Goal: Task Accomplishment & Management: Manage account settings

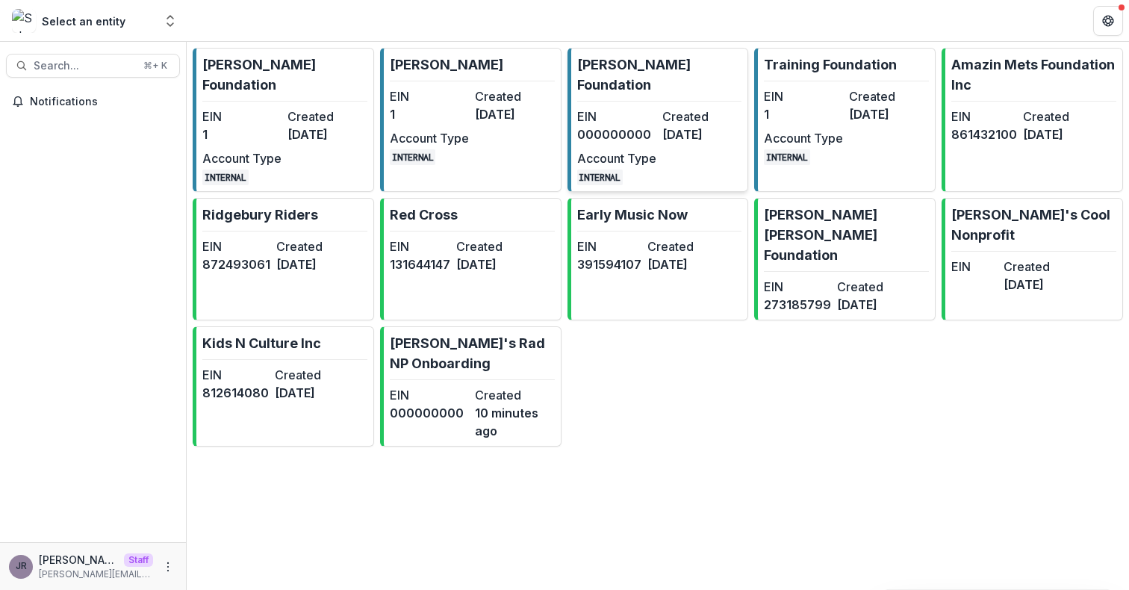
click at [635, 108] on dt "EIN" at bounding box center [616, 117] width 79 height 18
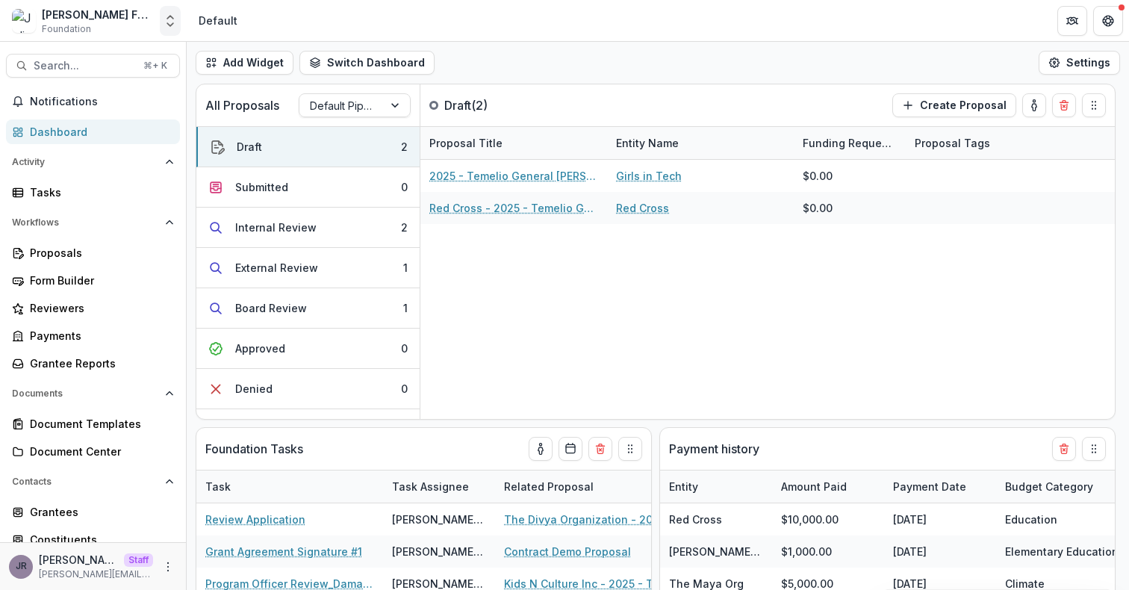
click at [168, 24] on polyline "Open entity switcher" at bounding box center [170, 24] width 6 height 3
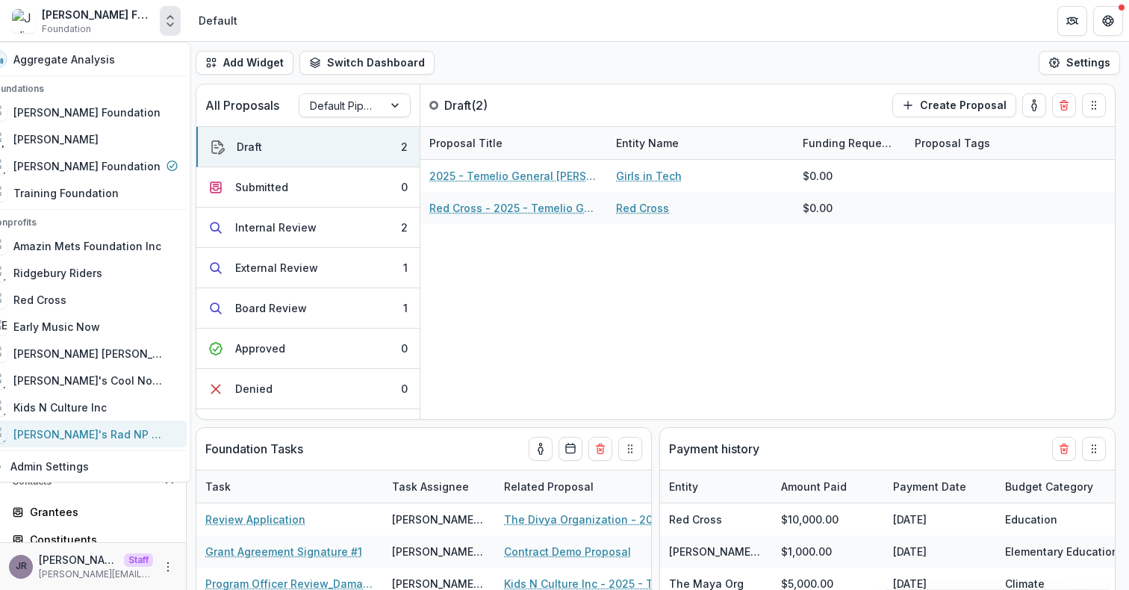
click at [138, 433] on div "[PERSON_NAME]'s Rad NP Onboarding" at bounding box center [87, 434] width 149 height 16
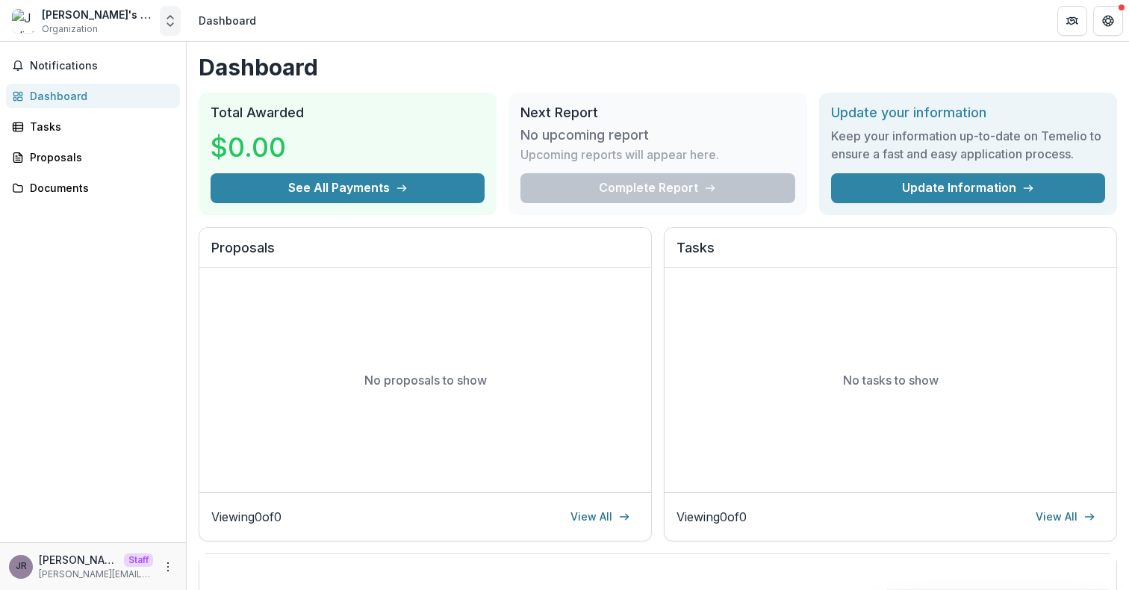
click at [172, 26] on icon "Open entity switcher" at bounding box center [170, 20] width 15 height 15
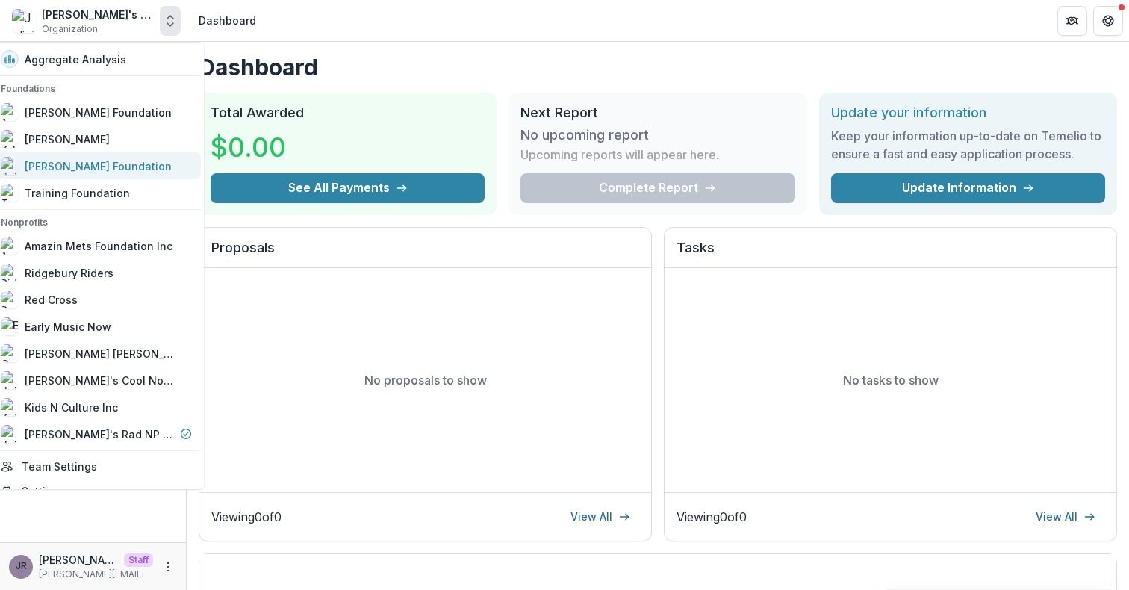
click at [115, 169] on div "[PERSON_NAME] Foundation" at bounding box center [98, 166] width 147 height 16
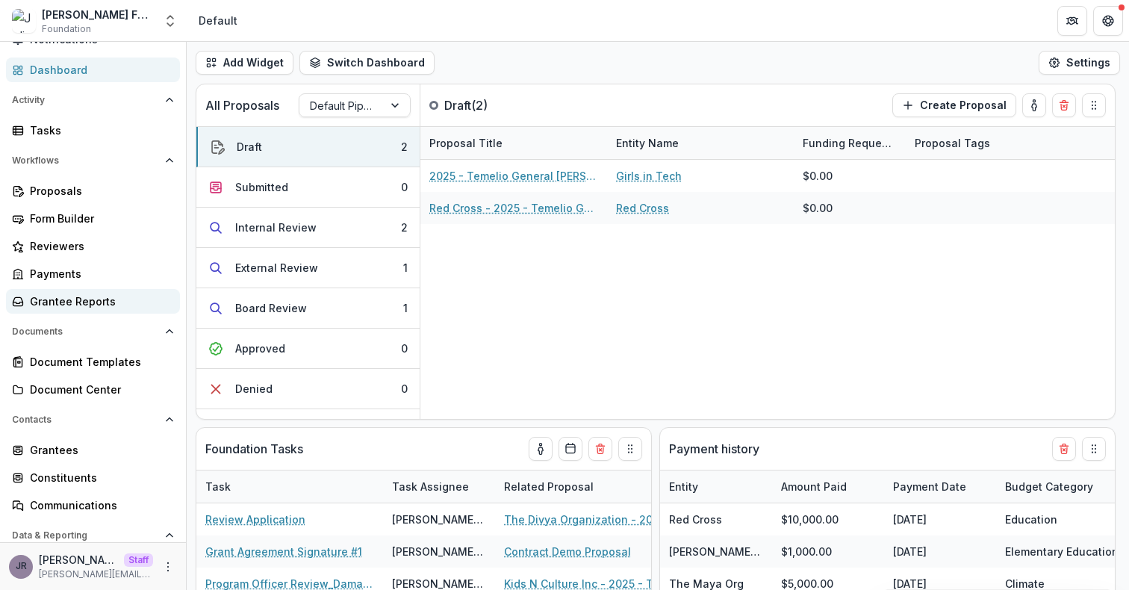
scroll to position [87, 0]
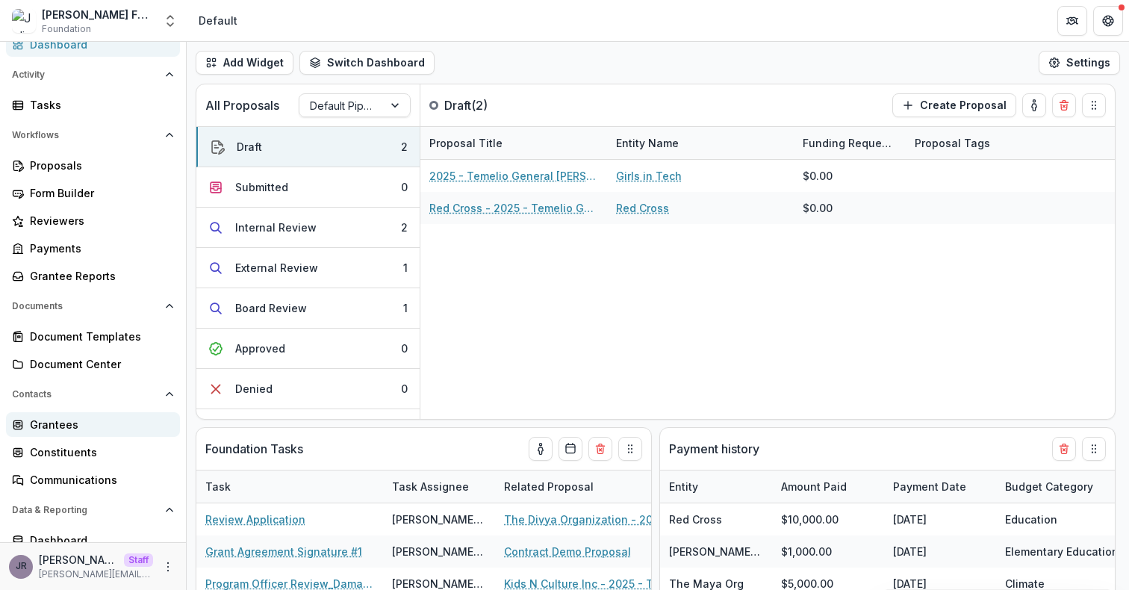
click at [103, 429] on div "Grantees" at bounding box center [99, 425] width 138 height 16
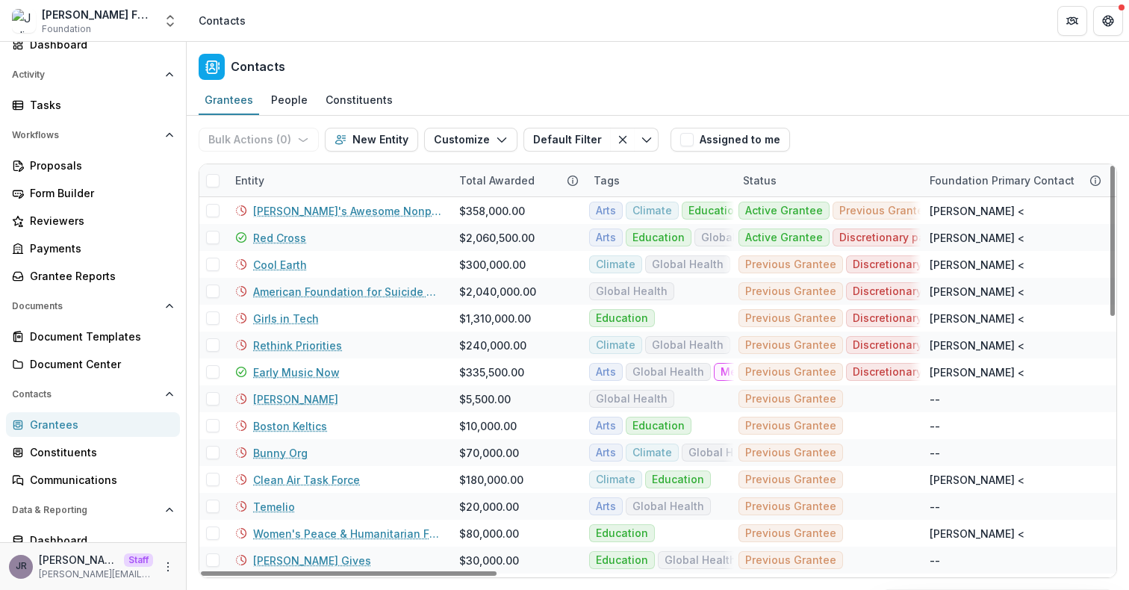
click at [342, 181] on div "Entity" at bounding box center [338, 180] width 224 height 32
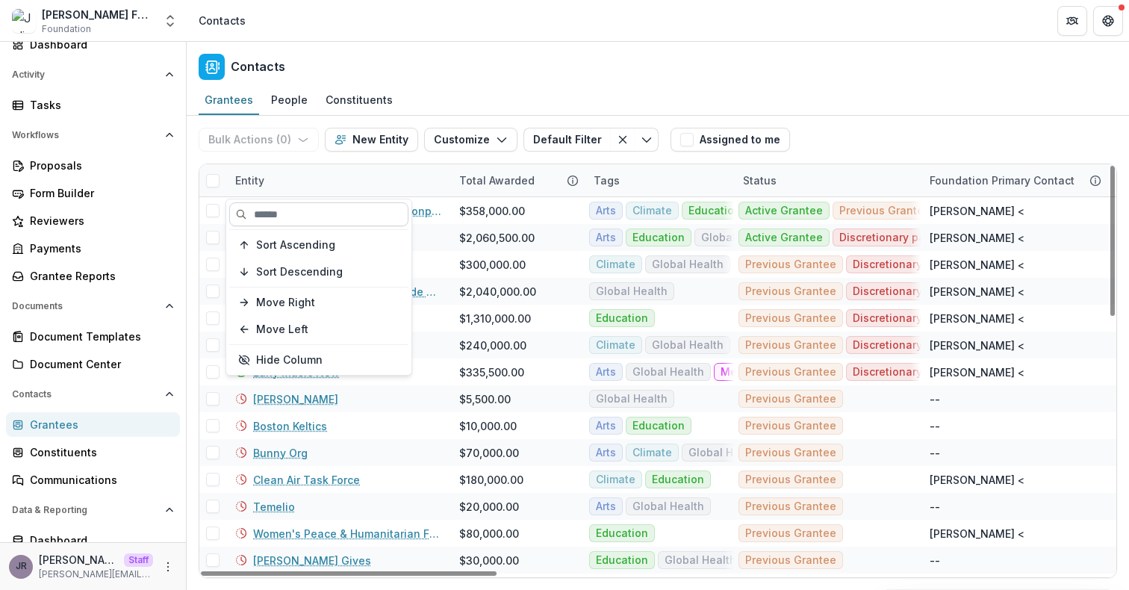
click at [315, 210] on input at bounding box center [318, 214] width 179 height 24
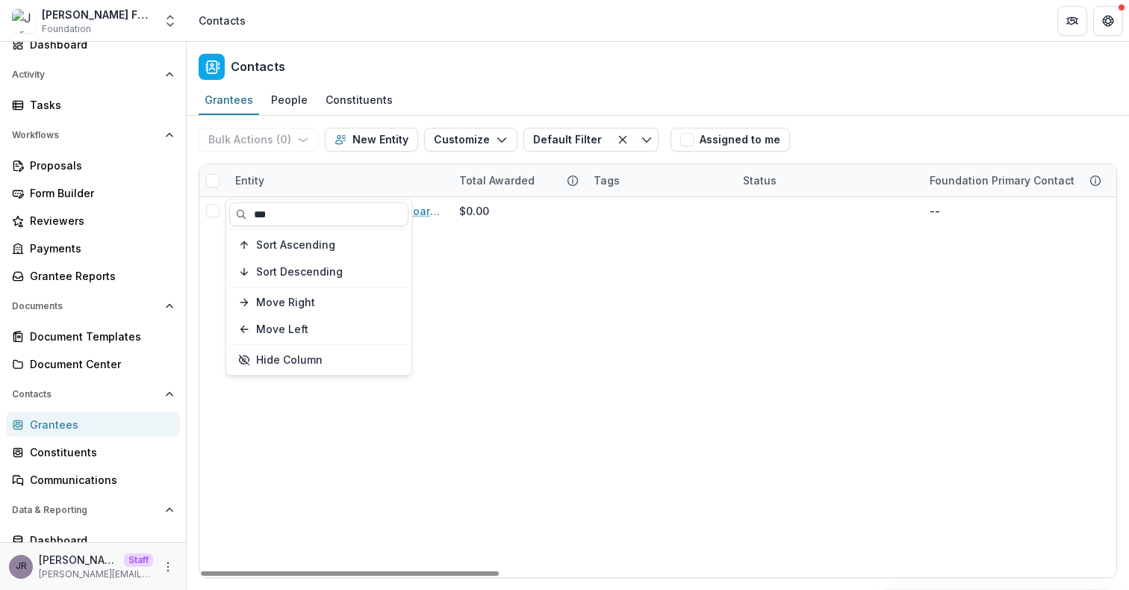
type input "***"
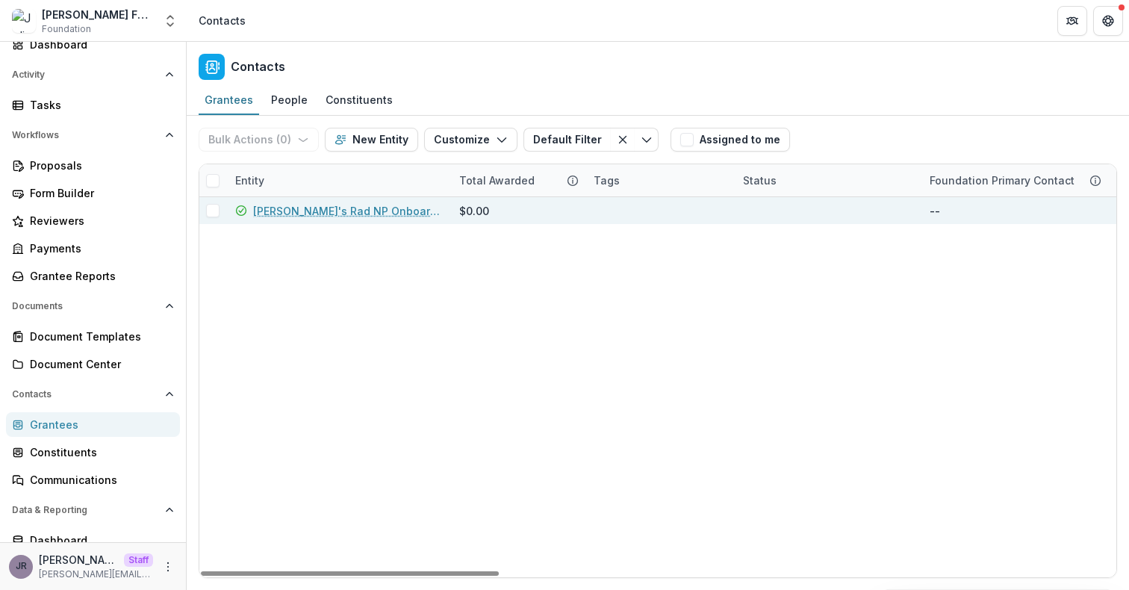
click at [300, 211] on link "[PERSON_NAME]'s Rad NP Onboarding" at bounding box center [347, 211] width 188 height 16
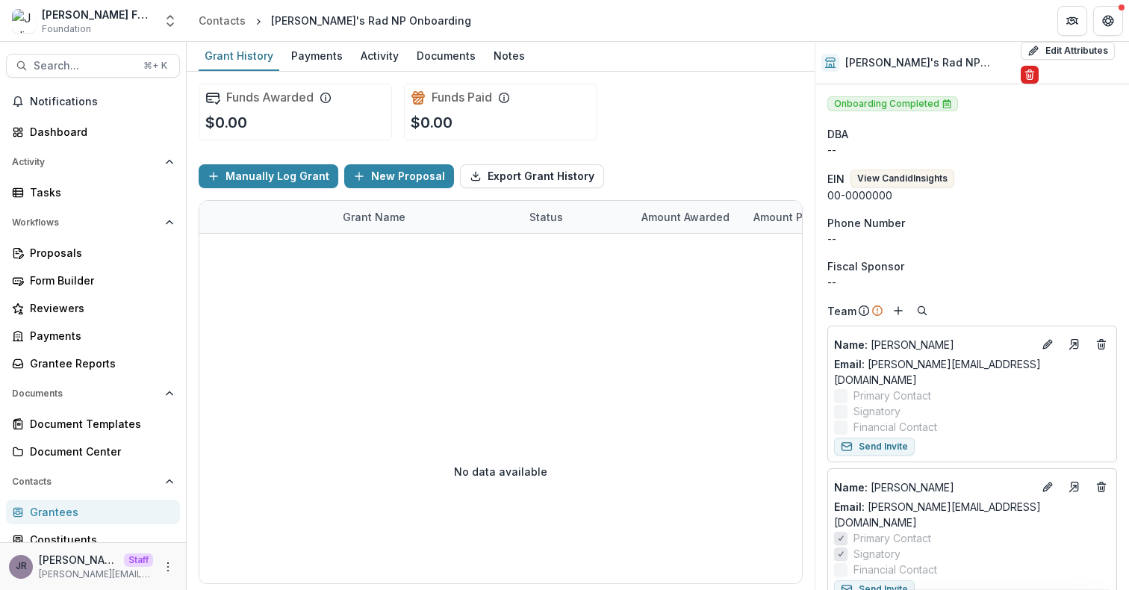
click at [1033, 73] on icon "Delete" at bounding box center [1030, 76] width 6 height 6
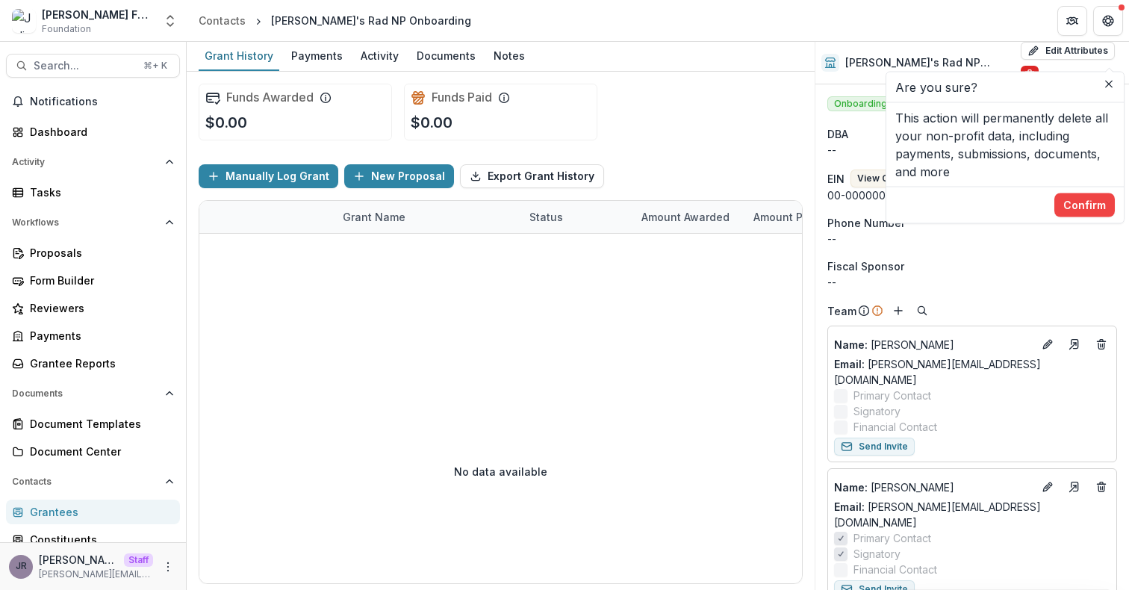
click at [1033, 73] on icon "Delete" at bounding box center [1030, 76] width 6 height 6
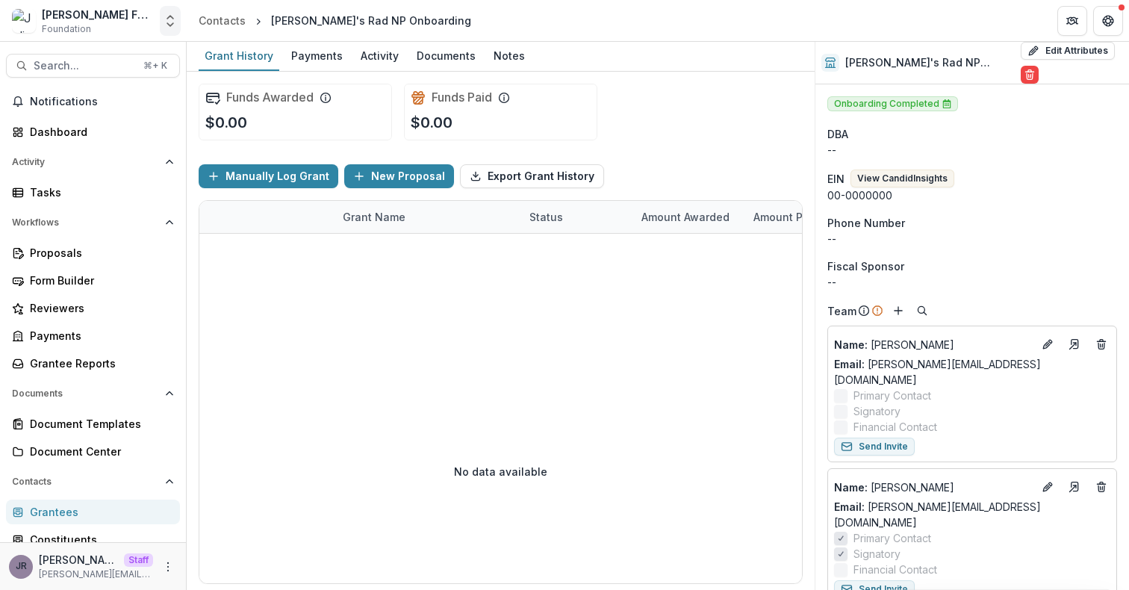
click at [172, 17] on polyline "Open entity switcher" at bounding box center [170, 17] width 6 height 3
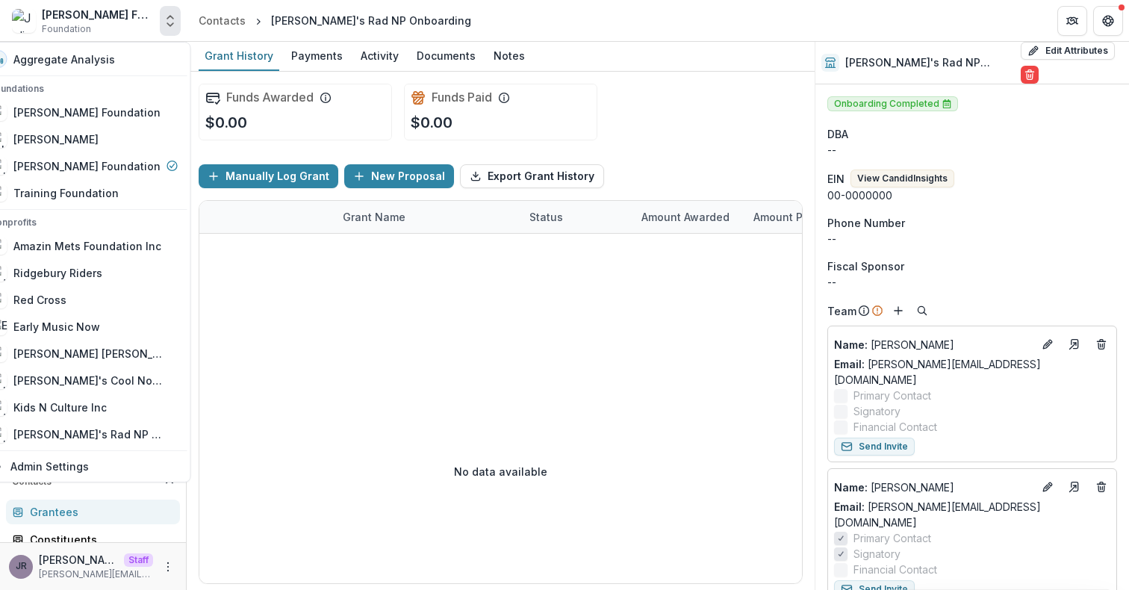
click at [172, 19] on icon "Open entity switcher" at bounding box center [170, 20] width 15 height 15
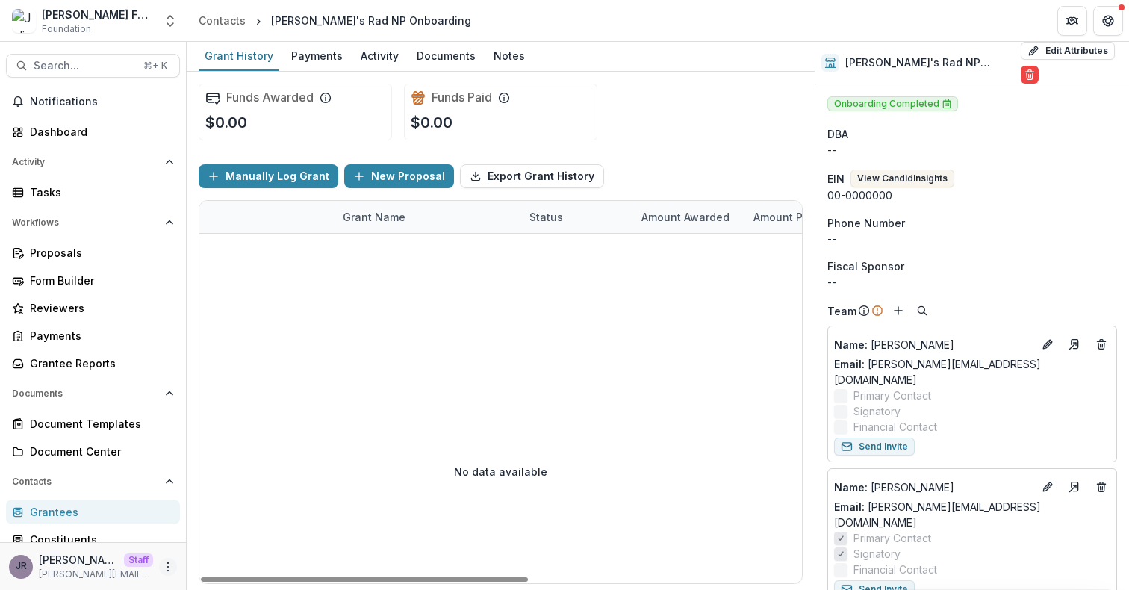
click at [162, 570] on icon "More" at bounding box center [168, 567] width 12 height 12
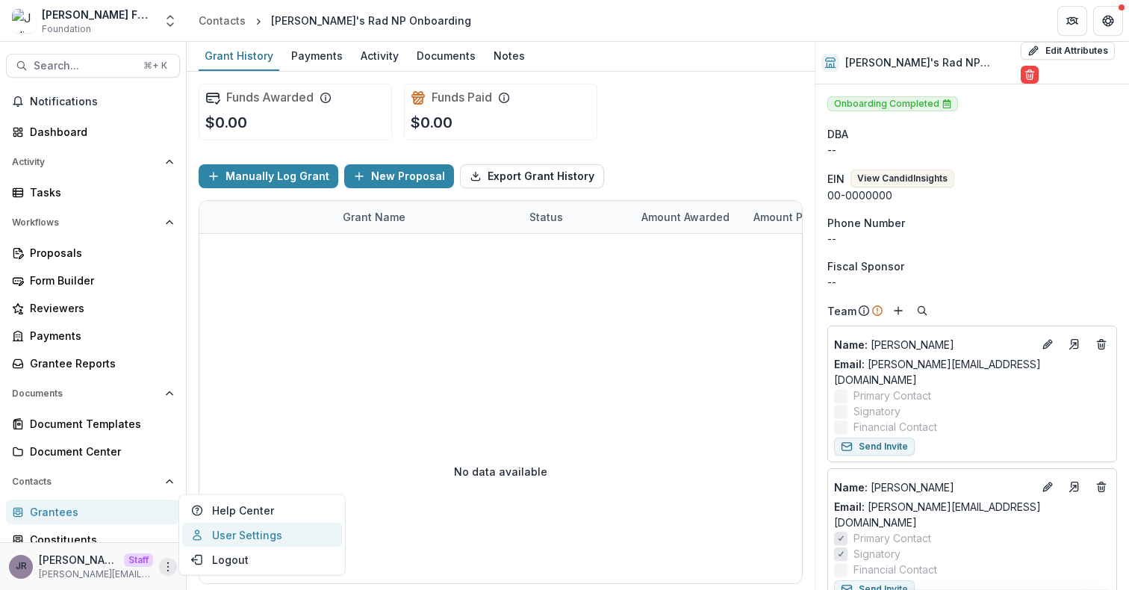
click at [233, 543] on link "User Settings" at bounding box center [262, 535] width 160 height 25
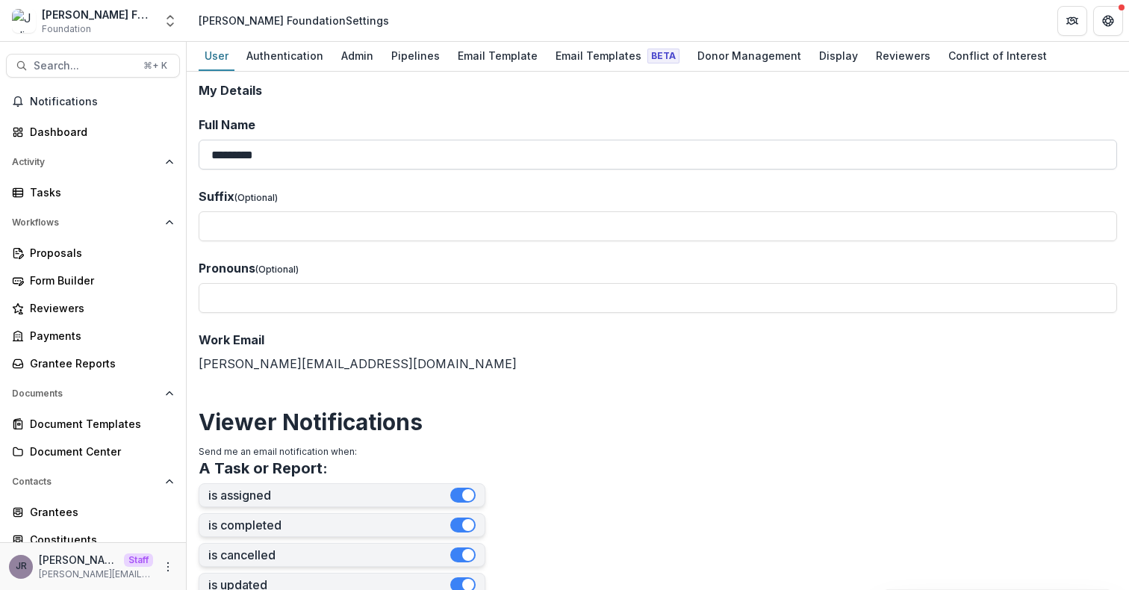
click at [272, 161] on input "*********" at bounding box center [658, 155] width 918 height 30
type input "**********"
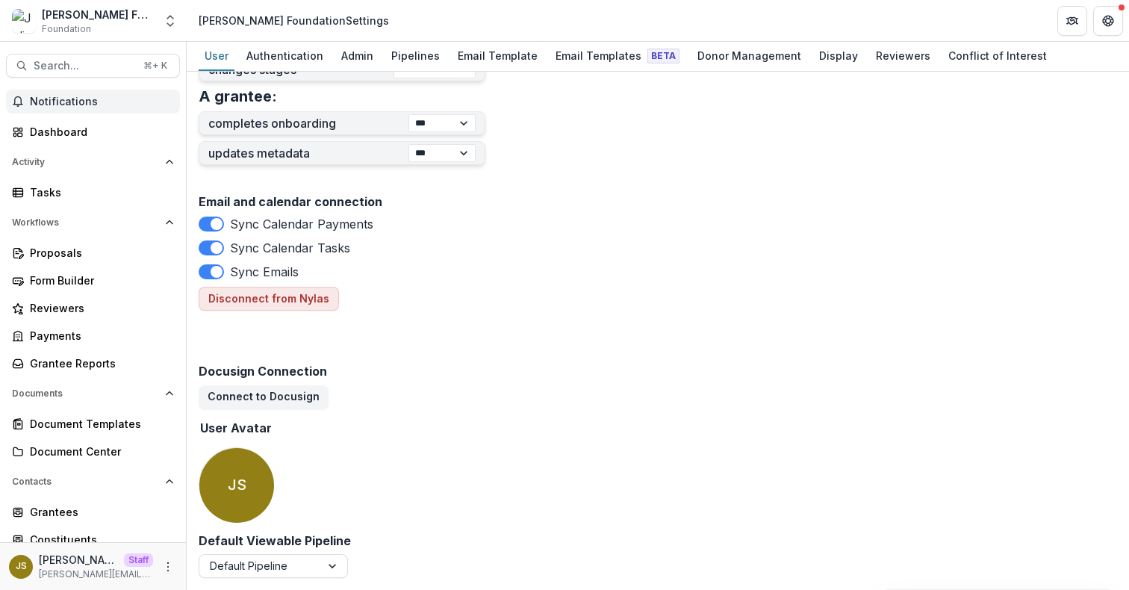
click at [86, 101] on span "Notifications" at bounding box center [102, 102] width 144 height 13
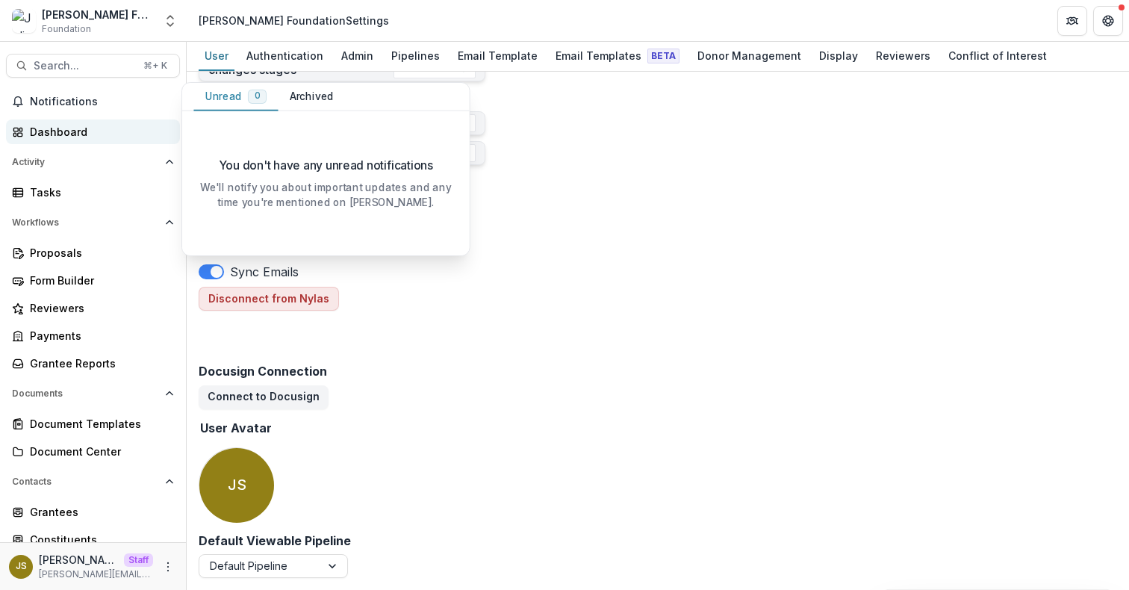
click at [78, 136] on div "Dashboard" at bounding box center [99, 132] width 138 height 16
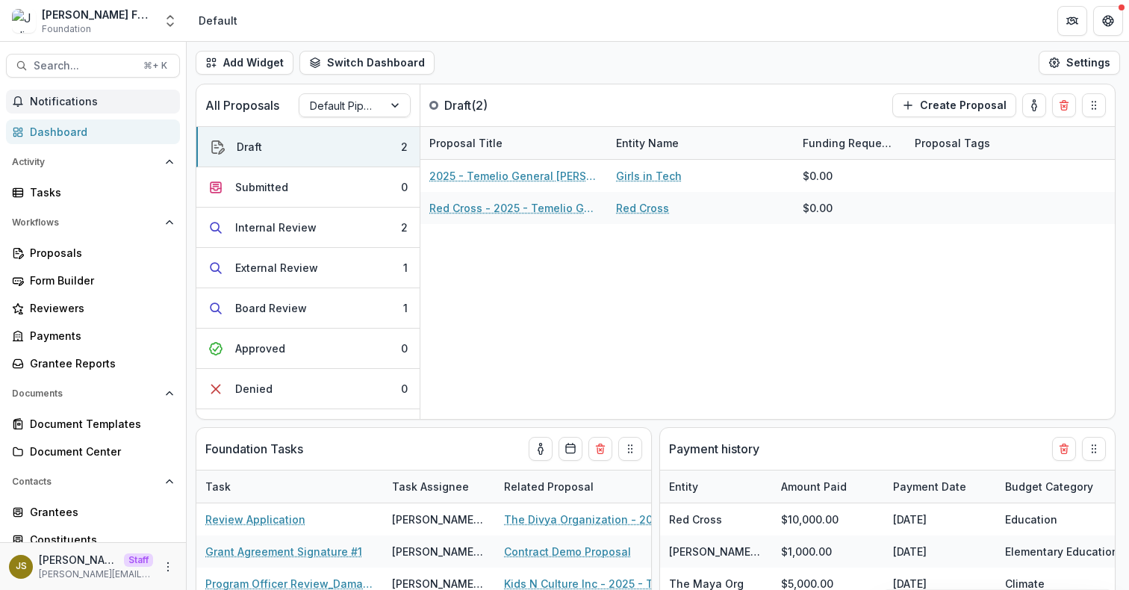
click at [108, 98] on span "Notifications" at bounding box center [102, 102] width 144 height 13
click at [81, 251] on div "Proposals" at bounding box center [99, 253] width 138 height 16
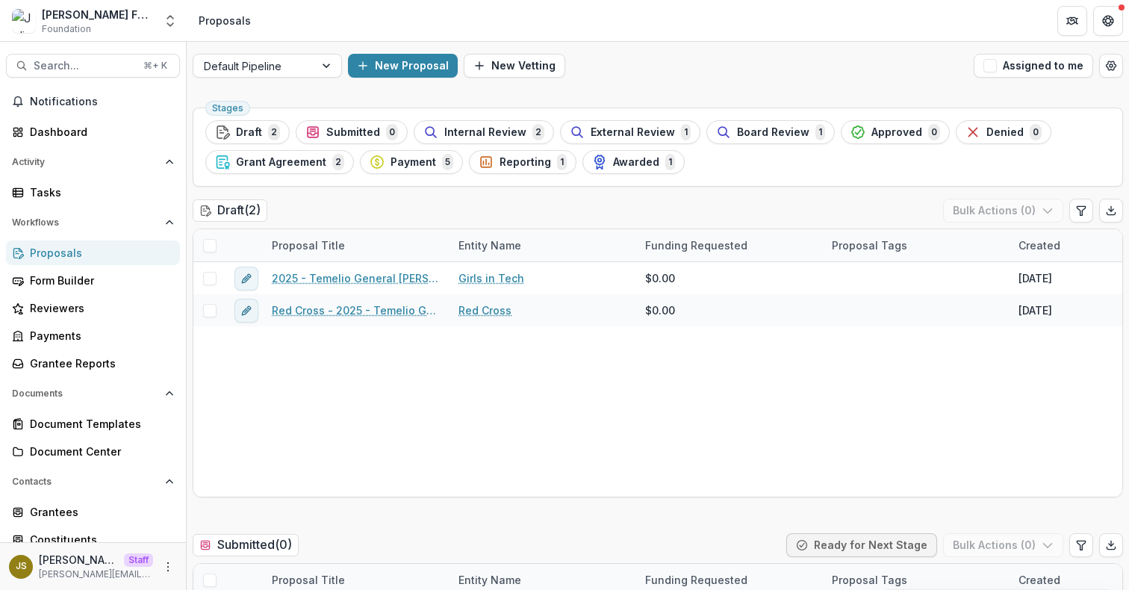
click at [175, 161] on div "Activity" at bounding box center [93, 162] width 186 height 24
click at [166, 158] on icon "Open Activity" at bounding box center [169, 162] width 9 height 9
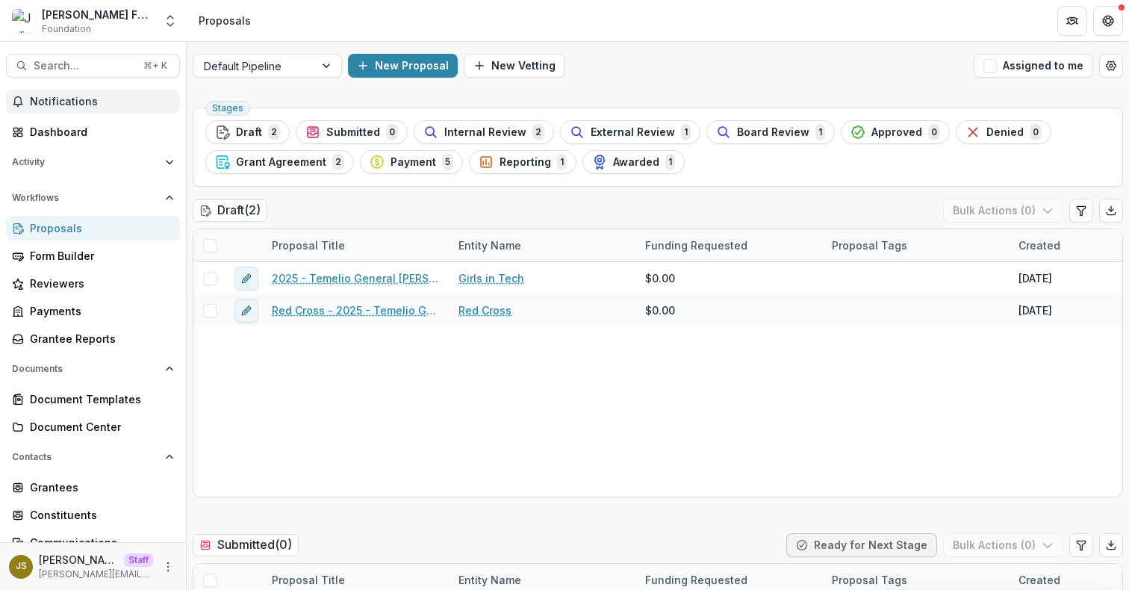
click at [105, 101] on span "Notifications" at bounding box center [102, 102] width 144 height 13
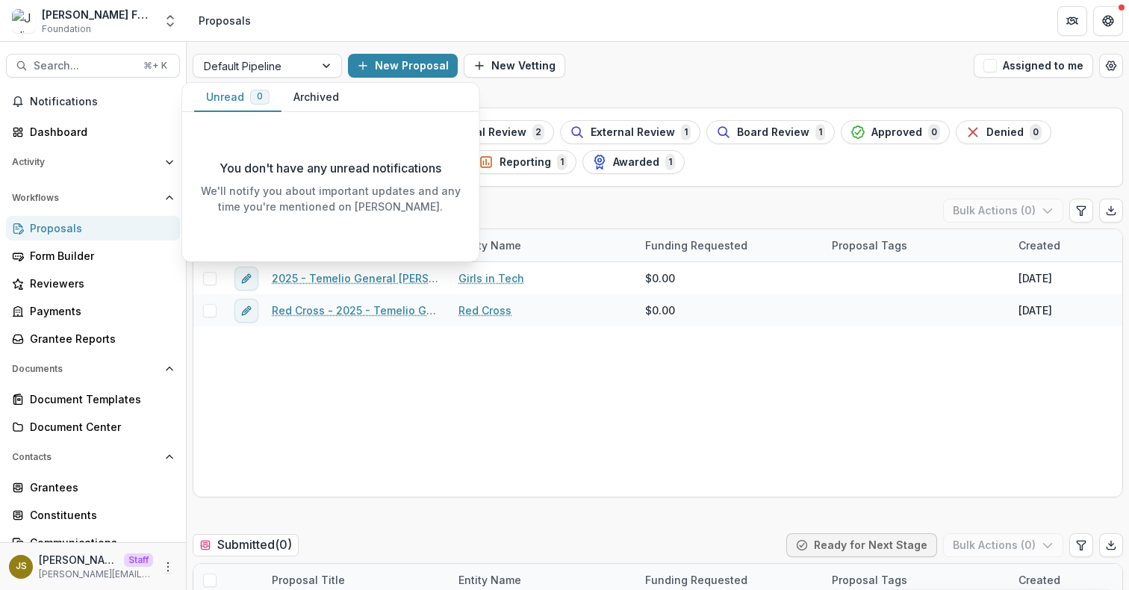
click at [620, 70] on div "New Proposal New Vetting" at bounding box center [658, 66] width 620 height 24
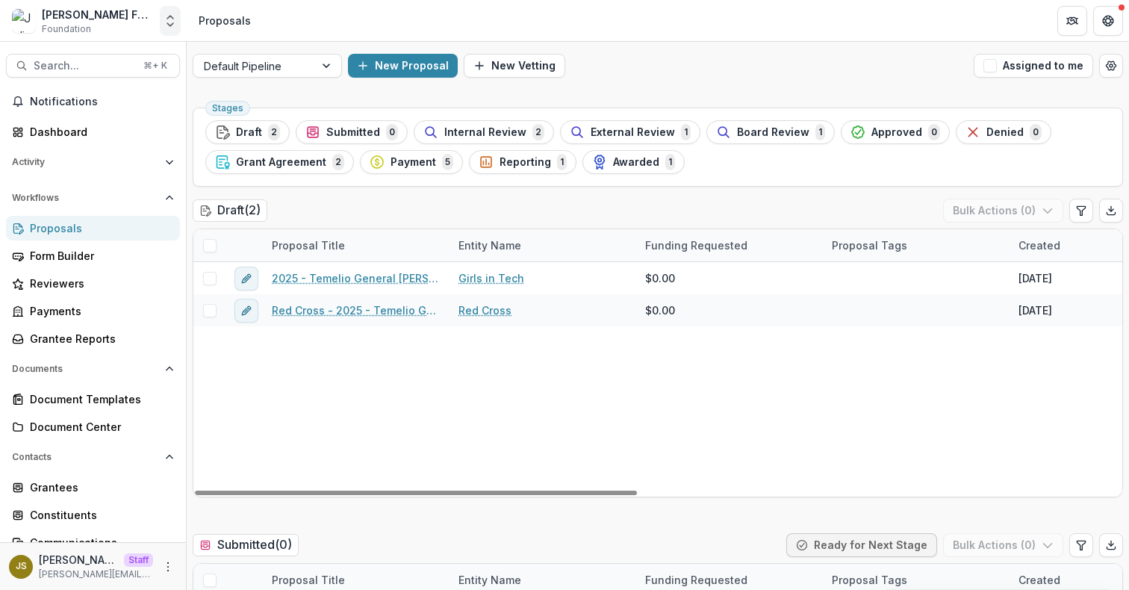
click at [168, 20] on icon "Open entity switcher" at bounding box center [170, 20] width 15 height 15
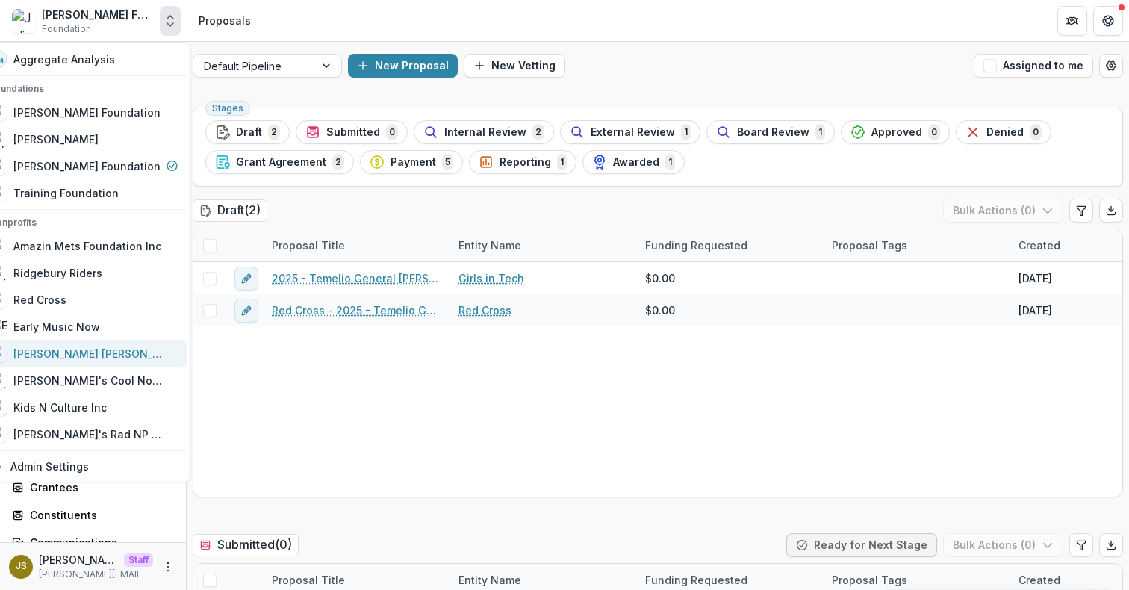
click at [147, 351] on div "Connor Giresi Foundation" at bounding box center [87, 354] width 149 height 16
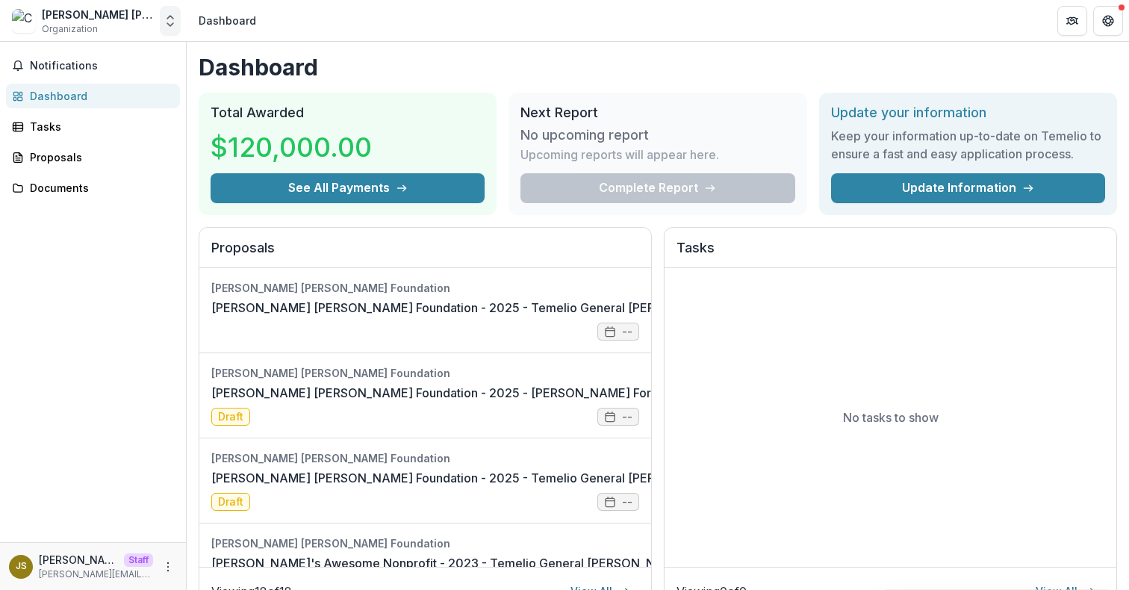
click at [167, 17] on polyline "Open entity switcher" at bounding box center [170, 17] width 6 height 3
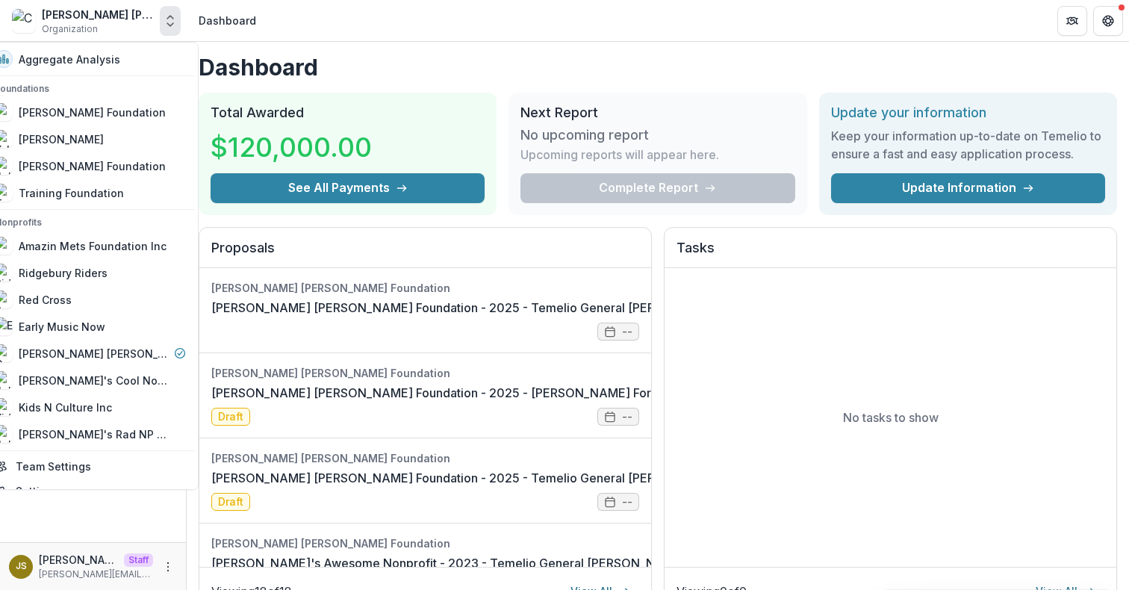
click at [167, 17] on polyline "Open entity switcher" at bounding box center [170, 17] width 6 height 3
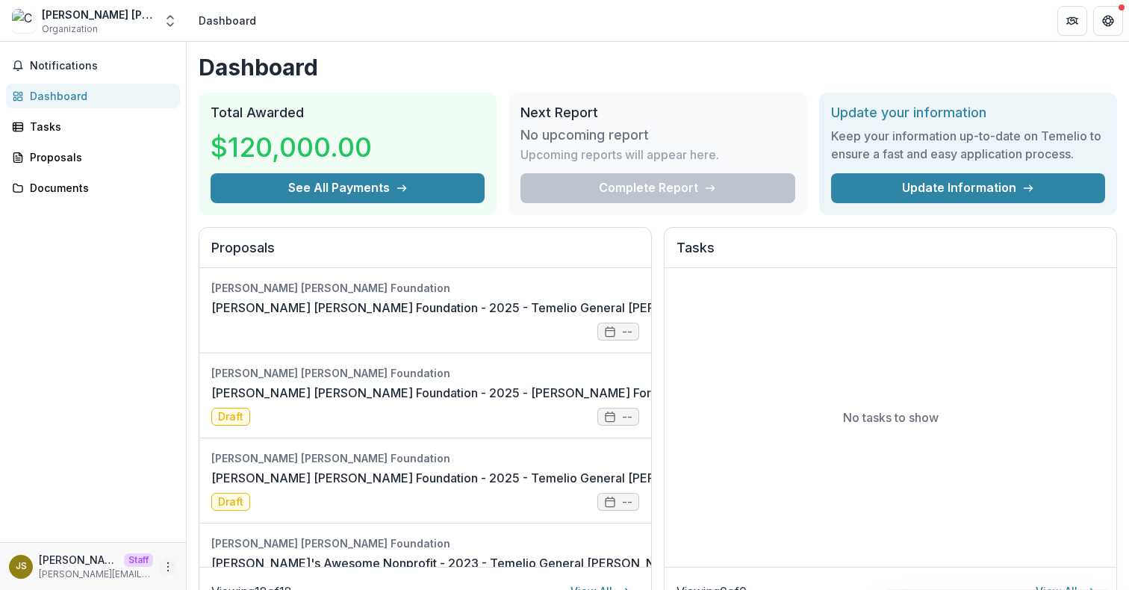
click at [167, 572] on icon "More" at bounding box center [168, 567] width 12 height 12
click at [244, 536] on link "Settings" at bounding box center [267, 535] width 160 height 25
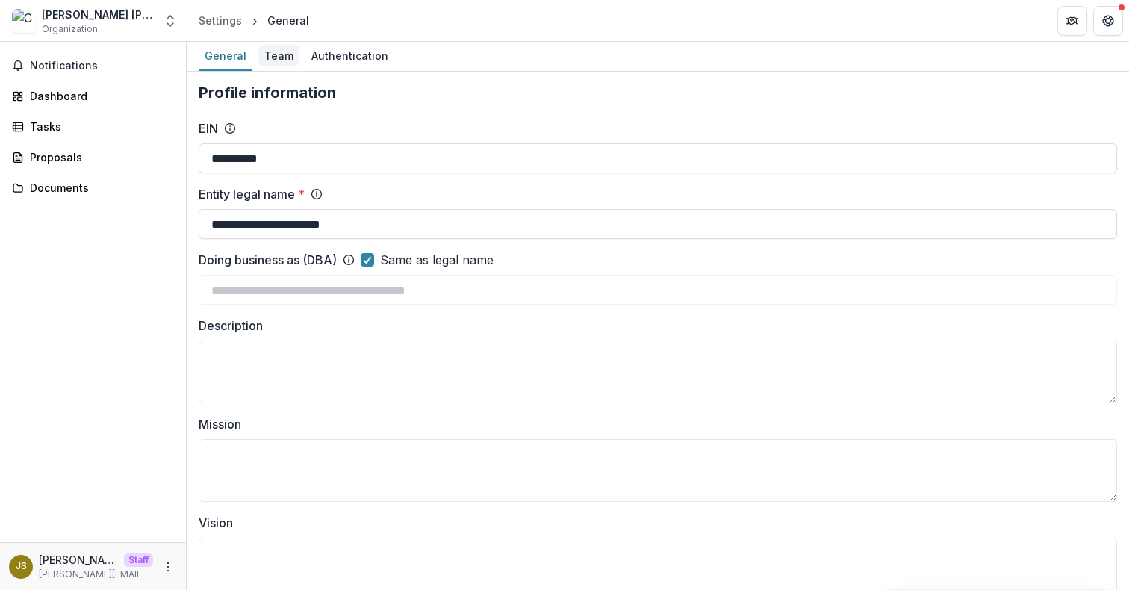
click at [286, 58] on div "Team" at bounding box center [278, 56] width 41 height 22
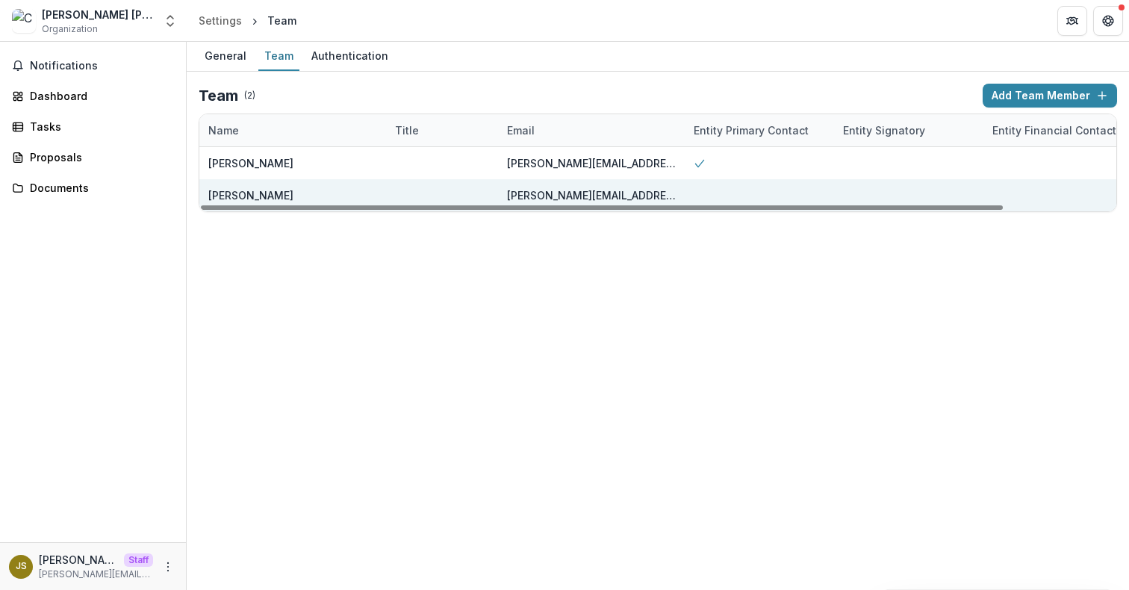
scroll to position [0, 128]
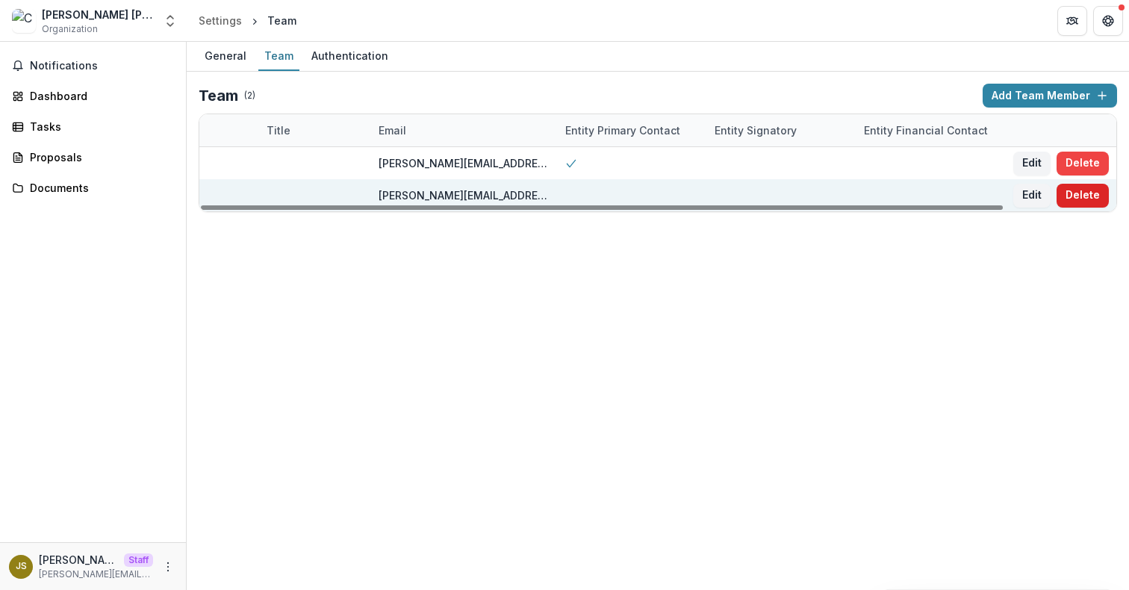
click at [1085, 197] on button "Delete" at bounding box center [1082, 196] width 52 height 24
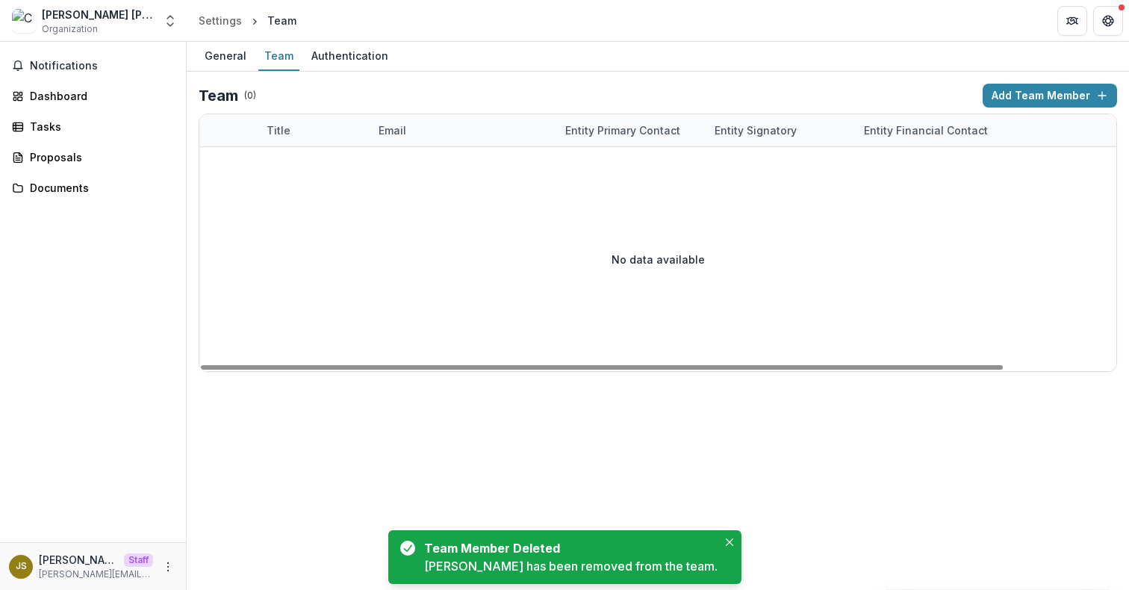
scroll to position [0, 0]
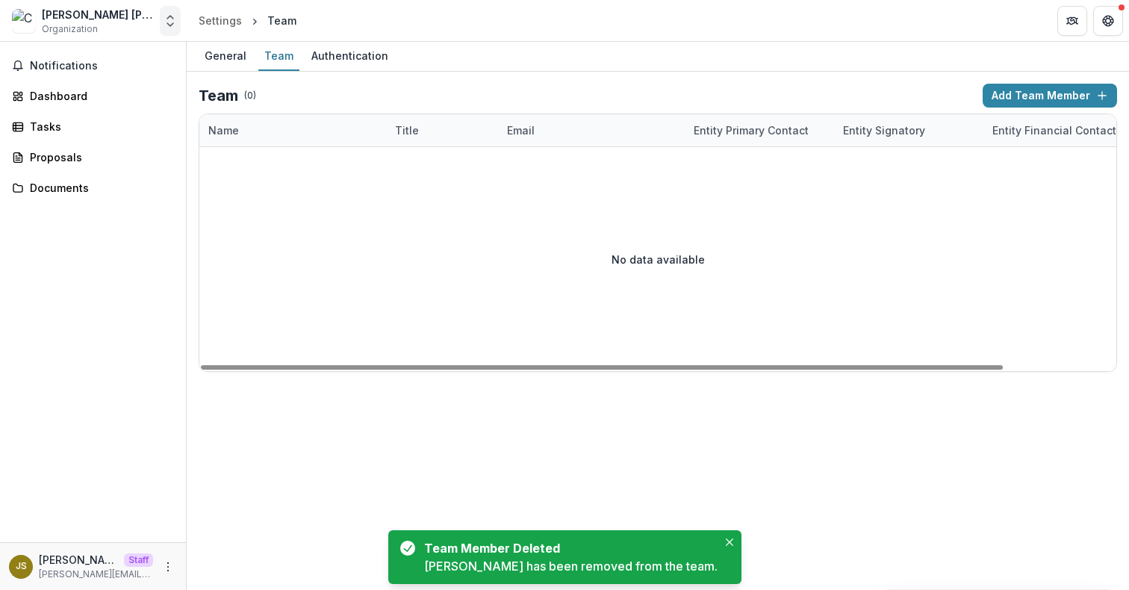
click at [168, 28] on button "Open entity switcher" at bounding box center [170, 21] width 21 height 30
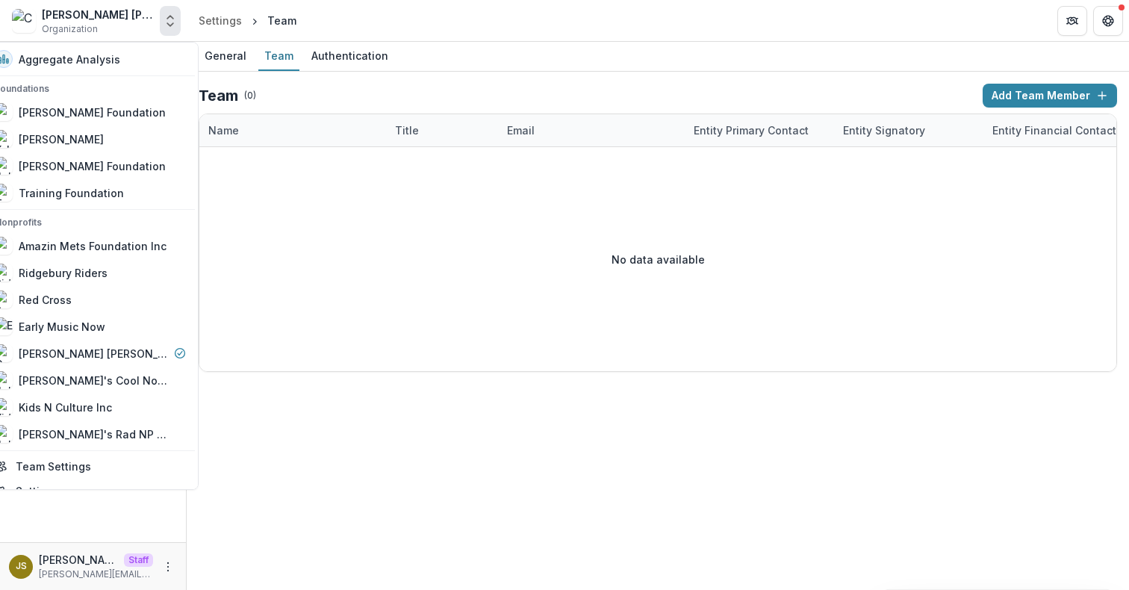
click at [168, 28] on button "Open entity switcher" at bounding box center [170, 21] width 21 height 30
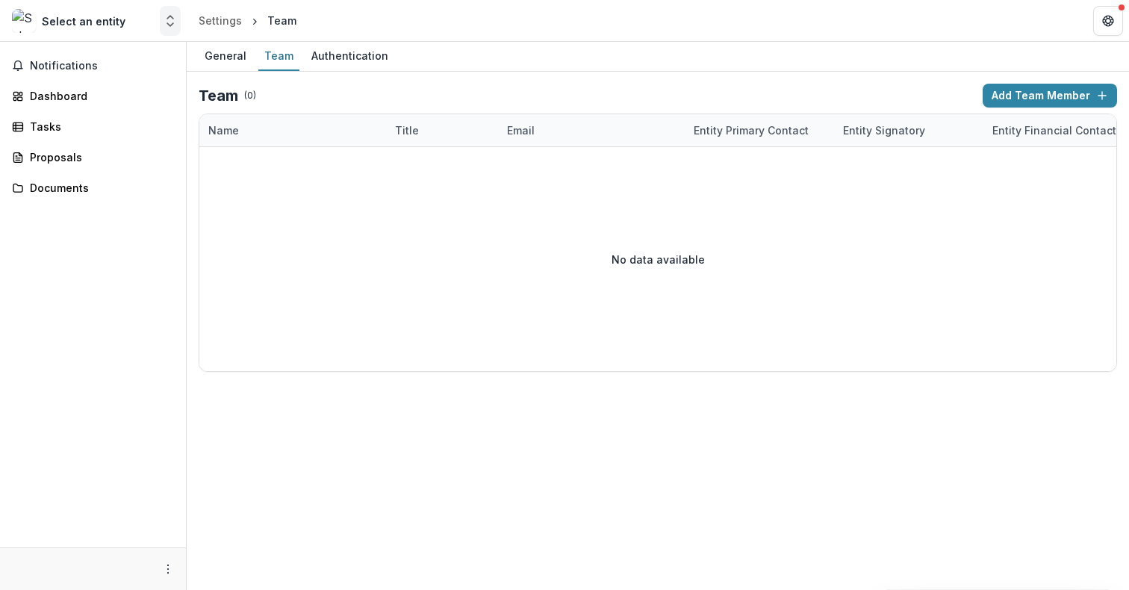
click at [170, 20] on icon "Open entity switcher" at bounding box center [170, 20] width 15 height 15
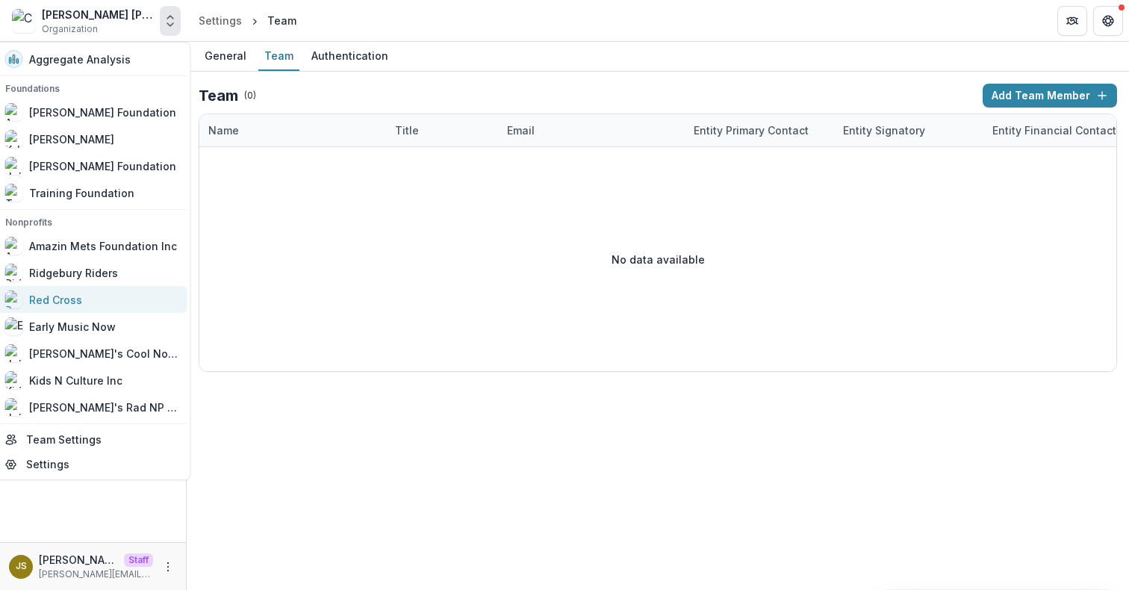
click at [126, 305] on div "Red Cross" at bounding box center [91, 299] width 173 height 18
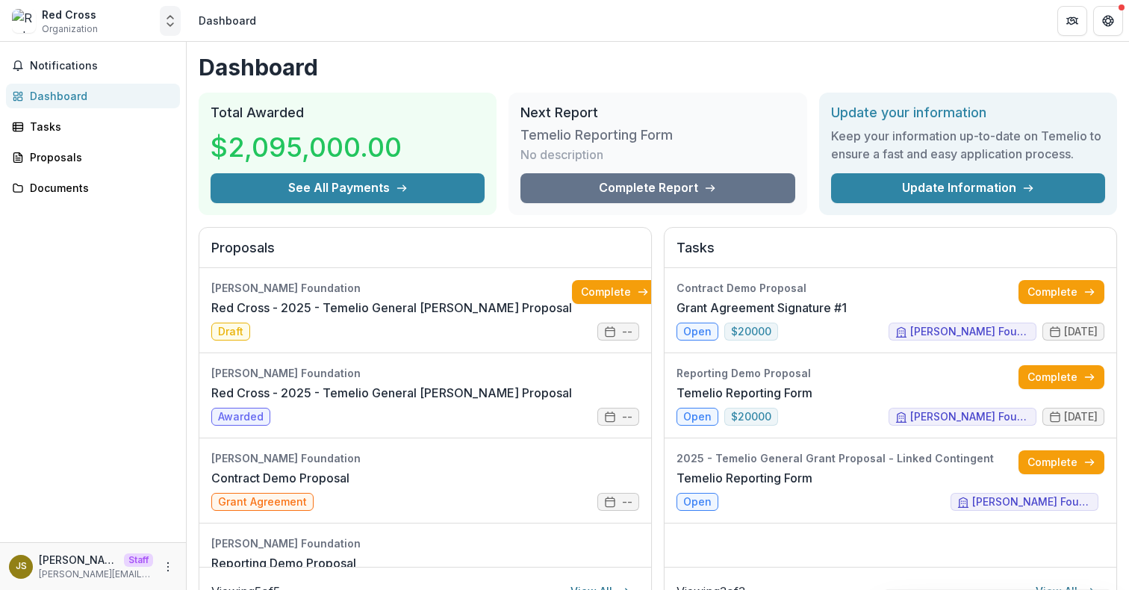
click at [175, 22] on icon "Open entity switcher" at bounding box center [170, 20] width 15 height 15
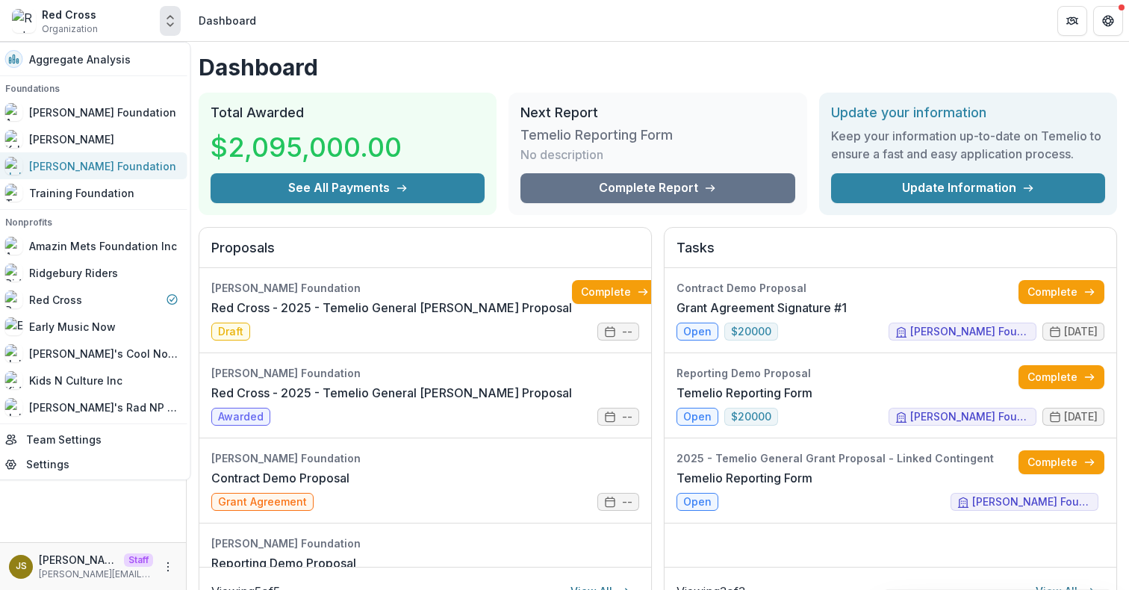
click at [99, 161] on div "[PERSON_NAME] Foundation" at bounding box center [102, 166] width 147 height 16
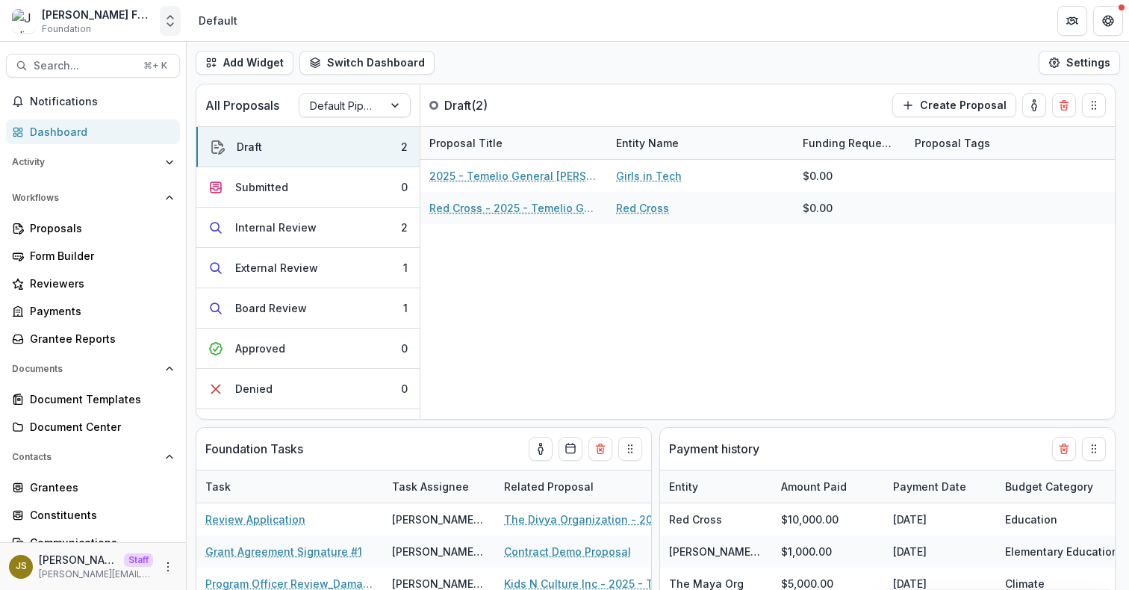
click at [161, 16] on button "Open entity switcher" at bounding box center [170, 21] width 21 height 30
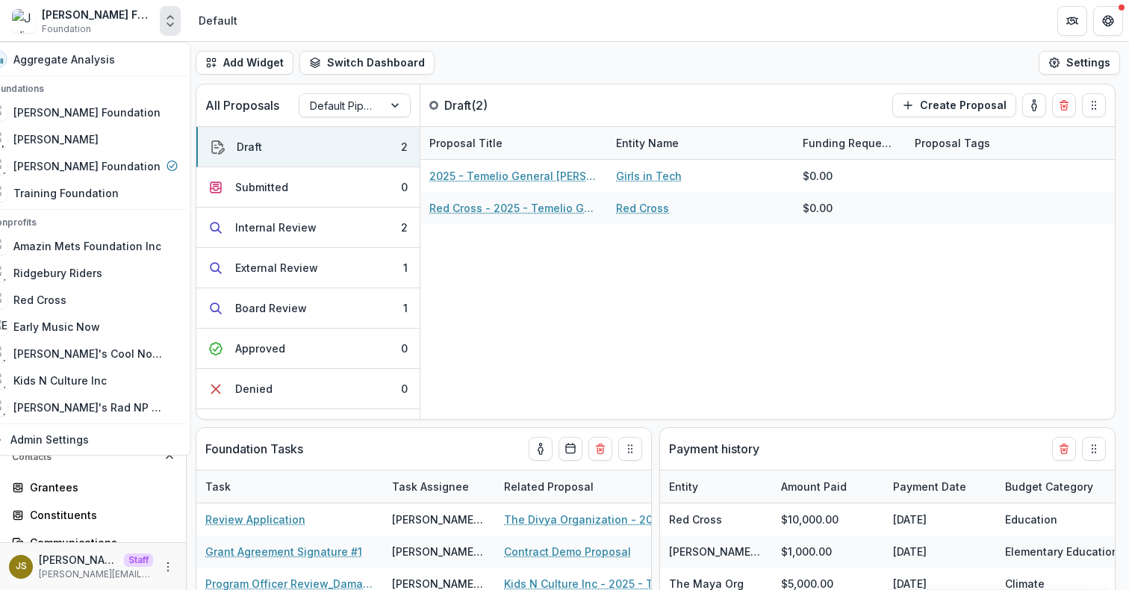
click at [174, 19] on icon "Open entity switcher" at bounding box center [170, 20] width 15 height 15
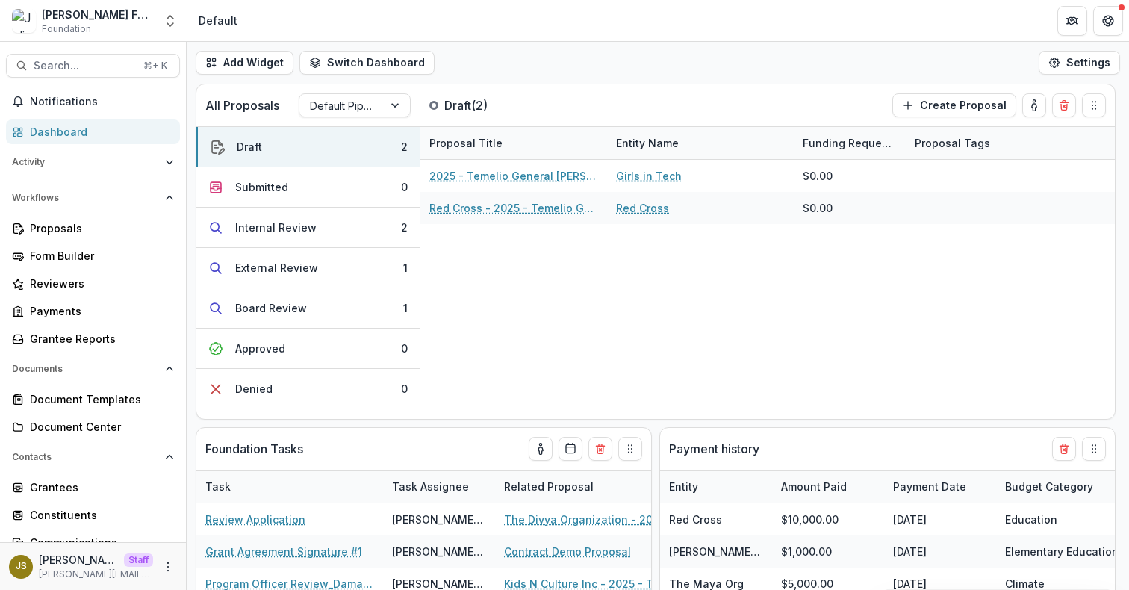
click at [323, 24] on header "Default" at bounding box center [658, 20] width 942 height 41
click at [172, 22] on icon "Open entity switcher" at bounding box center [170, 20] width 15 height 15
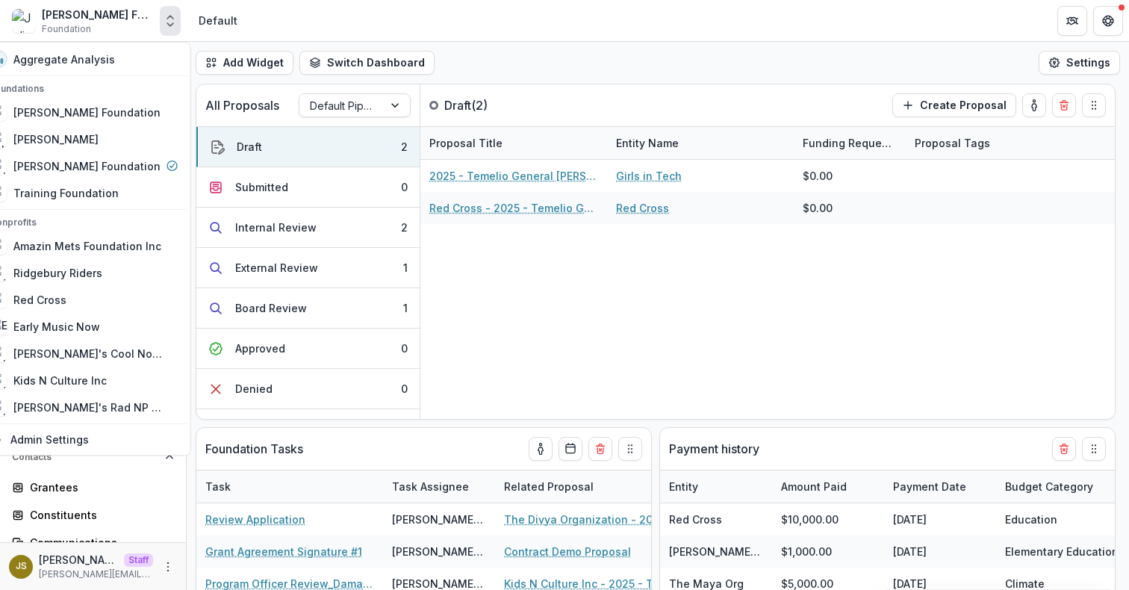
click at [178, 24] on button "Open entity switcher" at bounding box center [170, 21] width 21 height 30
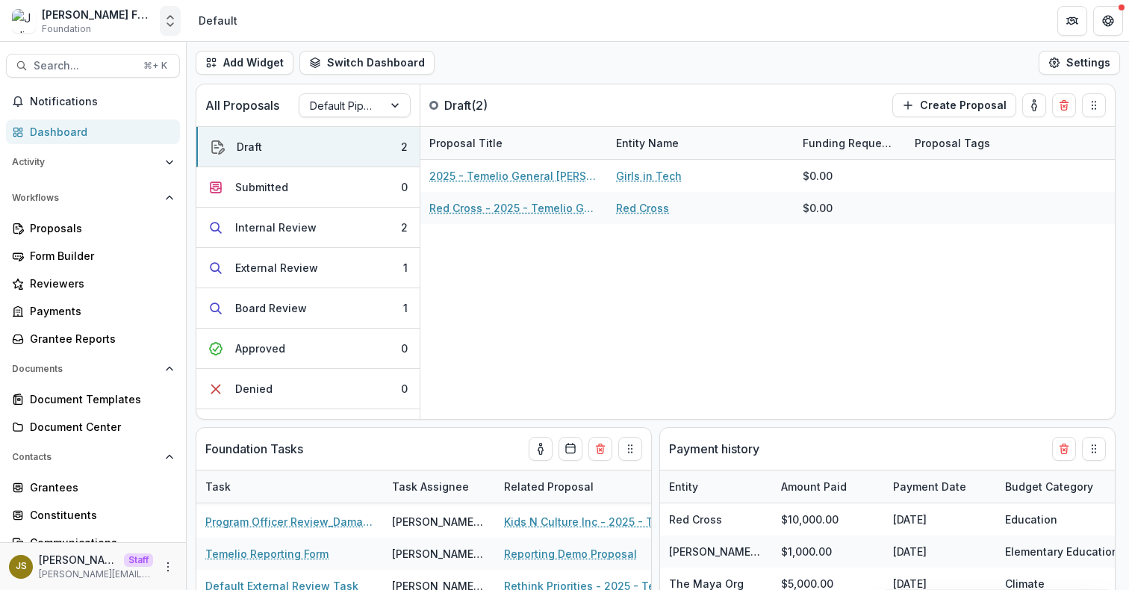
click at [174, 24] on icon "Open entity switcher" at bounding box center [170, 20] width 15 height 15
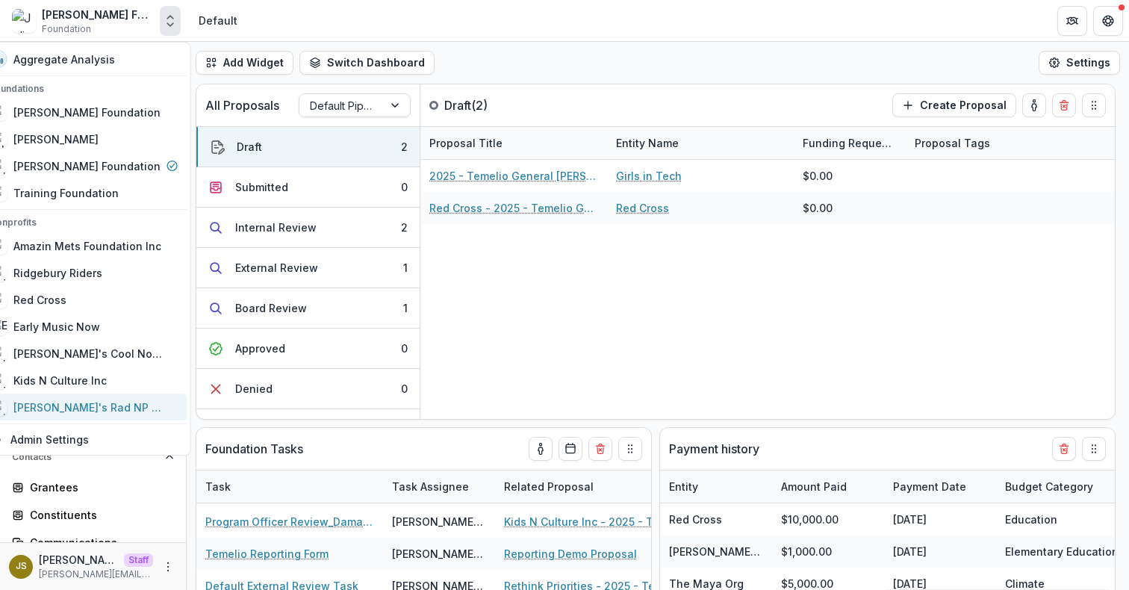
click at [139, 411] on div "[PERSON_NAME]'s Rad NP Onboarding" at bounding box center [87, 407] width 149 height 16
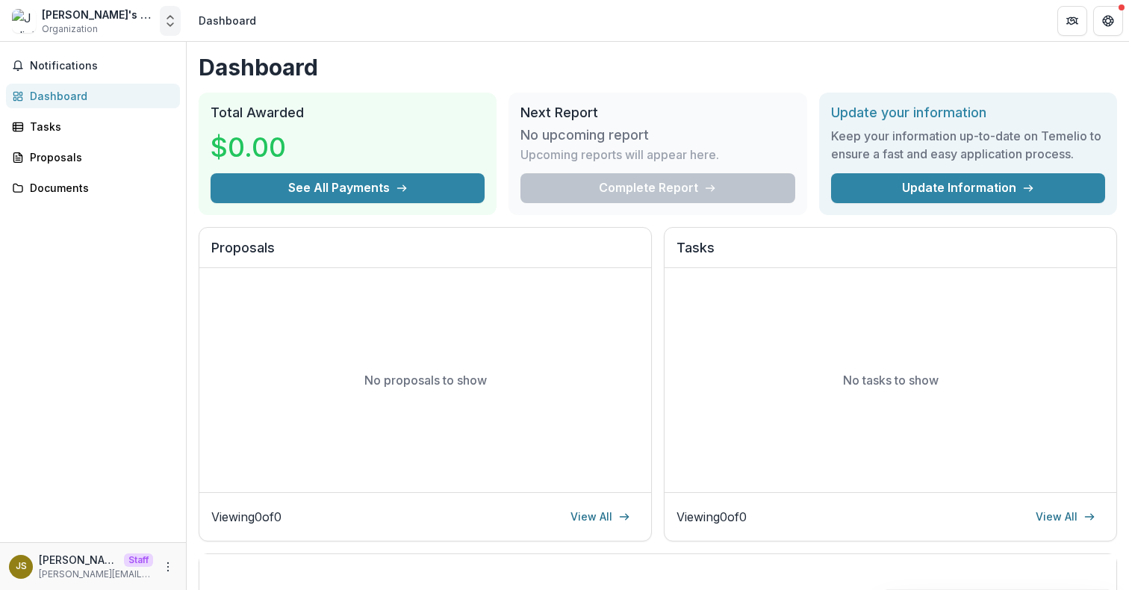
click at [164, 16] on icon "Open entity switcher" at bounding box center [170, 20] width 15 height 15
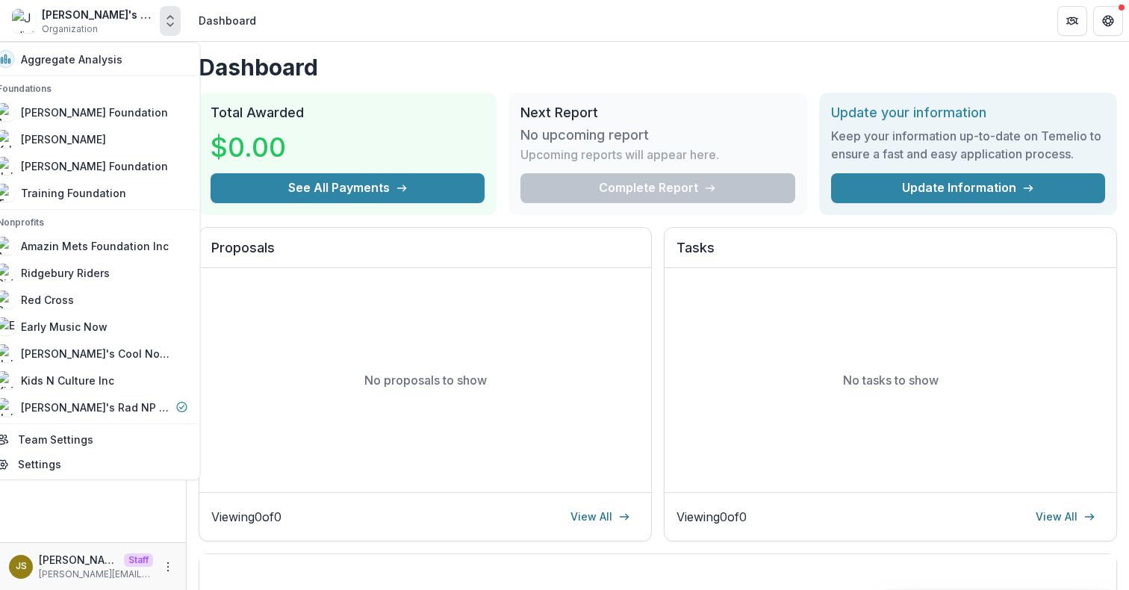
click at [164, 16] on icon "Open entity switcher" at bounding box center [170, 20] width 15 height 15
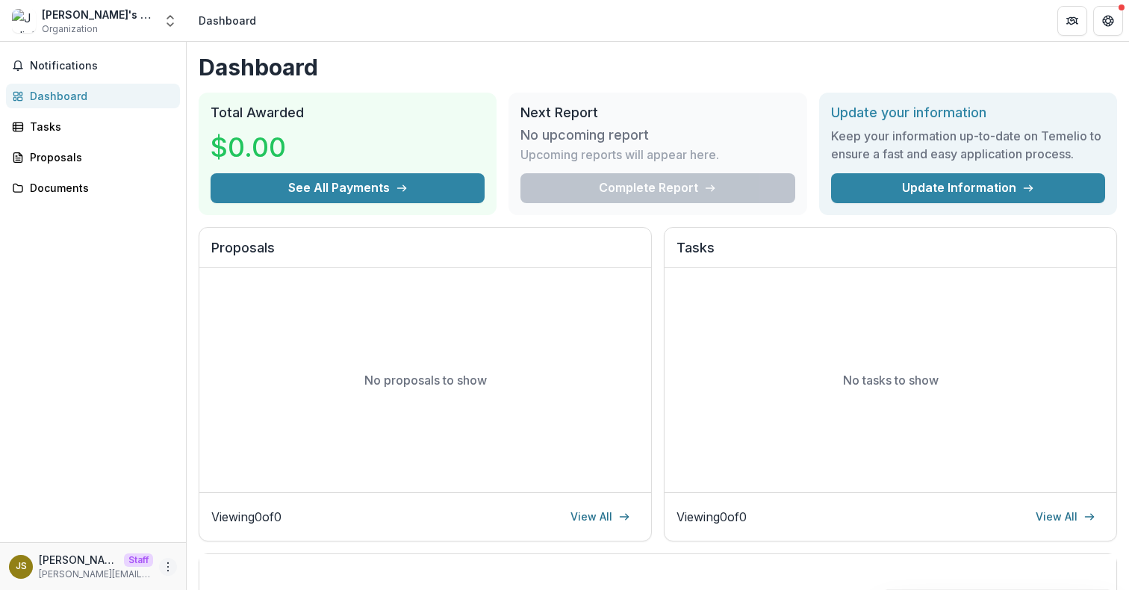
click at [169, 570] on icon "More" at bounding box center [168, 567] width 12 height 12
click at [245, 524] on link "Settings" at bounding box center [267, 535] width 160 height 25
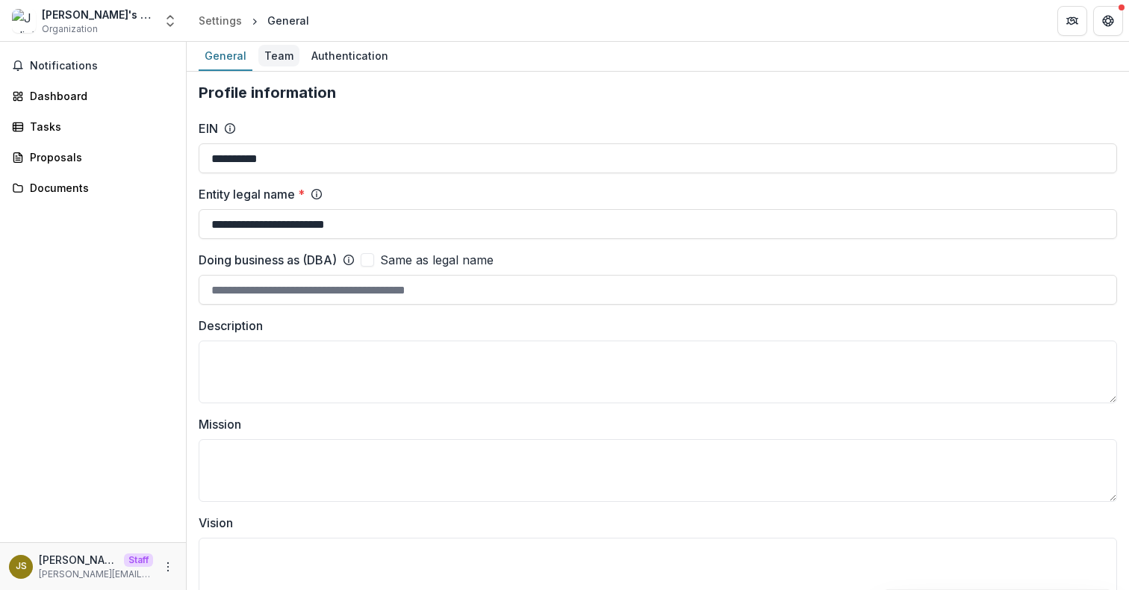
click at [267, 53] on div "Team" at bounding box center [278, 56] width 41 height 22
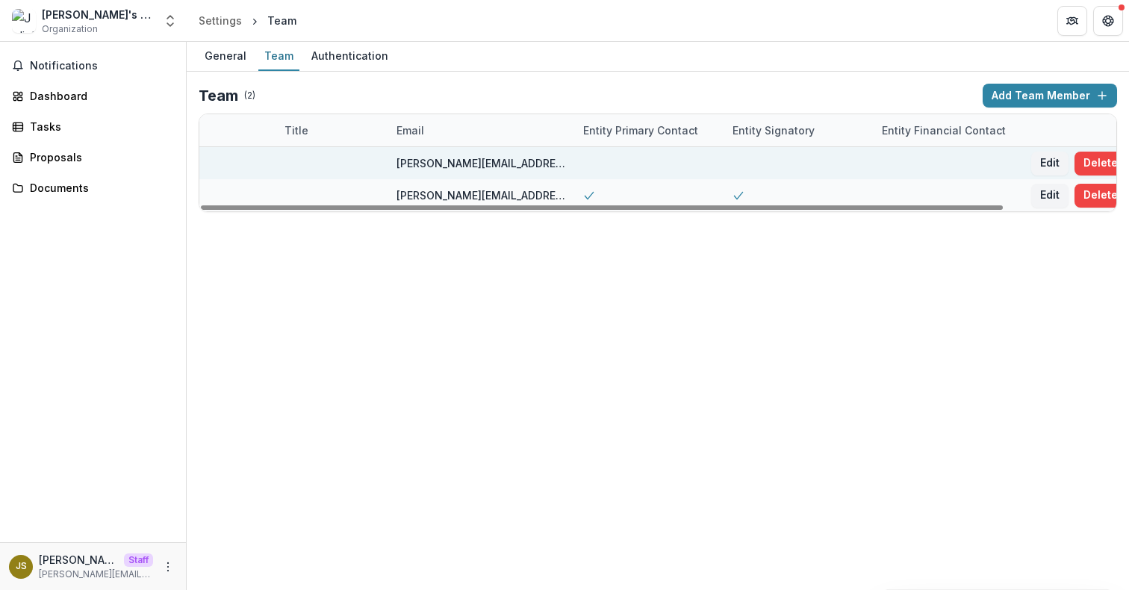
scroll to position [0, 118]
click at [1099, 164] on button "Delete" at bounding box center [1093, 164] width 52 height 24
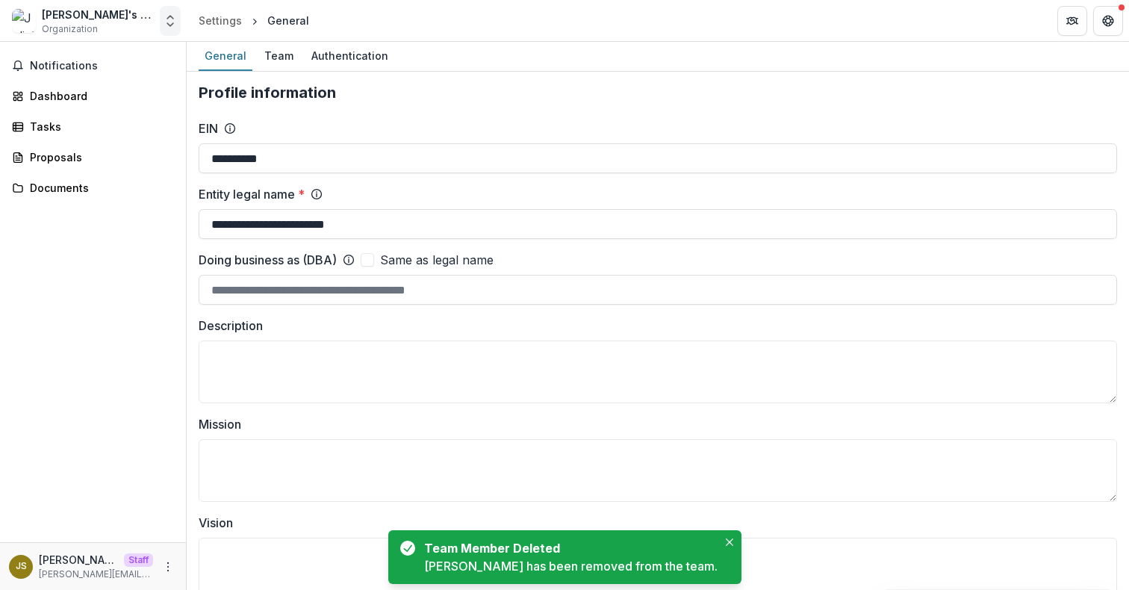
click at [171, 22] on icon "Open entity switcher" at bounding box center [170, 20] width 15 height 15
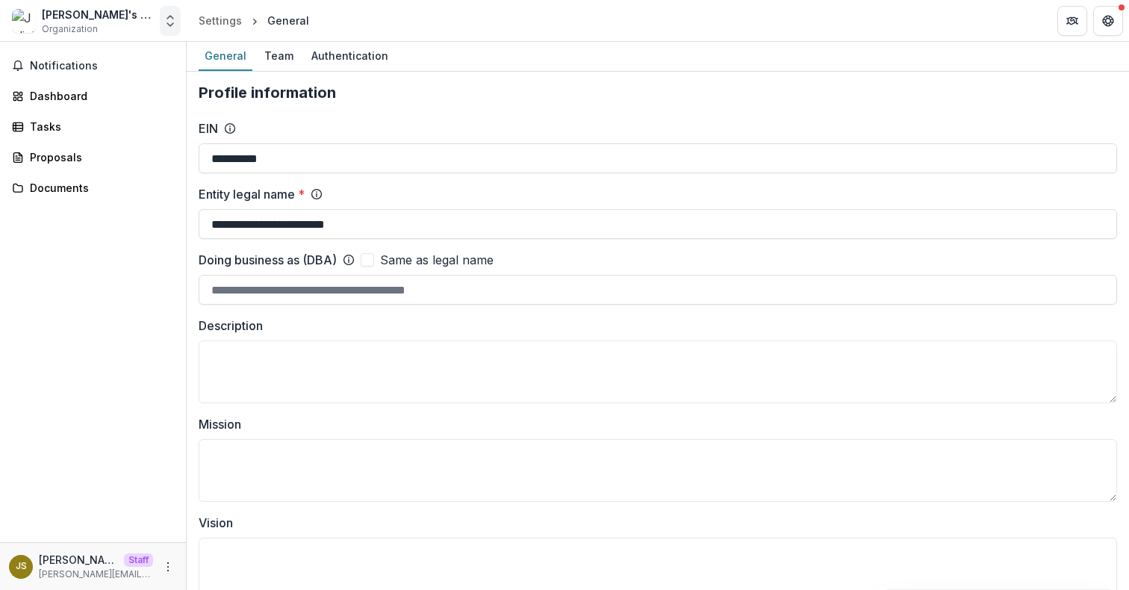
click at [171, 17] on polyline "Open entity switcher" at bounding box center [170, 17] width 6 height 3
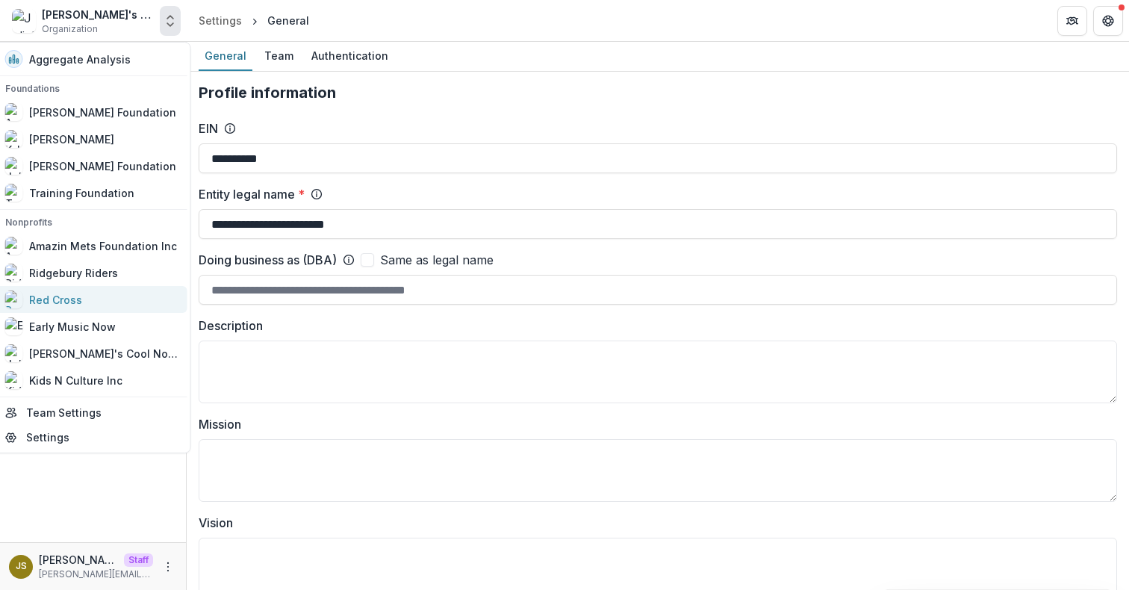
click at [90, 302] on div "Red Cross" at bounding box center [91, 299] width 173 height 18
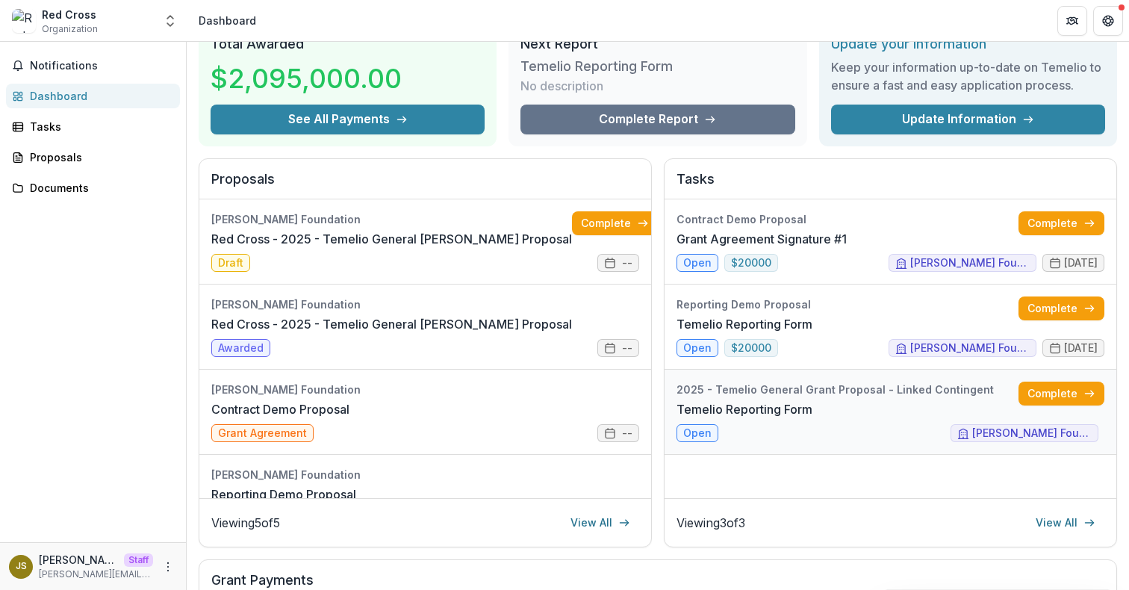
scroll to position [54, 0]
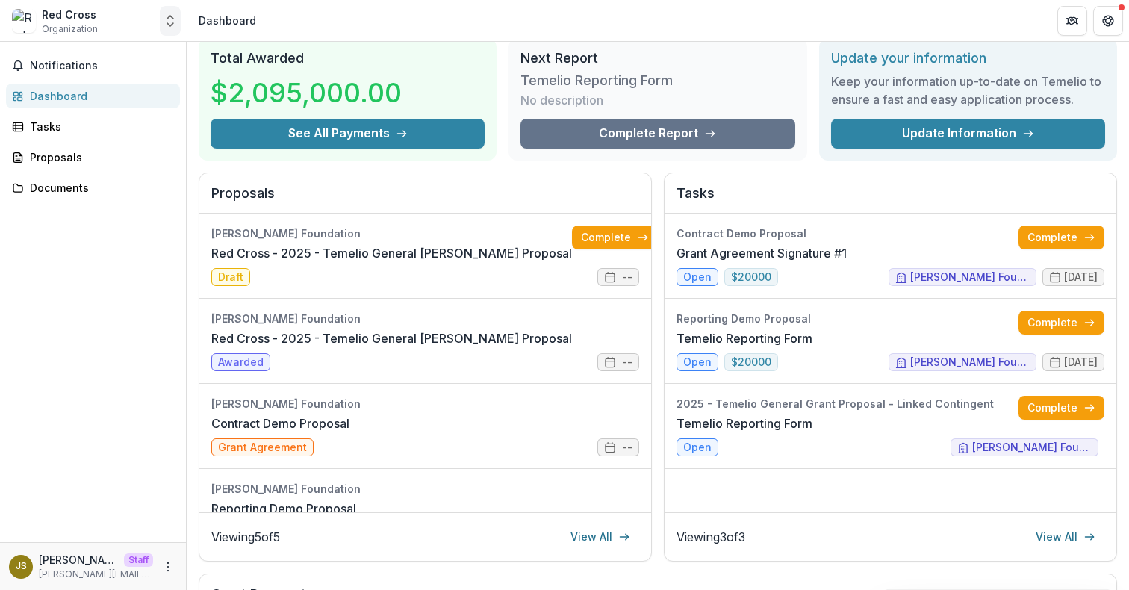
click at [172, 28] on button "Open entity switcher" at bounding box center [170, 21] width 21 height 30
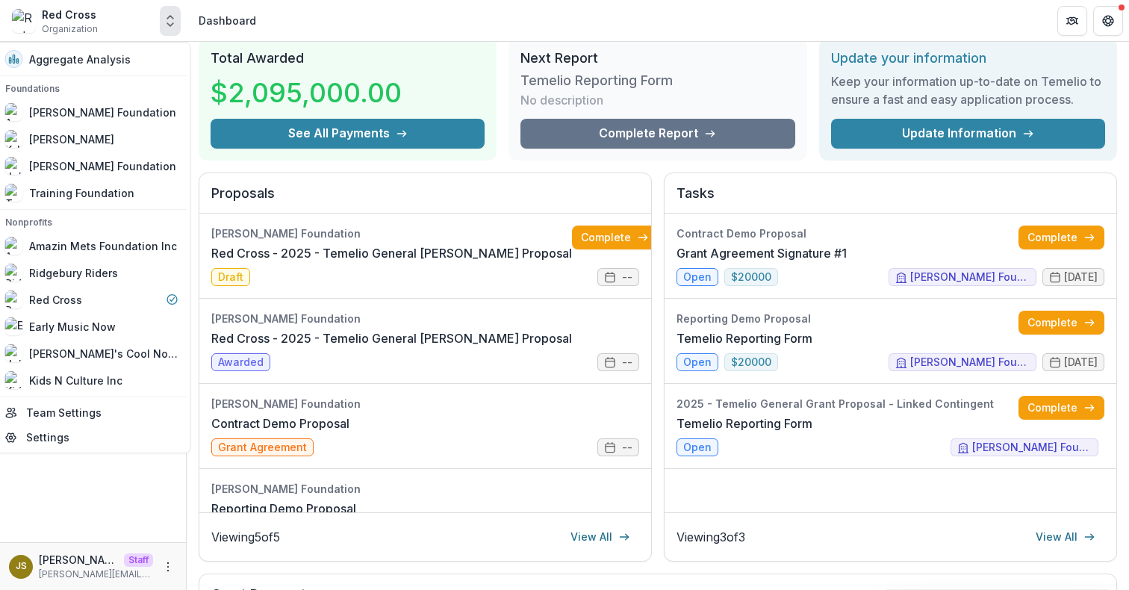
click at [166, 20] on icon "Open entity switcher" at bounding box center [170, 20] width 15 height 15
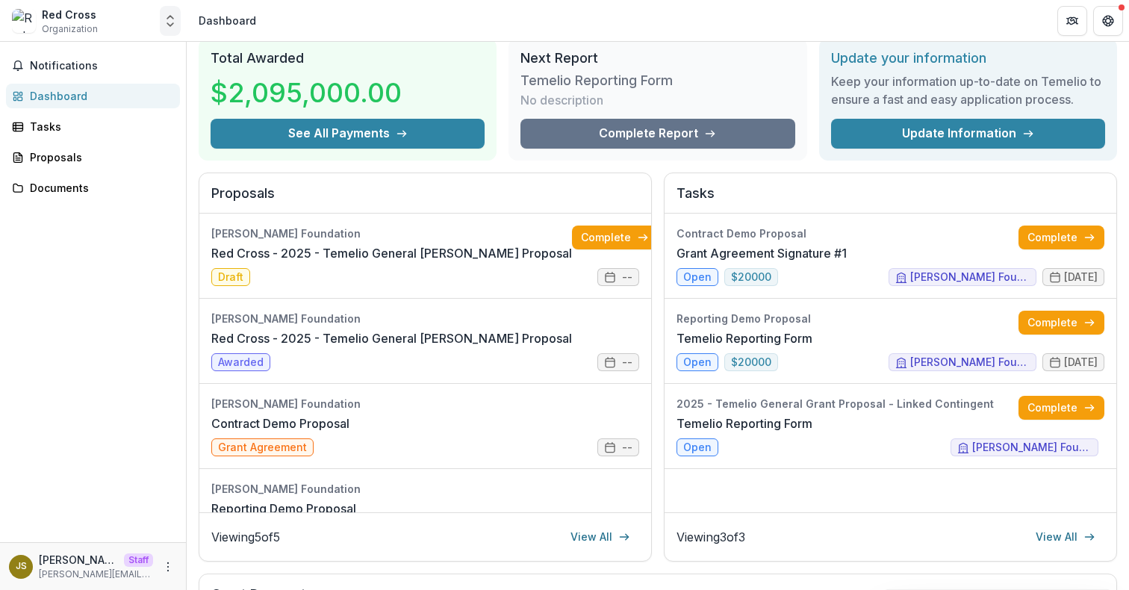
click at [175, 18] on icon "Open entity switcher" at bounding box center [170, 20] width 15 height 15
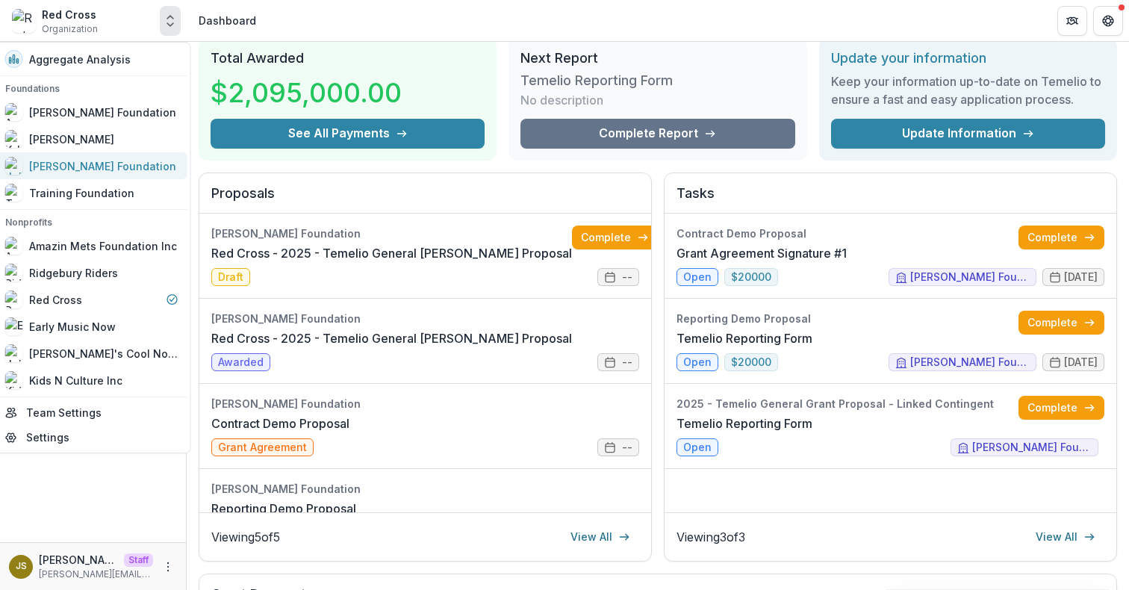
click at [103, 173] on div "[PERSON_NAME] Foundation" at bounding box center [102, 166] width 147 height 16
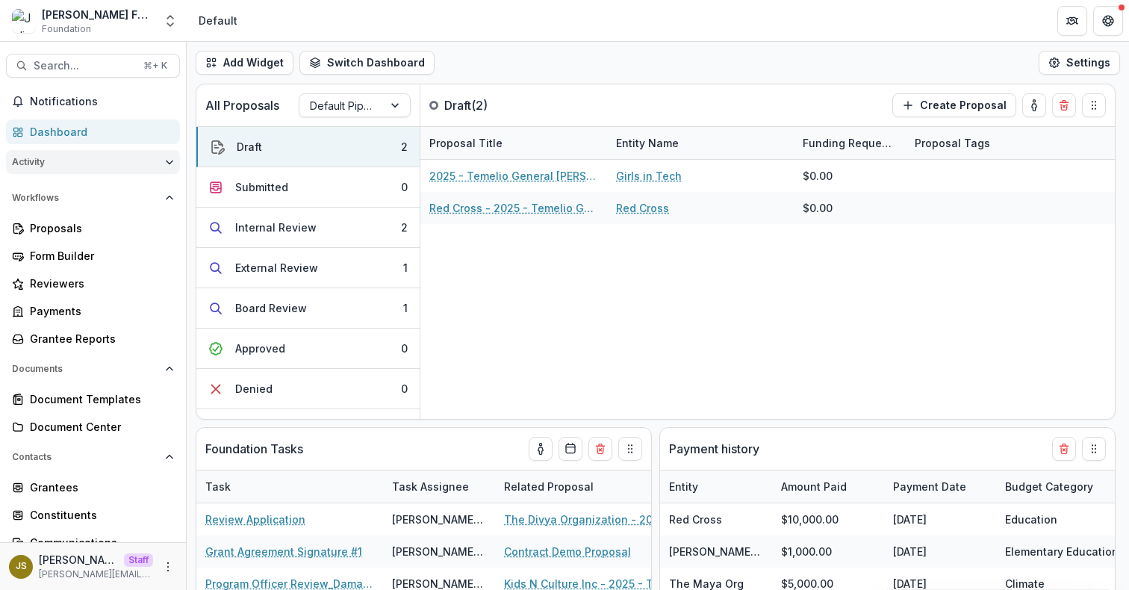
click at [165, 161] on icon "Open Activity" at bounding box center [169, 162] width 9 height 9
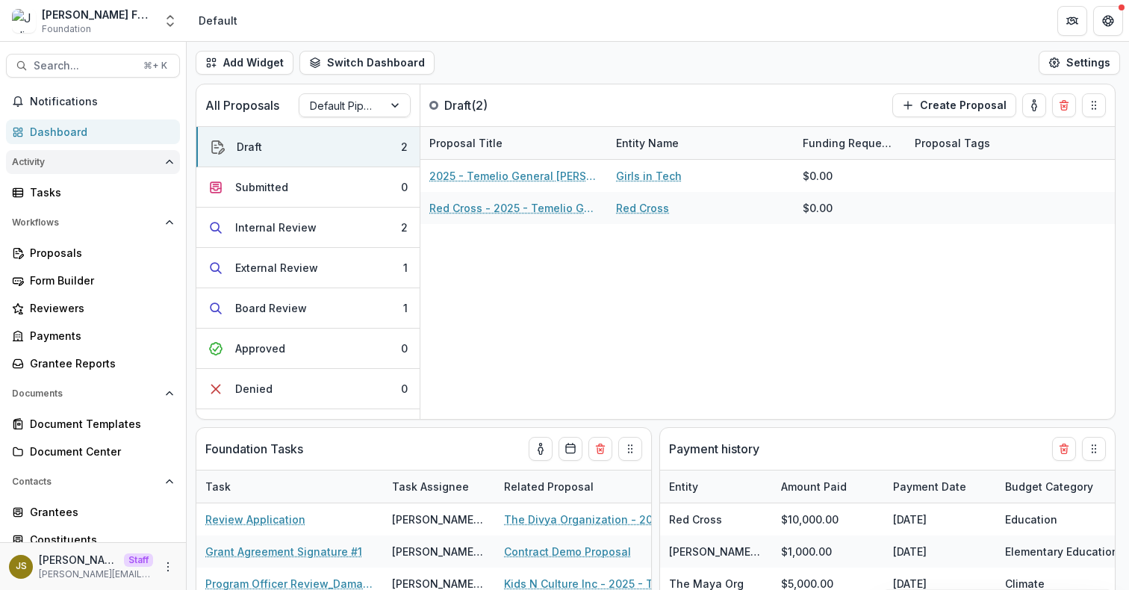
click at [166, 161] on polyline "Open Activity" at bounding box center [169, 162] width 6 height 3
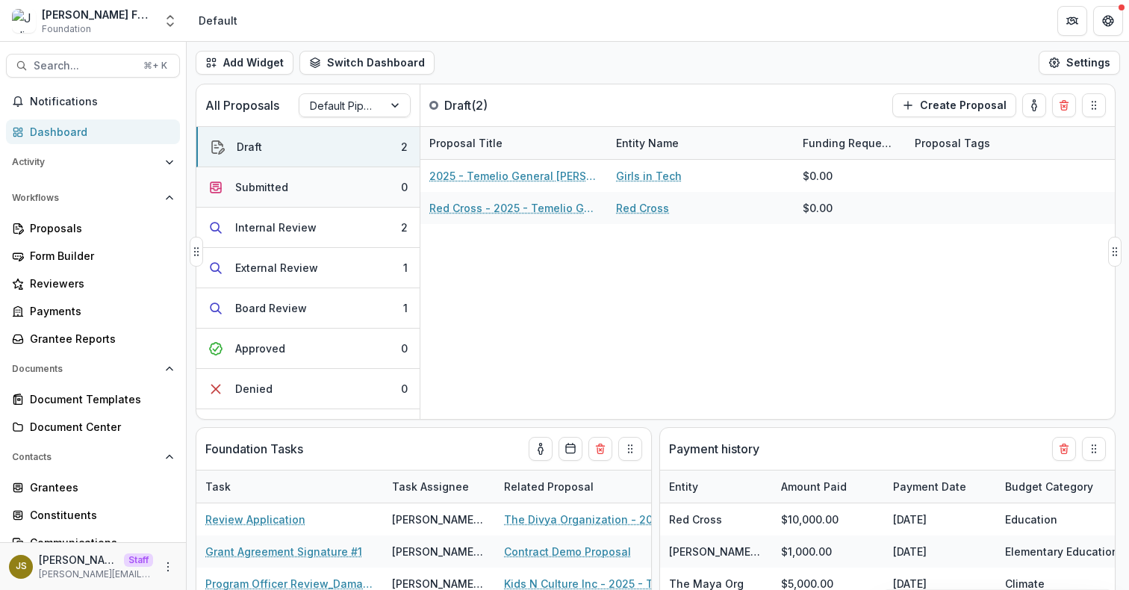
click at [332, 193] on button "Submitted 0" at bounding box center [307, 187] width 223 height 40
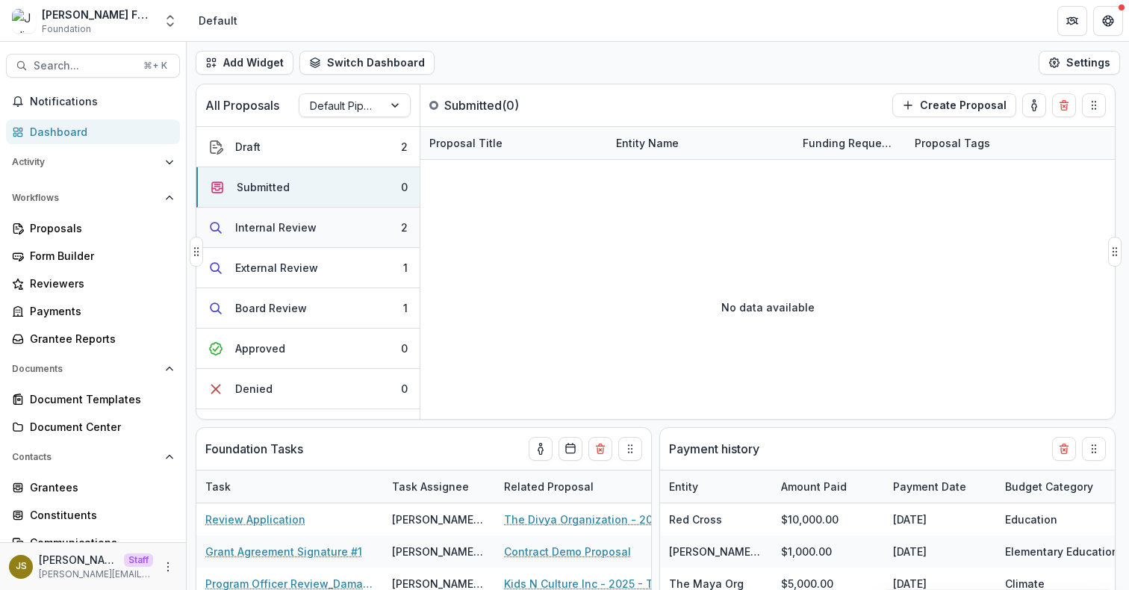
click at [296, 235] on button "Internal Review 2" at bounding box center [307, 228] width 223 height 40
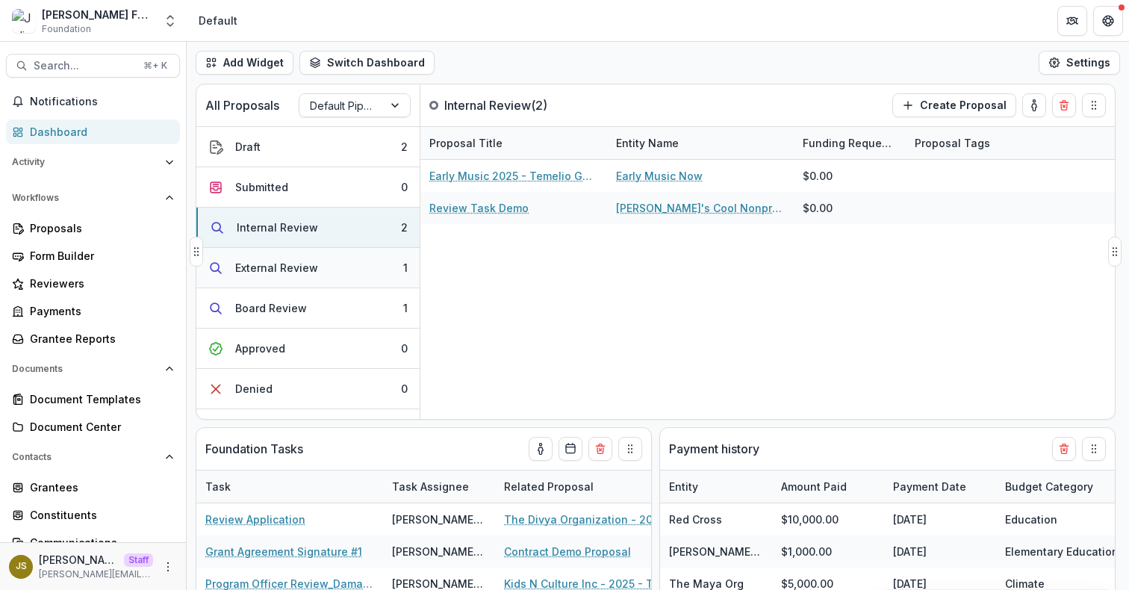
click at [289, 266] on div "External Review" at bounding box center [276, 268] width 83 height 16
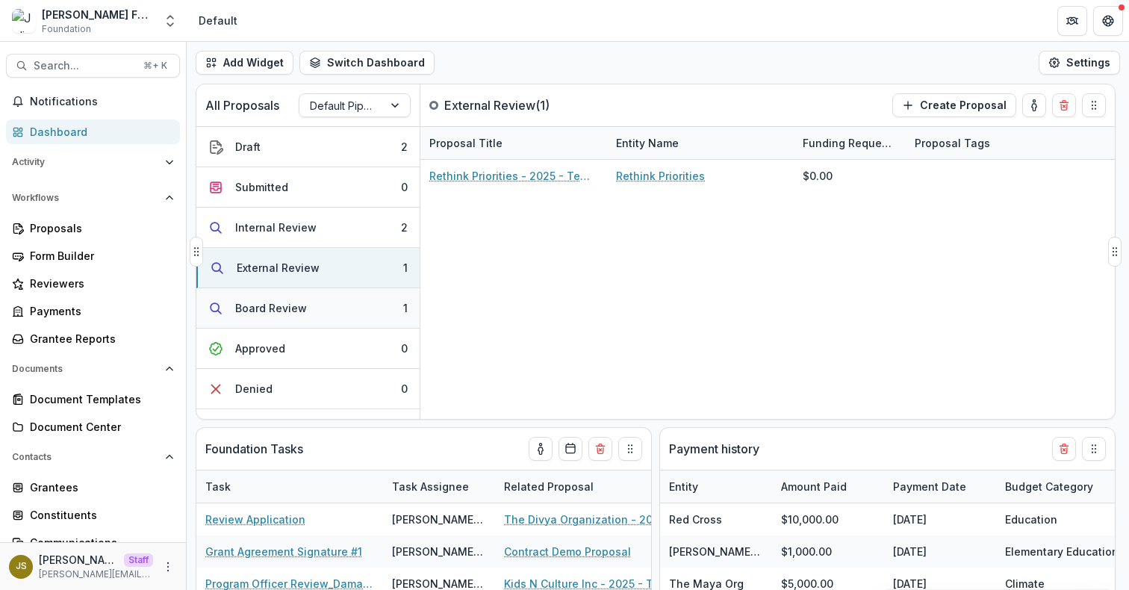
click at [265, 314] on div "Board Review" at bounding box center [271, 308] width 72 height 16
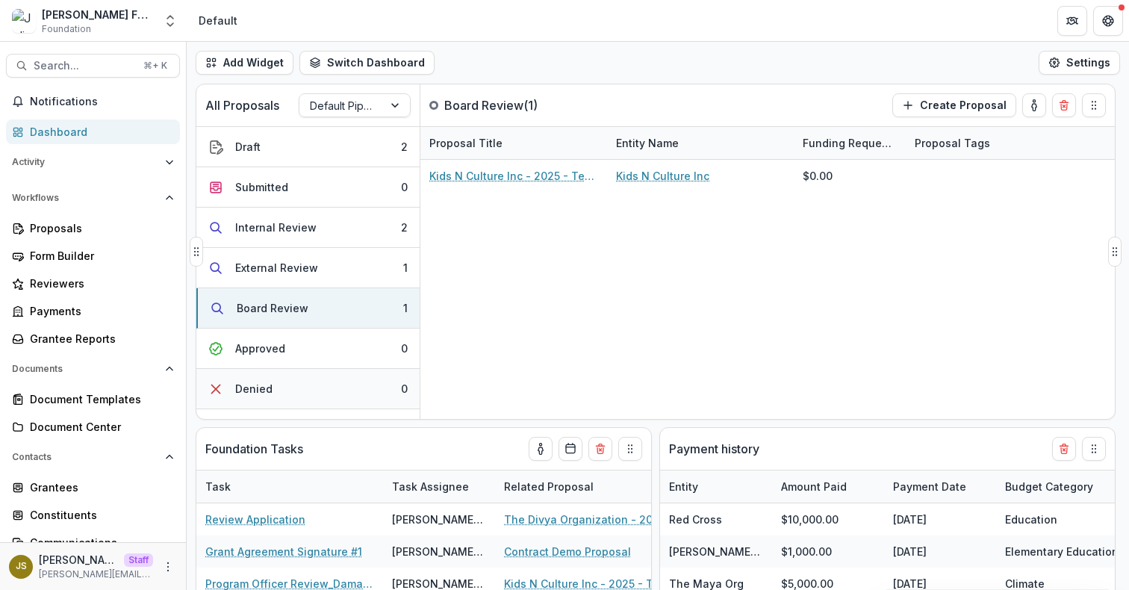
click at [273, 390] on button "Denied 0" at bounding box center [307, 389] width 223 height 40
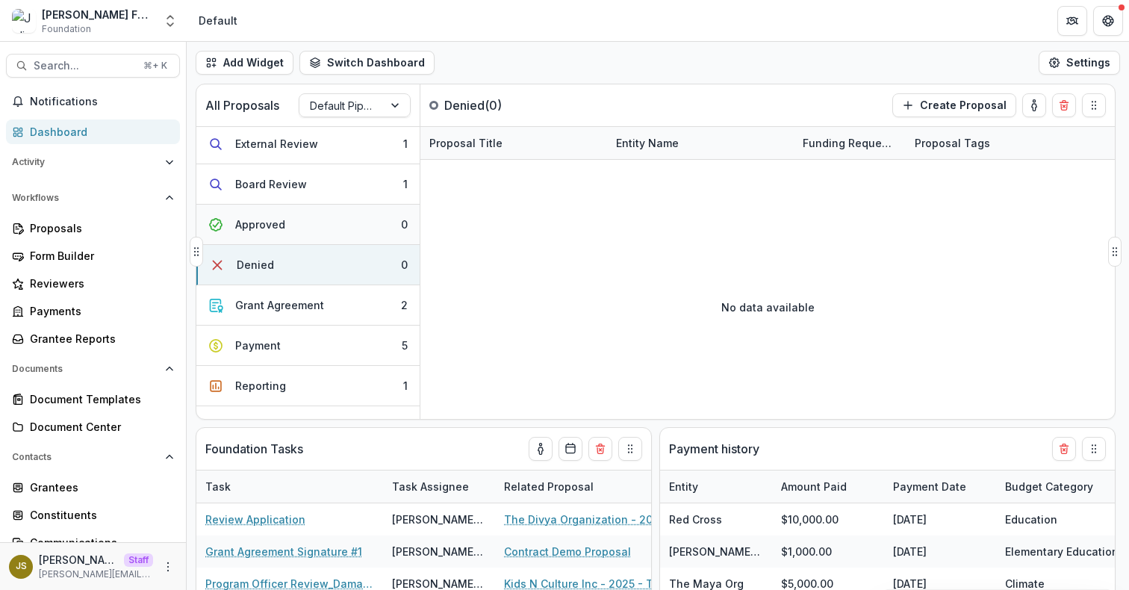
scroll to position [126, 0]
click at [272, 308] on div "Grant Agreement" at bounding box center [279, 303] width 89 height 16
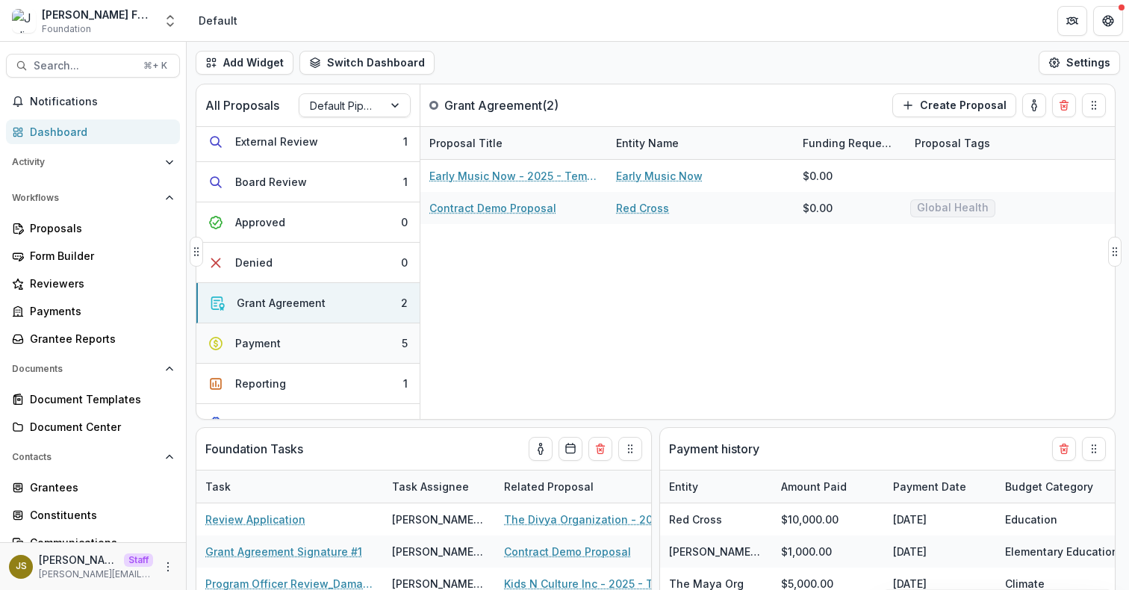
click at [270, 351] on button "Payment 5" at bounding box center [307, 343] width 223 height 40
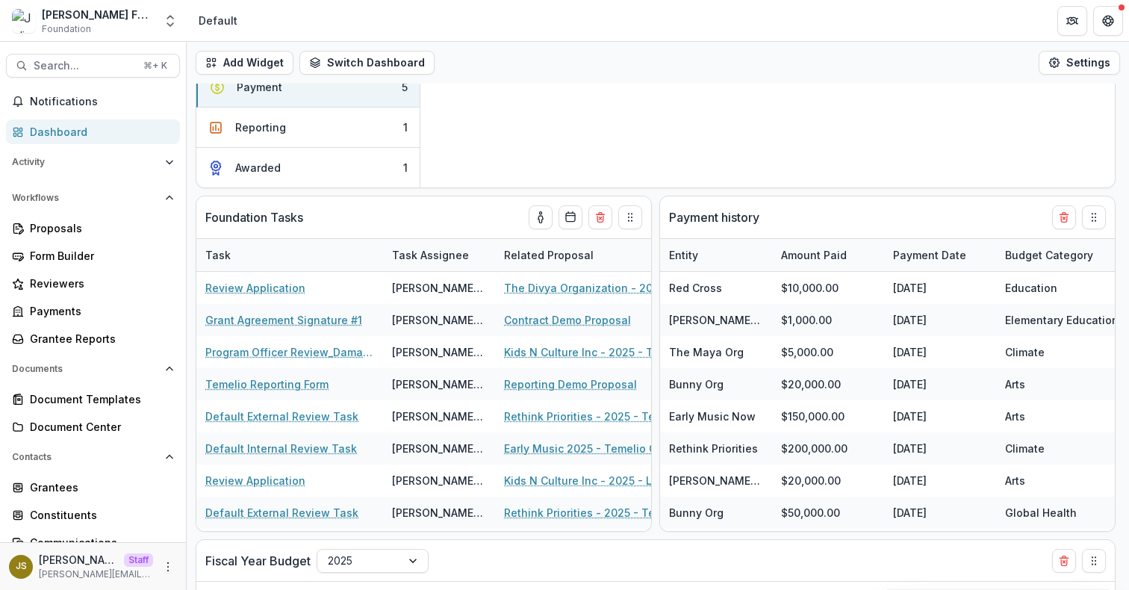
scroll to position [517, 0]
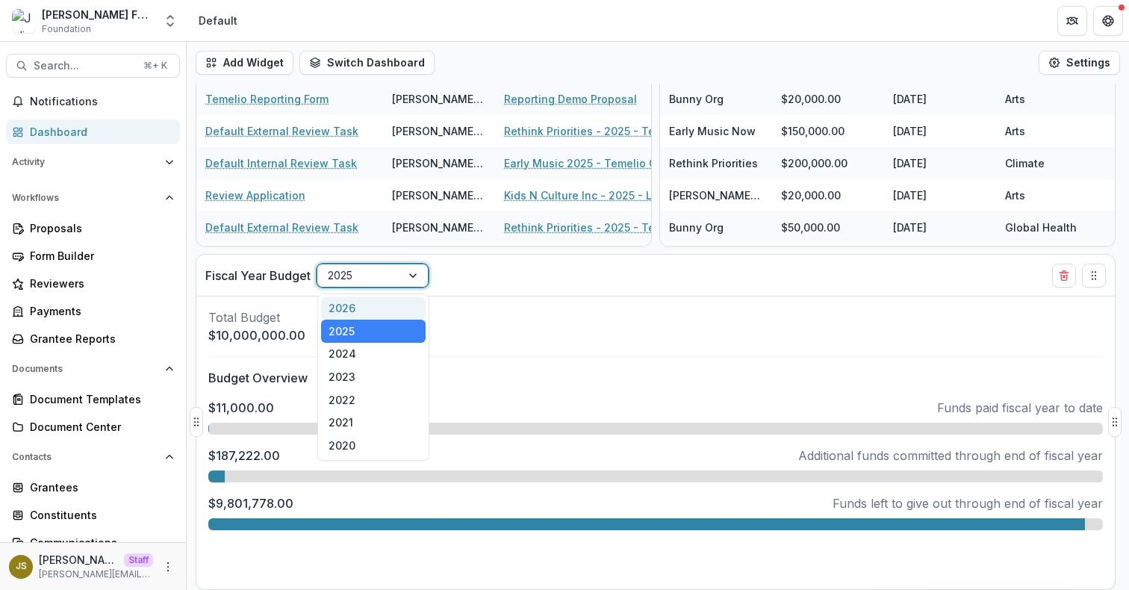
click at [405, 274] on div at bounding box center [414, 275] width 27 height 22
click at [547, 272] on div "Fiscal Year Budget 2021, 6 of 7. 7 results available. Use Up and Down to choose…" at bounding box center [628, 275] width 847 height 41
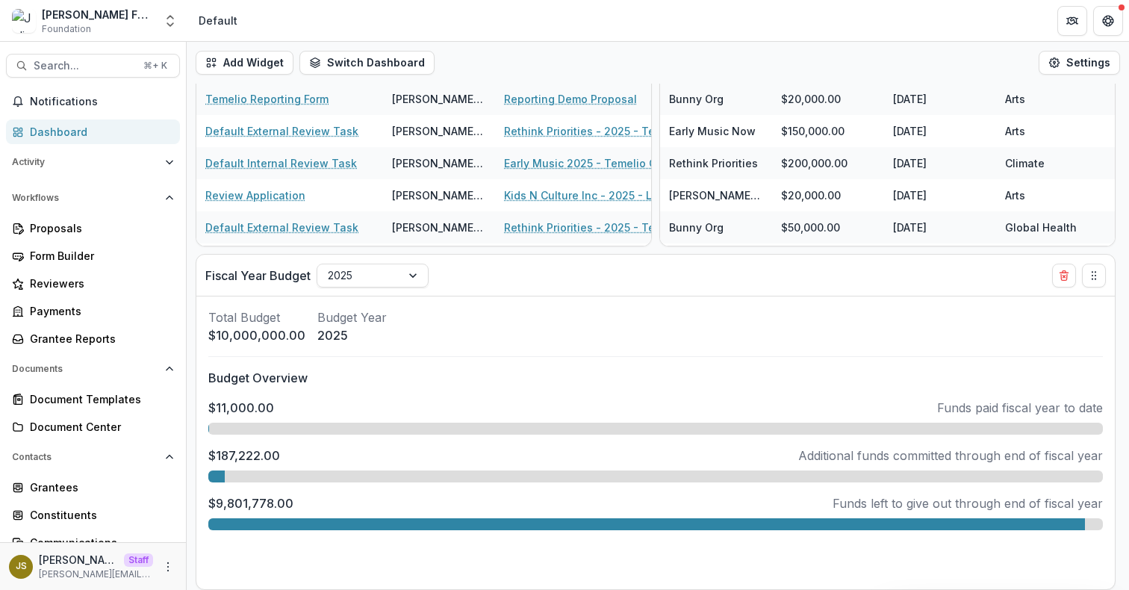
click at [655, 249] on div "Add Widget Switch Dashboard Payments Default New Dashboard Settings All Proposa…" at bounding box center [658, 316] width 942 height 548
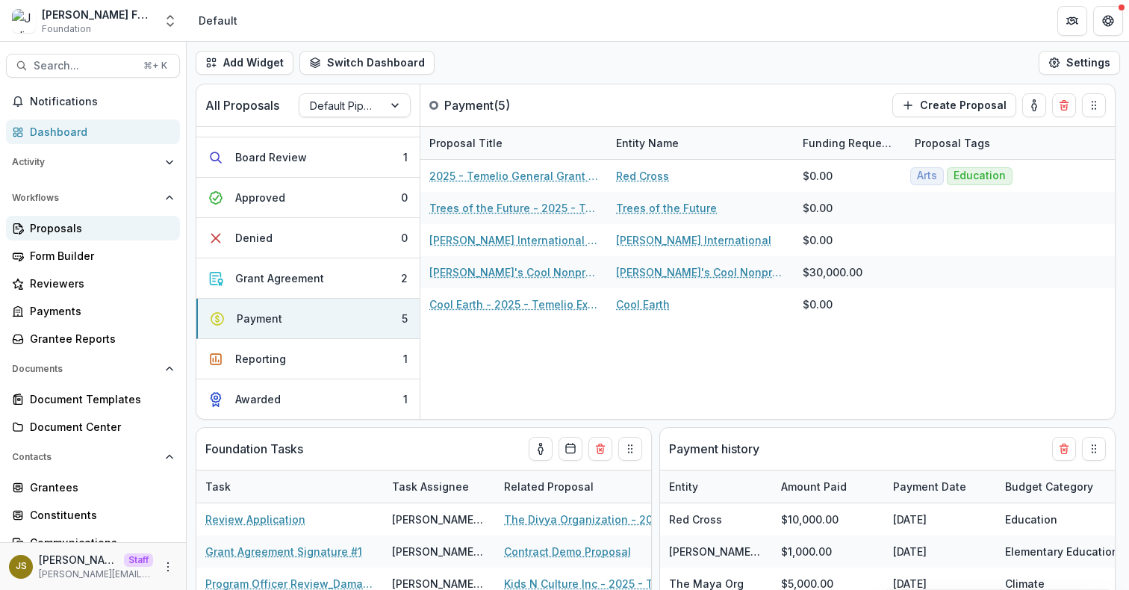
click at [94, 228] on div "Proposals" at bounding box center [99, 228] width 138 height 16
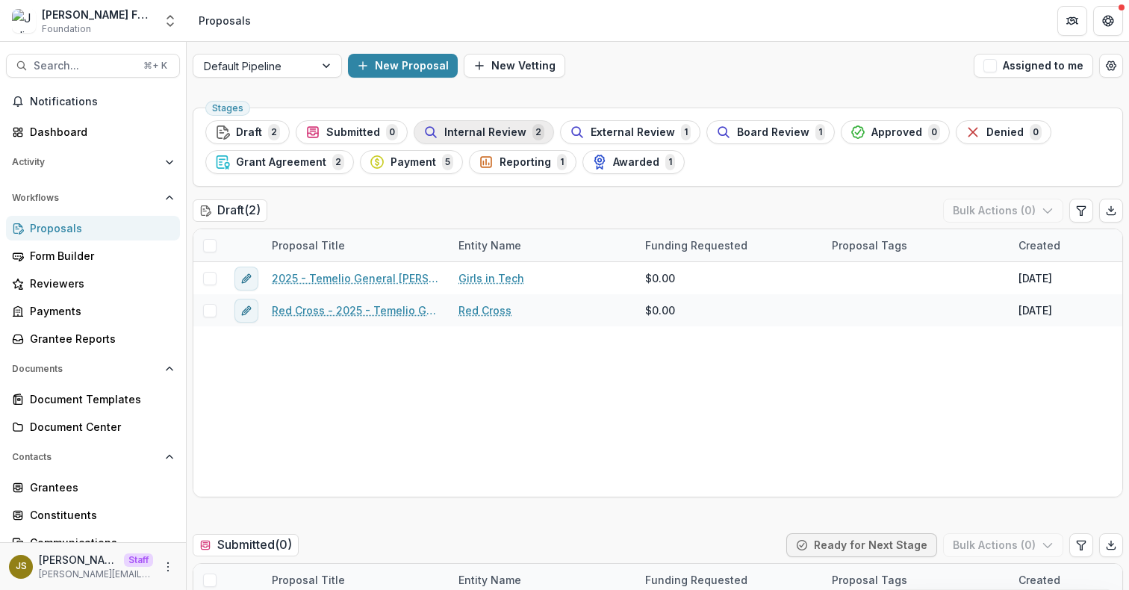
click at [468, 135] on span "Internal Review" at bounding box center [485, 132] width 82 height 13
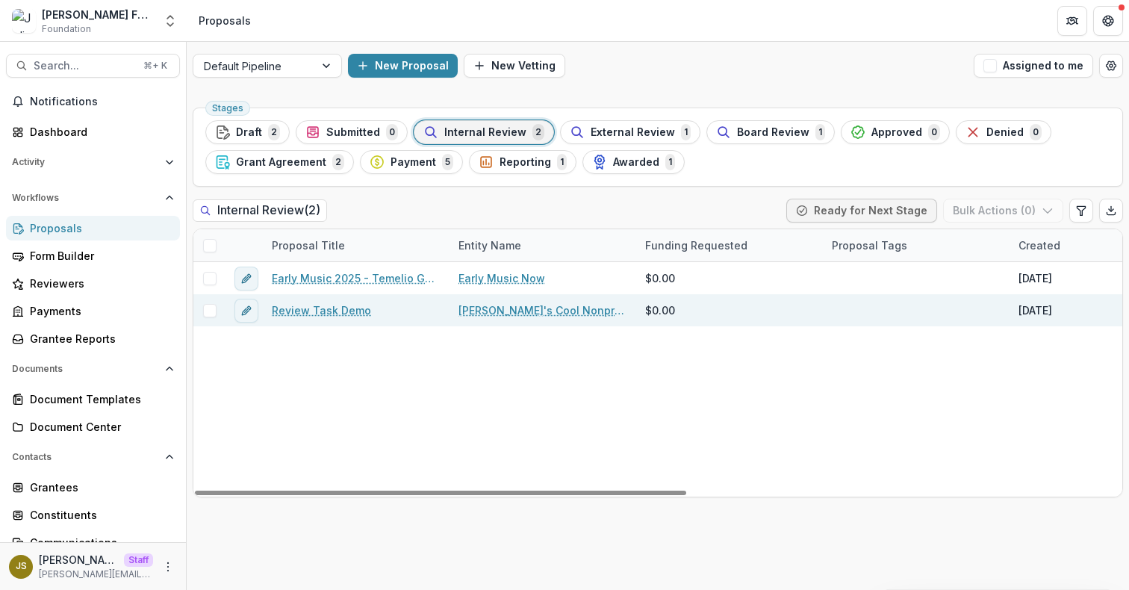
click at [321, 311] on link "Review Task Demo" at bounding box center [321, 310] width 99 height 16
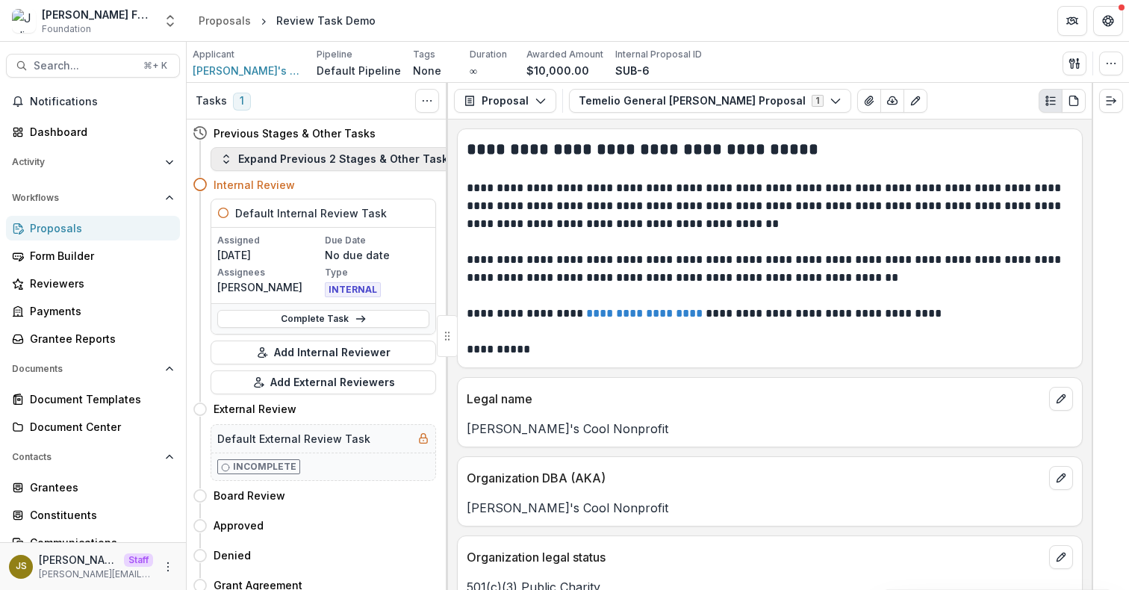
click at [317, 162] on button "Expand Previous 2 Stages & Other Tasks" at bounding box center [337, 159] width 253 height 24
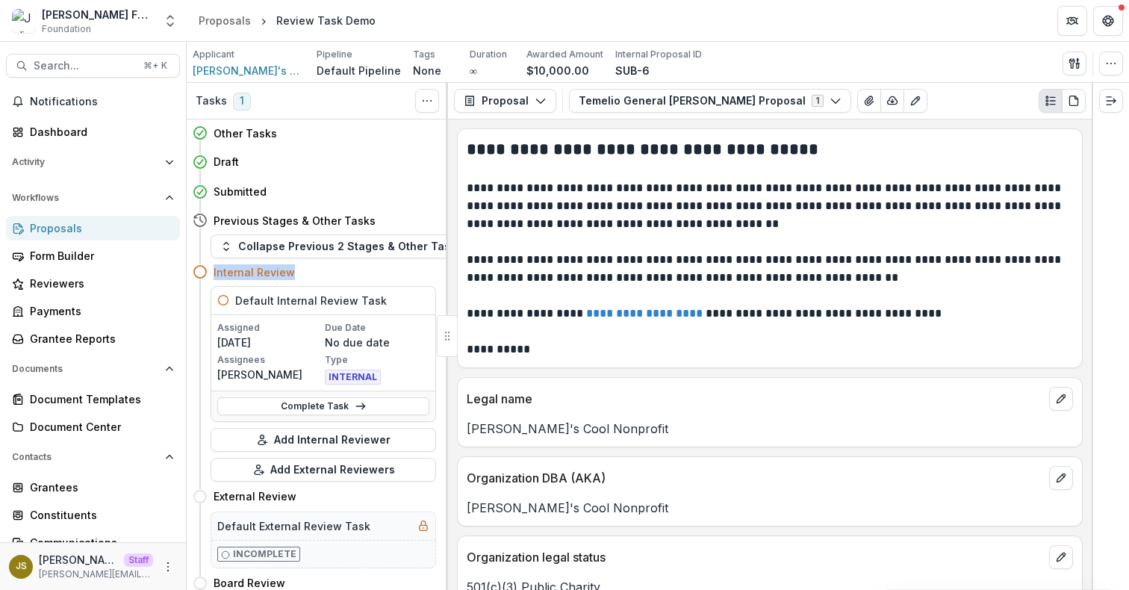
drag, startPoint x: 297, startPoint y: 274, endPoint x: 213, endPoint y: 273, distance: 84.4
click at [213, 273] on div "Internal Review" at bounding box center [314, 272] width 243 height 28
click at [323, 275] on div "Internal Review" at bounding box center [325, 272] width 222 height 16
click at [166, 20] on icon "Open entity switcher" at bounding box center [170, 20] width 15 height 15
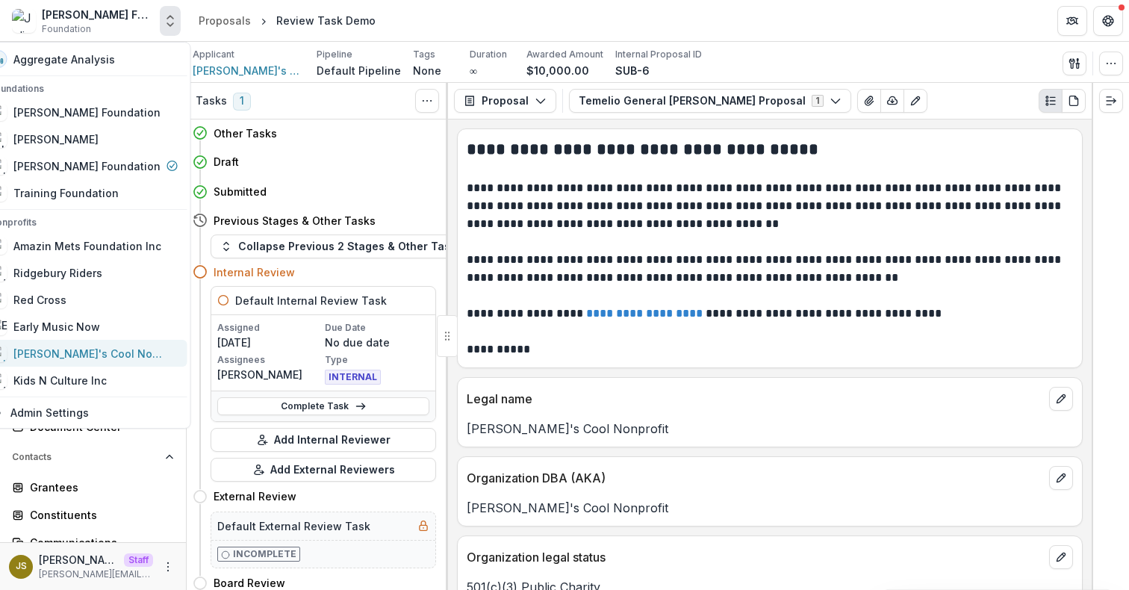
click at [91, 352] on div "[PERSON_NAME]'s Cool Nonprofit" at bounding box center [87, 354] width 149 height 16
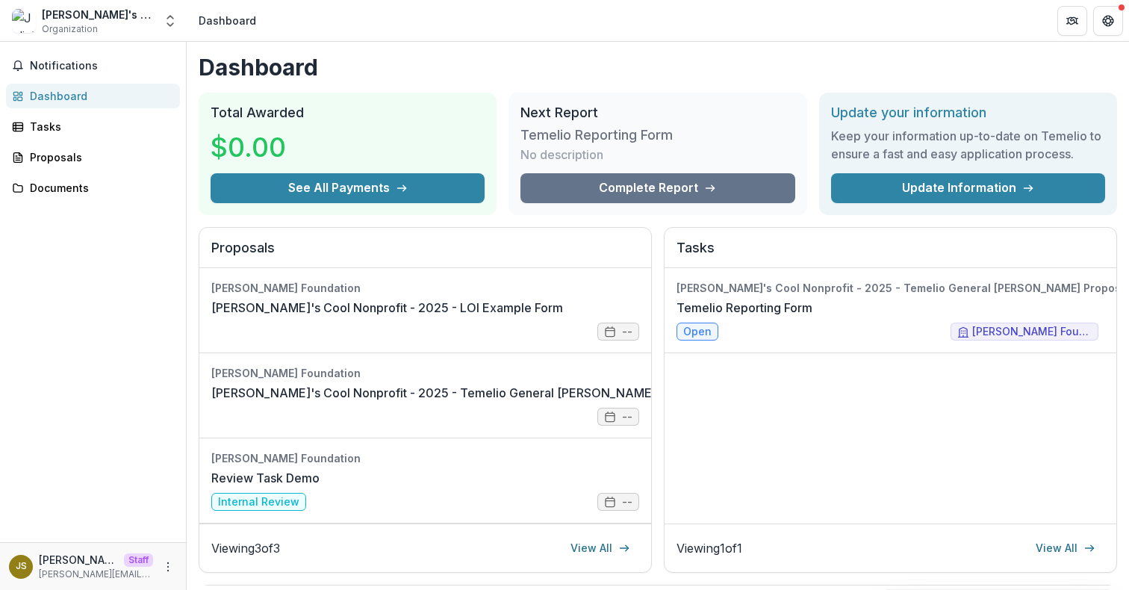
click at [484, 402] on link "[PERSON_NAME]'s Cool Nonprofit - 2025 - Temelio General [PERSON_NAME] Proposal" at bounding box center [460, 393] width 498 height 18
click at [187, 36] on header "Dashboard" at bounding box center [658, 20] width 942 height 41
click at [184, 35] on div "Julie's Cool Nonprofit Organization Aggregate Analysis Foundations Andrew Found…" at bounding box center [93, 23] width 187 height 35
click at [169, 24] on polyline "Open entity switcher" at bounding box center [170, 24] width 6 height 3
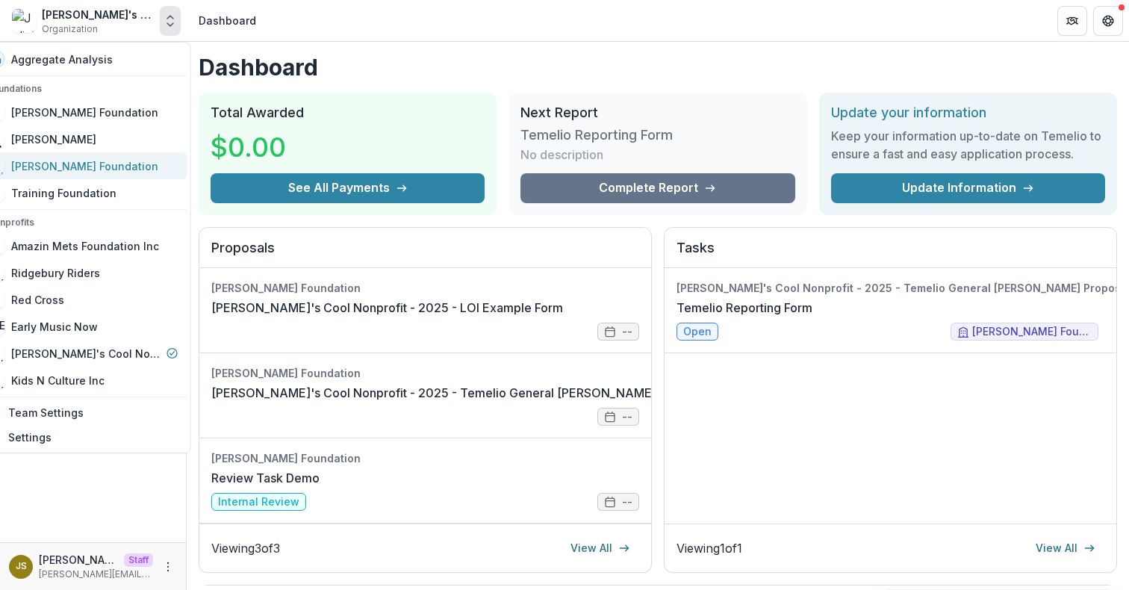
click at [115, 165] on div "[PERSON_NAME] Foundation" at bounding box center [84, 166] width 147 height 16
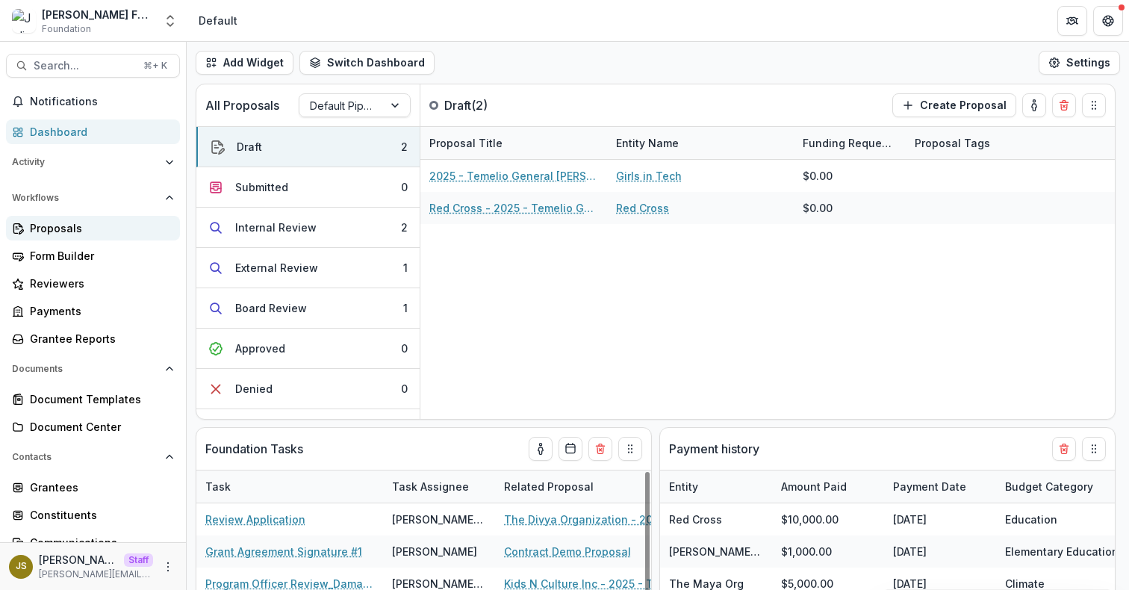
click at [68, 231] on div "Proposals" at bounding box center [99, 228] width 138 height 16
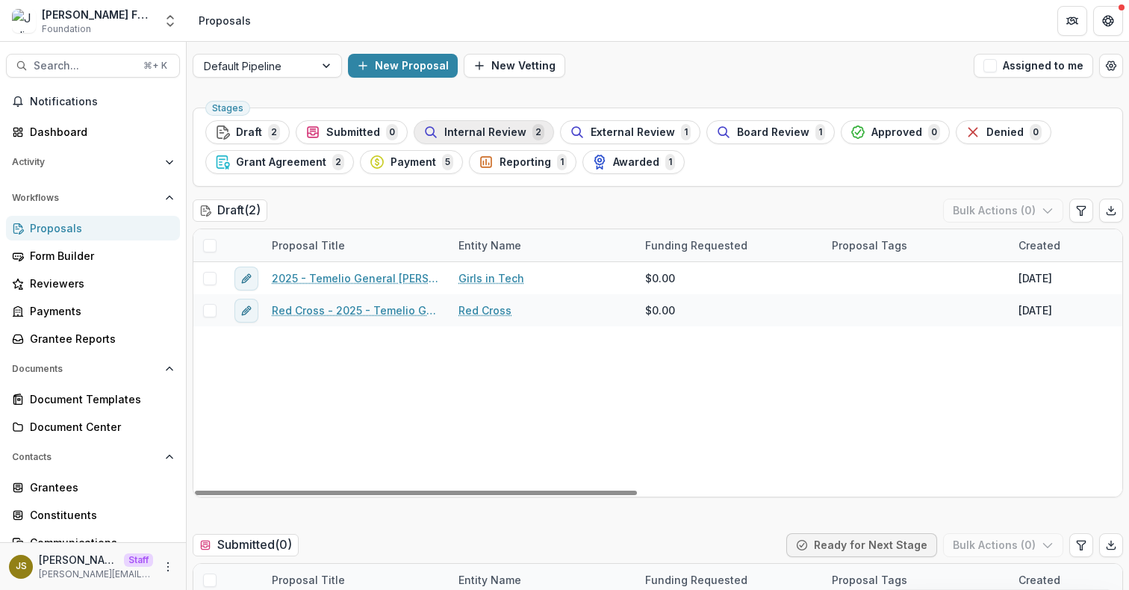
click at [492, 139] on div "Internal Review 2" at bounding box center [483, 132] width 121 height 16
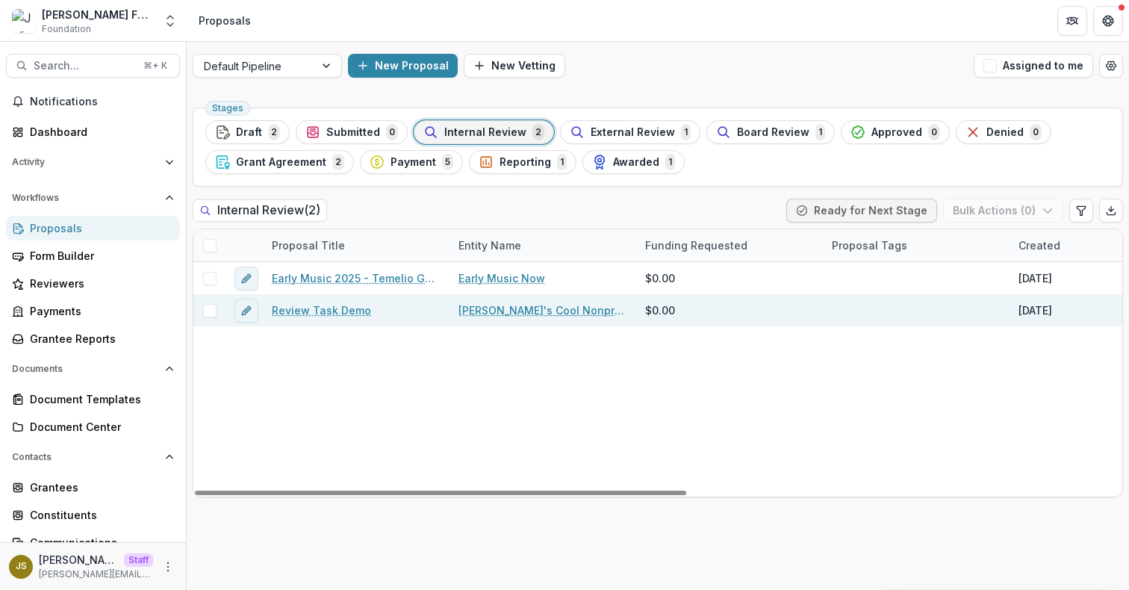
click at [336, 314] on link "Review Task Demo" at bounding box center [321, 310] width 99 height 16
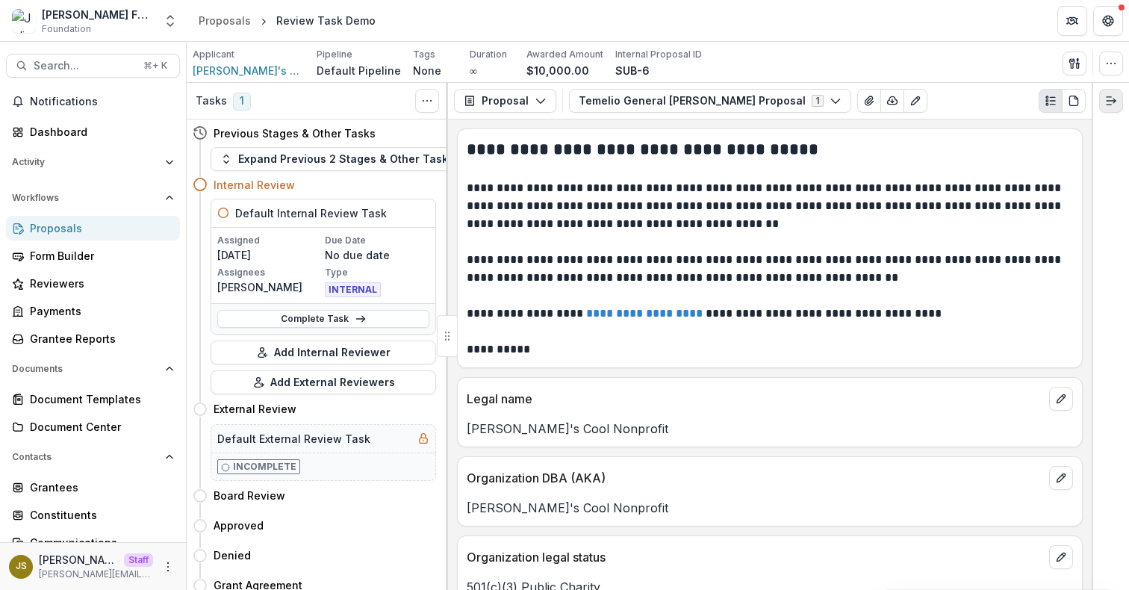
click at [1109, 111] on button "Expand right" at bounding box center [1111, 101] width 24 height 24
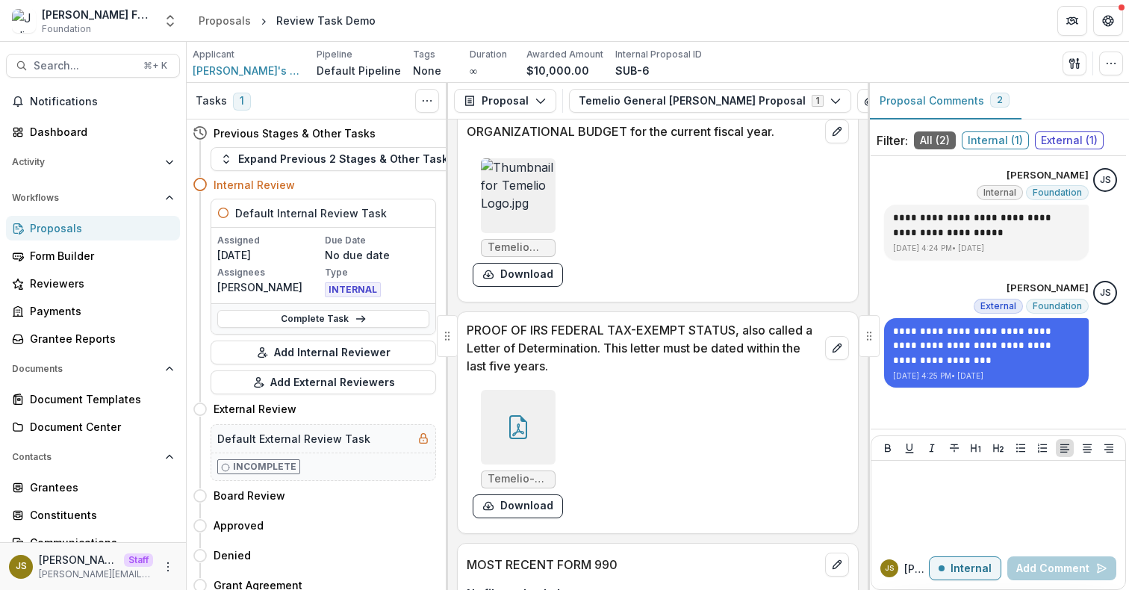
scroll to position [2165, 0]
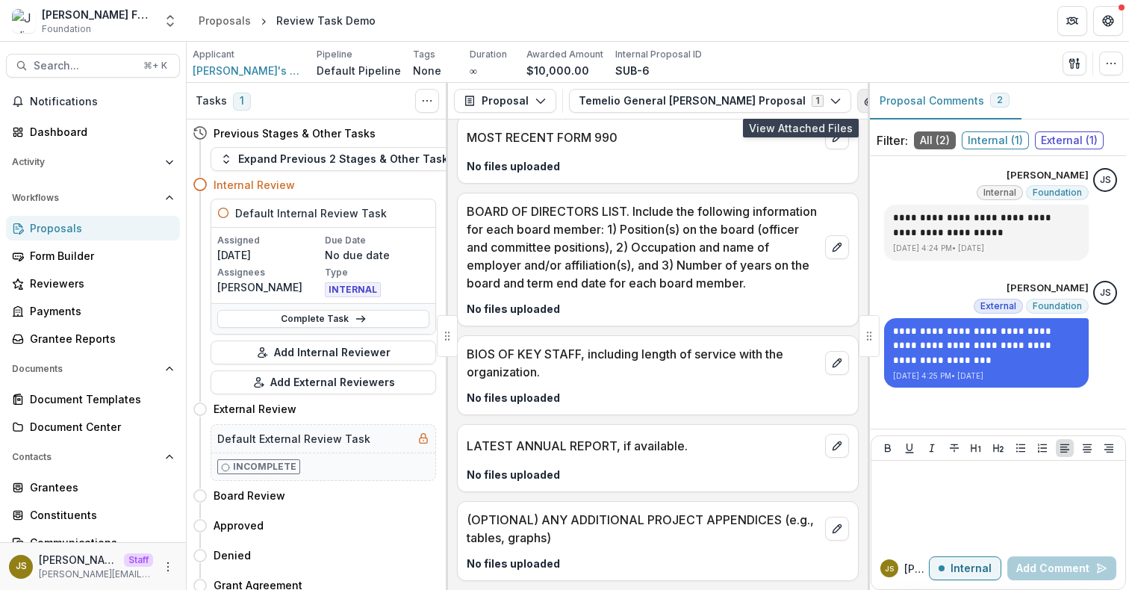
click at [865, 105] on icon "View Attached Files" at bounding box center [869, 100] width 8 height 9
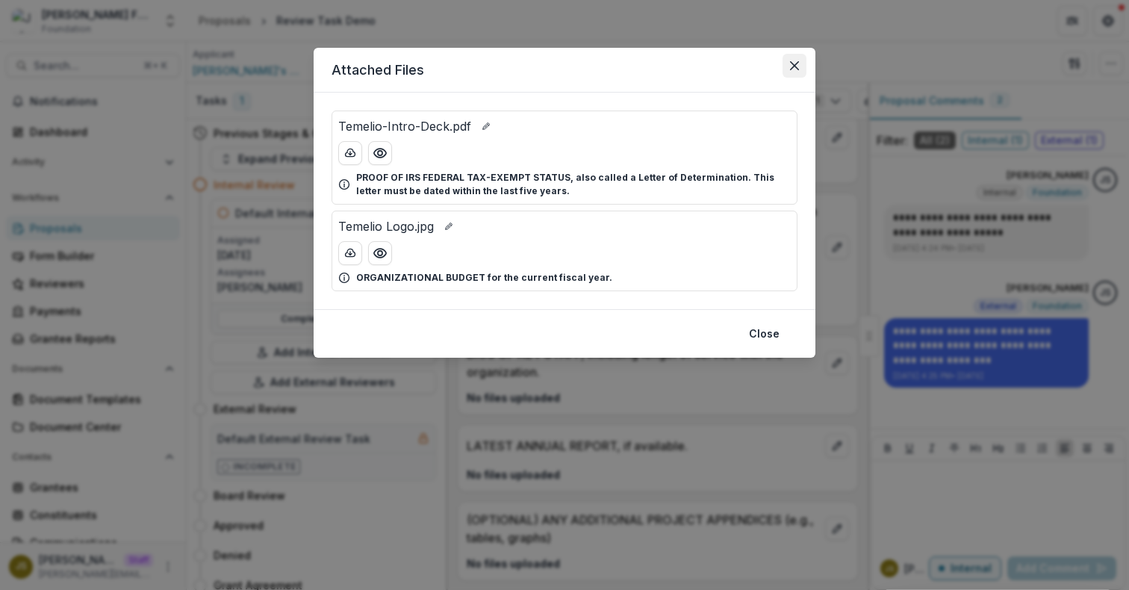
click at [796, 65] on icon "Close" at bounding box center [794, 65] width 9 height 9
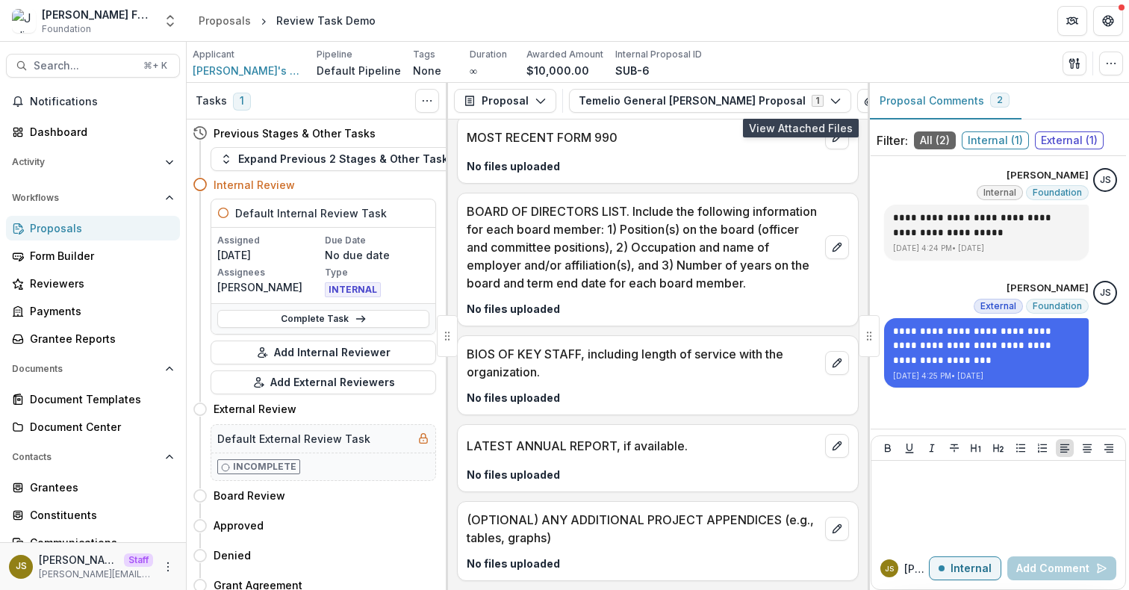
scroll to position [2160, 0]
click at [837, 452] on icon "edit" at bounding box center [837, 446] width 12 height 12
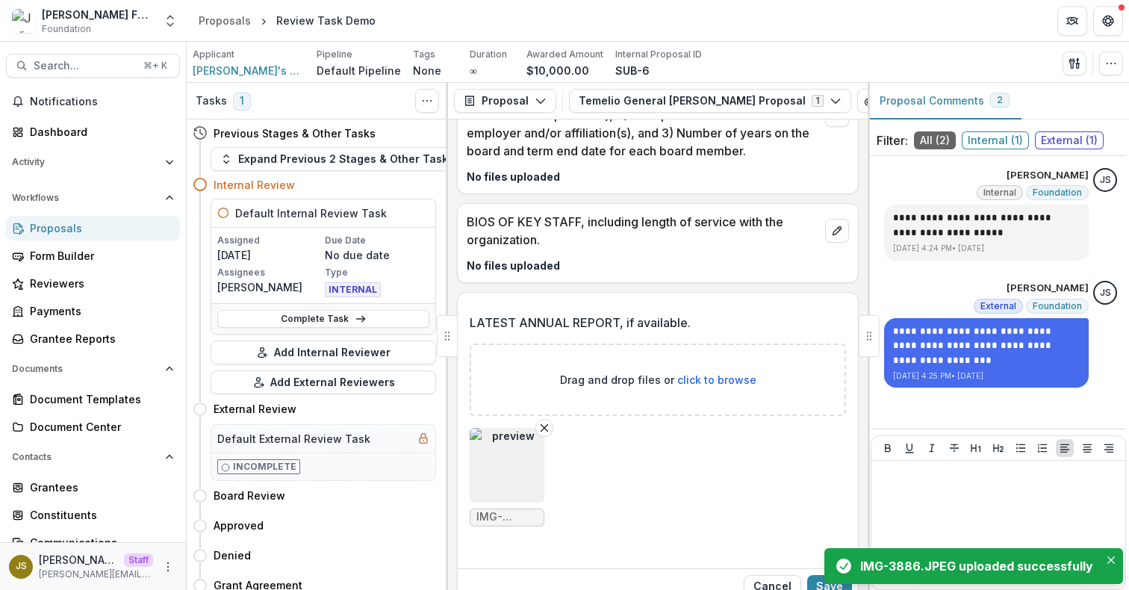
scroll to position [2411, 0]
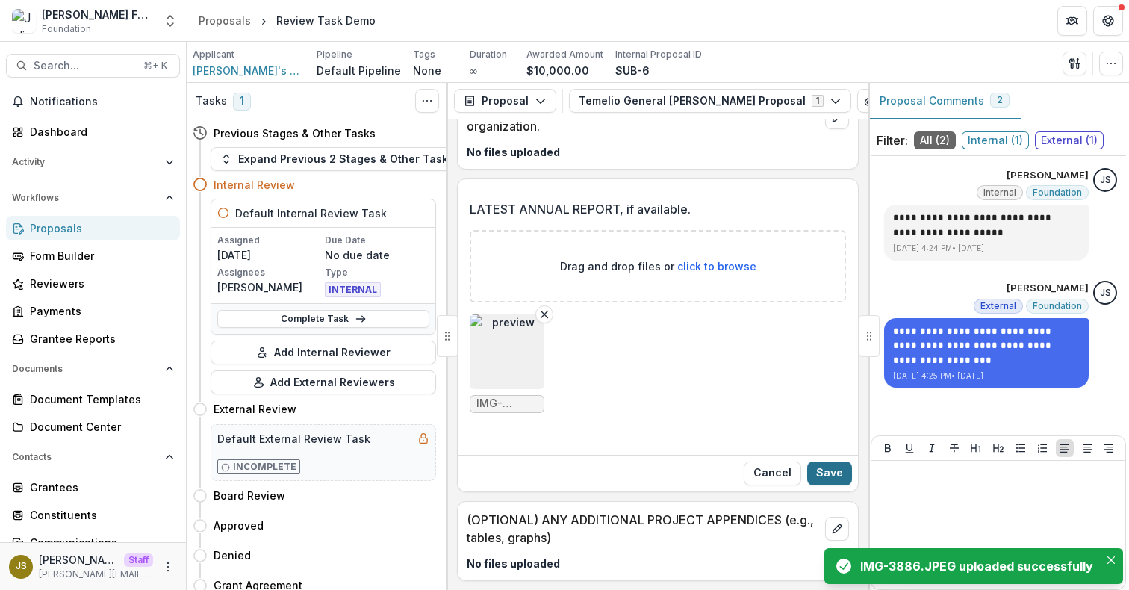
click at [831, 473] on button "Save" at bounding box center [829, 473] width 45 height 24
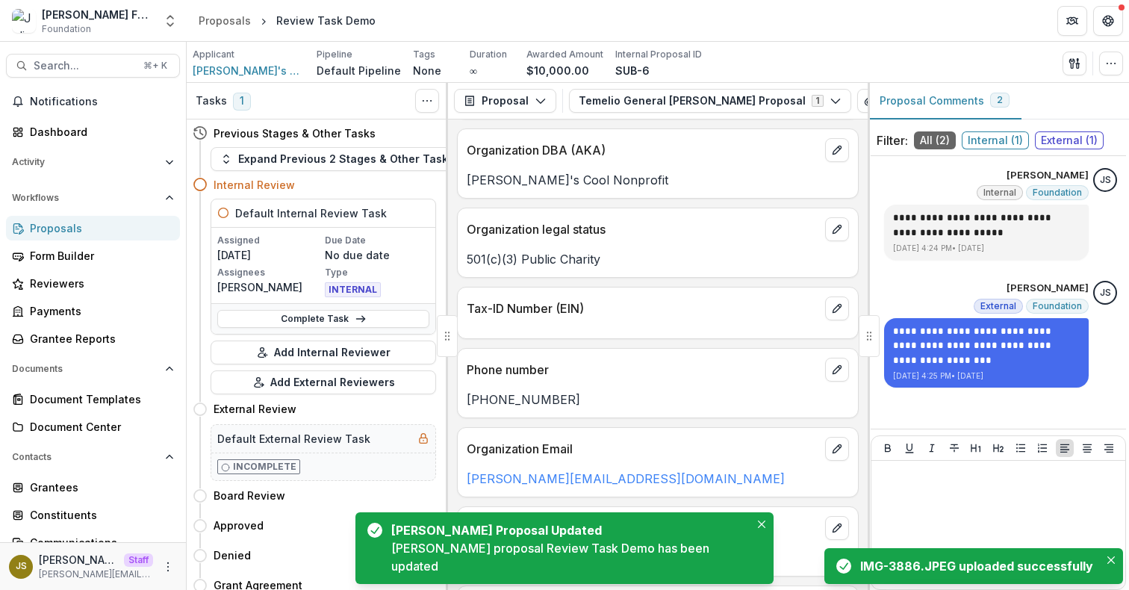
scroll to position [0, 0]
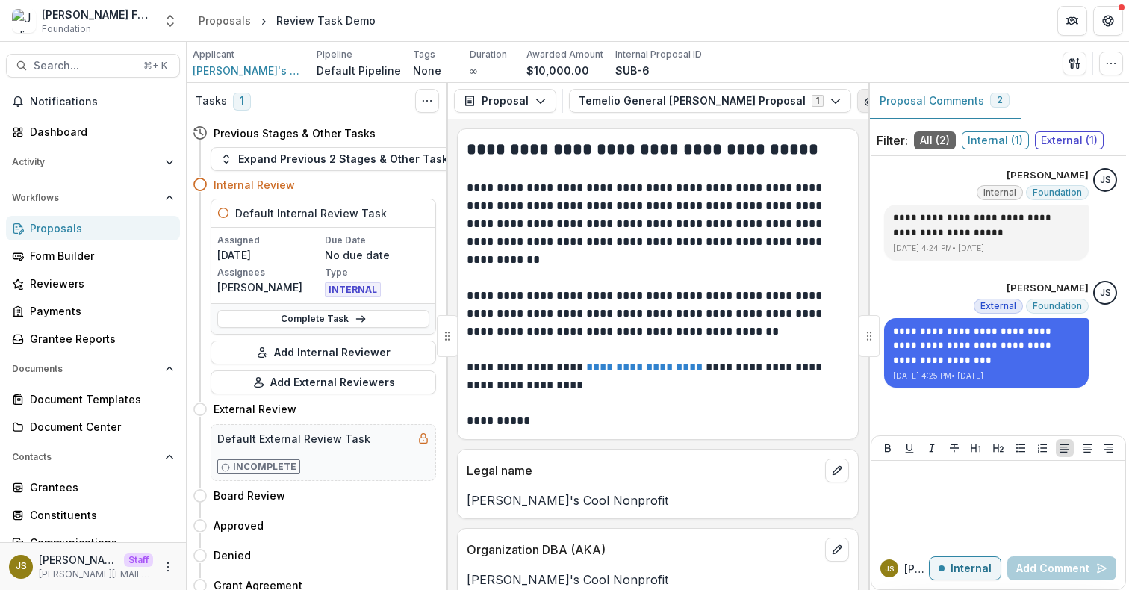
click at [863, 99] on icon "View Attached Files" at bounding box center [869, 101] width 12 height 12
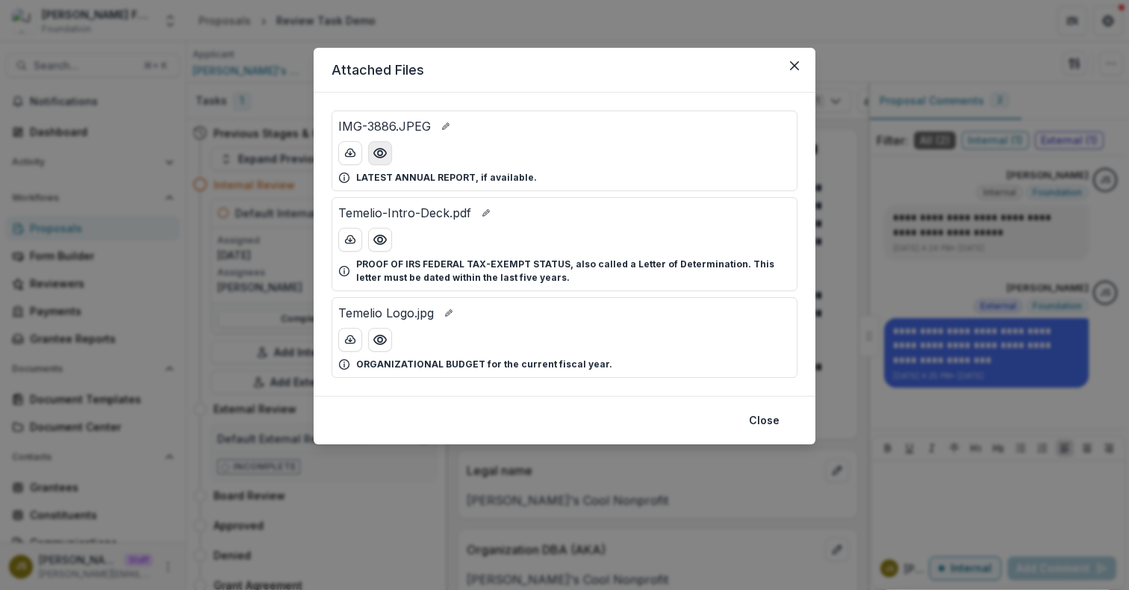
click at [378, 156] on icon "Preview IMG-3886.JPEG" at bounding box center [380, 153] width 12 height 9
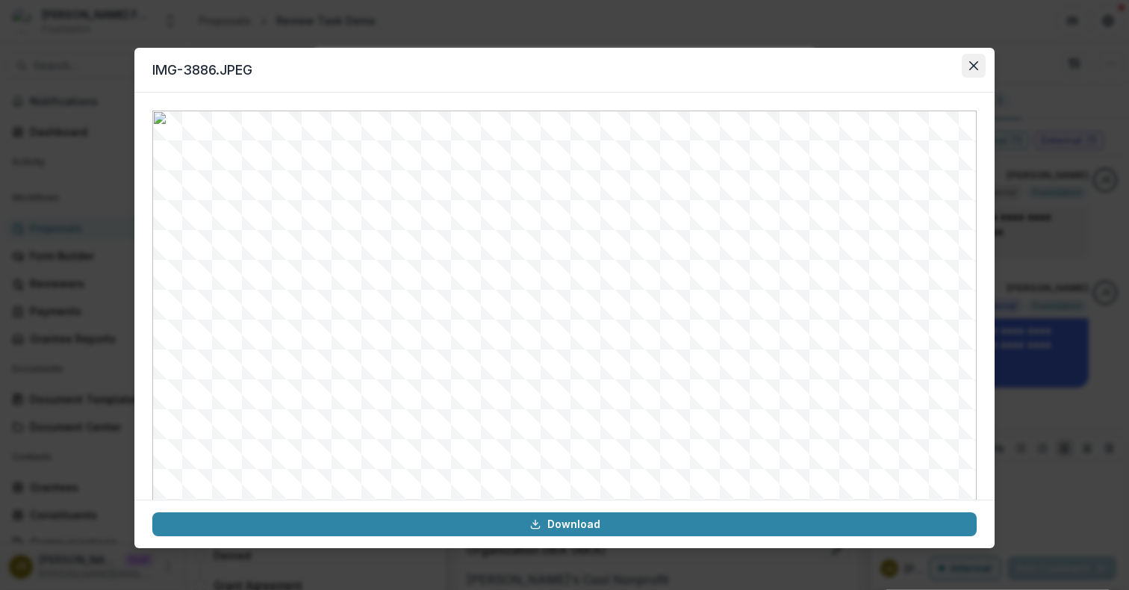
click at [974, 64] on icon "Close" at bounding box center [973, 65] width 9 height 9
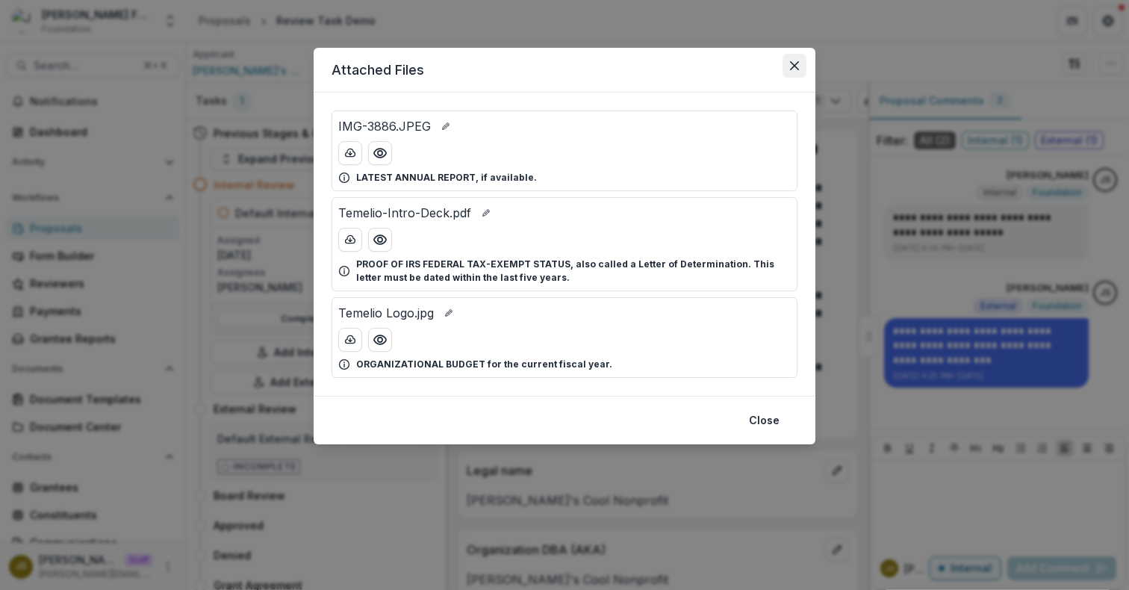
click at [797, 66] on icon "Close" at bounding box center [794, 65] width 9 height 9
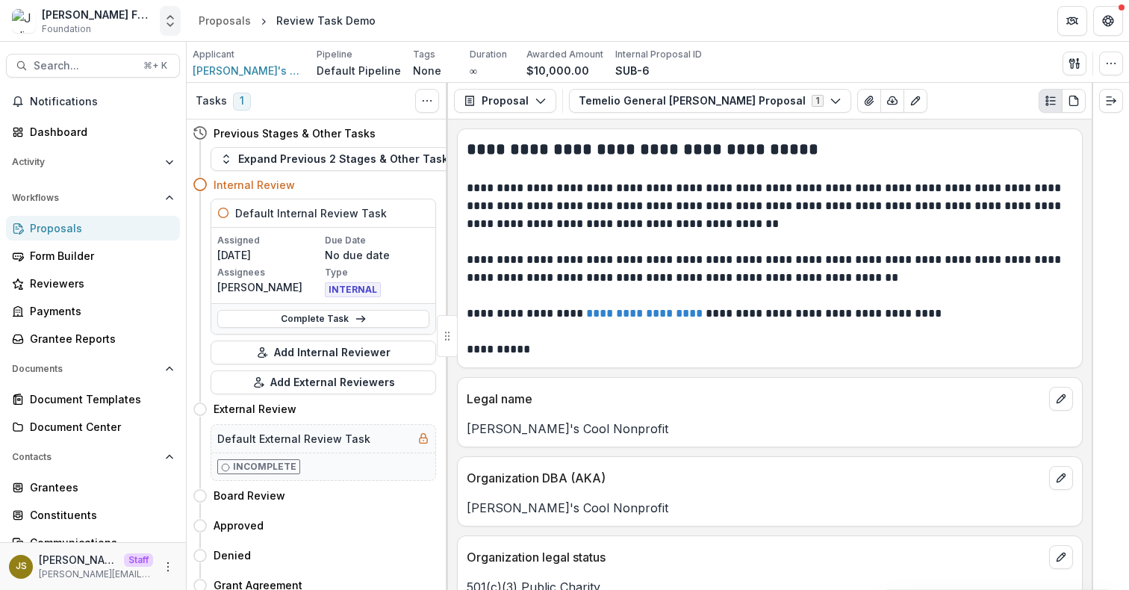
click at [166, 20] on icon "Open entity switcher" at bounding box center [170, 20] width 15 height 15
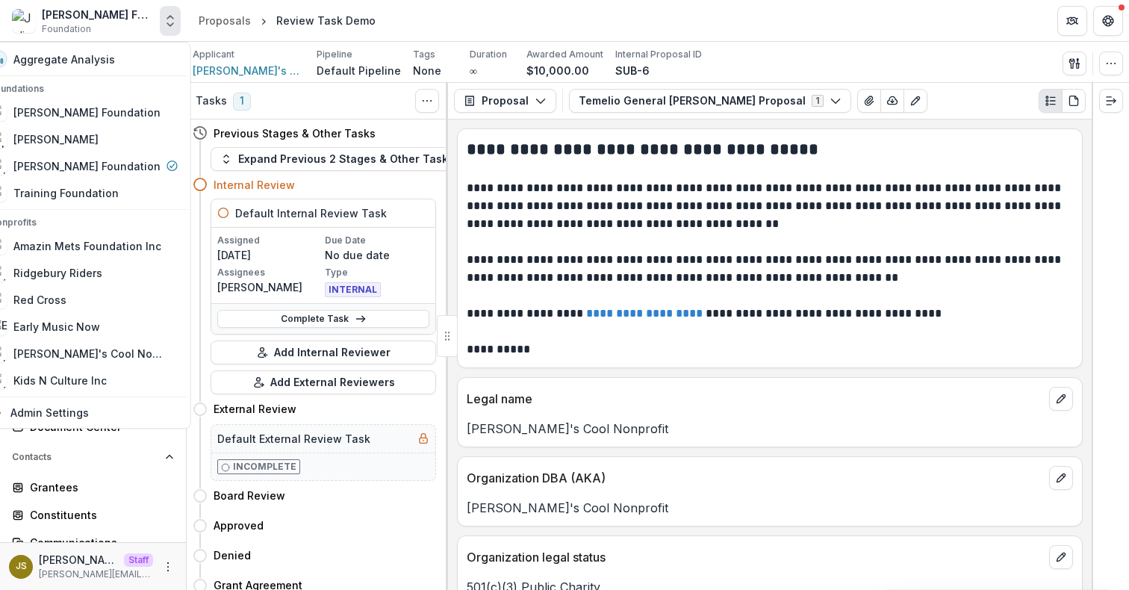
click at [166, 20] on icon "Open entity switcher" at bounding box center [170, 20] width 15 height 15
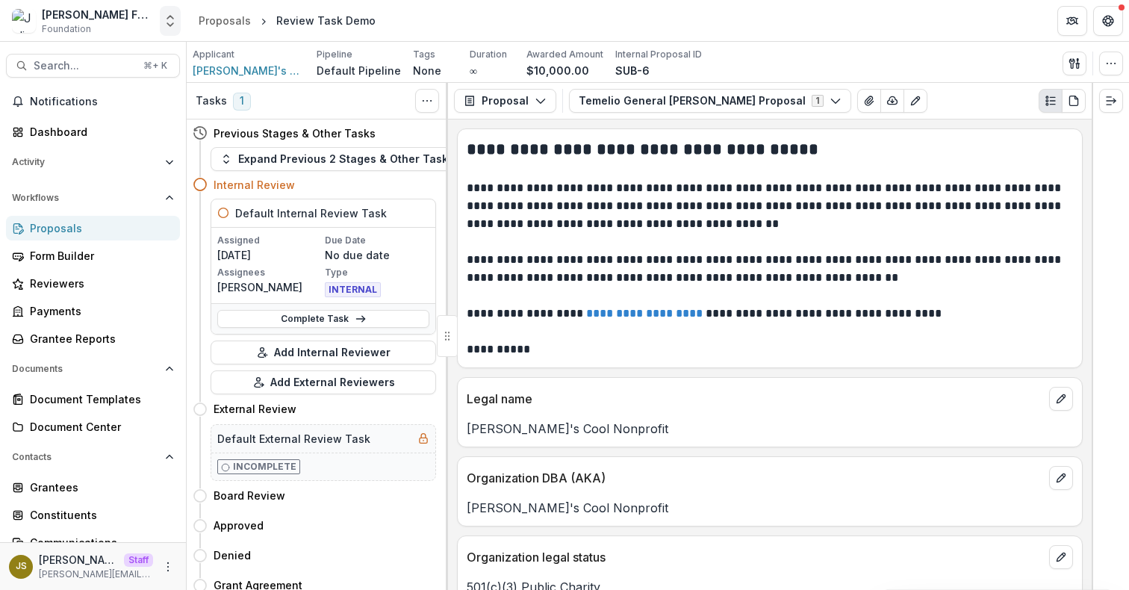
click at [166, 20] on icon "Open entity switcher" at bounding box center [170, 20] width 15 height 15
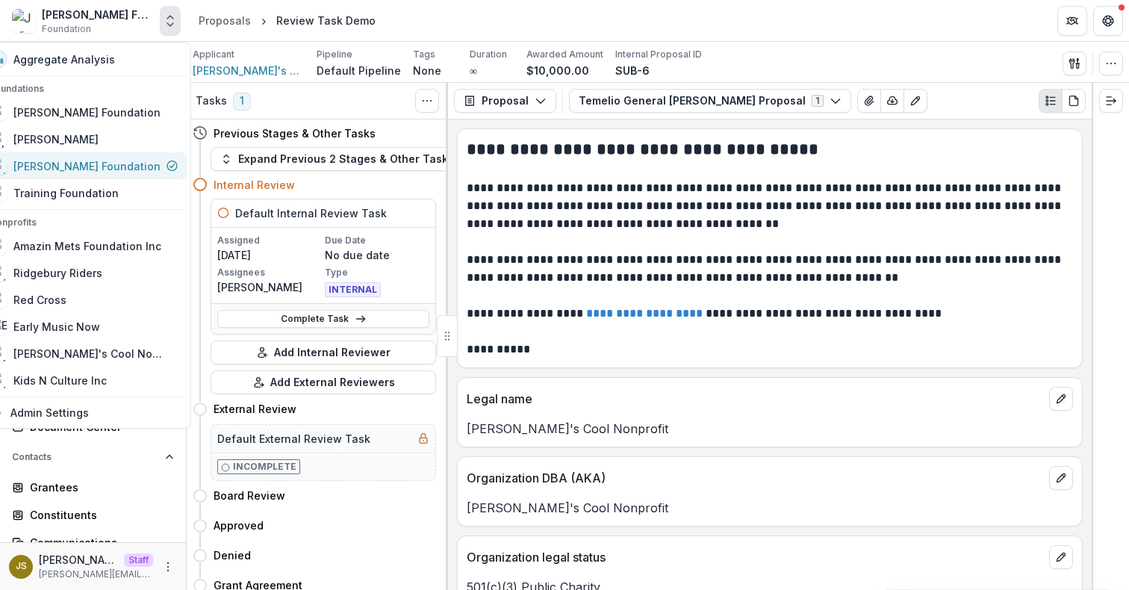
click at [93, 166] on div "[PERSON_NAME] Foundation" at bounding box center [86, 166] width 147 height 16
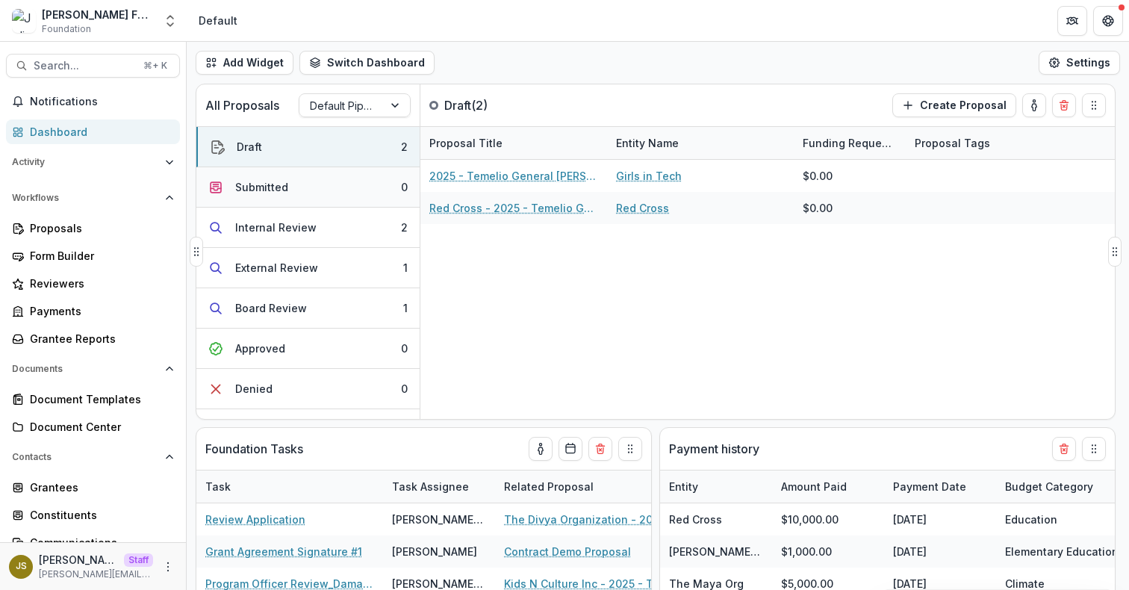
click at [302, 187] on button "Submitted 0" at bounding box center [307, 187] width 223 height 40
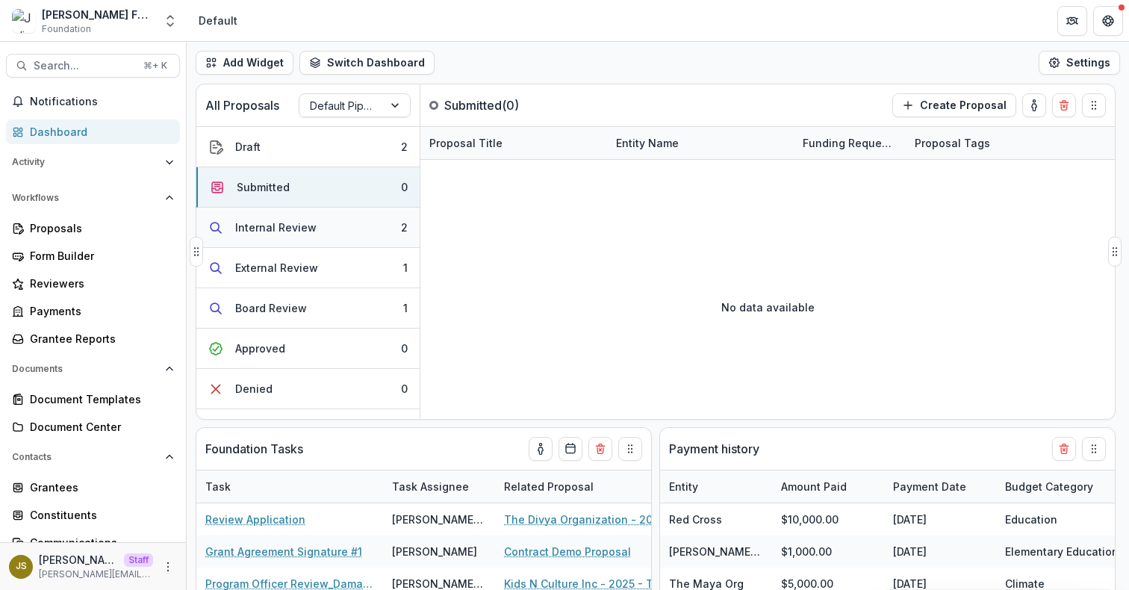
click at [293, 227] on div "Internal Review" at bounding box center [275, 227] width 81 height 16
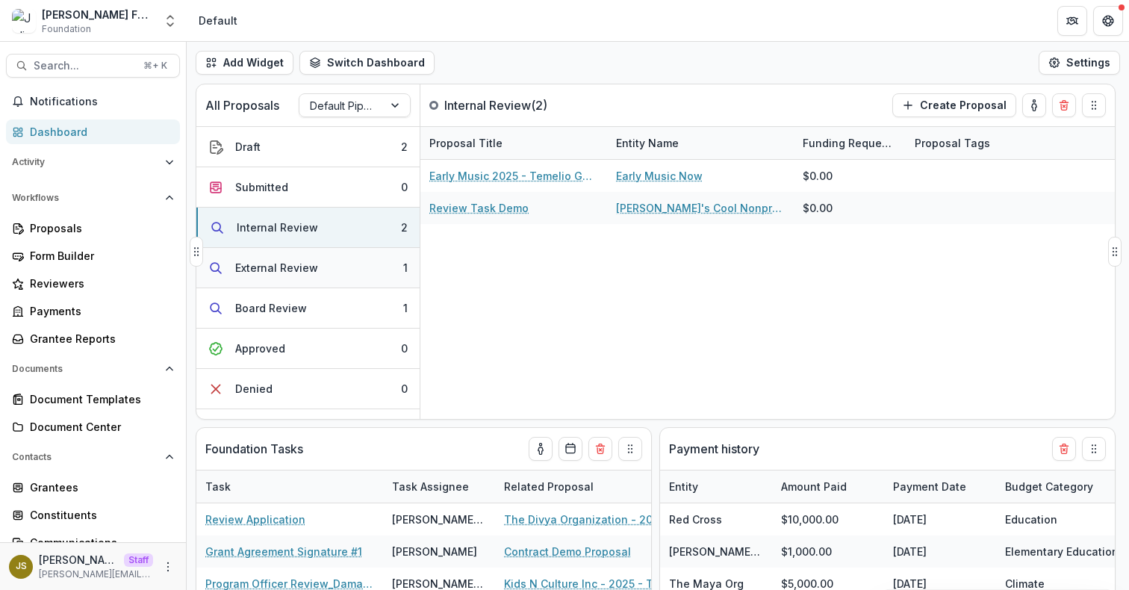
click at [296, 271] on div "External Review" at bounding box center [276, 268] width 83 height 16
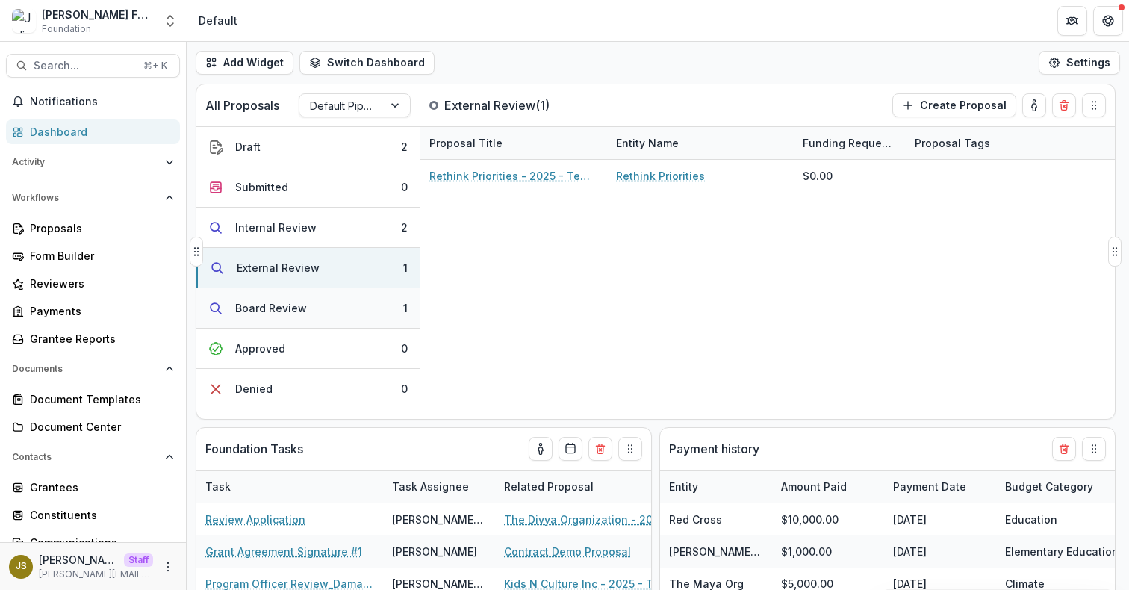
click at [278, 314] on div "Board Review" at bounding box center [271, 308] width 72 height 16
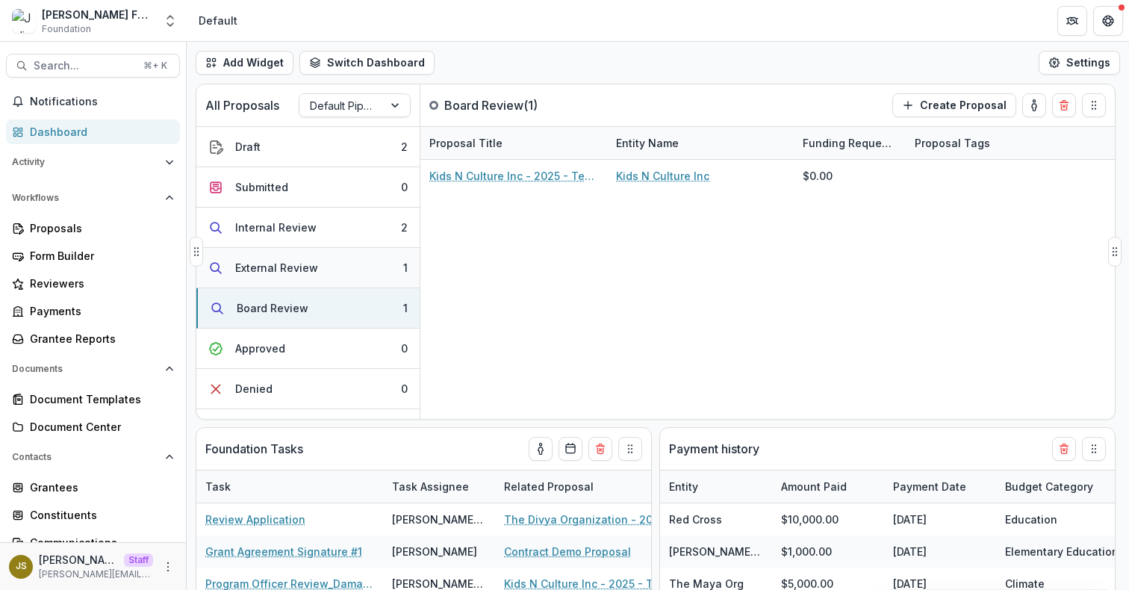
click at [284, 258] on button "External Review 1" at bounding box center [307, 268] width 223 height 40
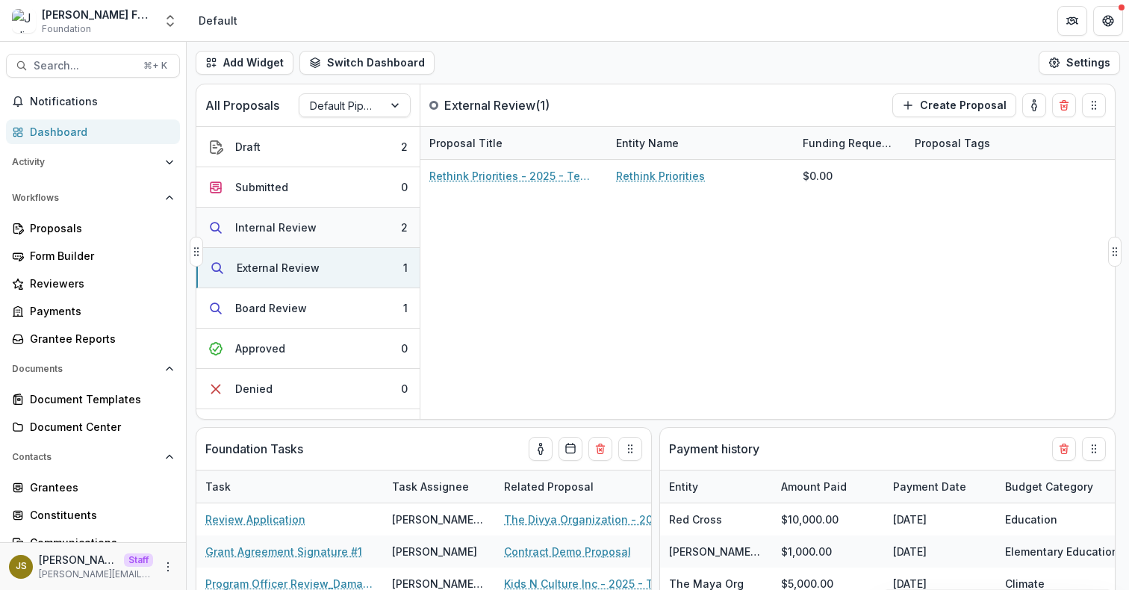
click at [278, 223] on div "Internal Review" at bounding box center [275, 227] width 81 height 16
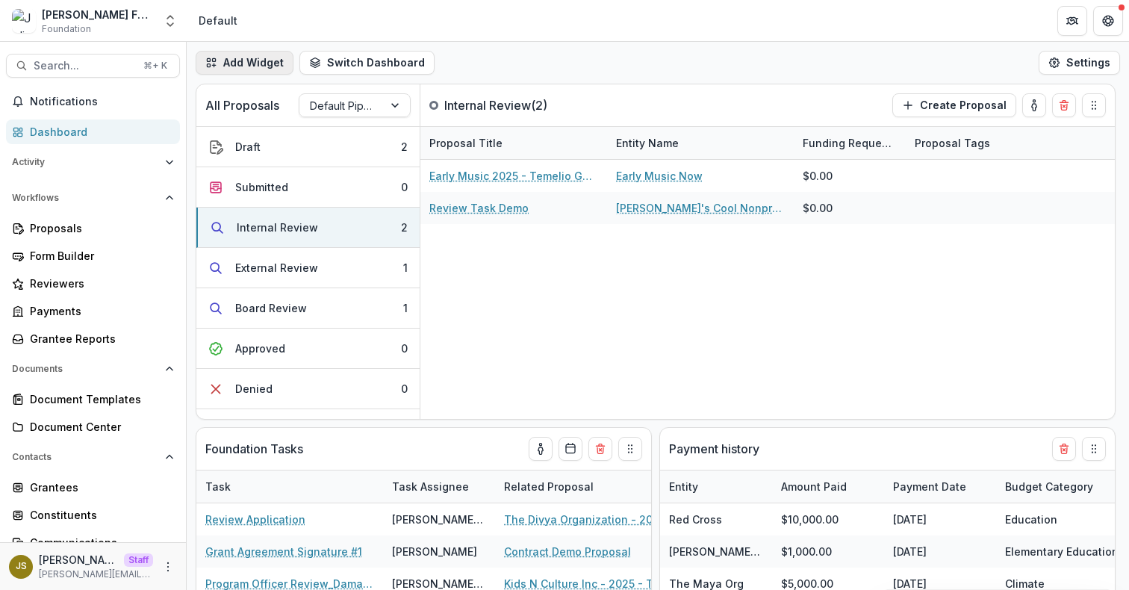
click at [259, 58] on button "Add Widget" at bounding box center [245, 63] width 98 height 24
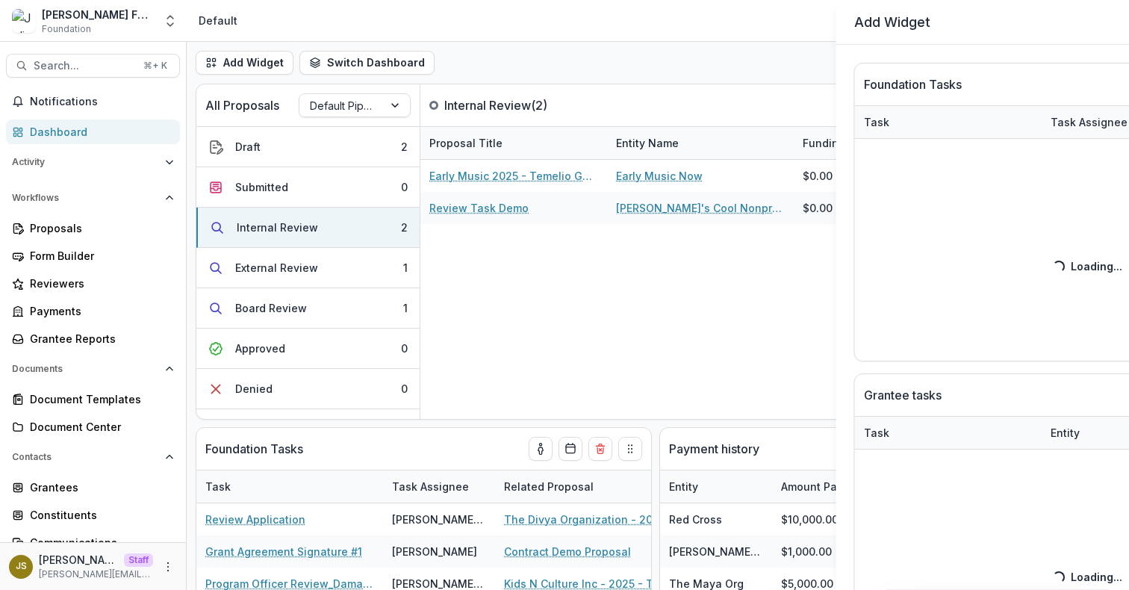
select select "**********"
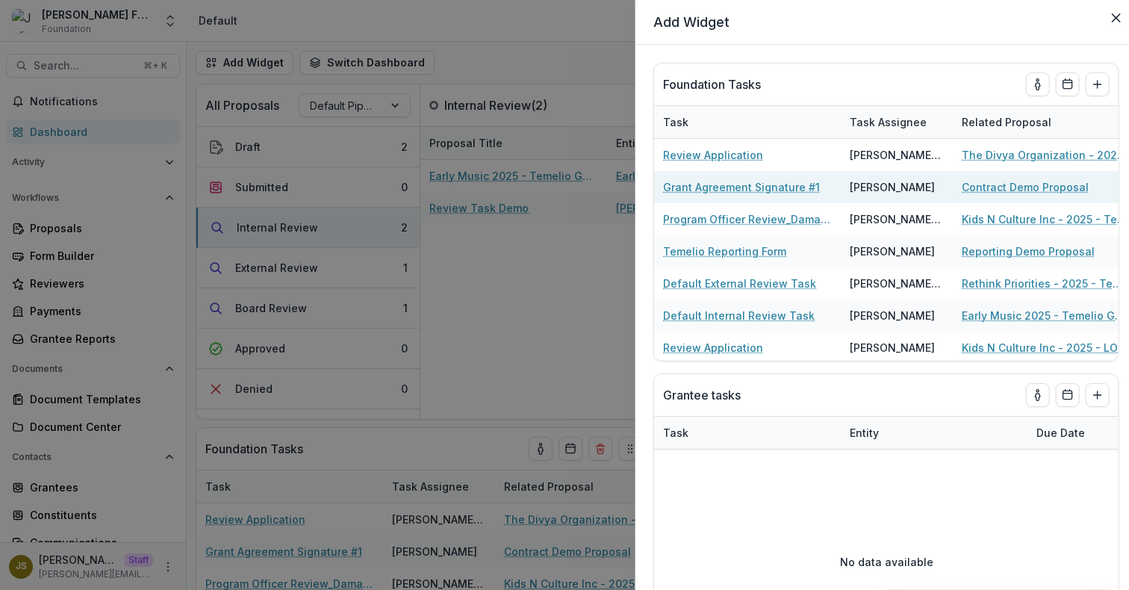
select select "**********"
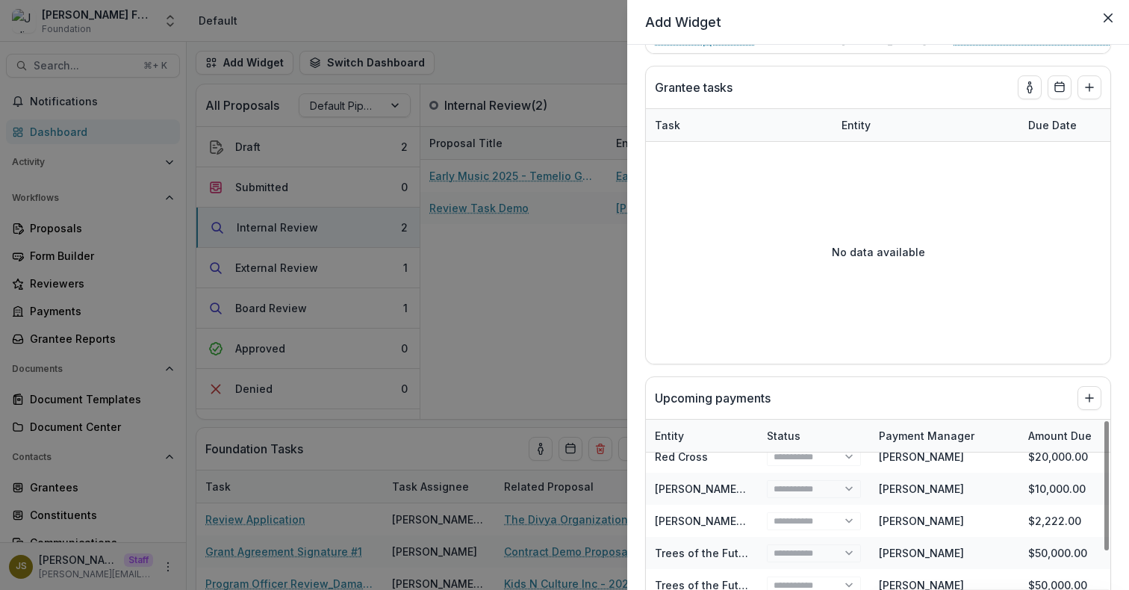
scroll to position [228, 0]
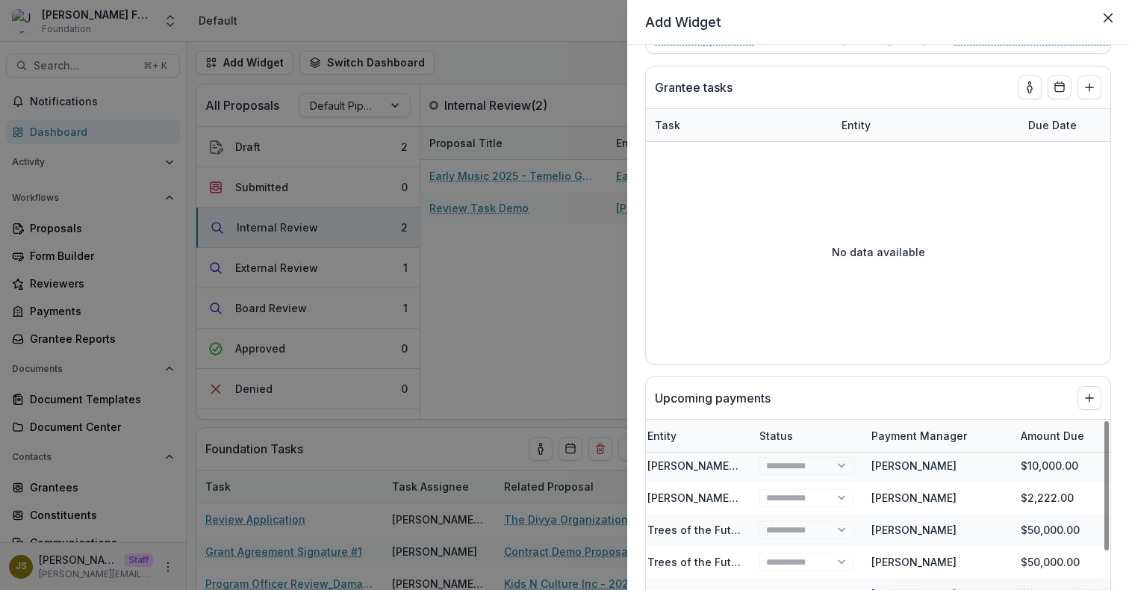
select select "**********"
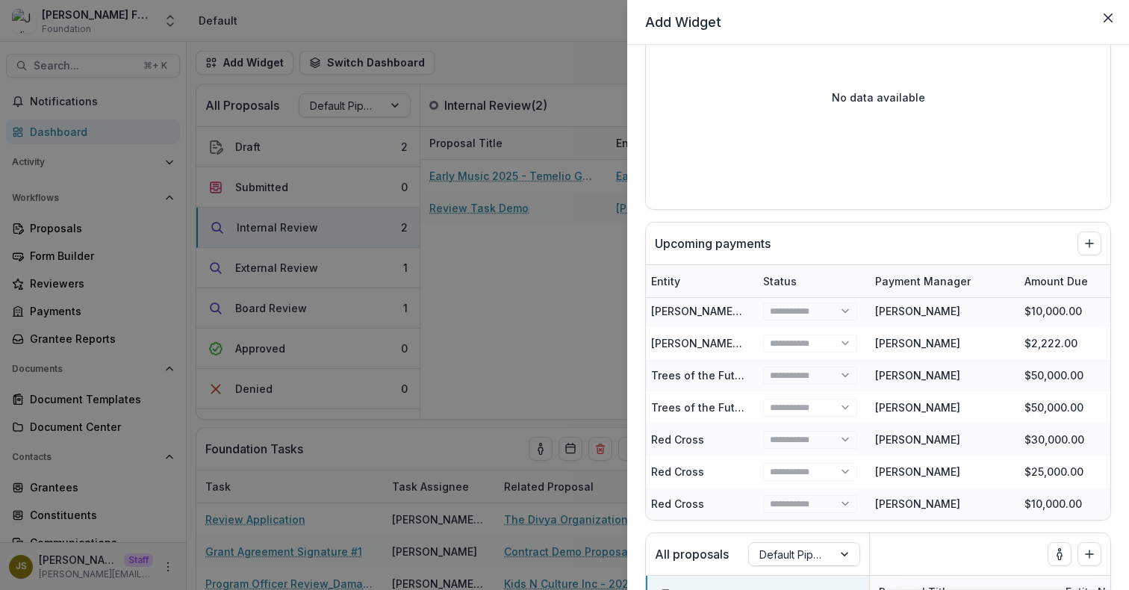
scroll to position [452, 0]
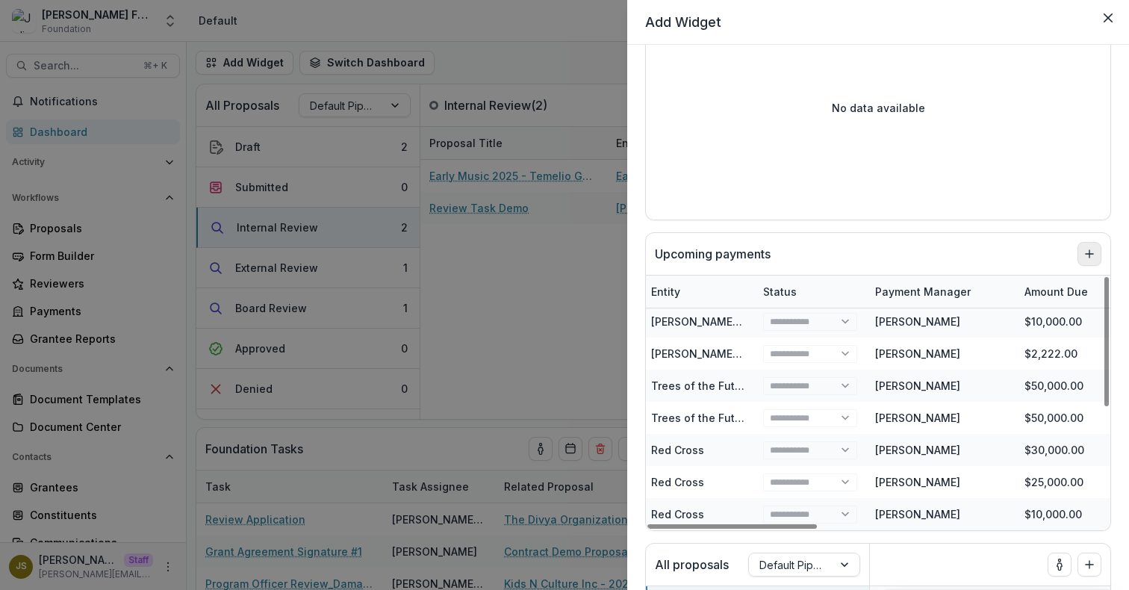
click at [1083, 255] on icon "Add to dashboard" at bounding box center [1089, 254] width 12 height 12
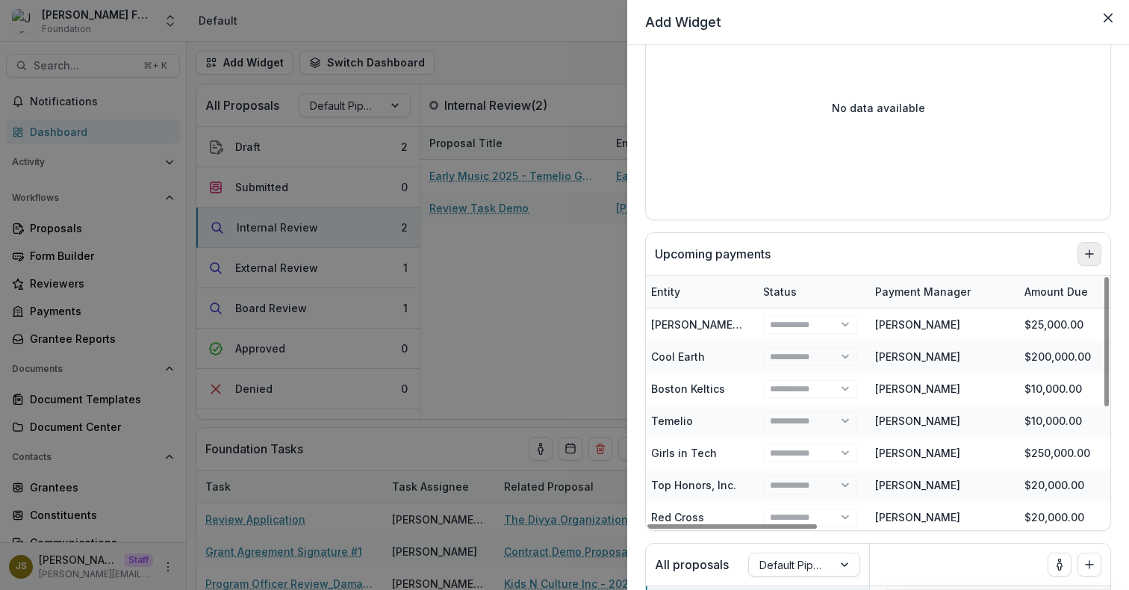
select select "**********"
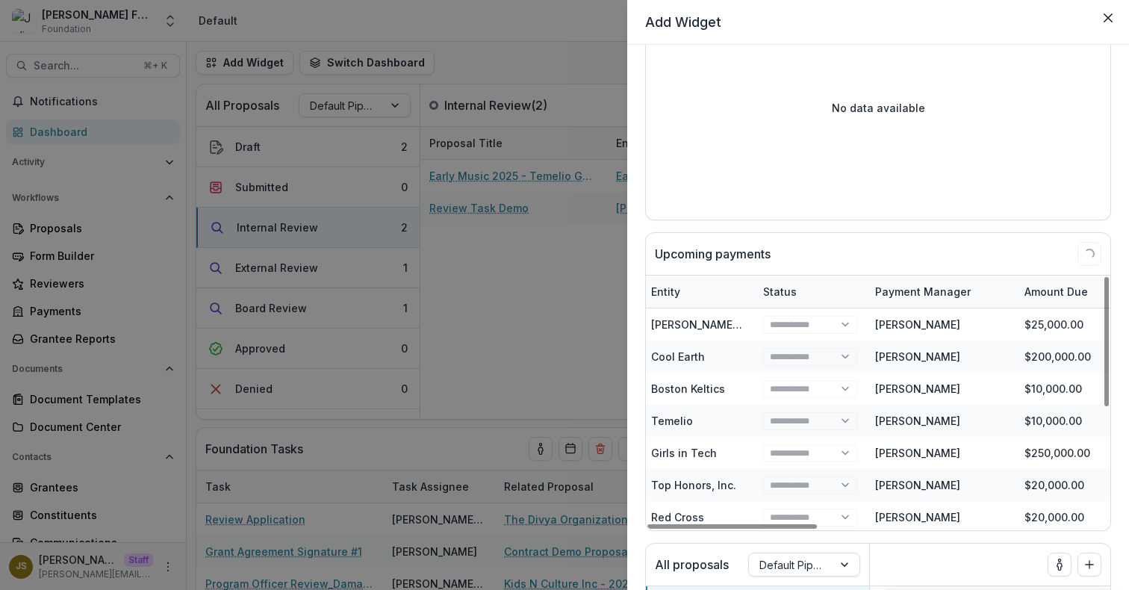
select select "**********"
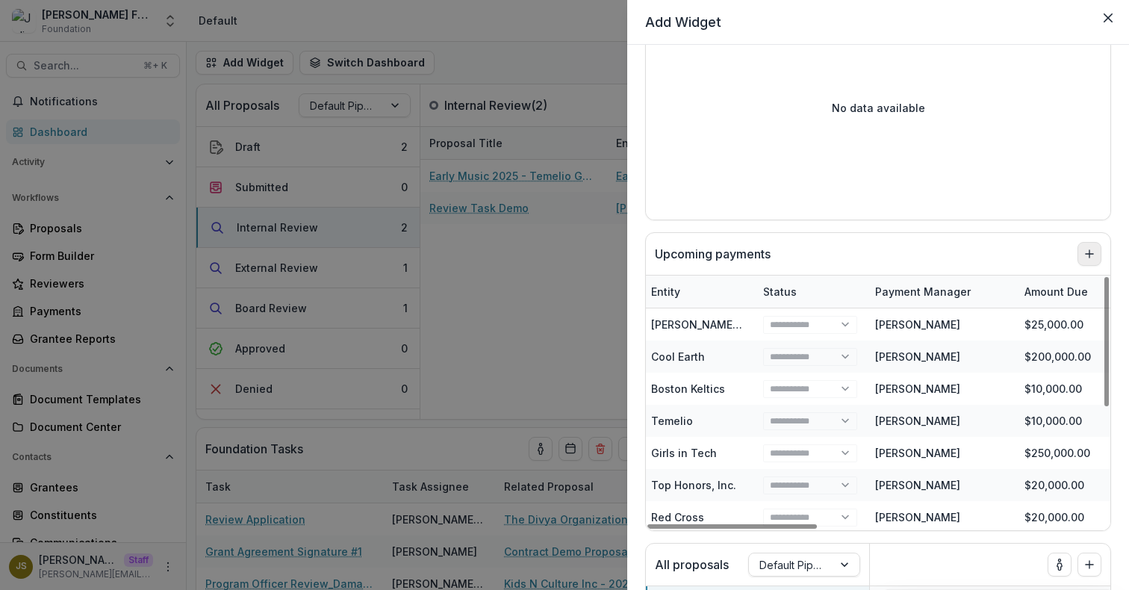
select select "**********"
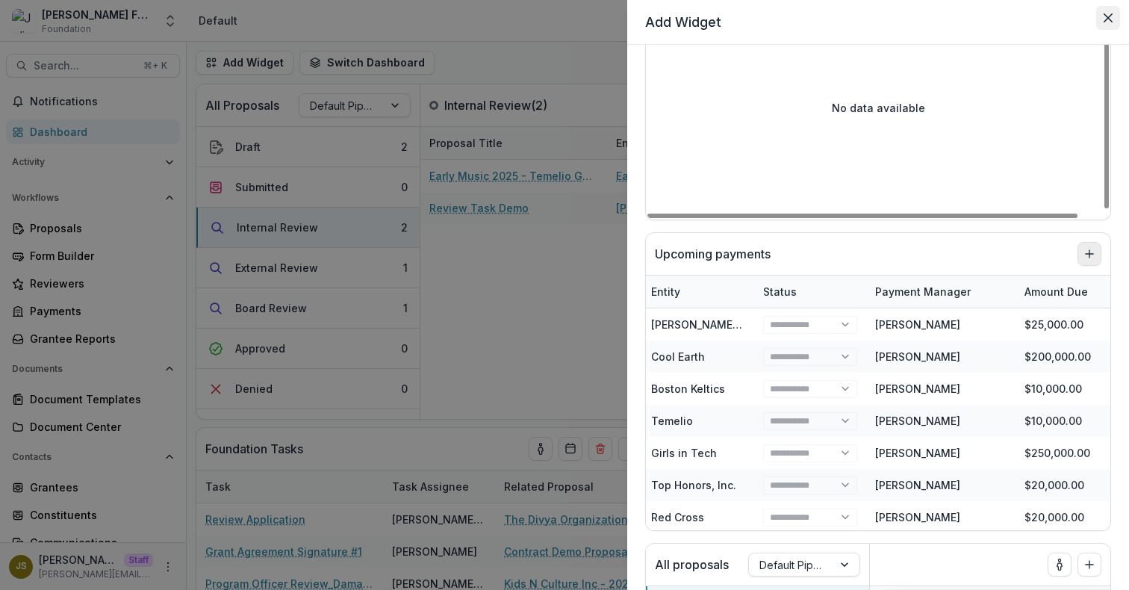
click at [1109, 20] on icon "Close" at bounding box center [1107, 17] width 9 height 9
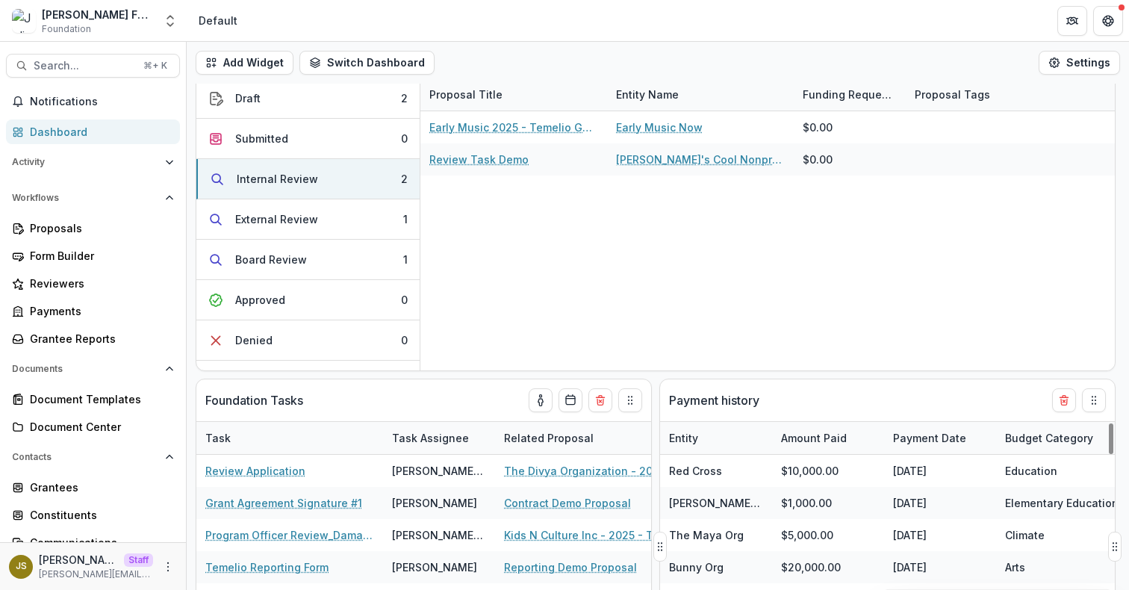
scroll to position [0, 0]
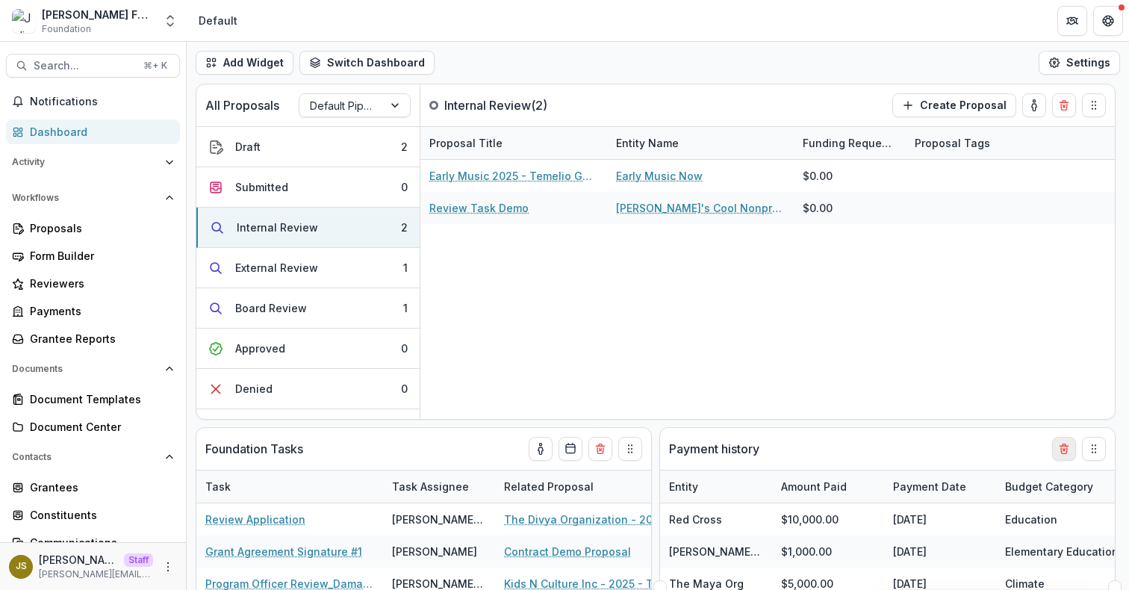
click at [1065, 452] on icon "Delete card" at bounding box center [1064, 449] width 12 height 12
select select "**********"
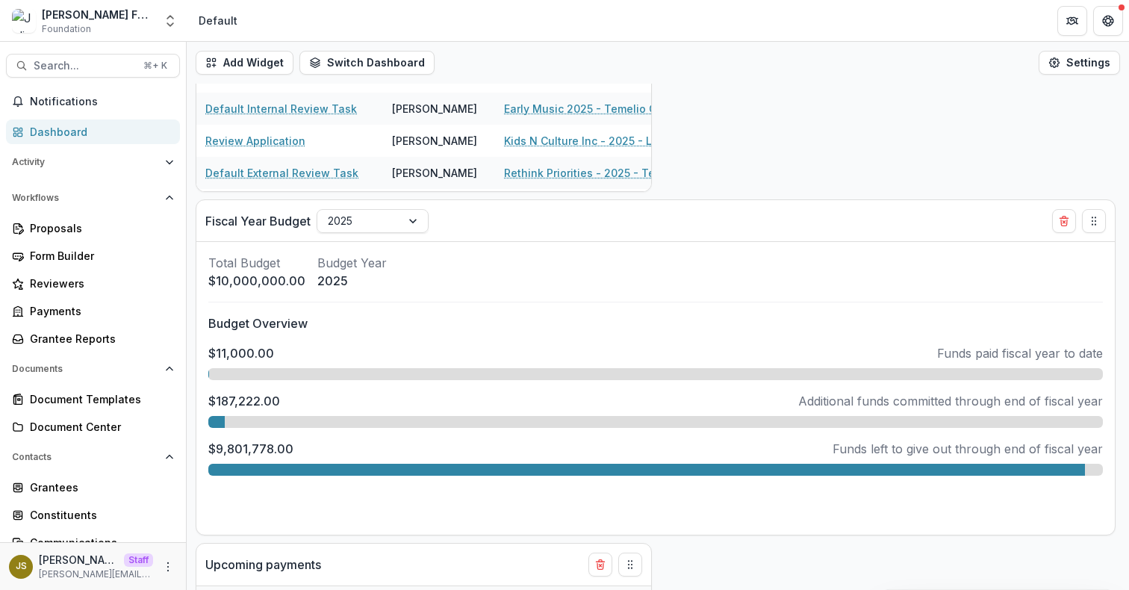
scroll to position [860, 0]
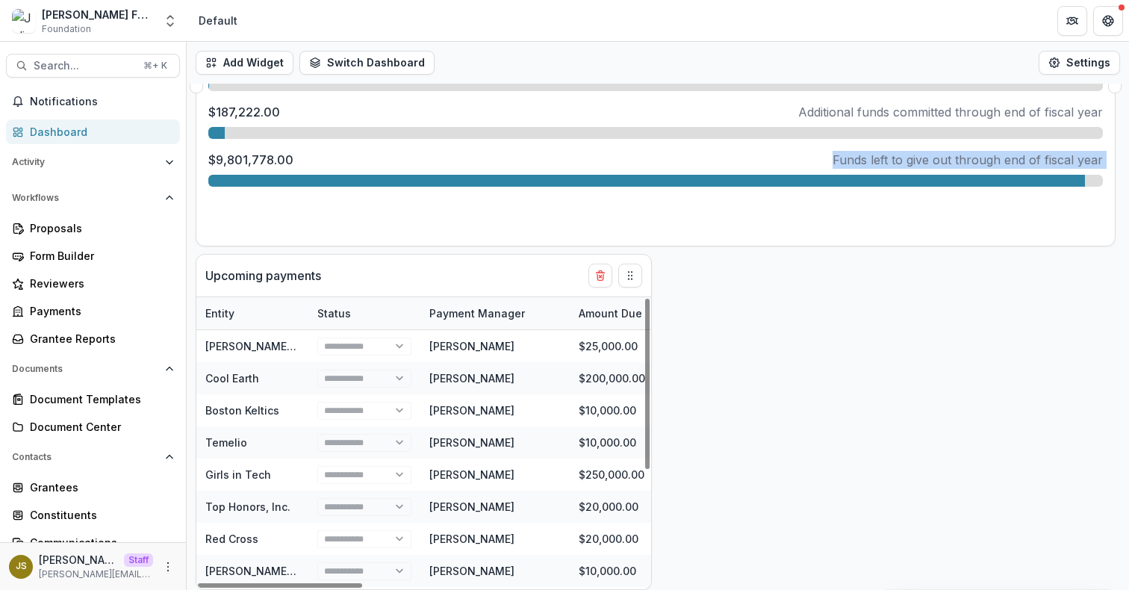
drag, startPoint x: 506, startPoint y: 264, endPoint x: 778, endPoint y: 149, distance: 294.8
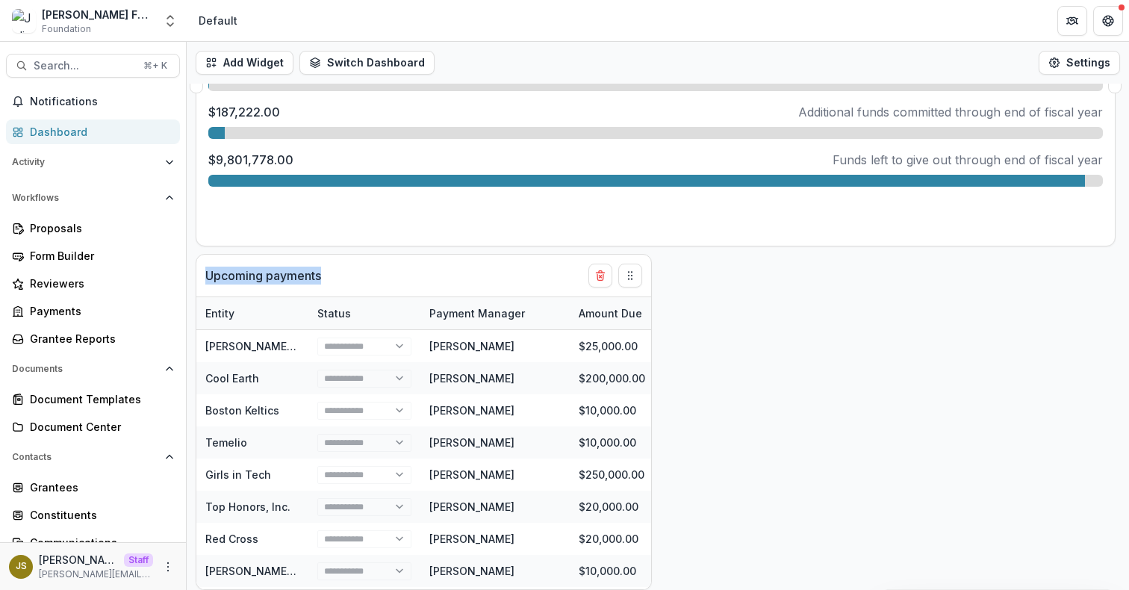
drag, startPoint x: 543, startPoint y: 275, endPoint x: 770, endPoint y: 217, distance: 234.1
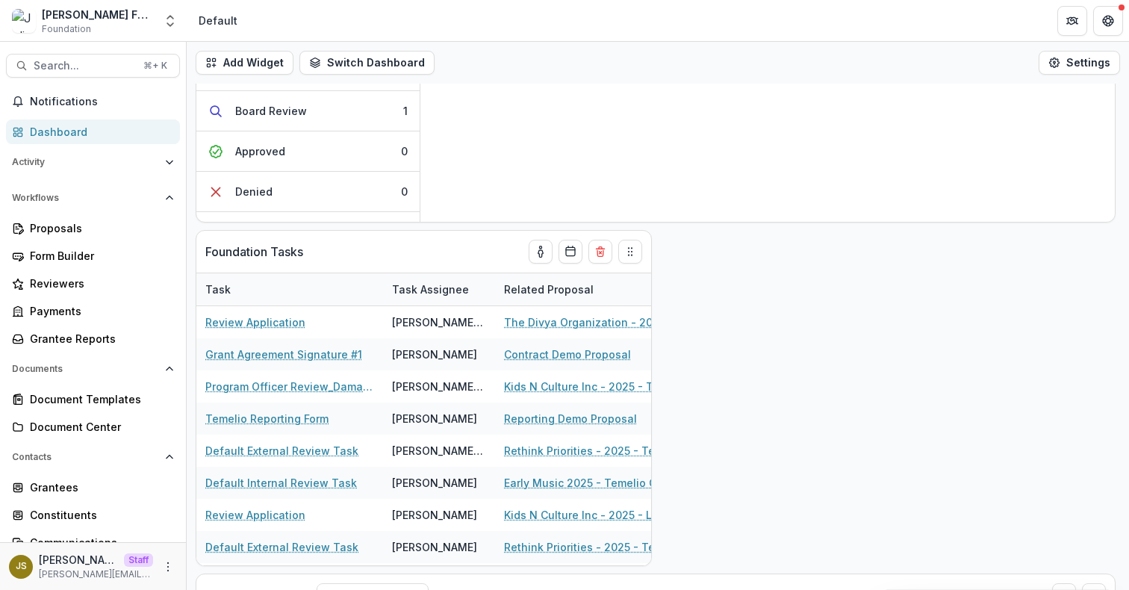
scroll to position [175, 0]
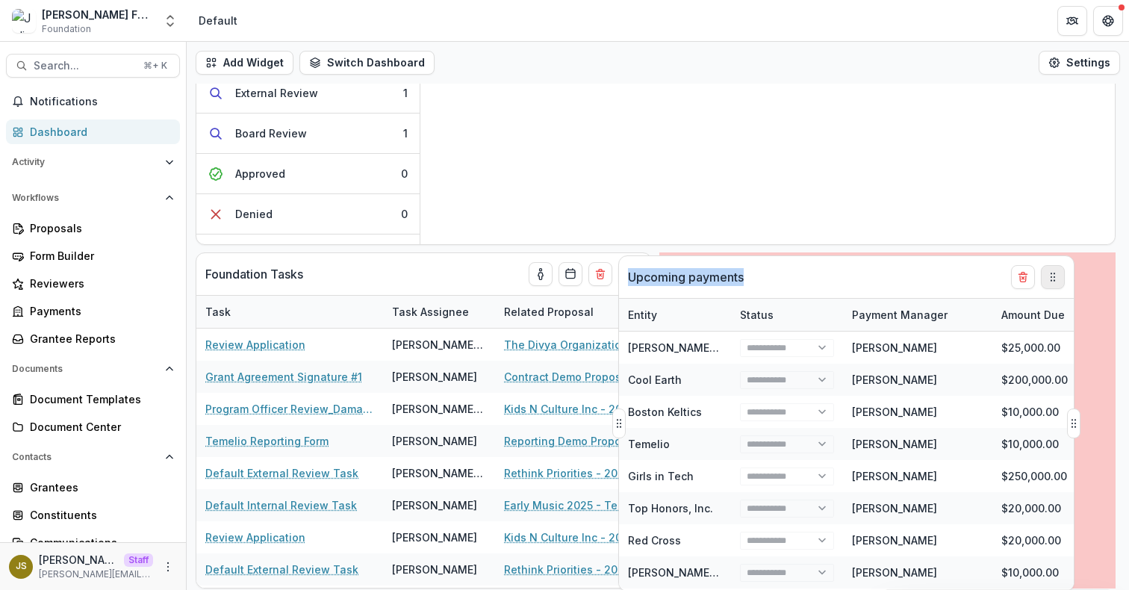
drag, startPoint x: 629, startPoint y: 278, endPoint x: 1065, endPoint y: 272, distance: 436.0
click at [1059, 272] on icon "Drag" at bounding box center [1053, 277] width 12 height 12
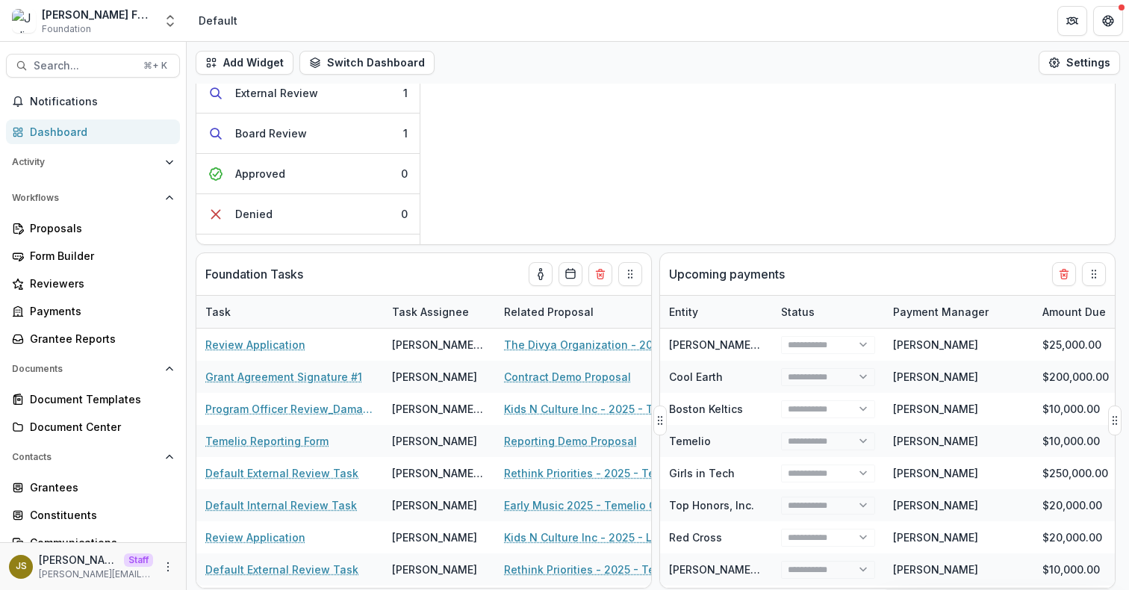
select select "**********"
click at [853, 274] on div "Upcoming payments" at bounding box center [860, 274] width 383 height 42
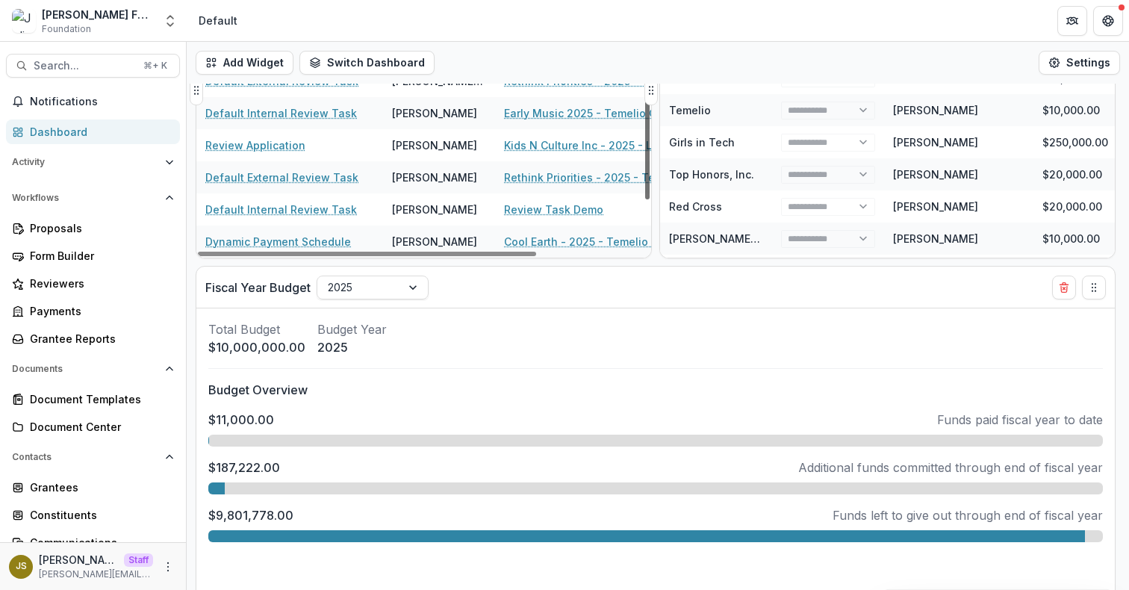
scroll to position [517, 0]
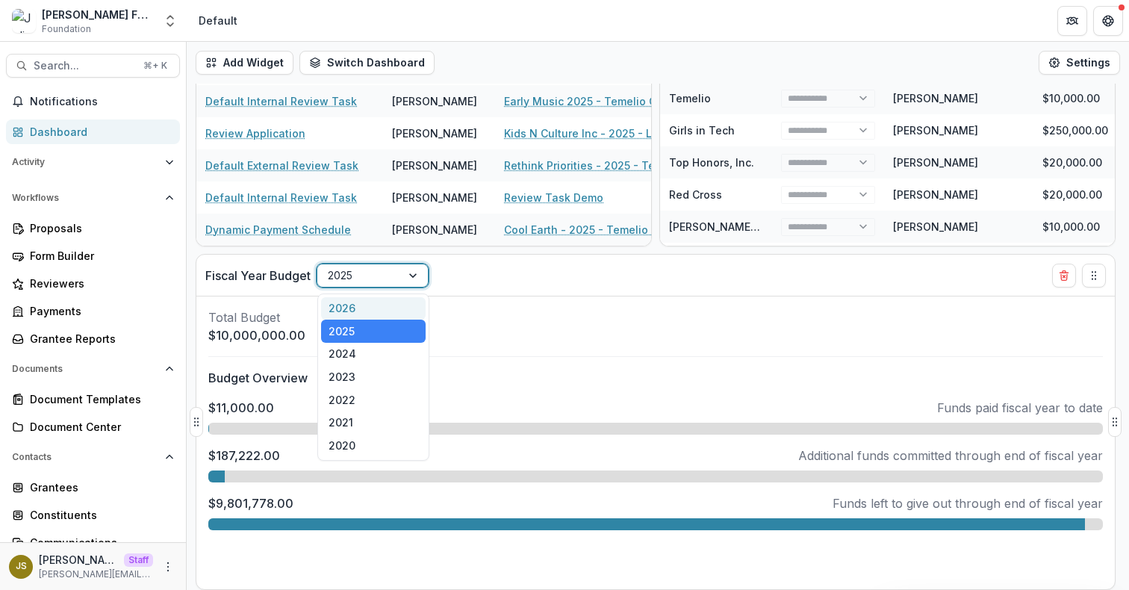
click at [415, 277] on div at bounding box center [414, 275] width 27 height 22
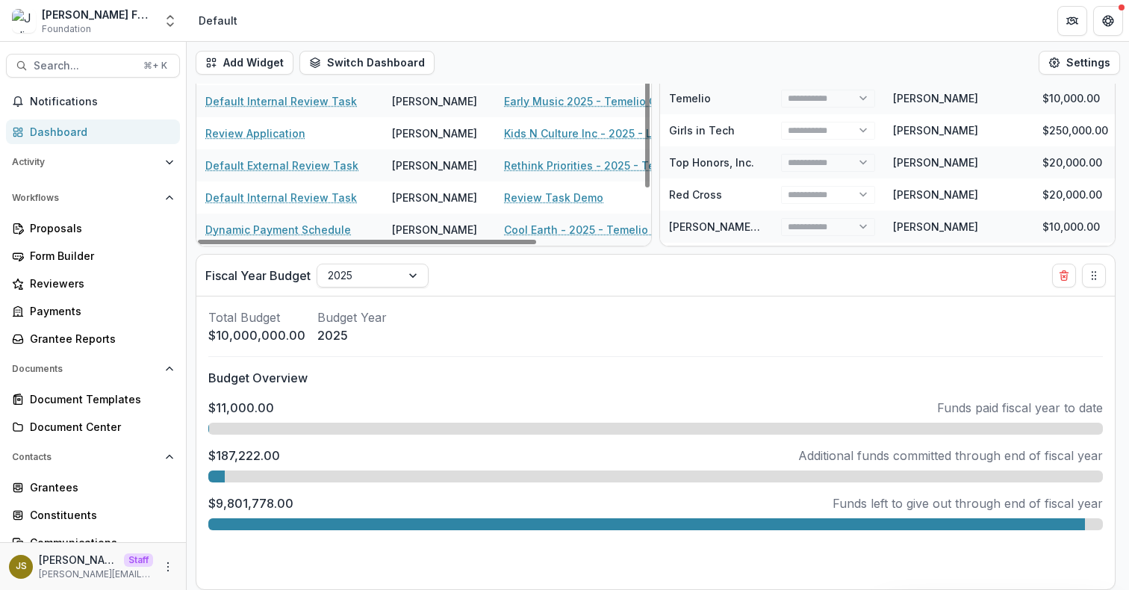
click at [208, 252] on div "Add Widget Switch Dashboard Payments Default New Dashboard Settings All Proposa…" at bounding box center [658, 316] width 942 height 548
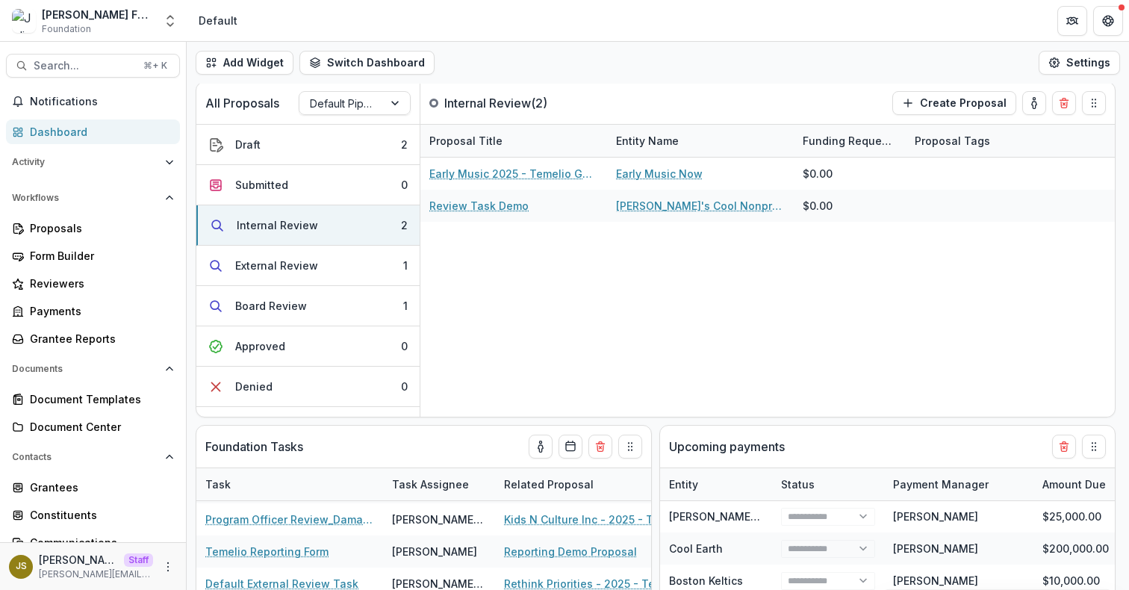
scroll to position [0, 0]
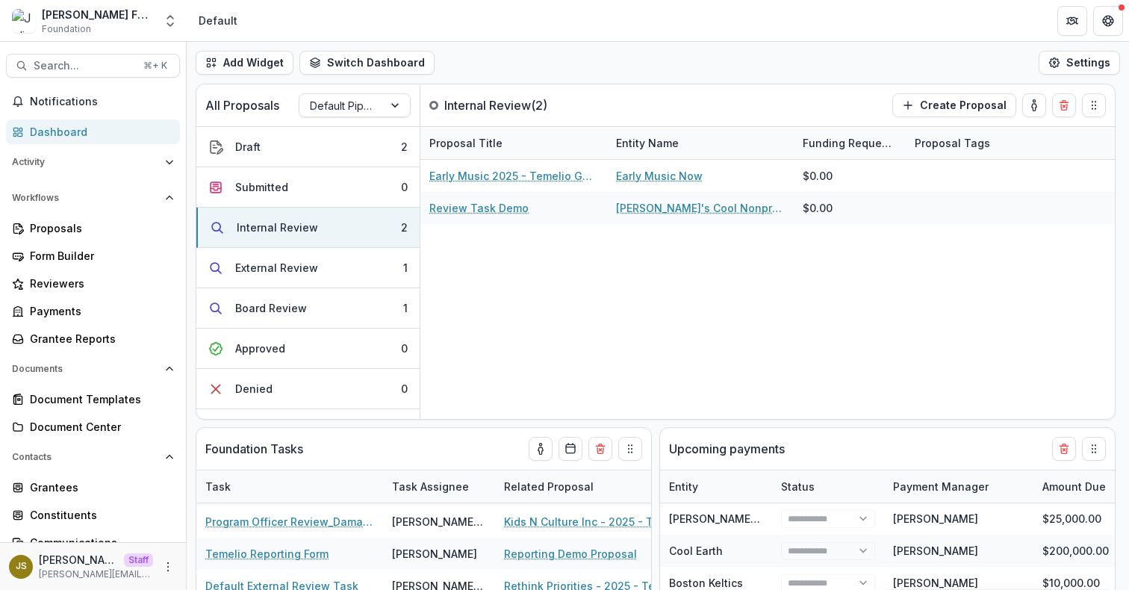
select select "**********"
click at [87, 224] on div "Proposals" at bounding box center [99, 228] width 138 height 16
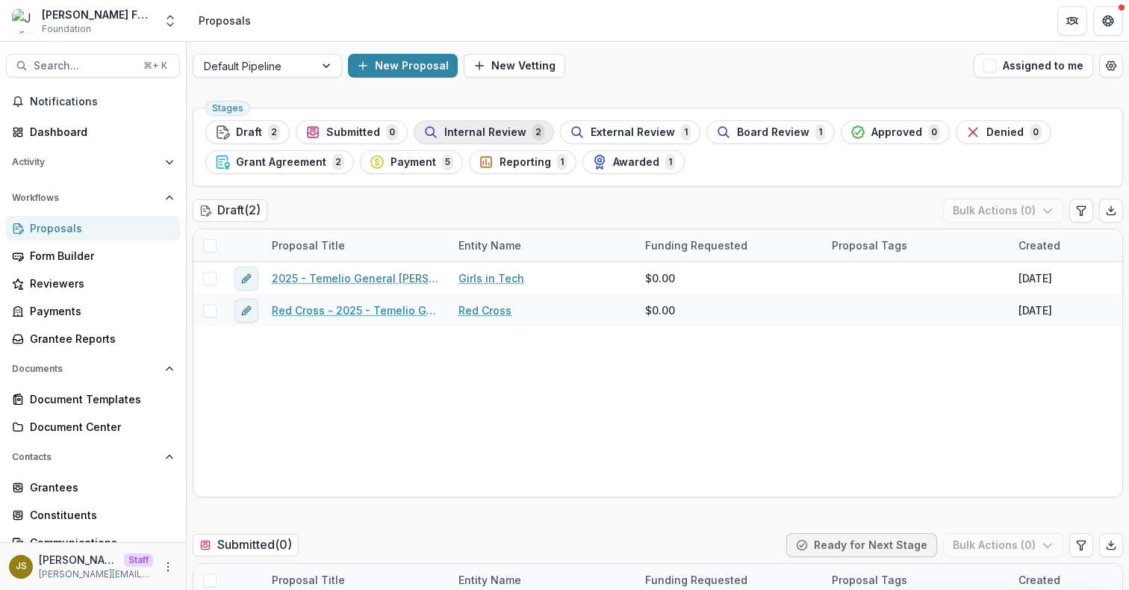
click at [479, 136] on span "Internal Review" at bounding box center [485, 132] width 82 height 13
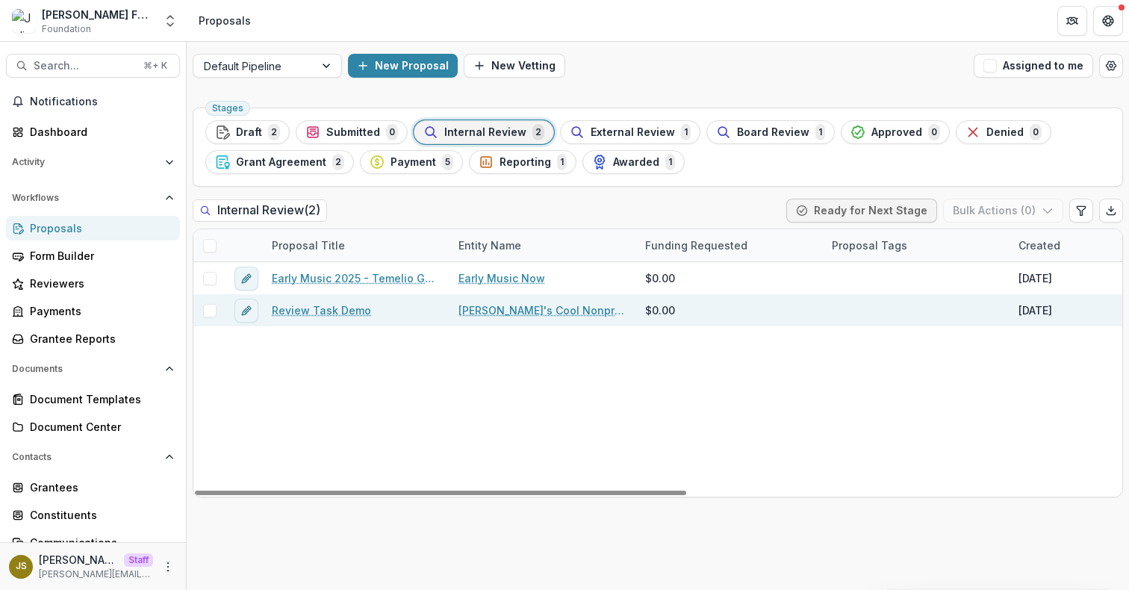
click at [325, 312] on link "Review Task Demo" at bounding box center [321, 310] width 99 height 16
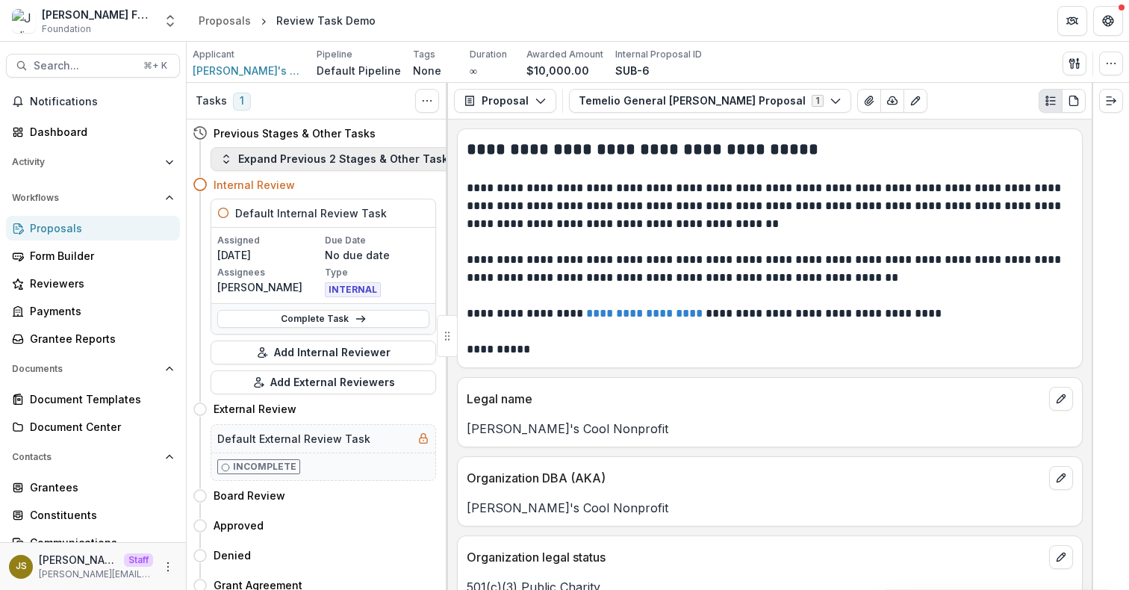
click at [314, 163] on button "Expand Previous 2 Stages & Other Tasks" at bounding box center [337, 159] width 253 height 24
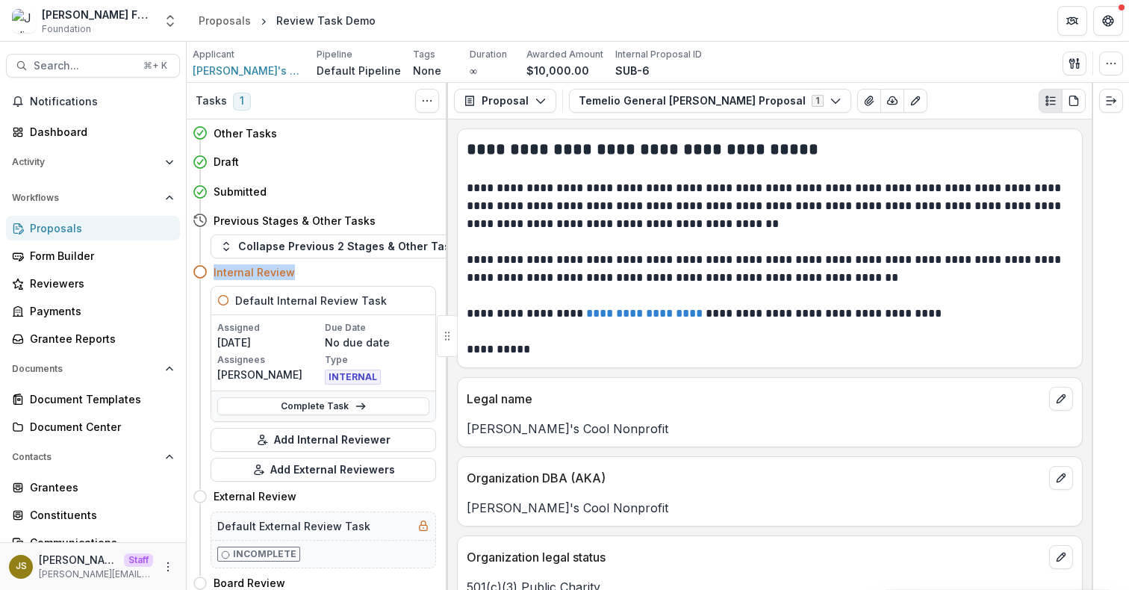
drag, startPoint x: 297, startPoint y: 272, endPoint x: 212, endPoint y: 272, distance: 85.1
click at [212, 272] on div "Internal Review" at bounding box center [314, 272] width 243 height 28
click at [332, 275] on div "Internal Review" at bounding box center [325, 272] width 222 height 16
click at [1072, 116] on div "Proposal Proposal Payments Reports Grant Agreements Board Summaries Bank Detail…" at bounding box center [770, 101] width 644 height 37
click at [1072, 108] on button "PDF view" at bounding box center [1074, 101] width 24 height 24
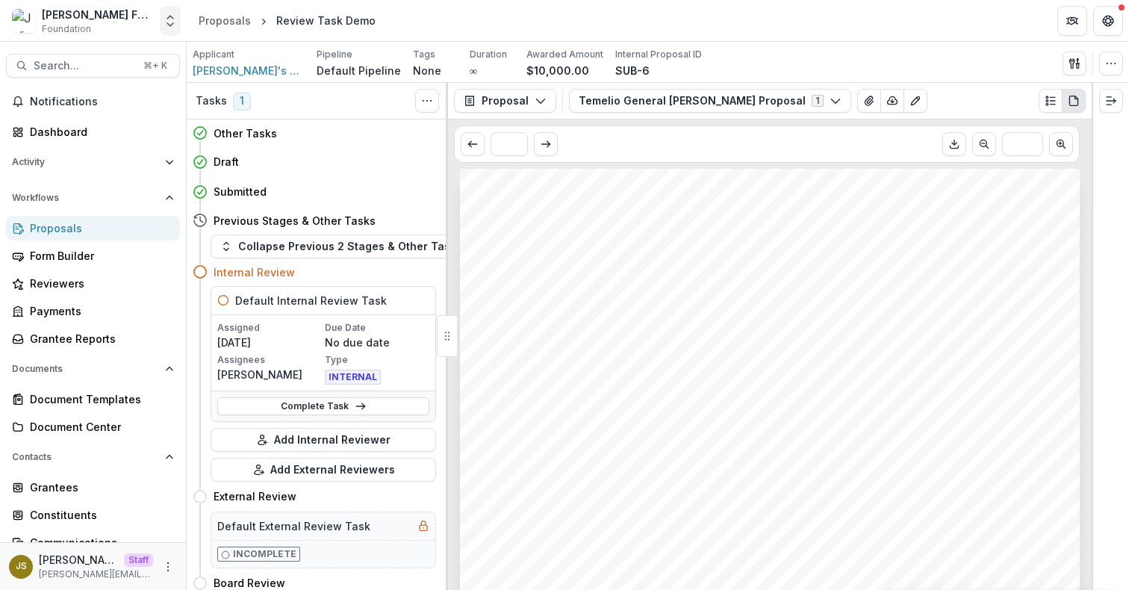
click at [171, 19] on icon "Open entity switcher" at bounding box center [170, 20] width 15 height 15
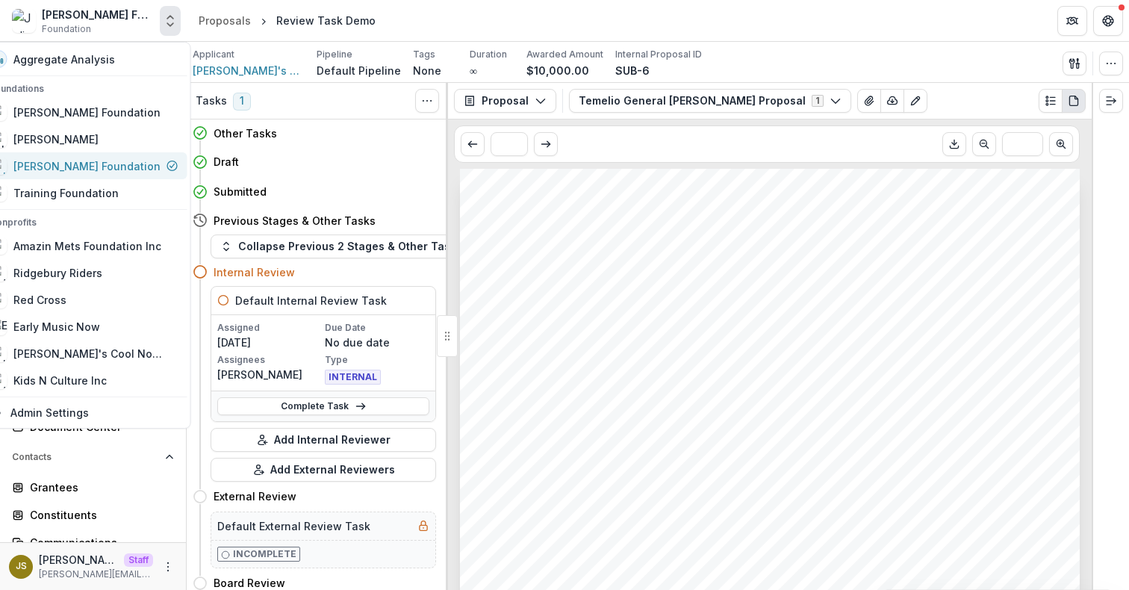
click at [128, 167] on div "[PERSON_NAME] Foundation" at bounding box center [84, 166] width 189 height 18
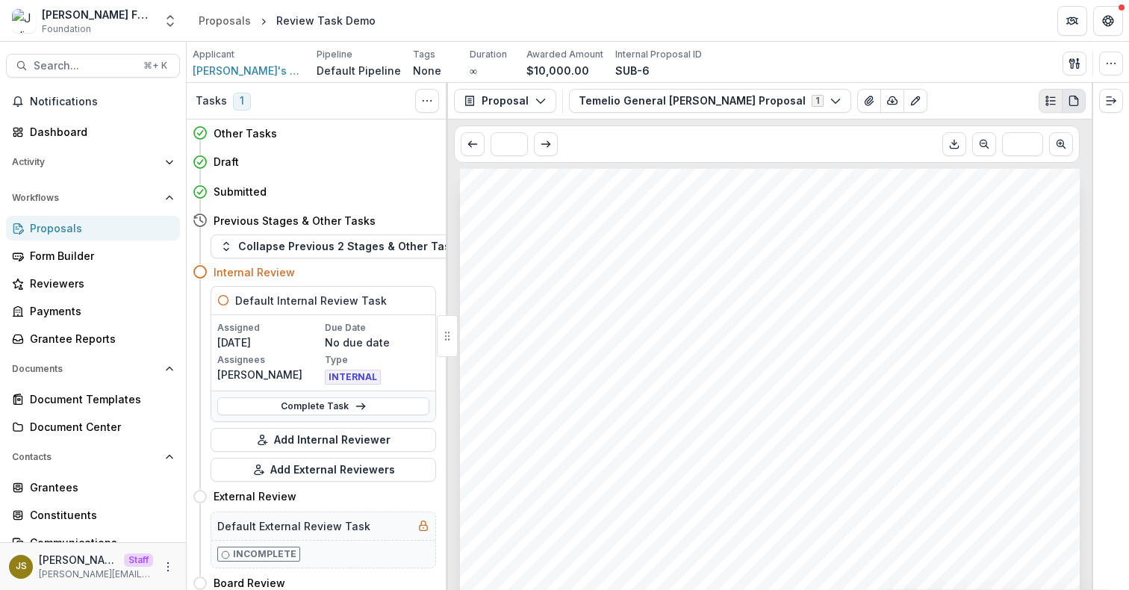
click at [1045, 104] on icon "Plaintext view" at bounding box center [1050, 101] width 12 height 12
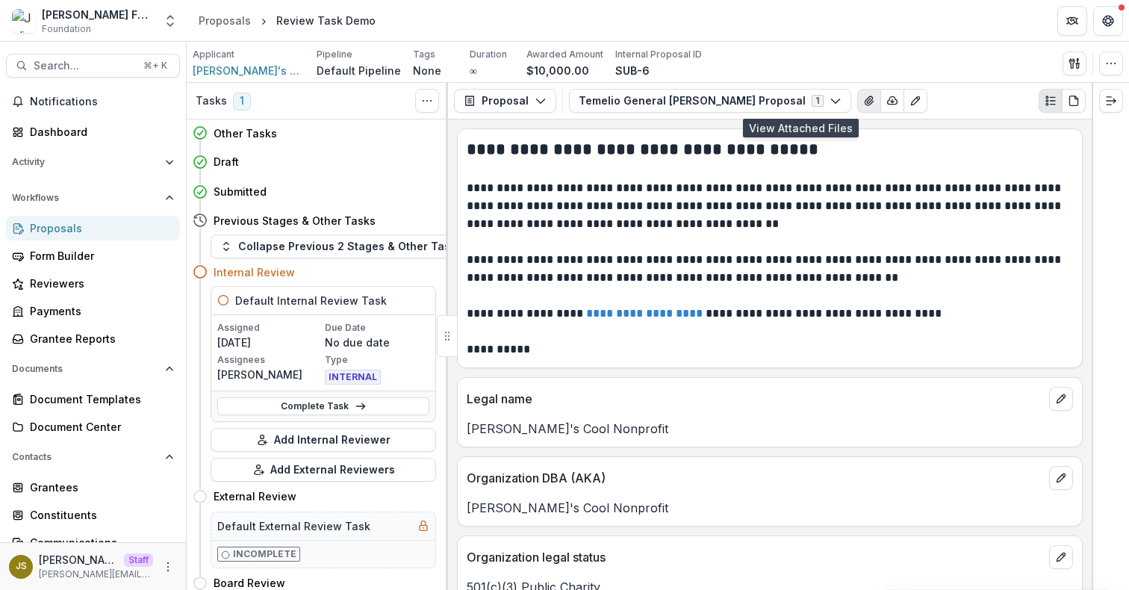
click at [863, 102] on icon "View Attached Files" at bounding box center [869, 101] width 12 height 12
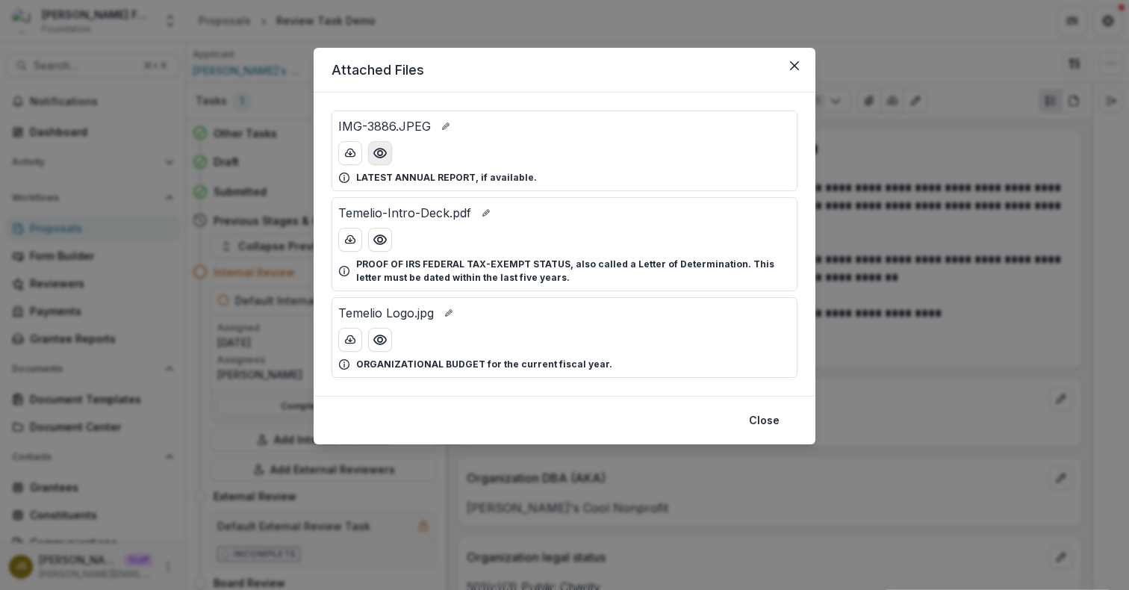
click at [390, 156] on button "Preview IMG-3886.JPEG" at bounding box center [380, 153] width 24 height 24
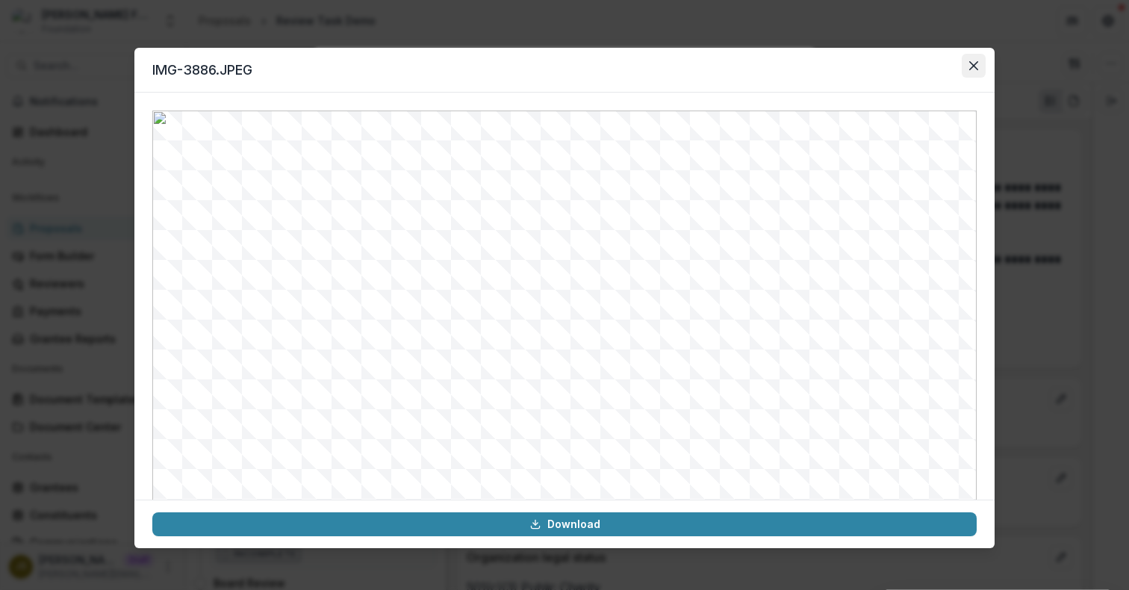
click at [969, 65] on icon "Close" at bounding box center [973, 65] width 9 height 9
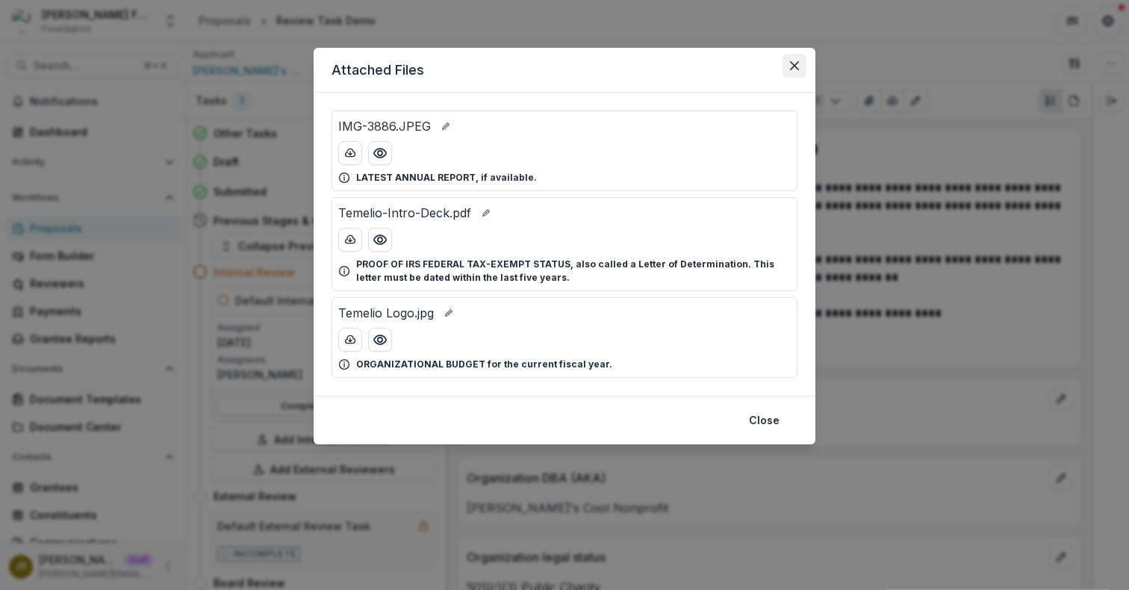
click at [794, 65] on icon "Close" at bounding box center [794, 65] width 9 height 9
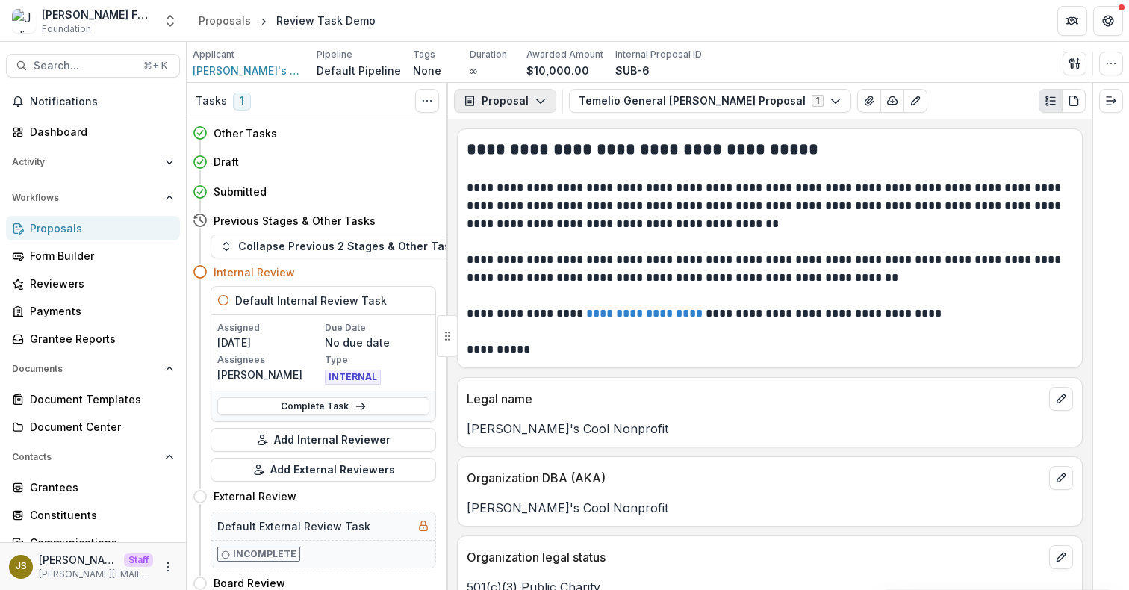
click at [535, 106] on icon "button" at bounding box center [541, 101] width 12 height 12
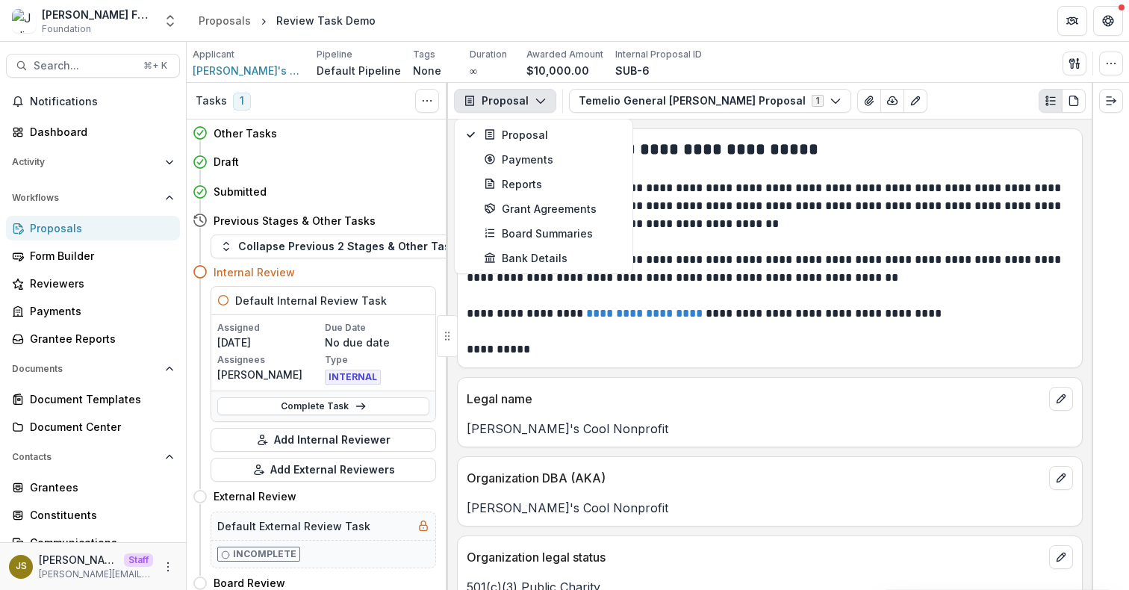
click at [525, 102] on button "Proposal" at bounding box center [505, 101] width 102 height 24
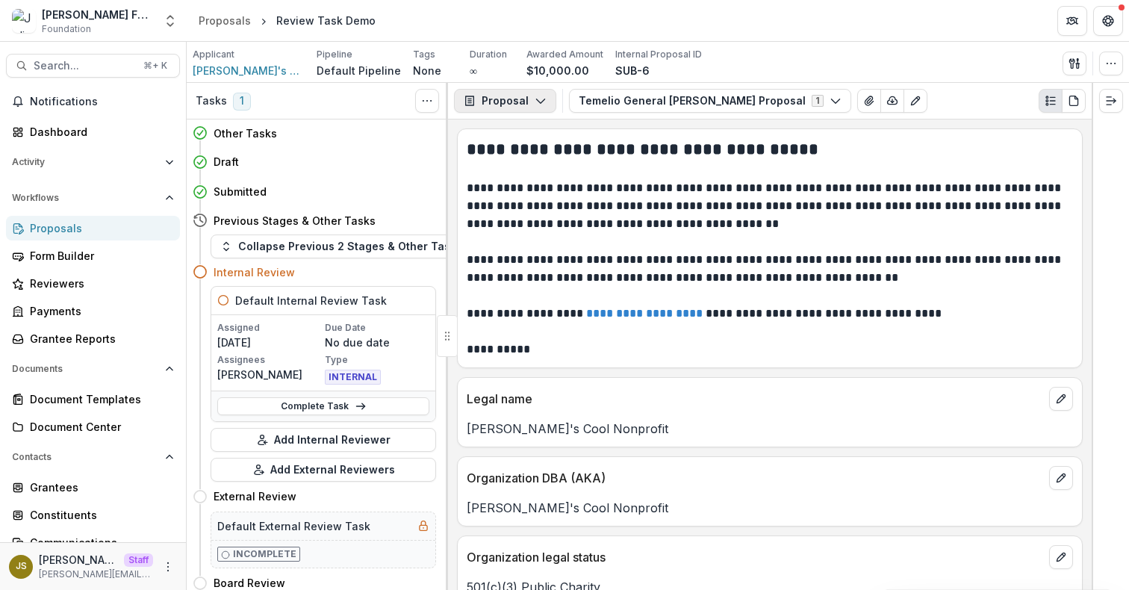
click at [524, 102] on button "Proposal" at bounding box center [505, 101] width 102 height 24
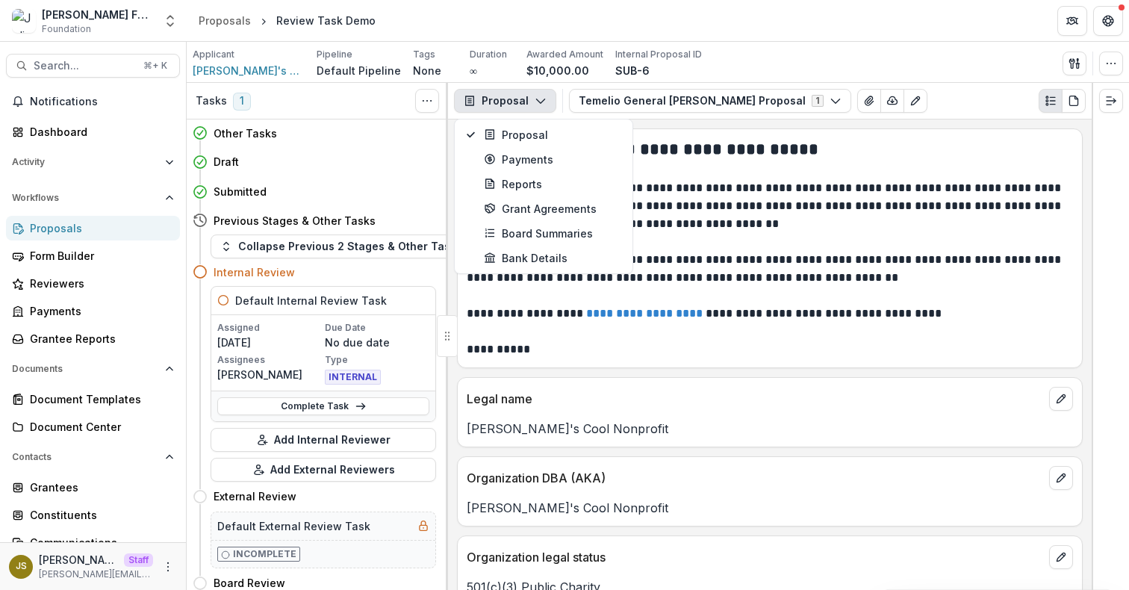
click at [515, 100] on button "Proposal" at bounding box center [505, 101] width 102 height 24
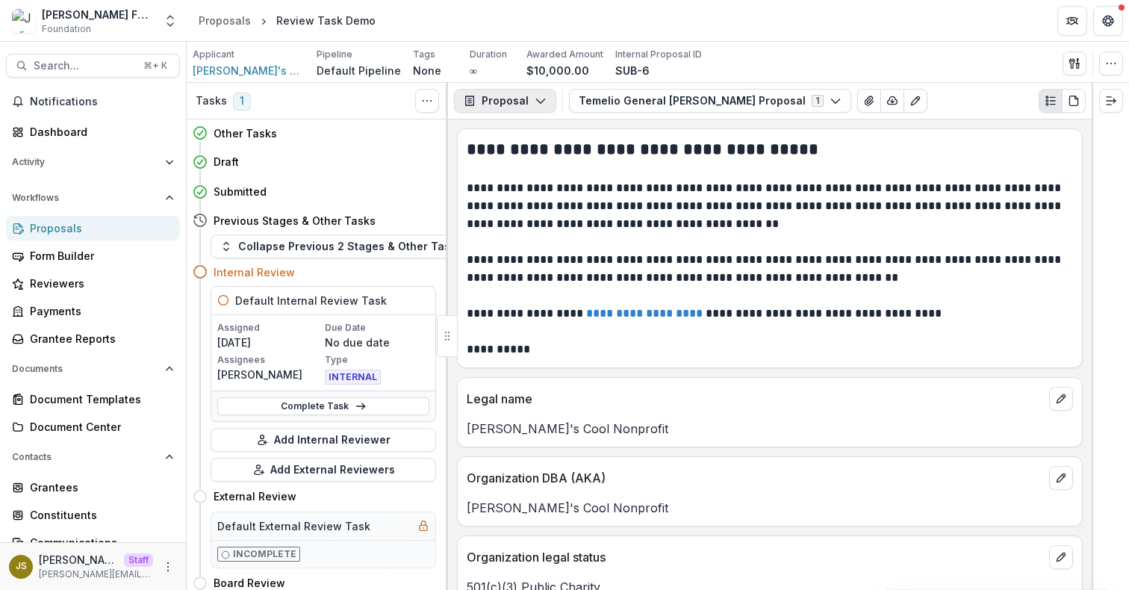
click at [515, 100] on button "Proposal" at bounding box center [505, 101] width 102 height 24
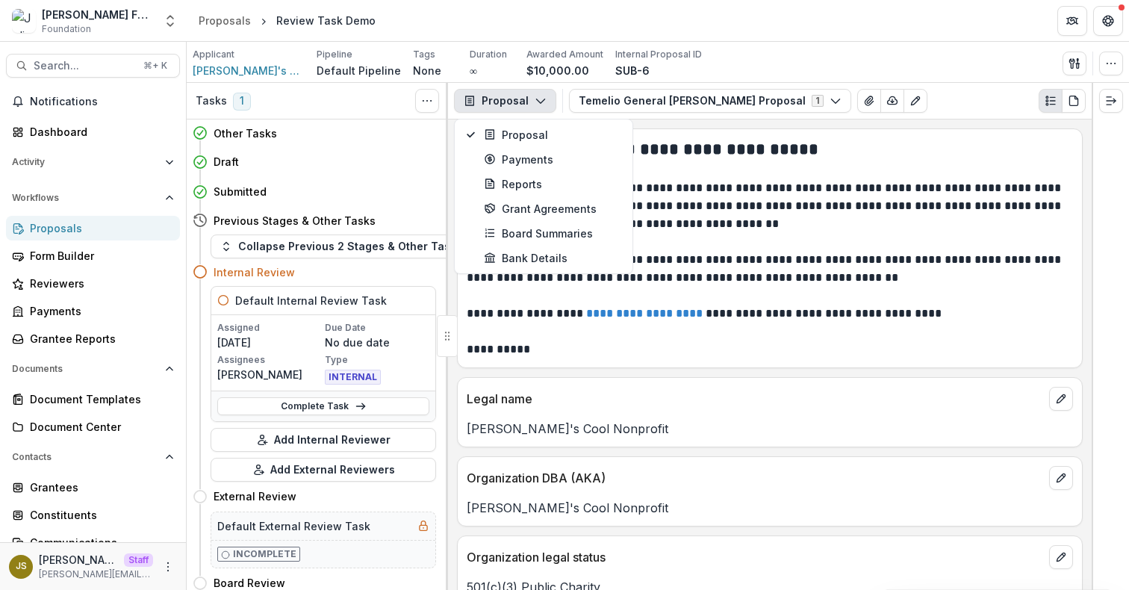
click at [717, 179] on p "**********" at bounding box center [768, 206] width 602 height 54
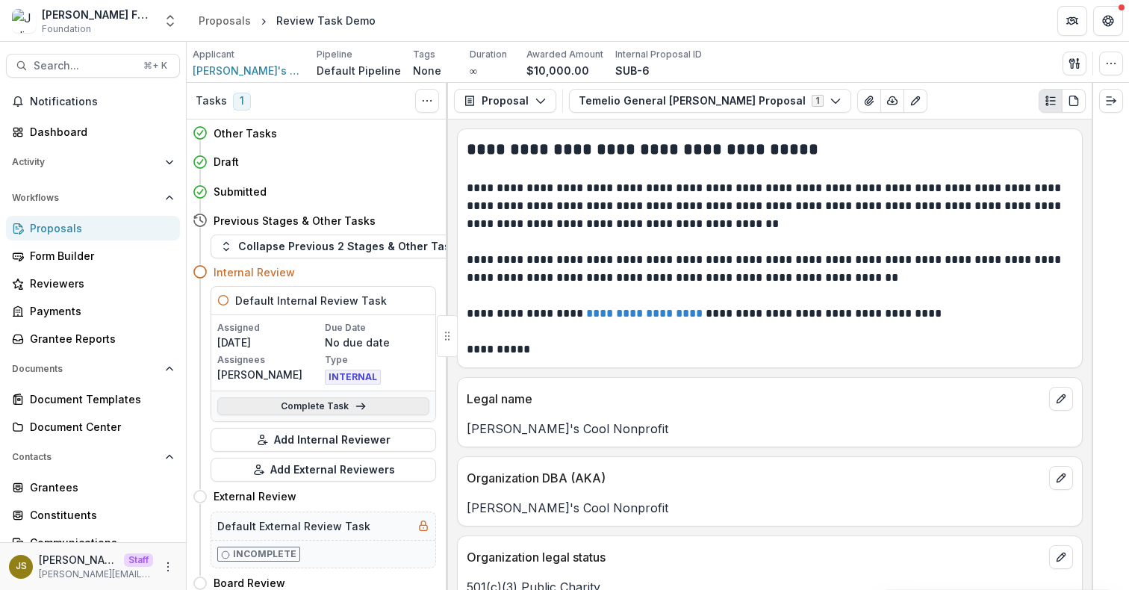
click at [316, 405] on link "Complete Task" at bounding box center [323, 406] width 212 height 18
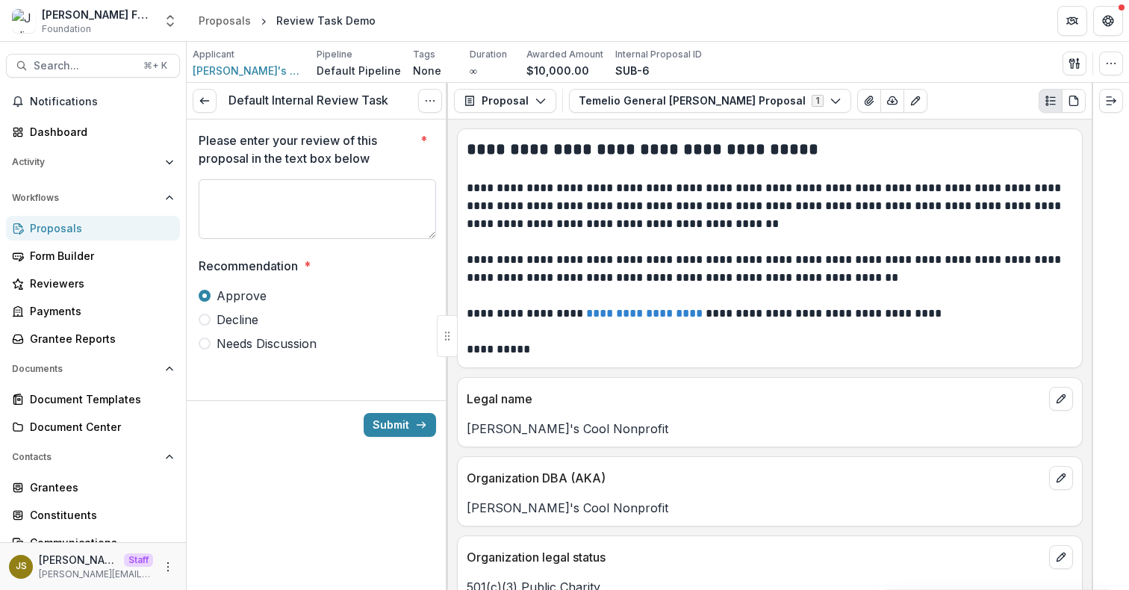
click at [281, 205] on textarea "Please enter your review of this proposal in the text box below *" at bounding box center [317, 209] width 237 height 60
type textarea "********"
drag, startPoint x: 320, startPoint y: 193, endPoint x: 108, endPoint y: 188, distance: 212.1
click at [108, 188] on main "Search... ⌘ + K Notifications Dashboard Activity Tasks Workflows Proposals Form…" at bounding box center [564, 316] width 1129 height 548
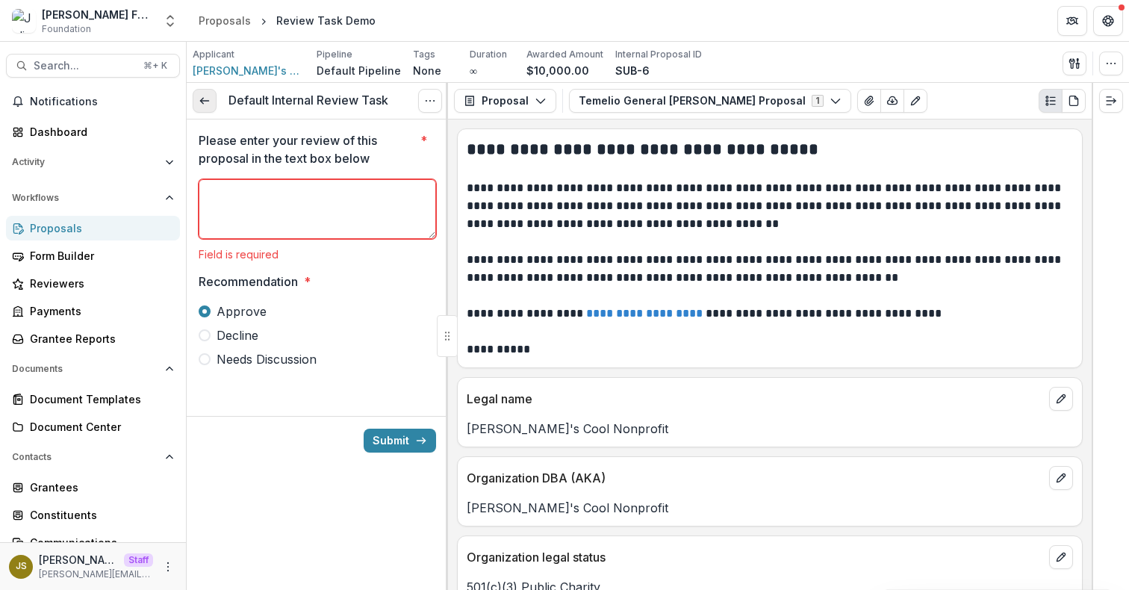
click at [210, 102] on icon at bounding box center [205, 101] width 12 height 12
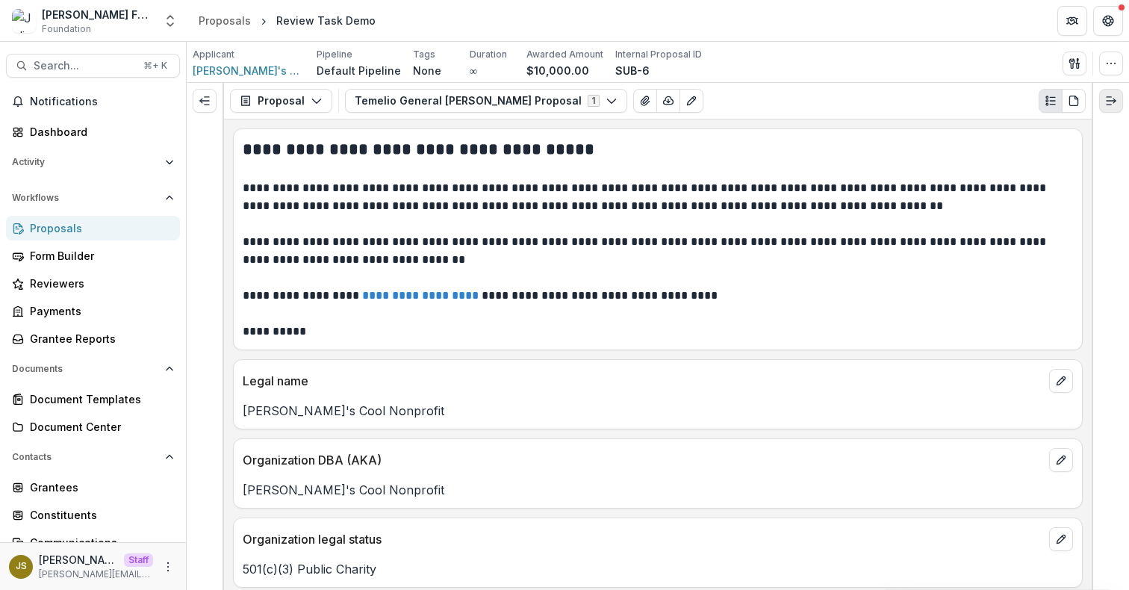
click at [1113, 102] on polyline "Expand right" at bounding box center [1114, 101] width 2 height 4
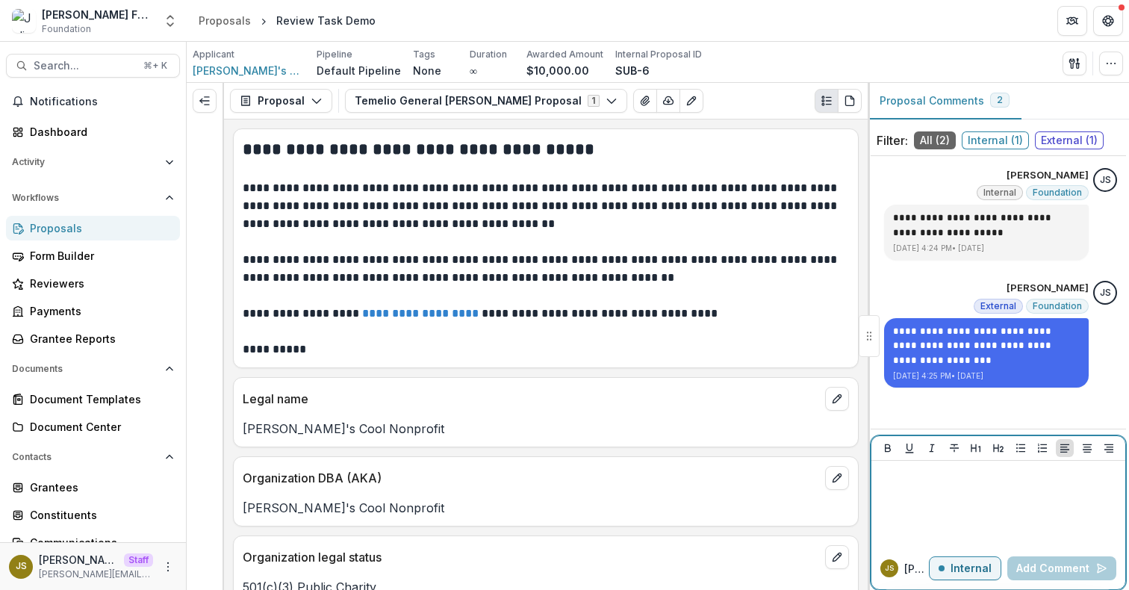
click at [935, 482] on p at bounding box center [998, 475] width 242 height 16
click at [1035, 504] on div "*" at bounding box center [998, 504] width 242 height 75
click at [919, 486] on div "*" at bounding box center [998, 504] width 242 height 75
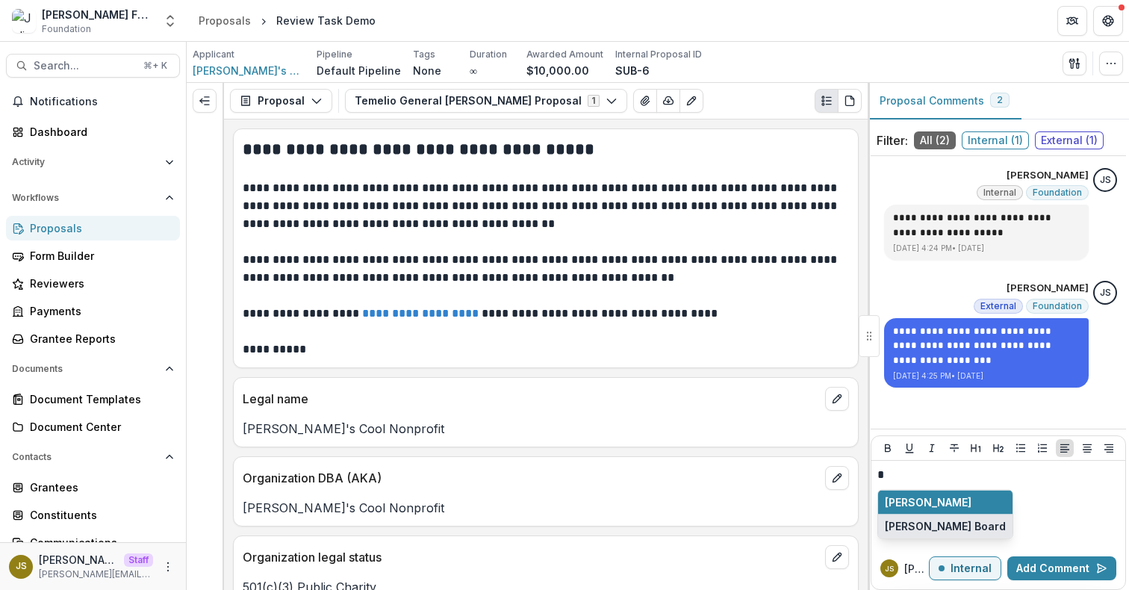
click at [924, 532] on button "Julie Board" at bounding box center [945, 526] width 134 height 24
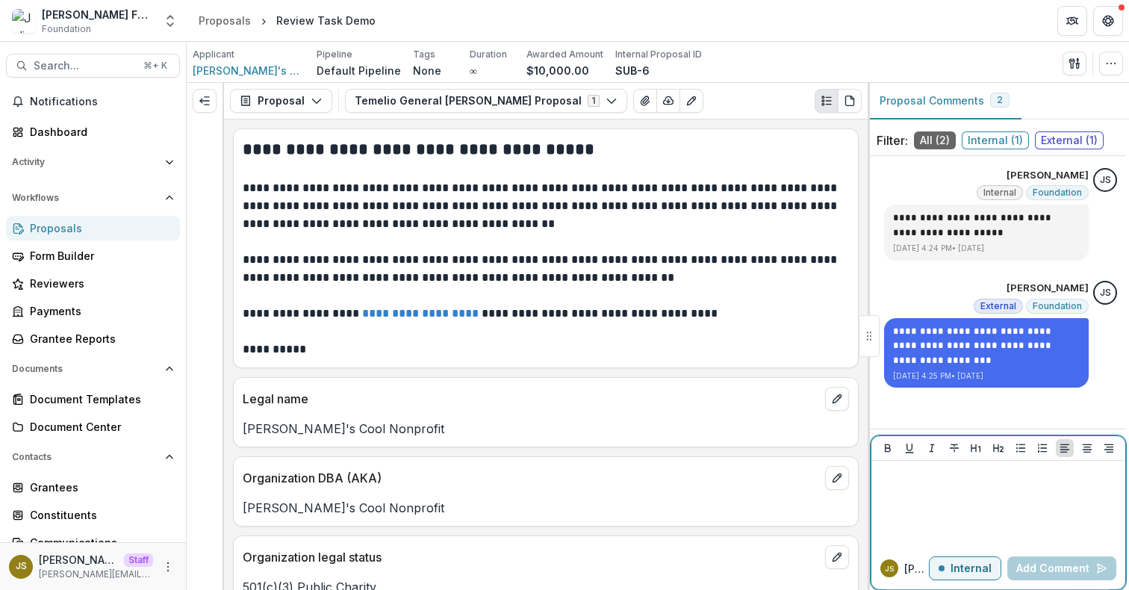
click at [961, 569] on p "Internal" at bounding box center [970, 568] width 41 height 13
click at [939, 489] on div at bounding box center [998, 504] width 242 height 75
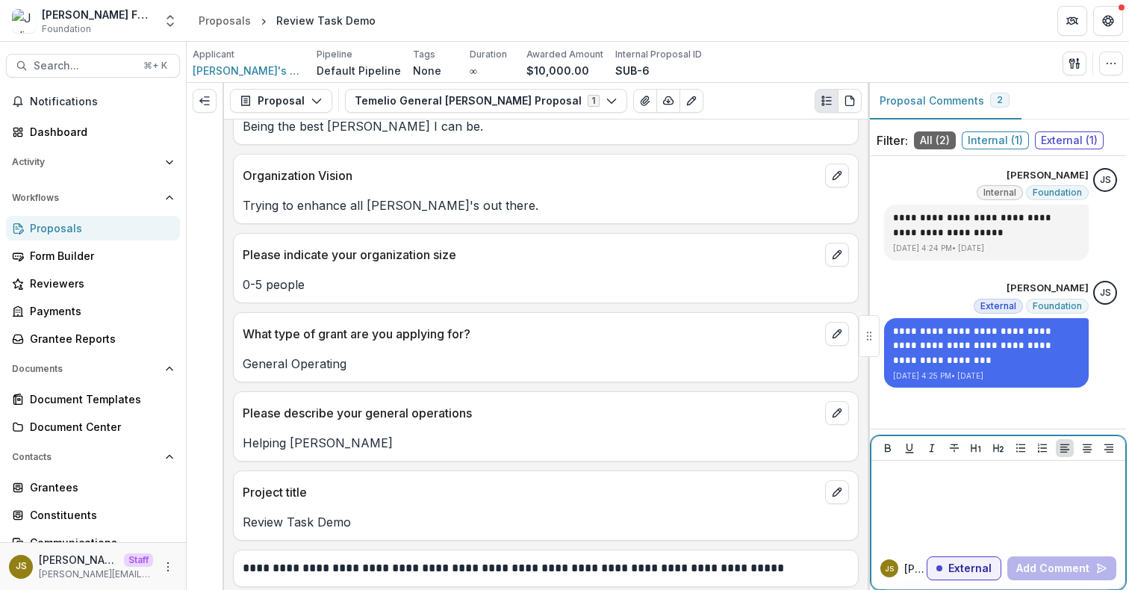
scroll to position [760, 0]
click at [1065, 573] on button "Add Comment" at bounding box center [1061, 568] width 109 height 24
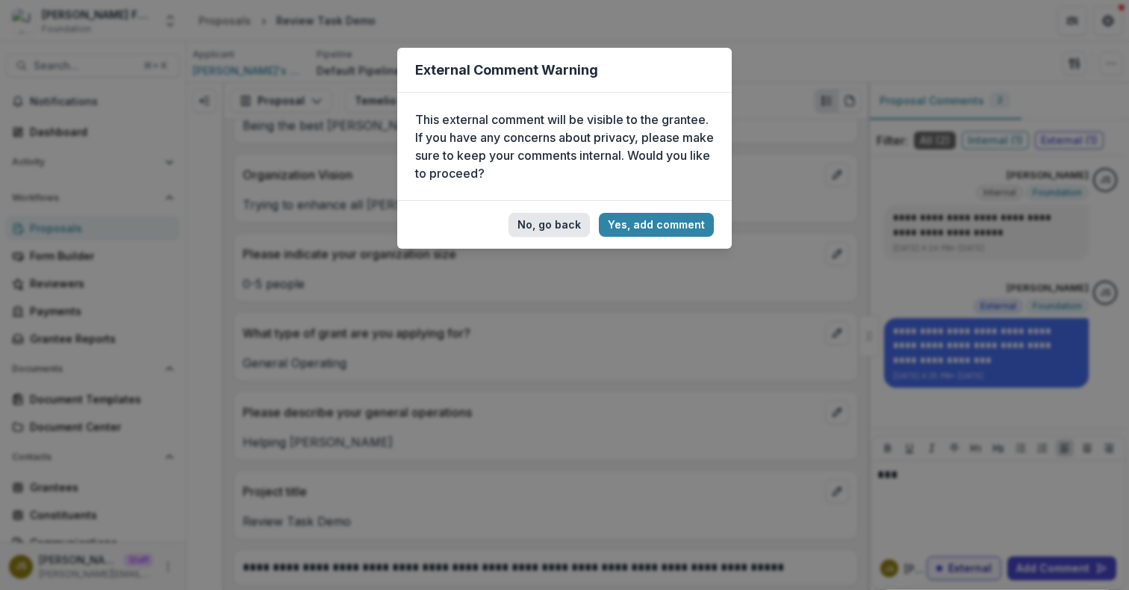
click at [547, 228] on button "No, go back" at bounding box center [548, 225] width 81 height 24
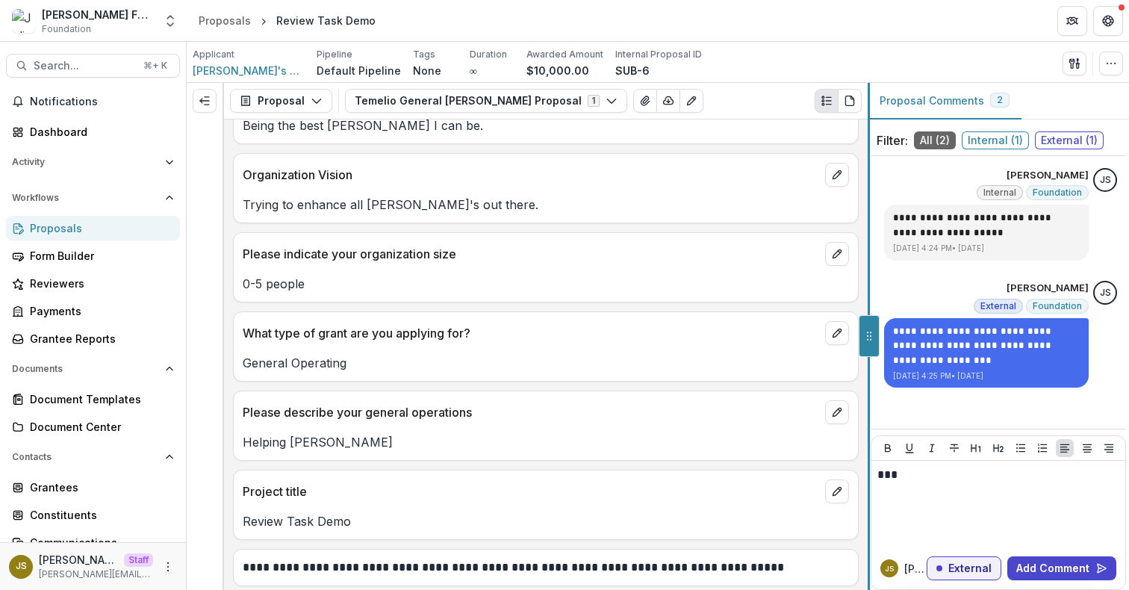
scroll to position [742, 0]
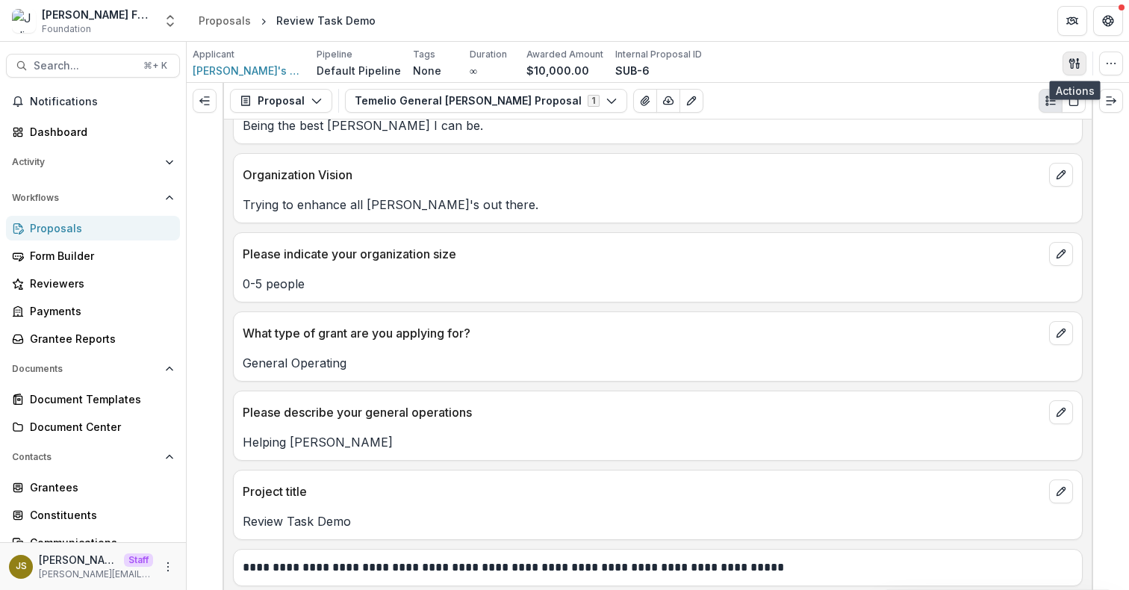
click at [1077, 59] on polygon "button" at bounding box center [1077, 59] width 1 height 2
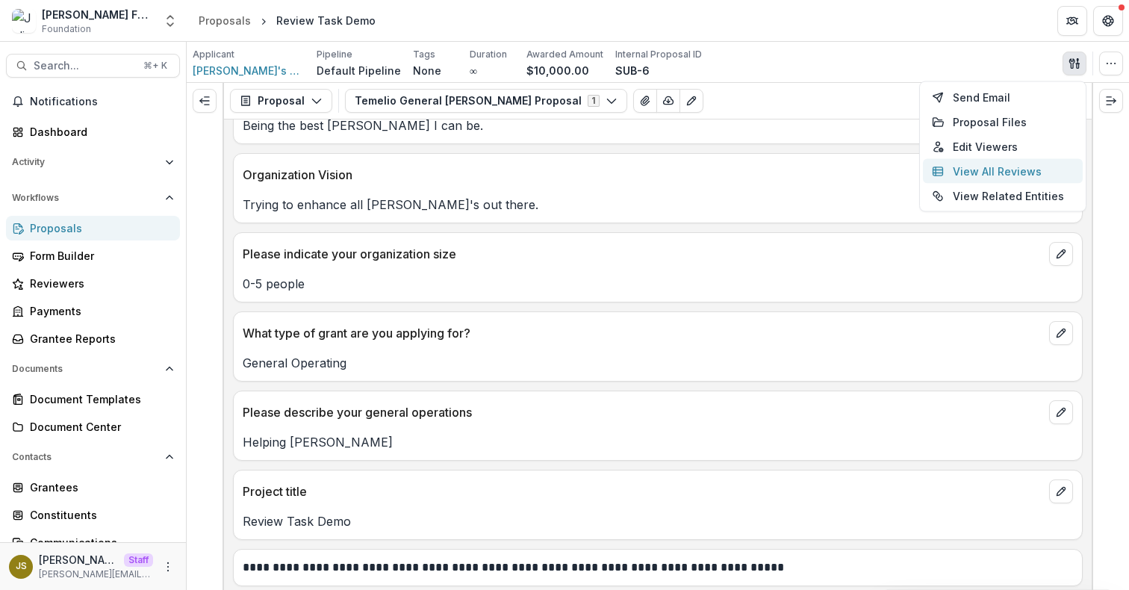
click at [1005, 175] on button "View All Reviews" at bounding box center [1003, 171] width 160 height 25
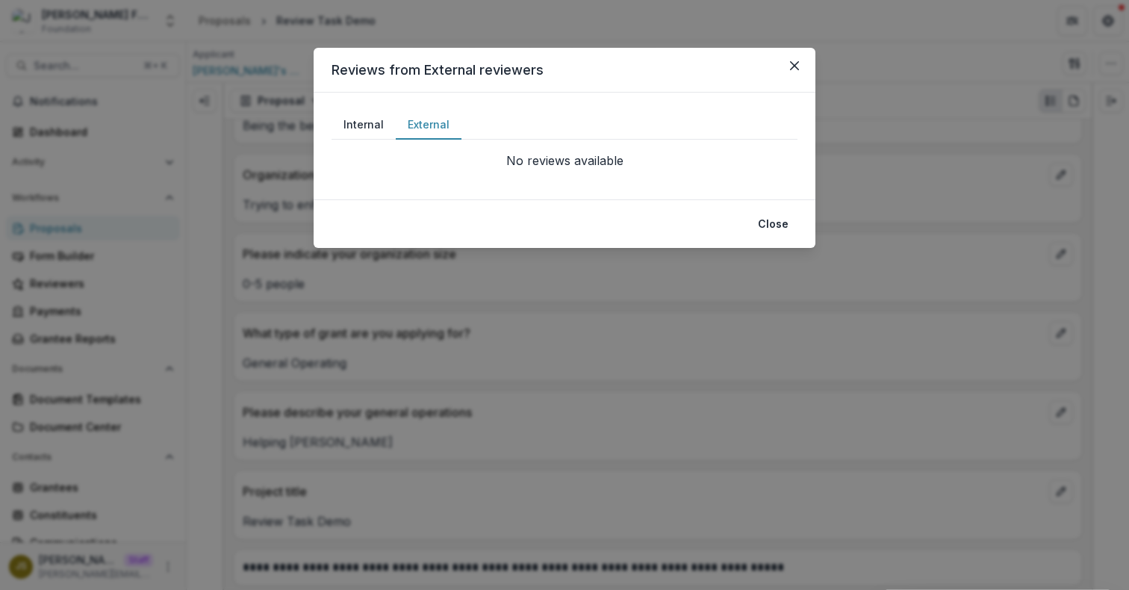
click at [429, 125] on button "External" at bounding box center [429, 124] width 66 height 29
click at [358, 121] on button "Internal" at bounding box center [363, 124] width 64 height 29
click at [787, 69] on button "Close" at bounding box center [794, 66] width 24 height 24
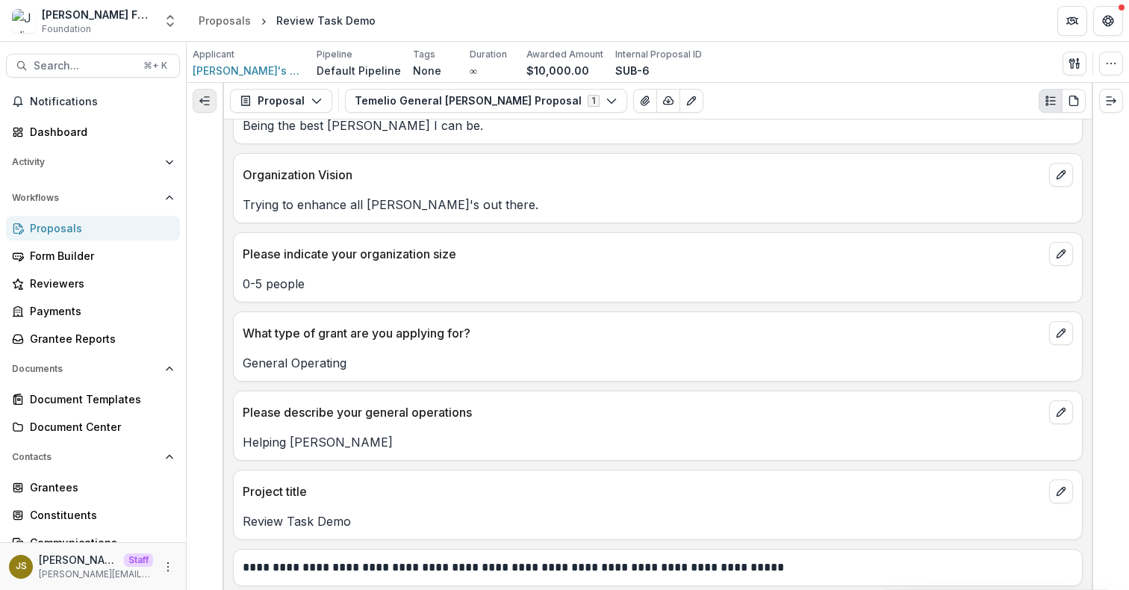
click at [207, 105] on line "Expand left" at bounding box center [207, 105] width 4 height 0
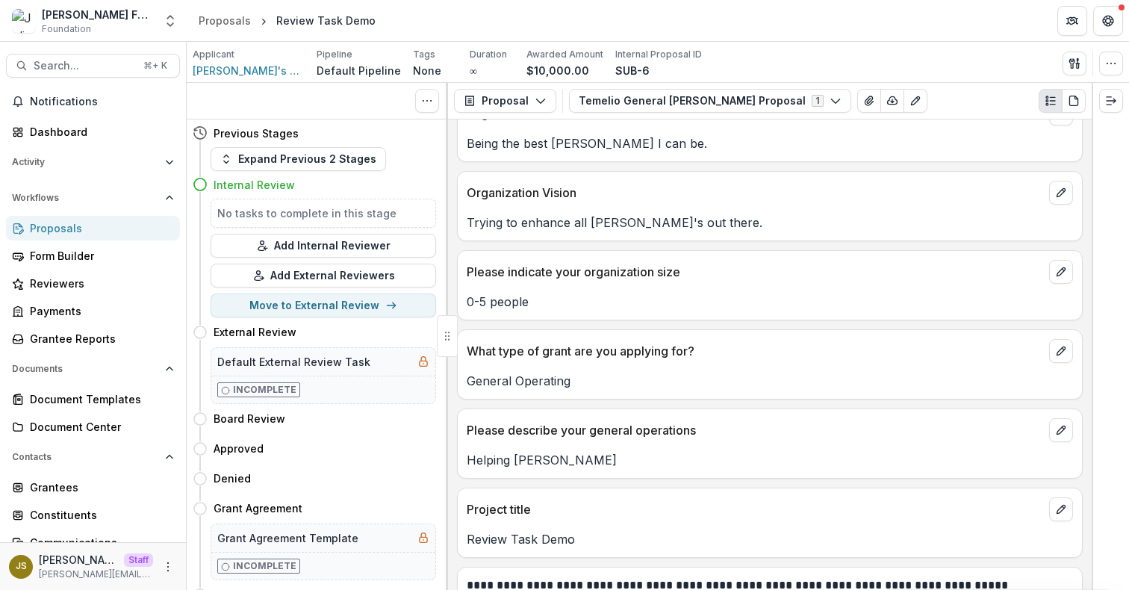
scroll to position [760, 0]
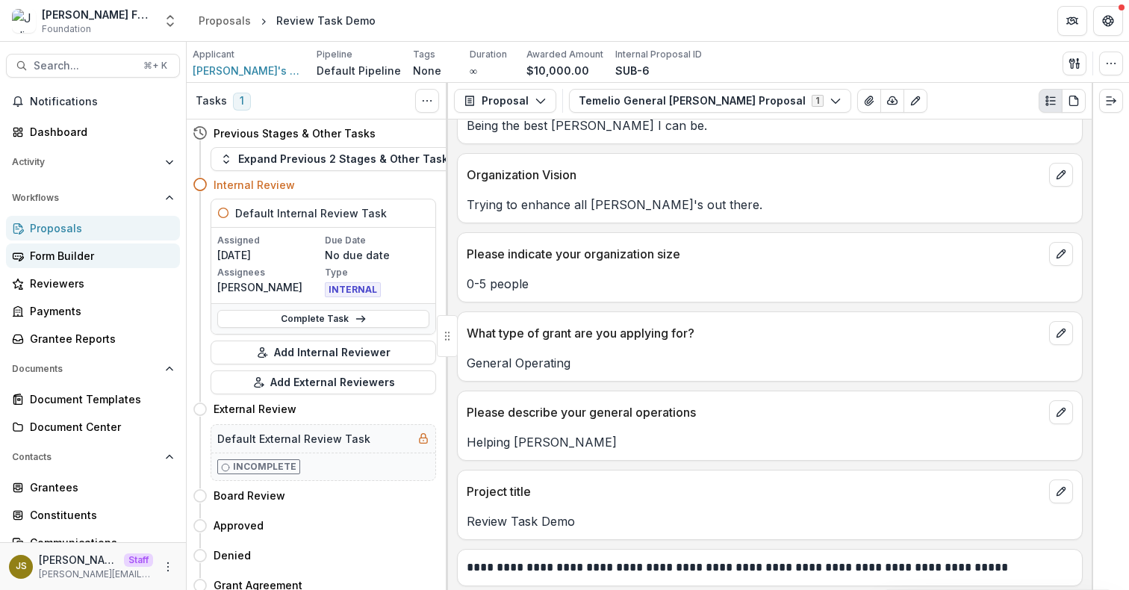
click at [78, 259] on div "Form Builder" at bounding box center [99, 256] width 138 height 16
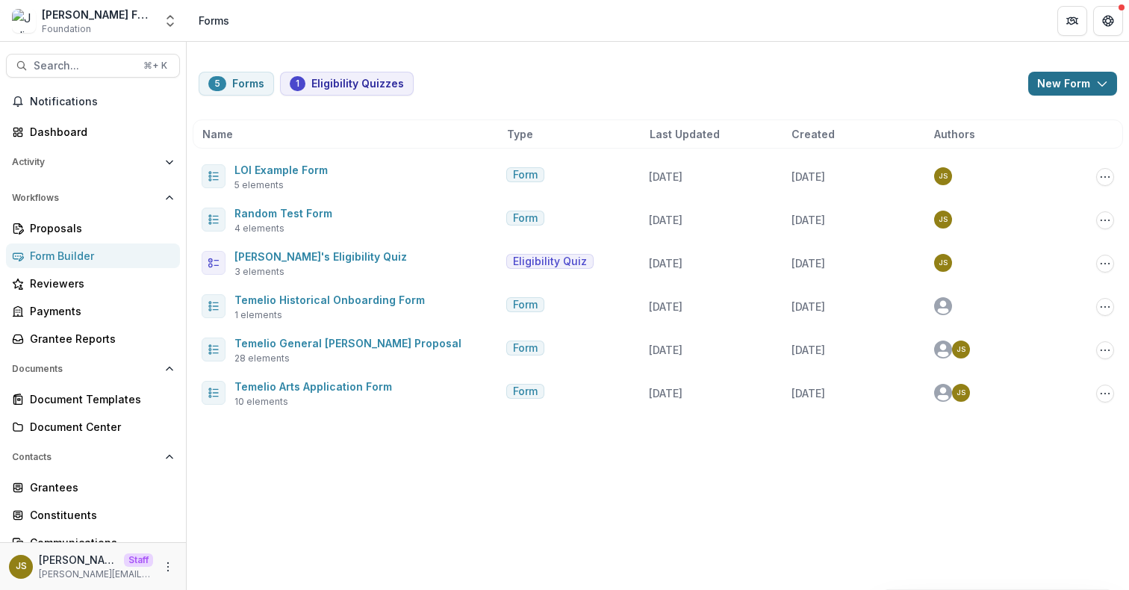
click at [1102, 84] on icon "button" at bounding box center [1102, 84] width 12 height 12
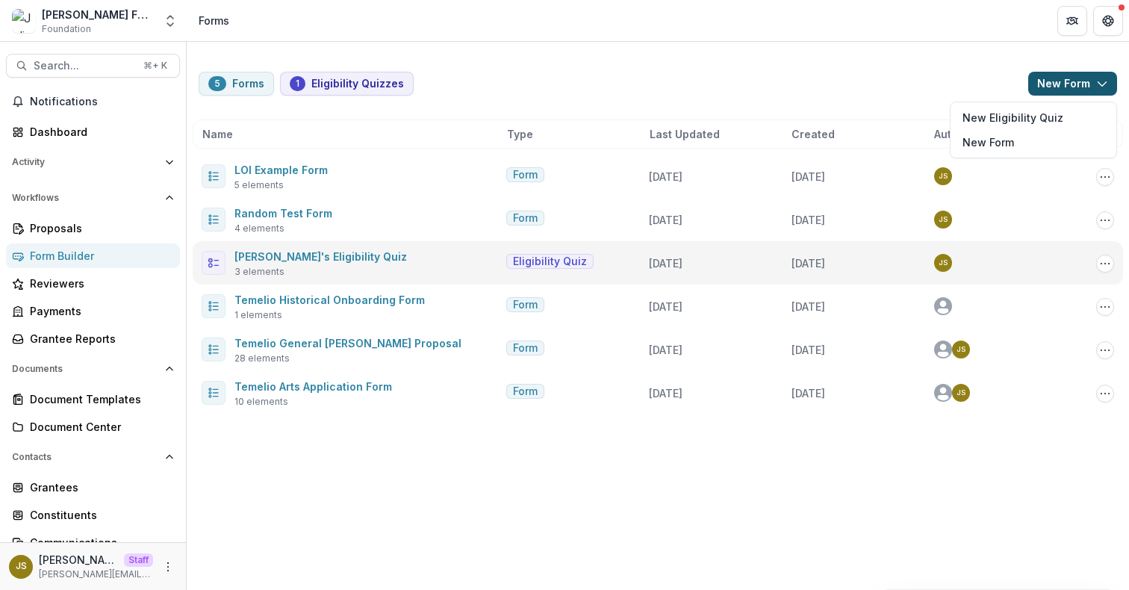
click at [314, 246] on div "Julie's Eligibility Quiz 3 elements Eligibility Quiz 3 months ago 3 months ago …" at bounding box center [658, 262] width 930 height 43
click at [314, 252] on link "Julie's Eligibility Quiz" at bounding box center [320, 256] width 172 height 13
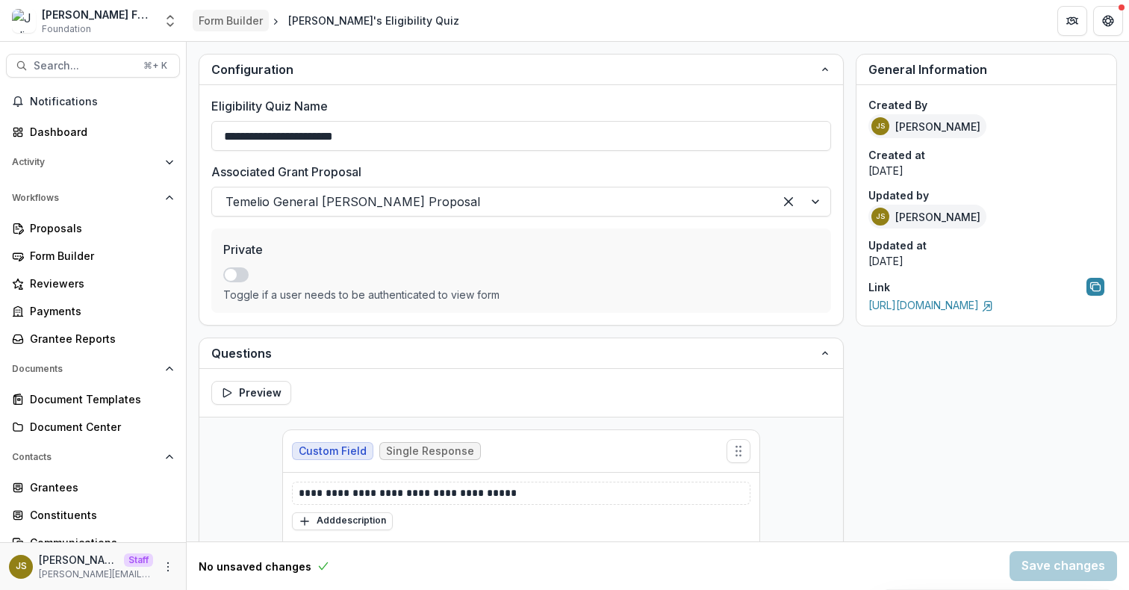
click at [230, 25] on div "Form Builder" at bounding box center [231, 21] width 64 height 16
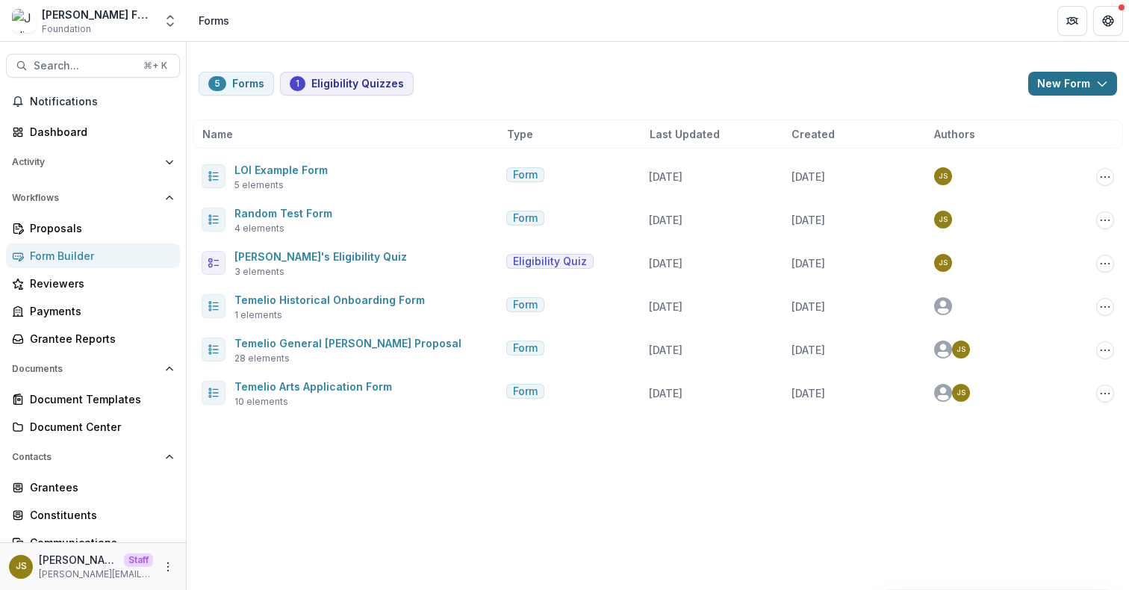
click at [1071, 90] on button "New Form" at bounding box center [1072, 84] width 89 height 24
click at [773, 81] on div "5 Forms 1 Eligibility Quizzes New Form New Eligibility Quiz New Form" at bounding box center [658, 84] width 918 height 24
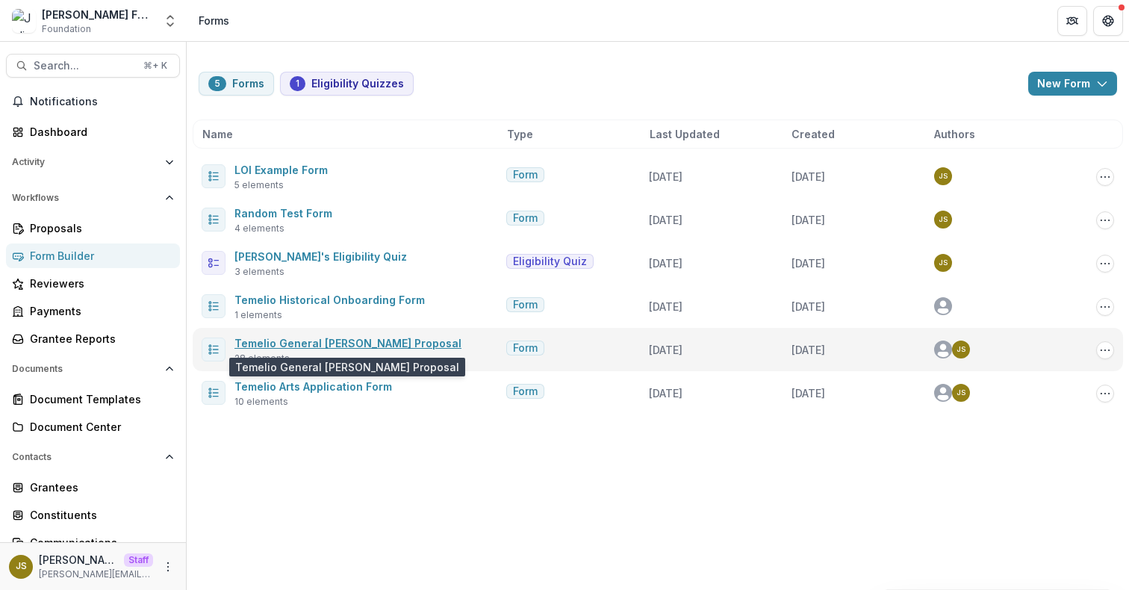
click at [328, 340] on link "Temelio General Grant Proposal" at bounding box center [347, 343] width 227 height 13
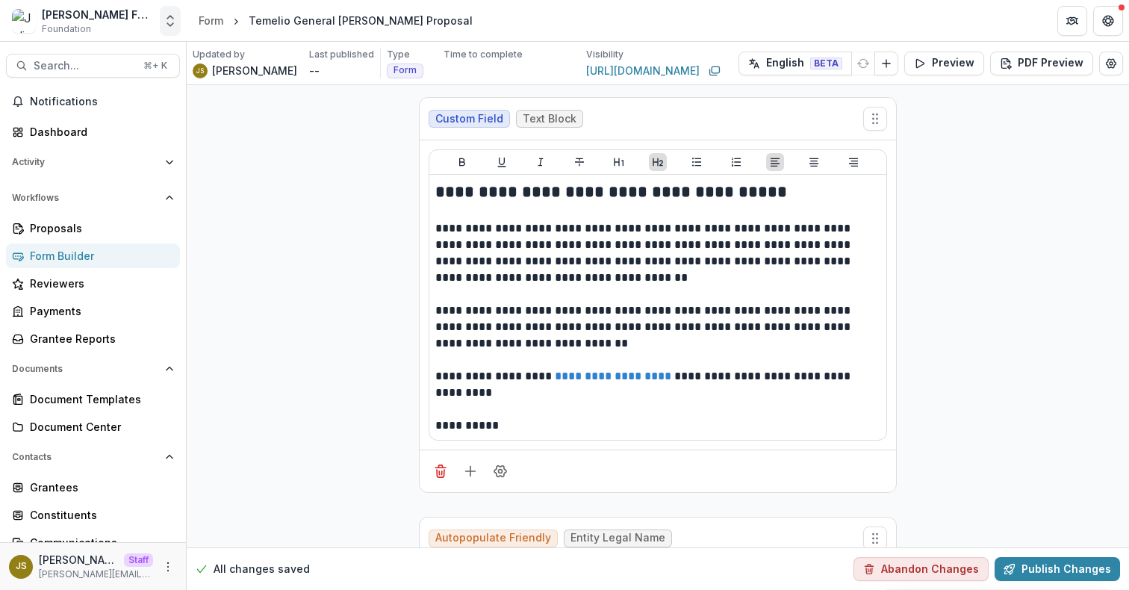
click at [172, 19] on icon "Open entity switcher" at bounding box center [170, 20] width 15 height 15
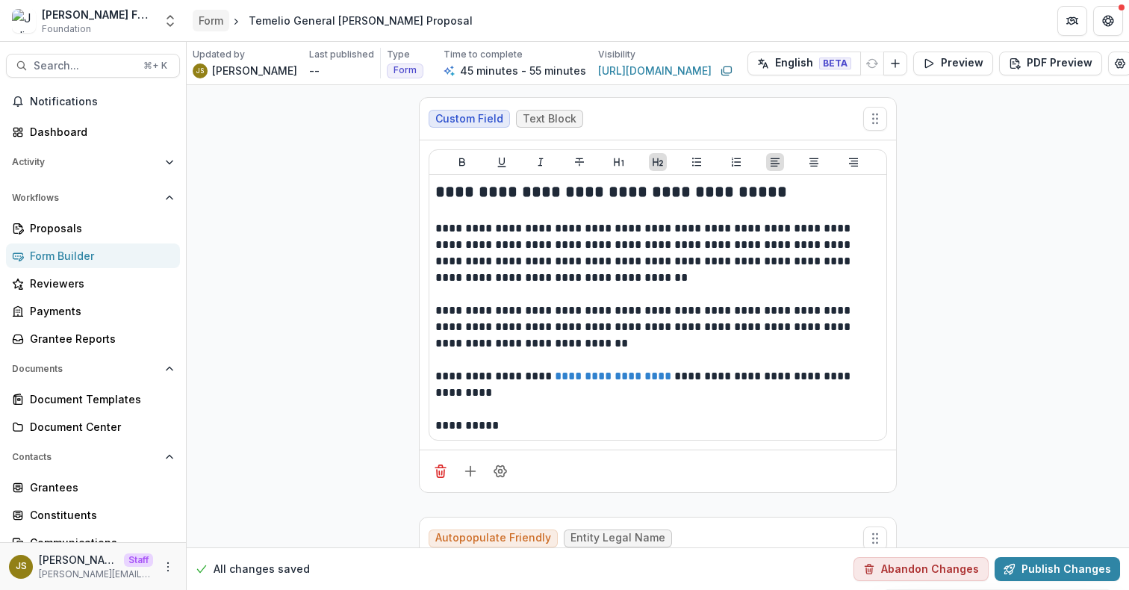
click at [213, 28] on div "Form" at bounding box center [211, 21] width 25 height 16
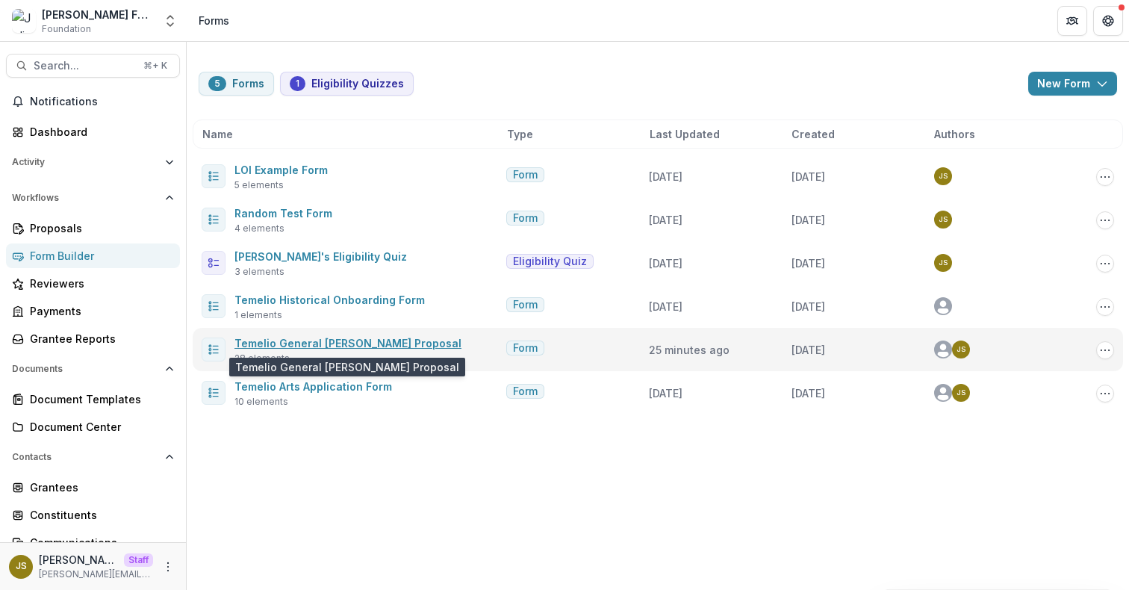
click at [377, 346] on link "Temelio General Grant Proposal" at bounding box center [347, 343] width 227 height 13
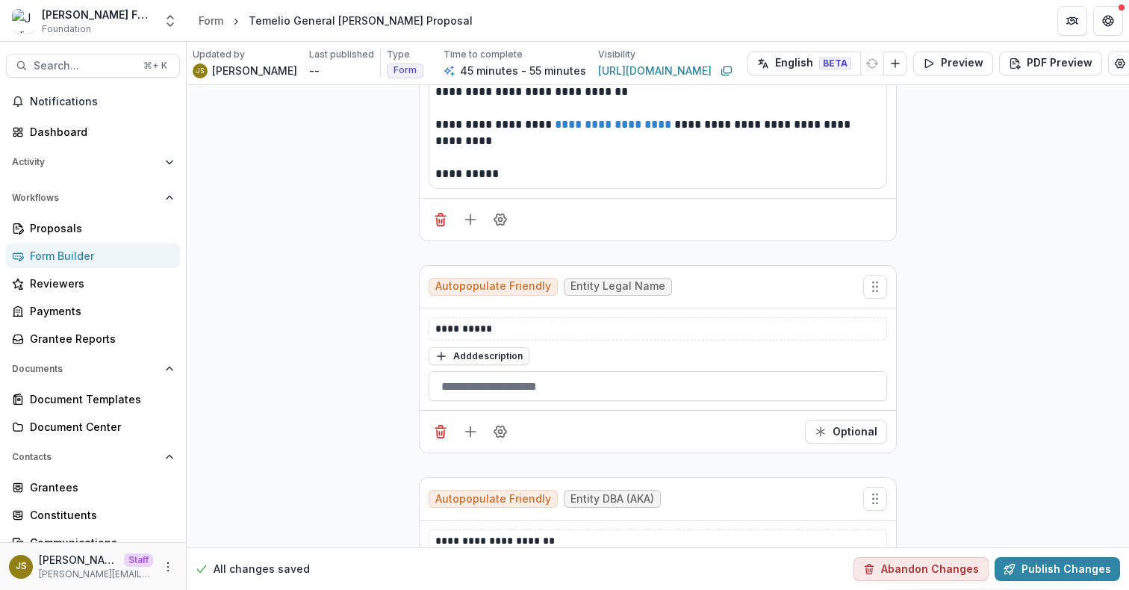
scroll to position [252, 0]
click at [531, 325] on p "**********" at bounding box center [657, 329] width 445 height 16
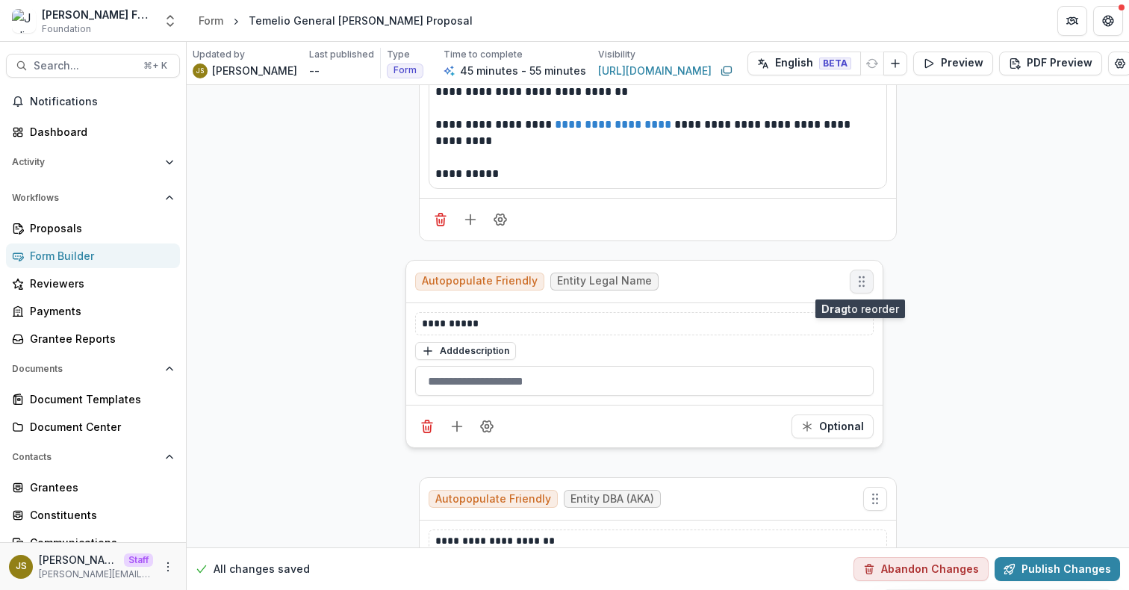
drag, startPoint x: 877, startPoint y: 289, endPoint x: 862, endPoint y: 284, distance: 15.8
click at [863, 284] on icon "Move field" at bounding box center [861, 281] width 15 height 15
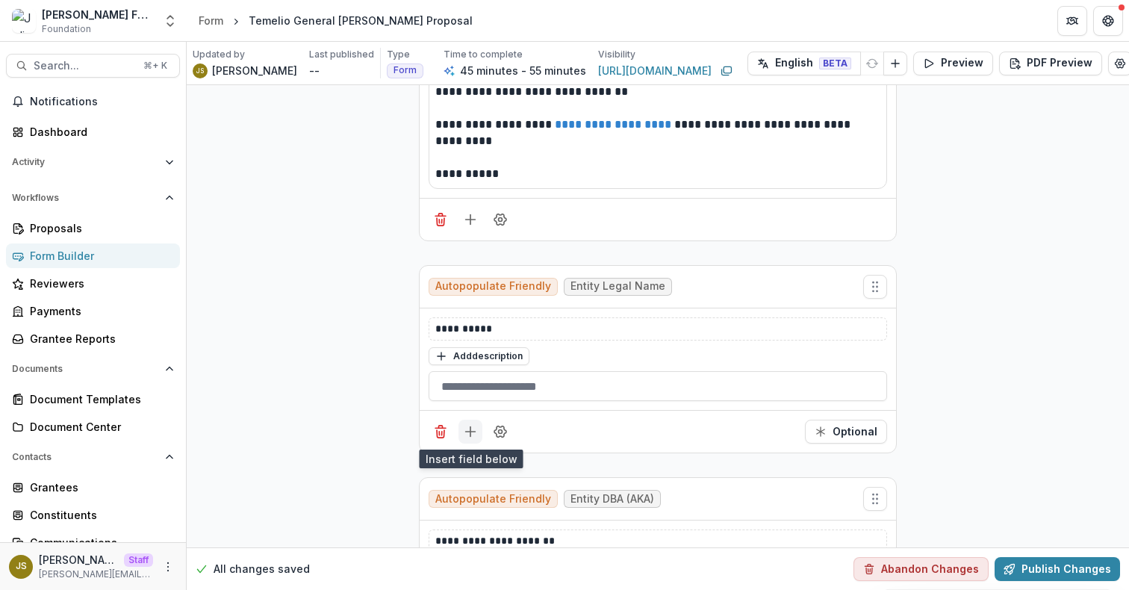
click at [468, 432] on line "Add field" at bounding box center [471, 432] width 10 height 0
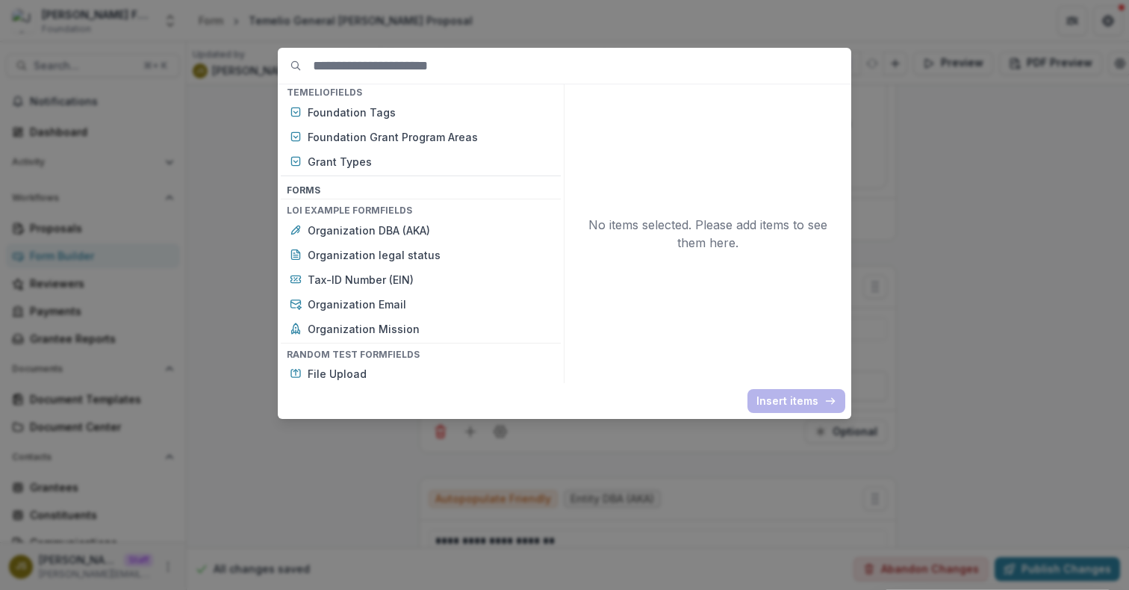
scroll to position [605, 0]
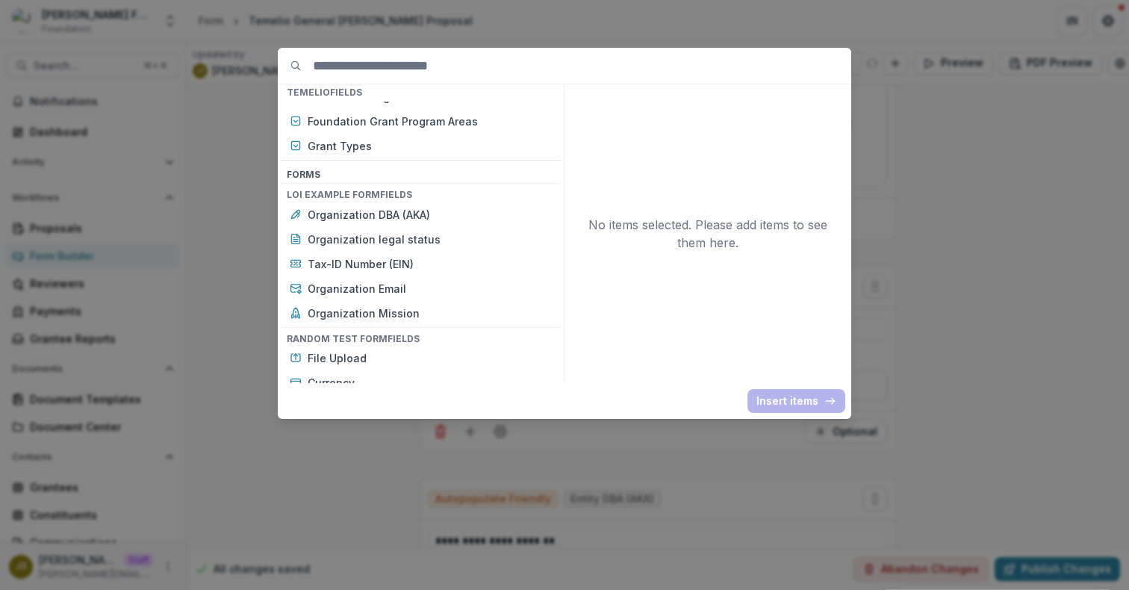
click at [972, 196] on div "Basic Fields New Page File Download File Upload Text Block Currency Phone Numbe…" at bounding box center [564, 295] width 1129 height 590
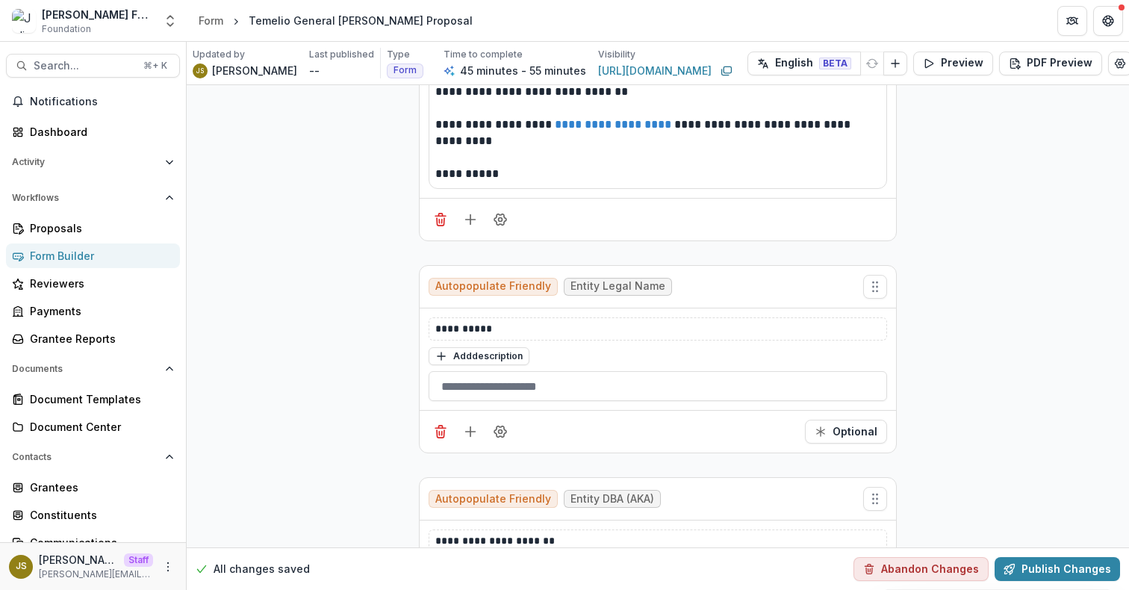
click at [499, 434] on icon "Field Settings" at bounding box center [500, 431] width 15 height 15
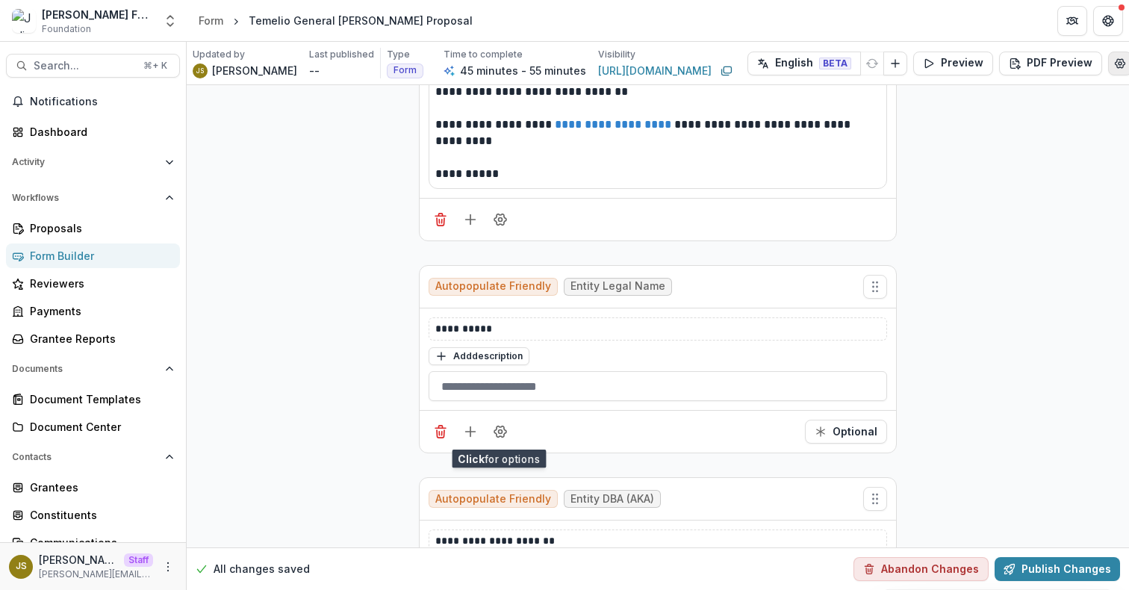
click at [1108, 70] on button "Edit Form Settings" at bounding box center [1120, 64] width 24 height 24
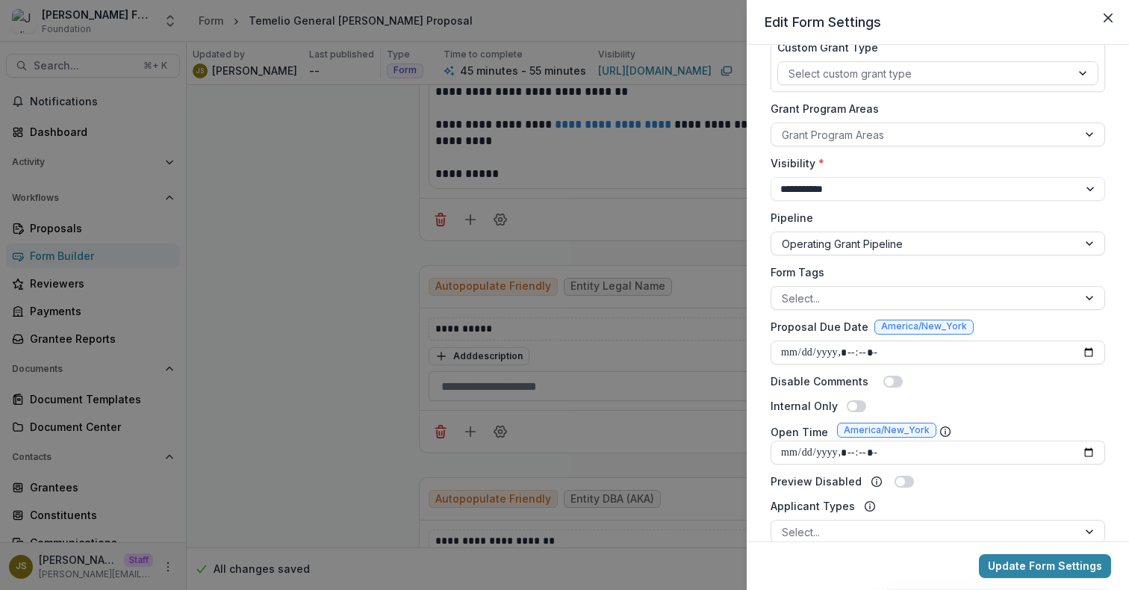
scroll to position [0, 0]
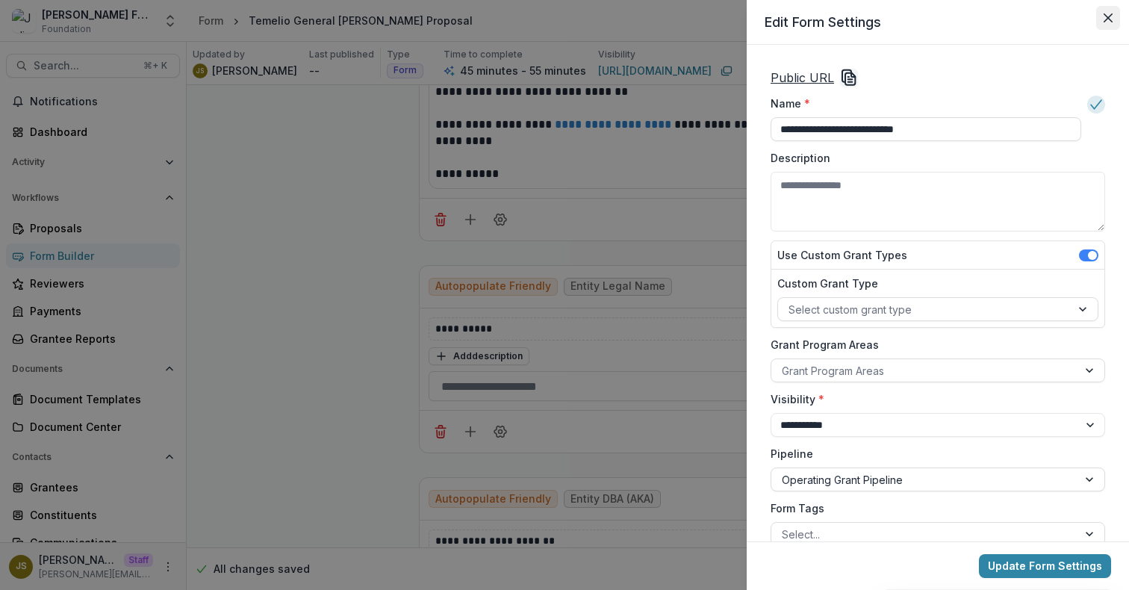
click at [1109, 24] on button "Close" at bounding box center [1108, 18] width 24 height 24
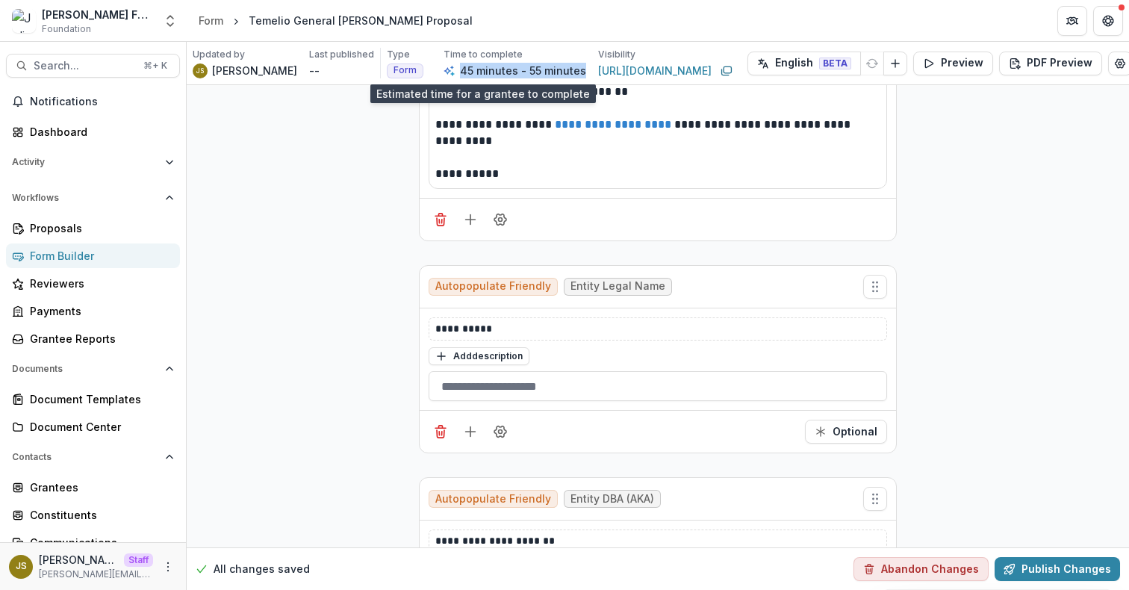
drag, startPoint x: 546, startPoint y: 72, endPoint x: 422, endPoint y: 71, distance: 124.7
click at [423, 71] on div "Type Form Time to complete 45 minutes - 55 minutes Visibility https://app.tryte…" at bounding box center [561, 63] width 349 height 31
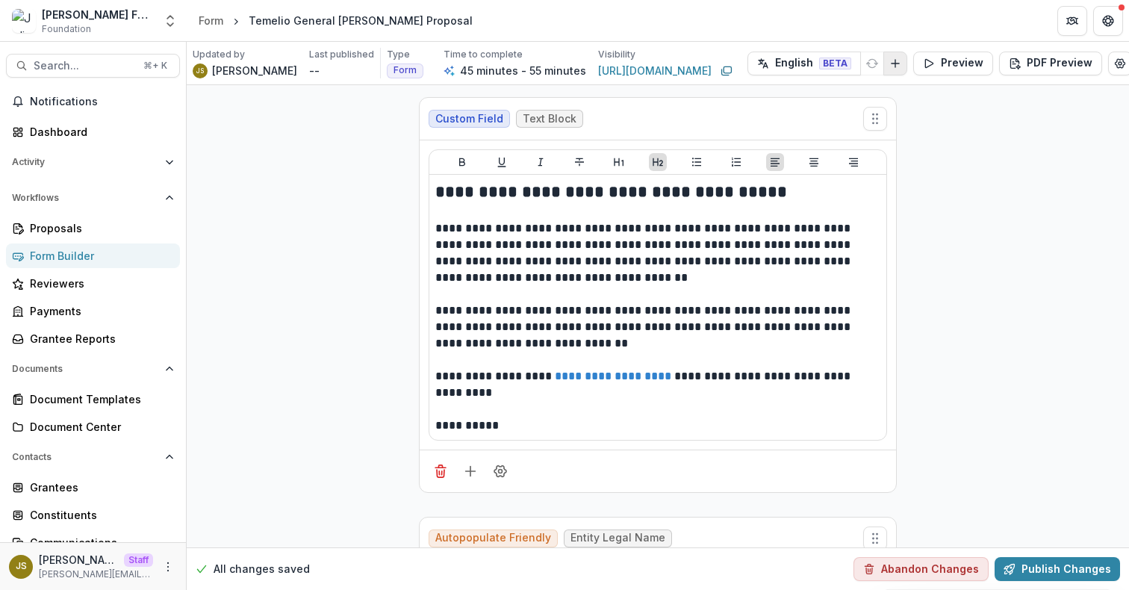
click at [889, 64] on icon "Add Language" at bounding box center [895, 63] width 12 height 12
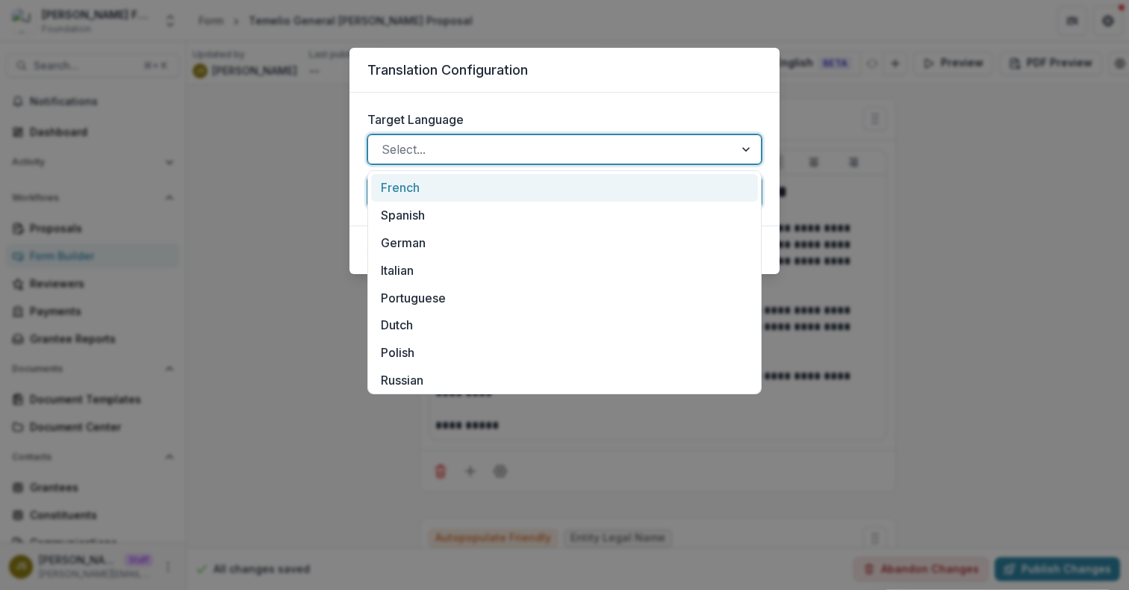
click at [699, 150] on div at bounding box center [550, 149] width 339 height 21
click at [699, 149] on div at bounding box center [550, 149] width 339 height 21
click at [698, 148] on div at bounding box center [550, 149] width 339 height 21
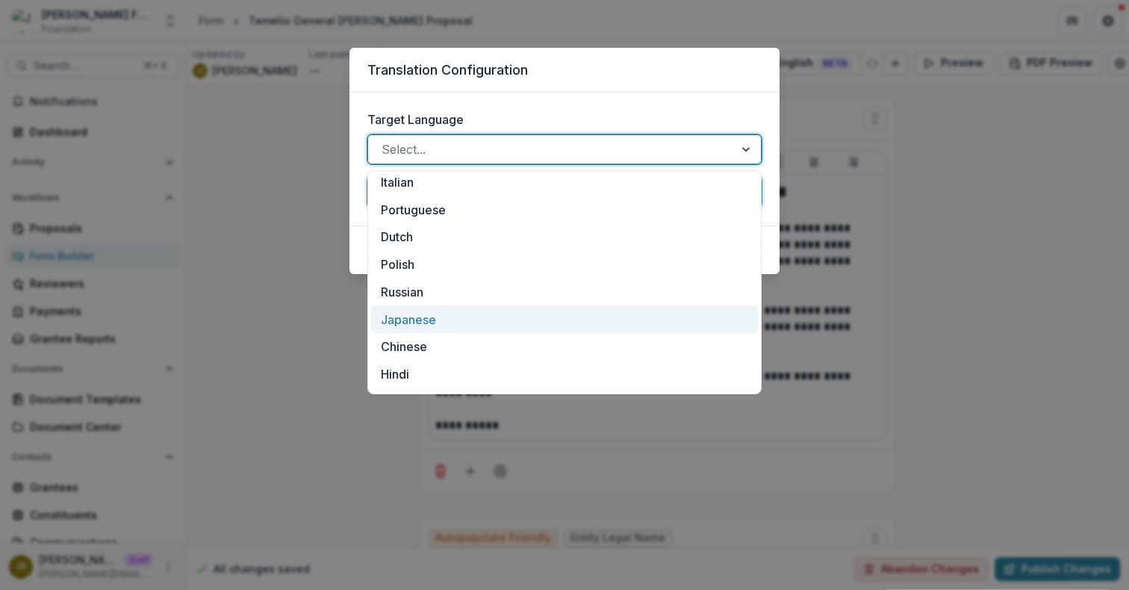
scroll to position [113, 0]
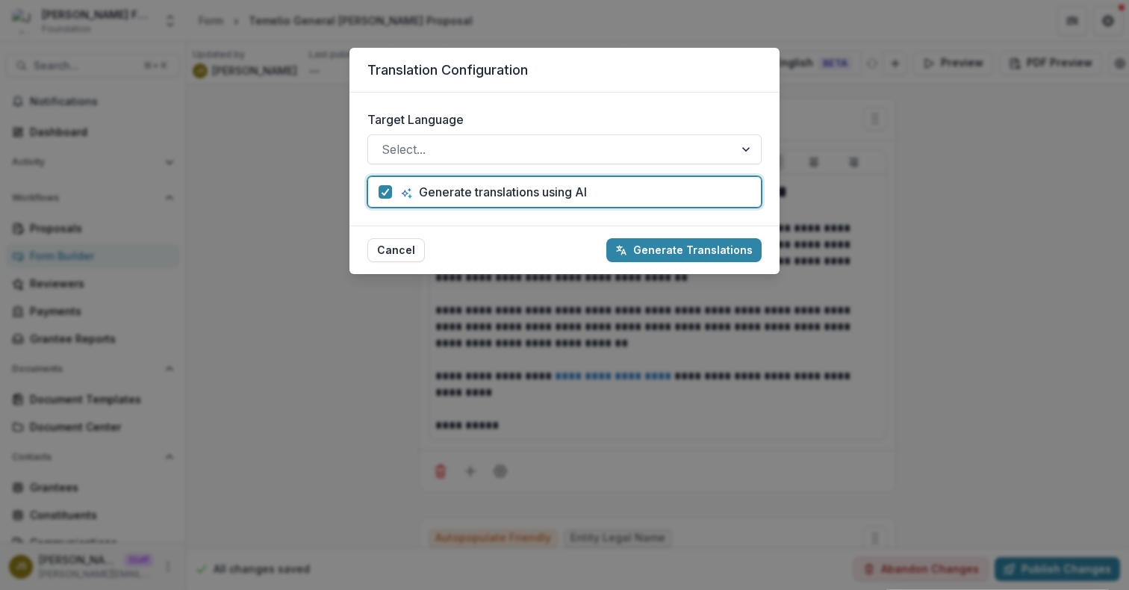
click at [665, 98] on form "Target Language Select... Generate translations using AI" at bounding box center [564, 159] width 430 height 133
click at [405, 249] on button "Cancel" at bounding box center [395, 250] width 57 height 24
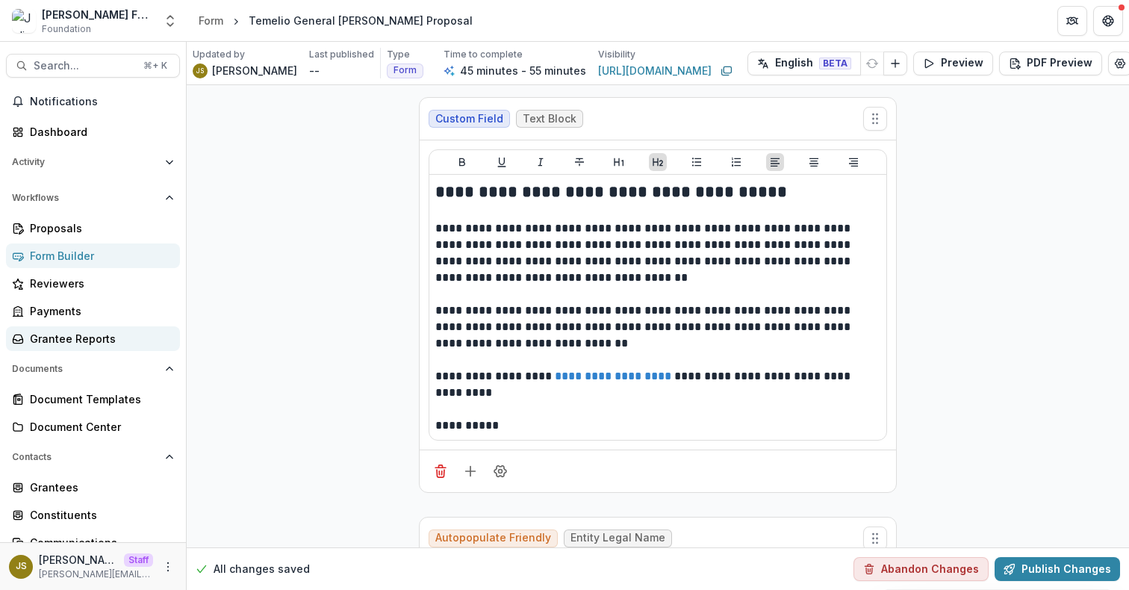
click at [116, 340] on div "Grantee Reports" at bounding box center [99, 339] width 138 height 16
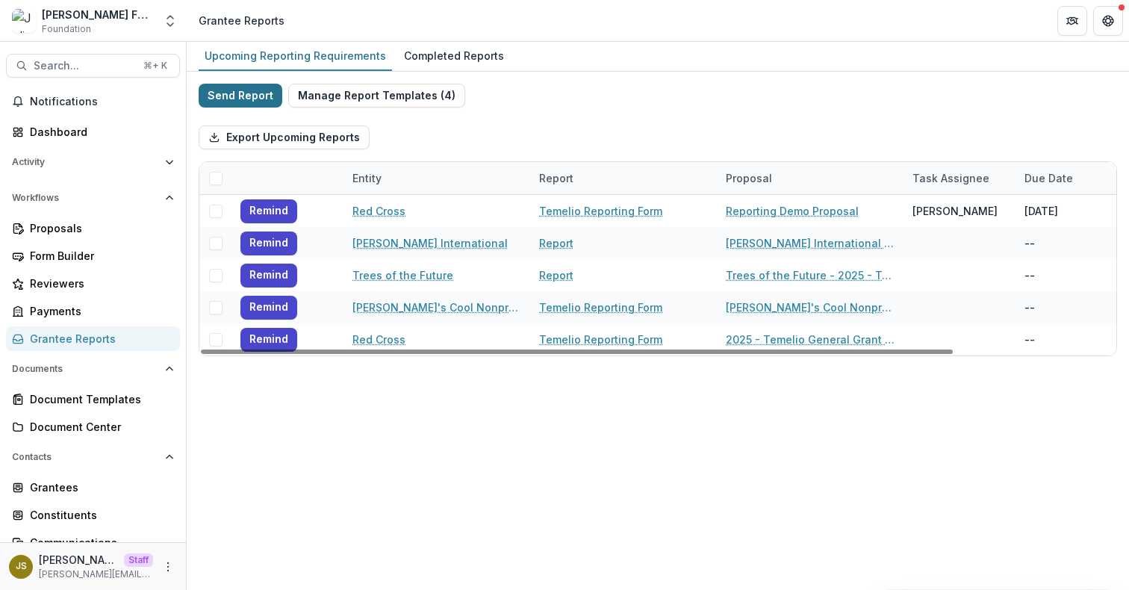
click at [242, 93] on button "Send Report" at bounding box center [241, 96] width 84 height 24
select select "********"
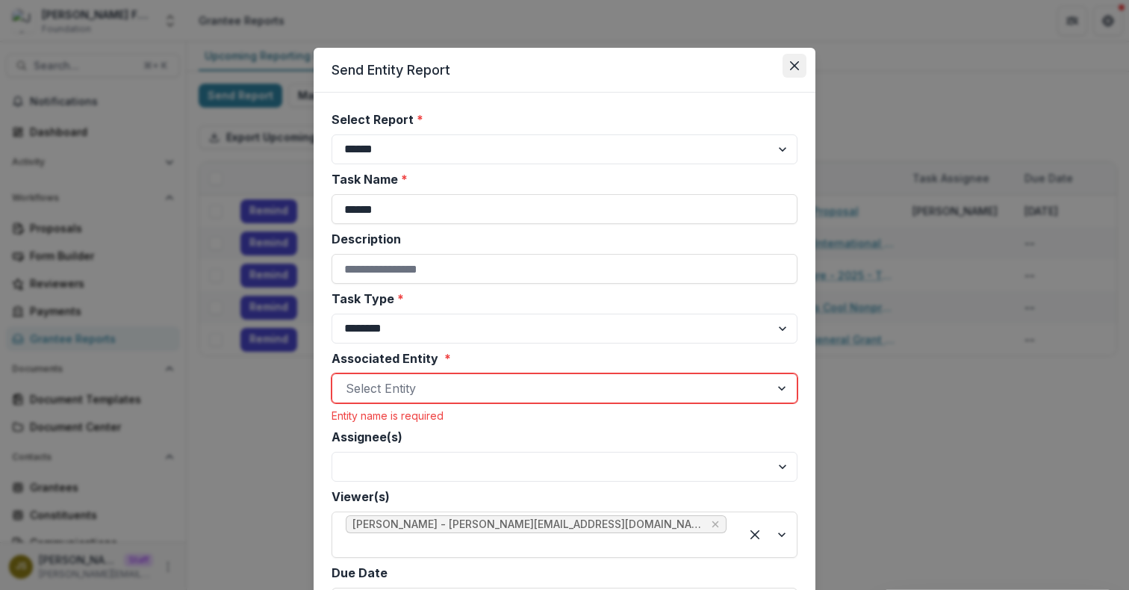
click at [791, 63] on icon "Close" at bounding box center [794, 65] width 9 height 9
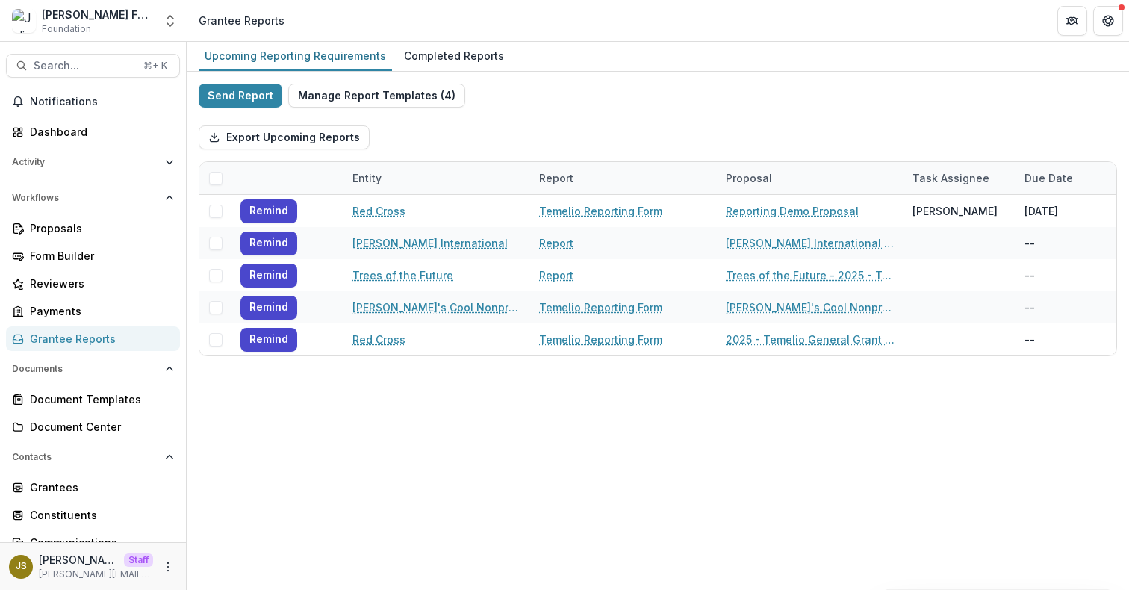
click at [570, 120] on div "Export Upcoming Reports" at bounding box center [658, 137] width 918 height 48
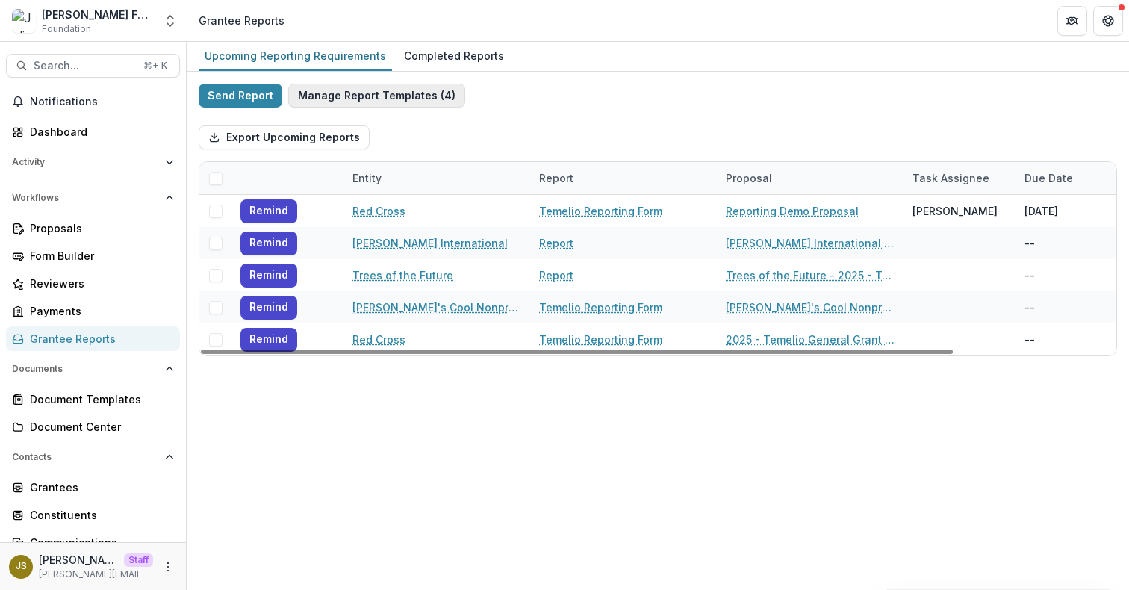
click at [371, 99] on button "Manage Report Templates ( 4 )" at bounding box center [376, 96] width 177 height 24
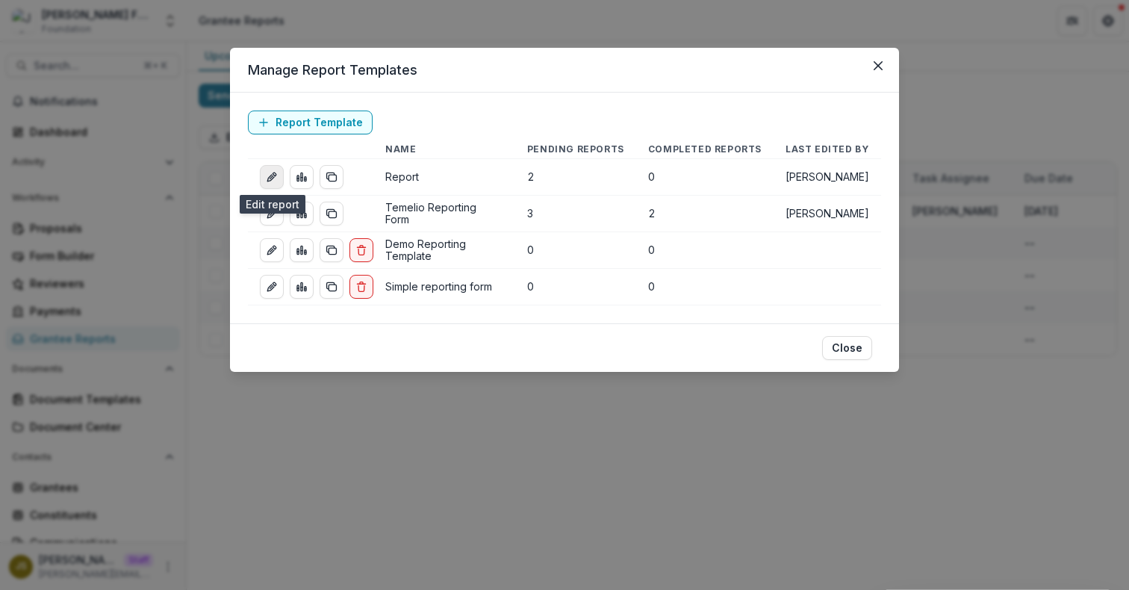
click at [270, 178] on line "edit-report" at bounding box center [271, 176] width 3 height 3
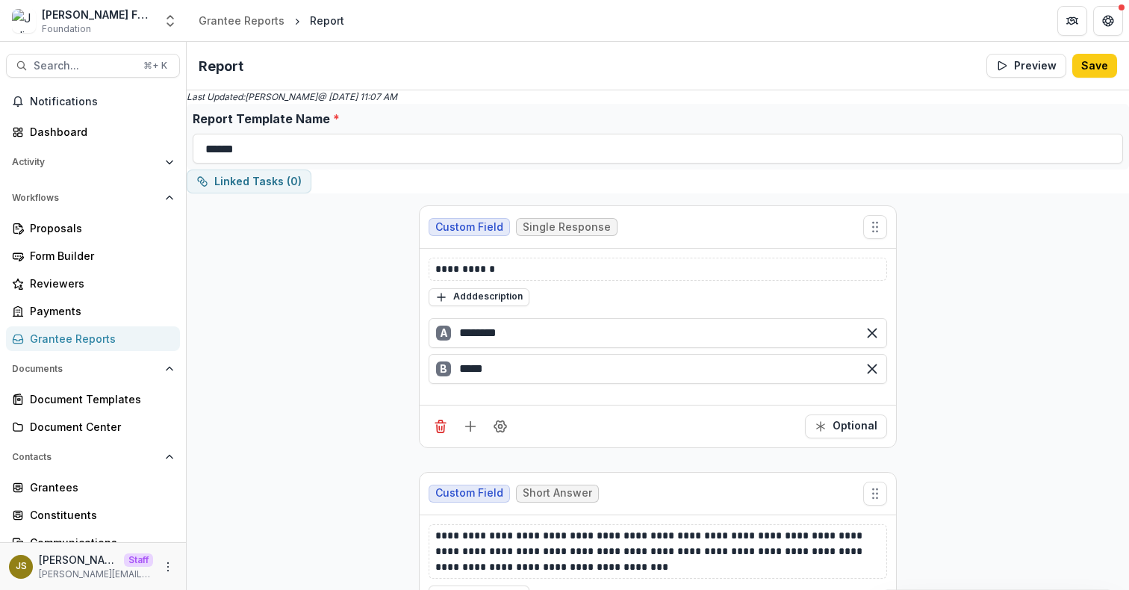
scroll to position [1, 0]
click at [256, 23] on div "Grantee Reports" at bounding box center [242, 21] width 86 height 16
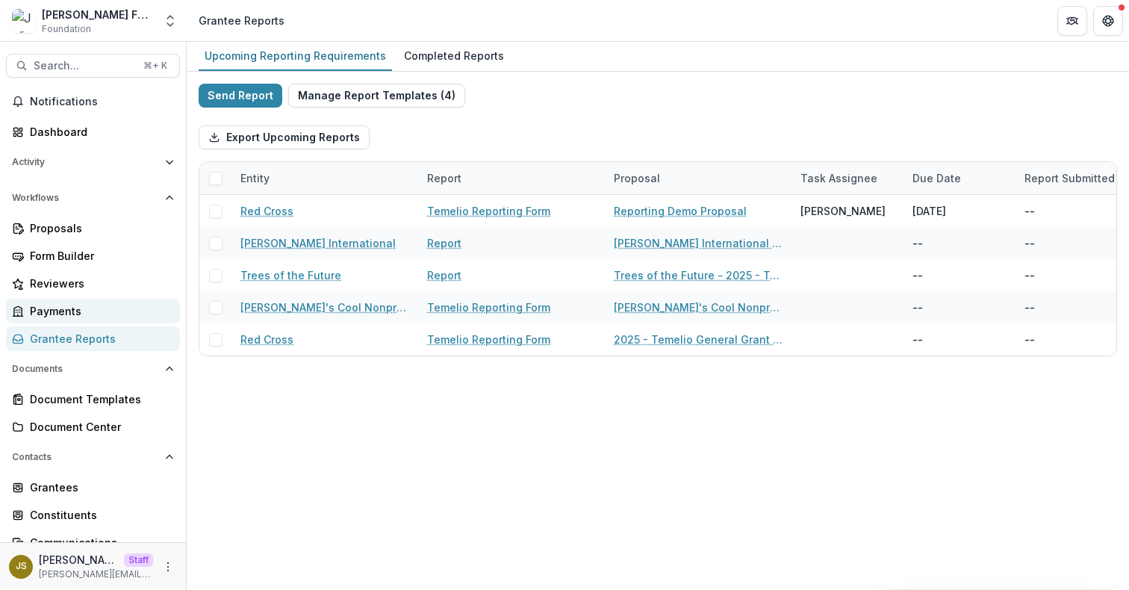
click at [69, 311] on div "Payments" at bounding box center [99, 311] width 138 height 16
select select "**********"
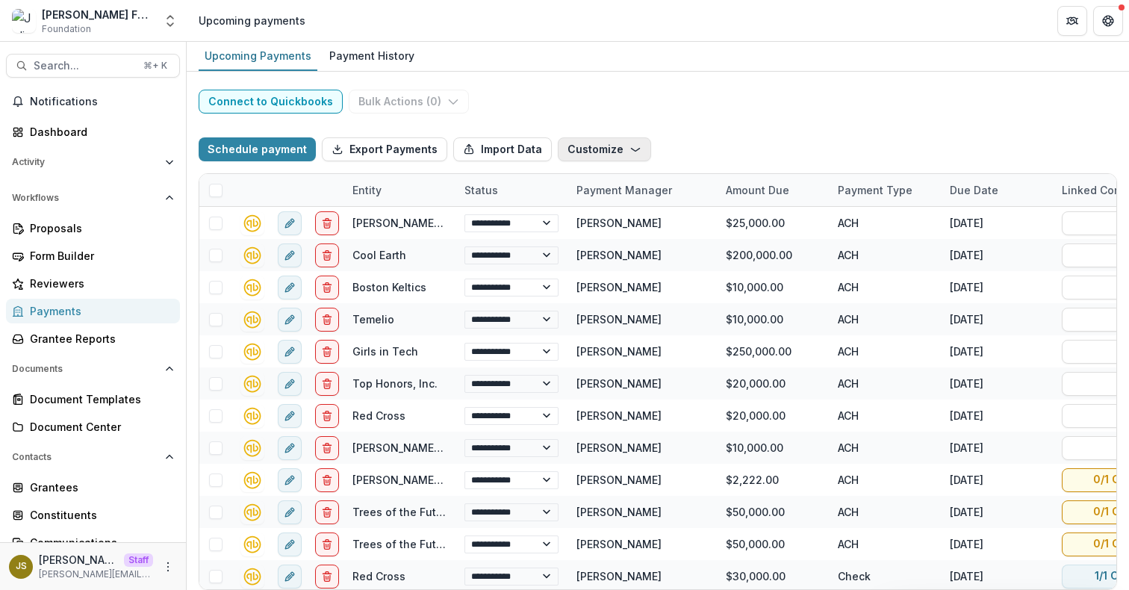
click at [612, 153] on button "Customize" at bounding box center [604, 149] width 93 height 24
click at [612, 152] on button "Customize" at bounding box center [604, 149] width 93 height 24
click at [169, 22] on icon "Open entity switcher" at bounding box center [170, 20] width 15 height 15
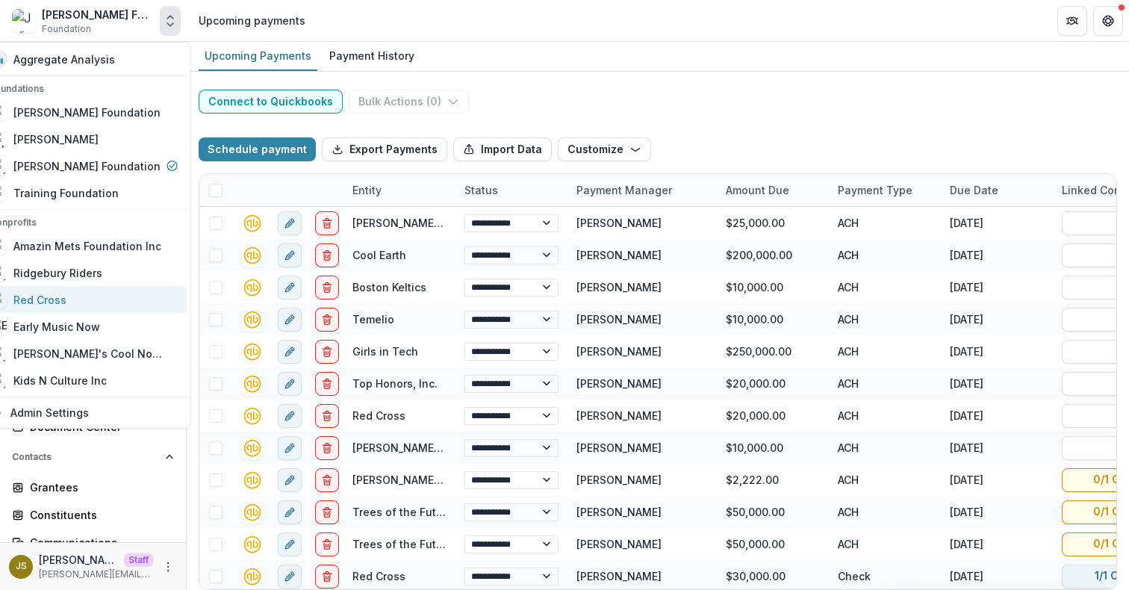
click at [66, 290] on div "Red Cross" at bounding box center [28, 299] width 77 height 18
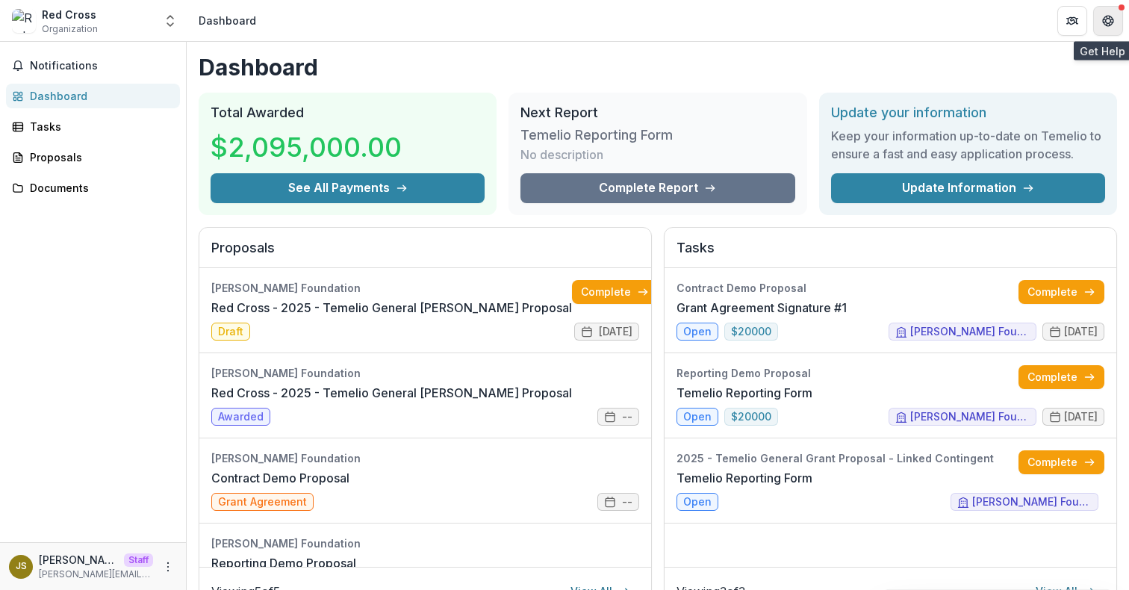
click at [1113, 21] on icon "Get Help" at bounding box center [1108, 21] width 12 height 12
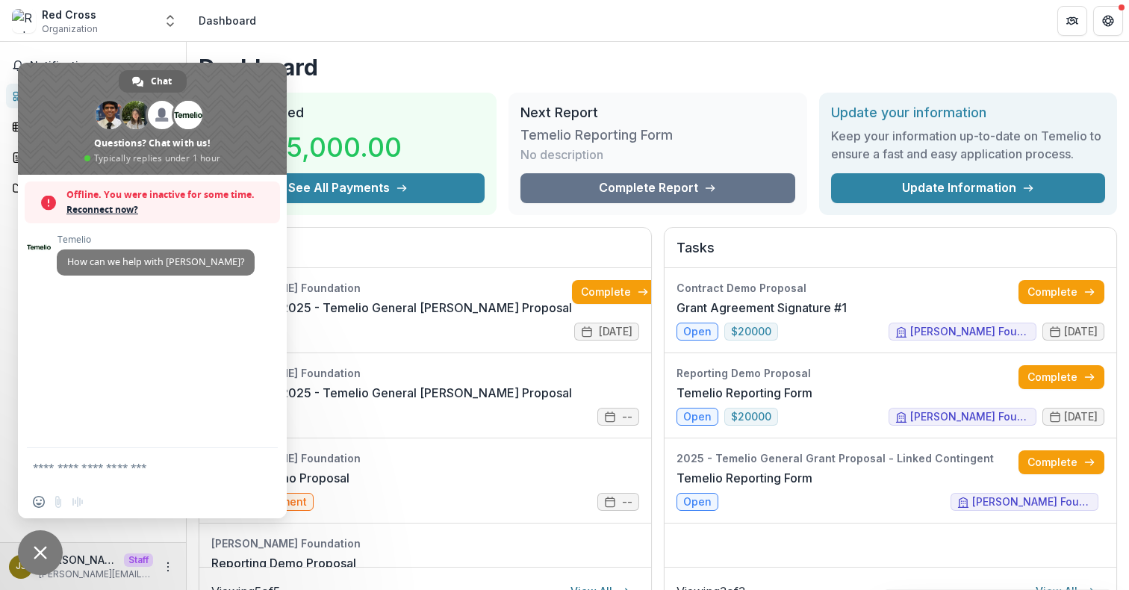
click at [123, 210] on span "Reconnect now?" at bounding box center [169, 209] width 206 height 15
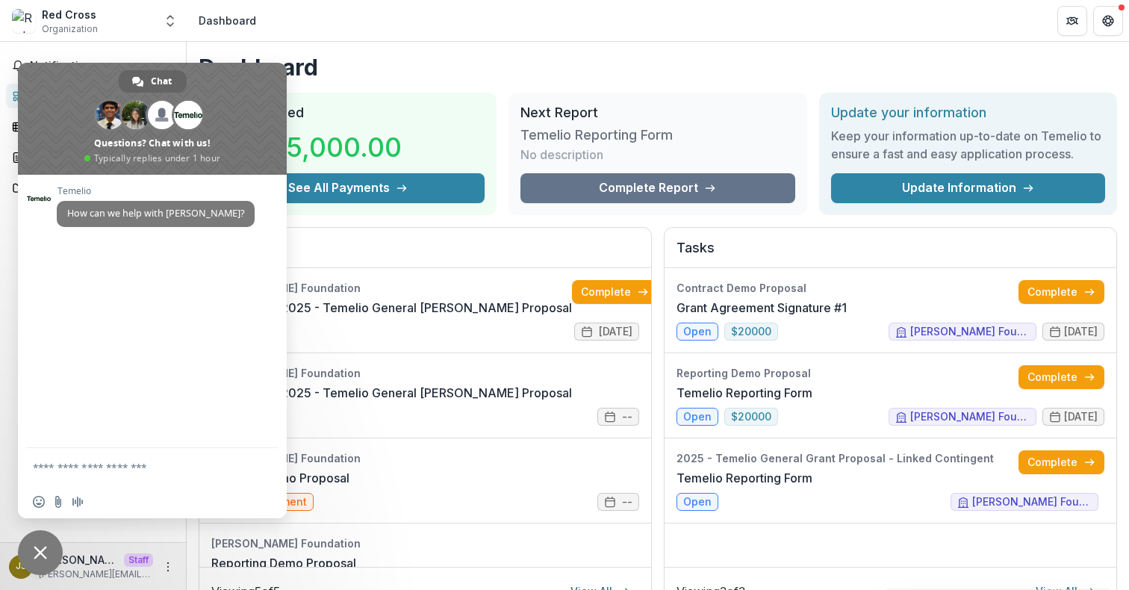
click at [40, 555] on span "Close chat" at bounding box center [40, 552] width 13 height 13
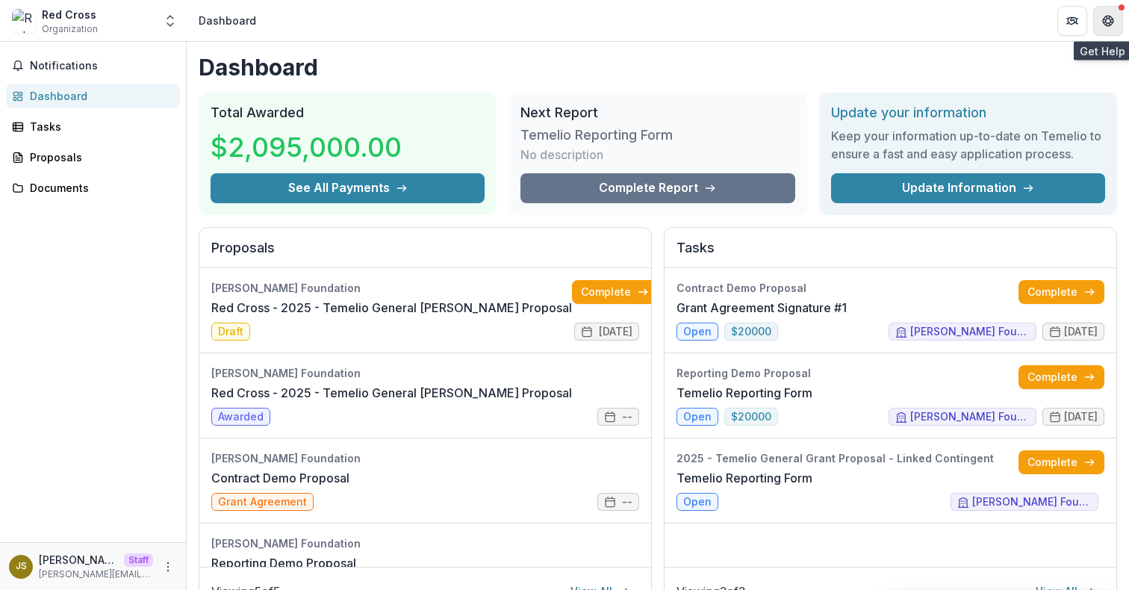
click at [1108, 19] on icon "Get Help" at bounding box center [1108, 21] width 12 height 12
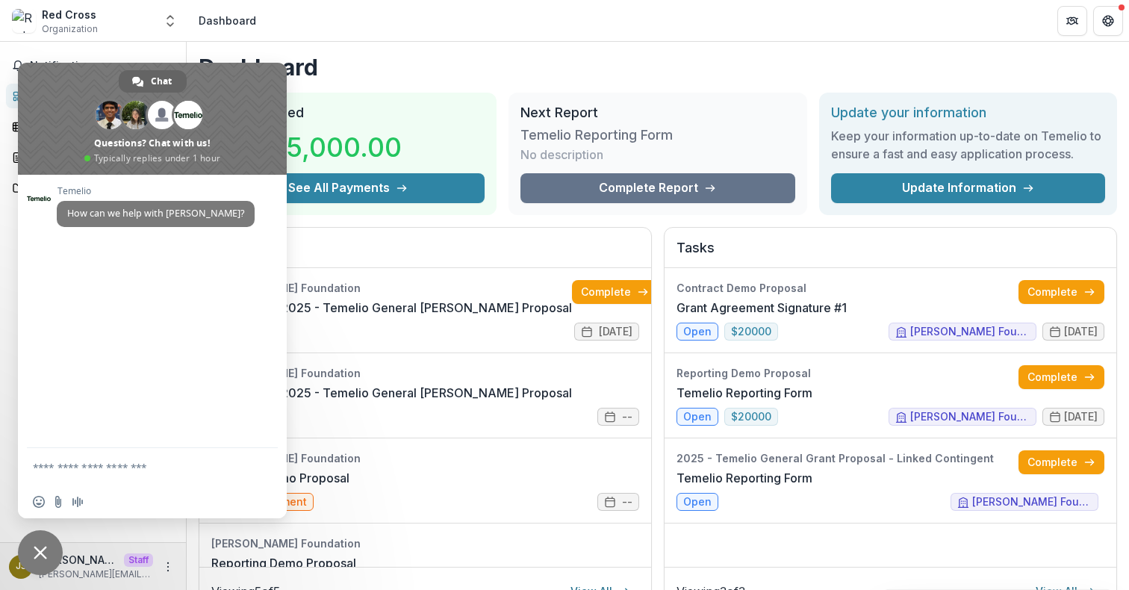
click at [50, 550] on span "Close chat" at bounding box center [40, 552] width 45 height 45
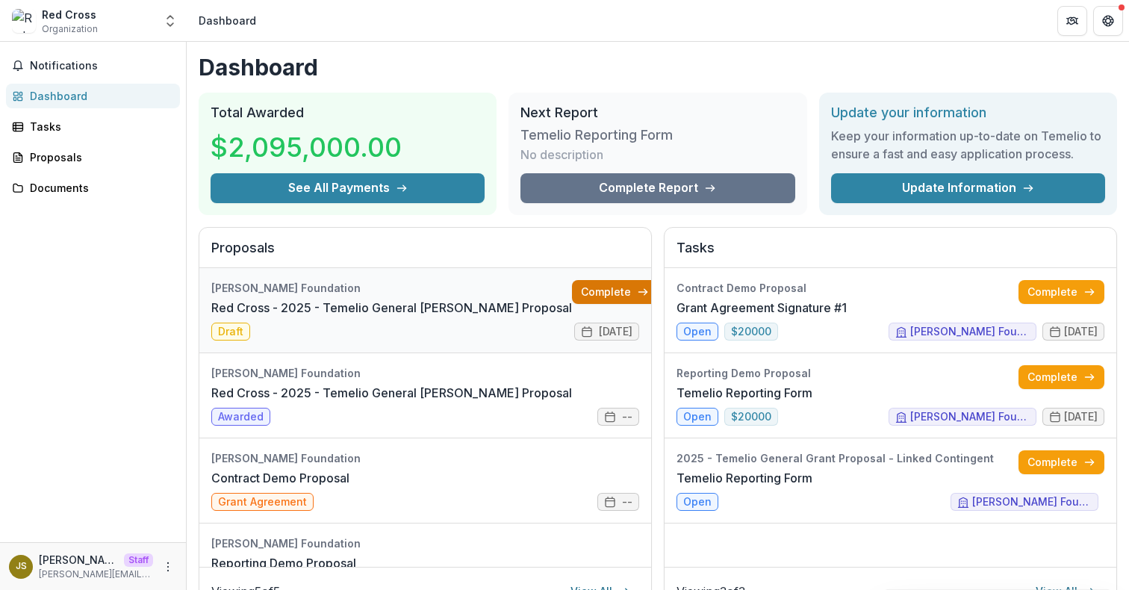
click at [594, 293] on link "Complete" at bounding box center [615, 292] width 86 height 24
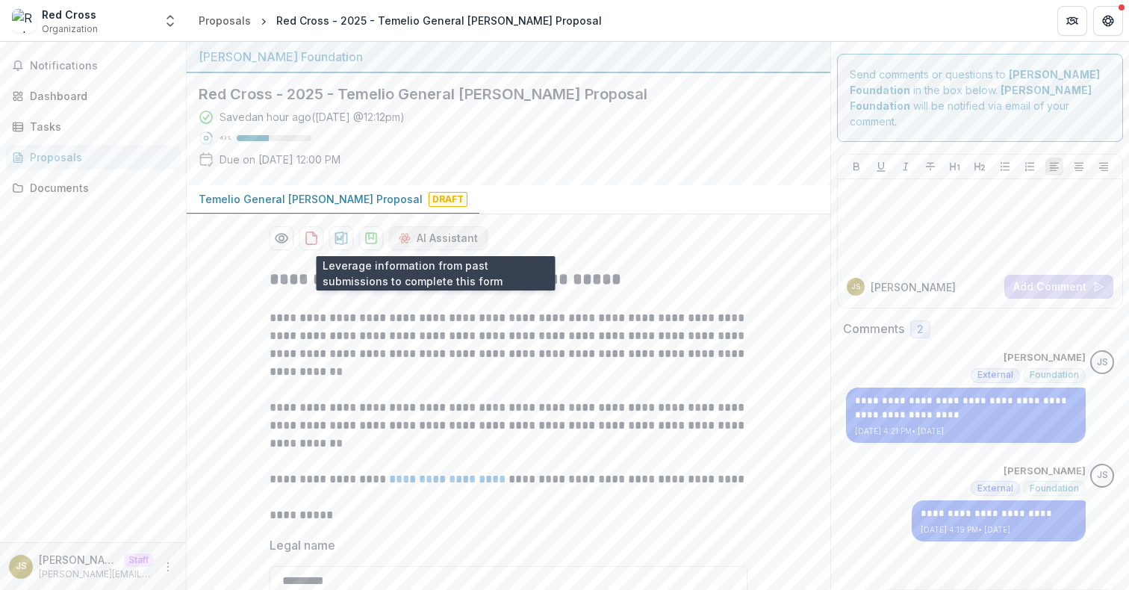
click at [446, 241] on button "AI Assistant" at bounding box center [438, 238] width 99 height 24
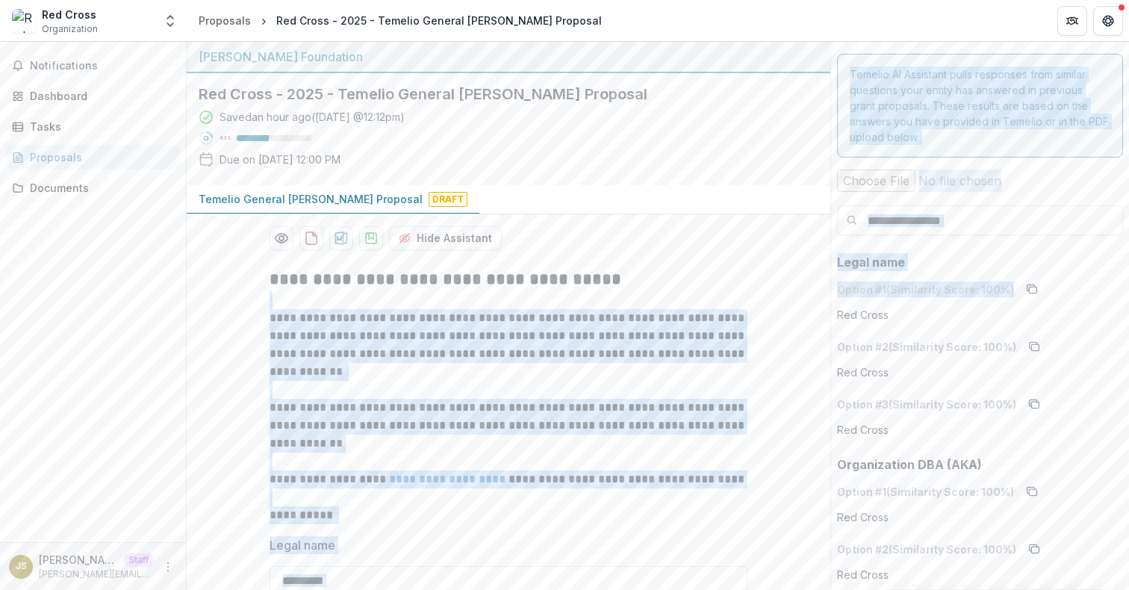
drag, startPoint x: 1006, startPoint y: 291, endPoint x: 820, endPoint y: 289, distance: 186.7
click at [900, 315] on div "Option # 1 (Similarity Score: 100 %) Red Cross" at bounding box center [980, 300] width 286 height 46
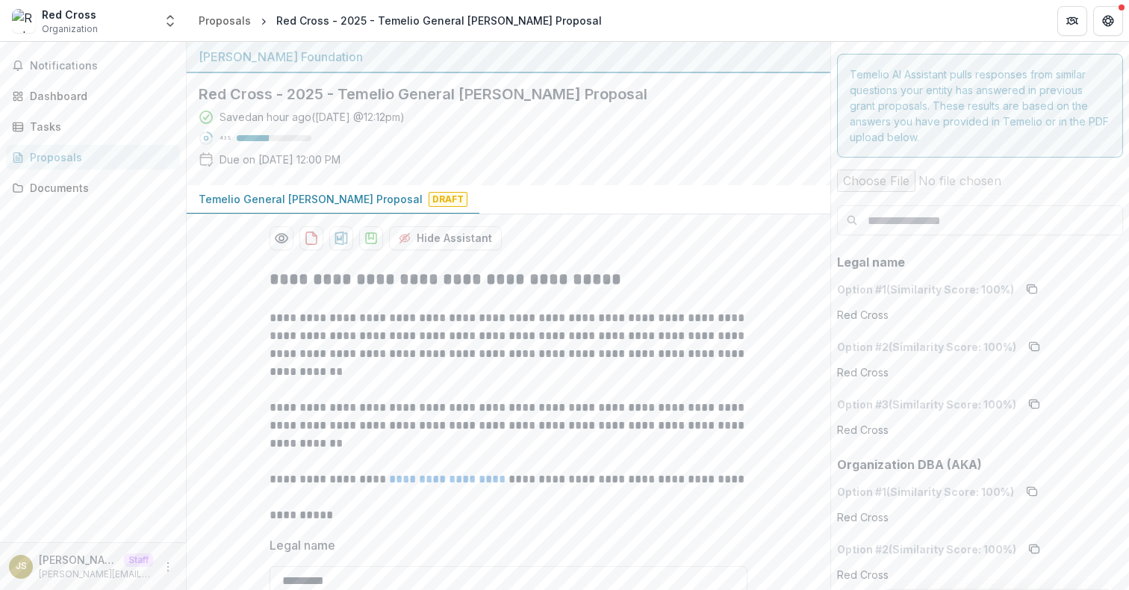
click at [618, 427] on p "**********" at bounding box center [509, 426] width 478 height 54
click at [446, 240] on button "Hide Assistant" at bounding box center [445, 238] width 113 height 24
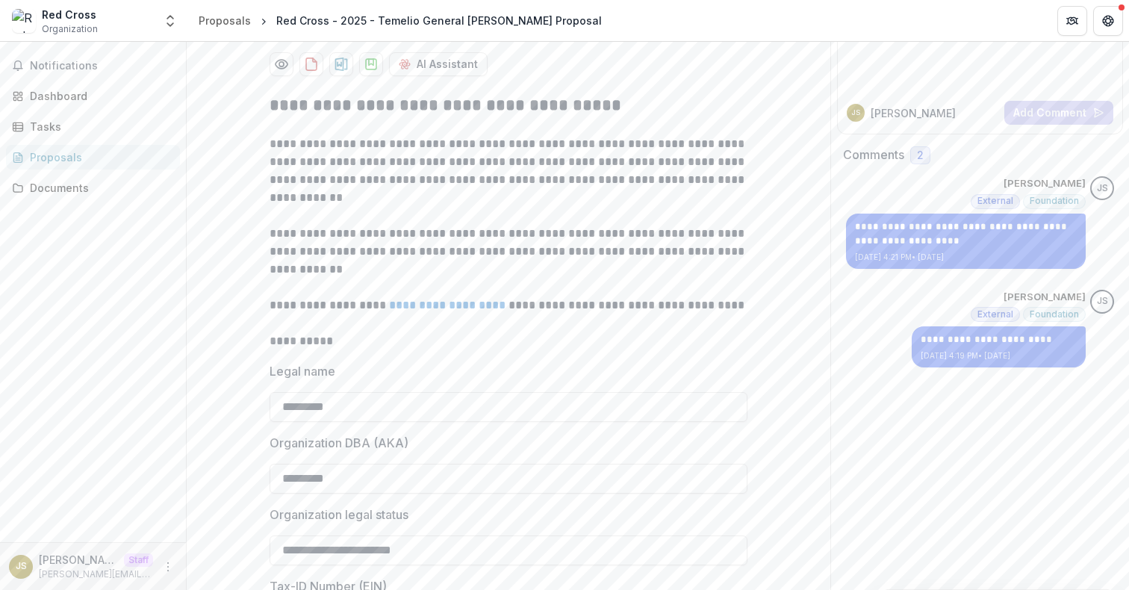
scroll to position [177, 0]
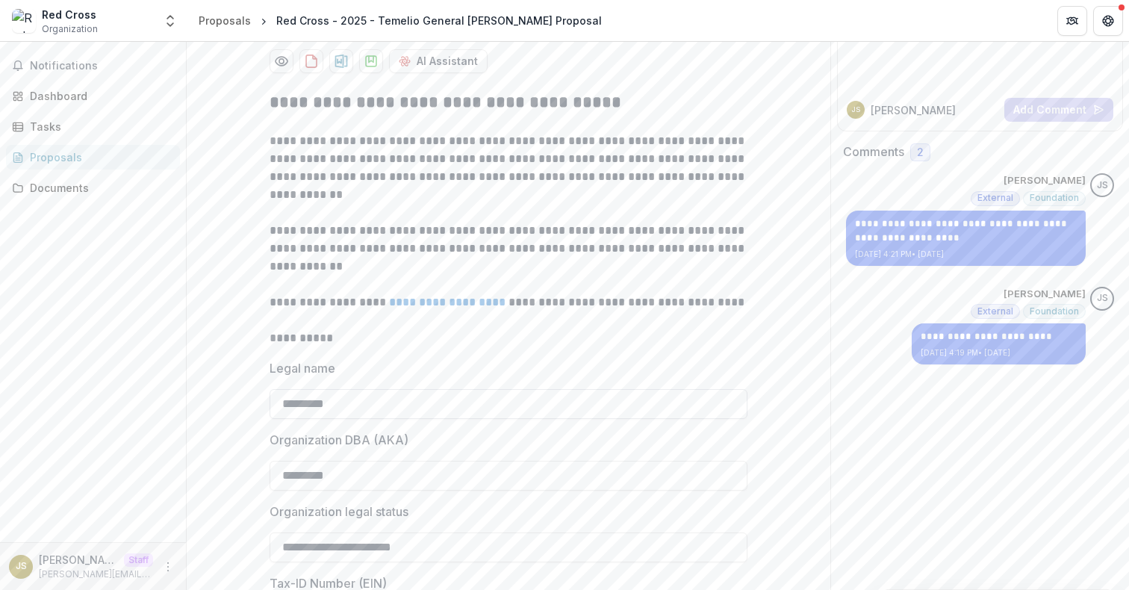
click at [373, 402] on input "*********" at bounding box center [509, 404] width 478 height 30
type input "*********"
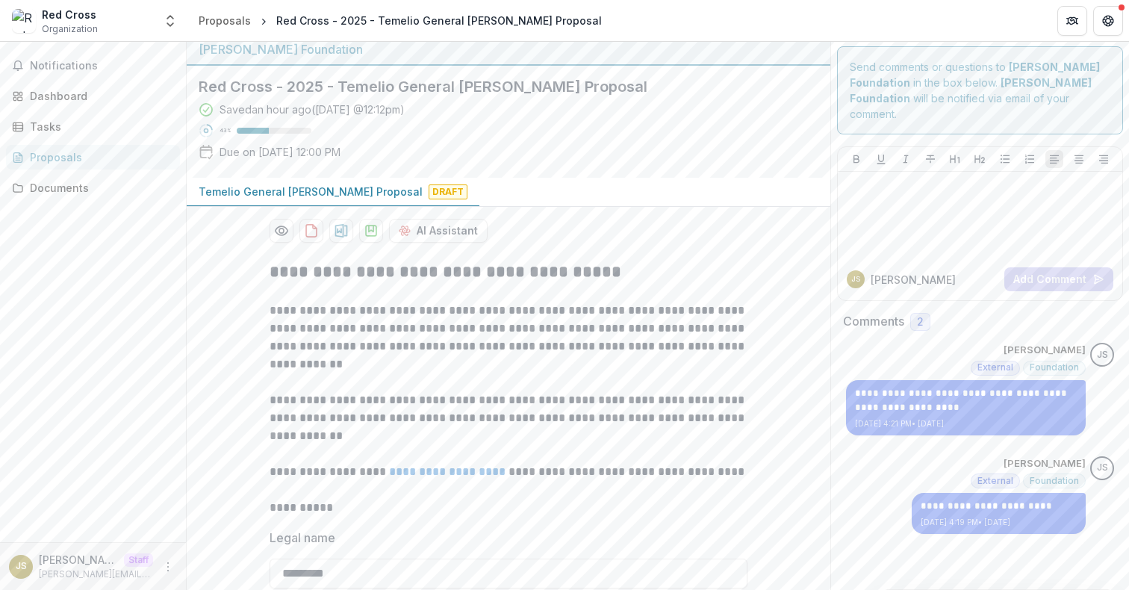
scroll to position [0, 0]
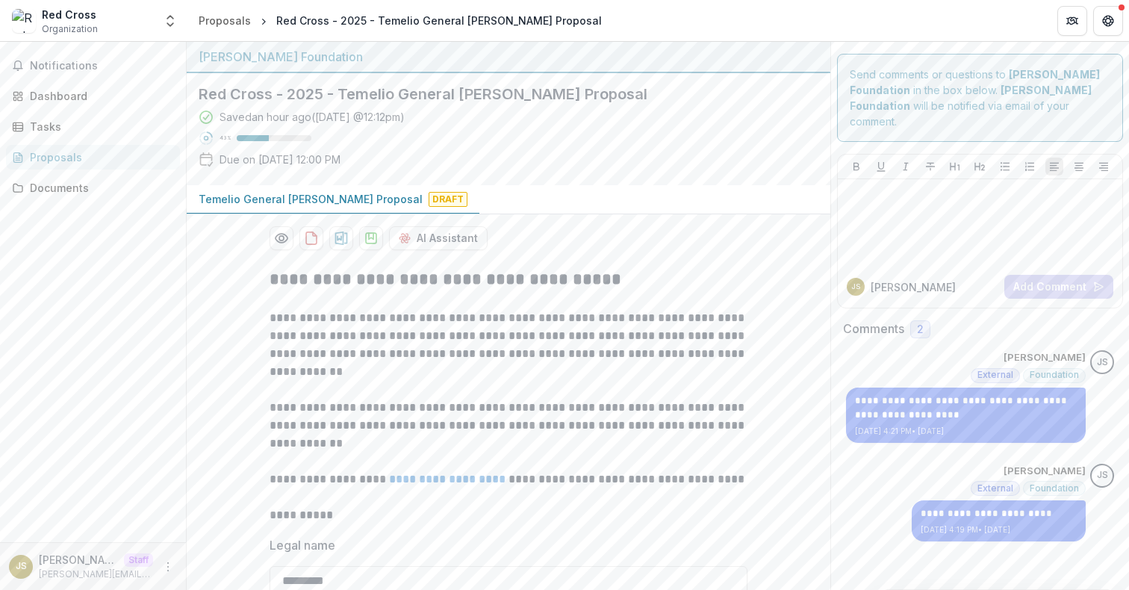
click at [461, 364] on p "**********" at bounding box center [509, 345] width 478 height 72
drag, startPoint x: 219, startPoint y: 116, endPoint x: 453, endPoint y: 113, distance: 233.7
click at [453, 113] on div "Saved a few seconds ago ( Today @ 12:59pm ) 43 % Due on Dec 31, 2025, 12:00 PM" at bounding box center [497, 141] width 596 height 64
click at [464, 140] on div "Saved a few seconds ago ( Today @ 12:59pm ) 43 % Due on Dec 31, 2025, 12:00 PM" at bounding box center [497, 141] width 596 height 64
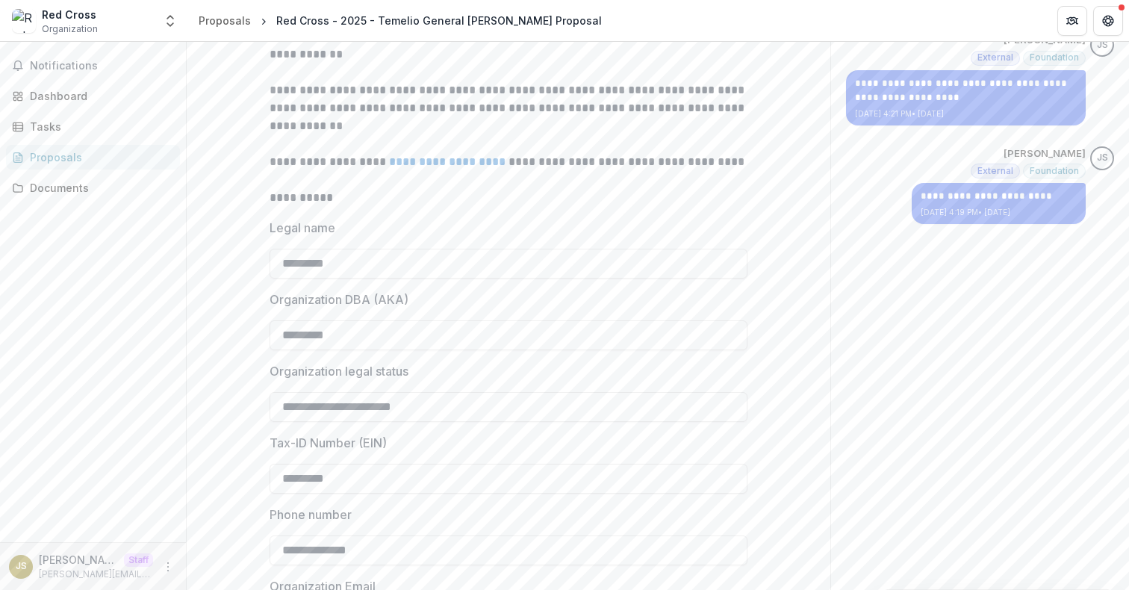
scroll to position [318, 0]
click at [393, 553] on input "**********" at bounding box center [509, 550] width 478 height 30
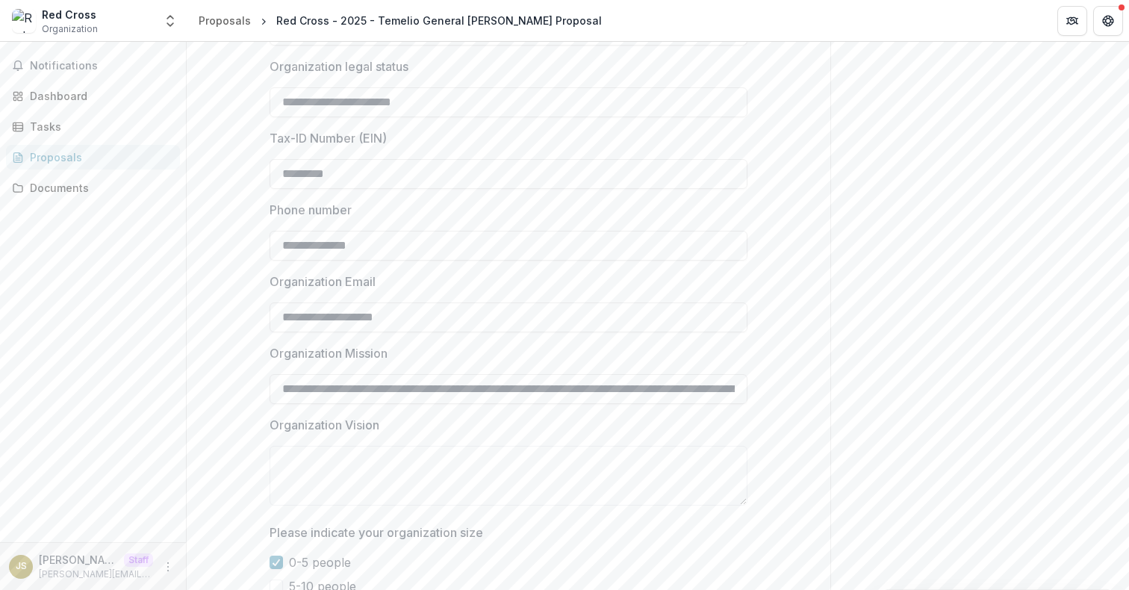
scroll to position [628, 0]
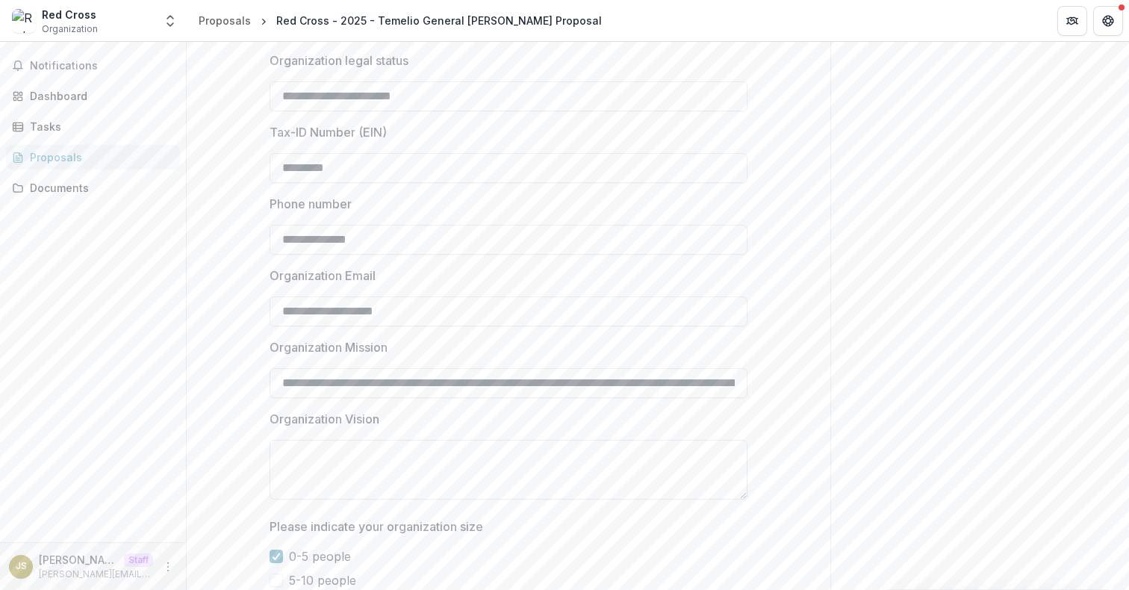
click at [383, 459] on textarea "Organization Vision" at bounding box center [509, 470] width 478 height 60
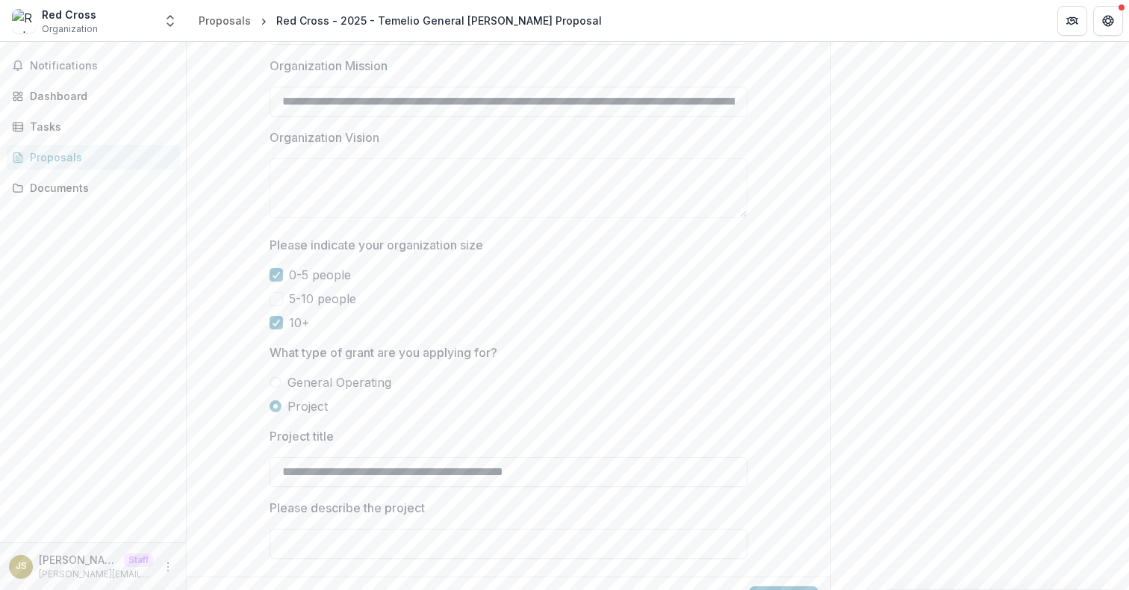
scroll to position [921, 0]
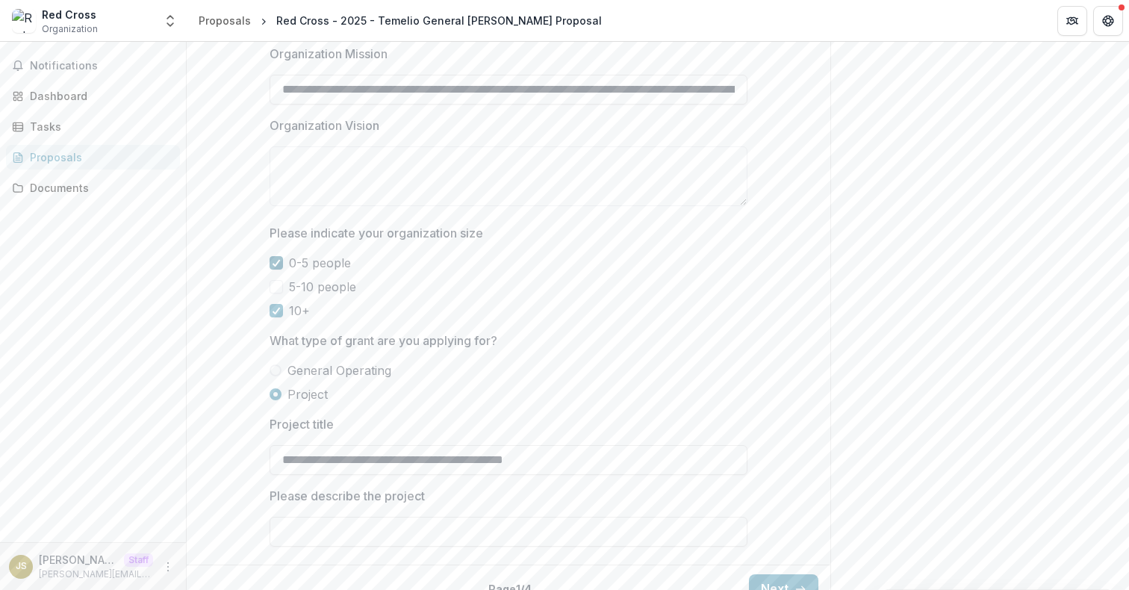
click at [273, 264] on polyline at bounding box center [276, 263] width 7 height 6
click at [273, 288] on span at bounding box center [276, 286] width 13 height 13
click at [273, 262] on span at bounding box center [276, 262] width 13 height 13
click at [273, 317] on label "10+" at bounding box center [509, 311] width 478 height 18
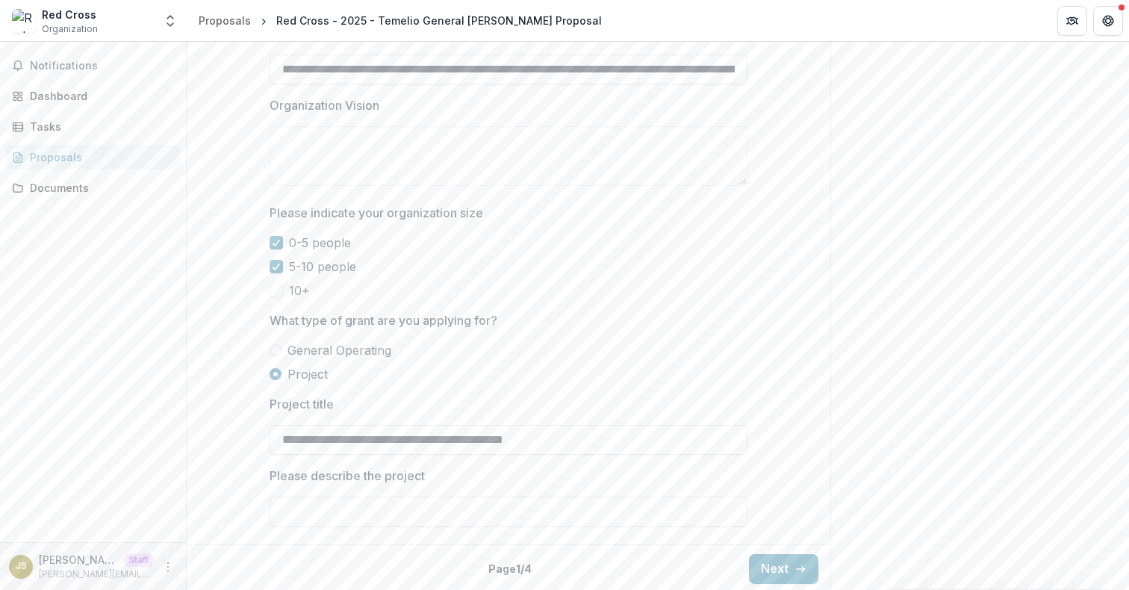
scroll to position [944, 0]
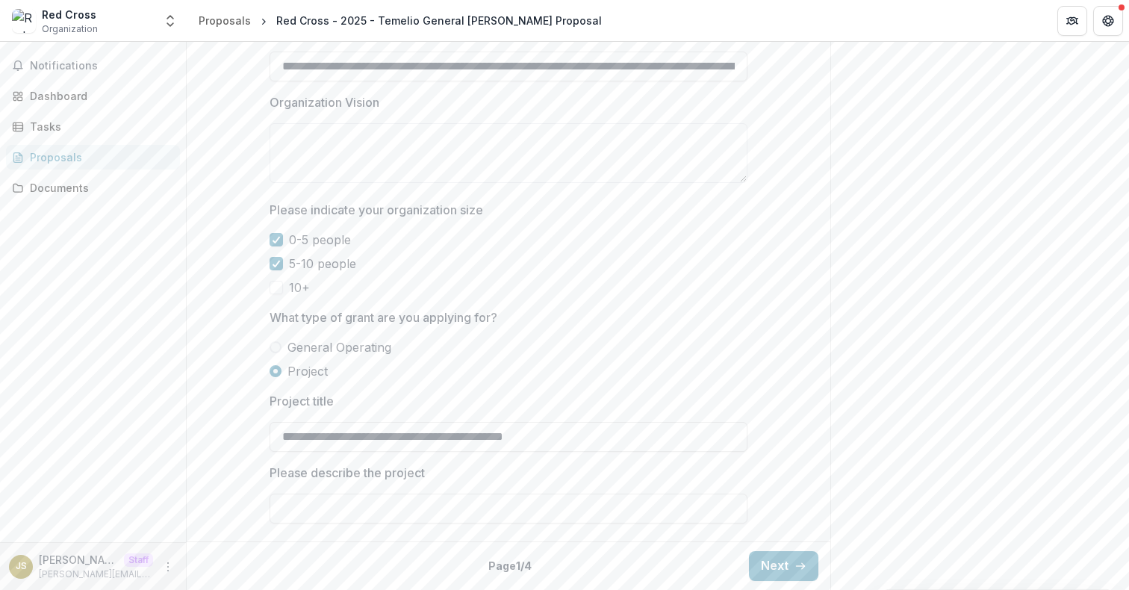
drag, startPoint x: 326, startPoint y: 375, endPoint x: 283, endPoint y: 376, distance: 43.3
click at [283, 375] on label "Project" at bounding box center [509, 371] width 478 height 18
click at [308, 349] on span "General Operating" at bounding box center [339, 347] width 104 height 18
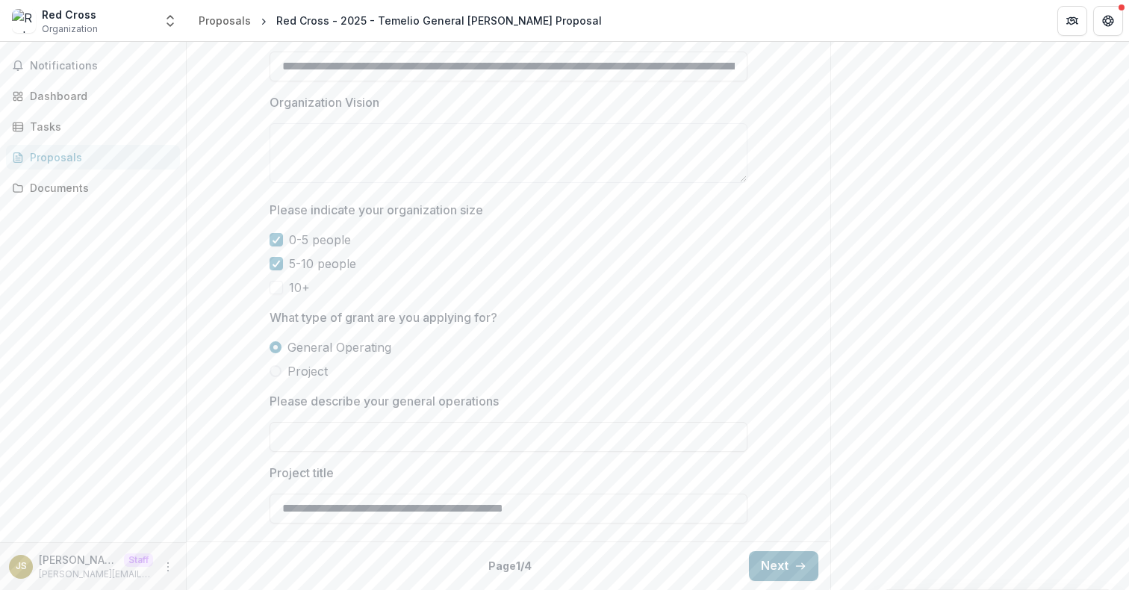
click at [783, 570] on button "Next" at bounding box center [783, 566] width 69 height 30
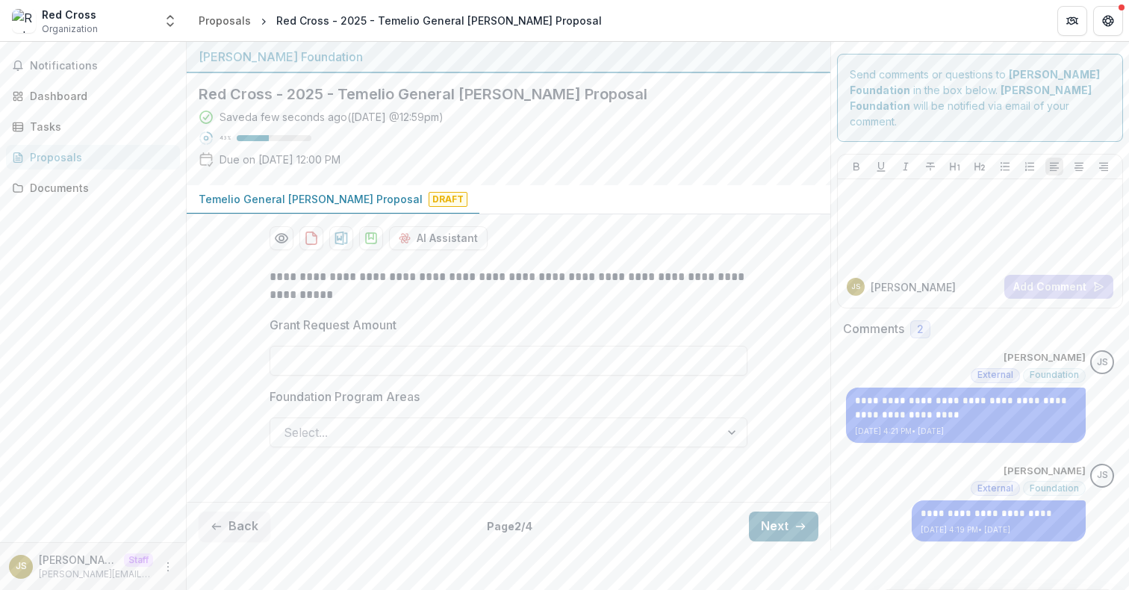
scroll to position [0, 0]
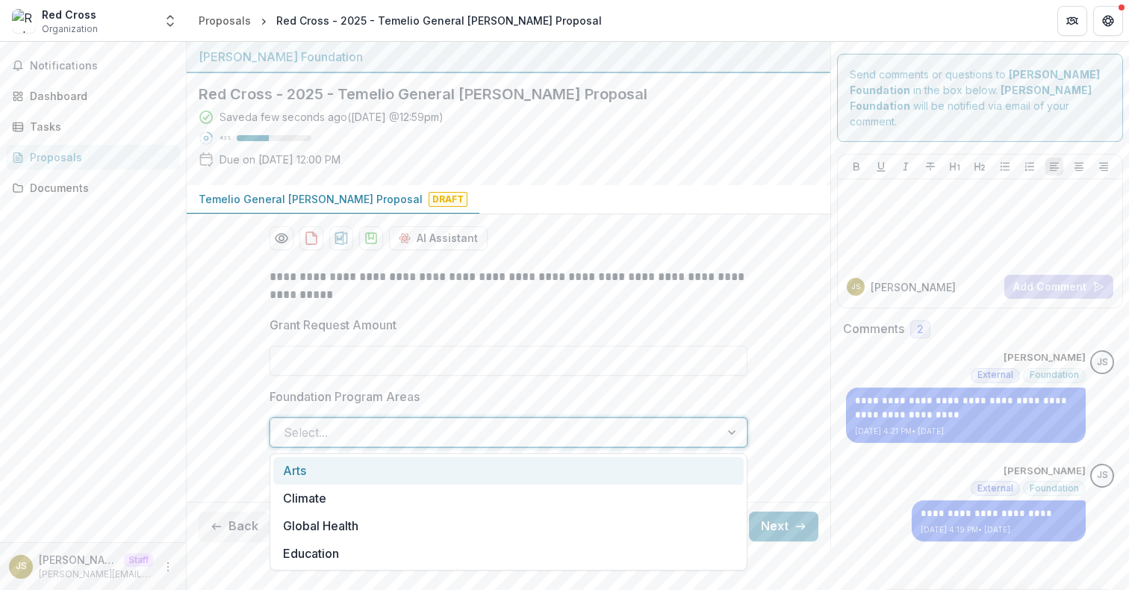
click at [697, 437] on div at bounding box center [495, 432] width 423 height 21
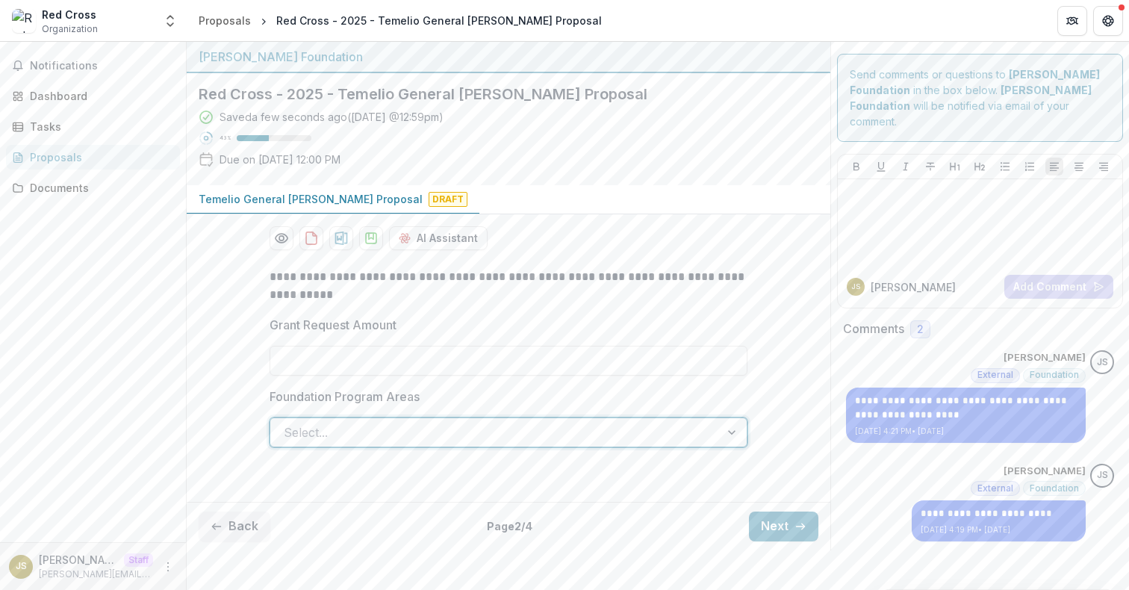
click at [692, 433] on div at bounding box center [495, 432] width 423 height 21
click at [783, 517] on button "Next" at bounding box center [783, 526] width 69 height 30
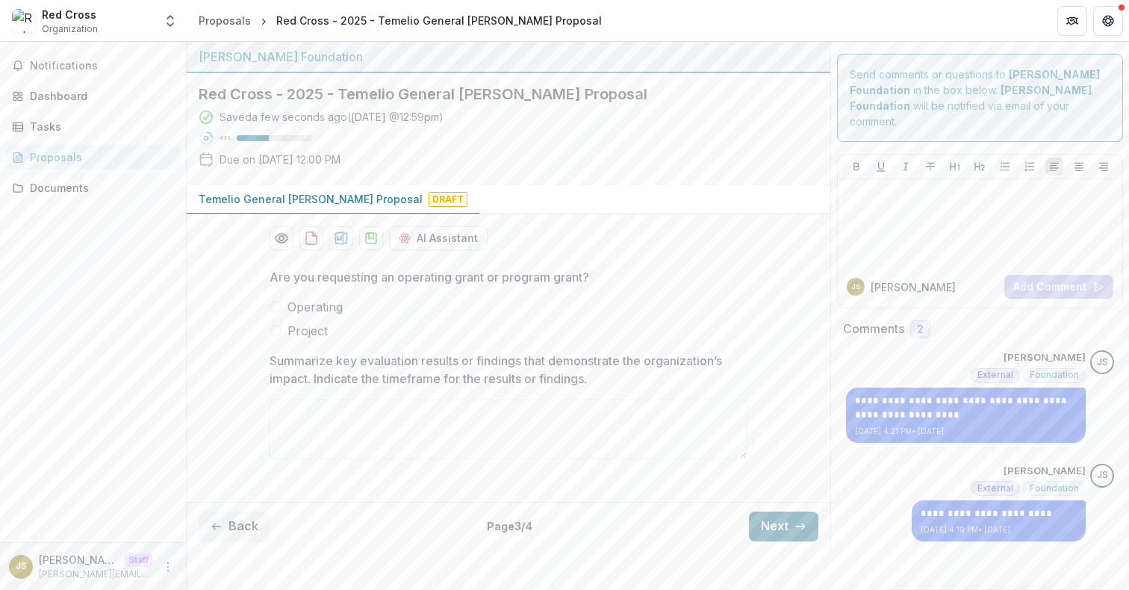
click at [784, 516] on button "Next" at bounding box center [783, 526] width 69 height 30
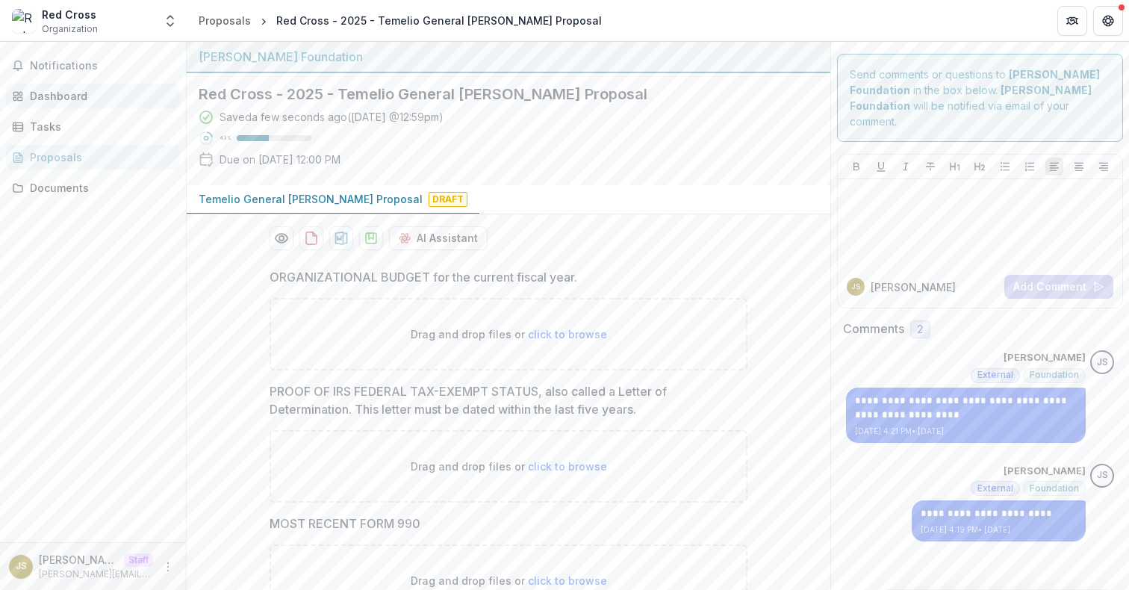
click at [87, 99] on div "Dashboard" at bounding box center [99, 96] width 138 height 16
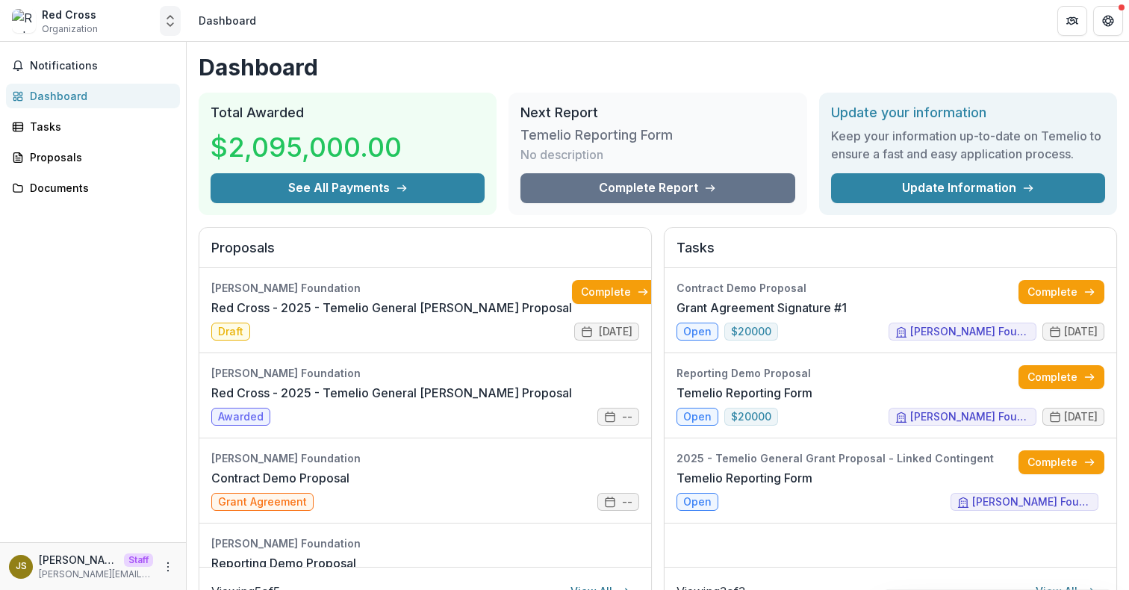
click at [173, 23] on polyline "Open entity switcher" at bounding box center [170, 24] width 6 height 3
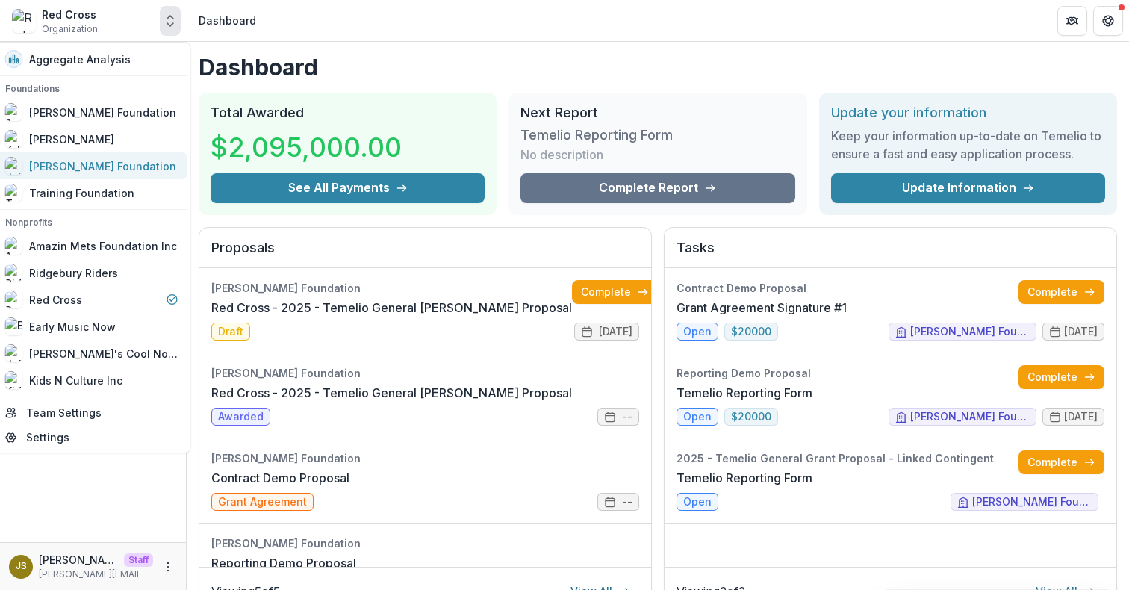
click at [108, 173] on div "[PERSON_NAME] Foundation" at bounding box center [102, 166] width 147 height 16
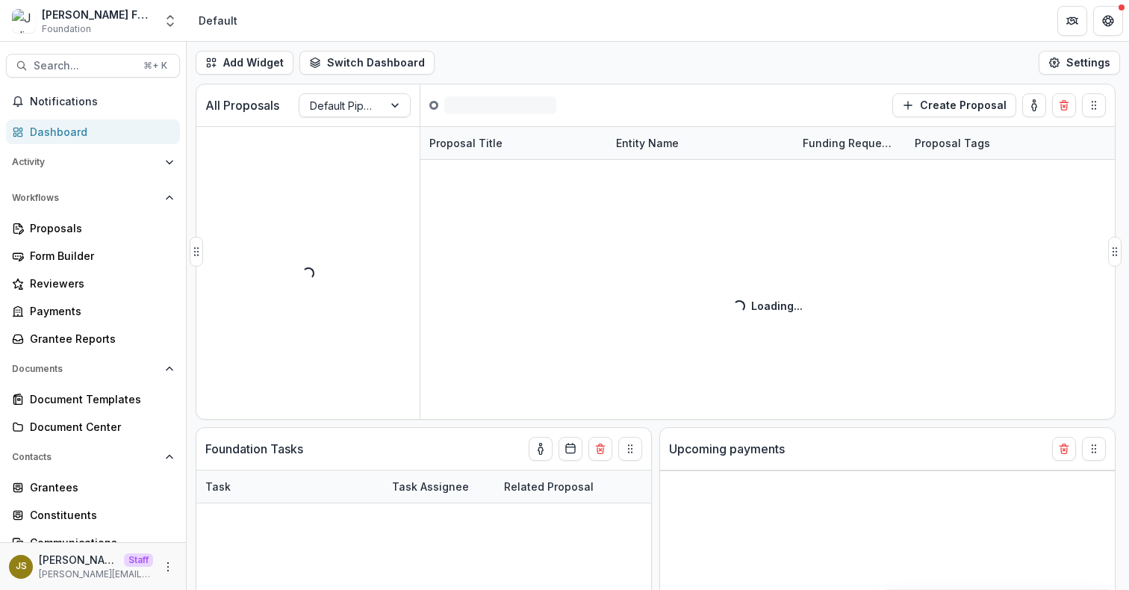
select select "**********"
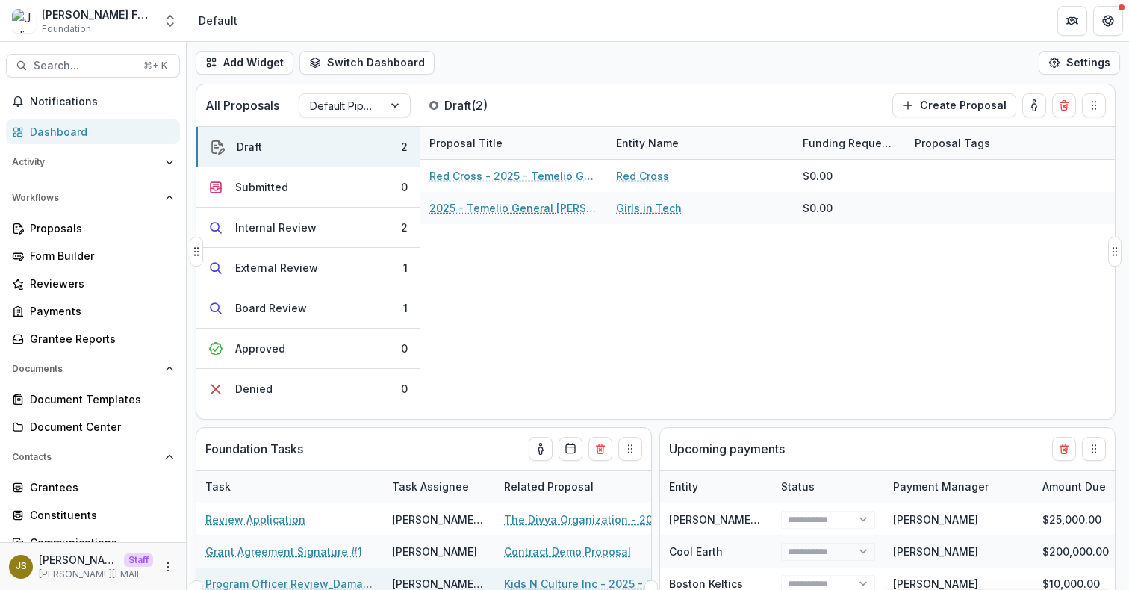
select select "**********"
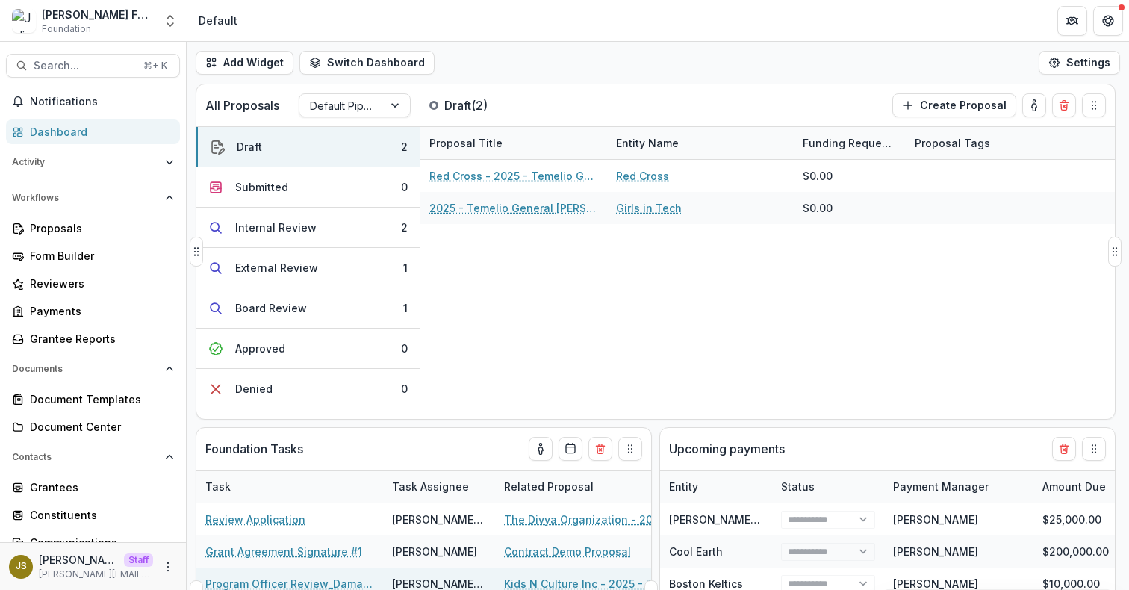
select select "**********"
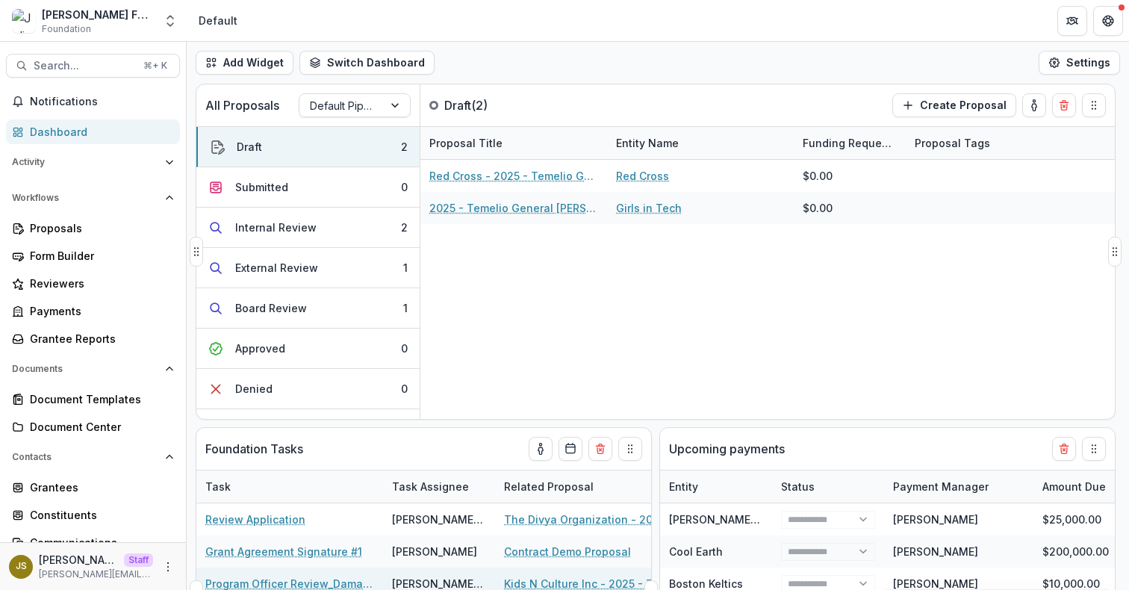
select select "**********"
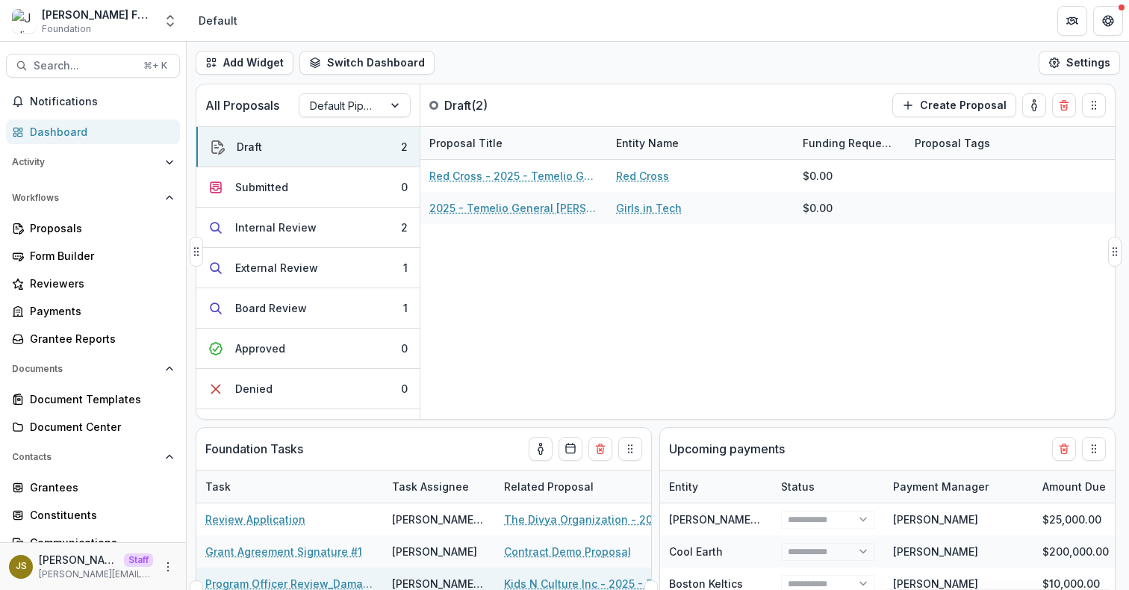
select select "**********"
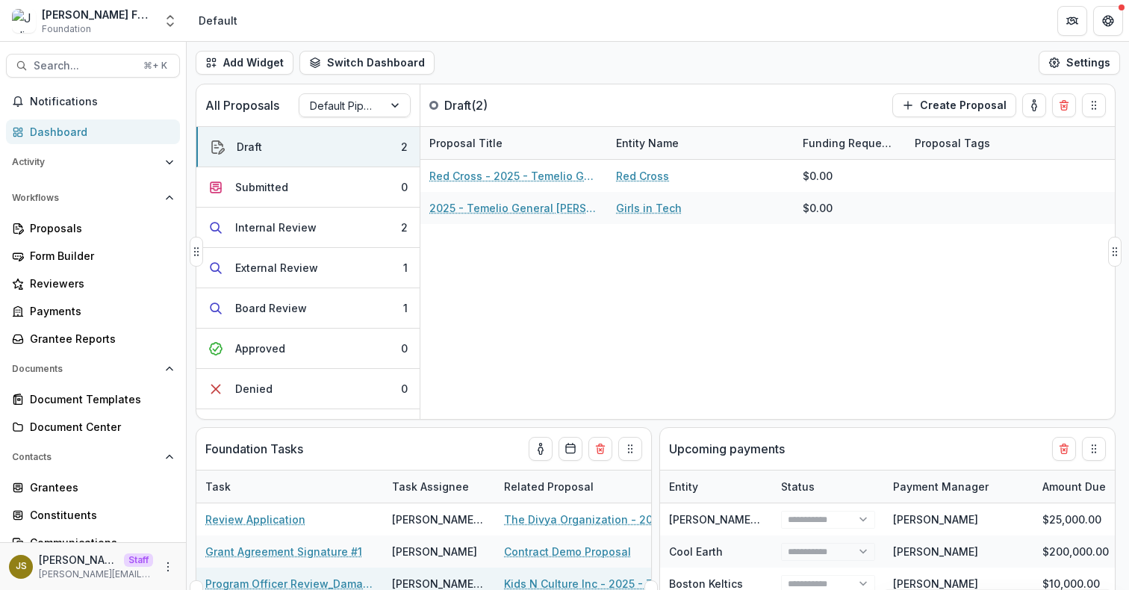
select select "**********"
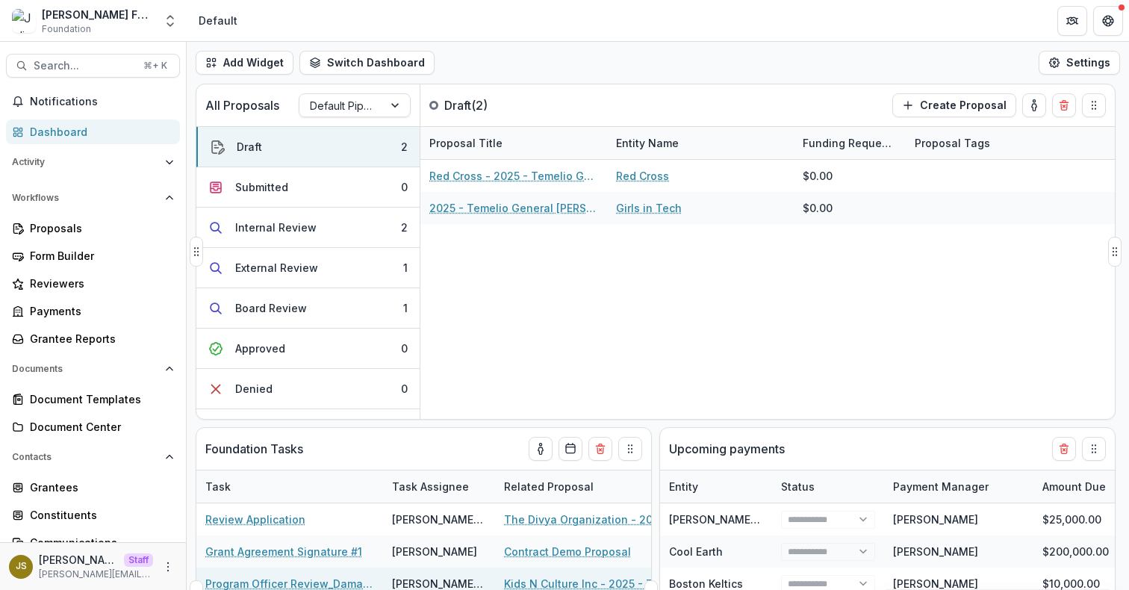
select select "**********"
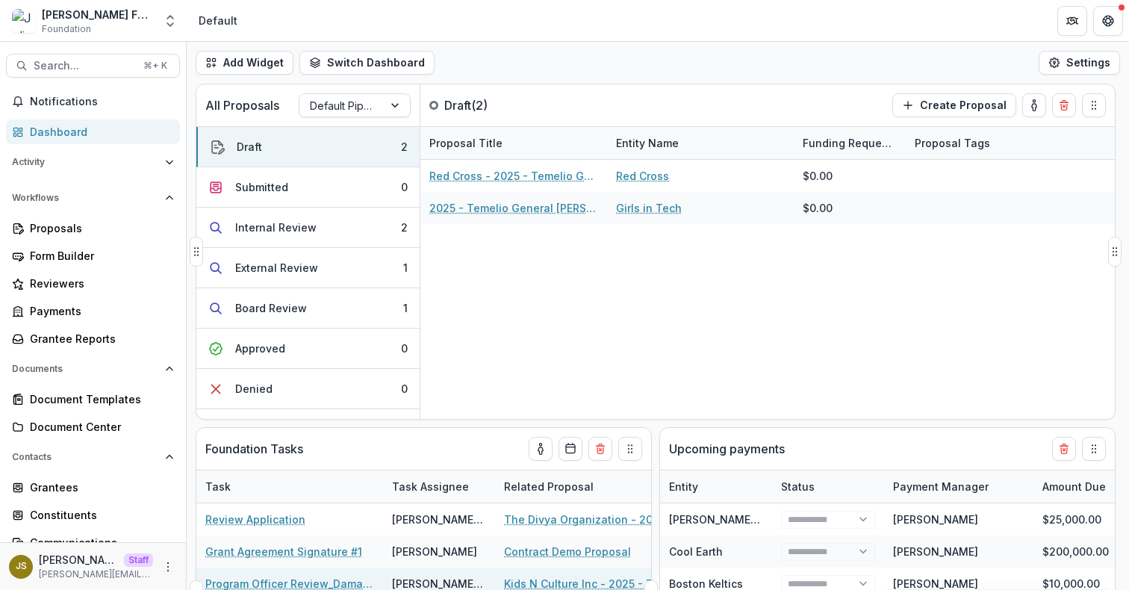
select select "**********"
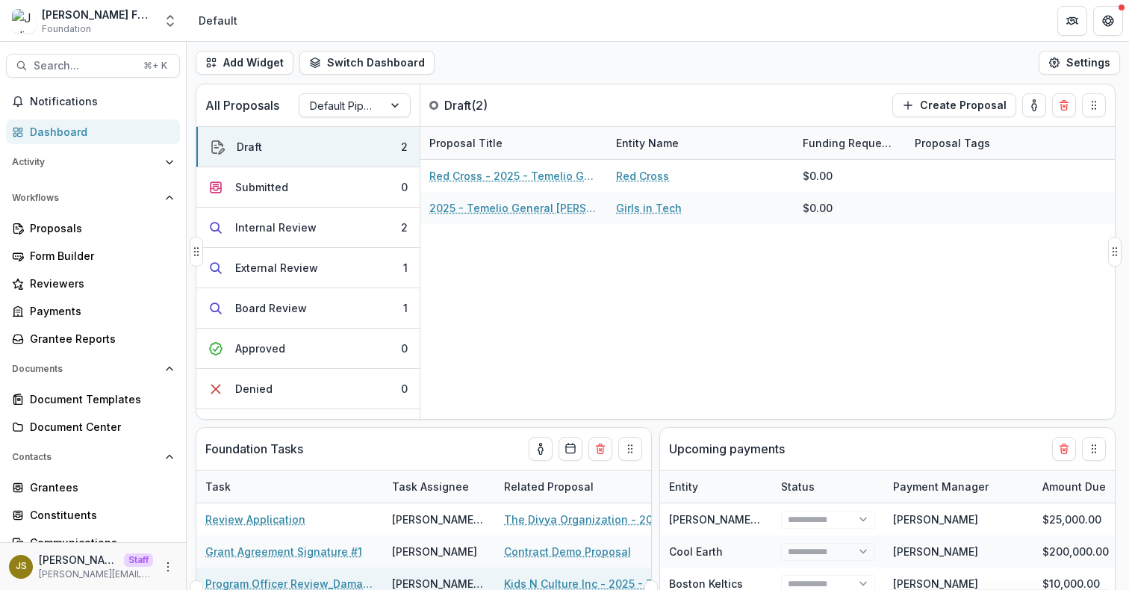
select select "**********"
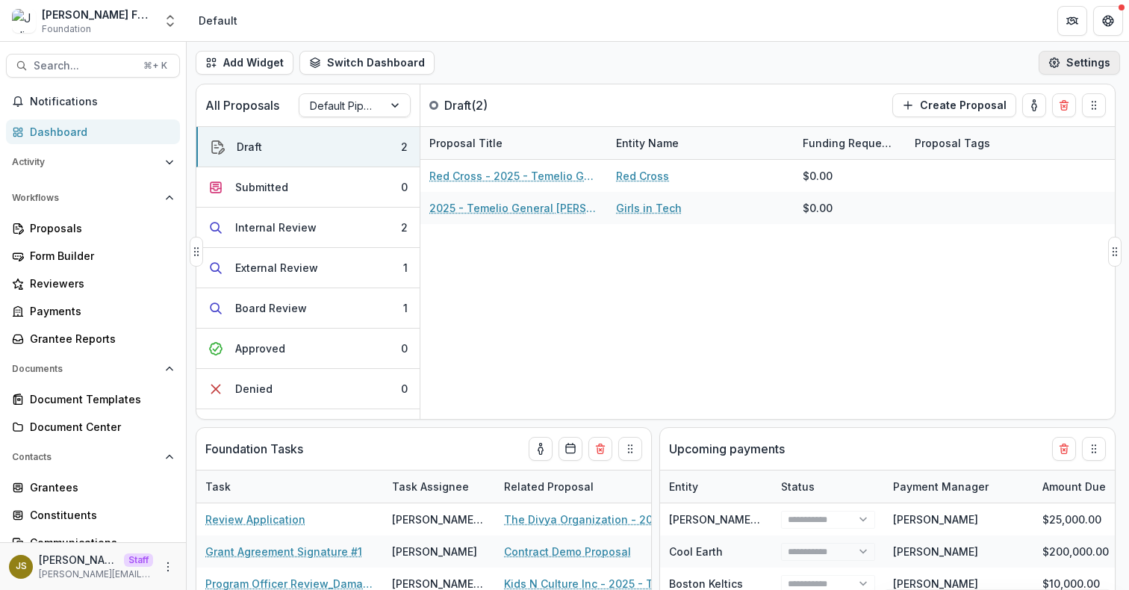
select select "**********"
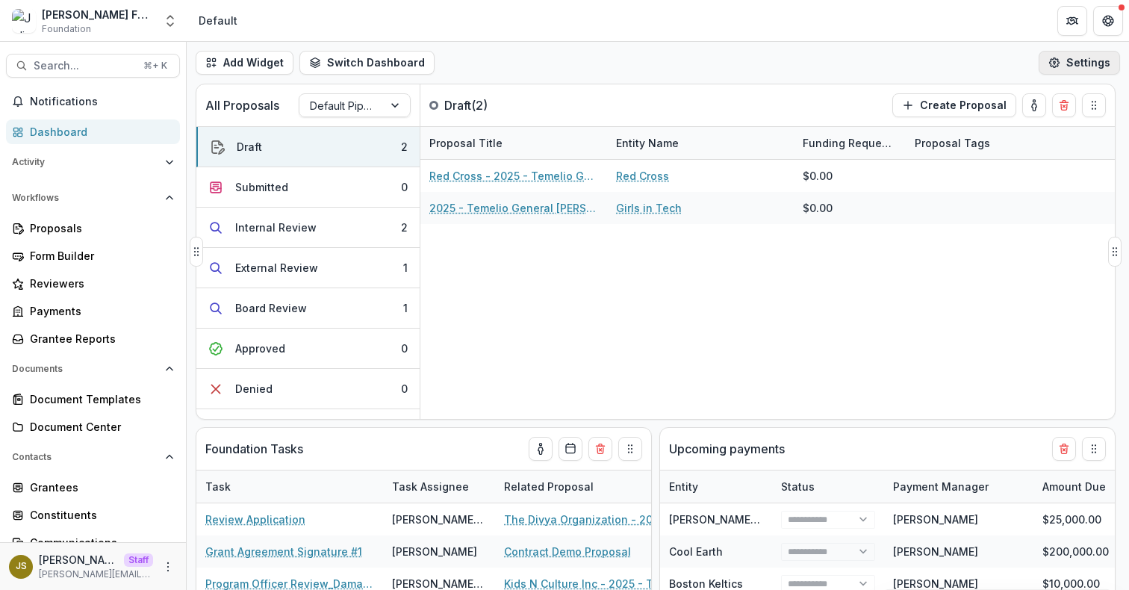
select select "**********"
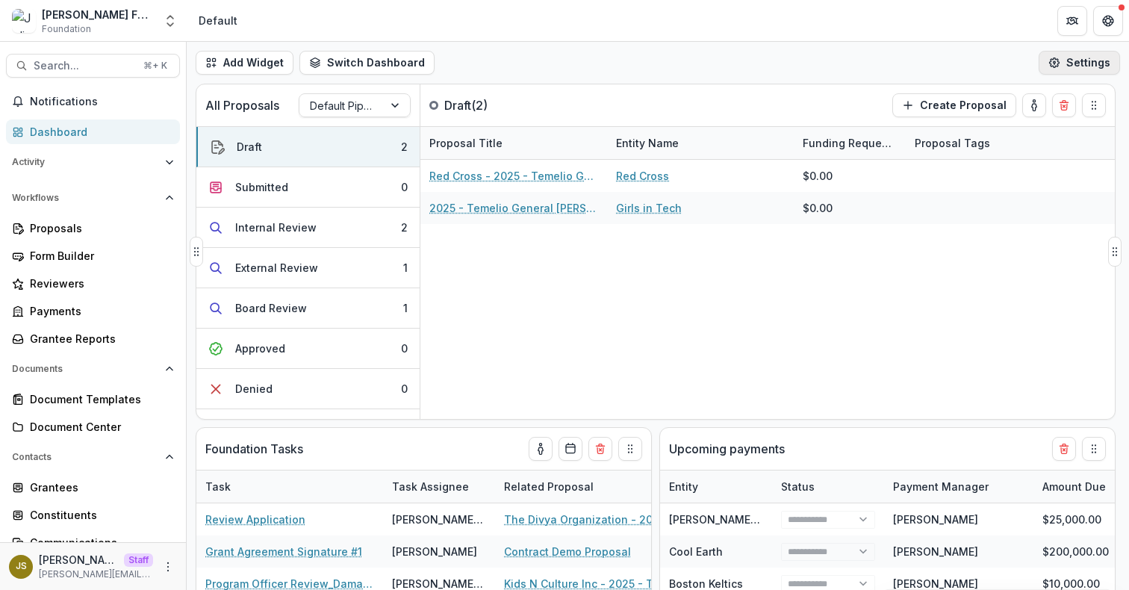
select select "**********"
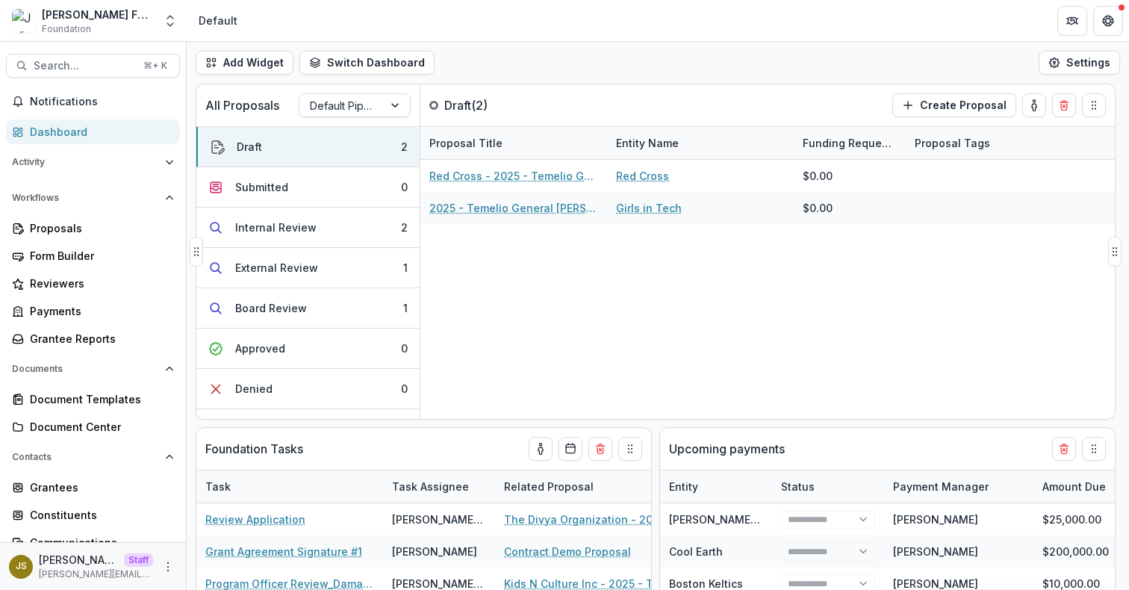
select select "**********"
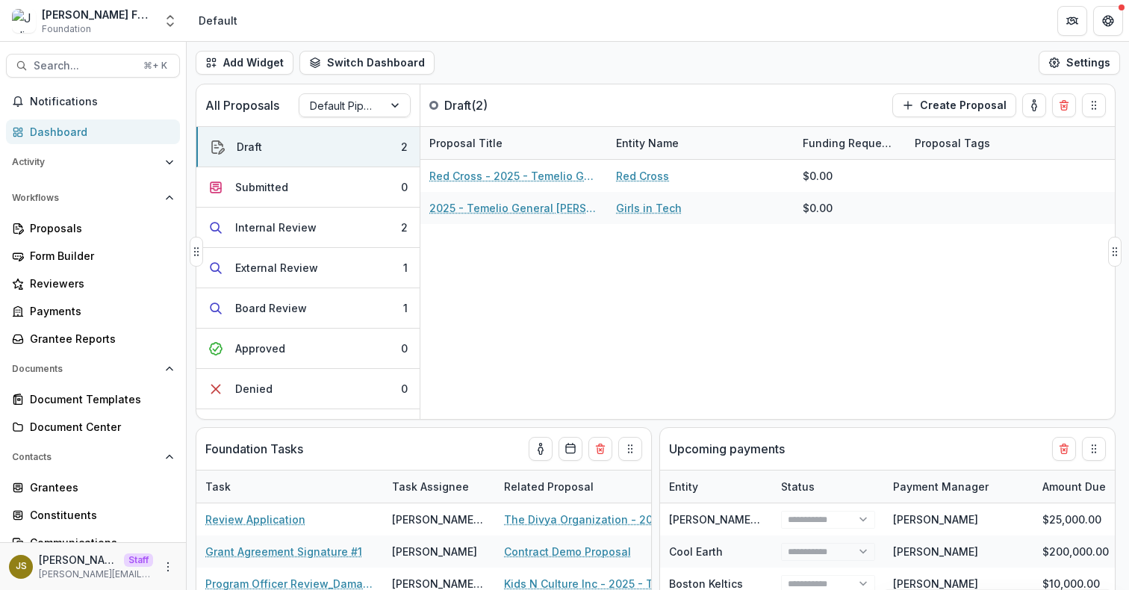
select select "**********"
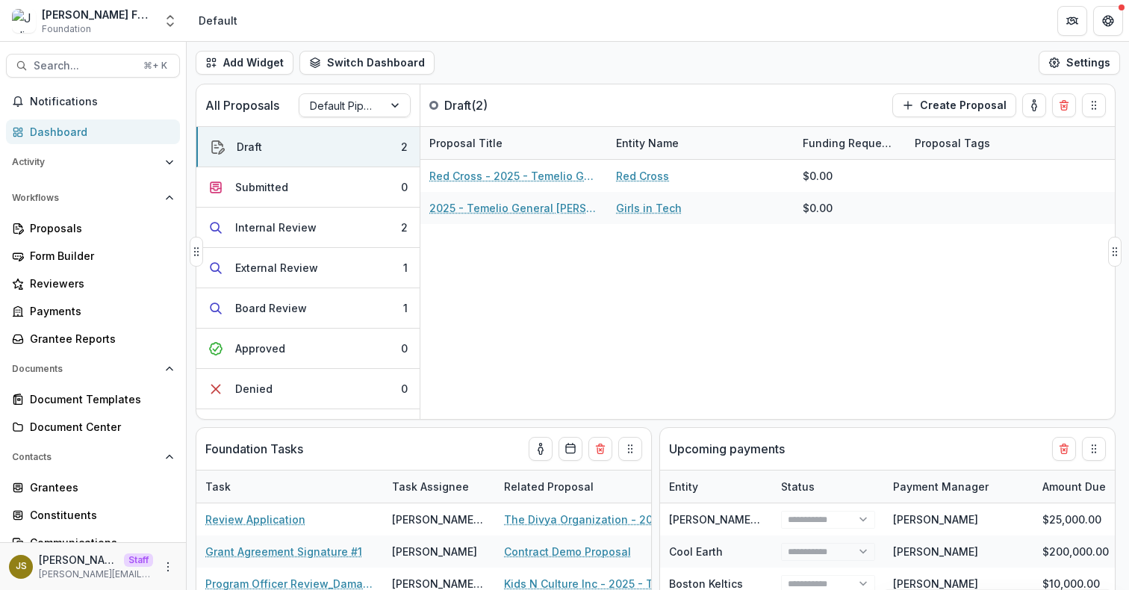
select select "**********"
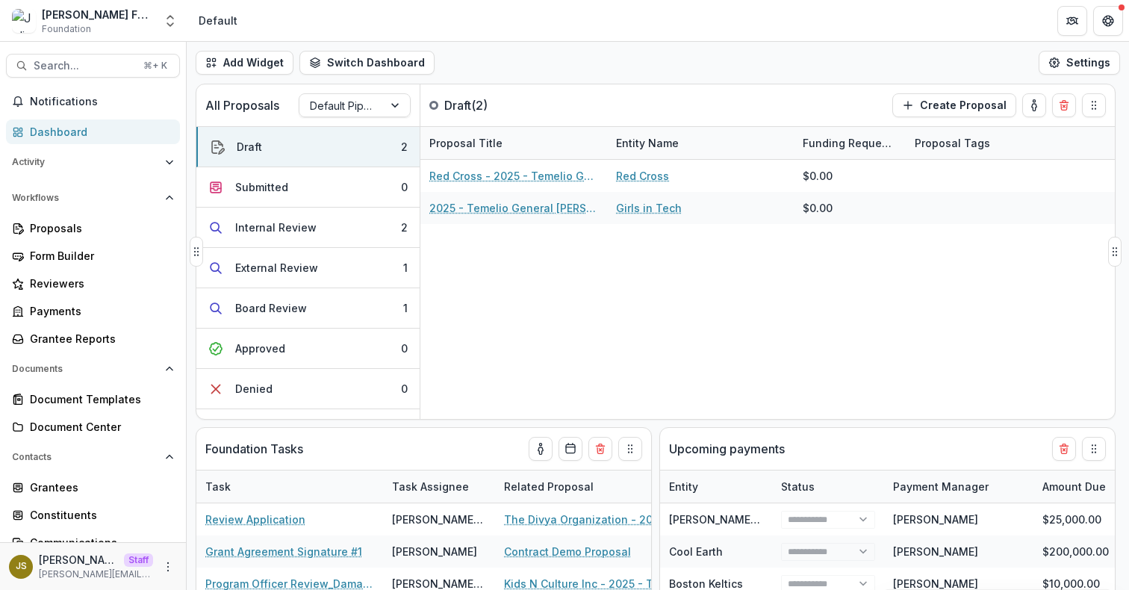
select select "**********"
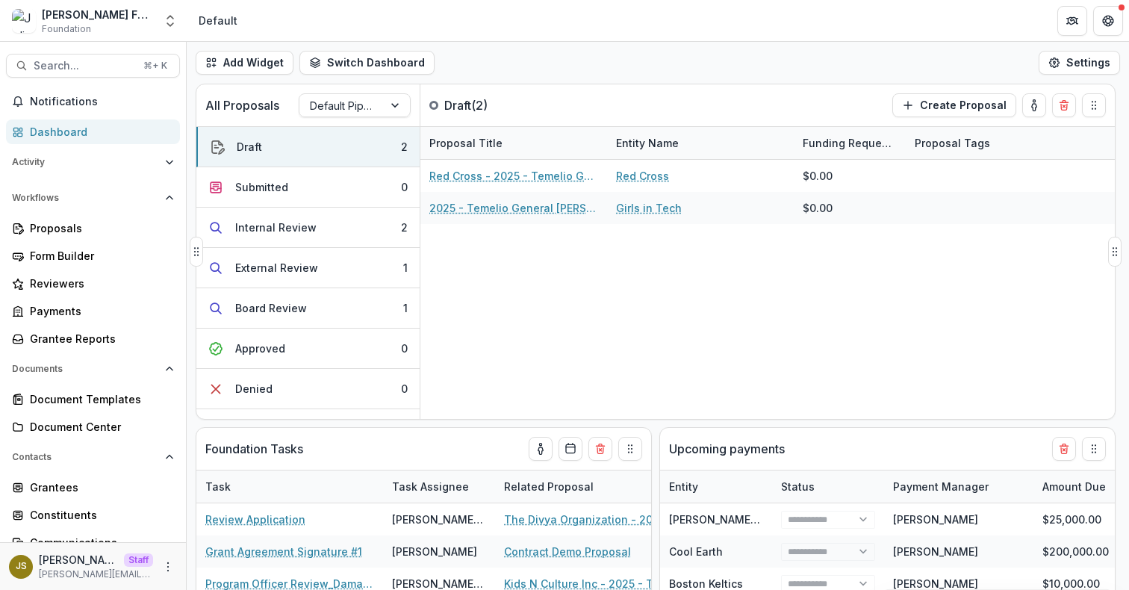
select select "**********"
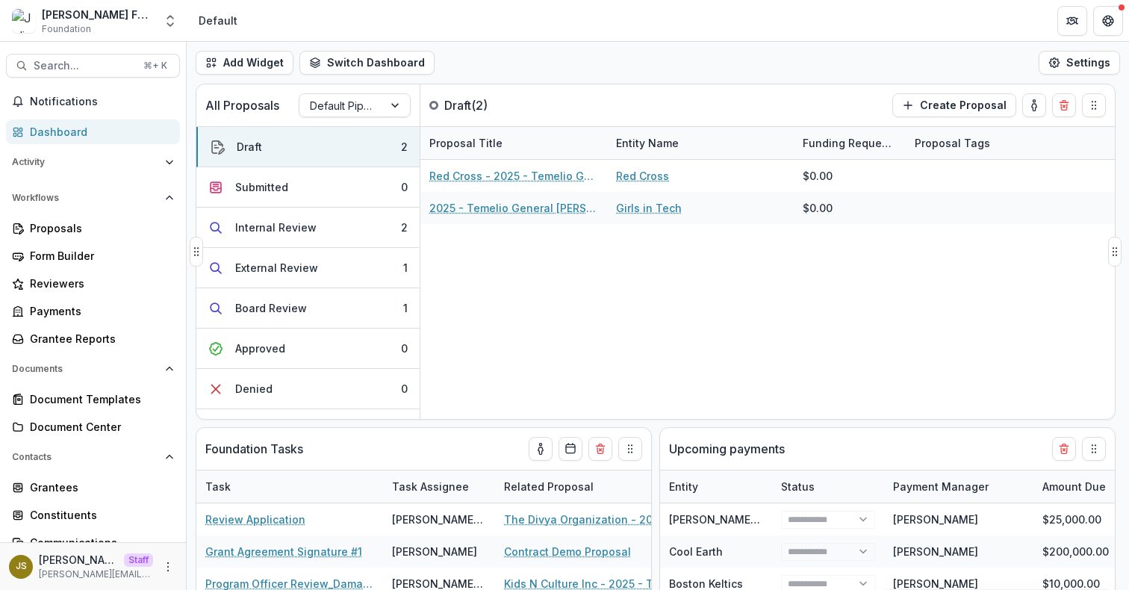
select select "**********"
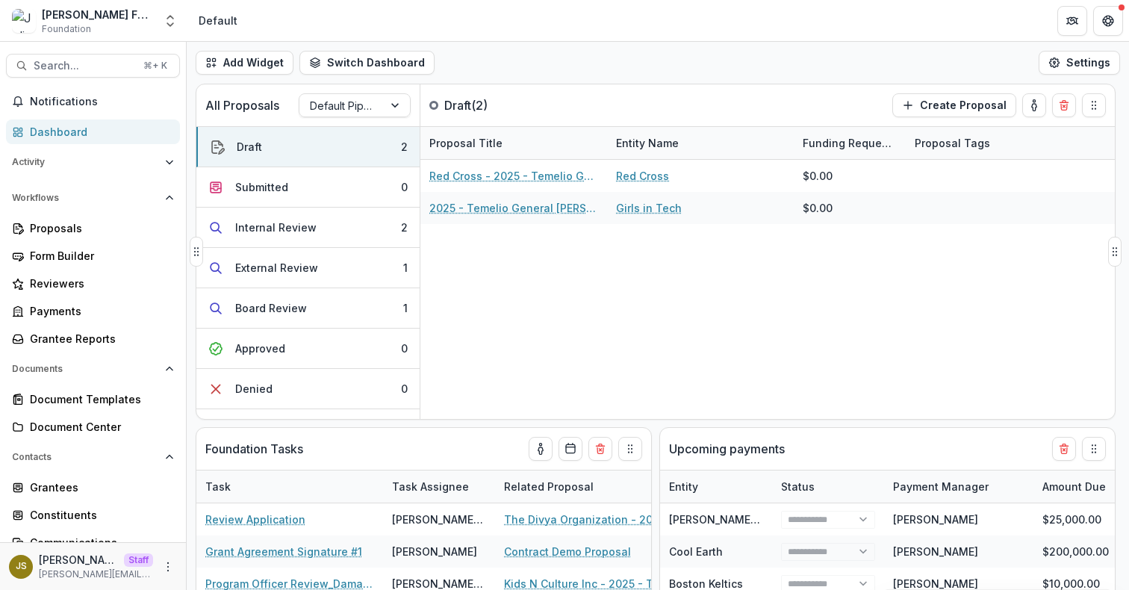
select select "**********"
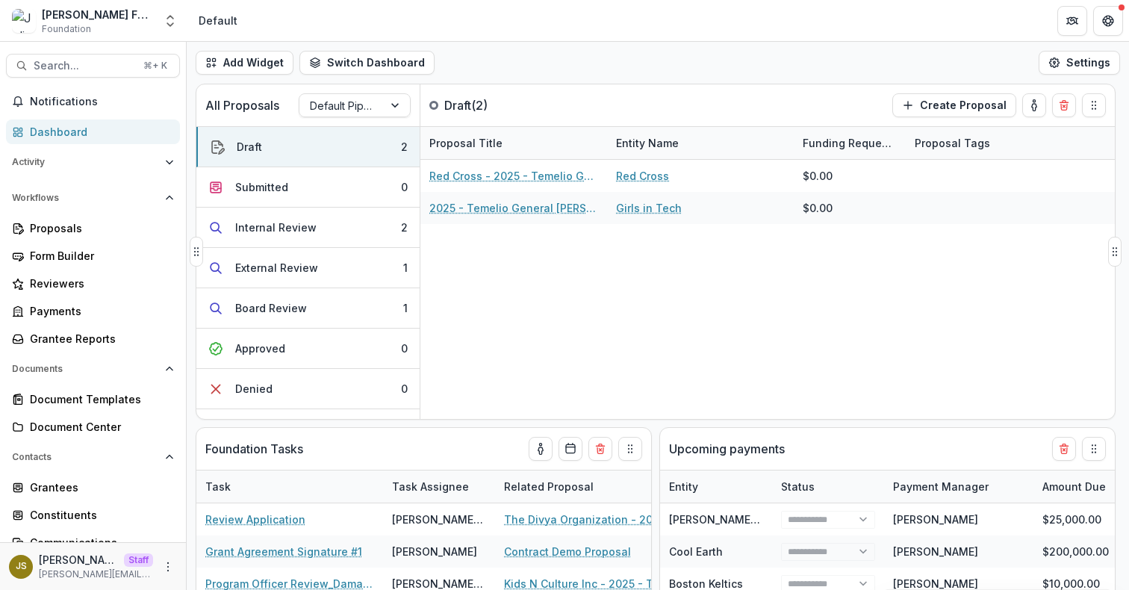
select select "**********"
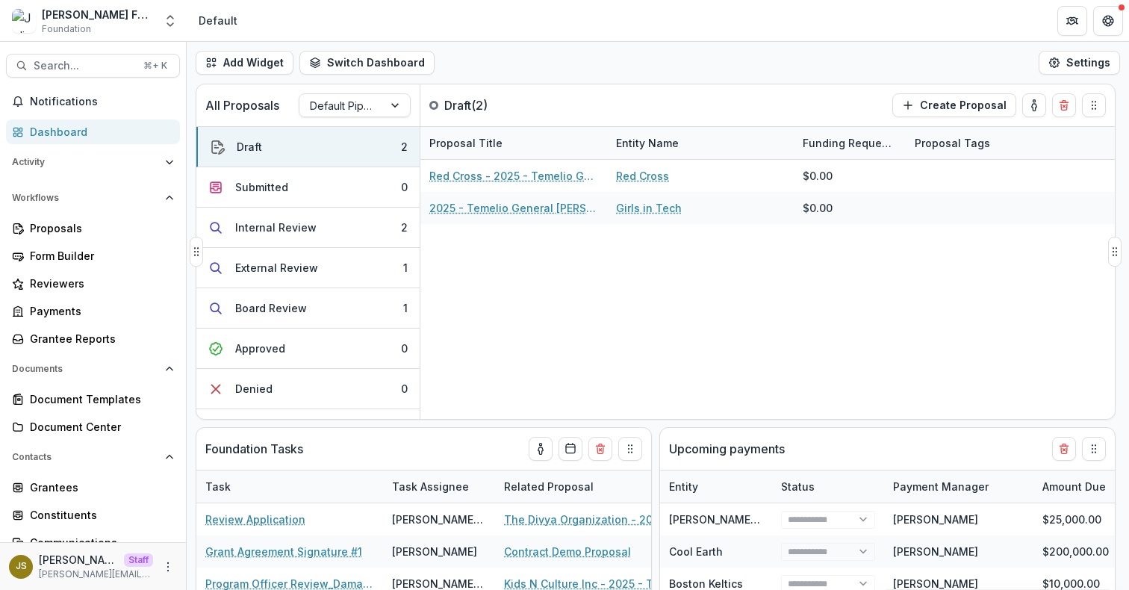
select select "**********"
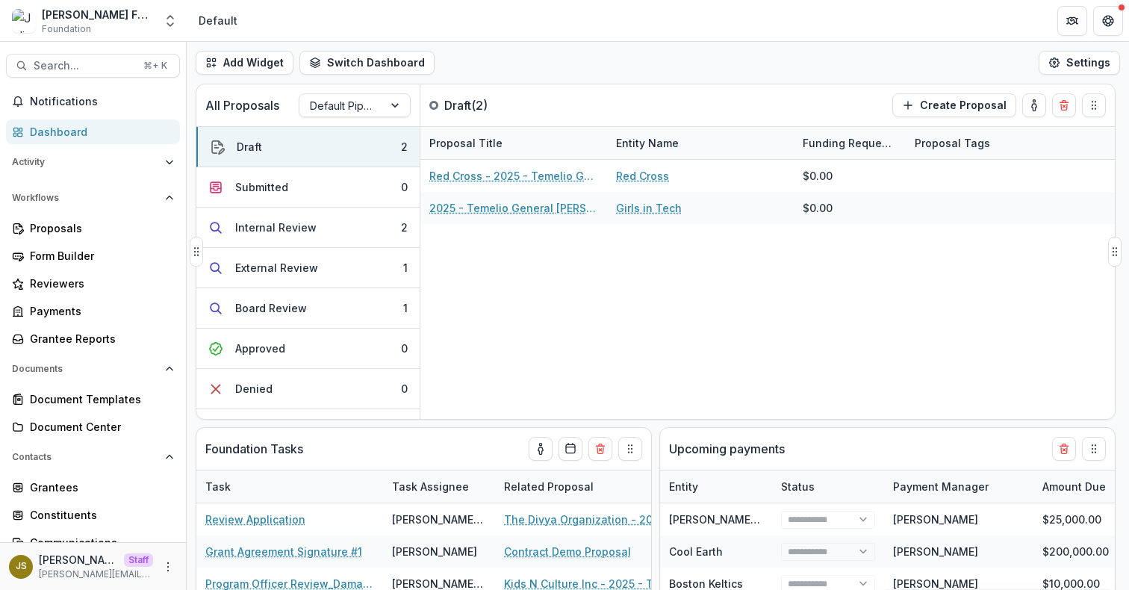
select select "**********"
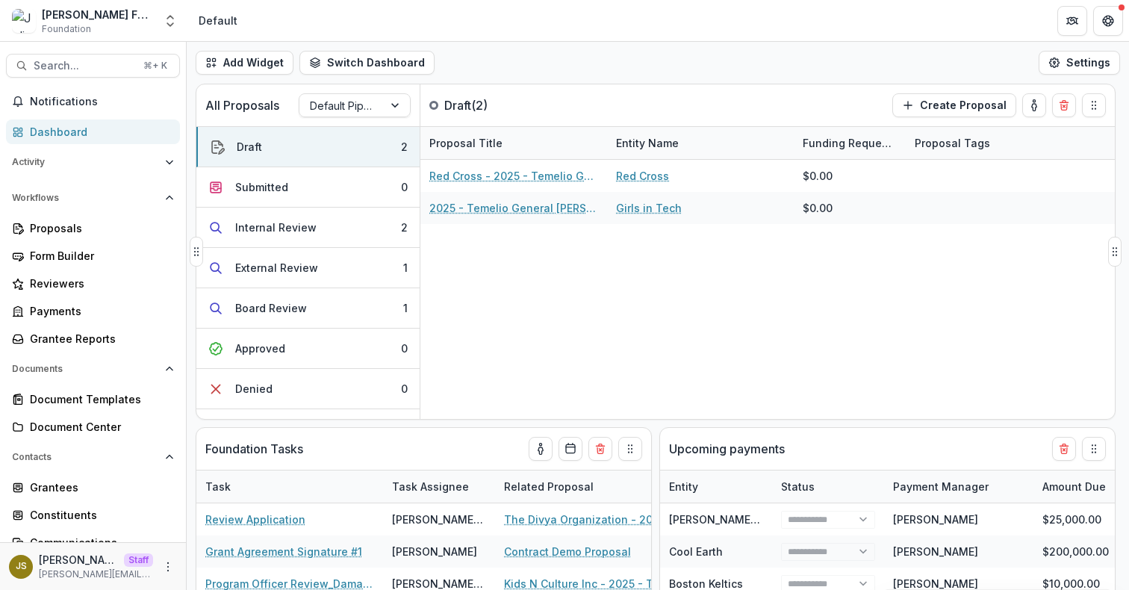
select select "**********"
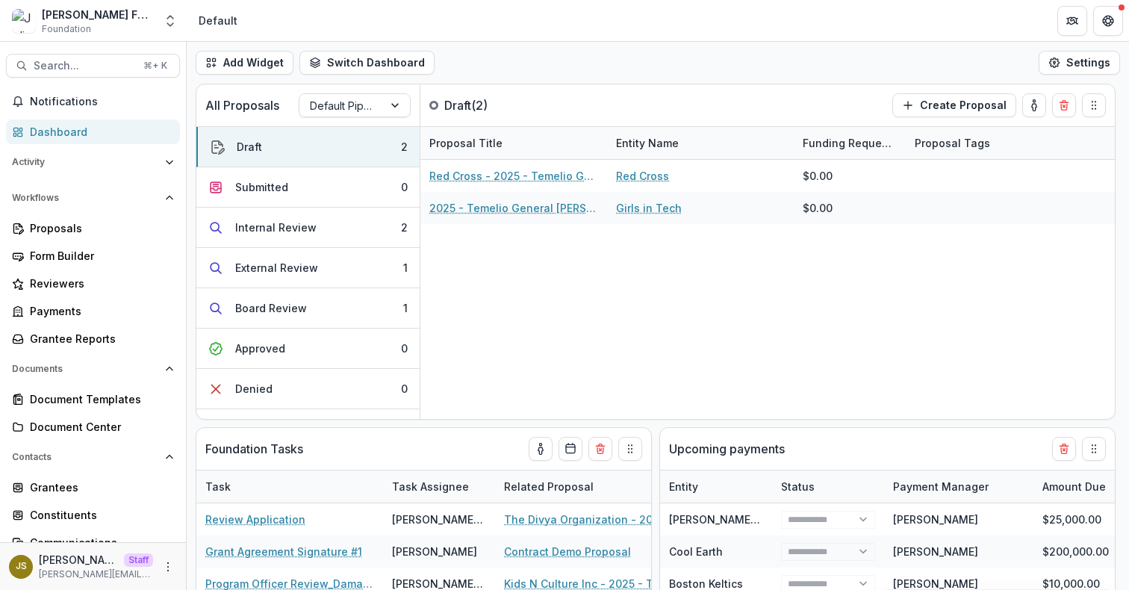
select select "**********"
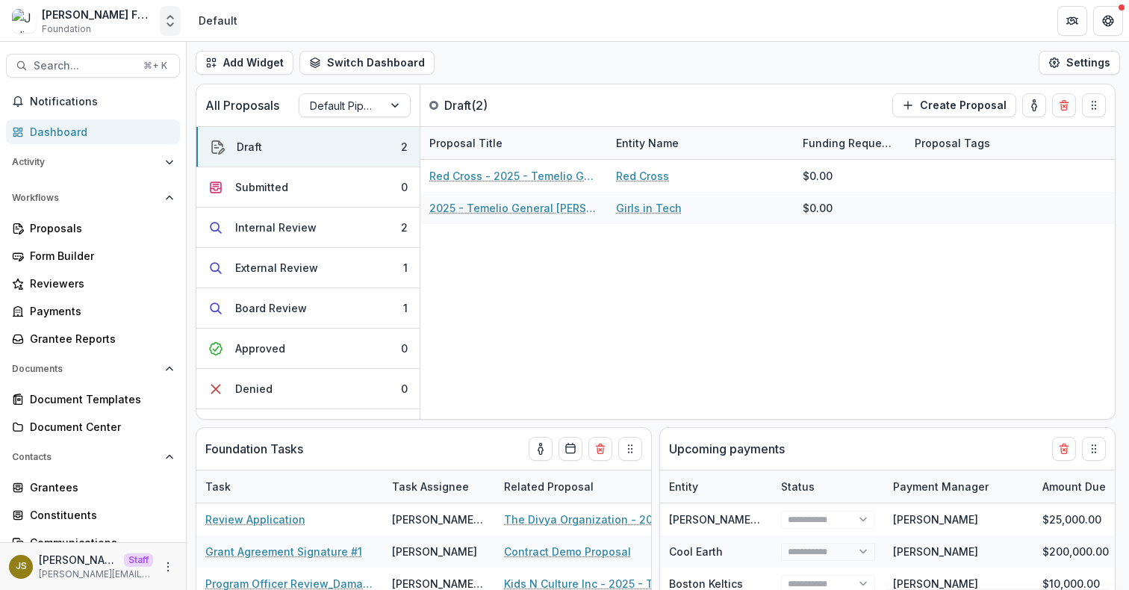
click at [177, 26] on icon "Open entity switcher" at bounding box center [170, 20] width 15 height 15
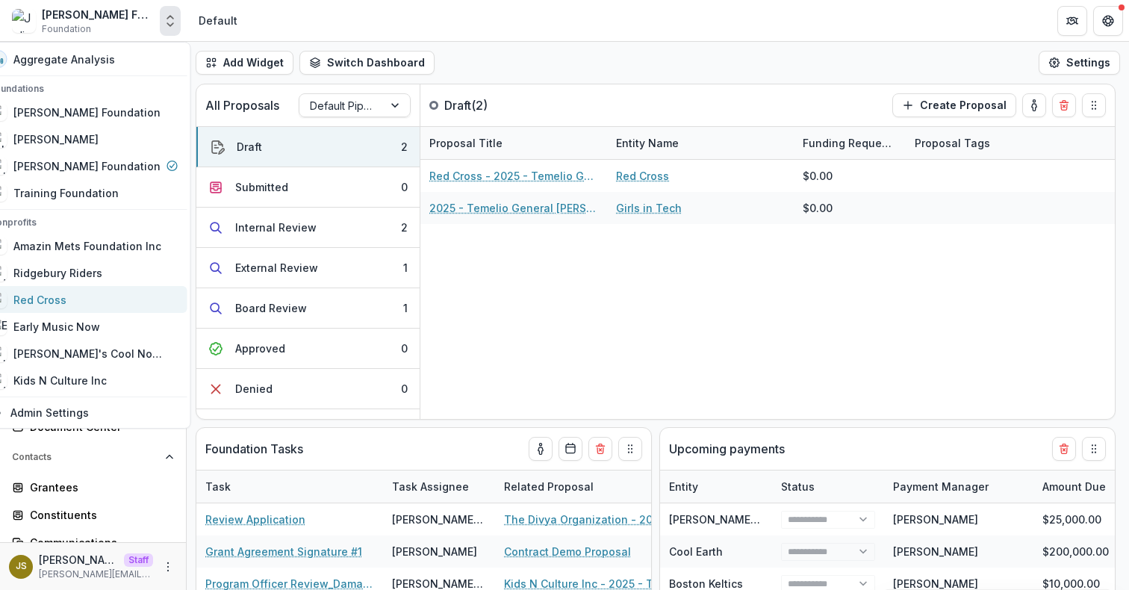
click at [99, 300] on div "Red Cross" at bounding box center [84, 299] width 189 height 18
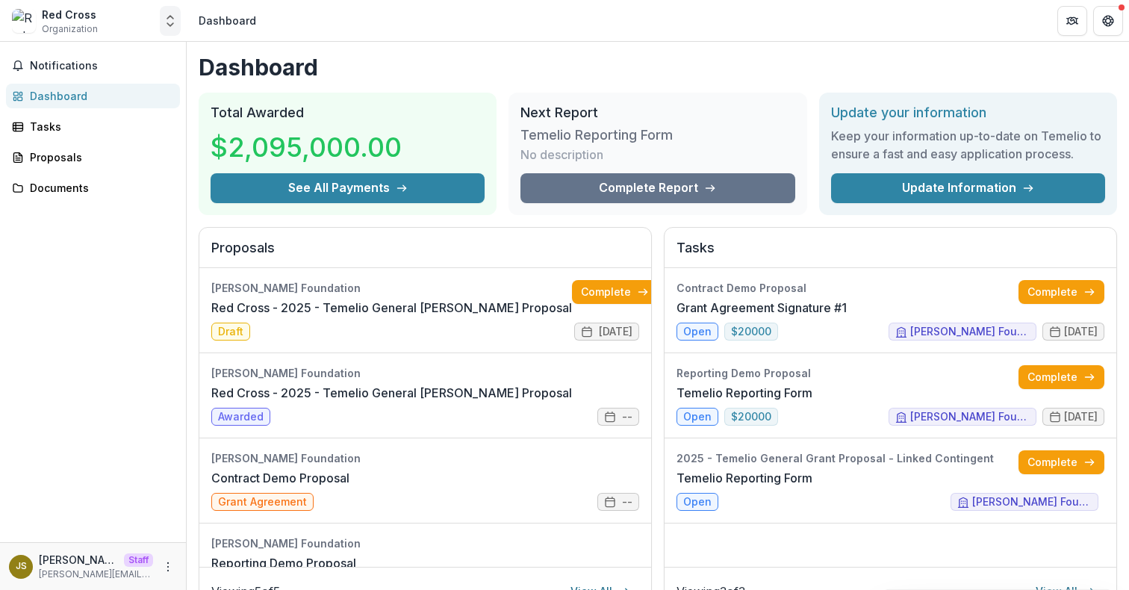
click at [172, 28] on button "Open entity switcher" at bounding box center [170, 21] width 21 height 30
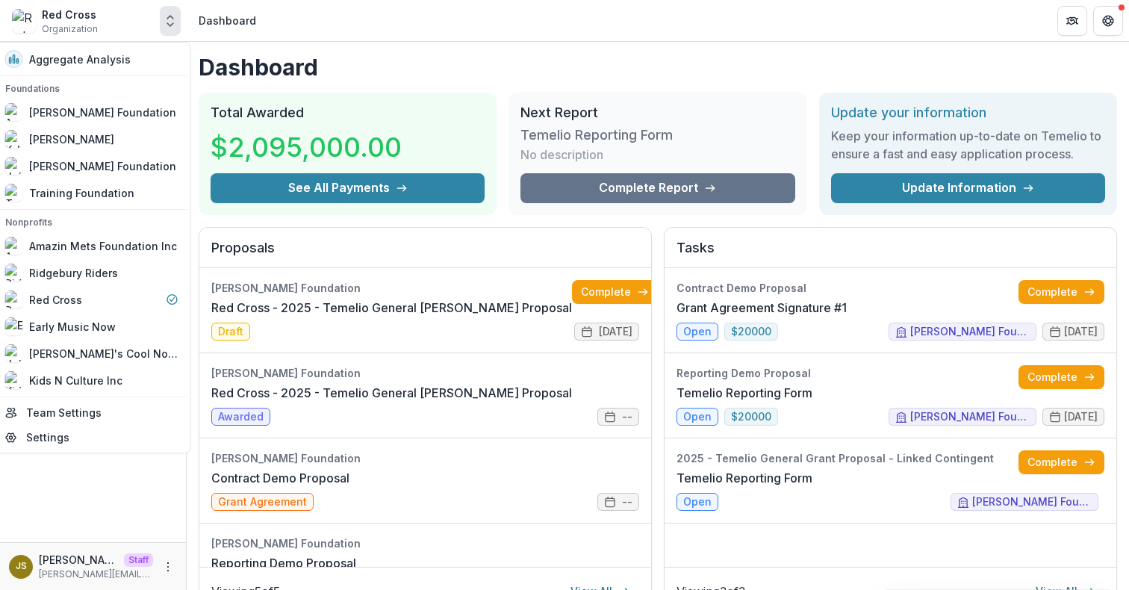
click at [174, 16] on icon "Open entity switcher" at bounding box center [170, 20] width 15 height 15
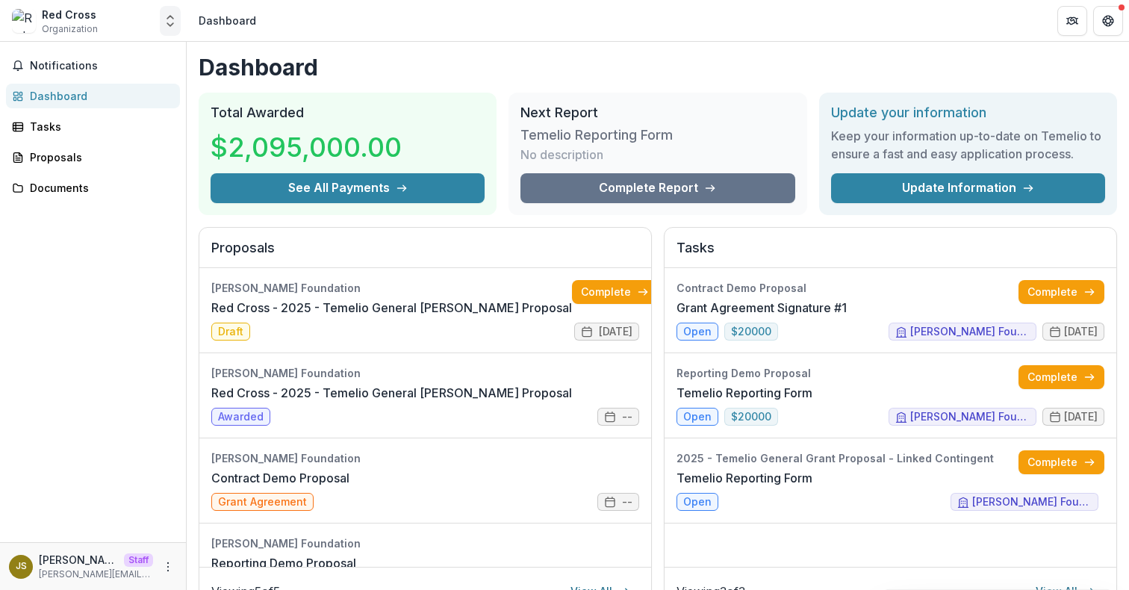
click at [169, 18] on icon "Open entity switcher" at bounding box center [170, 20] width 15 height 15
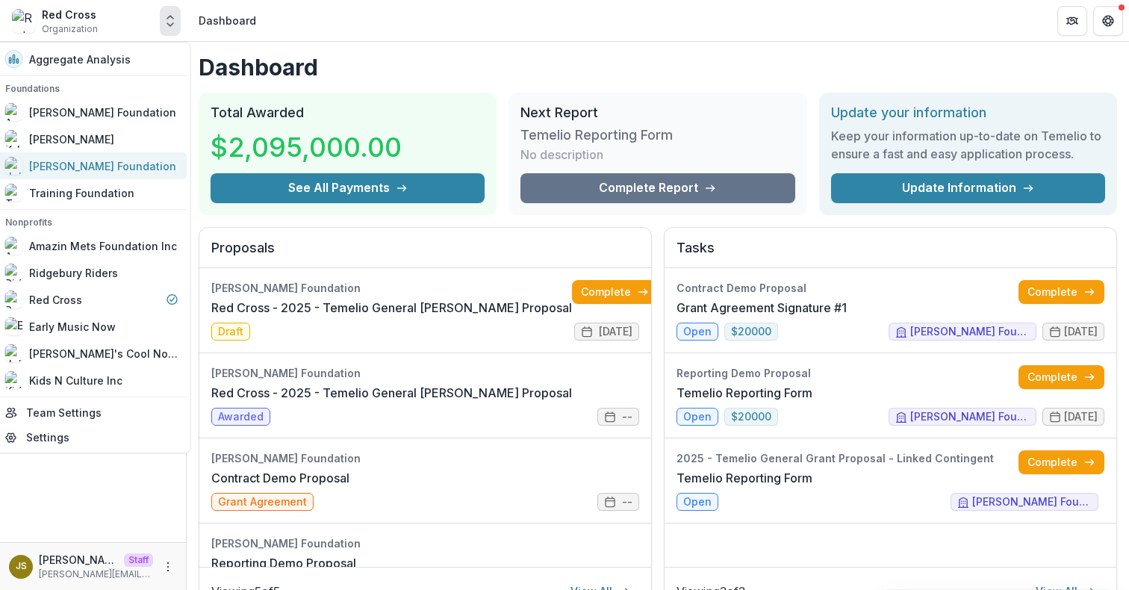
click at [120, 163] on div "[PERSON_NAME] Foundation" at bounding box center [91, 166] width 173 height 18
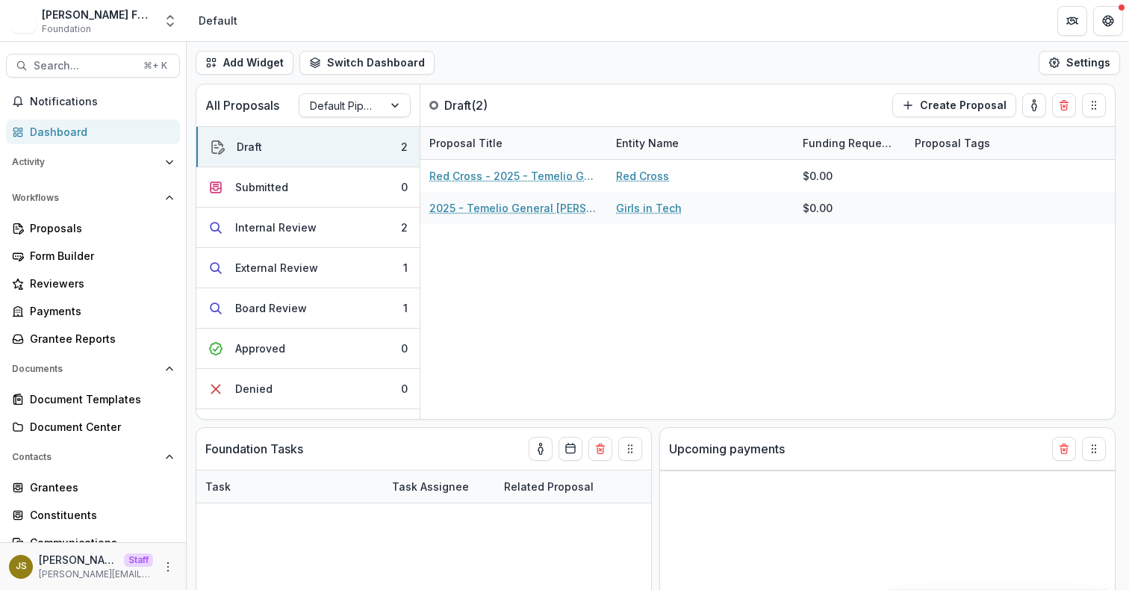
select select "**********"
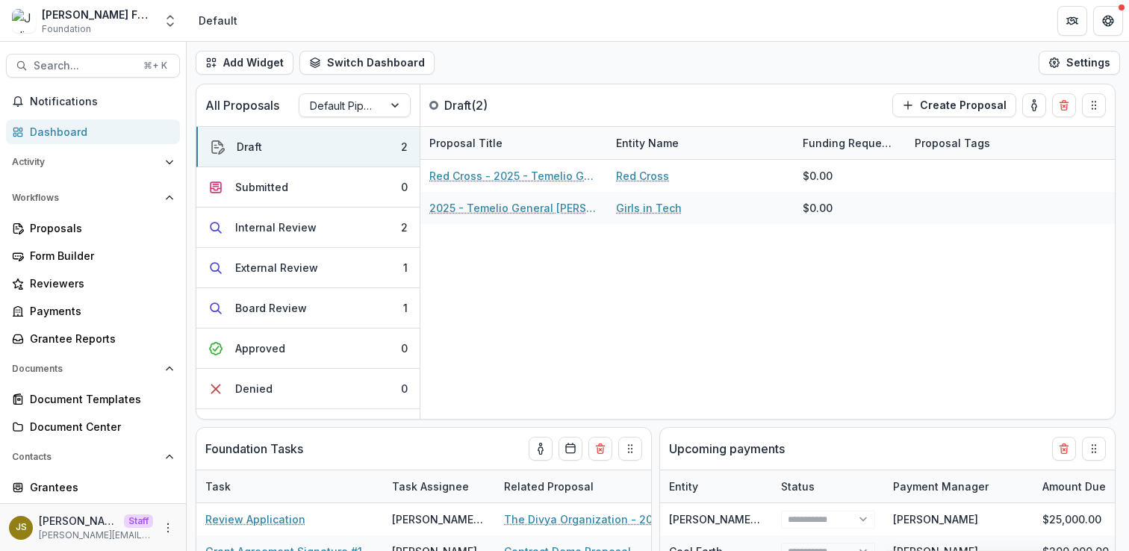
select select "**********"
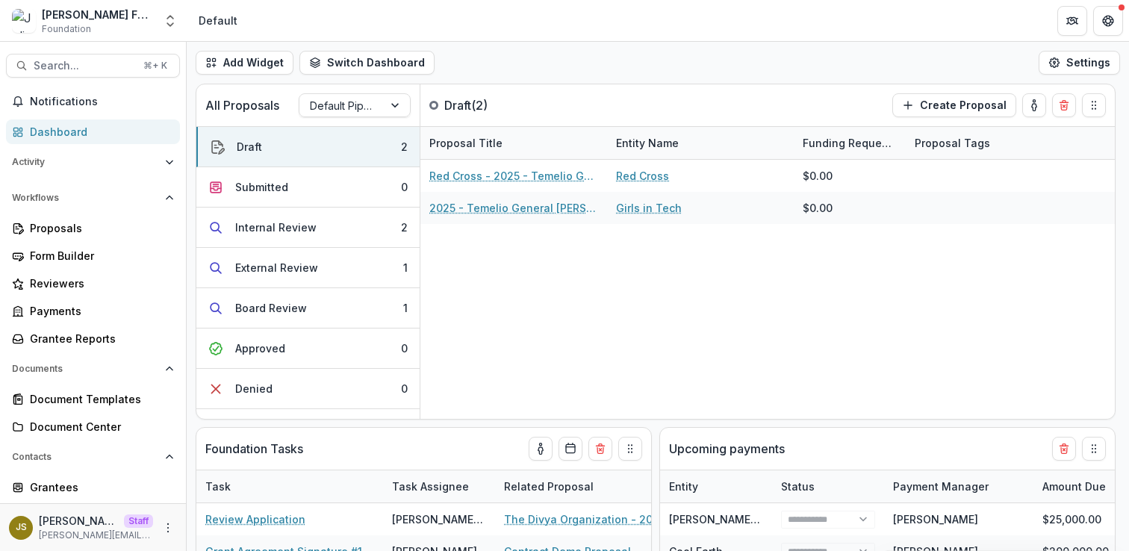
select select "**********"
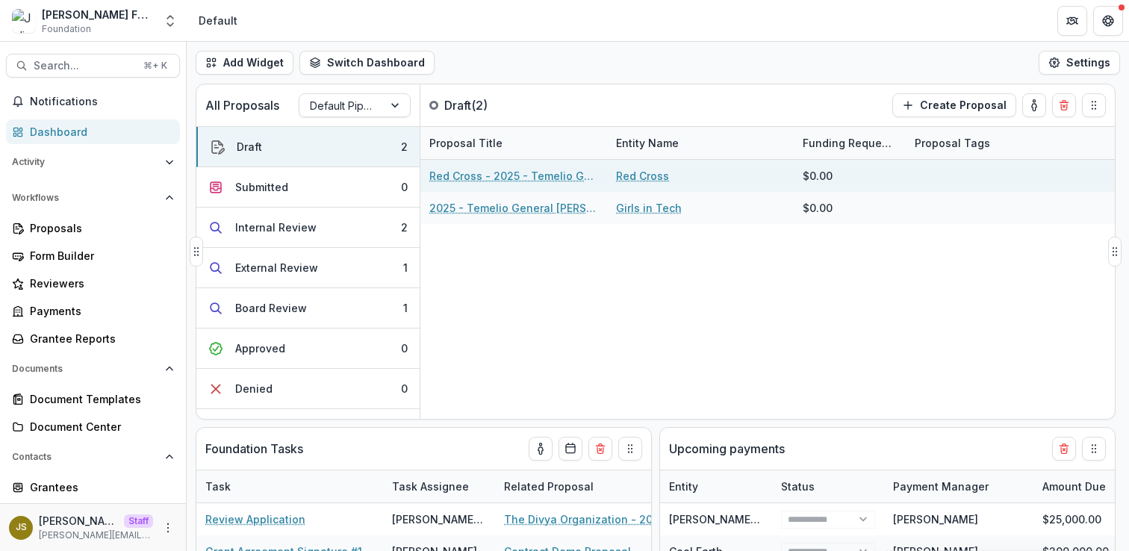
select select "**********"
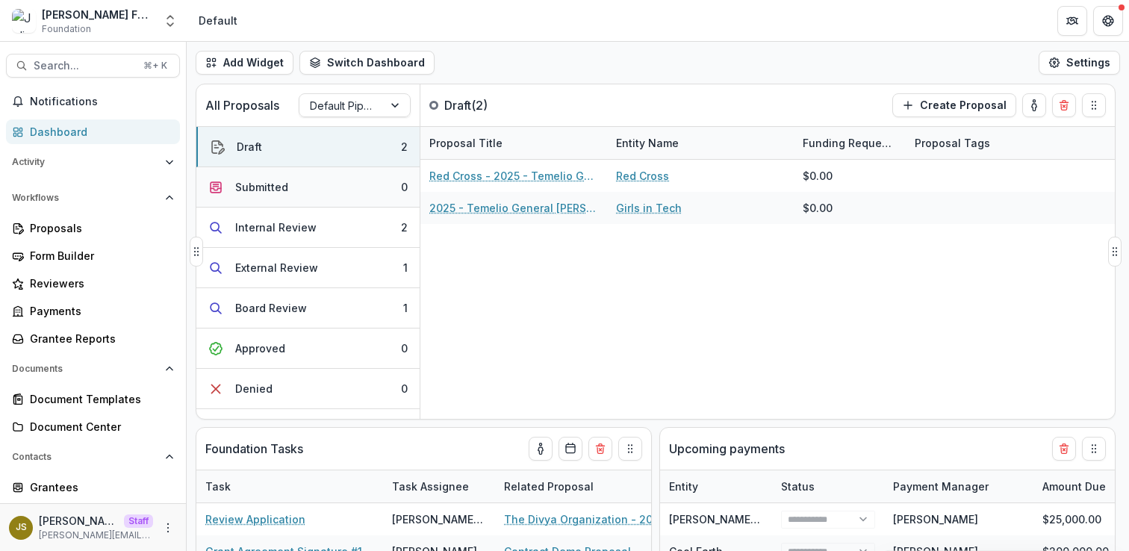
click at [306, 181] on button "Submitted 0" at bounding box center [307, 187] width 223 height 40
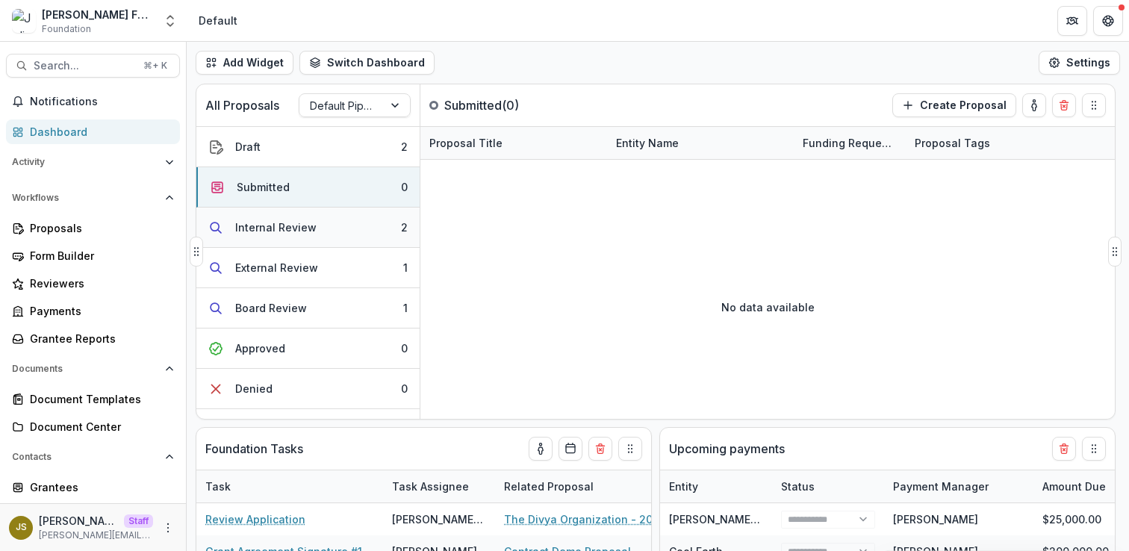
click at [319, 231] on button "Internal Review 2" at bounding box center [307, 228] width 223 height 40
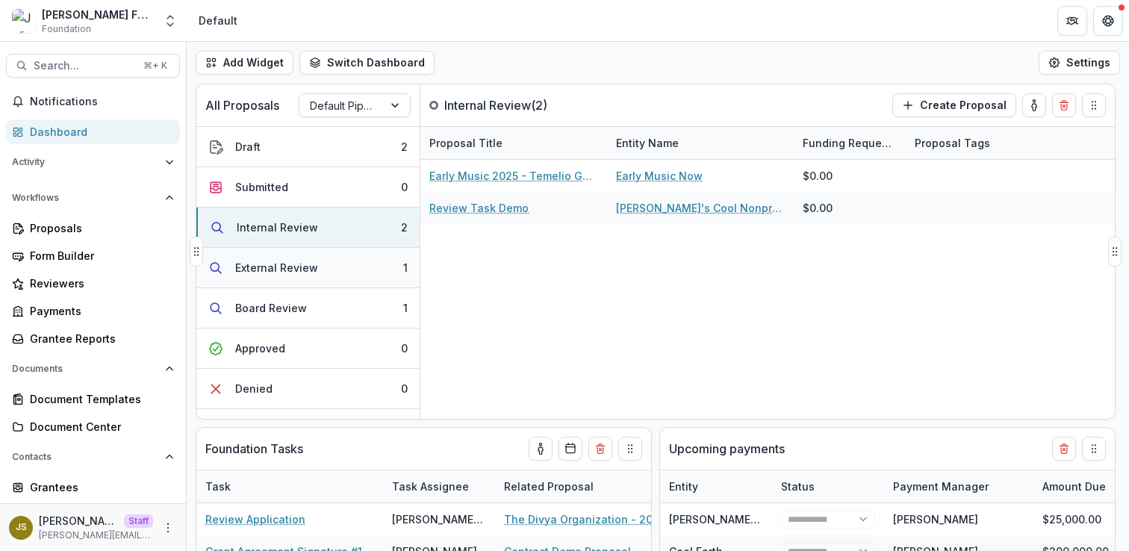
click at [326, 273] on button "External Review 1" at bounding box center [307, 268] width 223 height 40
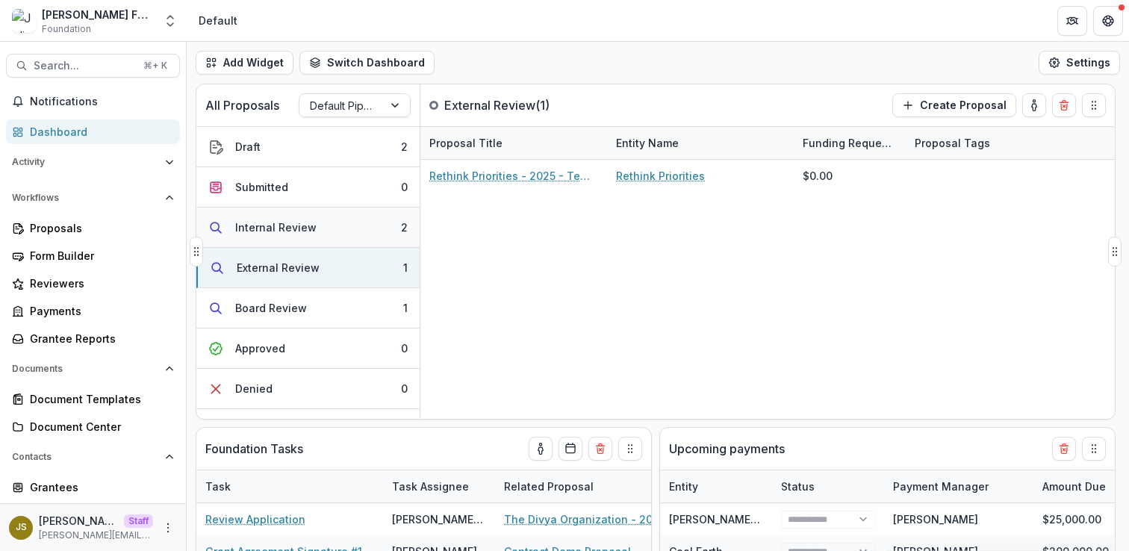
click at [311, 236] on button "Internal Review 2" at bounding box center [307, 228] width 223 height 40
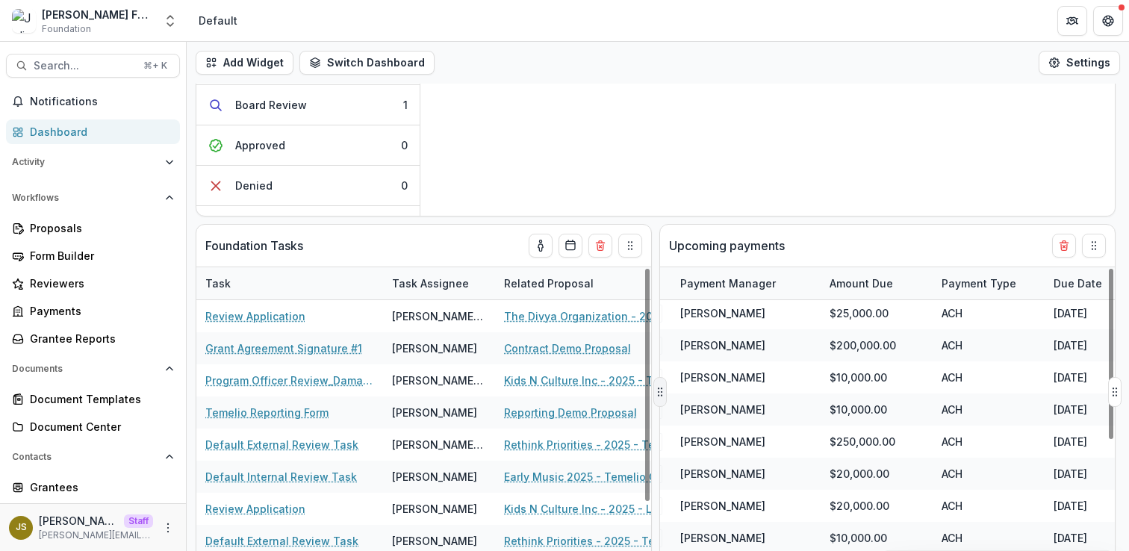
scroll to position [555, 0]
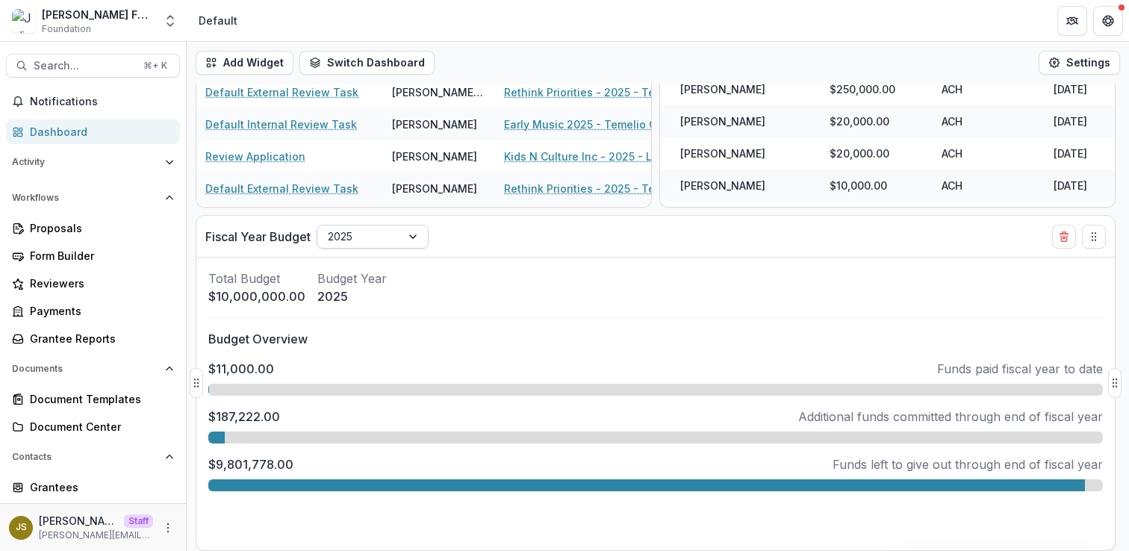
click at [394, 240] on div "2025" at bounding box center [359, 236] width 84 height 22
click at [550, 212] on div "Add Widget Switch Dashboard Payments Default New Dashboard Settings All Proposa…" at bounding box center [658, 296] width 942 height 509
select select "**********"
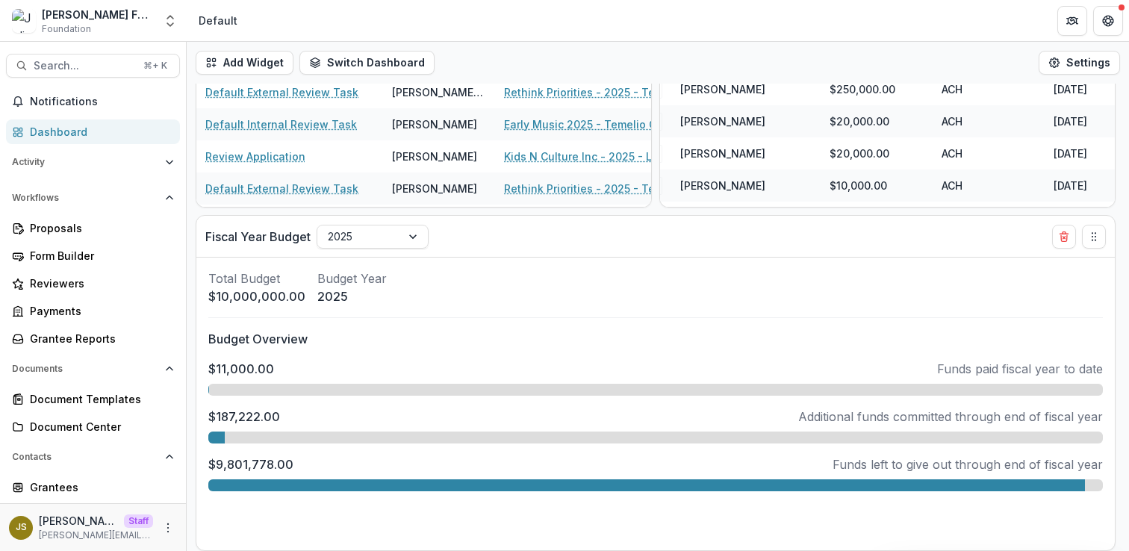
select select "**********"
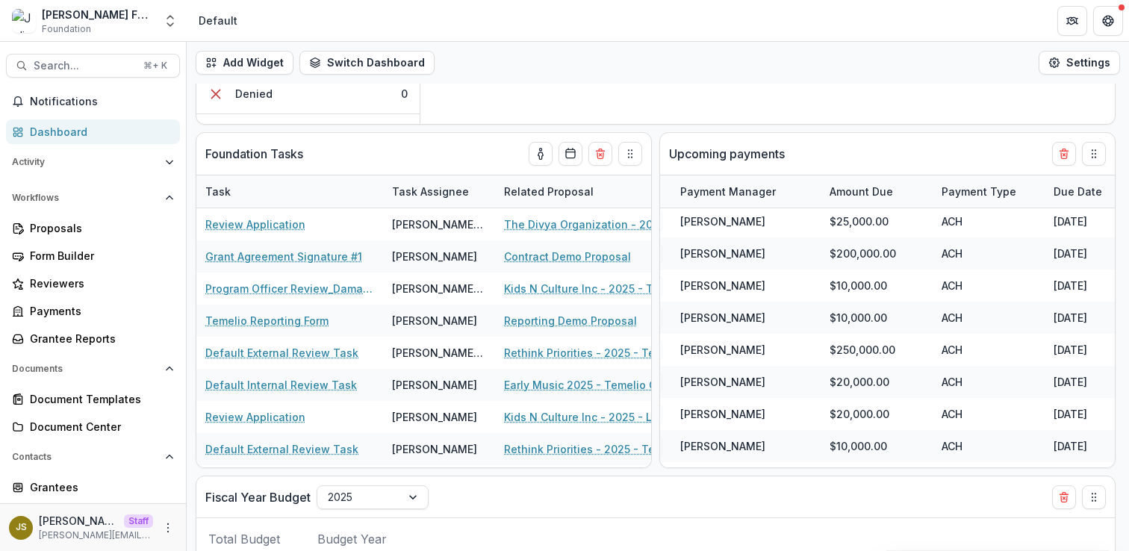
scroll to position [0, 0]
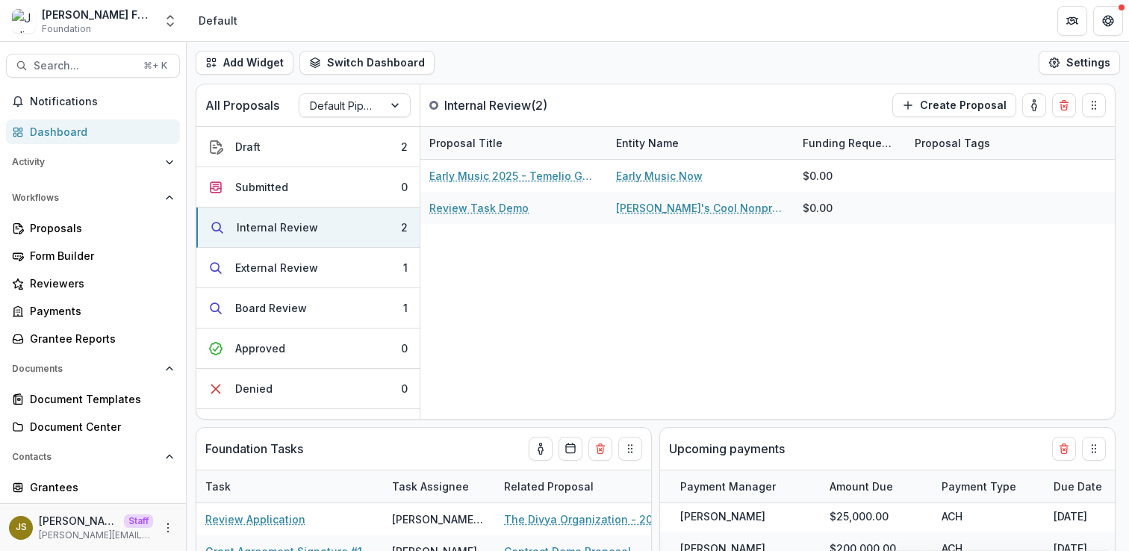
select select "**********"
click at [112, 229] on div "Proposals" at bounding box center [99, 228] width 138 height 16
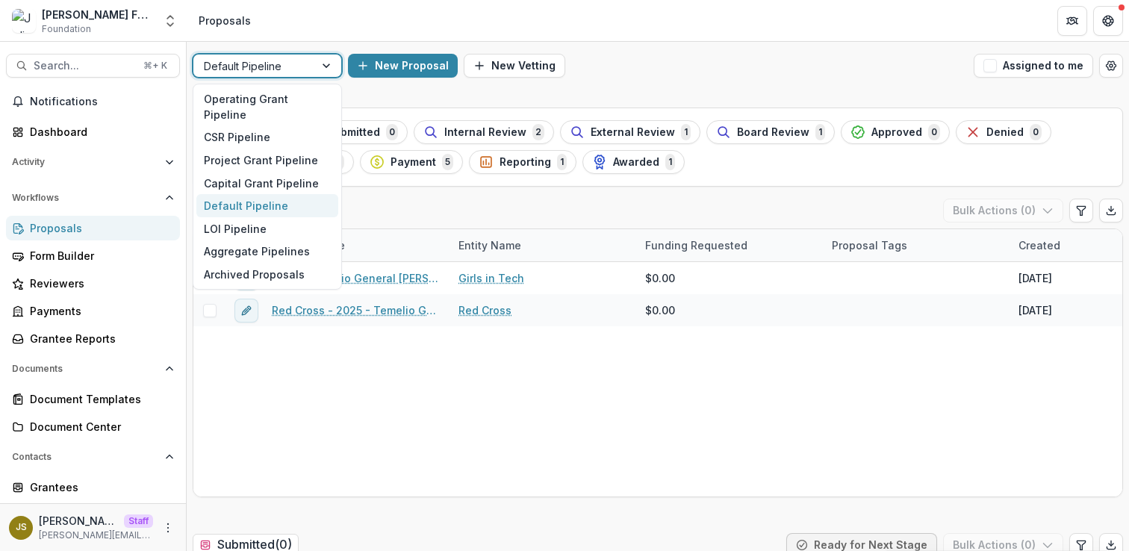
click at [311, 68] on div "Default Pipeline" at bounding box center [253, 66] width 121 height 22
click at [311, 67] on div "Default Pipeline" at bounding box center [253, 66] width 121 height 22
click at [249, 66] on div at bounding box center [254, 66] width 100 height 19
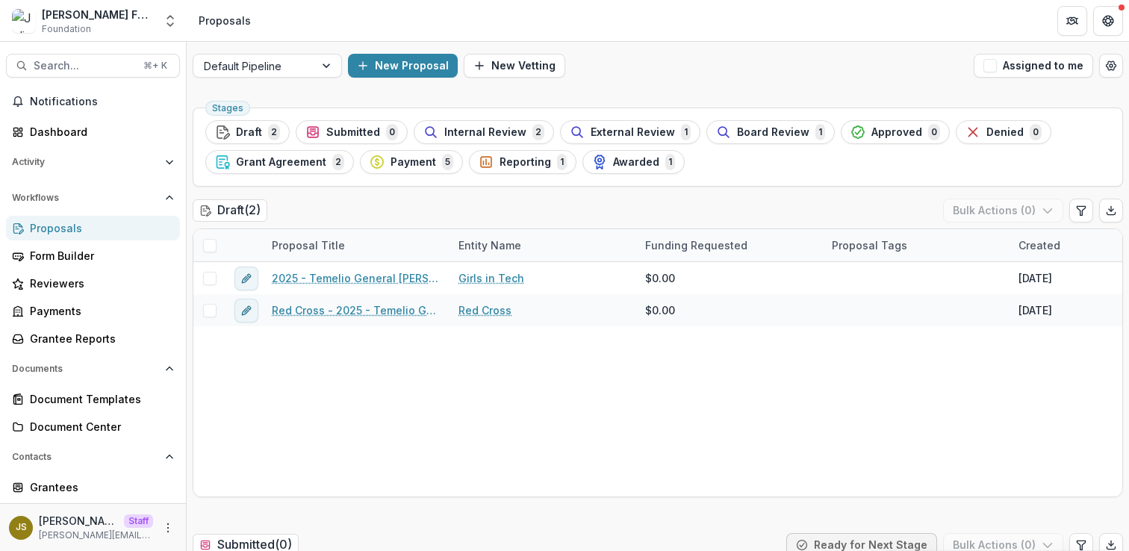
click at [464, 133] on span "Internal Review" at bounding box center [485, 132] width 82 height 13
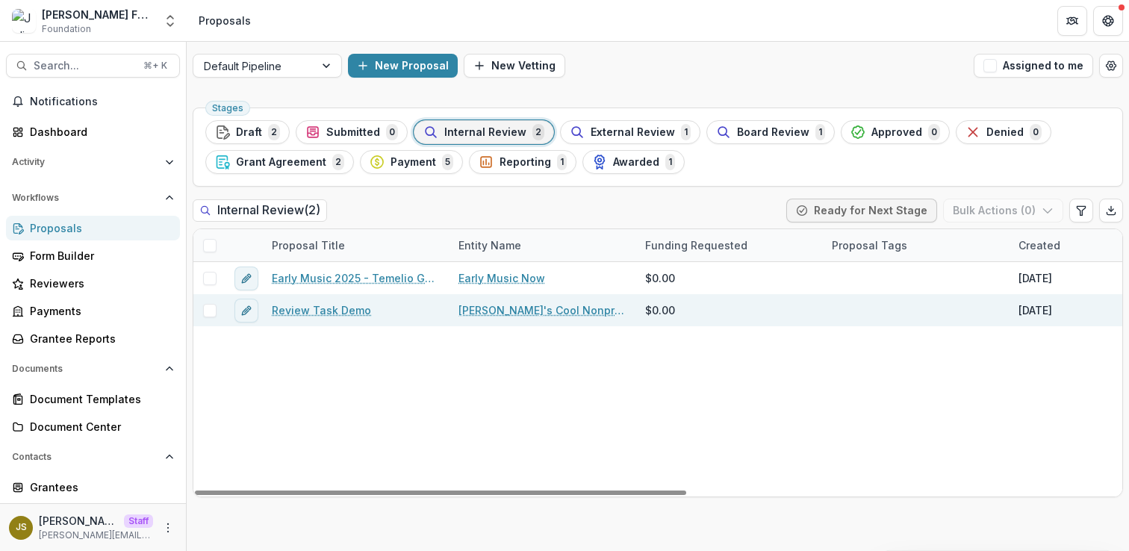
click at [327, 312] on link "Review Task Demo" at bounding box center [321, 310] width 99 height 16
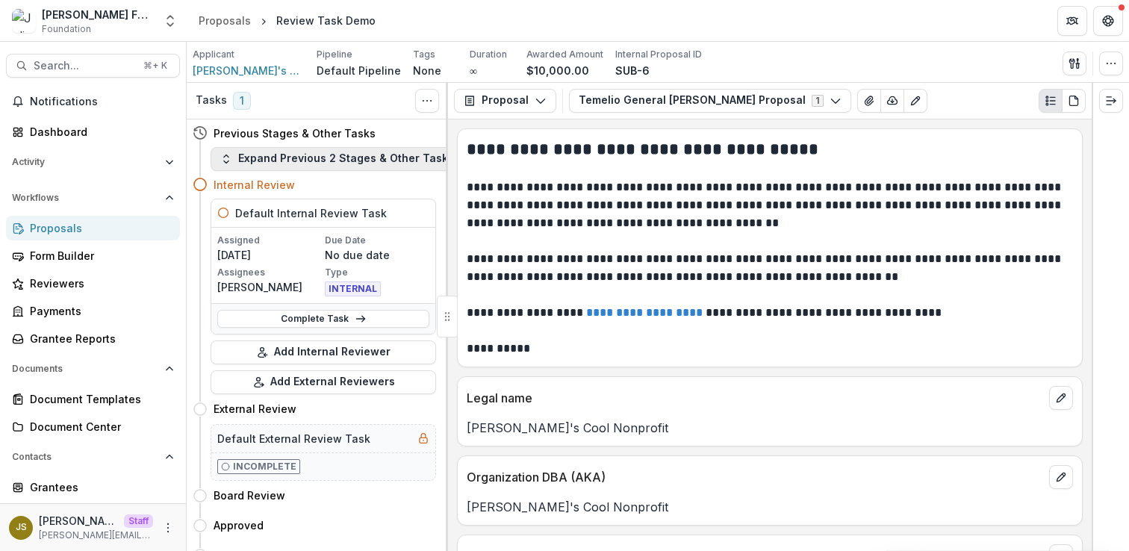
click at [360, 158] on button "Expand Previous 2 Stages & Other Tasks" at bounding box center [337, 159] width 253 height 24
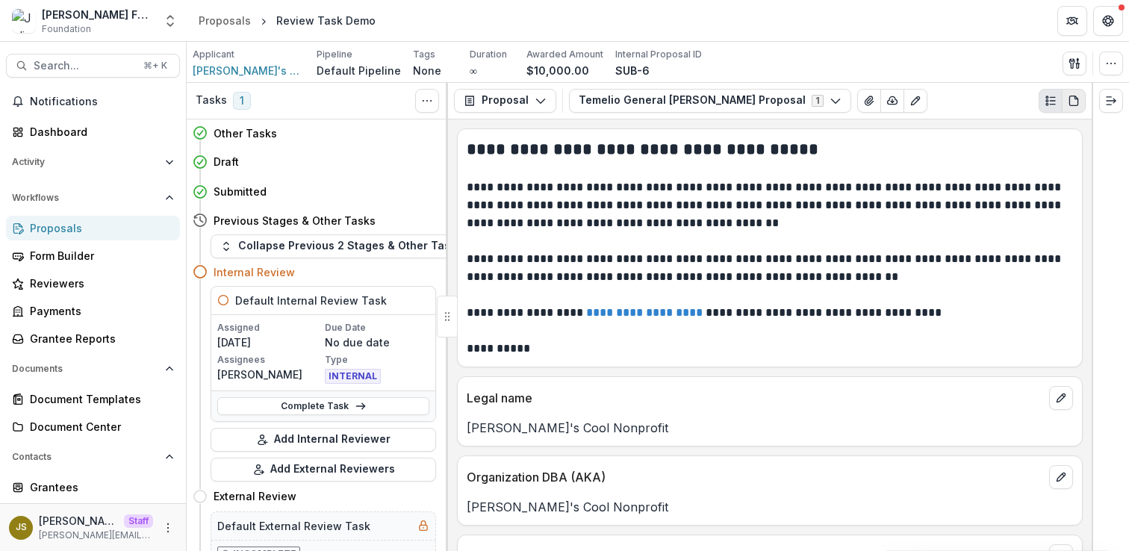
click at [1076, 99] on icon "PDF view" at bounding box center [1074, 101] width 12 height 12
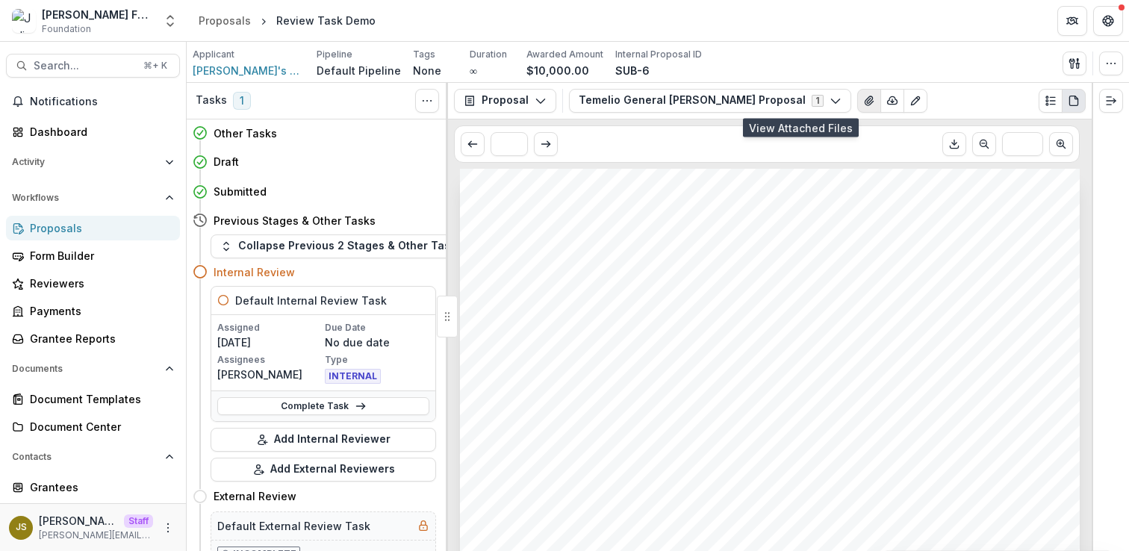
click at [863, 99] on icon "View Attached Files" at bounding box center [869, 101] width 12 height 12
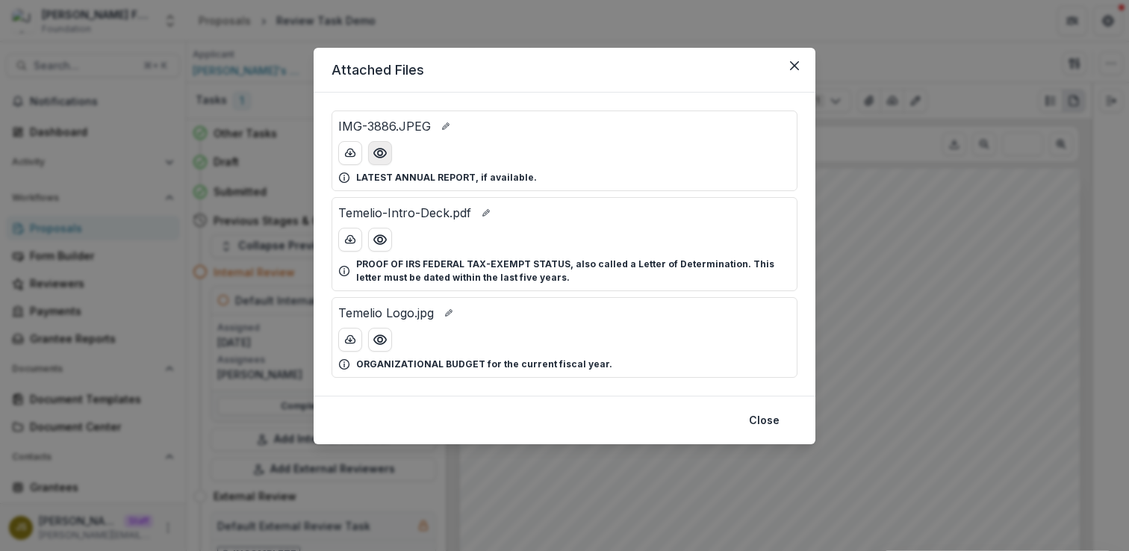
click at [382, 158] on icon "Preview IMG-3886.JPEG" at bounding box center [380, 153] width 15 height 15
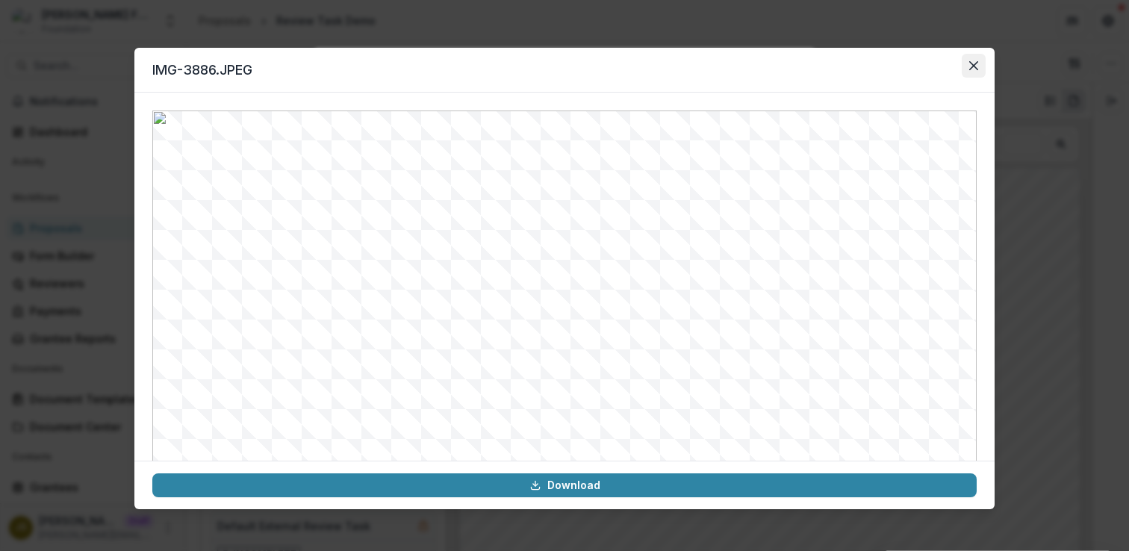
click at [974, 67] on icon "Close" at bounding box center [973, 65] width 9 height 9
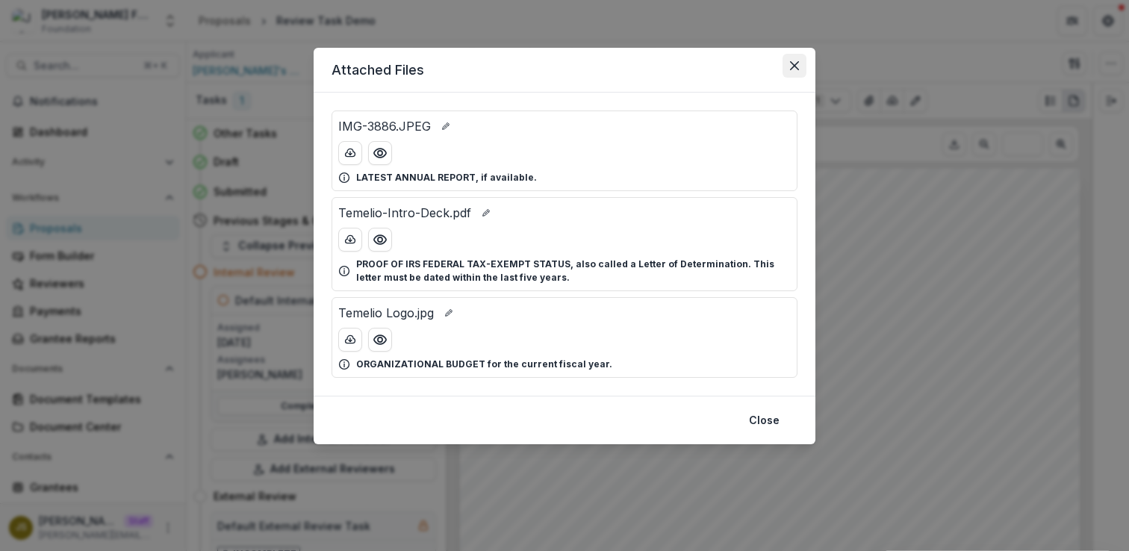
click at [790, 69] on icon "Close" at bounding box center [794, 65] width 9 height 9
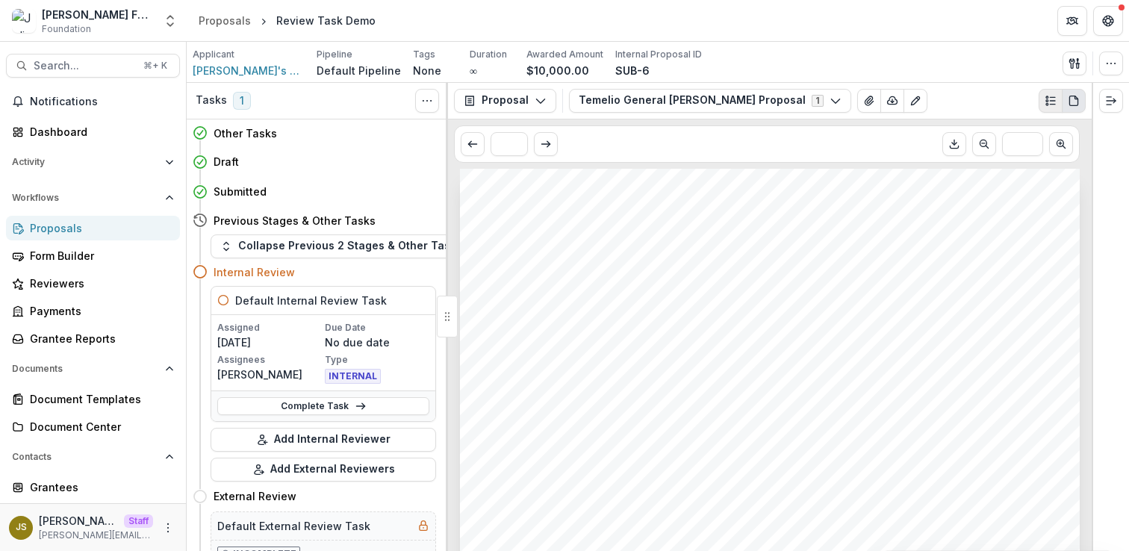
click at [1047, 105] on circle "Plaintext view" at bounding box center [1047, 104] width 2 height 2
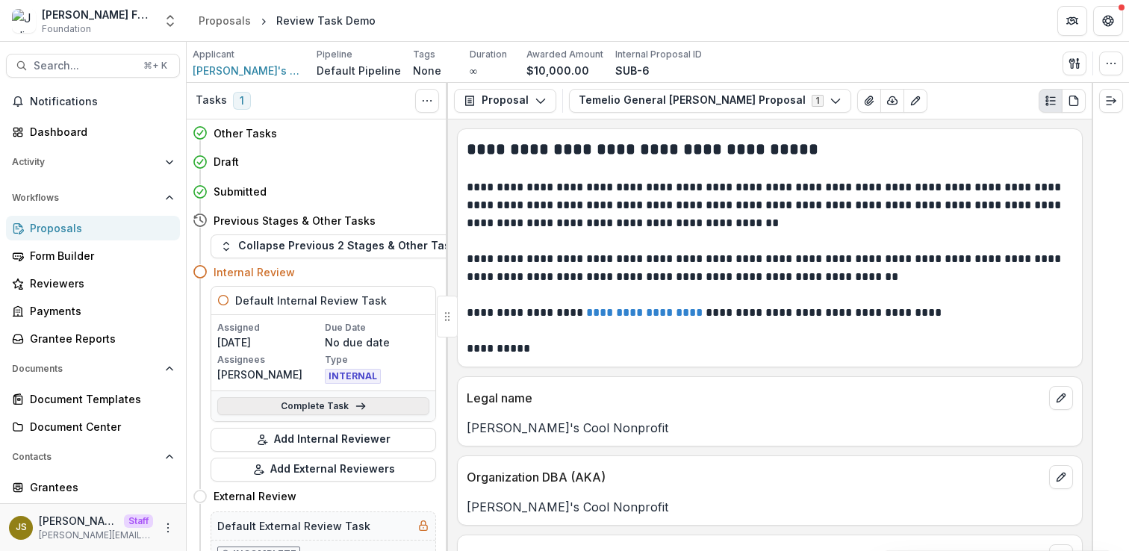
click at [308, 402] on link "Complete Task" at bounding box center [323, 406] width 212 height 18
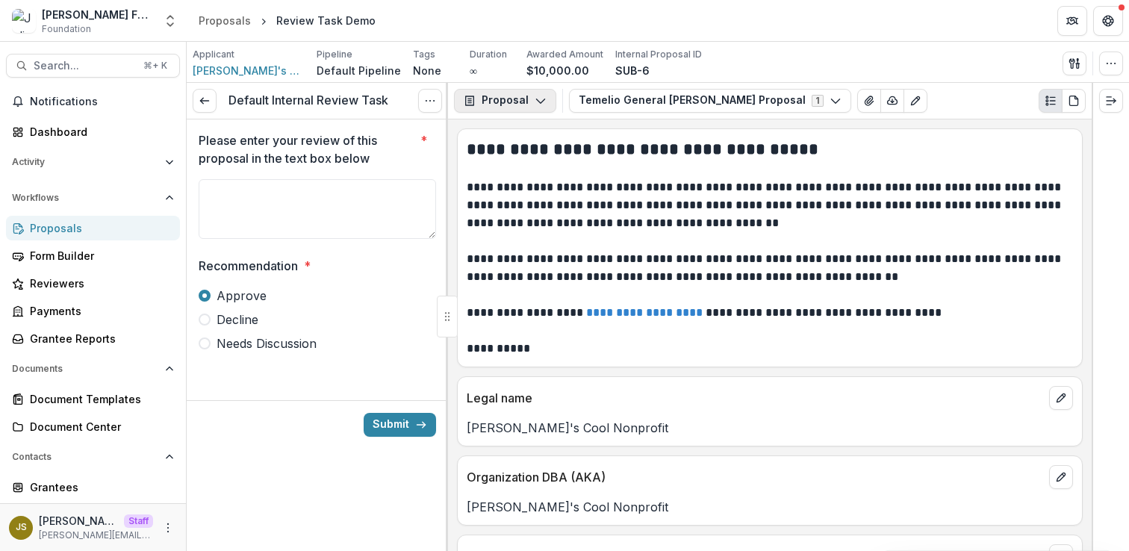
click at [531, 101] on button "Proposal" at bounding box center [505, 101] width 102 height 24
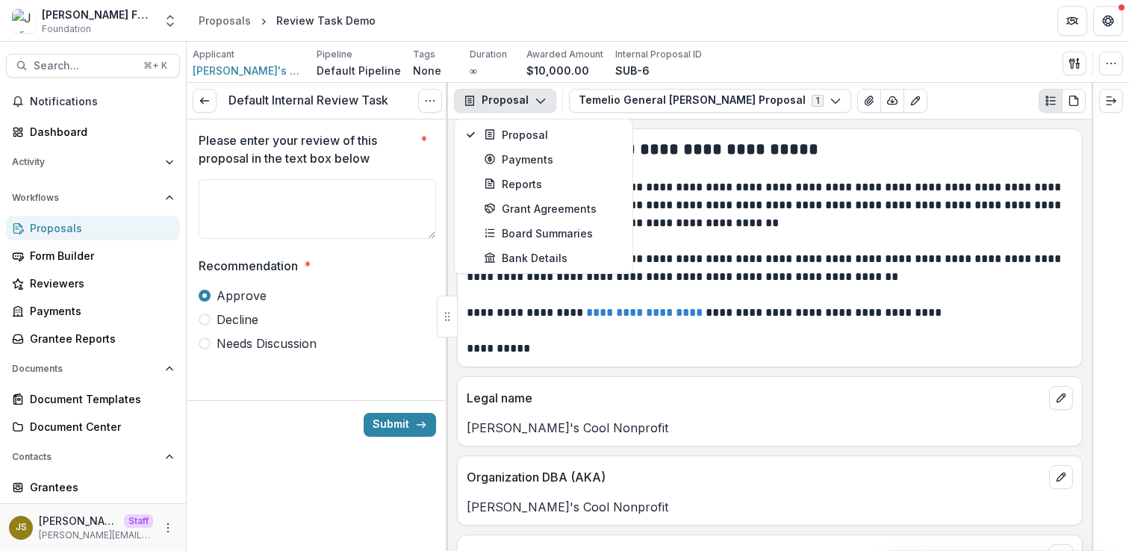
click at [541, 102] on icon "button" at bounding box center [541, 101] width 12 height 12
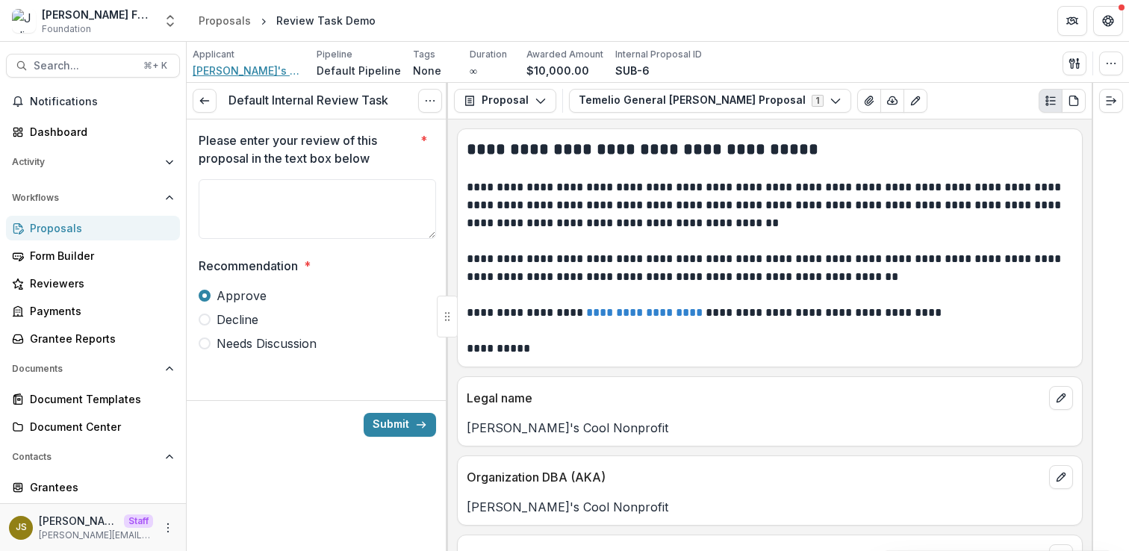
click at [280, 72] on span "[PERSON_NAME]'s Cool Nonprofit" at bounding box center [249, 71] width 112 height 16
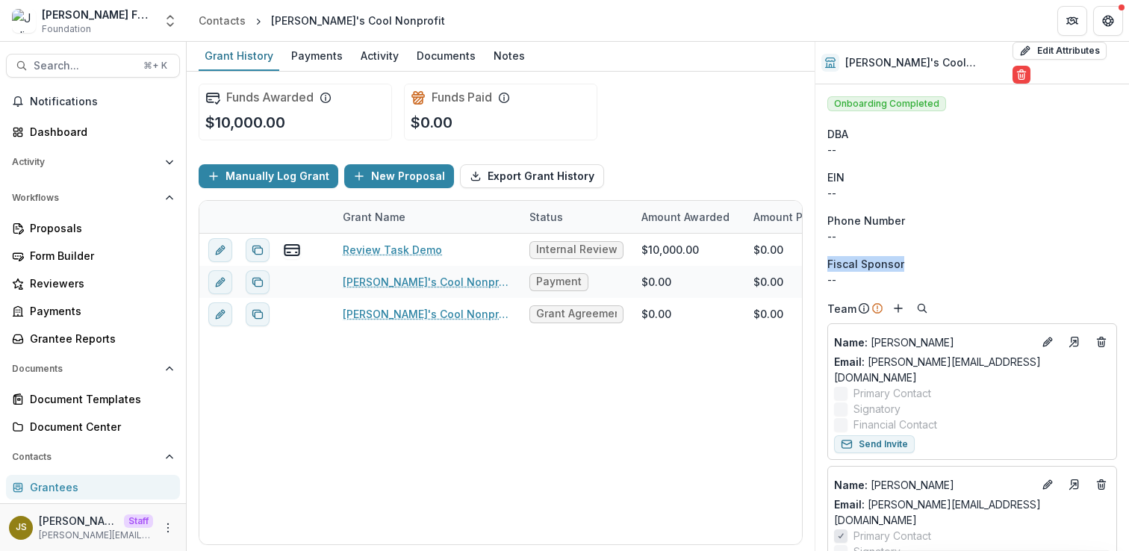
drag, startPoint x: 914, startPoint y: 258, endPoint x: 821, endPoint y: 258, distance: 92.6
click at [951, 256] on div "Fiscal Sponsor" at bounding box center [972, 264] width 290 height 16
click at [1038, 51] on button "Edit Attributes" at bounding box center [1059, 51] width 94 height 18
select select
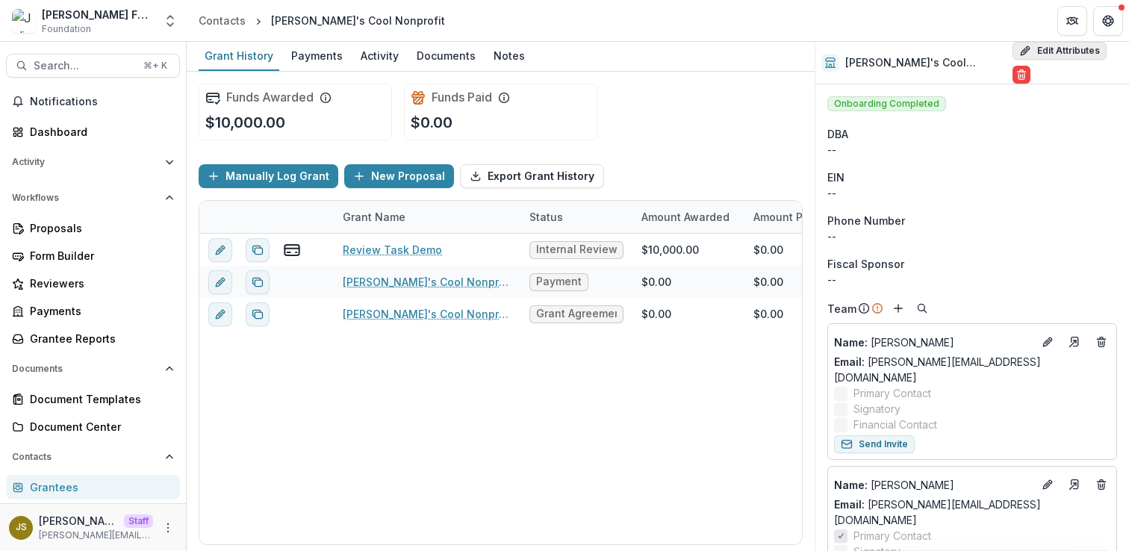
select select
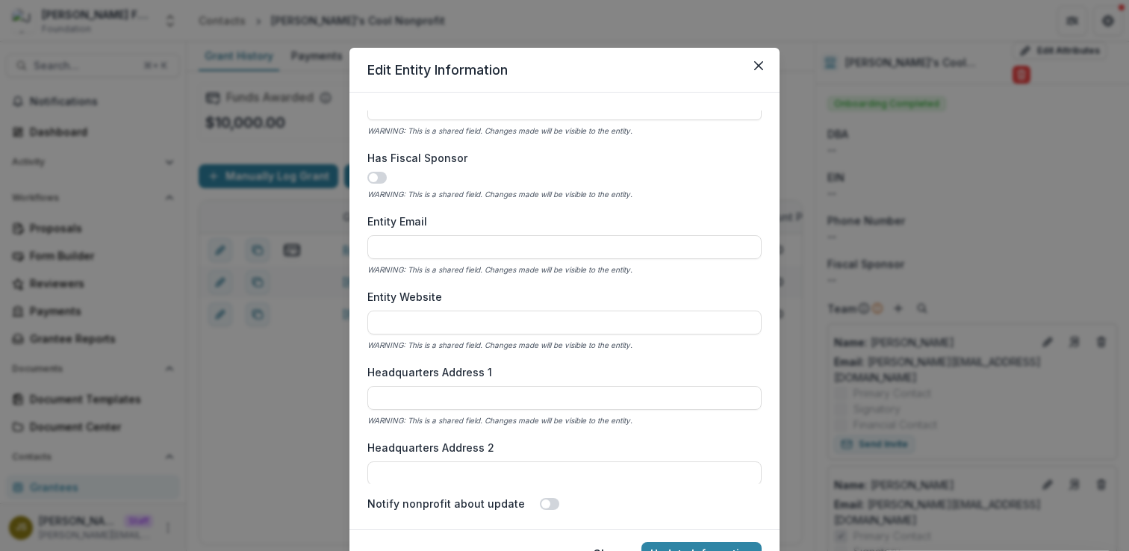
scroll to position [605, 0]
click at [373, 181] on span at bounding box center [373, 179] width 9 height 9
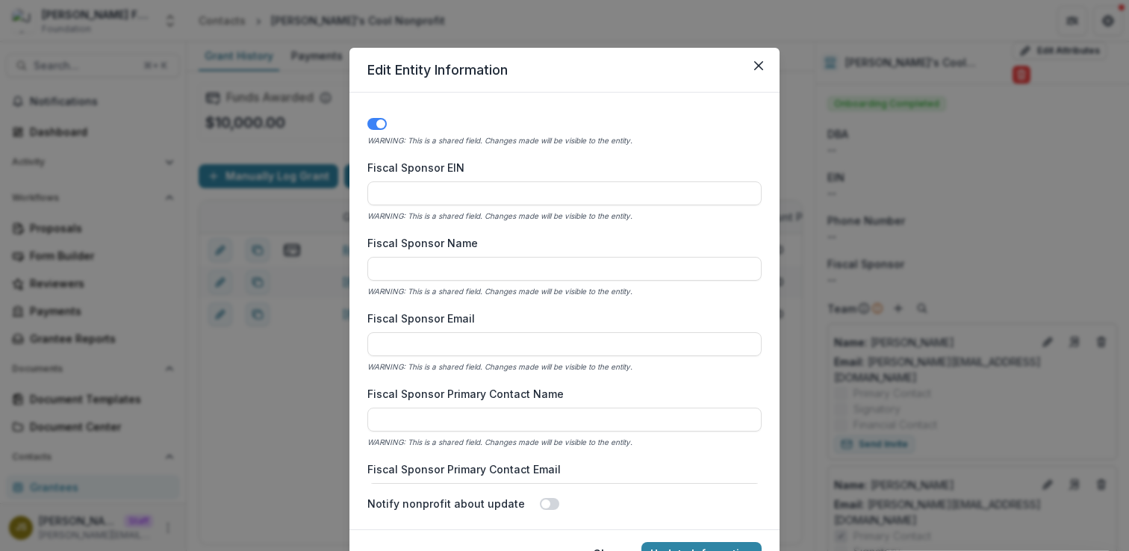
scroll to position [649, 0]
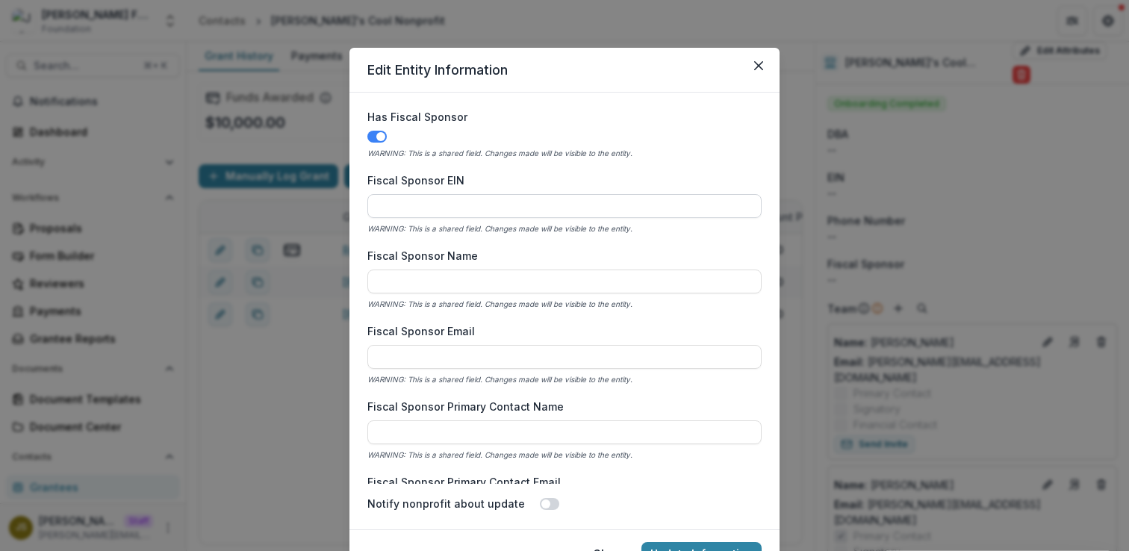
click at [463, 206] on input "Fiscal Sponsor EIN" at bounding box center [564, 206] width 394 height 24
type input "*********"
click at [432, 277] on input "Fiscal Sponsor Name" at bounding box center [564, 282] width 394 height 24
type input "**********"
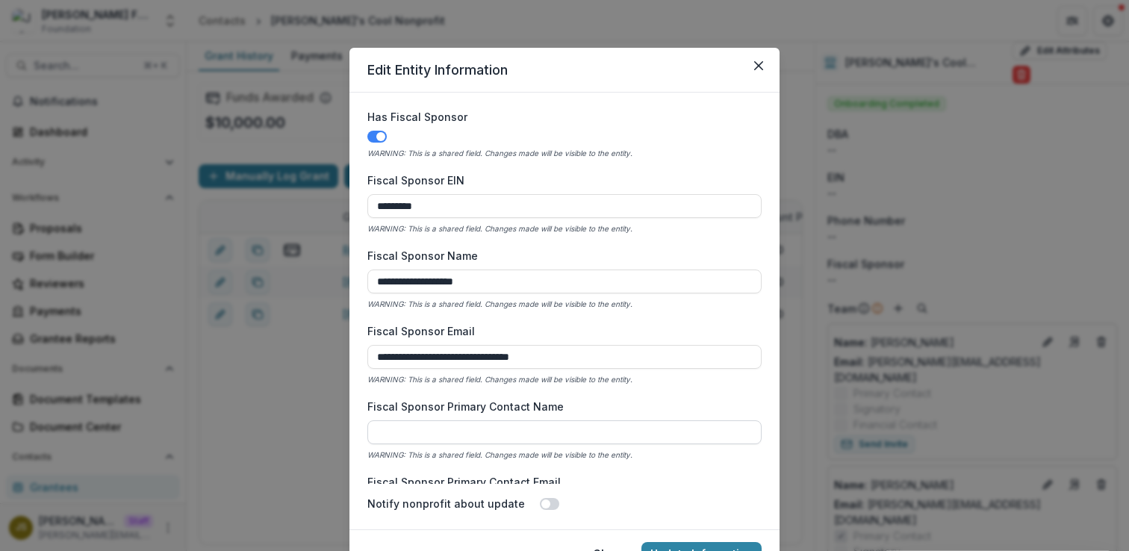
click at [484, 423] on input "Fiscal Sponsor Primary Contact Name" at bounding box center [564, 432] width 394 height 24
type input "**********"
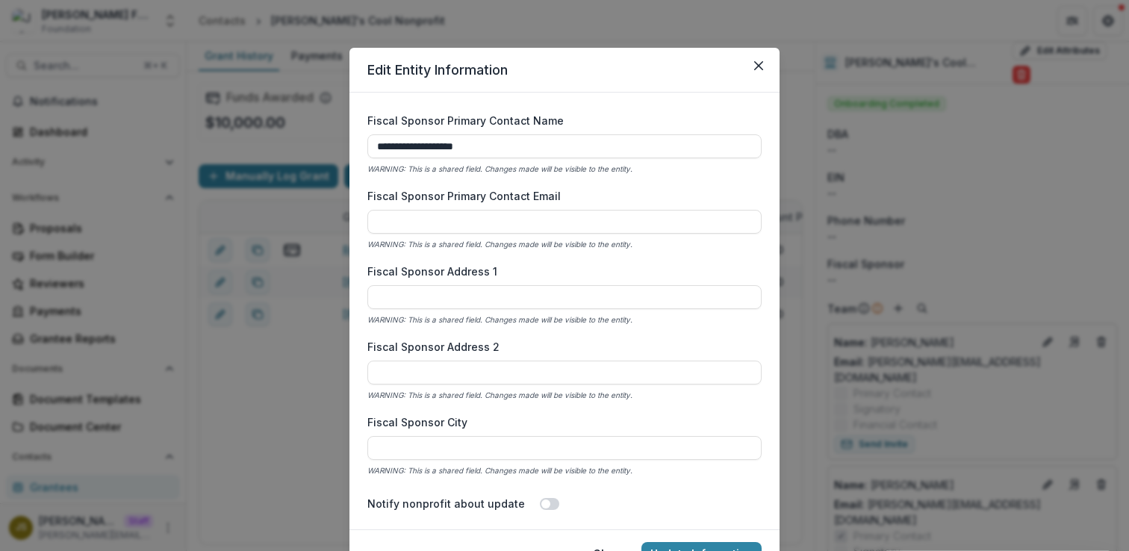
scroll to position [1000, 0]
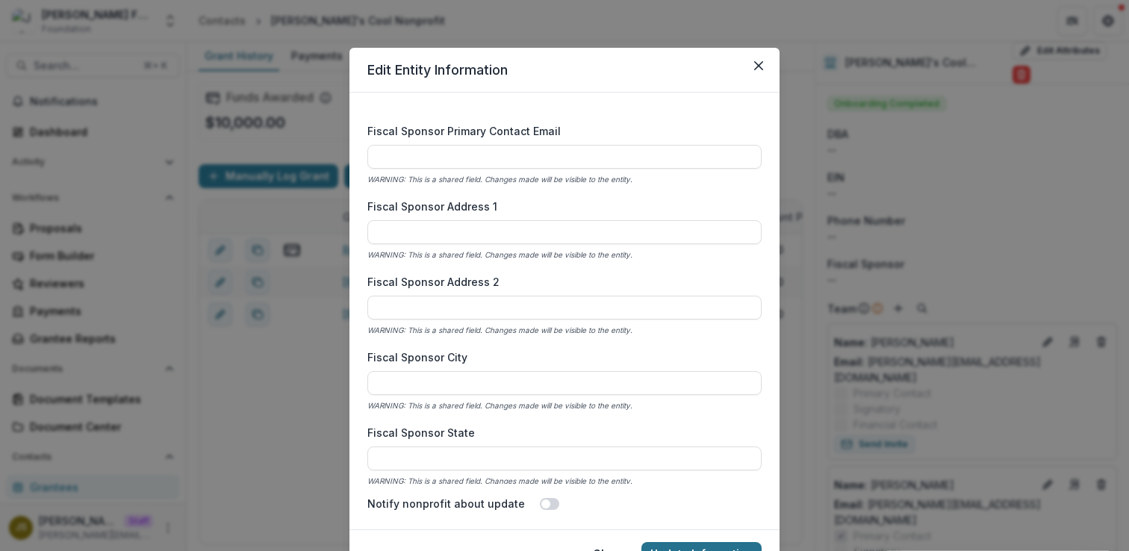
click at [732, 544] on button "Update Information" at bounding box center [701, 554] width 120 height 24
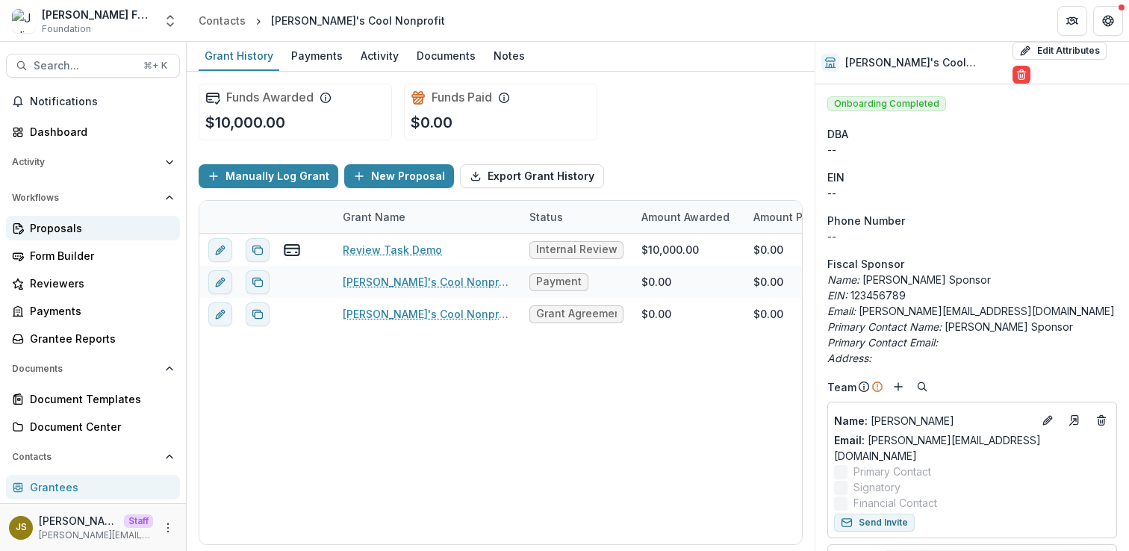
click at [63, 228] on div "Proposals" at bounding box center [99, 228] width 138 height 16
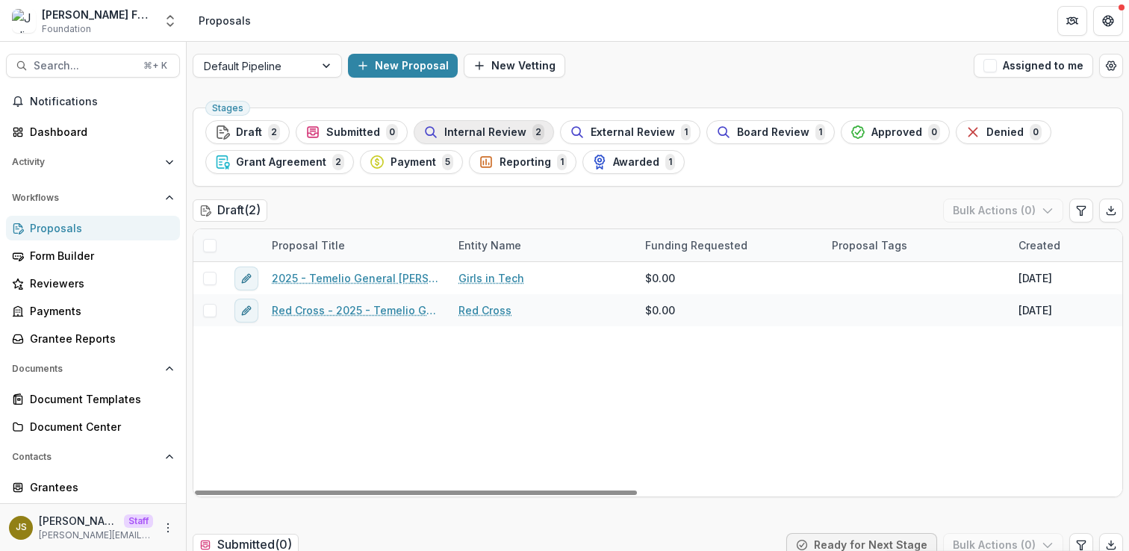
click at [490, 134] on span "Internal Review" at bounding box center [485, 132] width 82 height 13
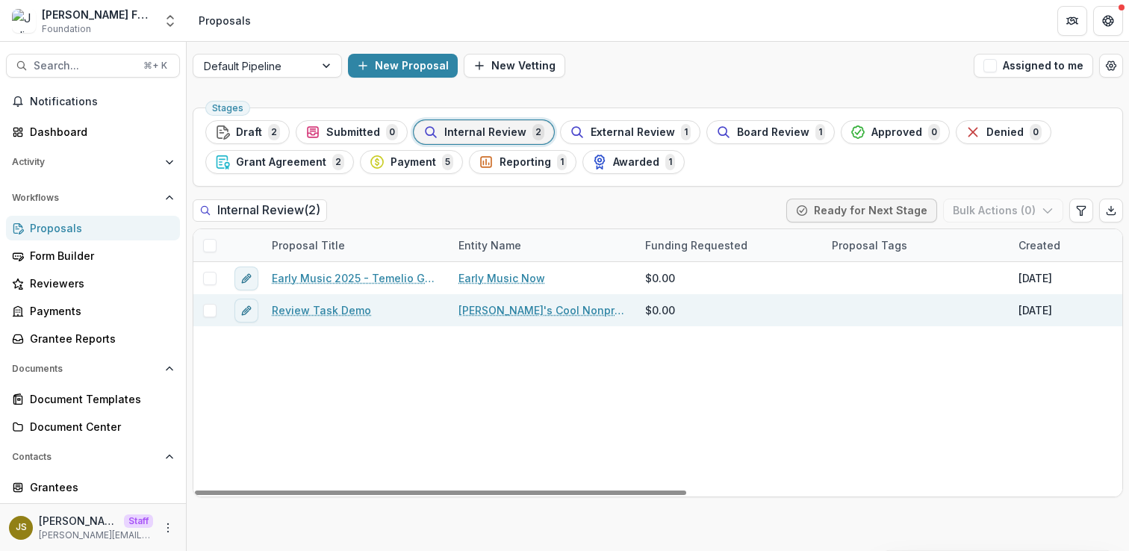
click at [349, 311] on link "Review Task Demo" at bounding box center [321, 310] width 99 height 16
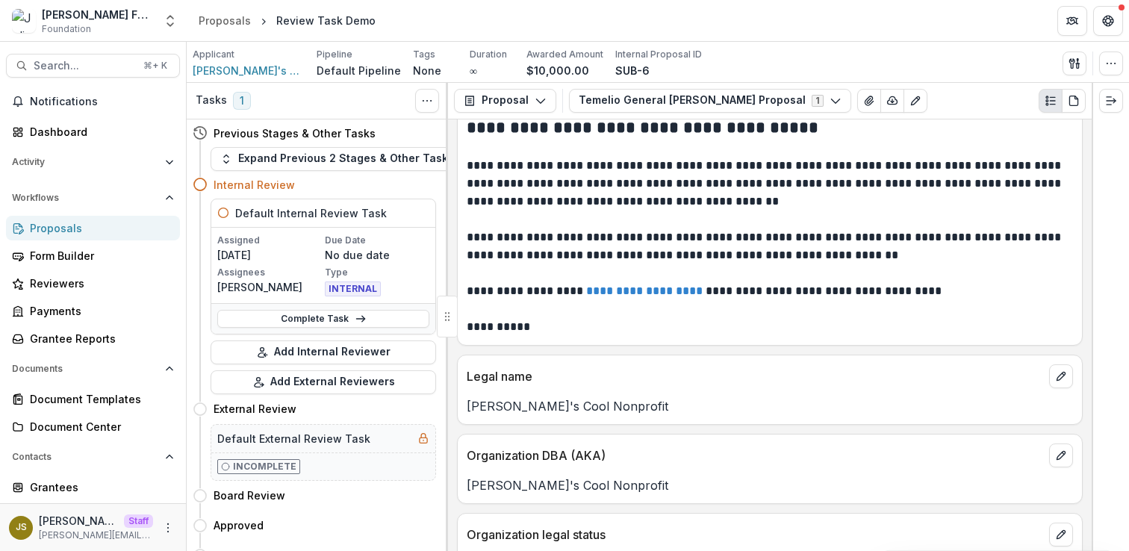
scroll to position [19, 0]
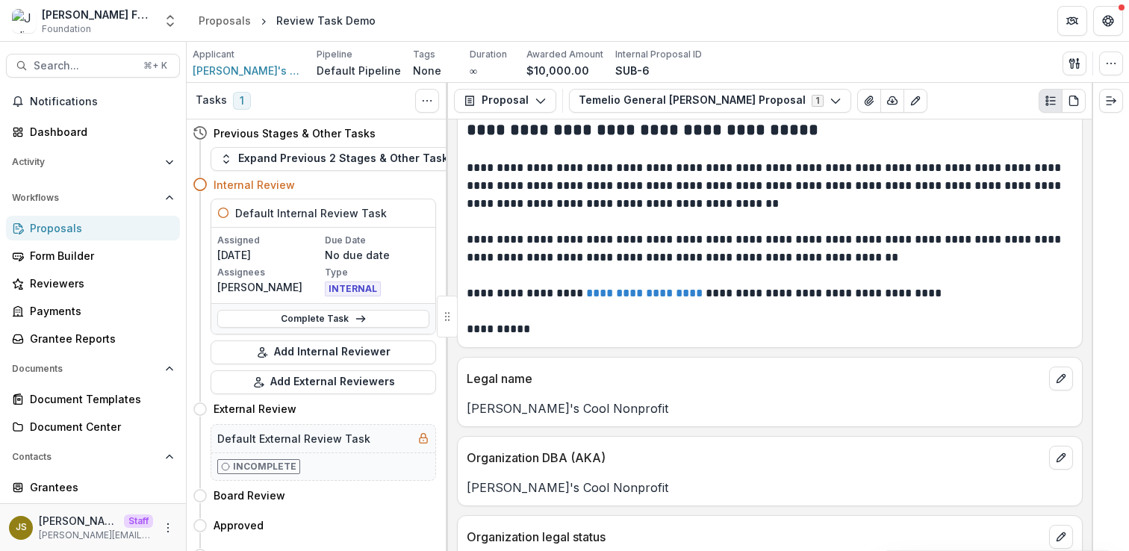
click at [102, 228] on div "Proposals" at bounding box center [99, 228] width 138 height 16
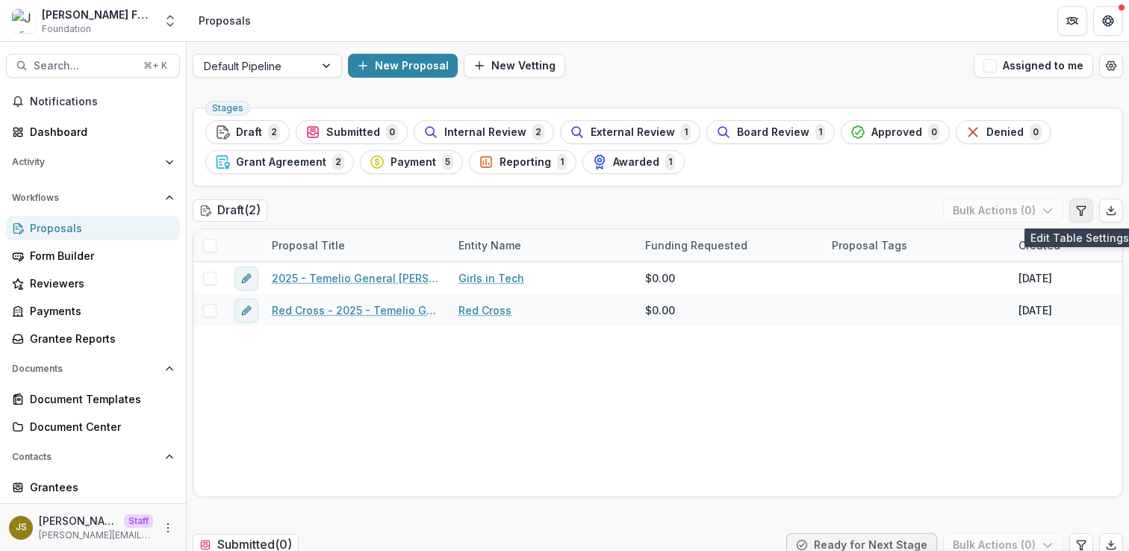
click at [1077, 213] on icon "Edit table settings" at bounding box center [1081, 210] width 8 height 9
select select "******"
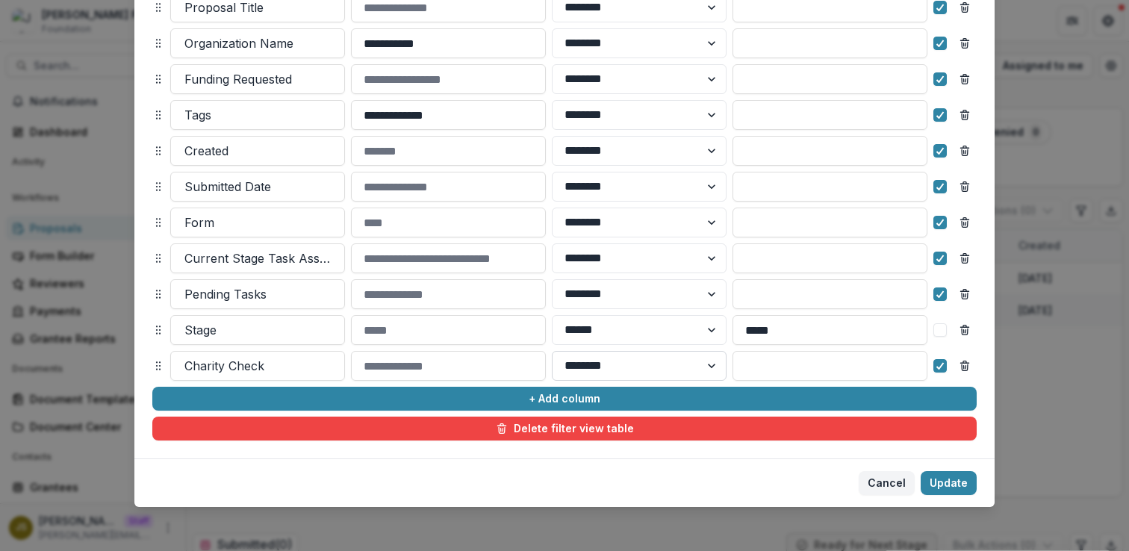
scroll to position [234, 0]
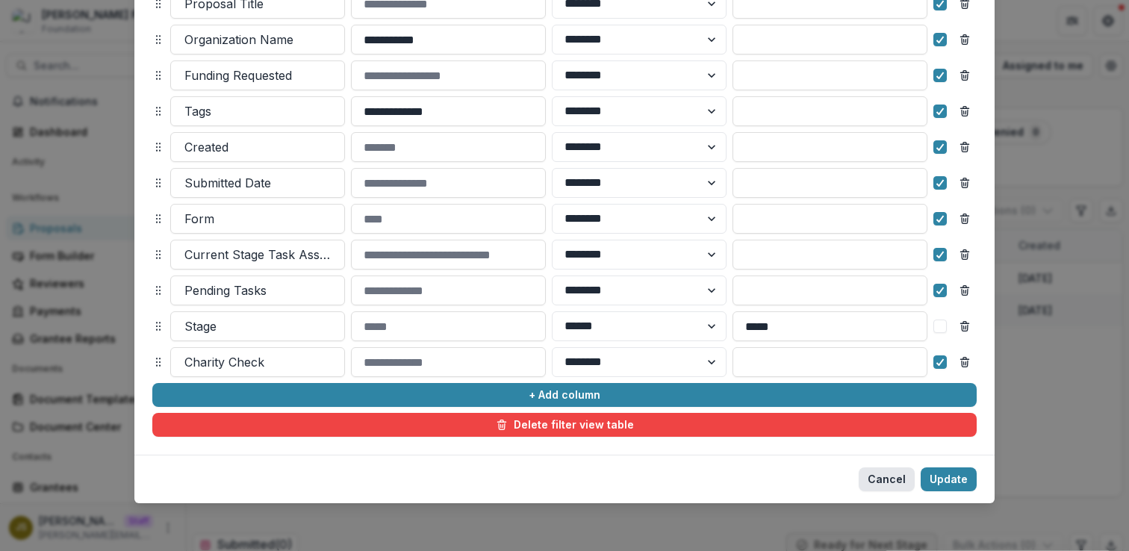
click at [884, 490] on button "Cancel" at bounding box center [887, 479] width 56 height 24
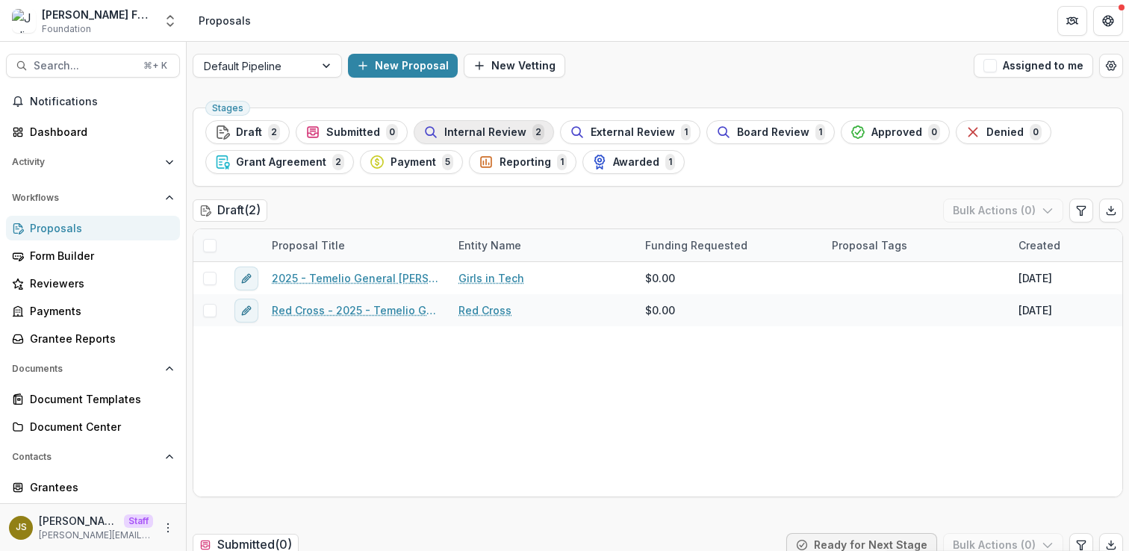
click at [509, 134] on span "Internal Review" at bounding box center [485, 132] width 82 height 13
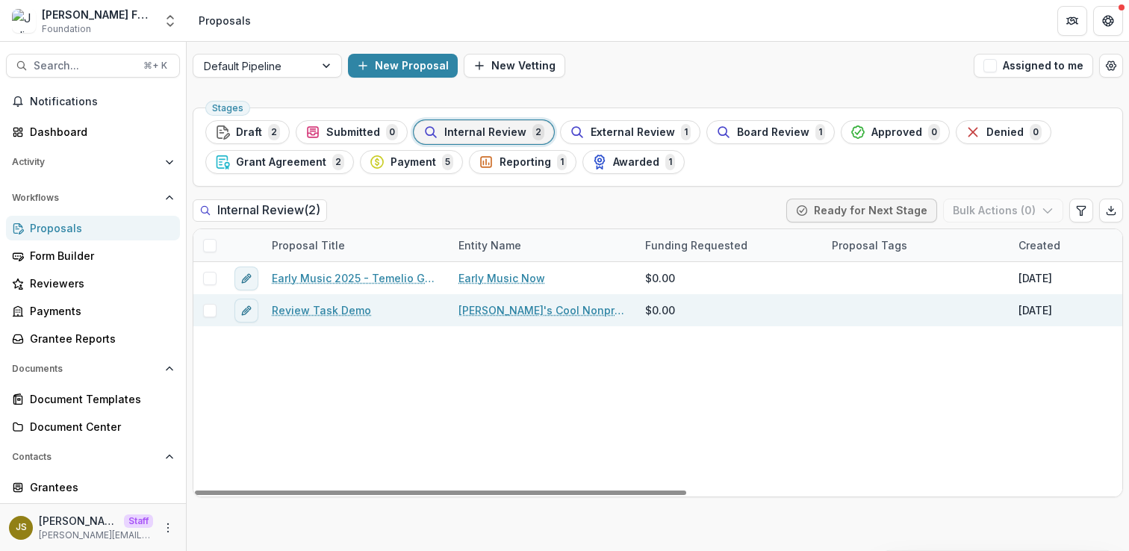
click at [310, 312] on link "Review Task Demo" at bounding box center [321, 310] width 99 height 16
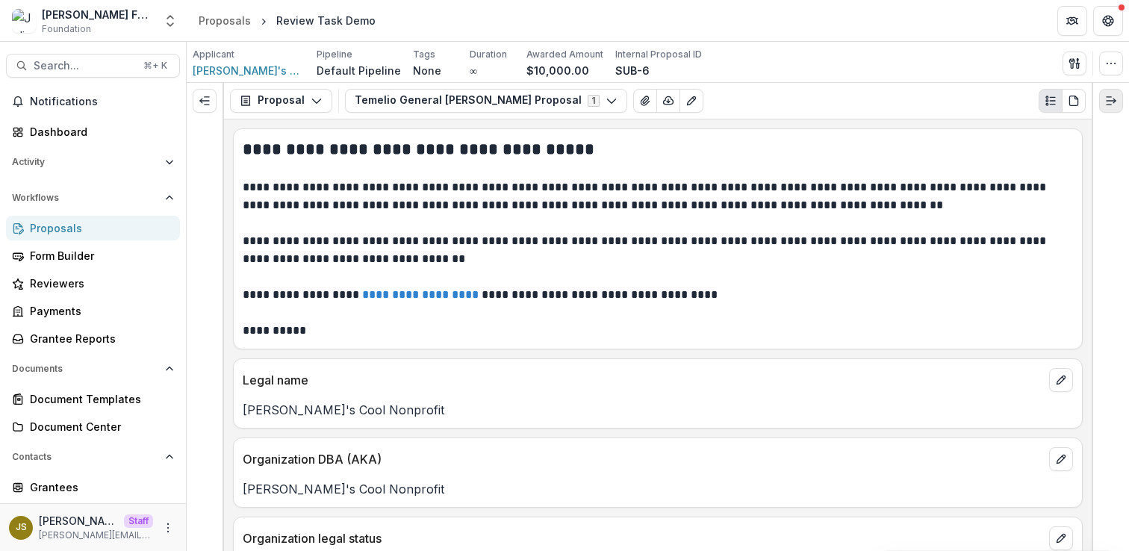
click at [1110, 105] on icon "Expand right" at bounding box center [1111, 101] width 12 height 12
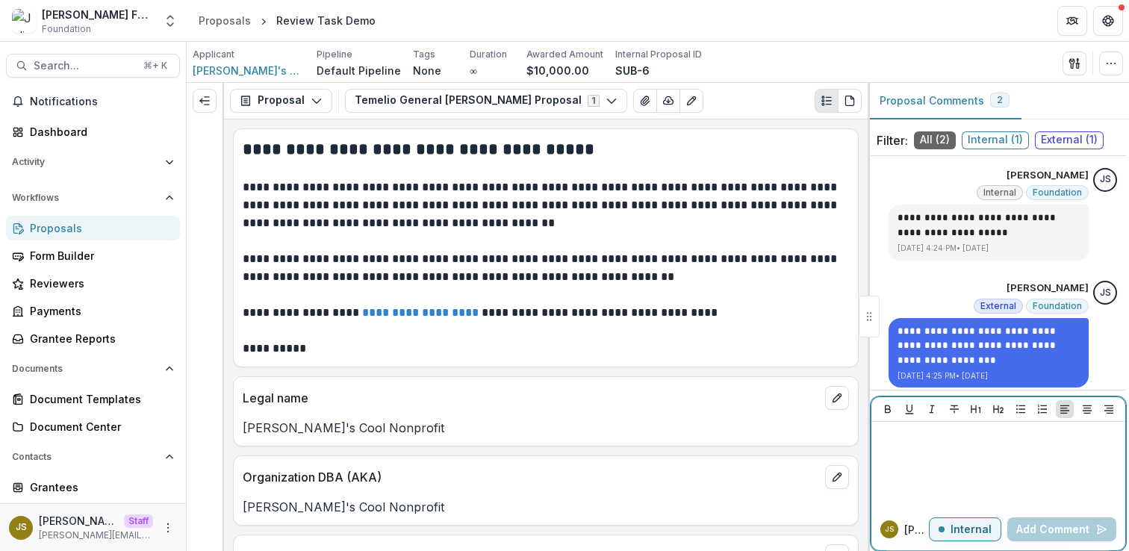
click at [912, 445] on div at bounding box center [998, 465] width 242 height 75
click at [988, 462] on div "*" at bounding box center [998, 465] width 242 height 75
click at [962, 532] on p "Internal" at bounding box center [970, 529] width 41 height 13
click at [947, 446] on div at bounding box center [998, 465] width 242 height 75
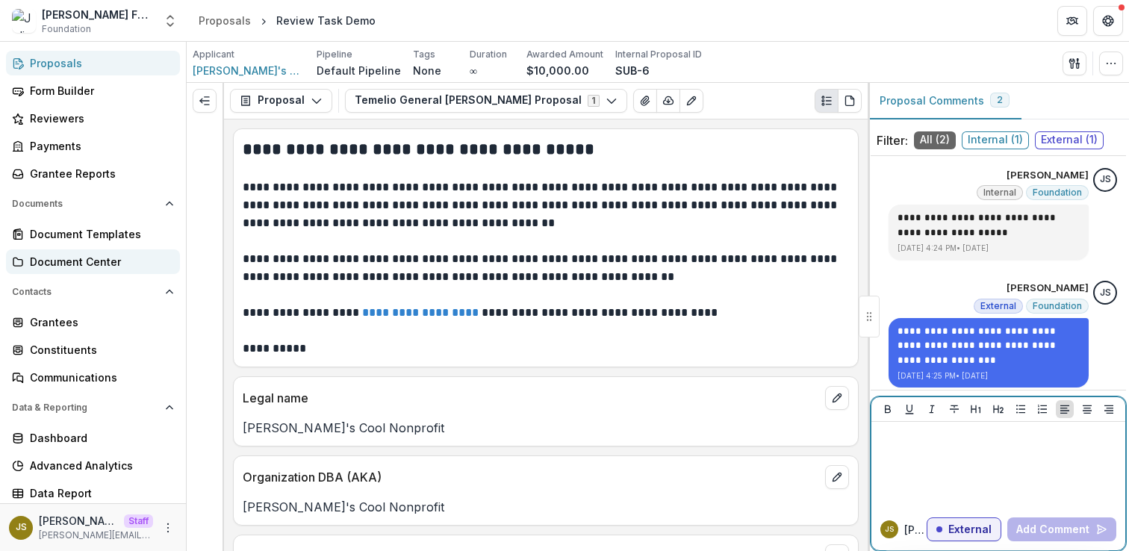
scroll to position [195, 0]
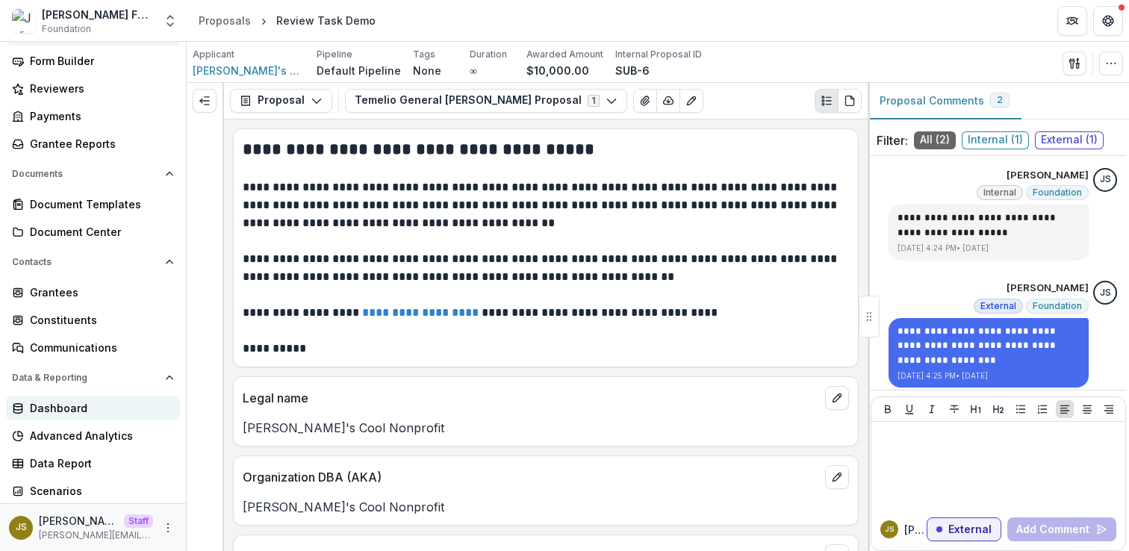
click at [75, 408] on div "Dashboard" at bounding box center [99, 408] width 138 height 16
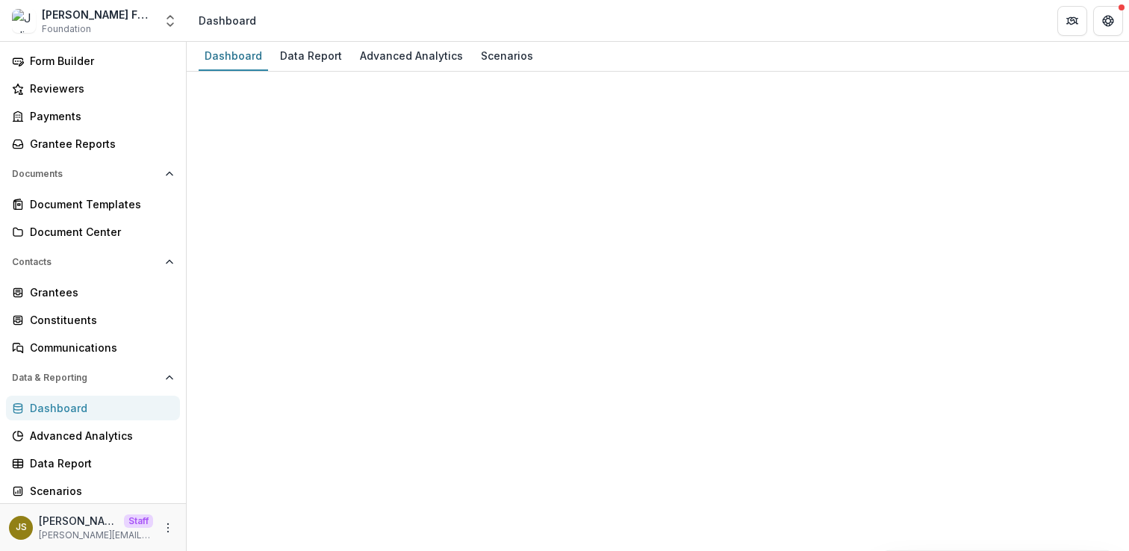
select select "**********"
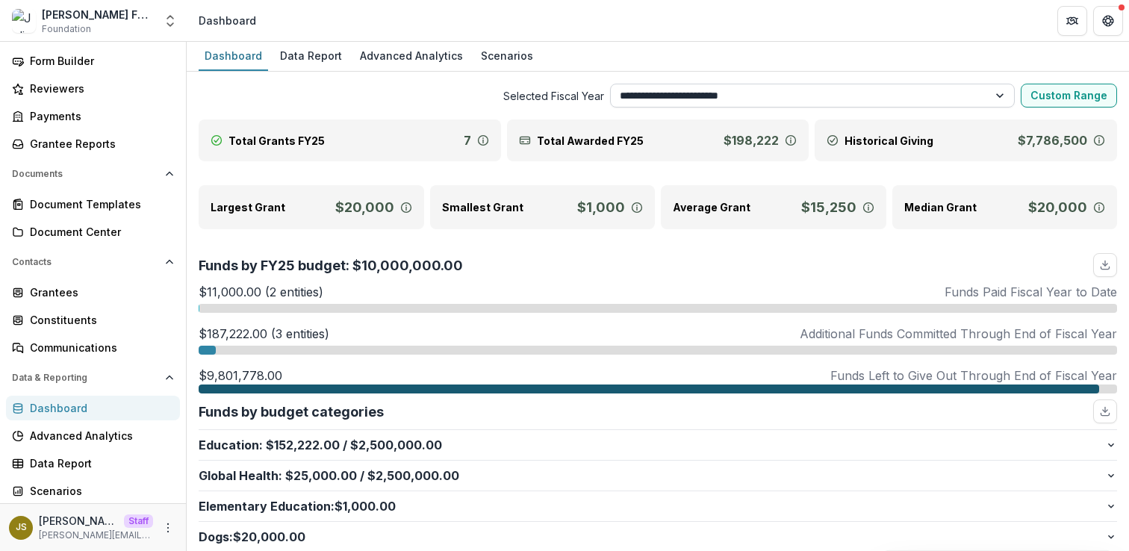
click at [729, 96] on select "**********" at bounding box center [812, 96] width 405 height 24
click at [610, 84] on select "**********" at bounding box center [812, 96] width 405 height 24
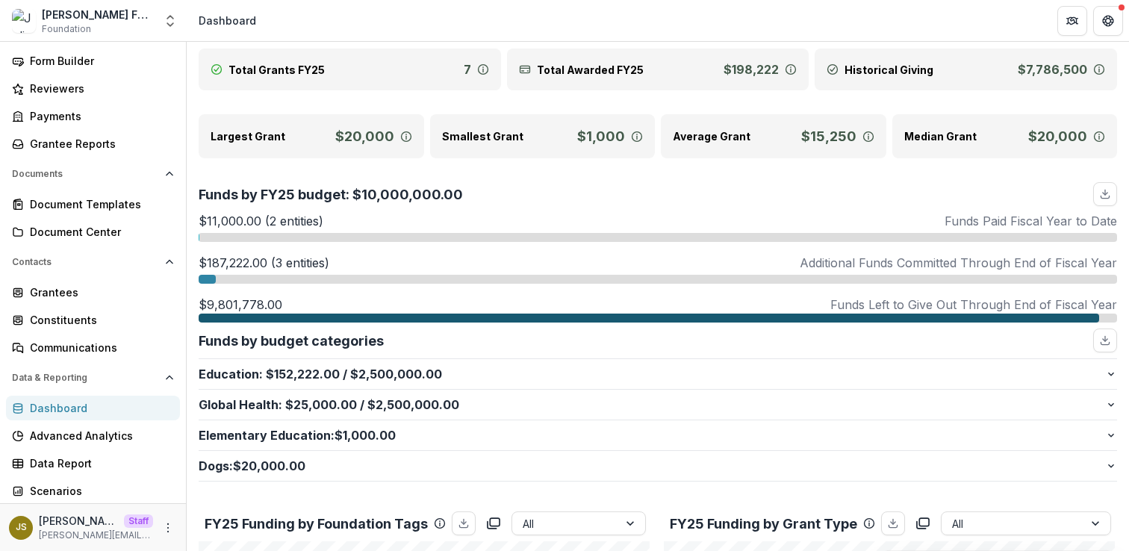
scroll to position [96, 0]
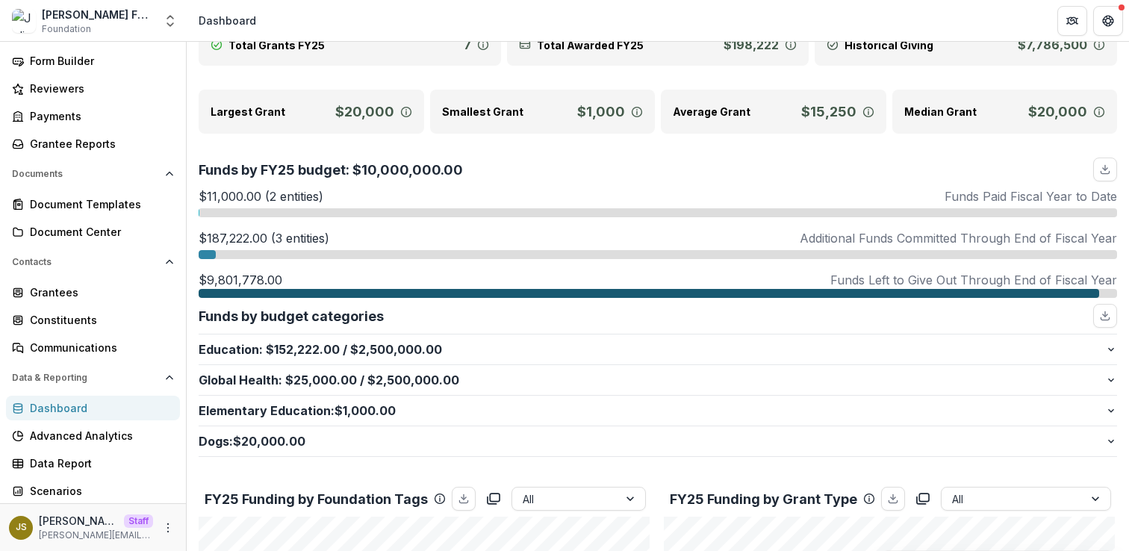
click at [392, 175] on p "Funds by FY25 budget: $10,000,000.00" at bounding box center [331, 170] width 264 height 20
click at [234, 192] on p "$11,000.00 (2 entities)" at bounding box center [261, 196] width 125 height 18
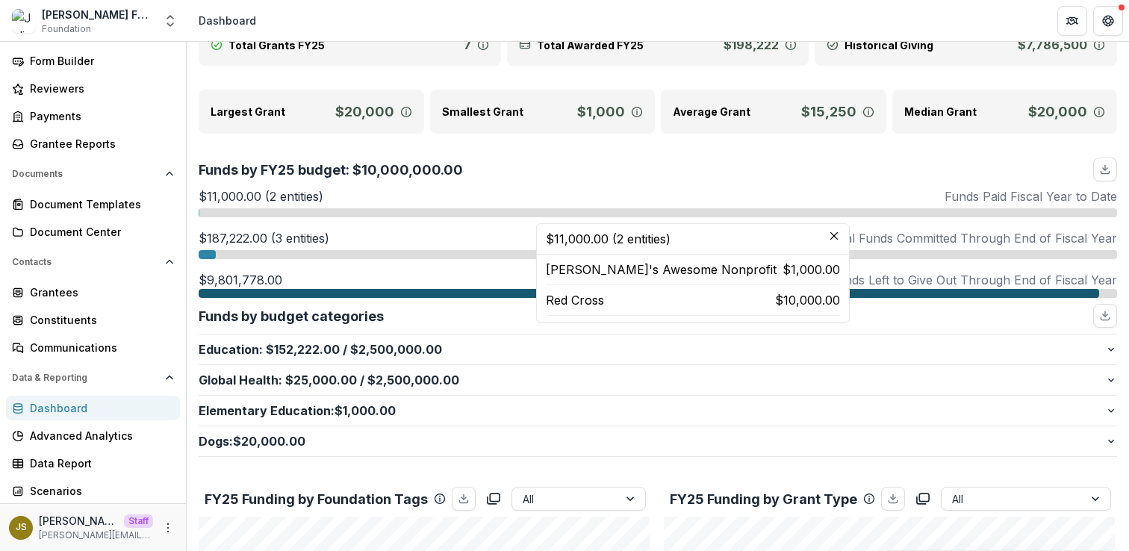
click at [689, 163] on div "Funds by FY25 budget: $10,000,000.00" at bounding box center [658, 170] width 918 height 24
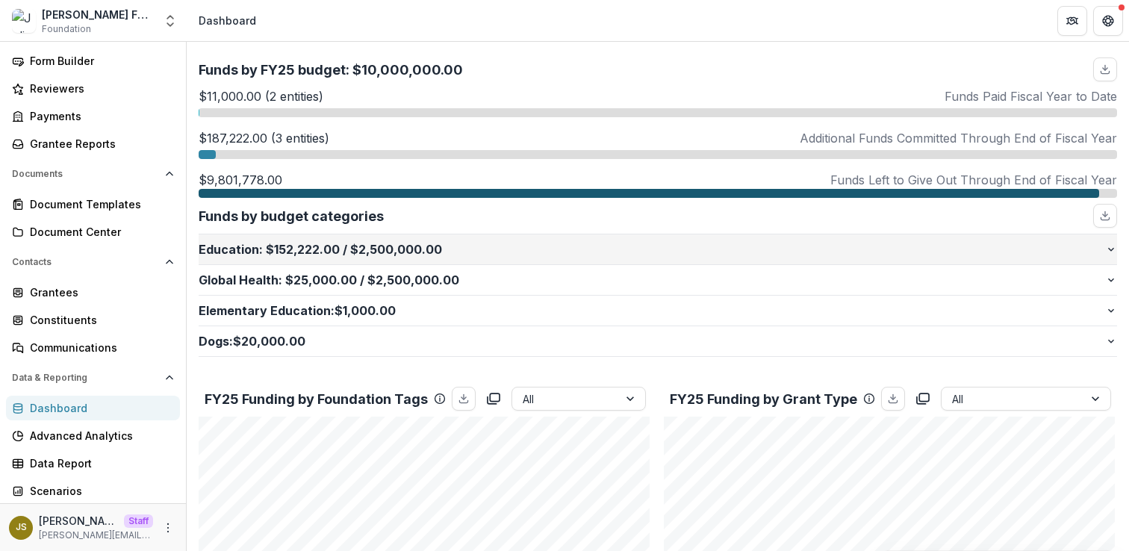
scroll to position [198, 0]
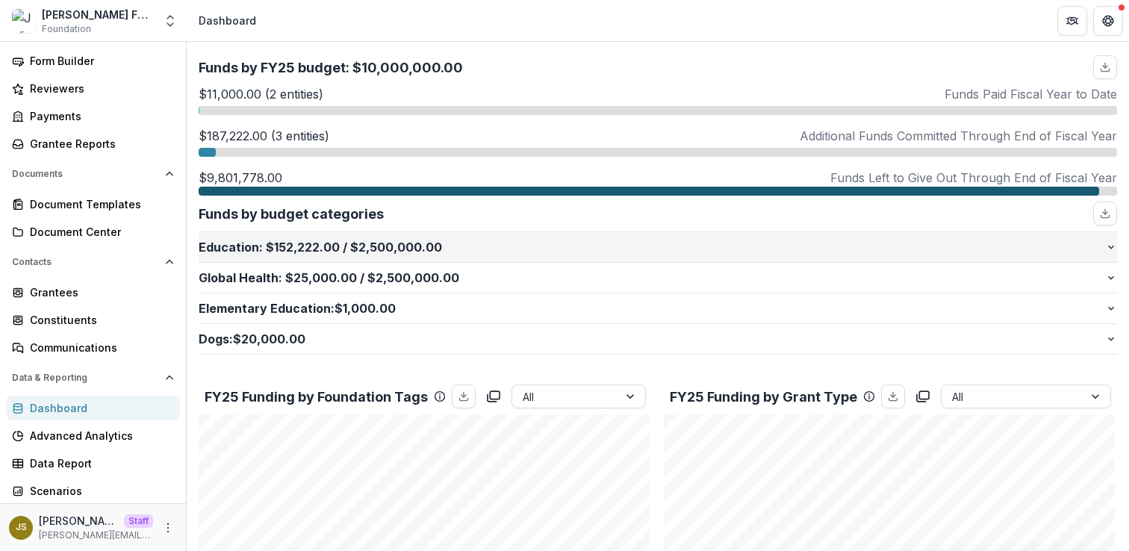
click at [458, 244] on p "Education : $152,222.00 / $2,500,000.00" at bounding box center [652, 247] width 906 height 18
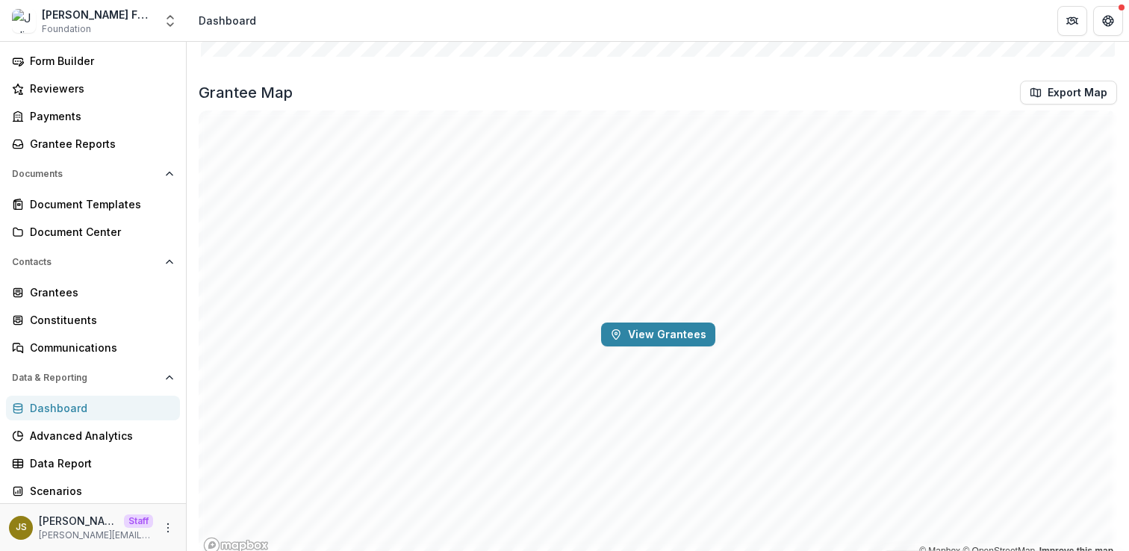
scroll to position [1704, 0]
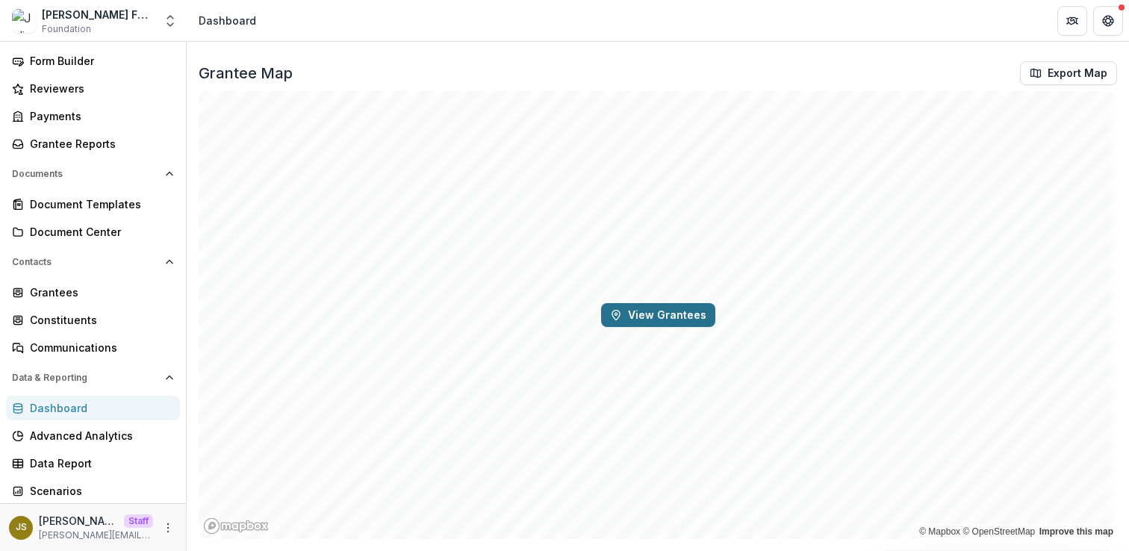
click at [653, 314] on button "View Grantees" at bounding box center [658, 315] width 114 height 24
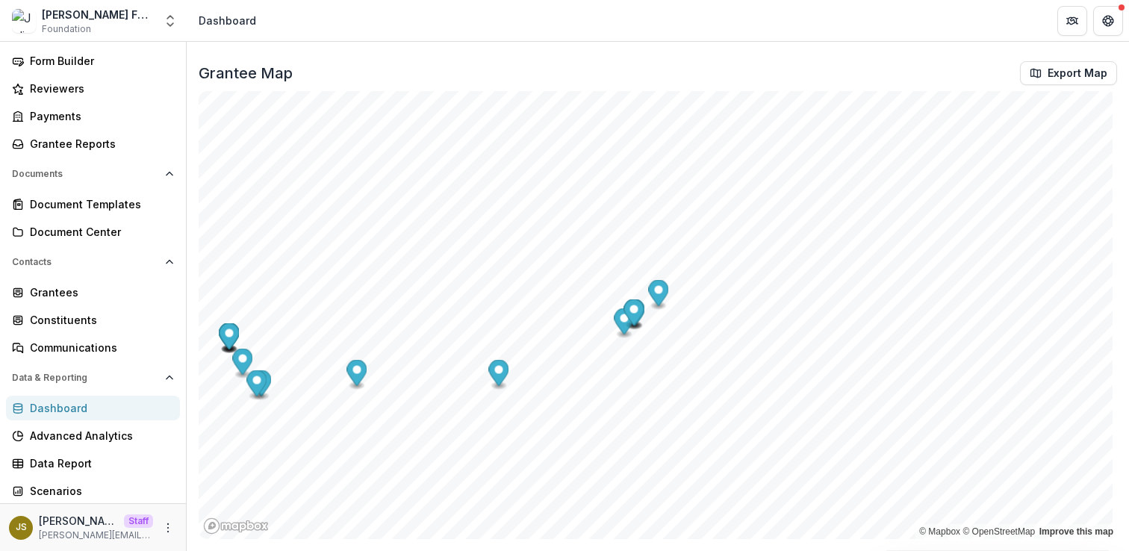
click at [665, 296] on icon "Map marker" at bounding box center [659, 295] width 20 height 31
click at [670, 79] on div "Grantee Map Export Map" at bounding box center [658, 73] width 918 height 24
click at [743, 134] on span "×" at bounding box center [745, 128] width 5 height 10
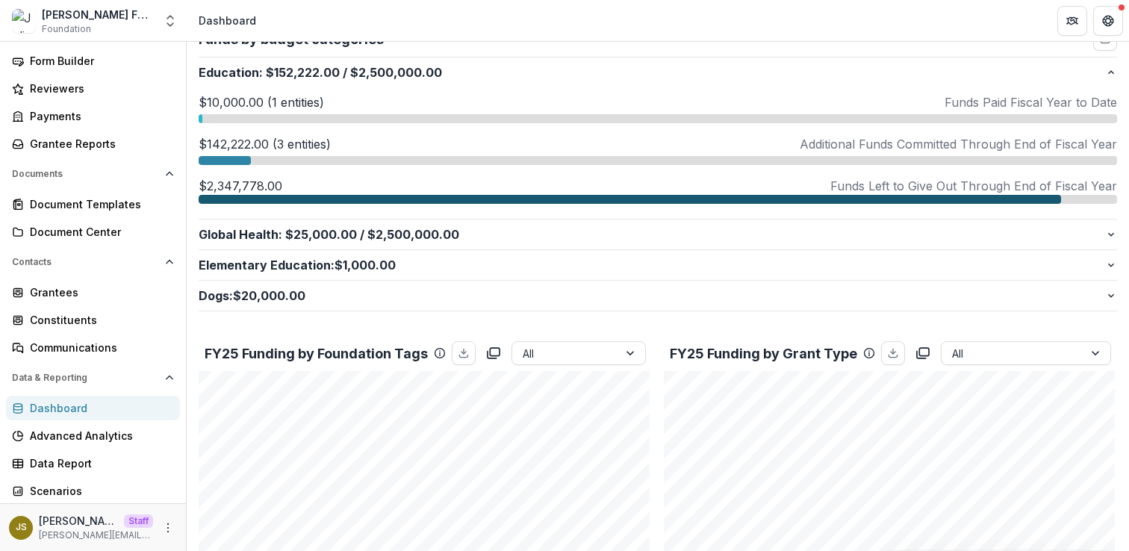
scroll to position [0, 0]
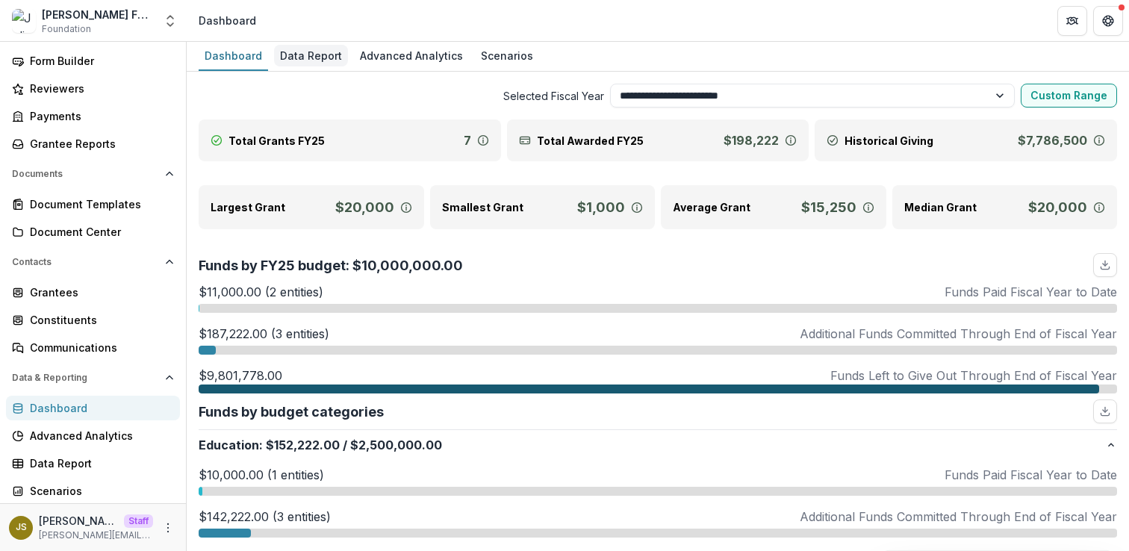
click at [312, 60] on div "Data Report" at bounding box center [311, 56] width 74 height 22
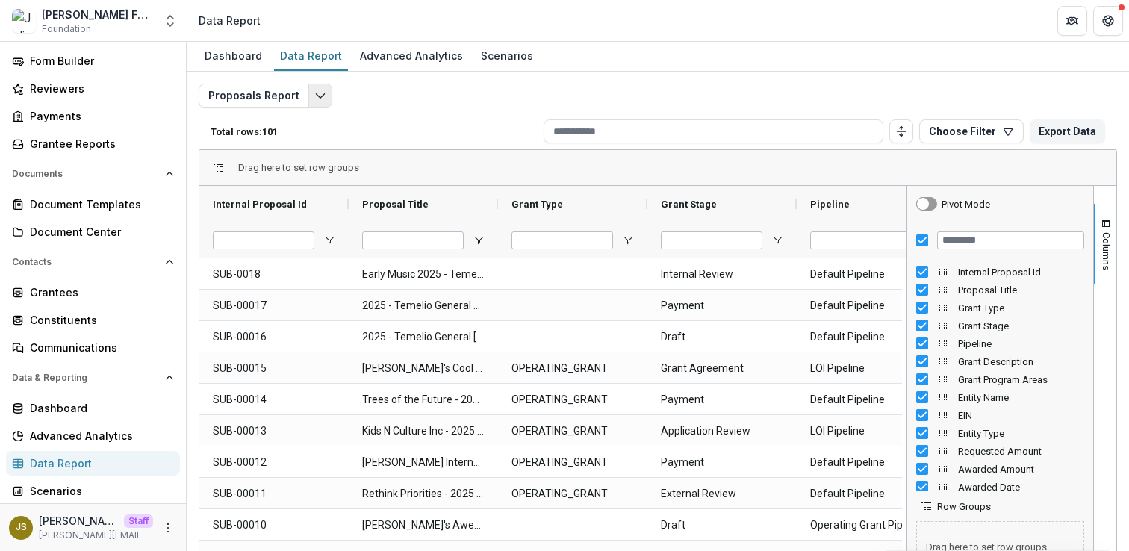
click at [308, 100] on button "Edit selected report" at bounding box center [320, 96] width 24 height 24
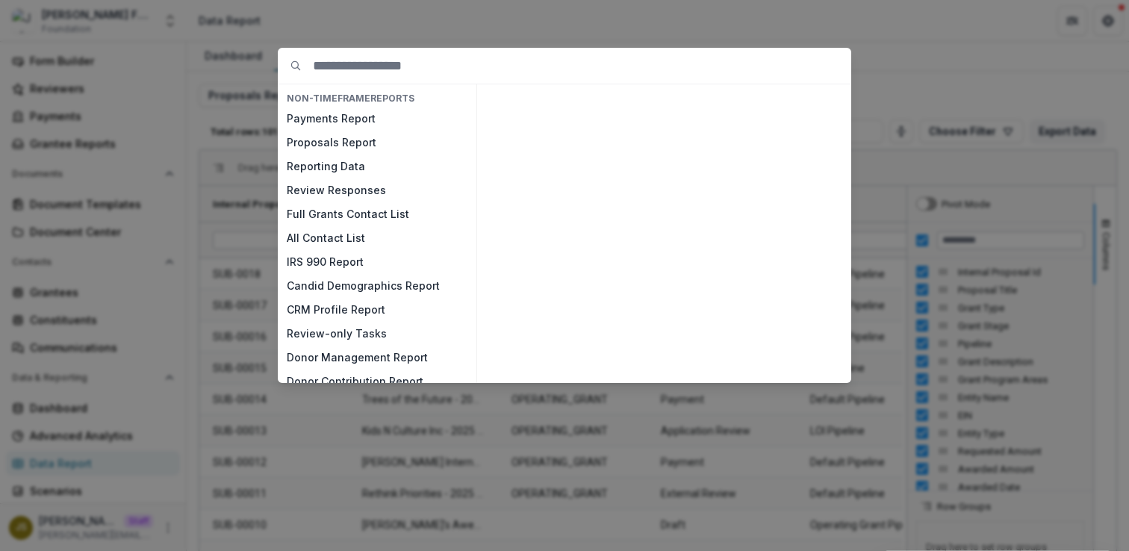
click at [946, 90] on div "NON-TIMEFRAME Reports Payments Report Proposals Report Reporting Data Review Re…" at bounding box center [564, 275] width 1129 height 551
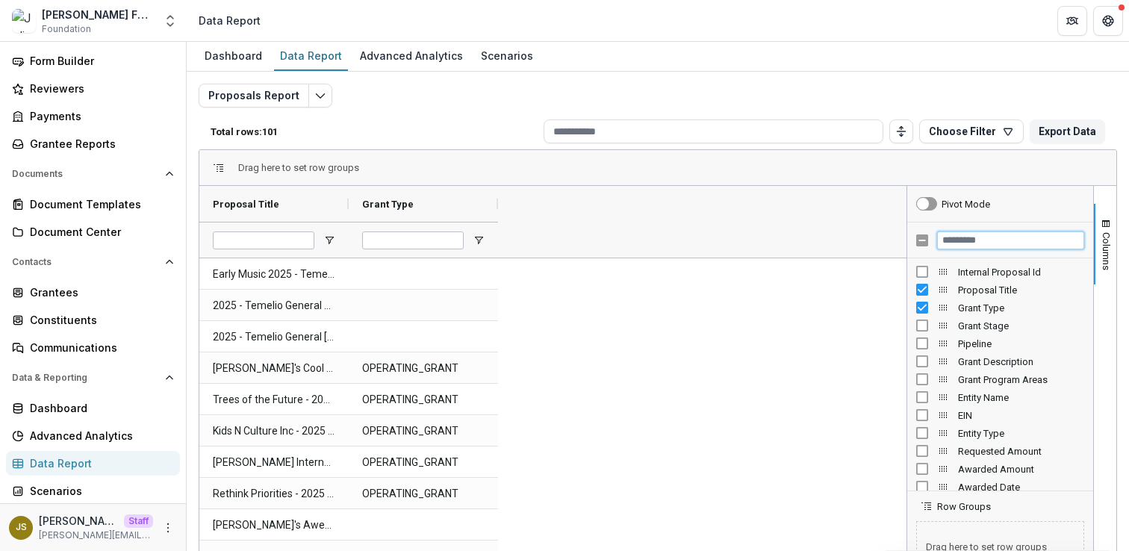
click at [966, 246] on input "Filter Columns Input" at bounding box center [1010, 240] width 147 height 18
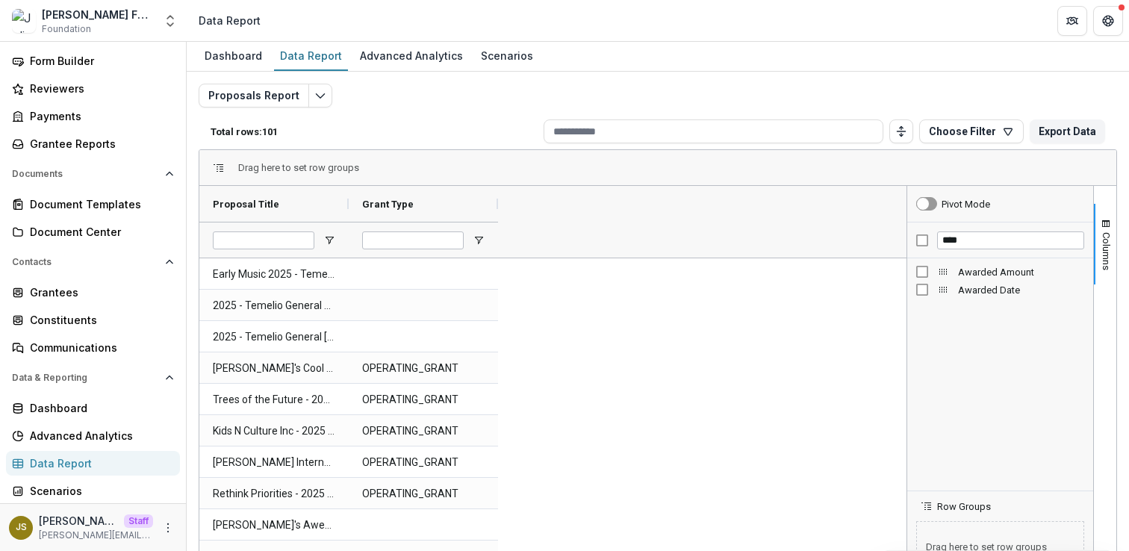
click at [981, 271] on span "Awarded Amount" at bounding box center [1021, 272] width 126 height 11
click at [979, 292] on span "Awarded Date" at bounding box center [1021, 289] width 126 height 11
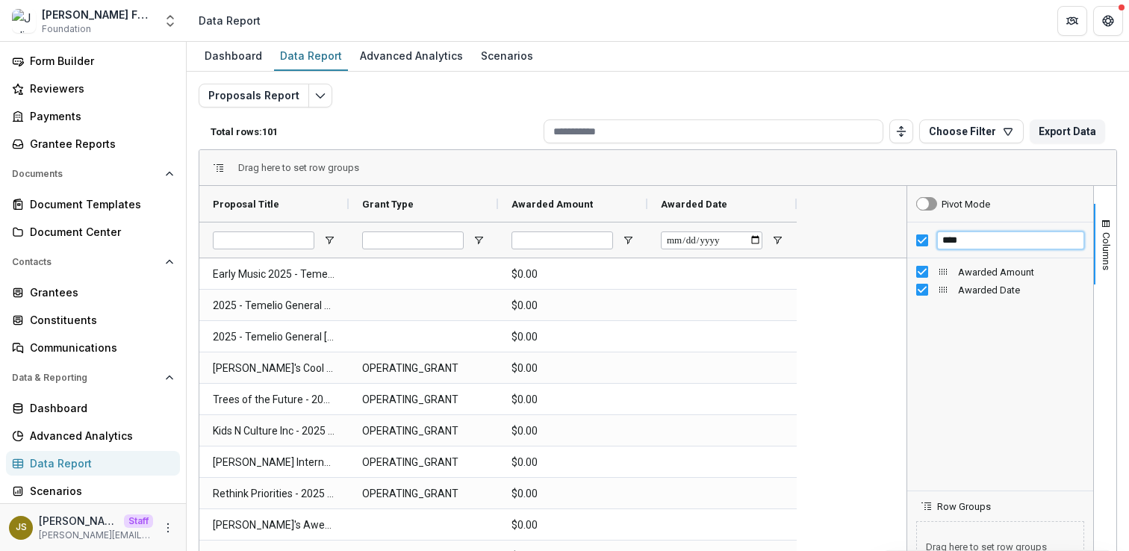
click at [973, 236] on input "****" at bounding box center [1010, 240] width 147 height 18
type input "*"
type input "**"
click at [986, 307] on span "HQ City" at bounding box center [1021, 307] width 126 height 11
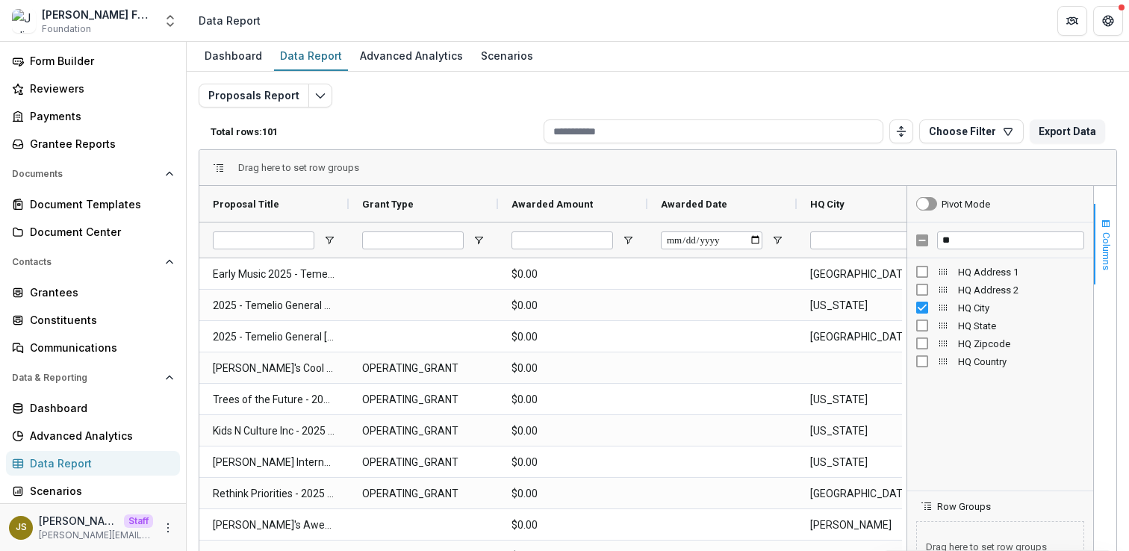
click at [1101, 246] on span "Columns" at bounding box center [1105, 251] width 11 height 38
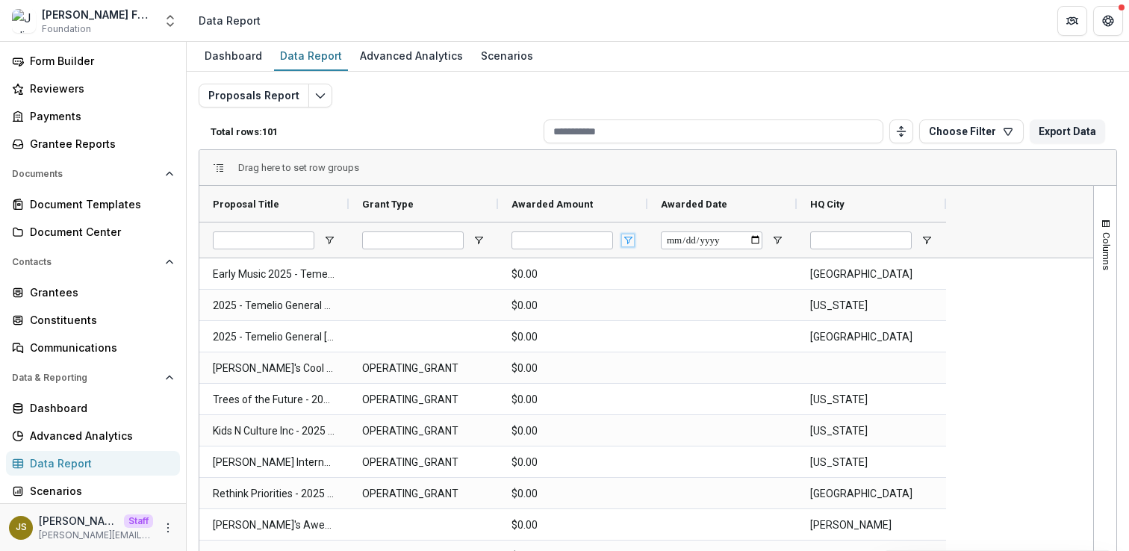
click at [626, 240] on span "Open Filter Menu" at bounding box center [628, 240] width 12 height 12
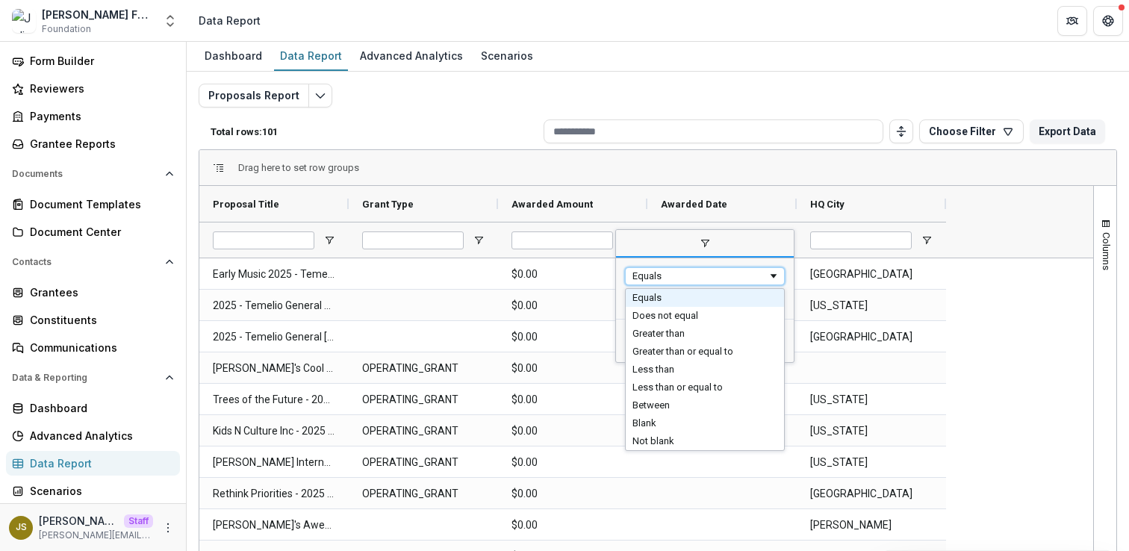
click at [661, 284] on div "Equals" at bounding box center [705, 276] width 160 height 18
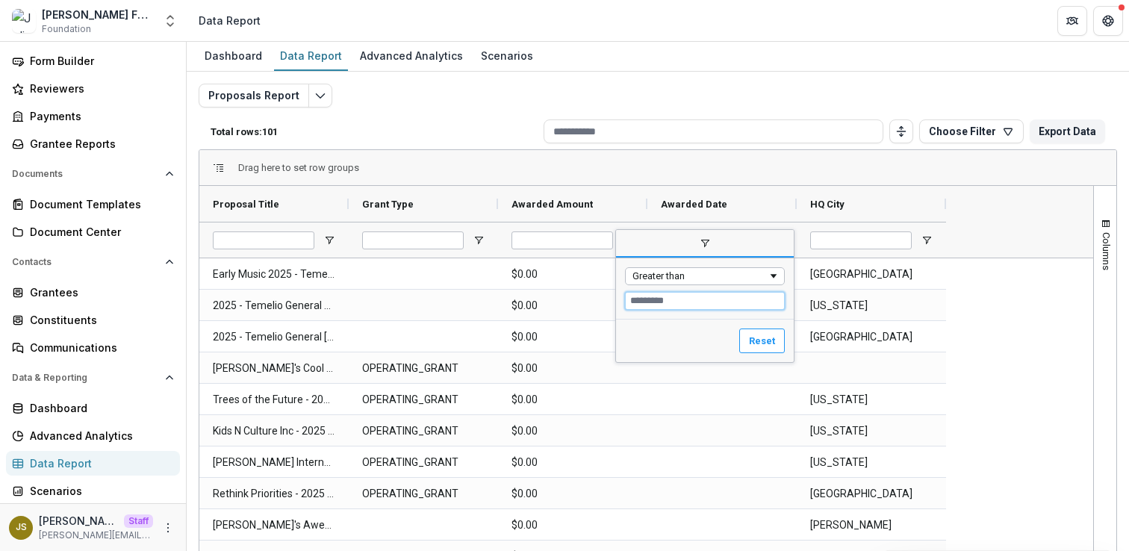
click at [667, 299] on input "Filter Value" at bounding box center [705, 301] width 160 height 18
type input "*****"
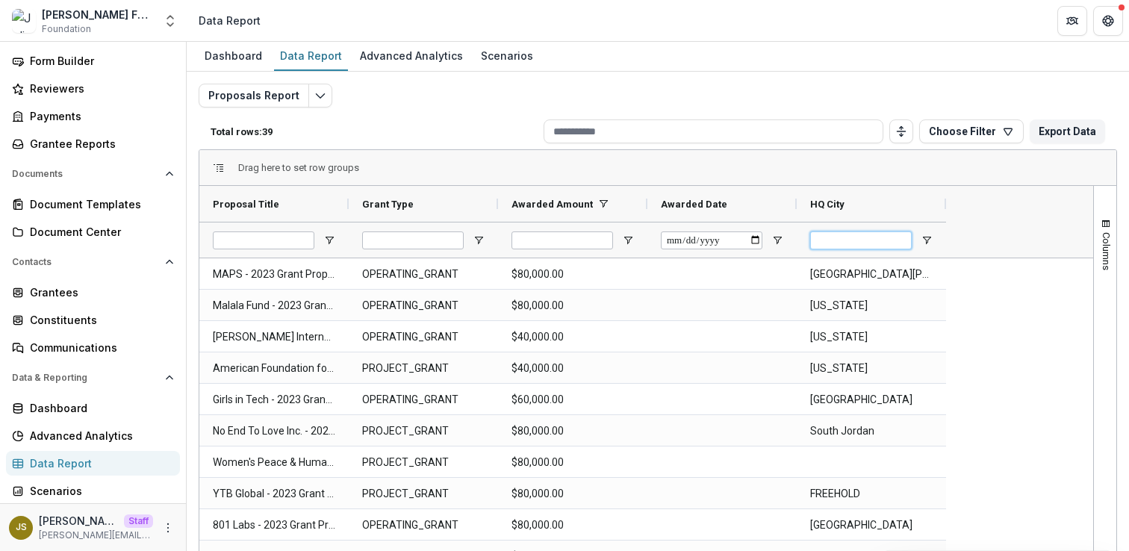
click at [866, 240] on input "HQ City Filter Input" at bounding box center [861, 240] width 102 height 18
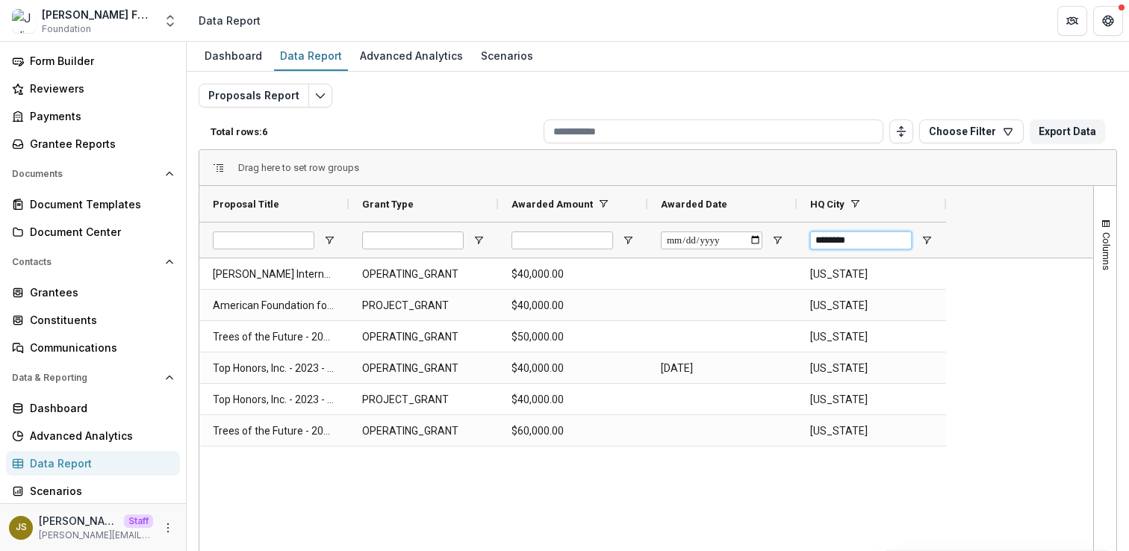
type input "********"
click at [1040, 337] on div "Helen Keller International - 2023 Grant Proposal OPERATING_GRANT $40,000.00 NEW…" at bounding box center [646, 464] width 894 height 413
click at [1101, 228] on span "button" at bounding box center [1106, 224] width 12 height 12
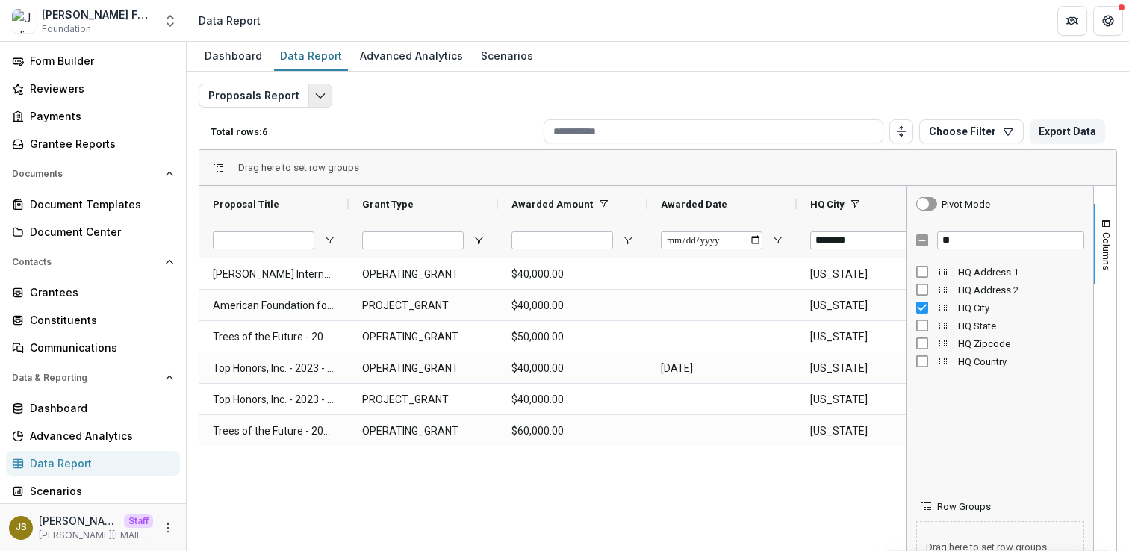
click at [314, 94] on icon "Edit selected report" at bounding box center [320, 96] width 12 height 12
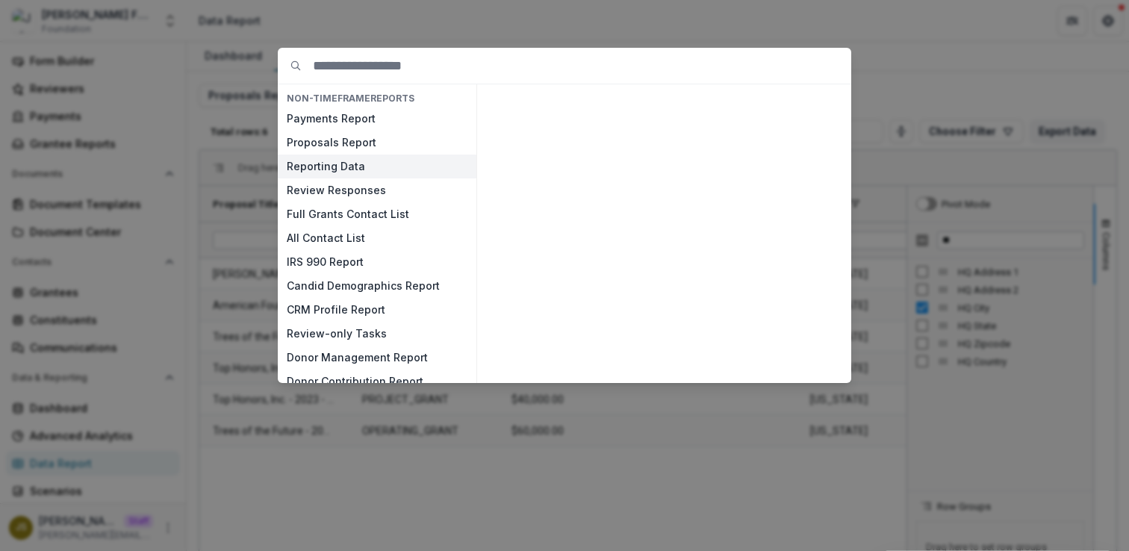
click at [349, 169] on button "Reporting Data" at bounding box center [377, 167] width 199 height 24
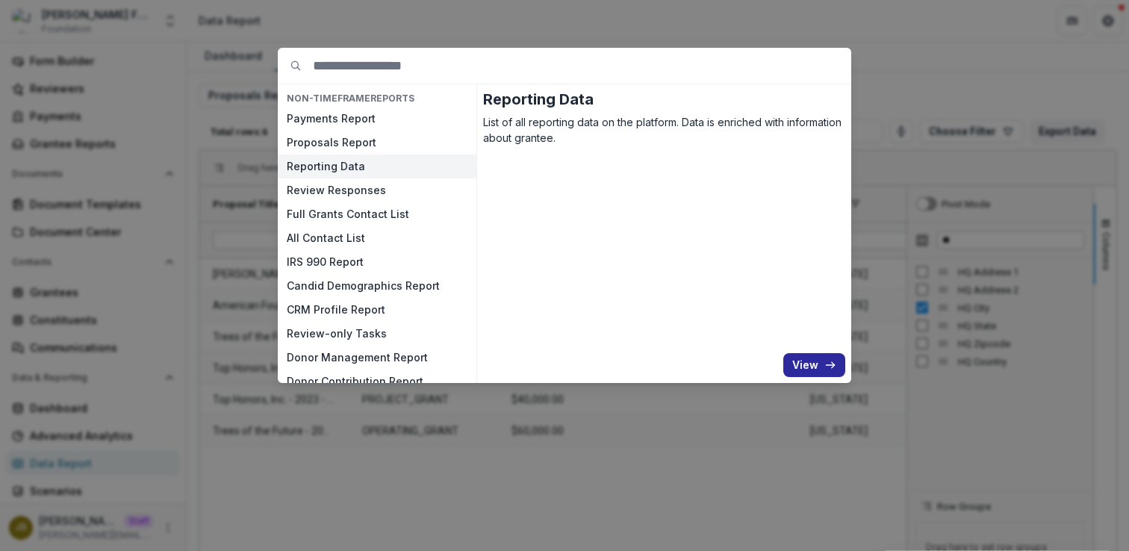
click at [810, 366] on button "View" at bounding box center [814, 365] width 62 height 24
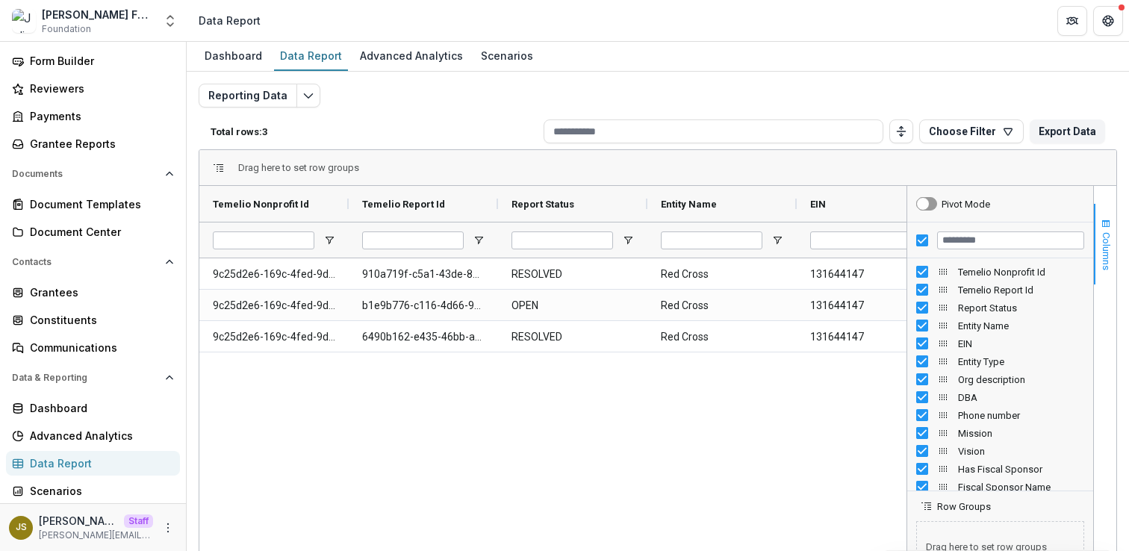
click at [1100, 252] on span "Columns" at bounding box center [1105, 251] width 11 height 38
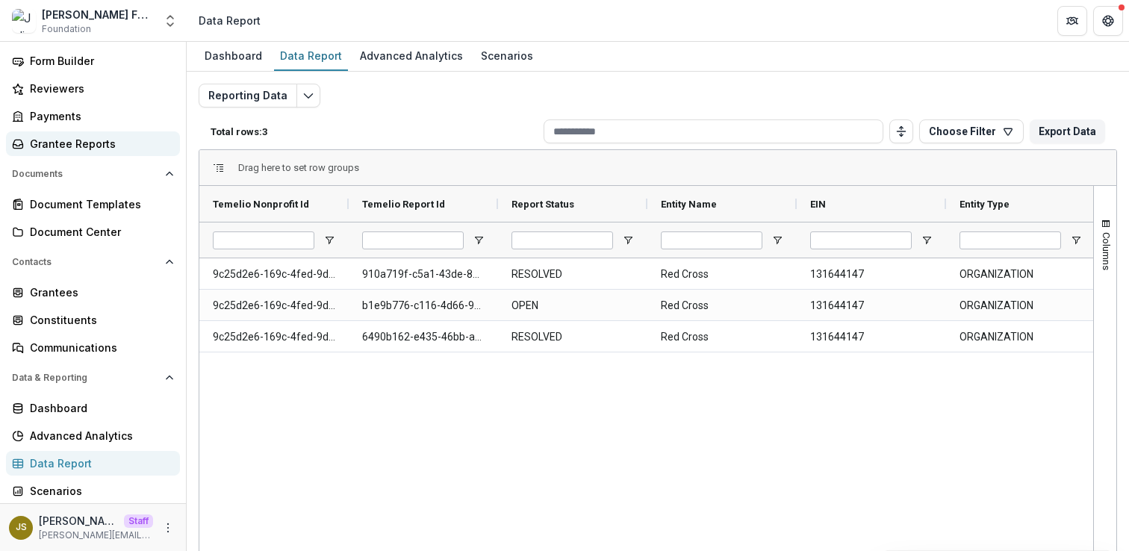
click at [90, 141] on div "Grantee Reports" at bounding box center [99, 144] width 138 height 16
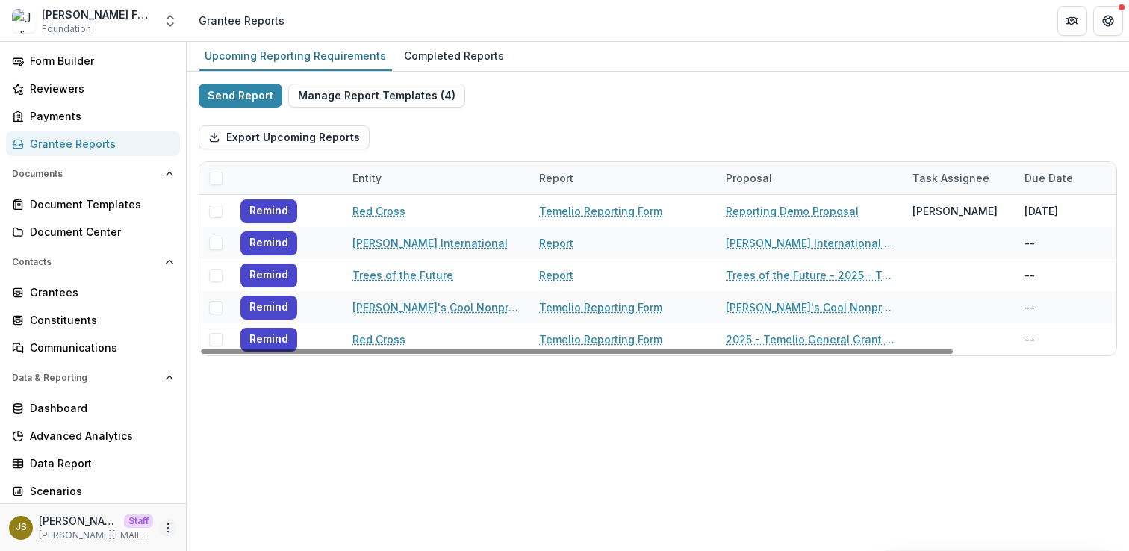
click at [165, 529] on icon "More" at bounding box center [168, 528] width 12 height 12
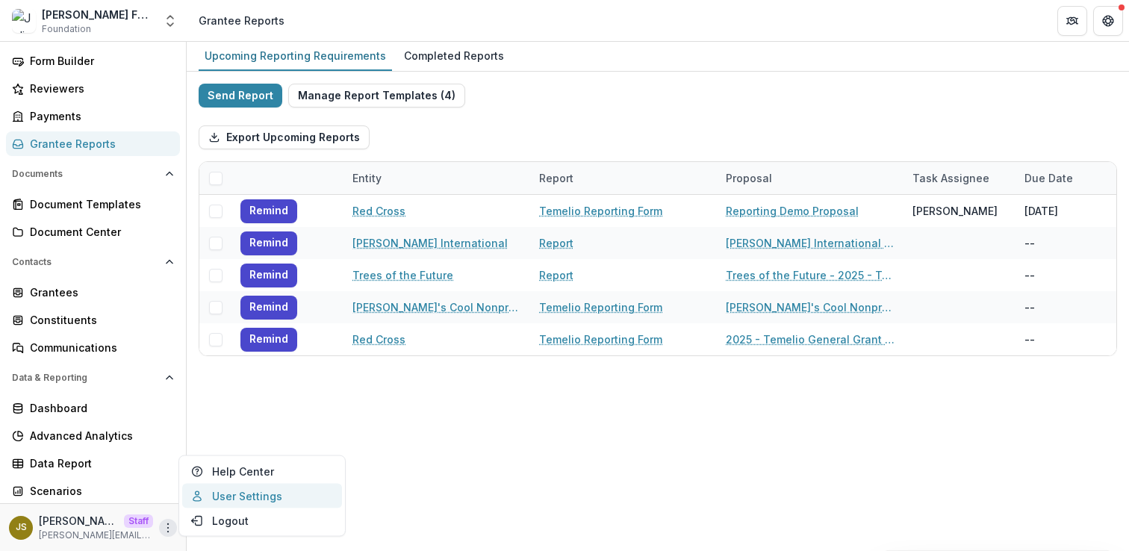
click at [243, 496] on link "User Settings" at bounding box center [262, 496] width 160 height 25
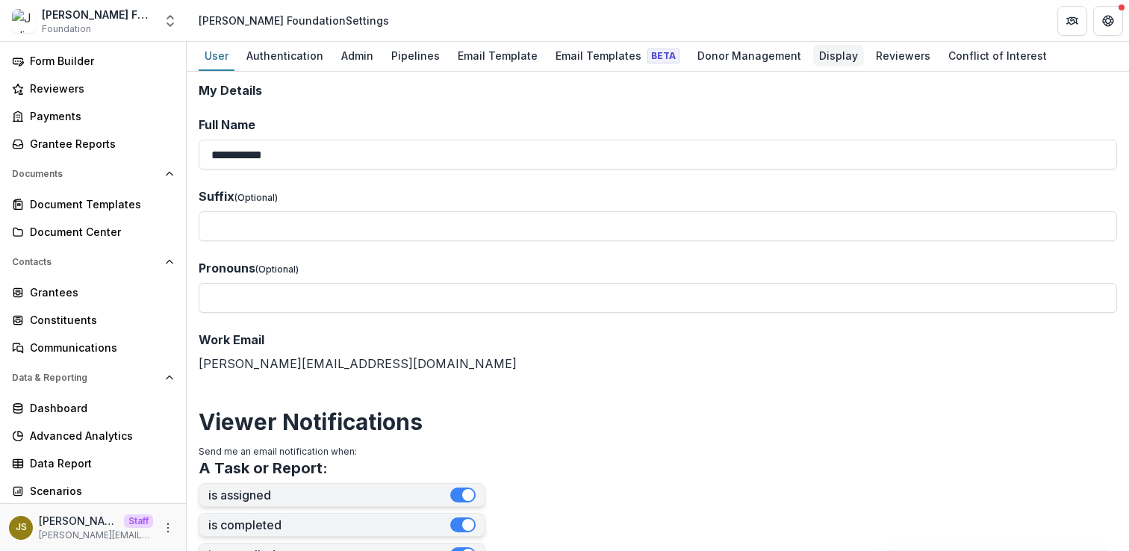
click at [813, 57] on div "Display" at bounding box center [838, 56] width 51 height 22
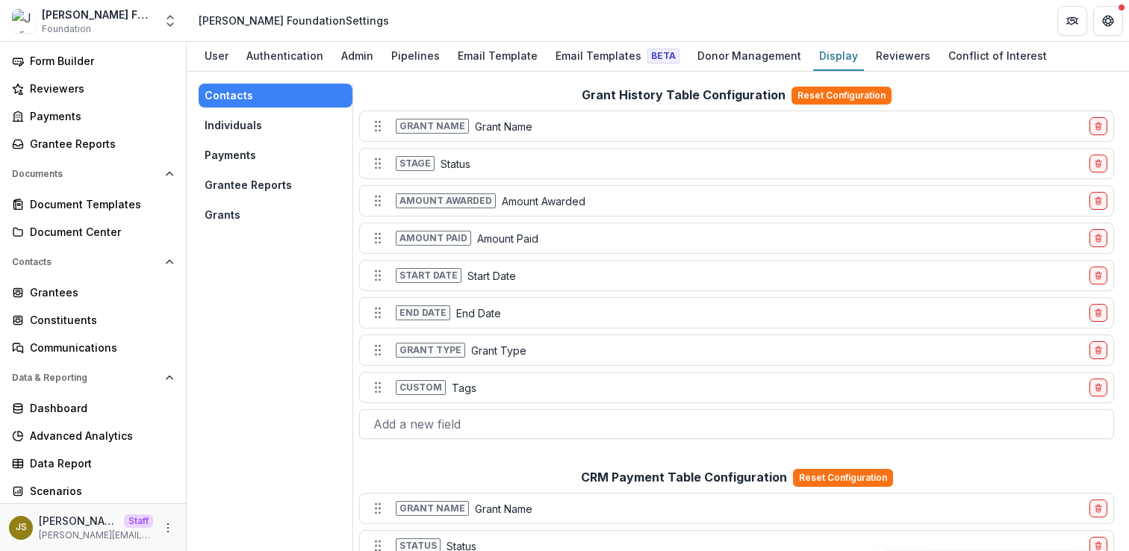
click at [287, 181] on button "Grantee Reports" at bounding box center [276, 185] width 154 height 24
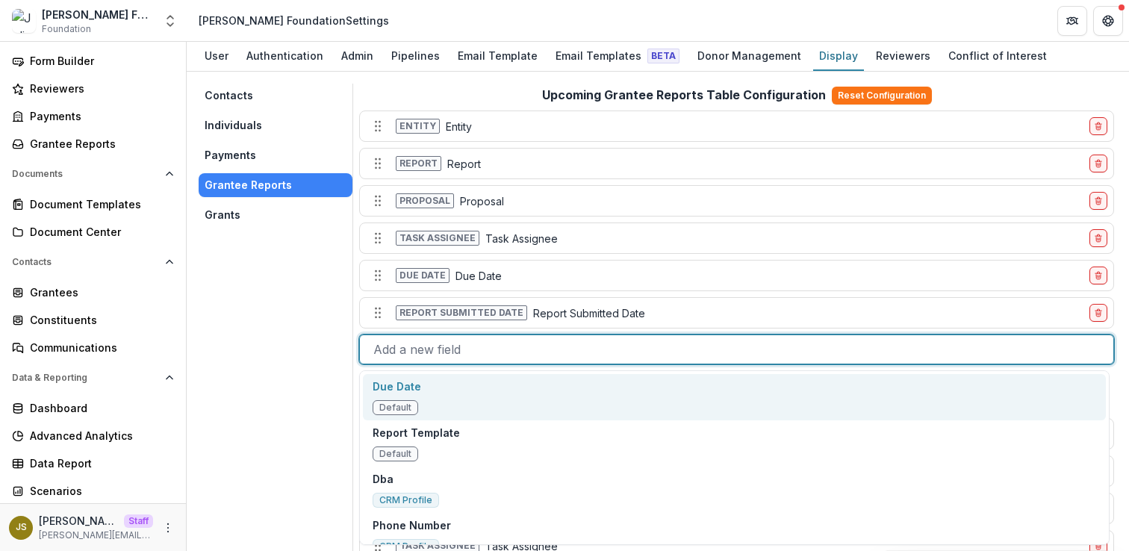
click at [464, 351] on div at bounding box center [736, 349] width 726 height 21
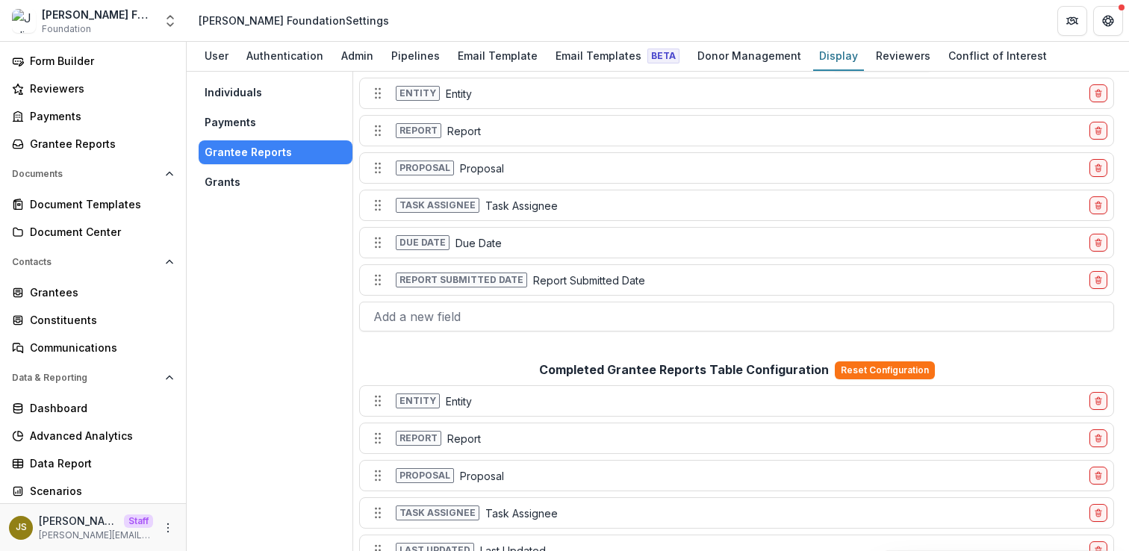
click at [270, 441] on div "Contacts Individuals Payments Grantee Reports Grants" at bounding box center [276, 346] width 155 height 591
click at [101, 147] on div "Grantee Reports" at bounding box center [99, 144] width 138 height 16
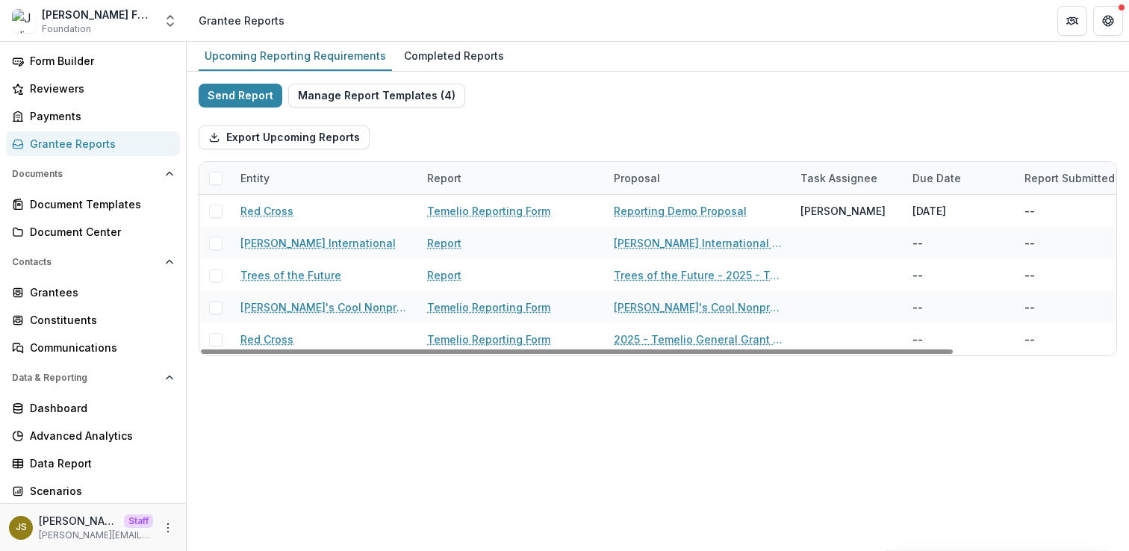
click at [328, 181] on div "Entity" at bounding box center [324, 178] width 187 height 32
click at [443, 132] on div "Export Upcoming Reports" at bounding box center [658, 137] width 918 height 48
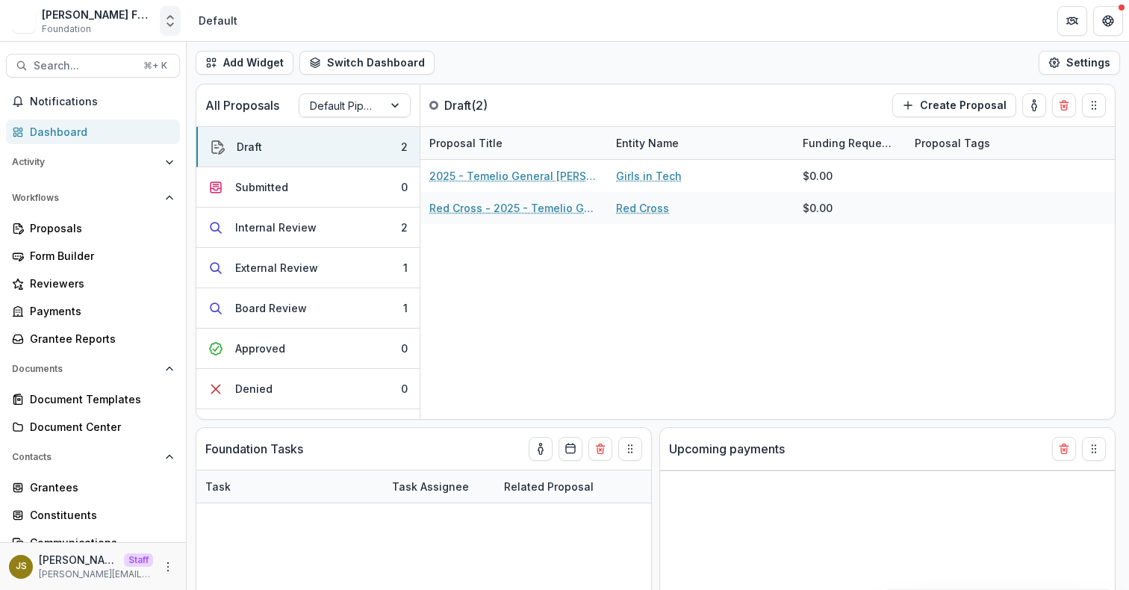
select select "**********"
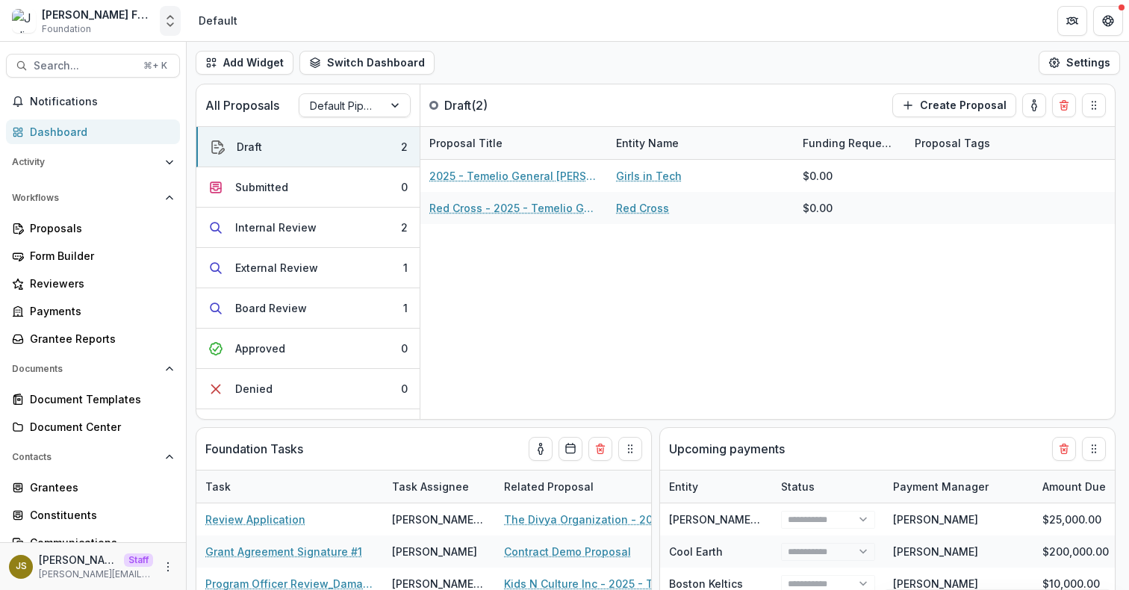
click at [167, 25] on icon "Open entity switcher" at bounding box center [170, 20] width 15 height 15
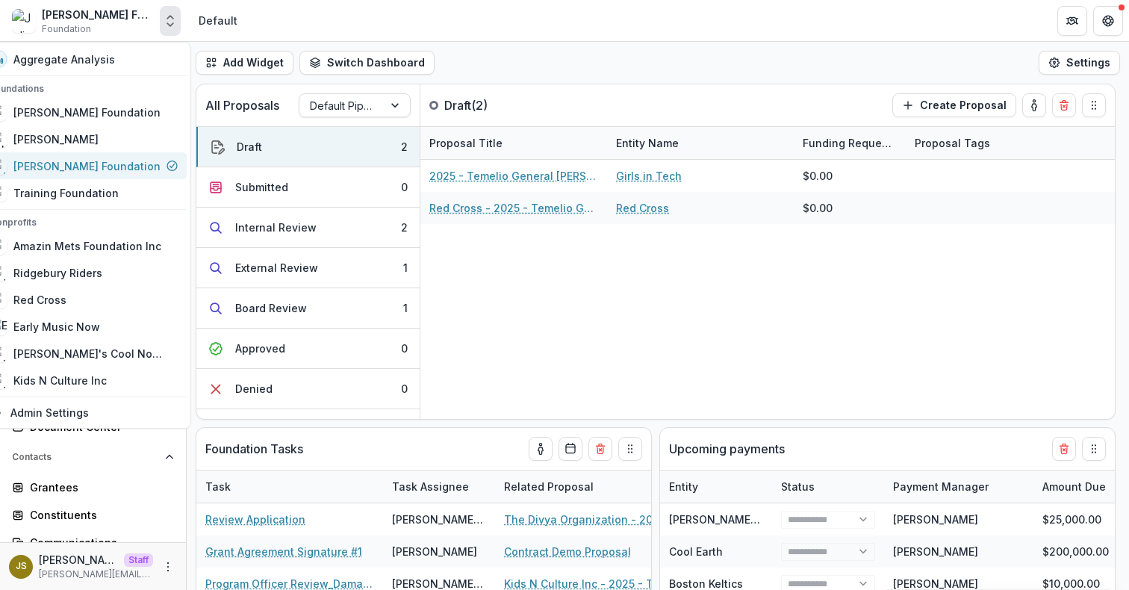
click at [108, 177] on link "[PERSON_NAME] Foundation" at bounding box center [84, 165] width 207 height 27
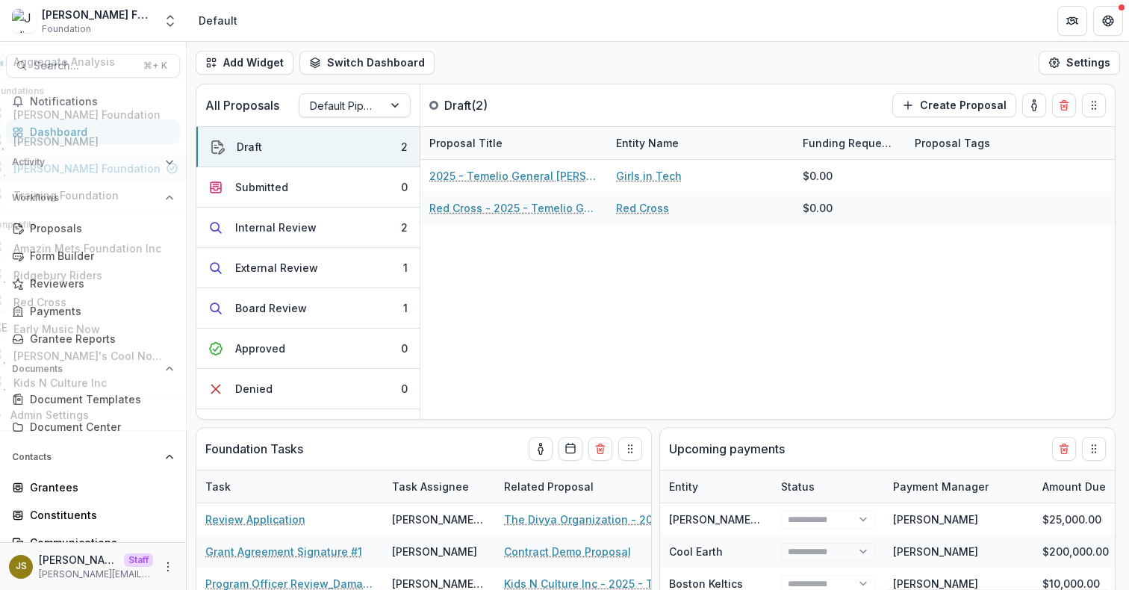
select select "**********"
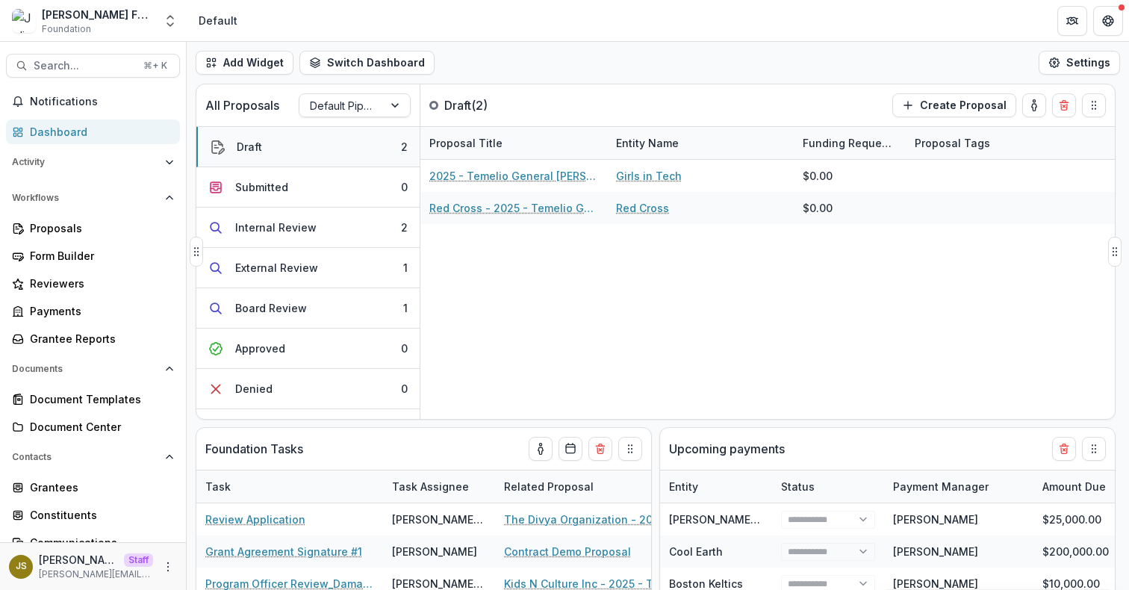
click at [324, 146] on button "Draft 2" at bounding box center [307, 147] width 223 height 40
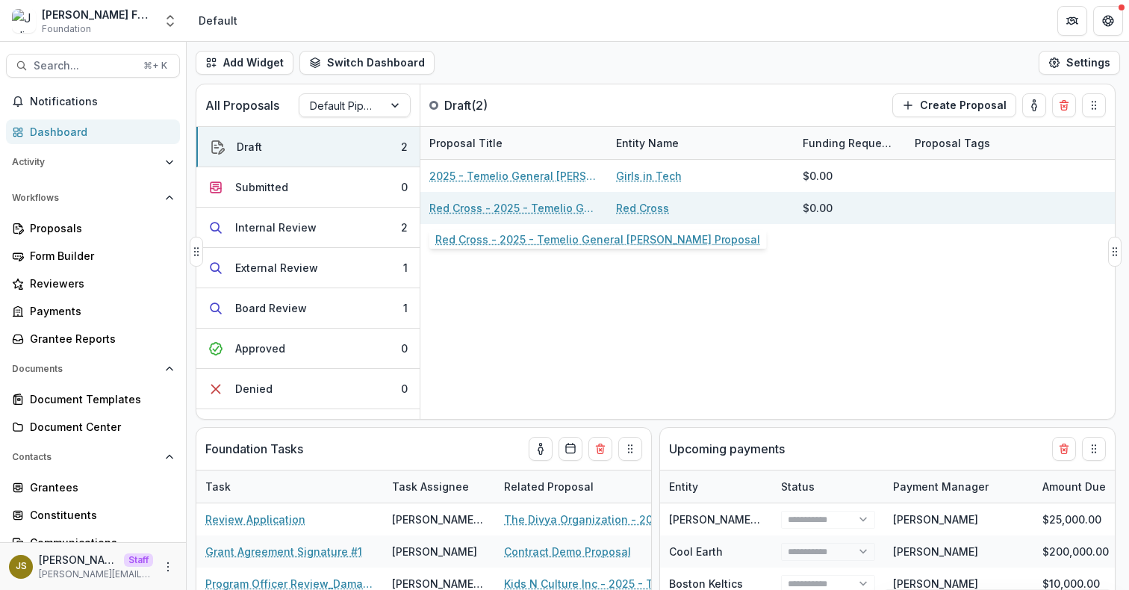
click at [504, 208] on link "Red Cross - 2025 - Temelio General [PERSON_NAME] Proposal" at bounding box center [513, 208] width 169 height 16
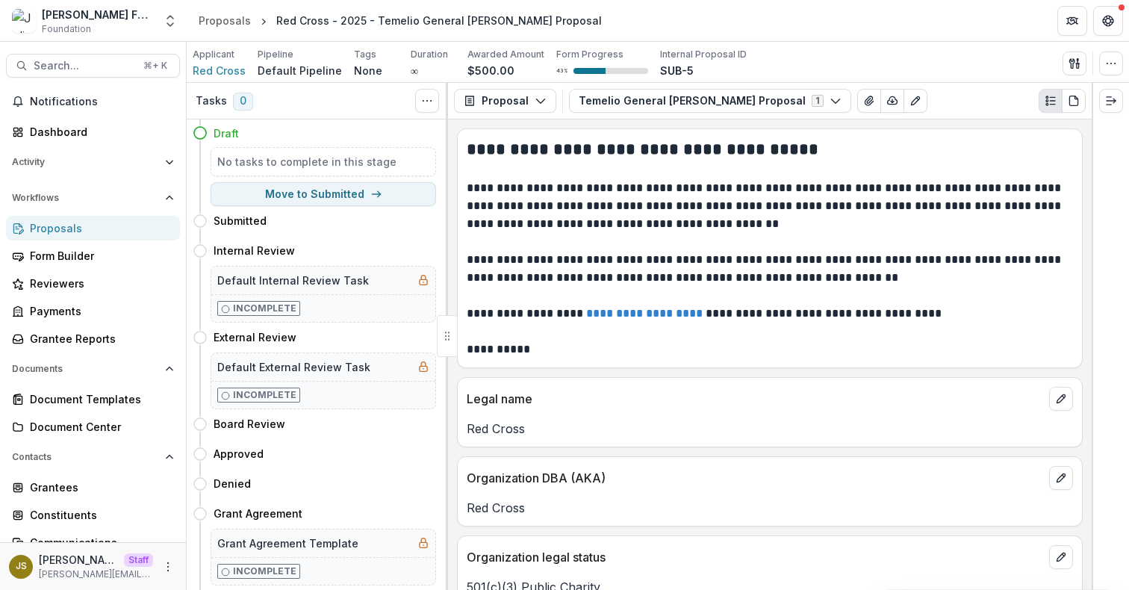
click at [1112, 75] on div "Applicant Red Cross Pipeline Default Pipeline Tags None All tags Duration ∞ Awa…" at bounding box center [658, 63] width 930 height 31
click at [1112, 61] on icon "button" at bounding box center [1111, 63] width 12 height 12
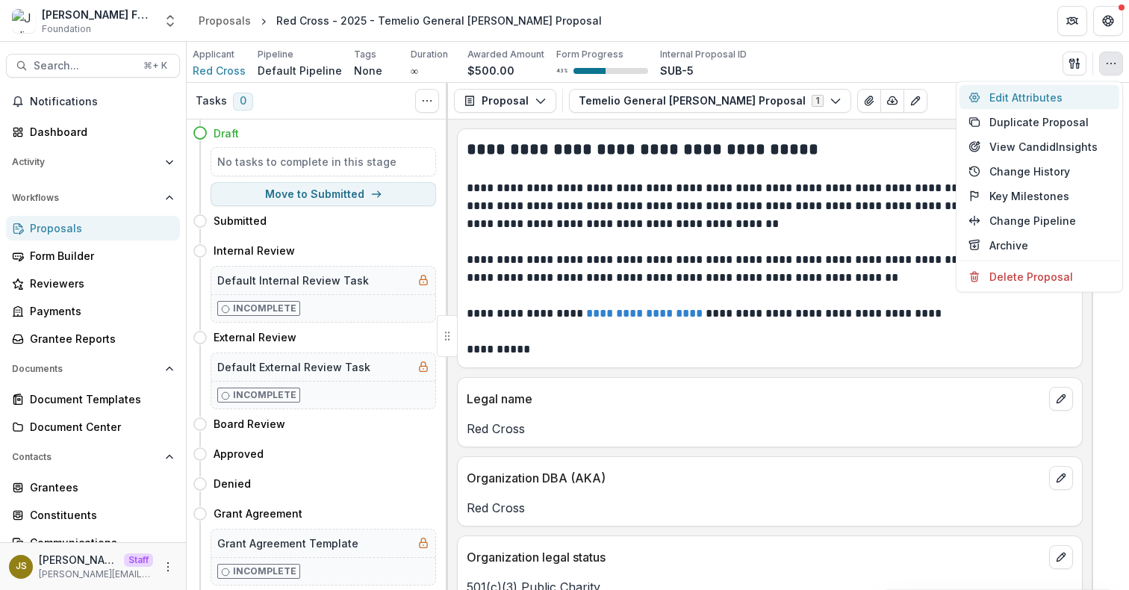
click at [1035, 99] on button "Edit Attributes" at bounding box center [1039, 97] width 160 height 25
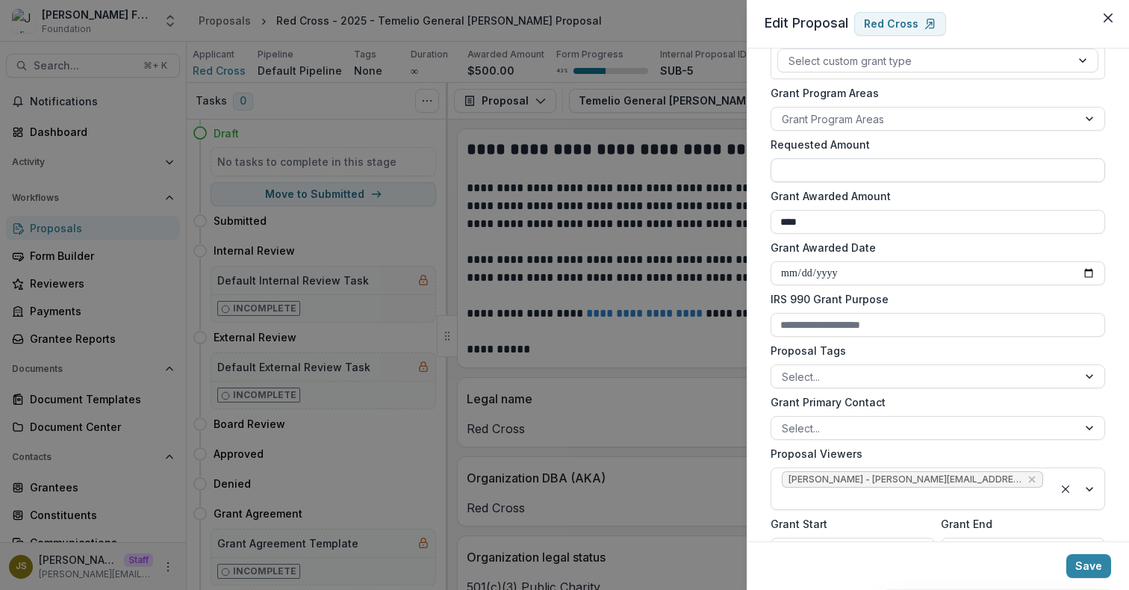
scroll to position [429, 0]
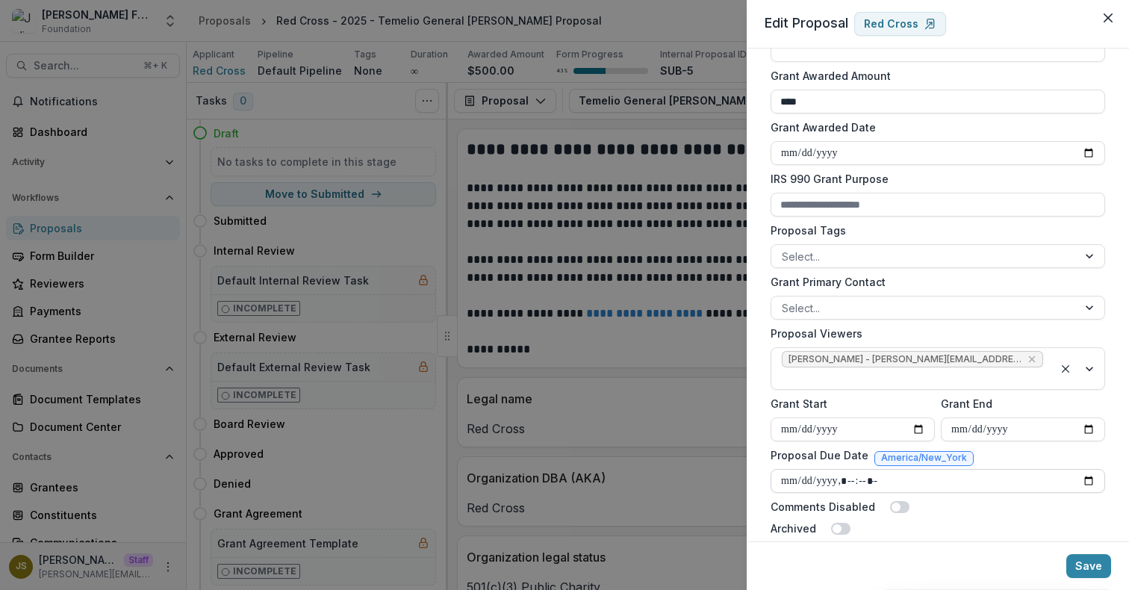
click at [845, 469] on input "Proposal Due Date" at bounding box center [937, 481] width 334 height 24
click at [1086, 469] on input "Proposal Due Date" at bounding box center [937, 481] width 334 height 24
type input "**********"
click at [1116, 397] on div "**********" at bounding box center [938, 295] width 382 height 493
click at [1096, 569] on button "Save" at bounding box center [1088, 566] width 45 height 24
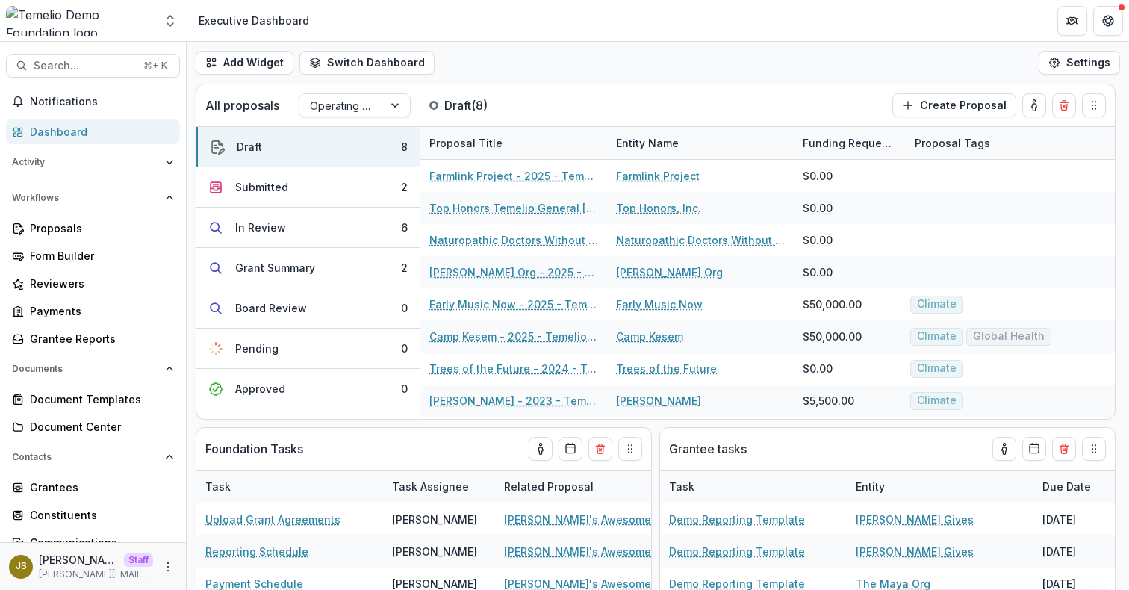
scroll to position [128, 0]
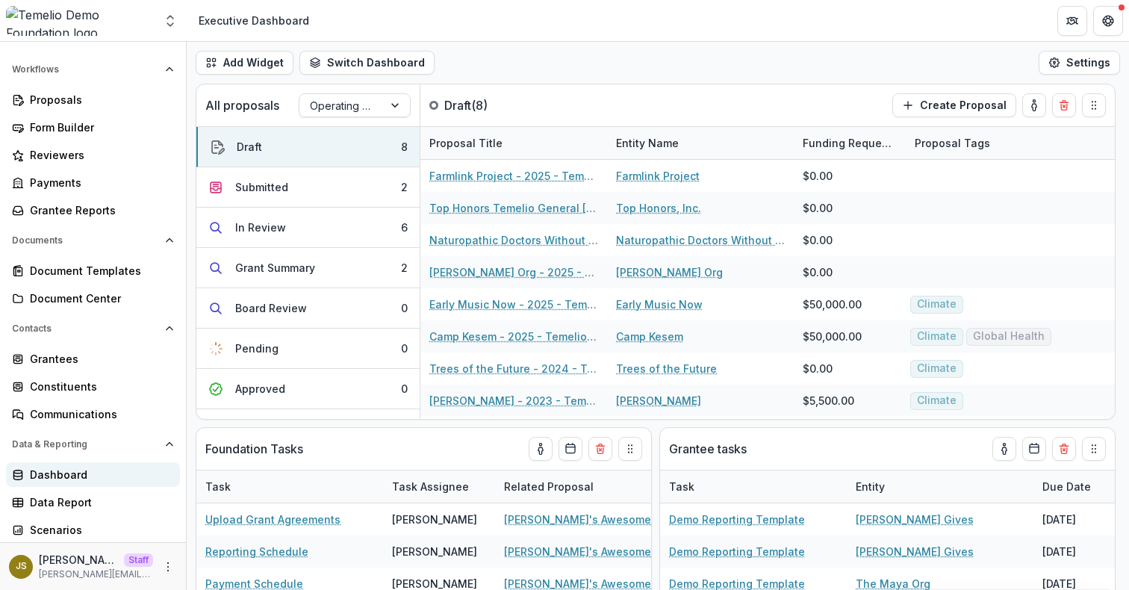
click at [119, 473] on div "Dashboard" at bounding box center [99, 475] width 138 height 16
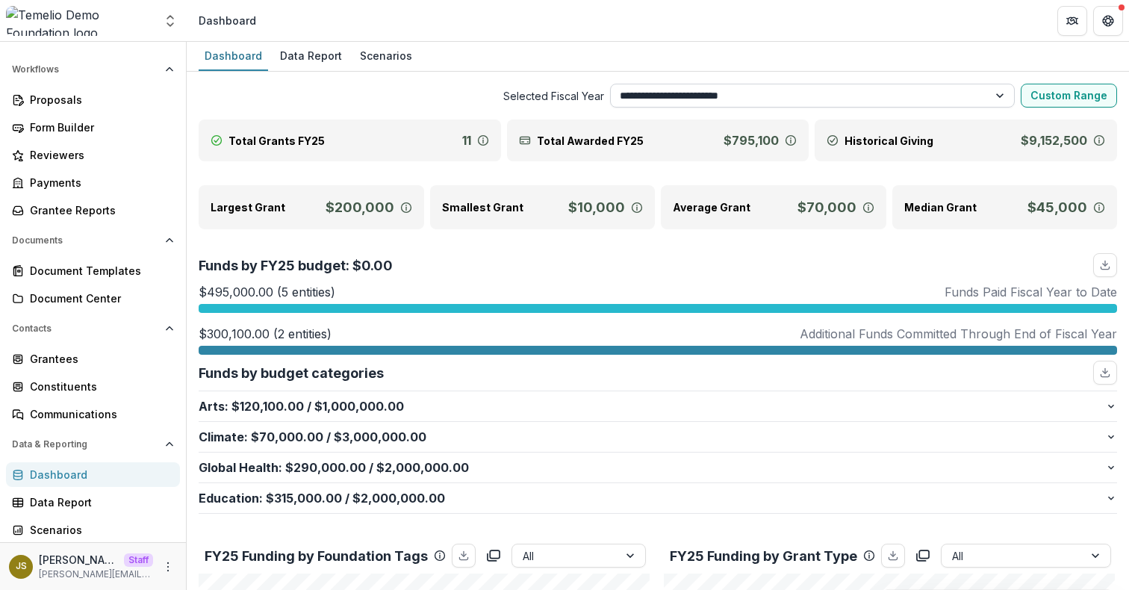
click at [744, 93] on select "**********" at bounding box center [812, 96] width 405 height 24
click at [610, 84] on select "**********" at bounding box center [812, 96] width 405 height 24
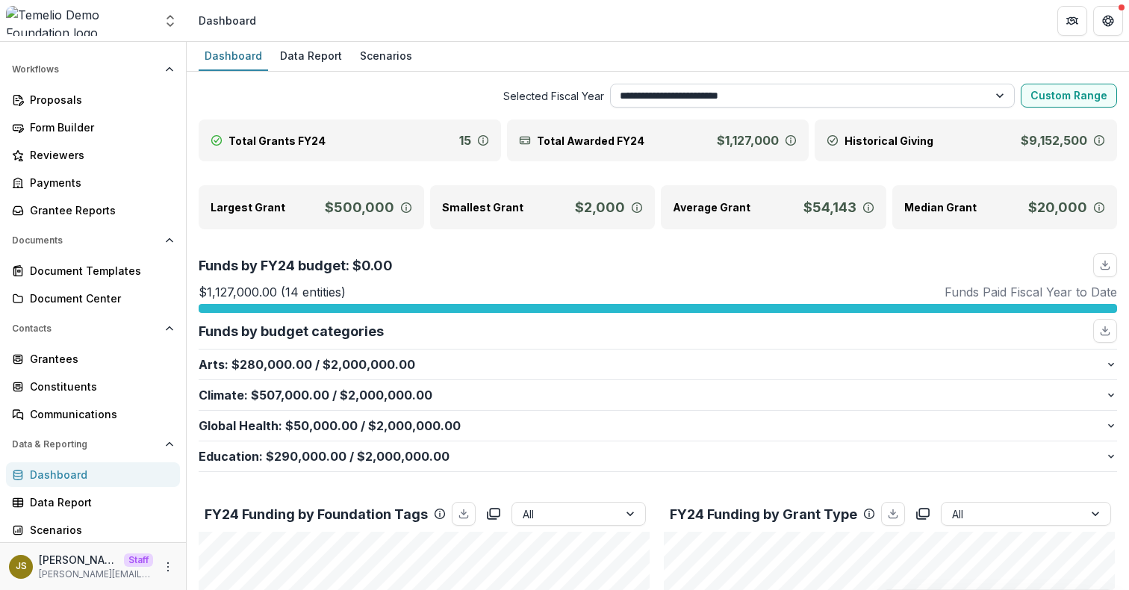
click at [733, 94] on select "**********" at bounding box center [812, 96] width 405 height 24
select select "**********"
click at [610, 84] on select "**********" at bounding box center [812, 96] width 405 height 24
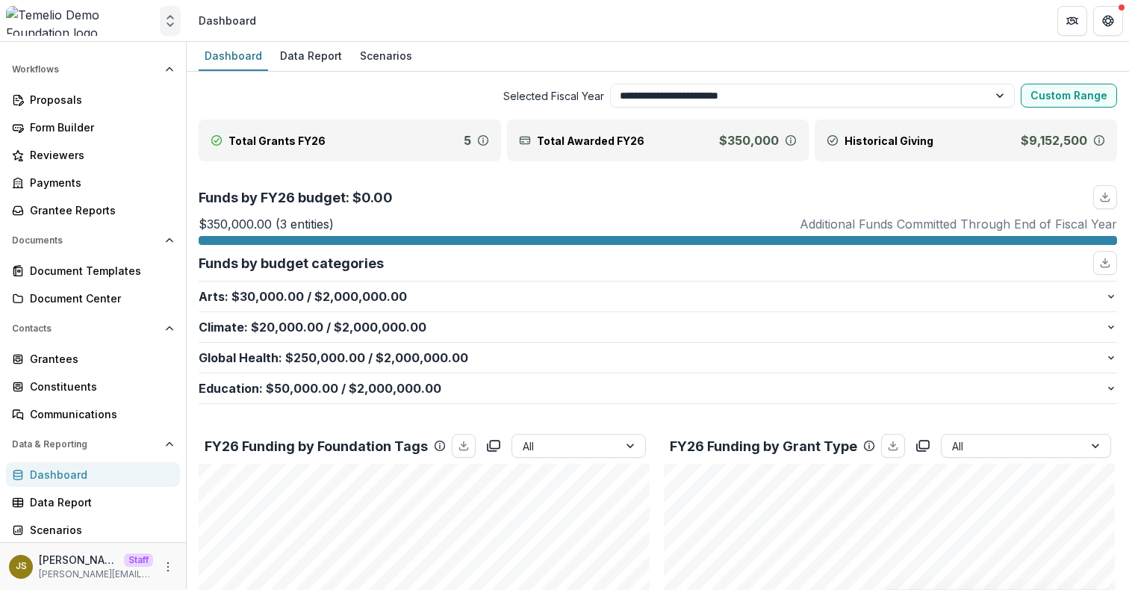
click at [170, 25] on polyline "Open entity switcher" at bounding box center [170, 24] width 6 height 3
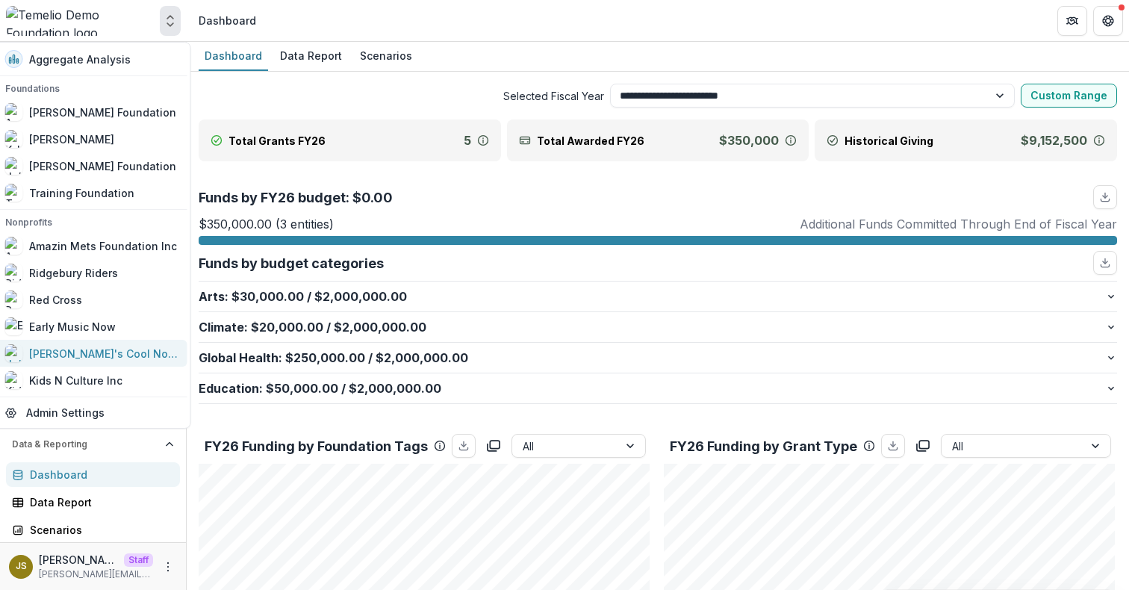
click at [100, 350] on div "[PERSON_NAME]'s Cool Nonprofit" at bounding box center [103, 354] width 149 height 16
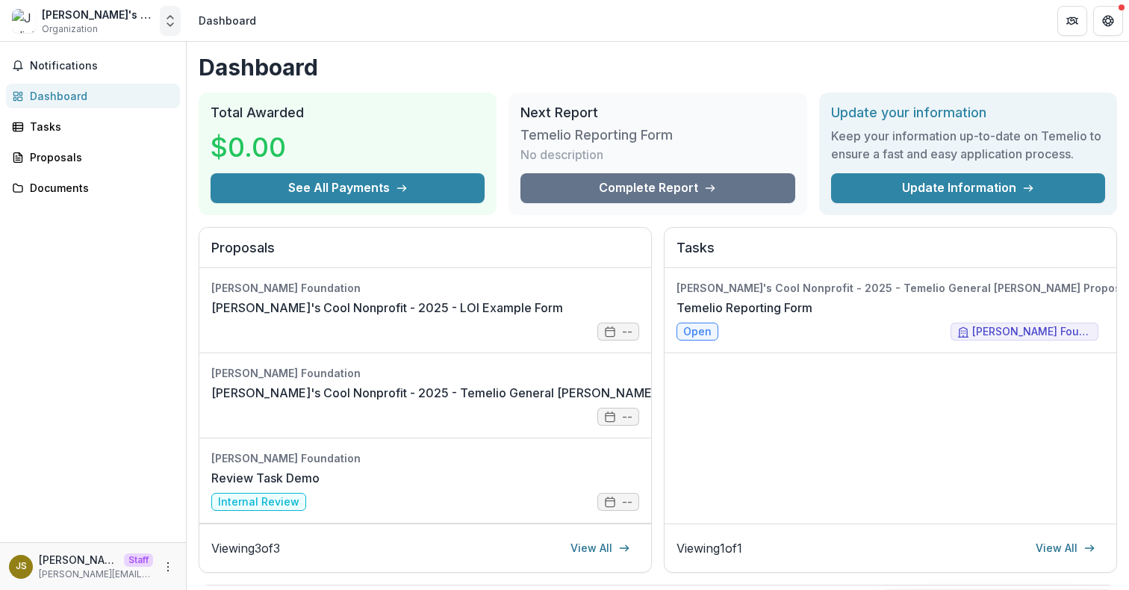
click at [163, 25] on icon "Open entity switcher" at bounding box center [170, 20] width 15 height 15
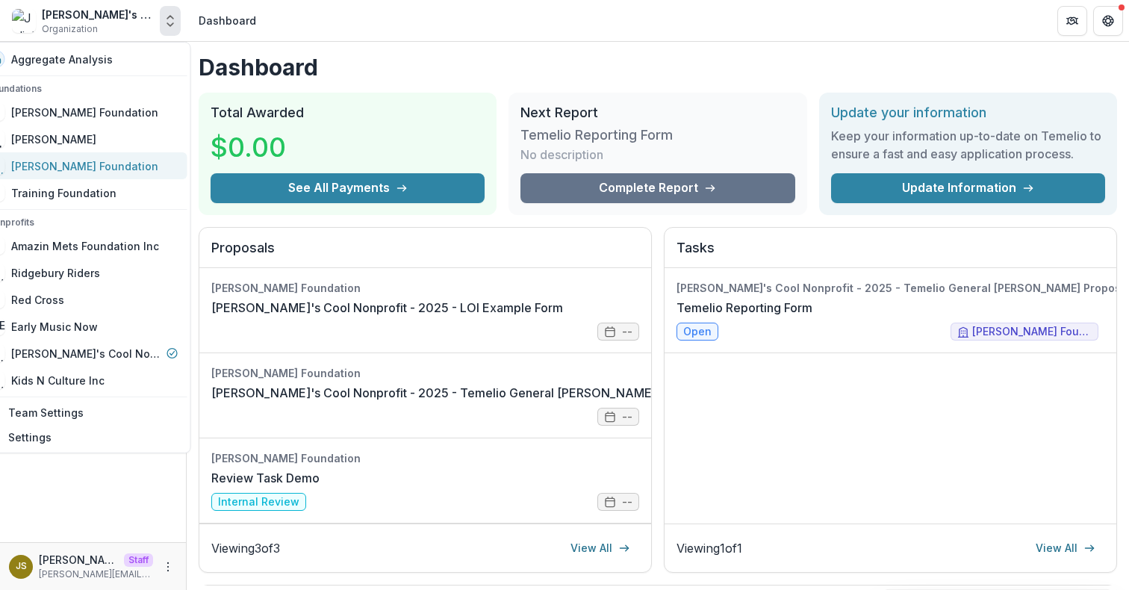
click at [110, 170] on div "[PERSON_NAME] Foundation" at bounding box center [84, 166] width 147 height 16
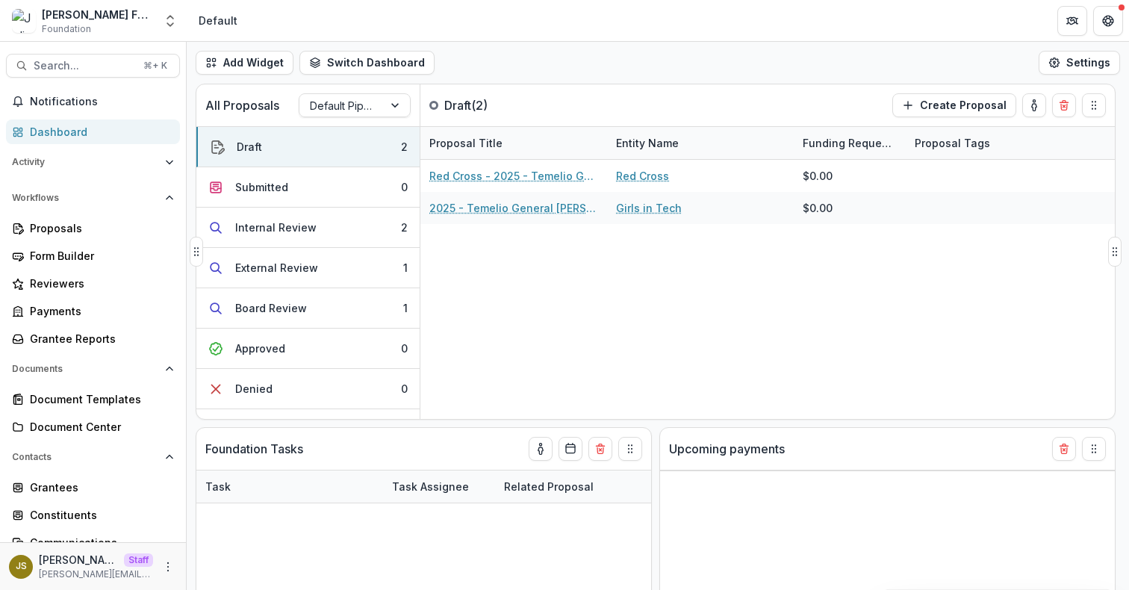
select select "**********"
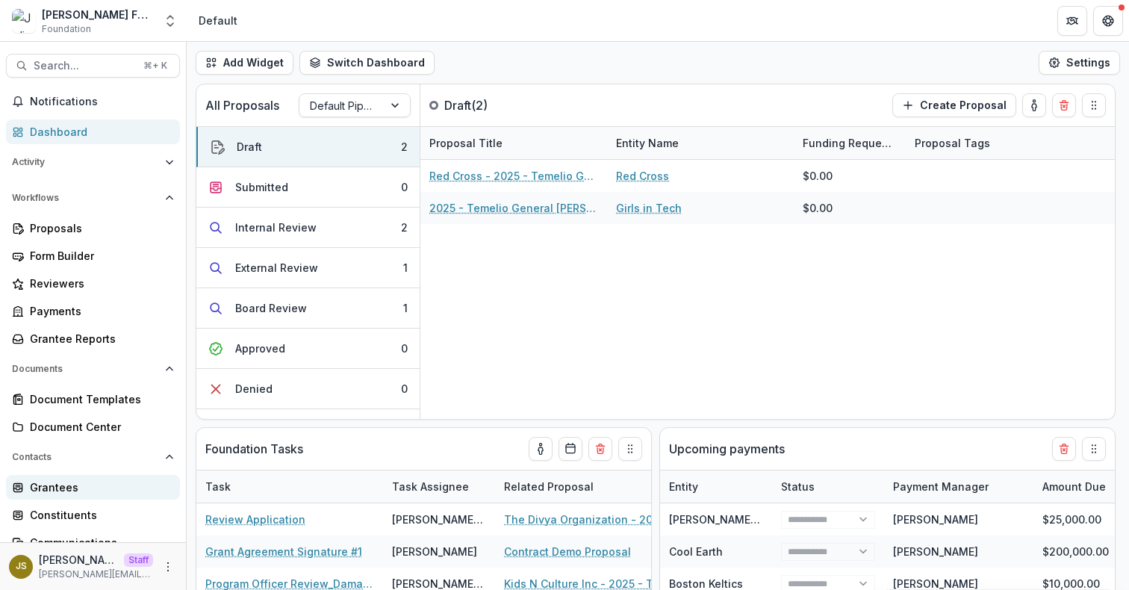
scroll to position [156, 0]
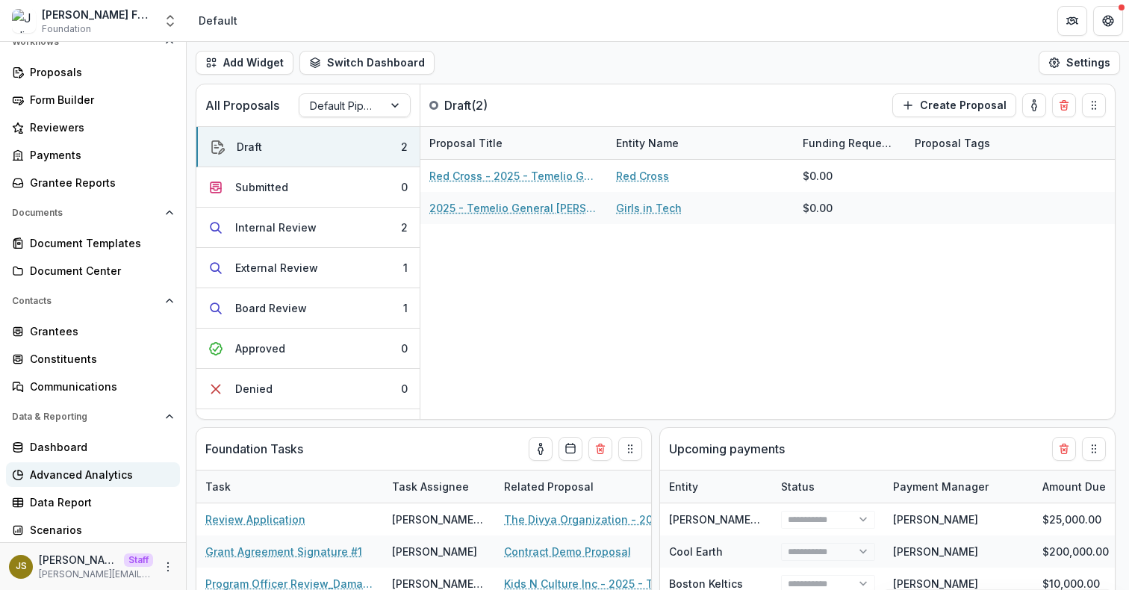
click at [80, 468] on div "Advanced Analytics" at bounding box center [99, 475] width 138 height 16
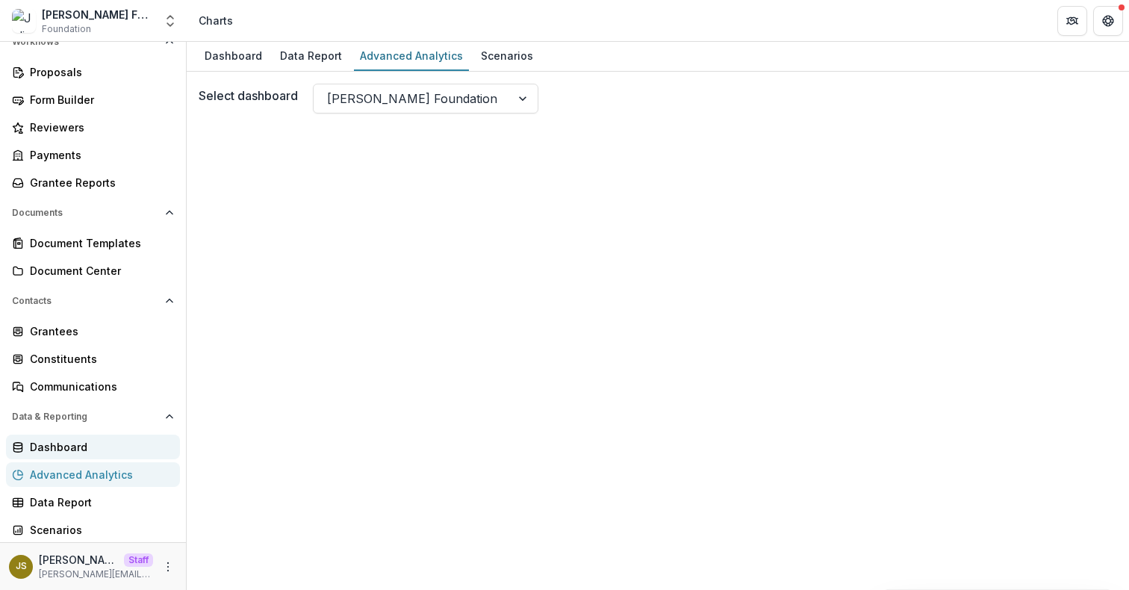
click at [71, 450] on div "Dashboard" at bounding box center [99, 447] width 138 height 16
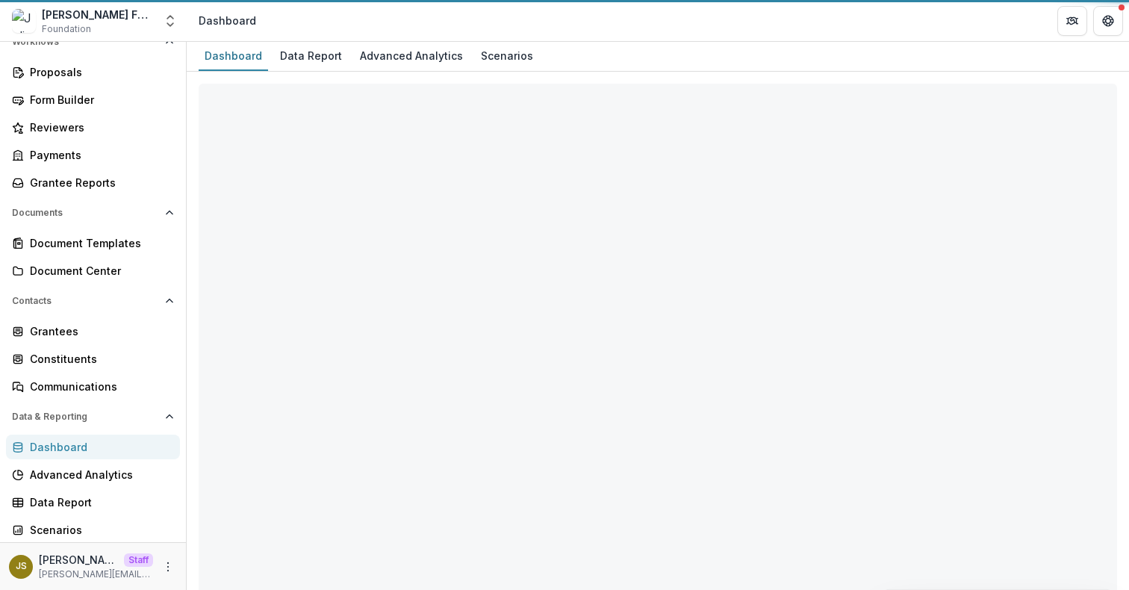
select select "**********"
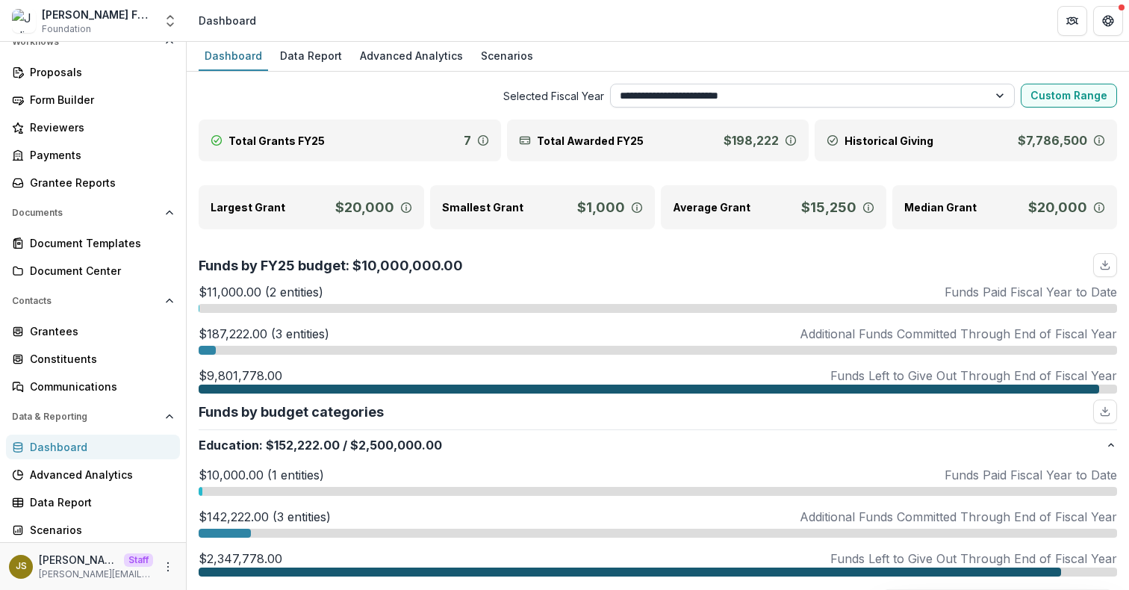
click at [672, 97] on select "**********" at bounding box center [812, 96] width 405 height 24
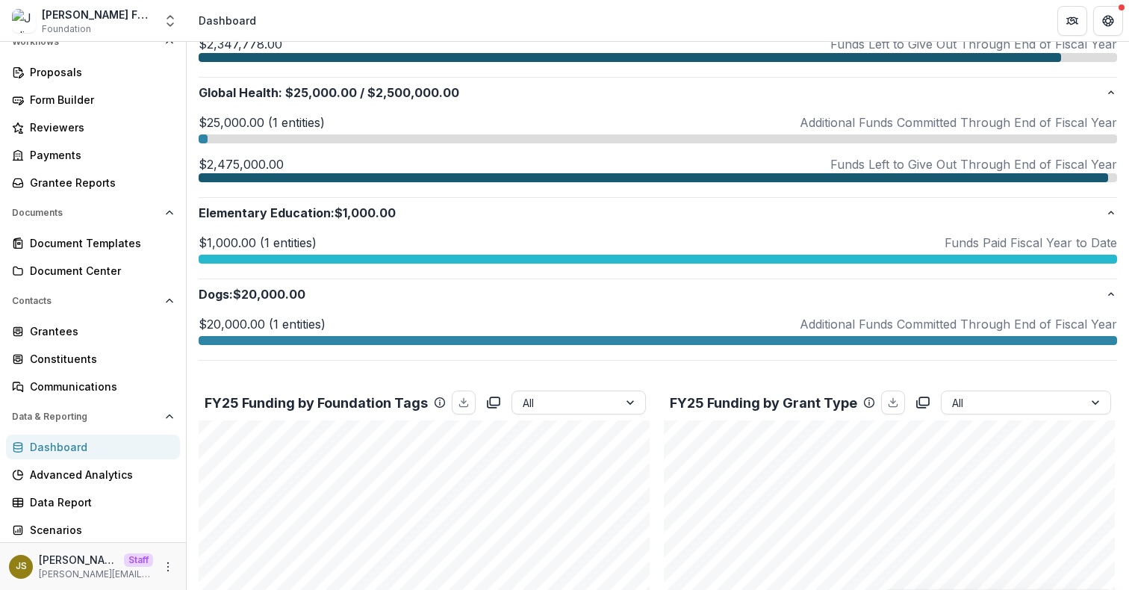
scroll to position [515, 0]
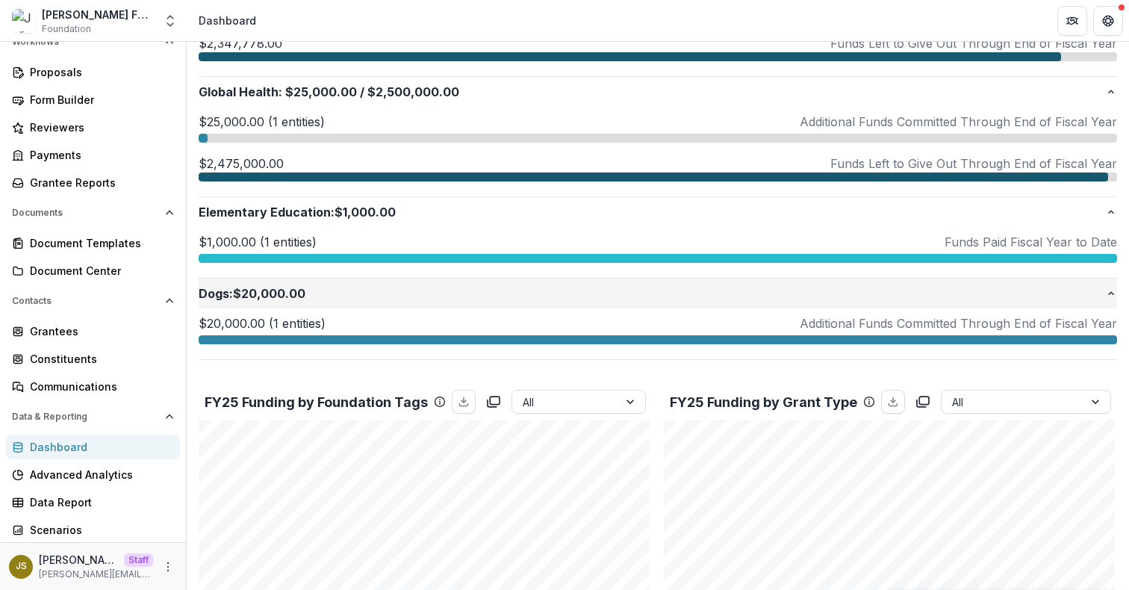
click at [287, 292] on p "Dogs : $20,000.00" at bounding box center [652, 293] width 906 height 18
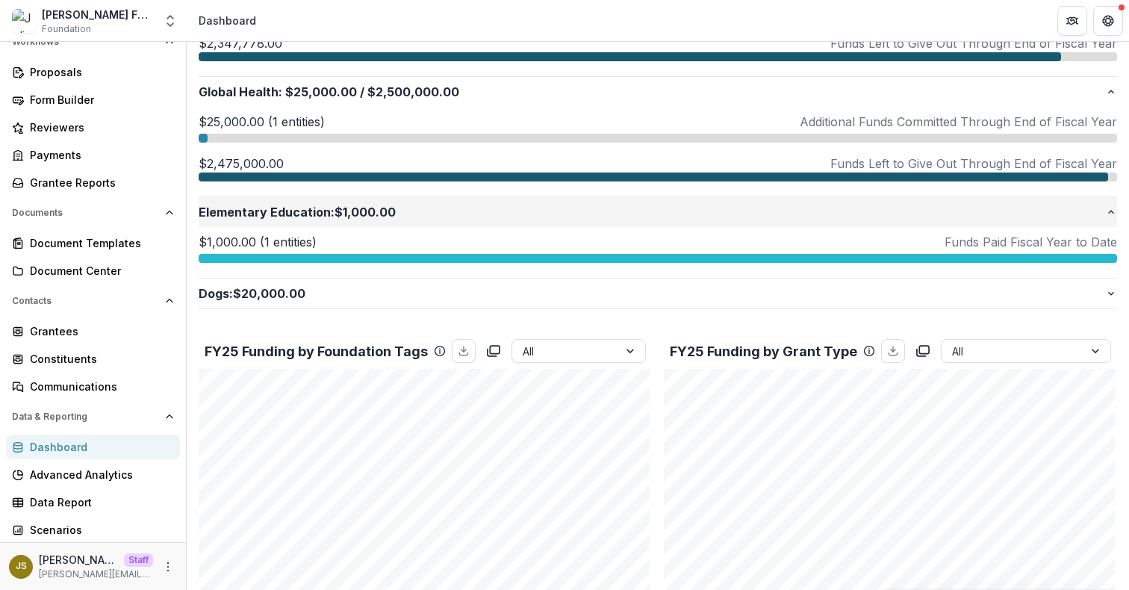
click at [300, 213] on p "Elementary Education : $1,000.00" at bounding box center [652, 212] width 906 height 18
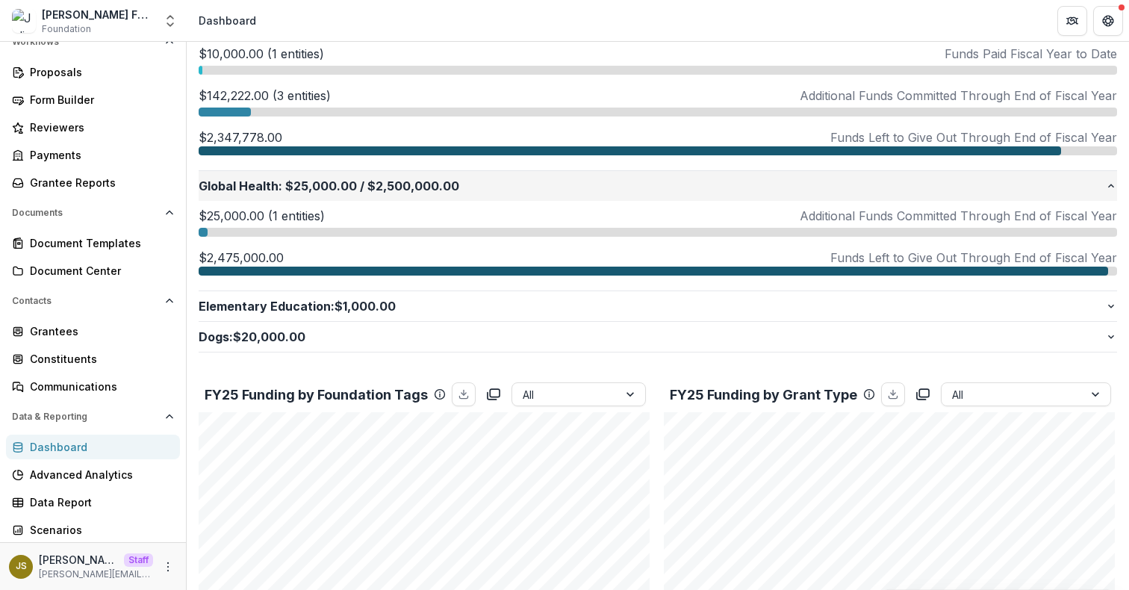
click at [305, 179] on span "$25,000.00" at bounding box center [321, 186] width 72 height 18
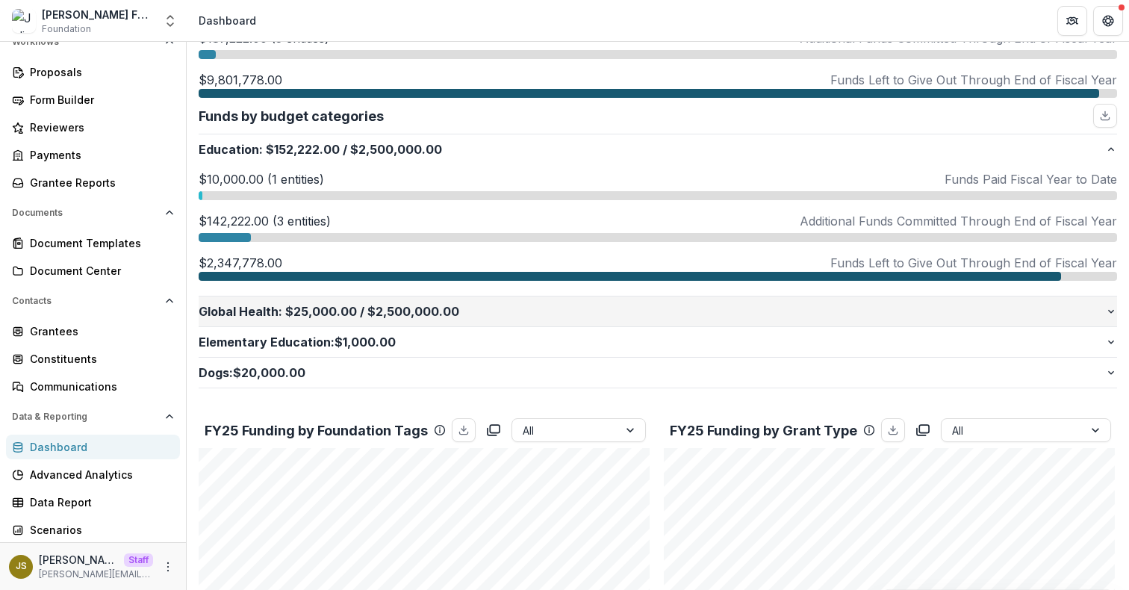
scroll to position [289, 0]
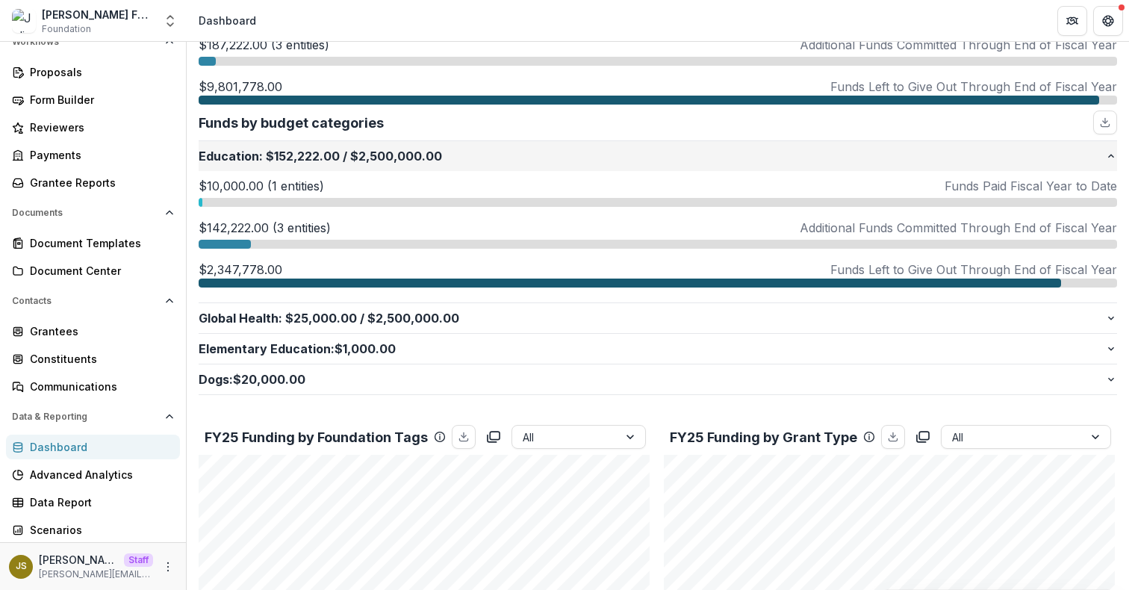
click at [301, 155] on span "$152,222.00" at bounding box center [303, 156] width 74 height 18
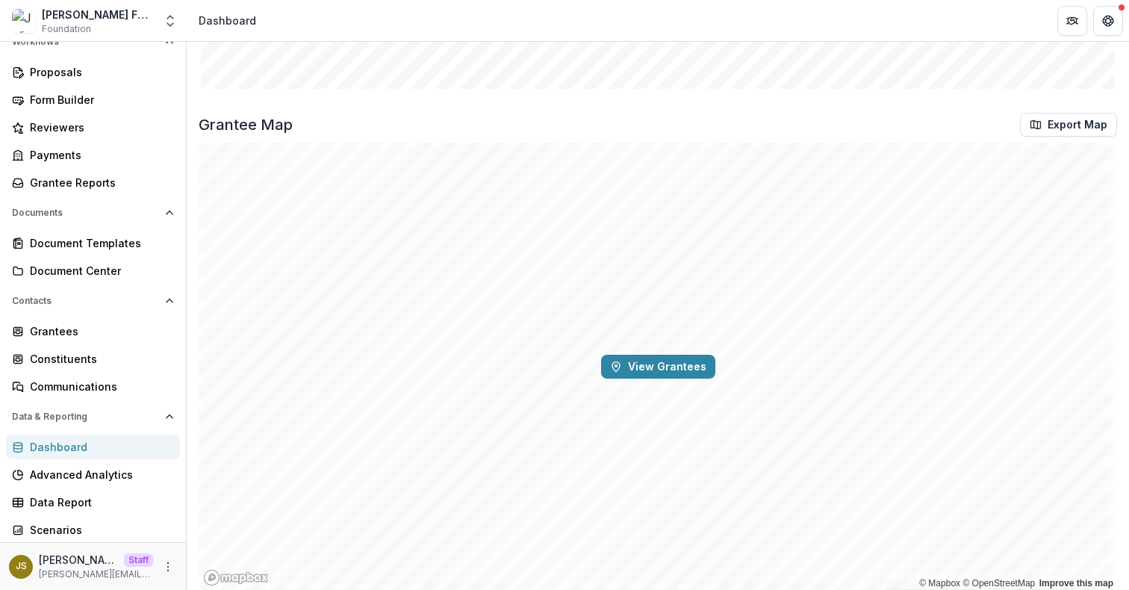
scroll to position [1533, 0]
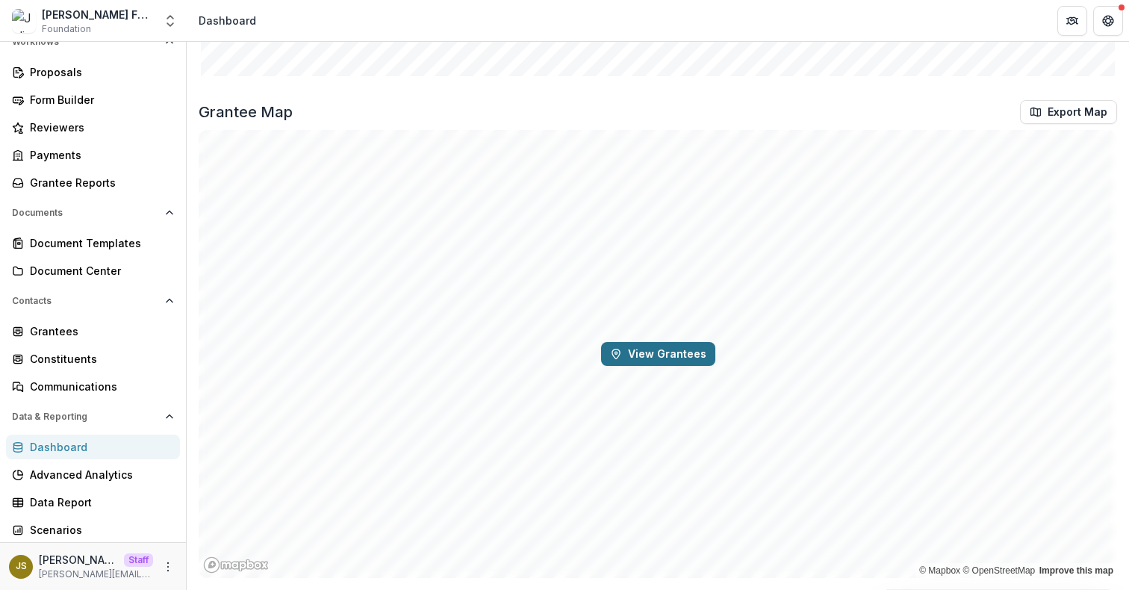
click at [623, 353] on button "View Grantees" at bounding box center [658, 354] width 114 height 24
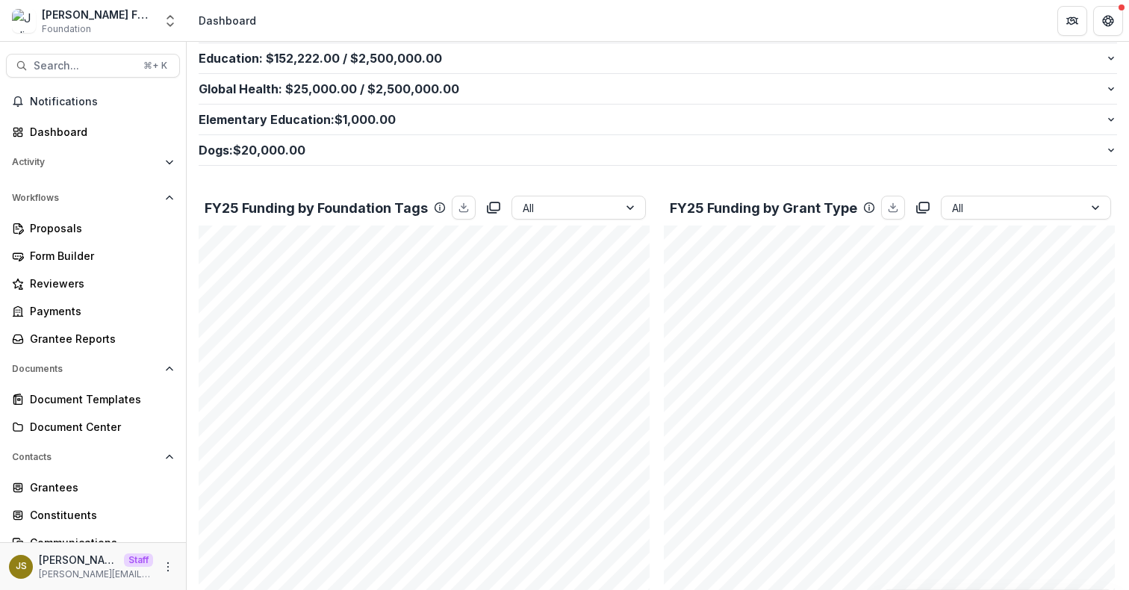
scroll to position [0, 0]
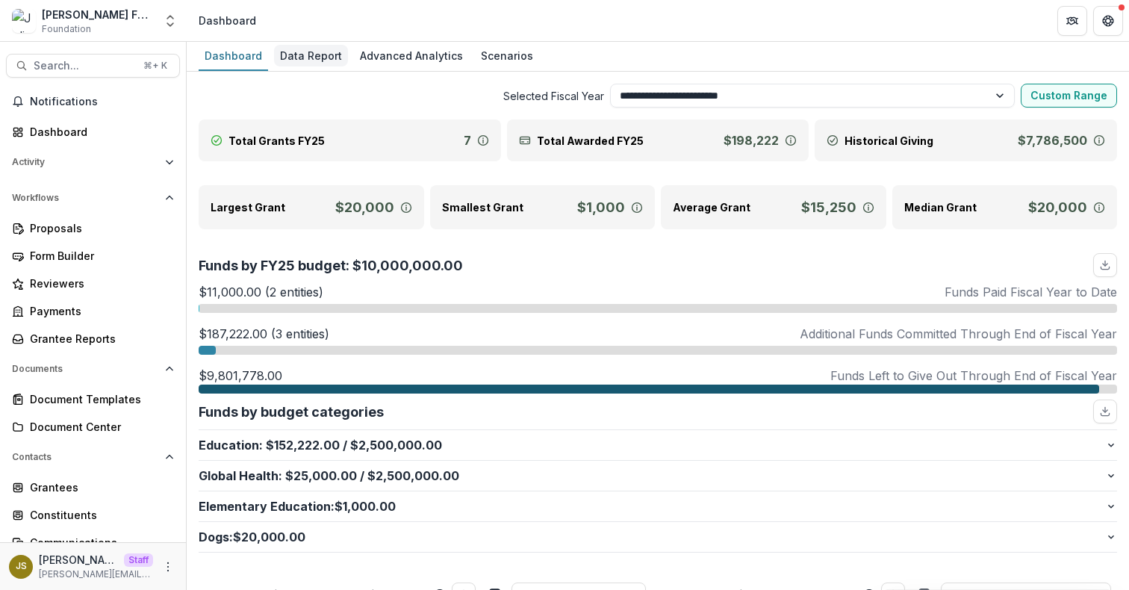
click at [304, 50] on div "Data Report" at bounding box center [311, 56] width 74 height 22
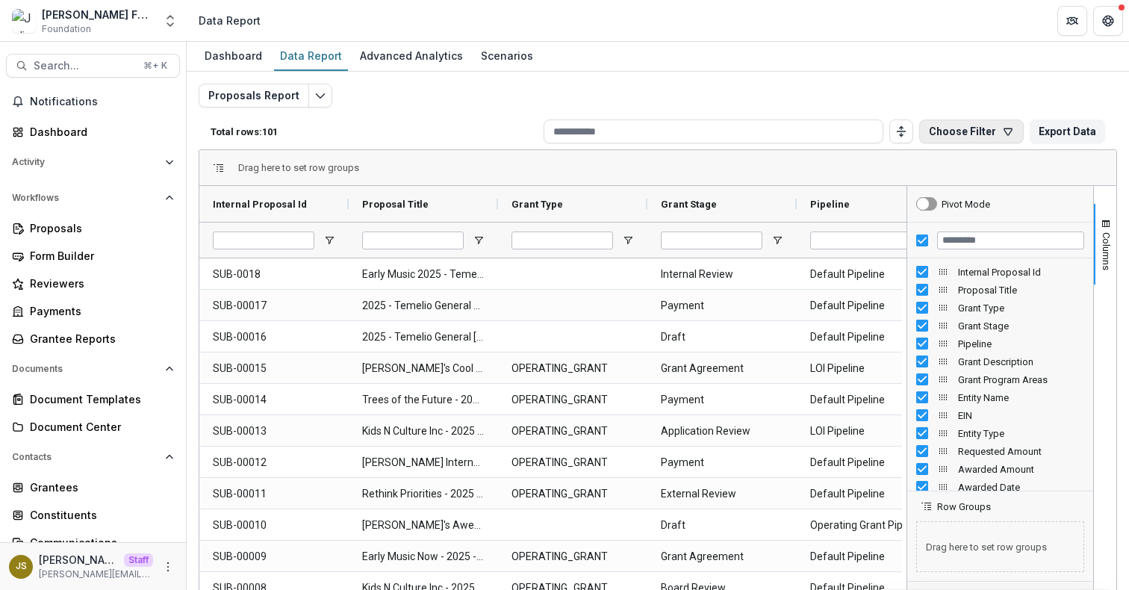
click at [938, 127] on button "Choose Filter" at bounding box center [971, 131] width 105 height 24
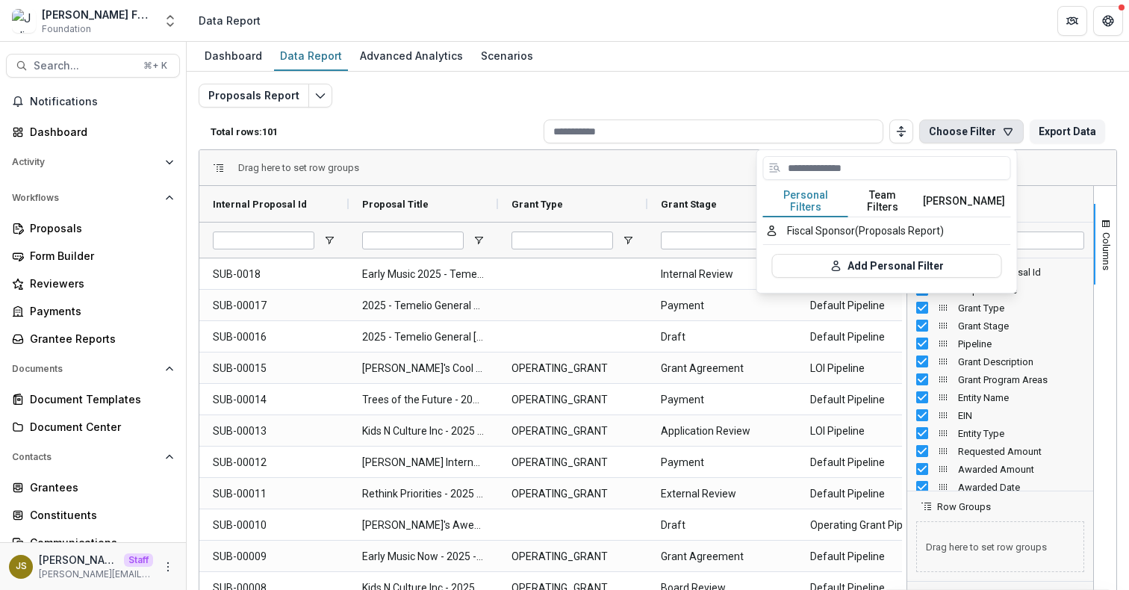
click at [938, 127] on button "Choose Filter" at bounding box center [971, 131] width 105 height 24
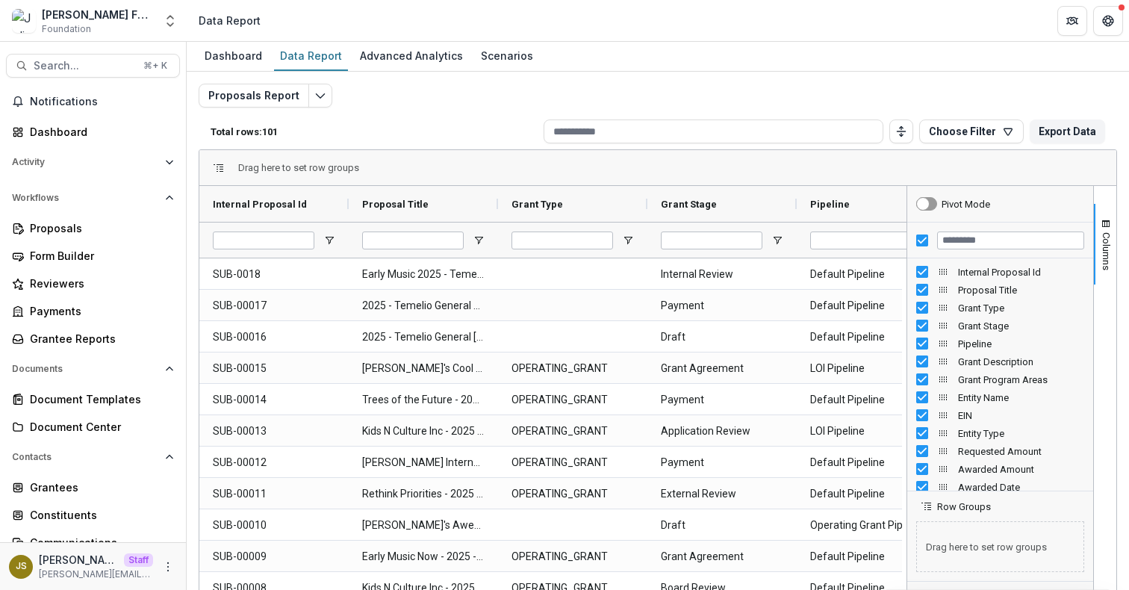
click at [938, 93] on div "Proposals Report Total rows: 101 Choose Filter Personal Filters Team Filters Te…" at bounding box center [658, 360] width 918 height 552
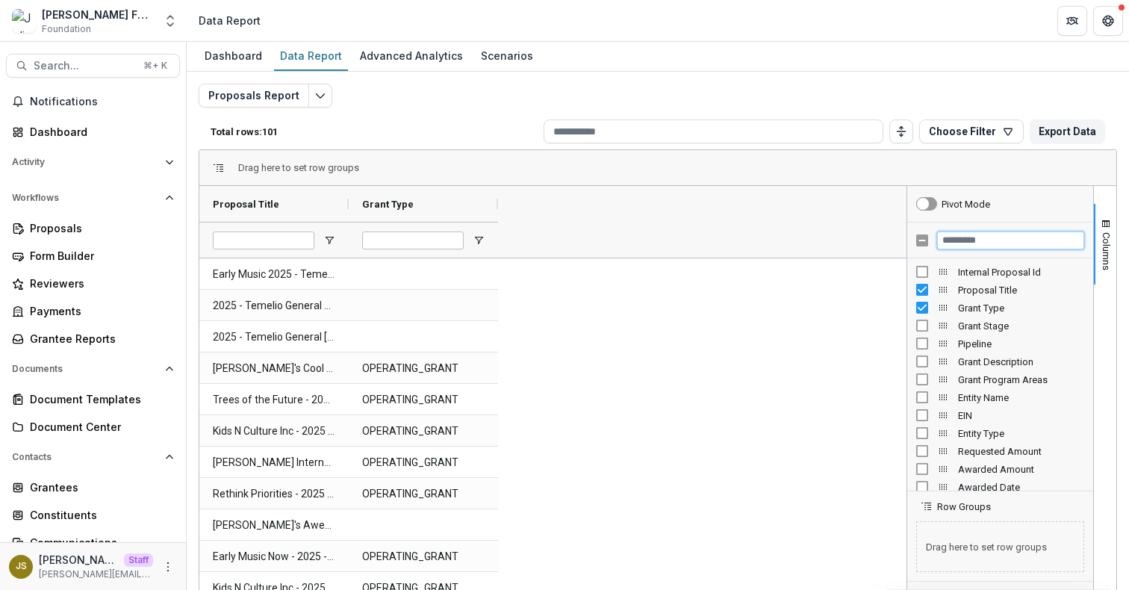
click at [959, 239] on input "Filter Columns Input" at bounding box center [1010, 240] width 147 height 18
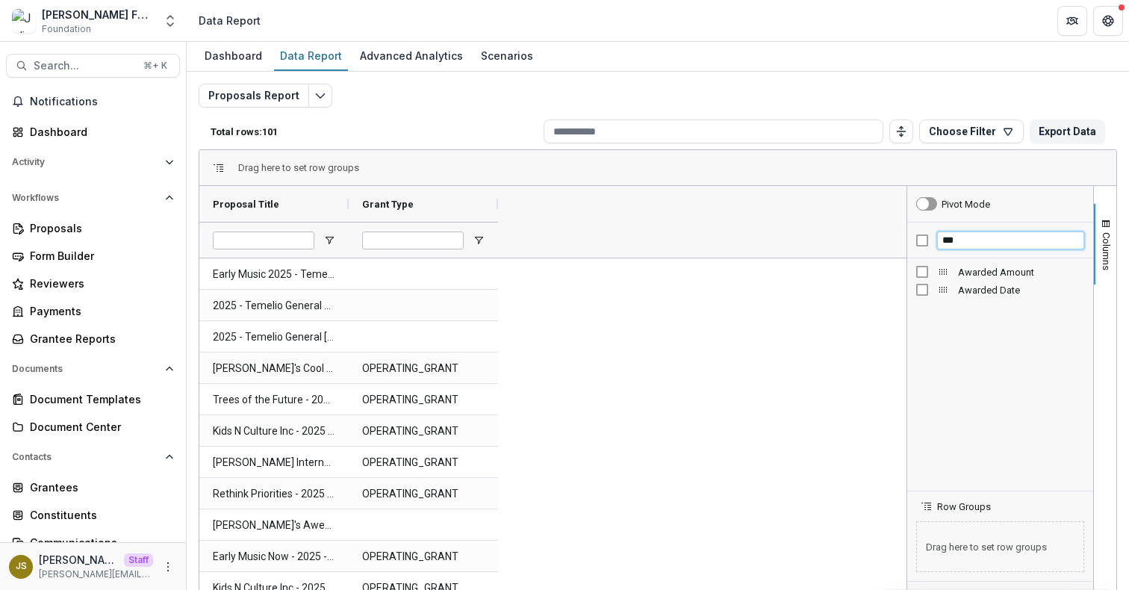
type input "***"
click at [982, 270] on span "Awarded Amount" at bounding box center [1021, 272] width 126 height 11
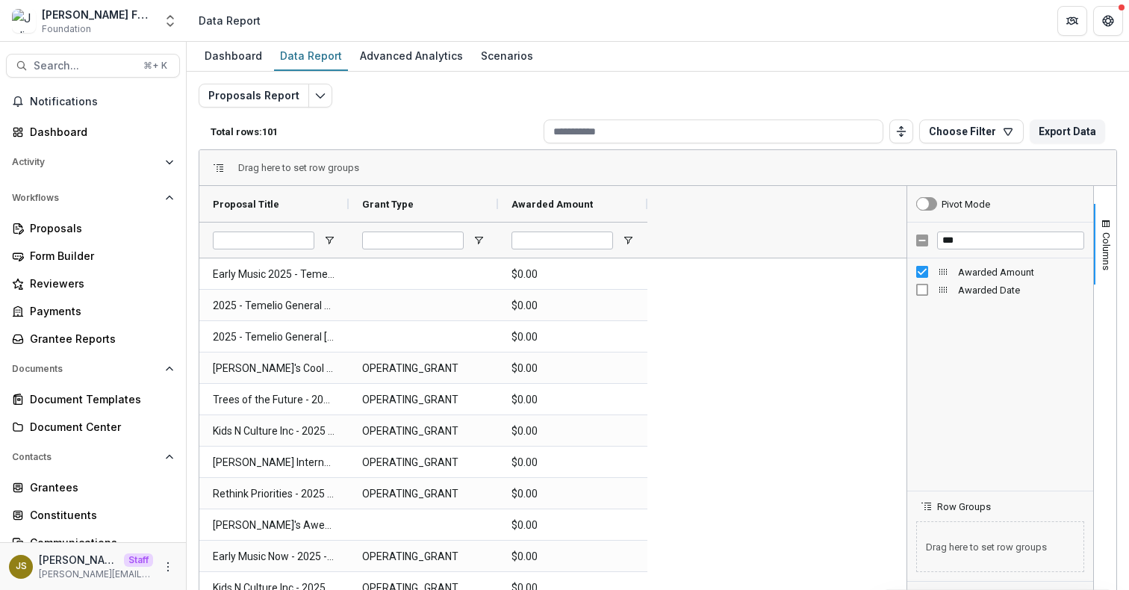
click at [982, 284] on span "Awarded Date" at bounding box center [1021, 289] width 126 height 11
drag, startPoint x: 971, startPoint y: 243, endPoint x: 881, endPoint y: 232, distance: 90.2
click at [881, 232] on div "Proposal Title Grant Type Awarded Amount" at bounding box center [657, 428] width 917 height 485
type input "**"
click at [975, 308] on span "HQ City" at bounding box center [1021, 307] width 126 height 11
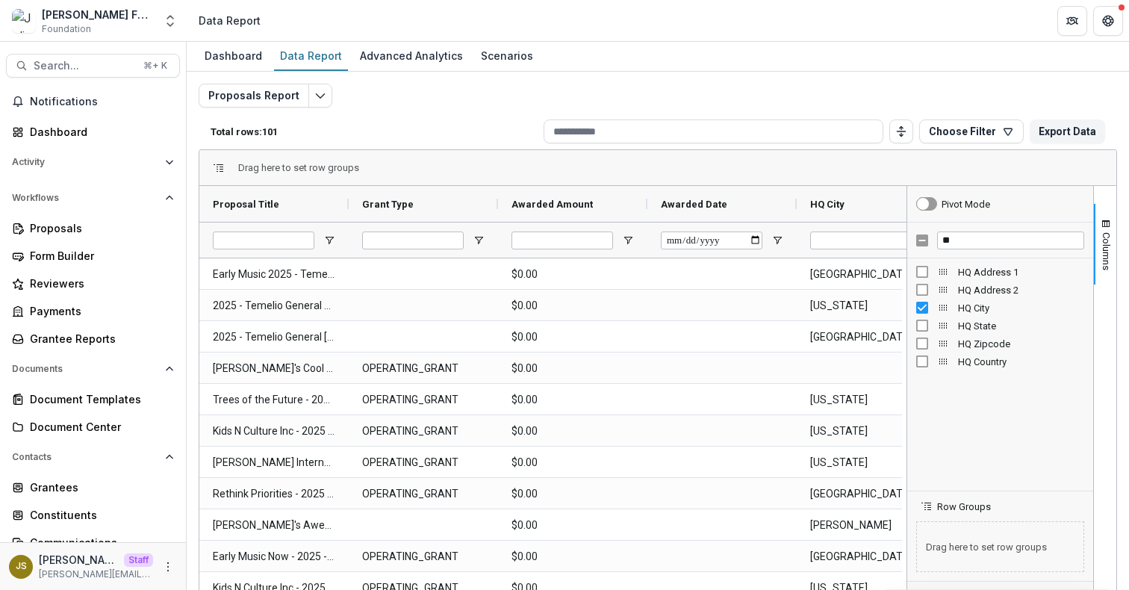
click at [879, 172] on div "Drag here to set row groups" at bounding box center [657, 168] width 917 height 36
click at [633, 240] on span "Open Filter Menu" at bounding box center [628, 240] width 12 height 12
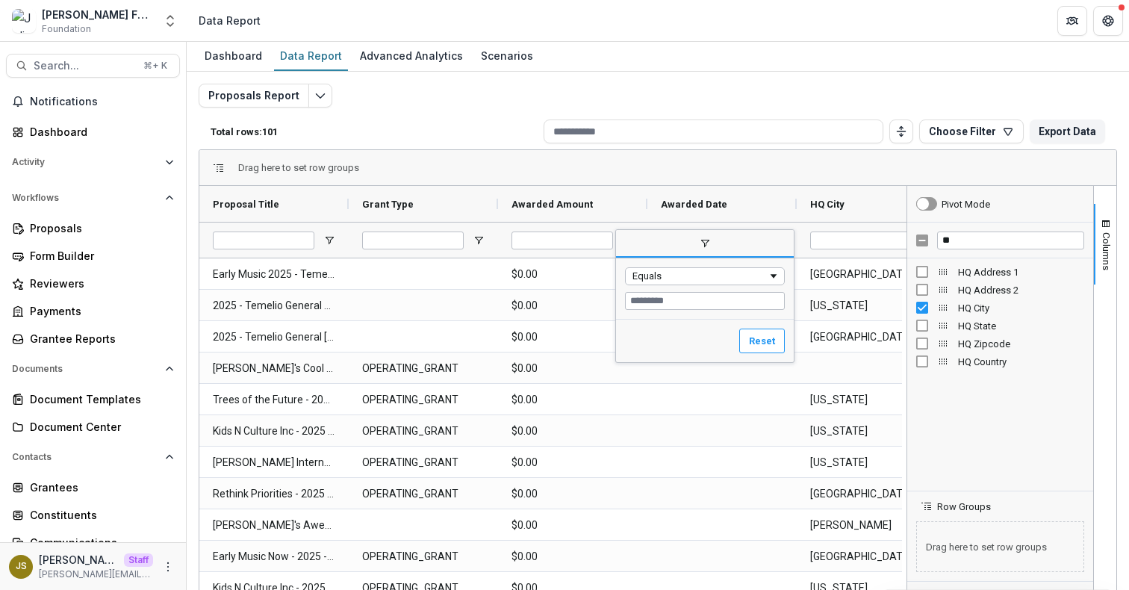
click at [649, 285] on div "Equals" at bounding box center [705, 288] width 178 height 60
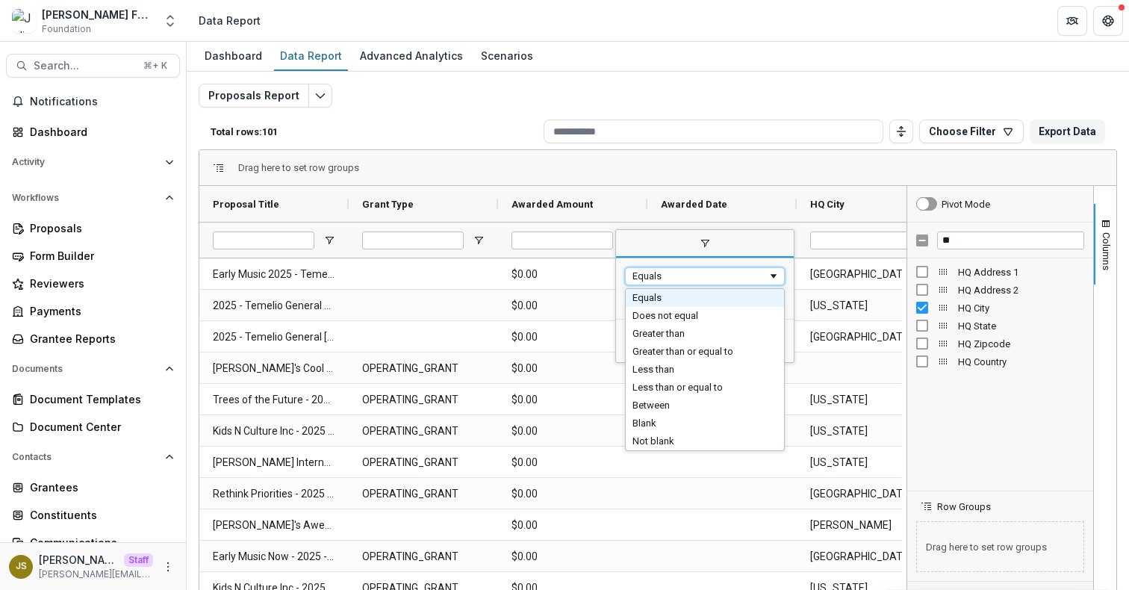
click at [655, 277] on div "Equals" at bounding box center [699, 275] width 135 height 11
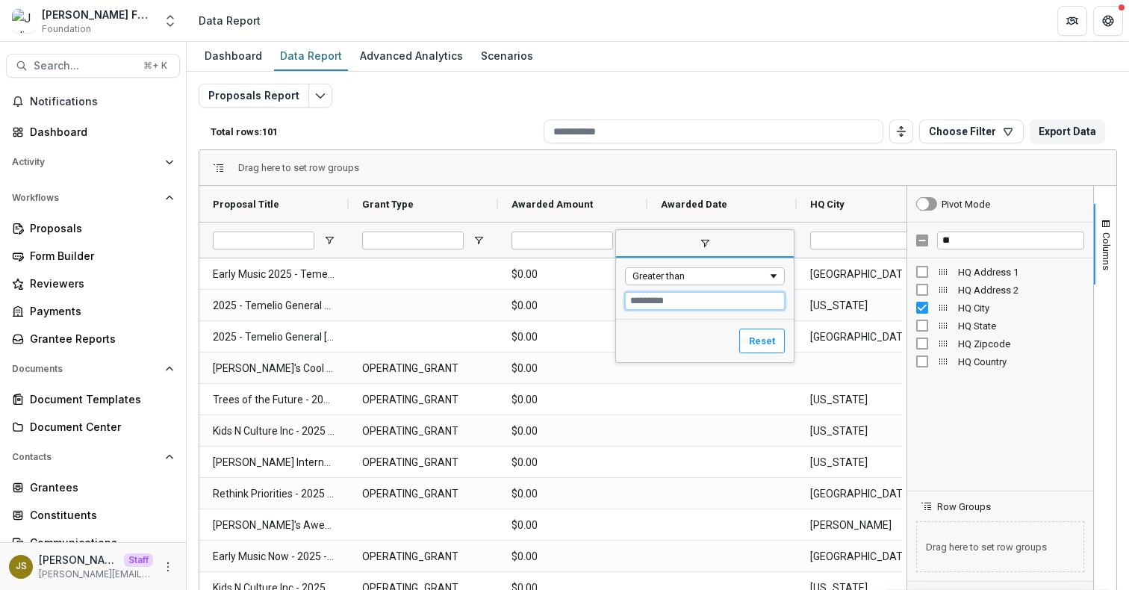
click at [664, 296] on input "Filter Value" at bounding box center [705, 301] width 160 height 18
type input "*****"
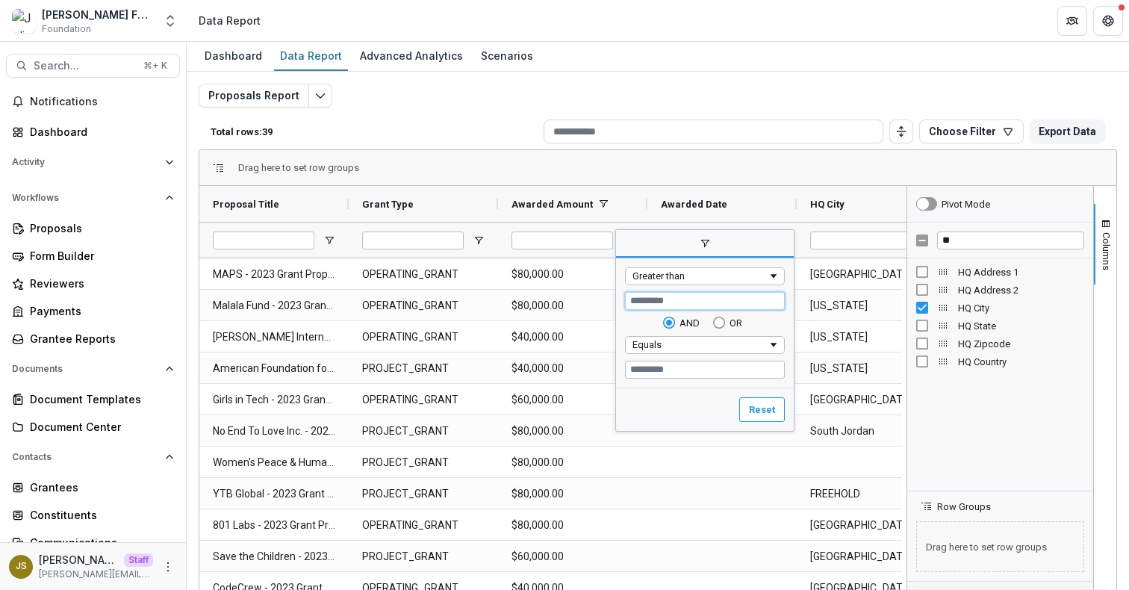
type input "*****"
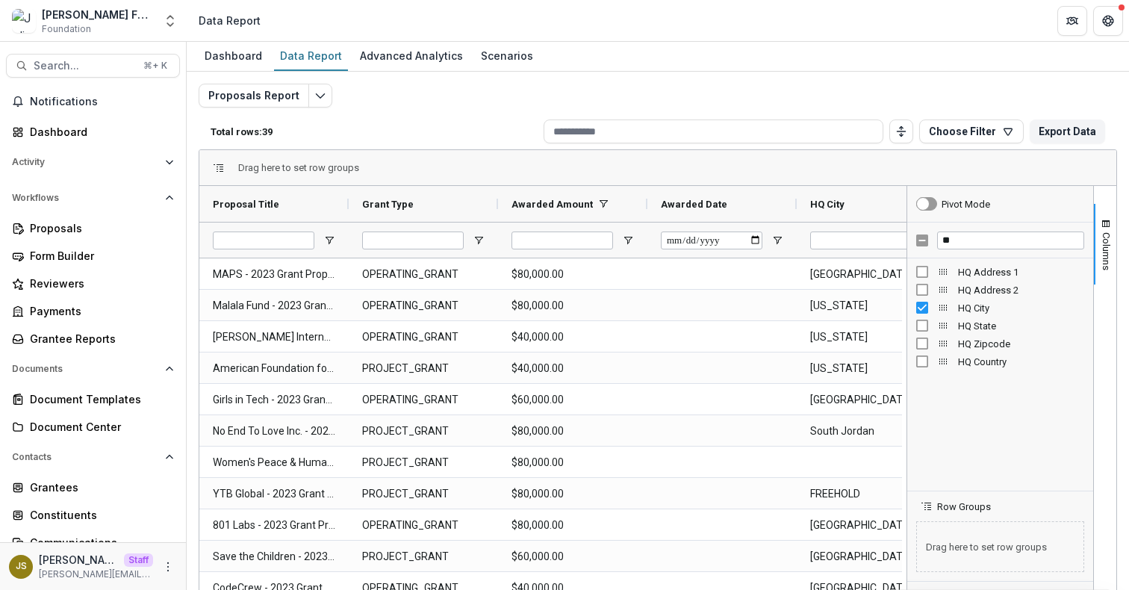
click at [749, 178] on div "Drag here to set row groups" at bounding box center [657, 168] width 917 height 36
drag, startPoint x: 960, startPoint y: 246, endPoint x: 936, endPoint y: 244, distance: 24.0
click at [937, 246] on input "**" at bounding box center [1010, 240] width 147 height 18
type input "*"
type input "***"
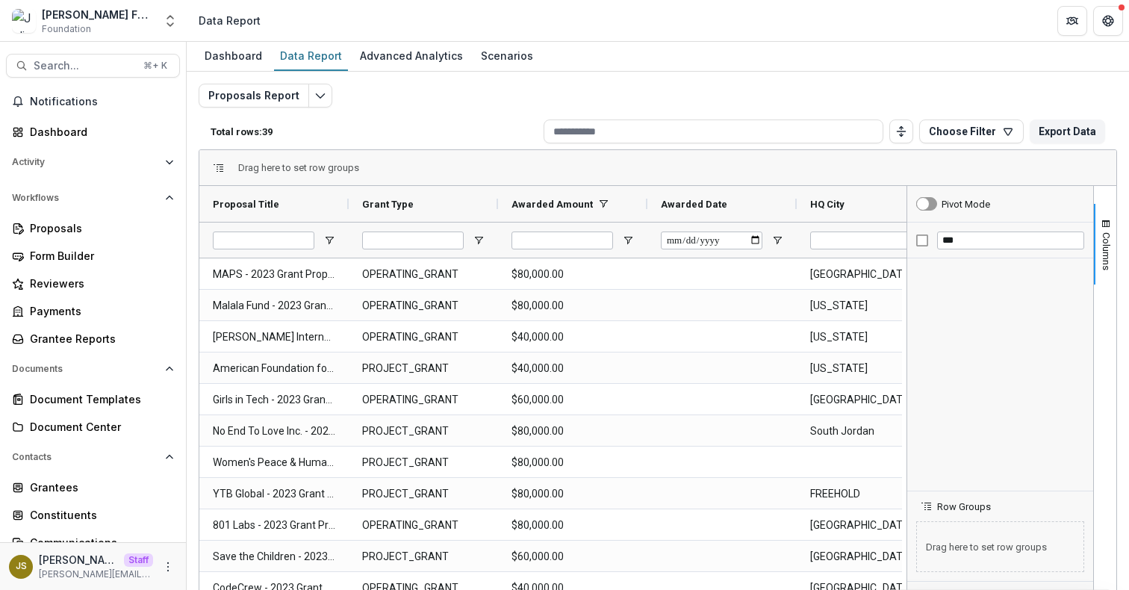
click at [884, 169] on div "Drag here to set row groups" at bounding box center [657, 168] width 917 height 36
click at [1100, 254] on span "Columns" at bounding box center [1105, 251] width 11 height 38
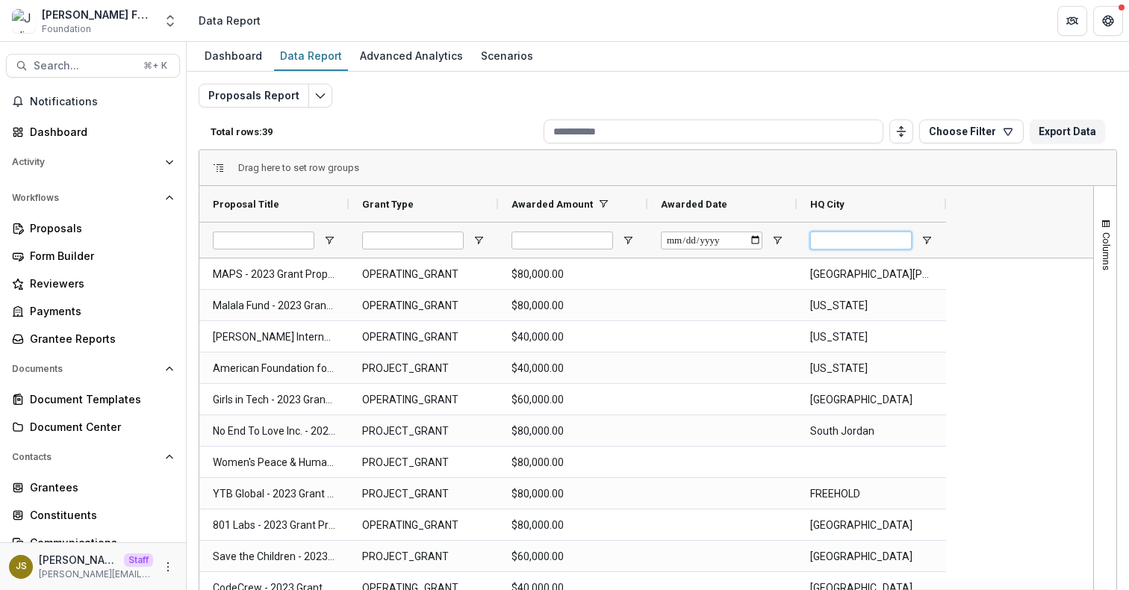
click at [858, 241] on input "HQ City Filter Input" at bounding box center [861, 240] width 102 height 18
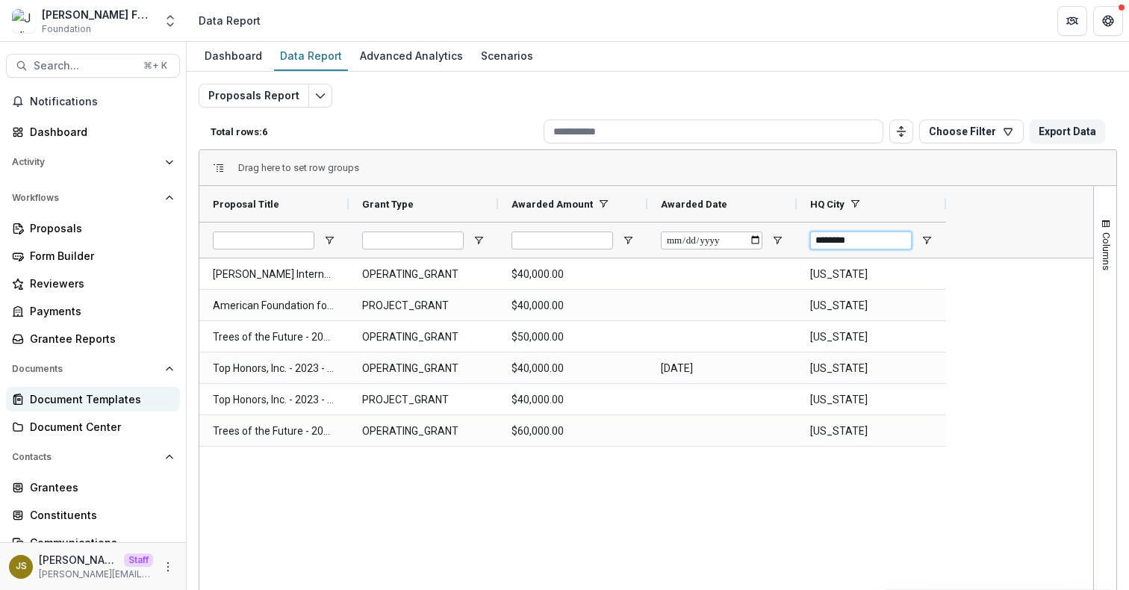
type input "********"
click at [91, 396] on div "Document Templates" at bounding box center [99, 399] width 138 height 16
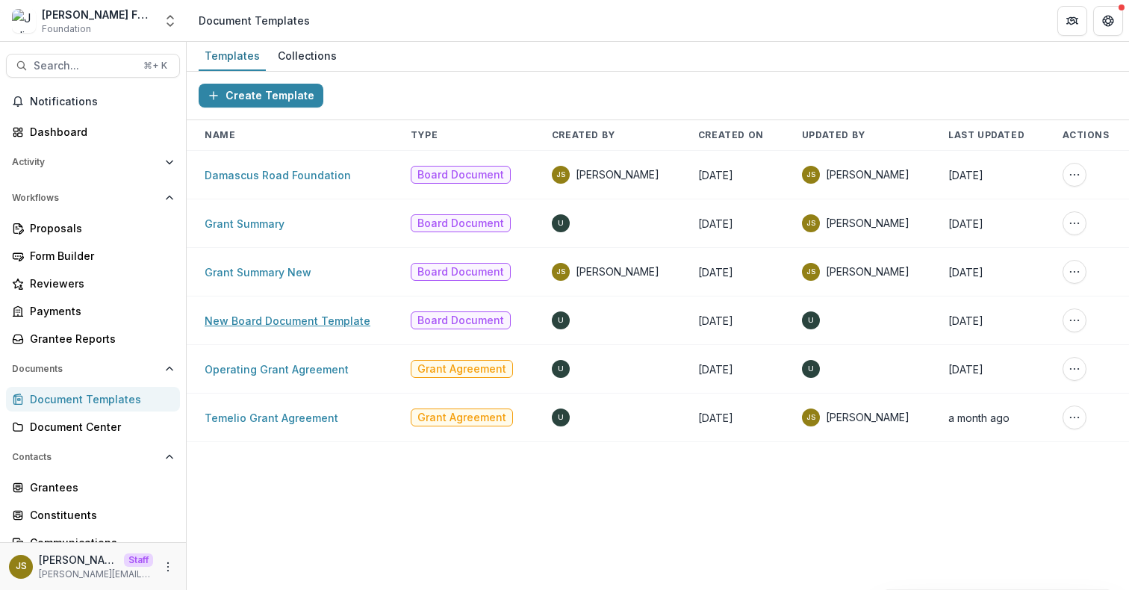
click at [278, 320] on link "New Board Document Template" at bounding box center [288, 320] width 166 height 13
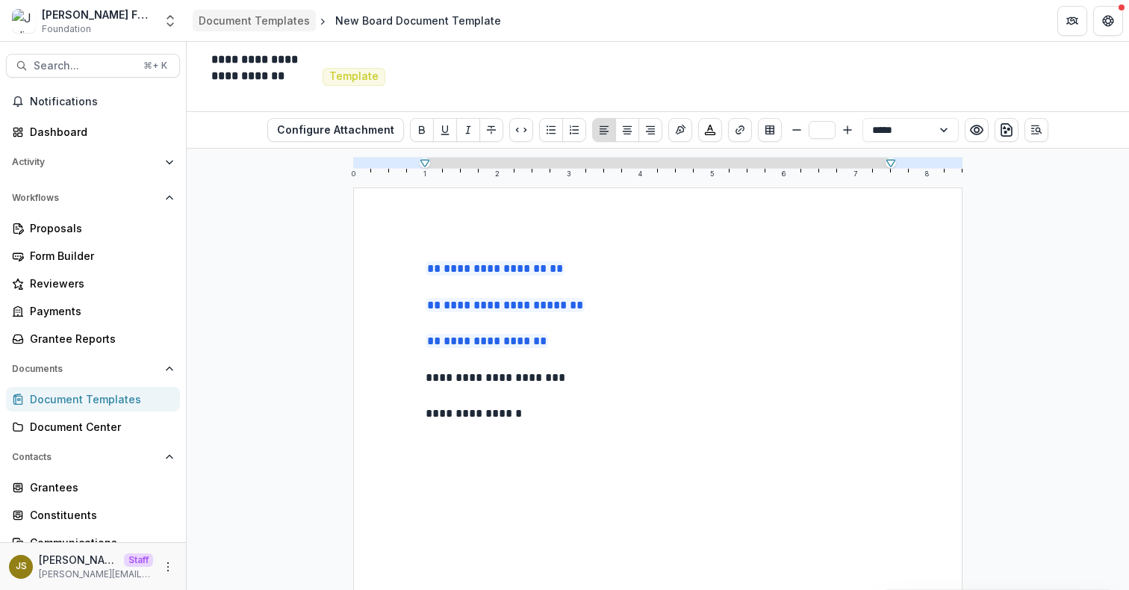
click at [248, 16] on div "Document Templates" at bounding box center [254, 21] width 111 height 16
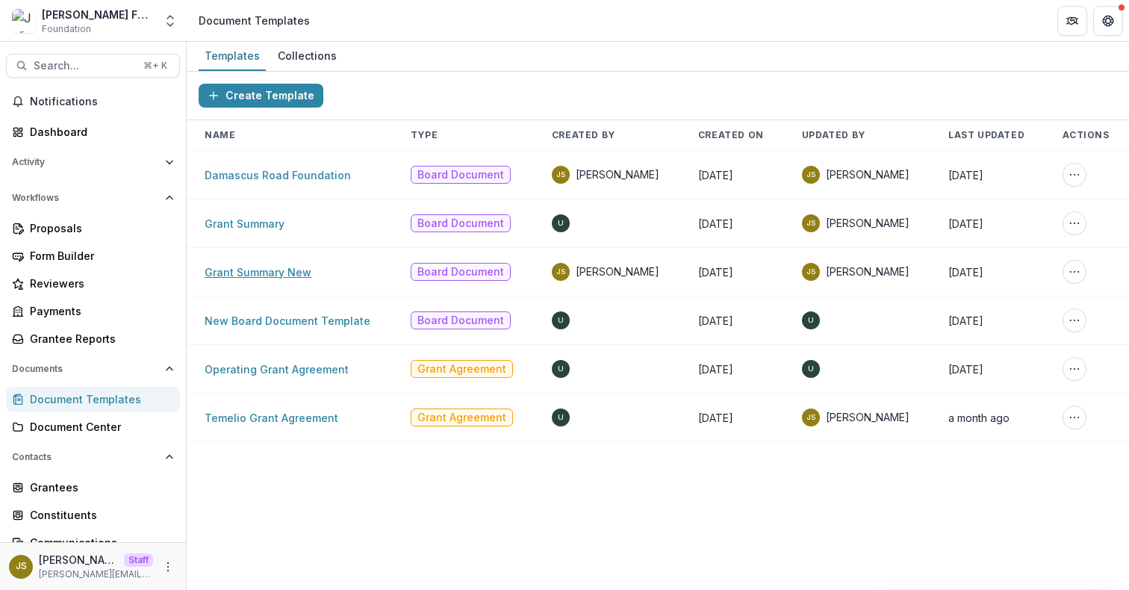
click at [250, 272] on link "Grant Summary New" at bounding box center [258, 272] width 107 height 13
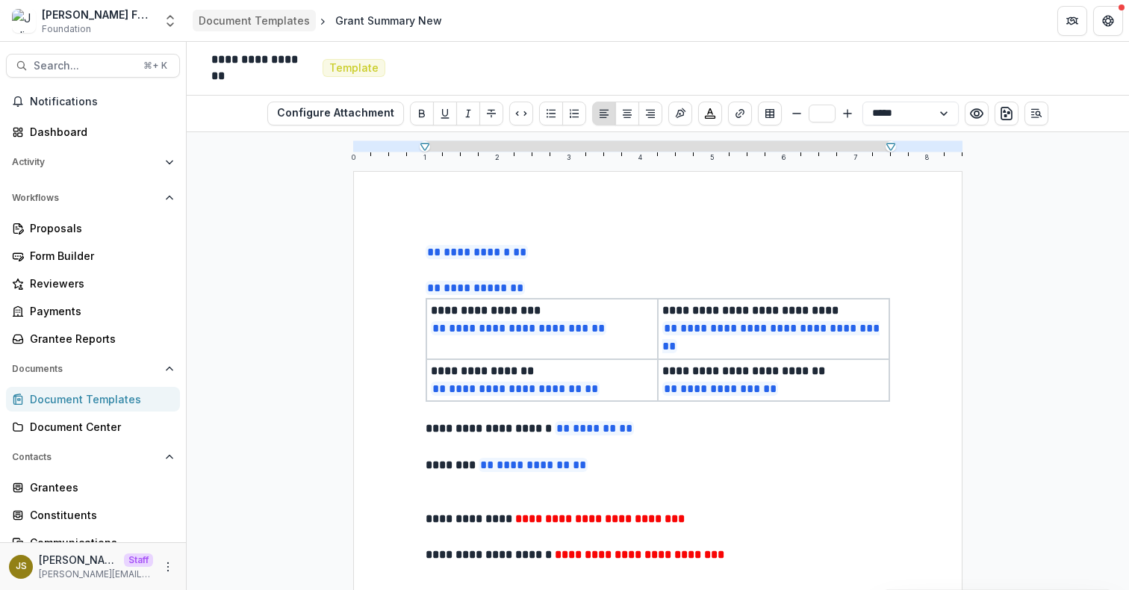
click at [244, 25] on div "Document Templates" at bounding box center [254, 21] width 111 height 16
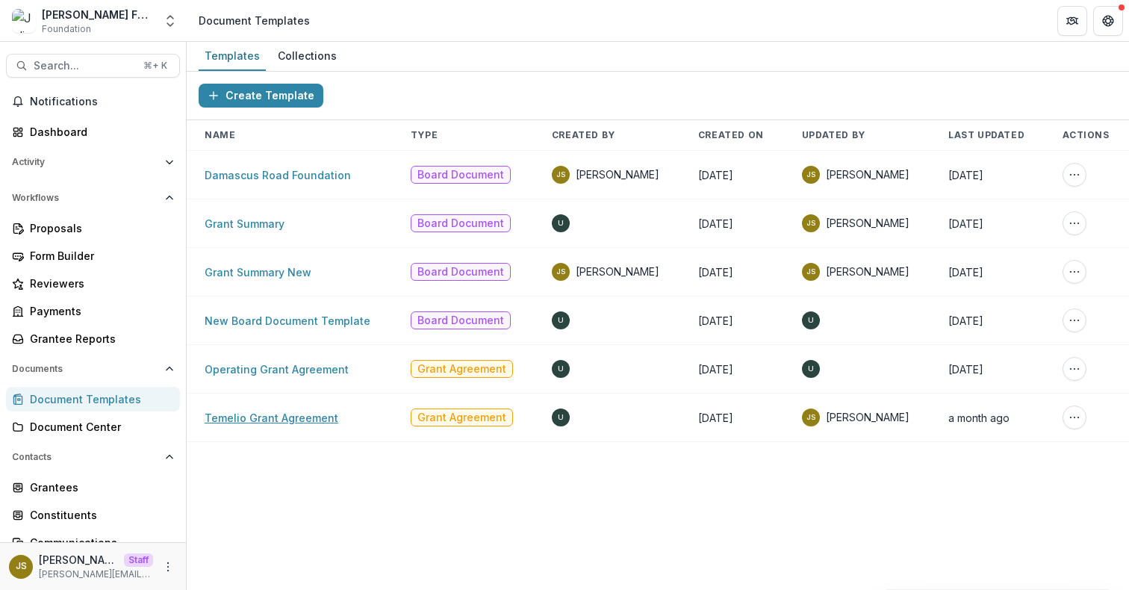
click at [280, 419] on link "Temelio Grant Agreement" at bounding box center [272, 417] width 134 height 13
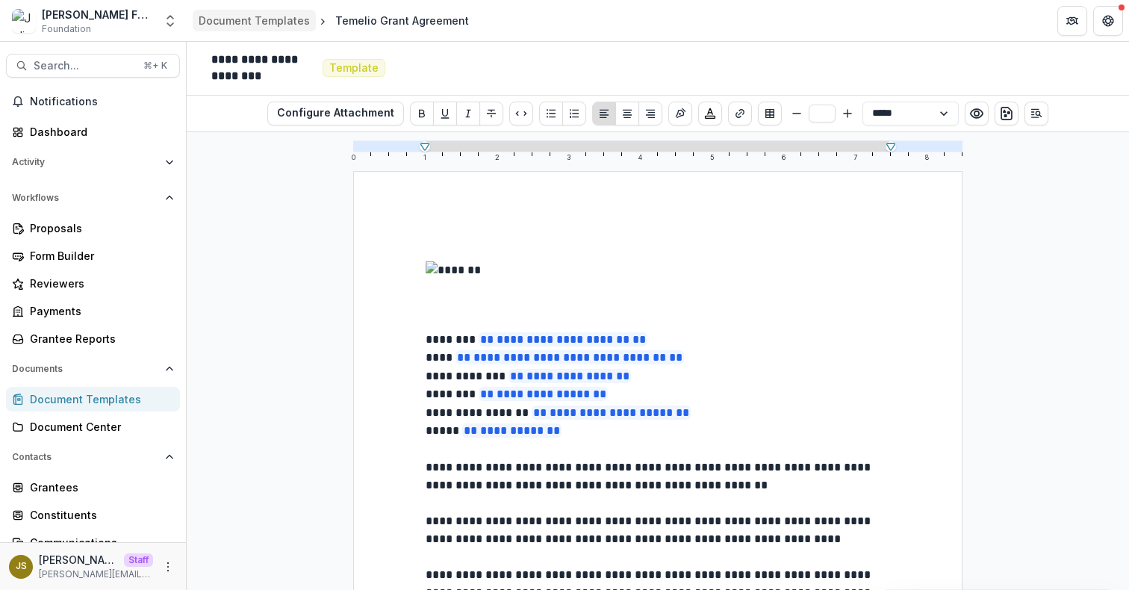
click at [278, 22] on div "Document Templates" at bounding box center [254, 21] width 111 height 16
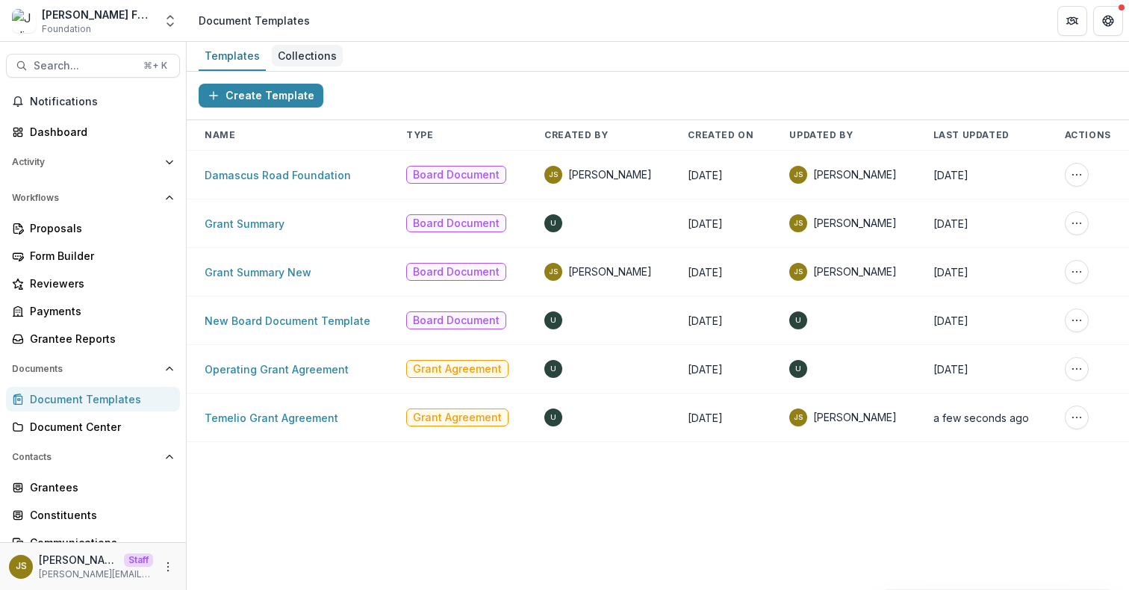
click at [302, 60] on div "Collections" at bounding box center [307, 56] width 71 height 22
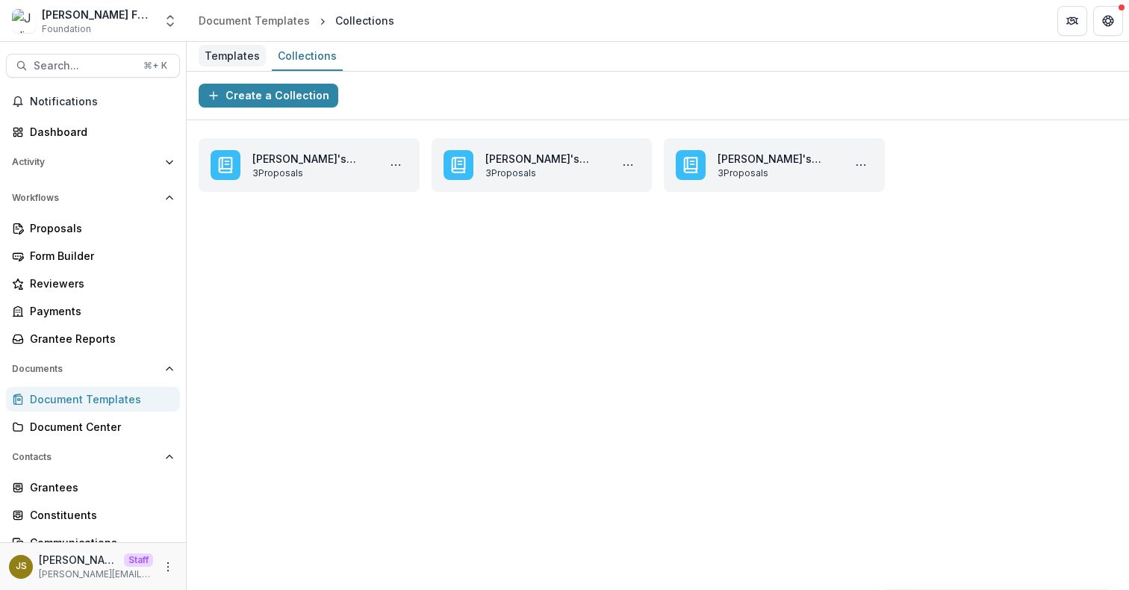
click at [236, 54] on div "Templates" at bounding box center [232, 56] width 67 height 22
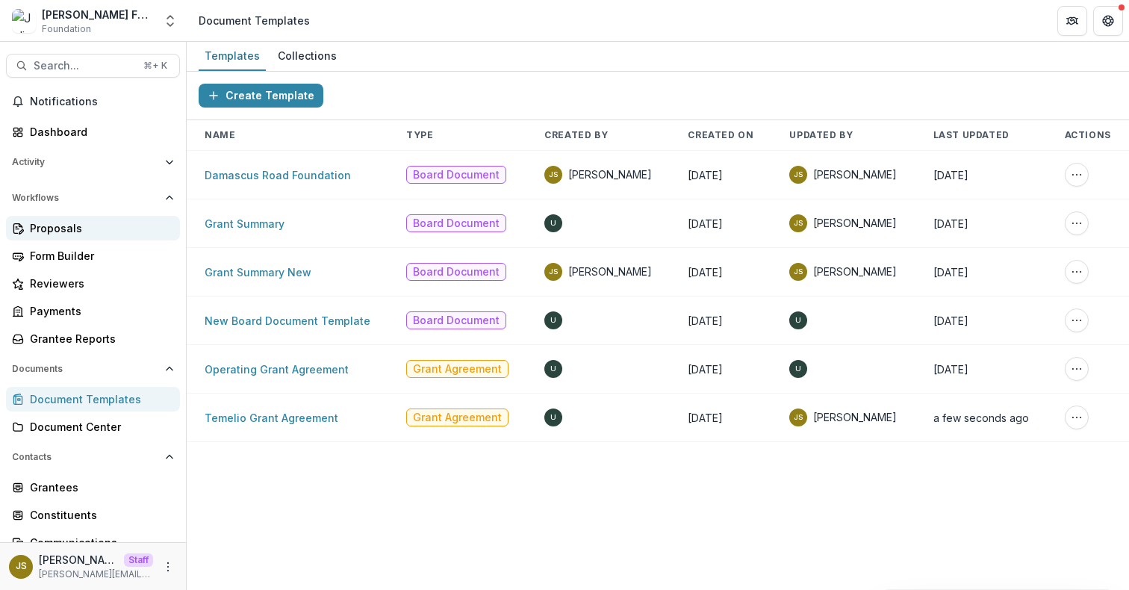
click at [96, 230] on div "Proposals" at bounding box center [99, 228] width 138 height 16
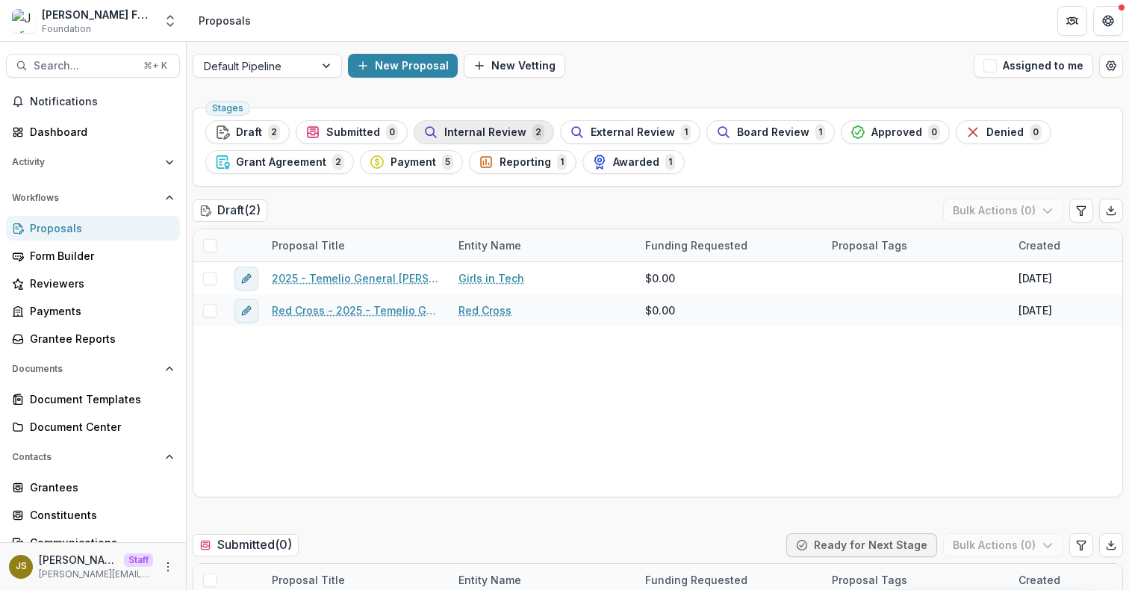
click at [464, 131] on span "Internal Review" at bounding box center [485, 132] width 82 height 13
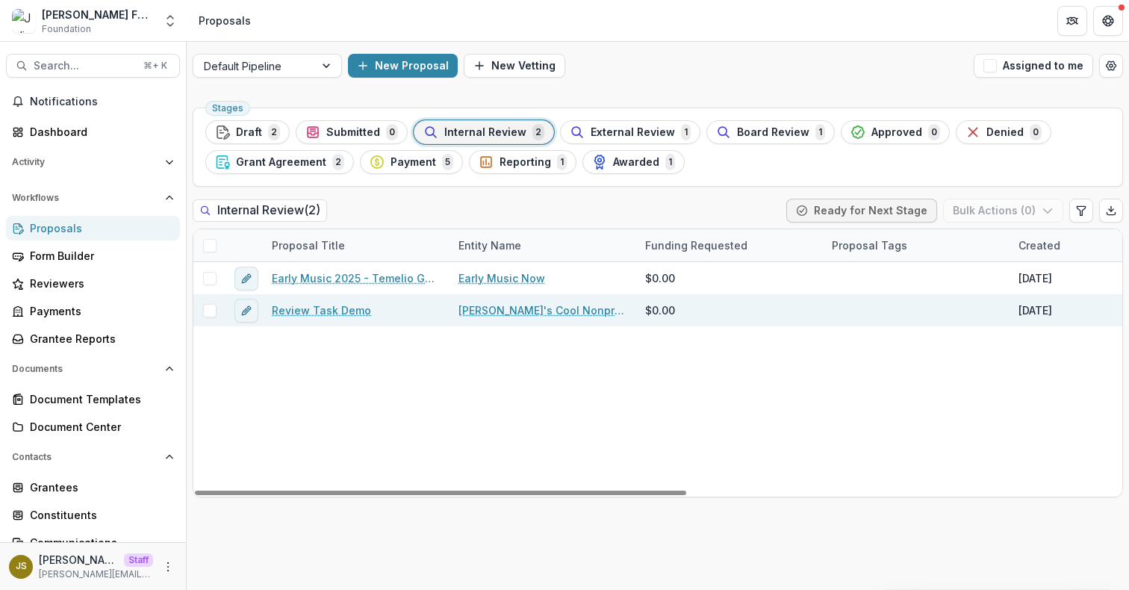
click at [341, 309] on link "Review Task Demo" at bounding box center [321, 310] width 99 height 16
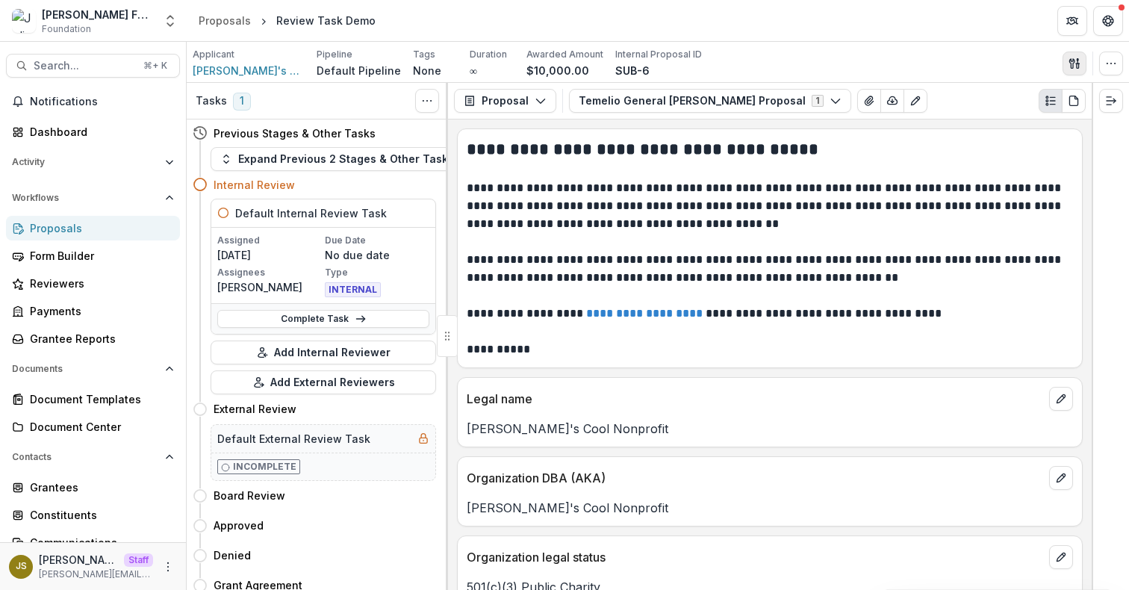
click at [1066, 60] on button "button" at bounding box center [1074, 64] width 24 height 24
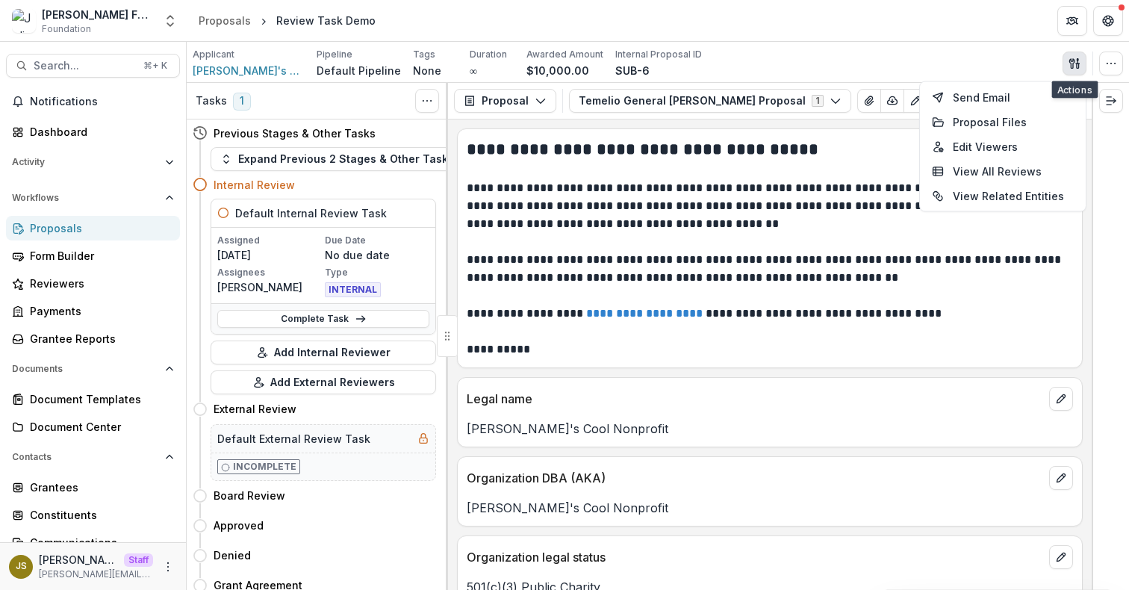
click at [1070, 60] on icon "button" at bounding box center [1071, 63] width 5 height 10
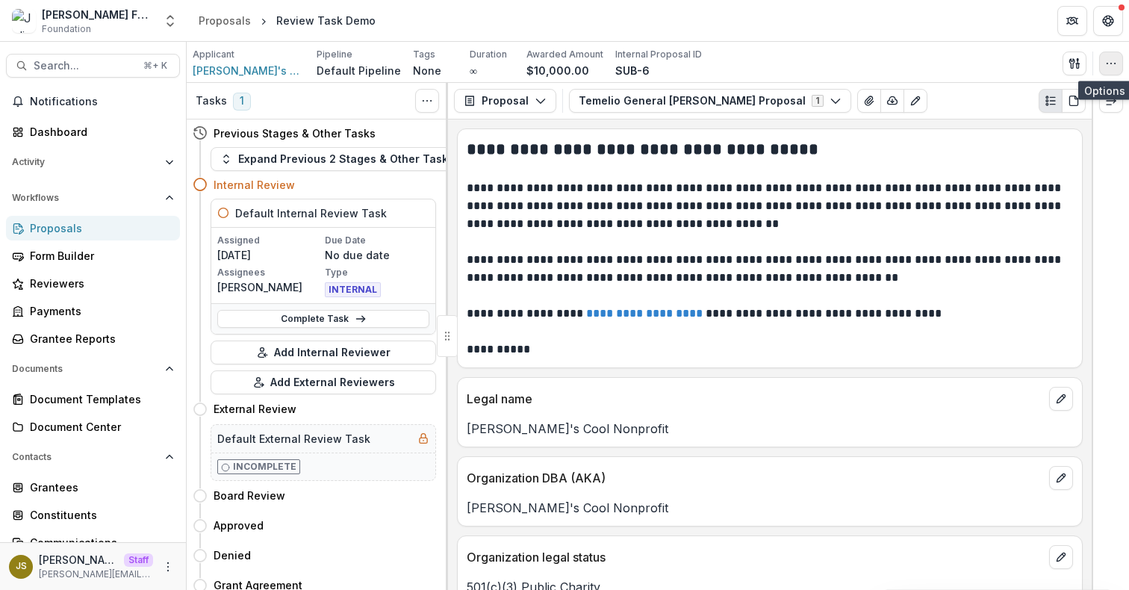
click at [1119, 61] on button "button" at bounding box center [1111, 64] width 24 height 24
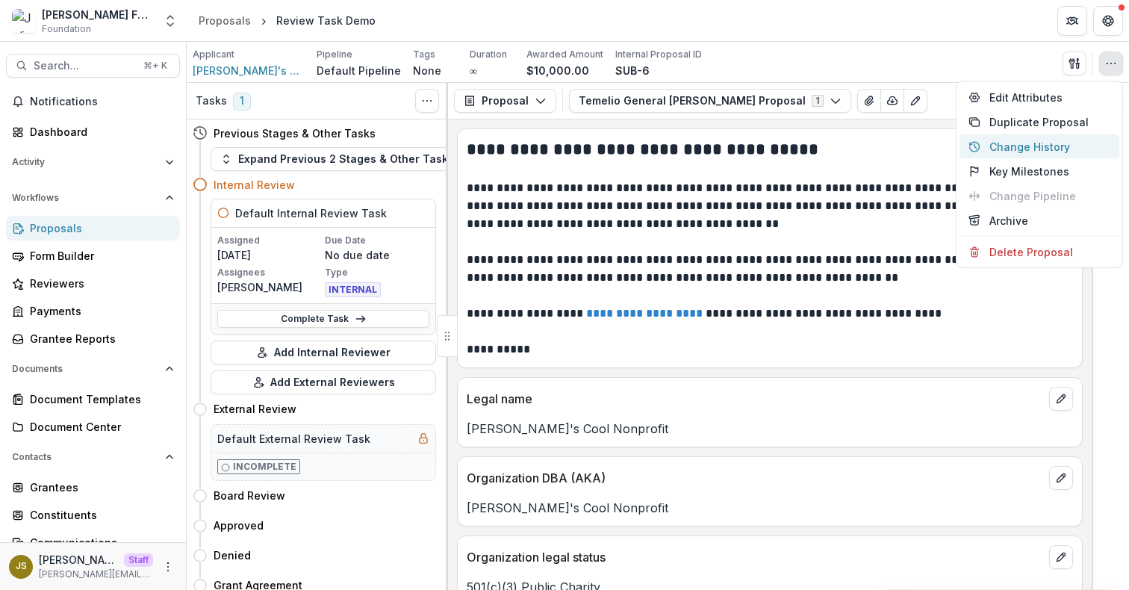
click at [1059, 147] on button "Change History" at bounding box center [1039, 146] width 160 height 25
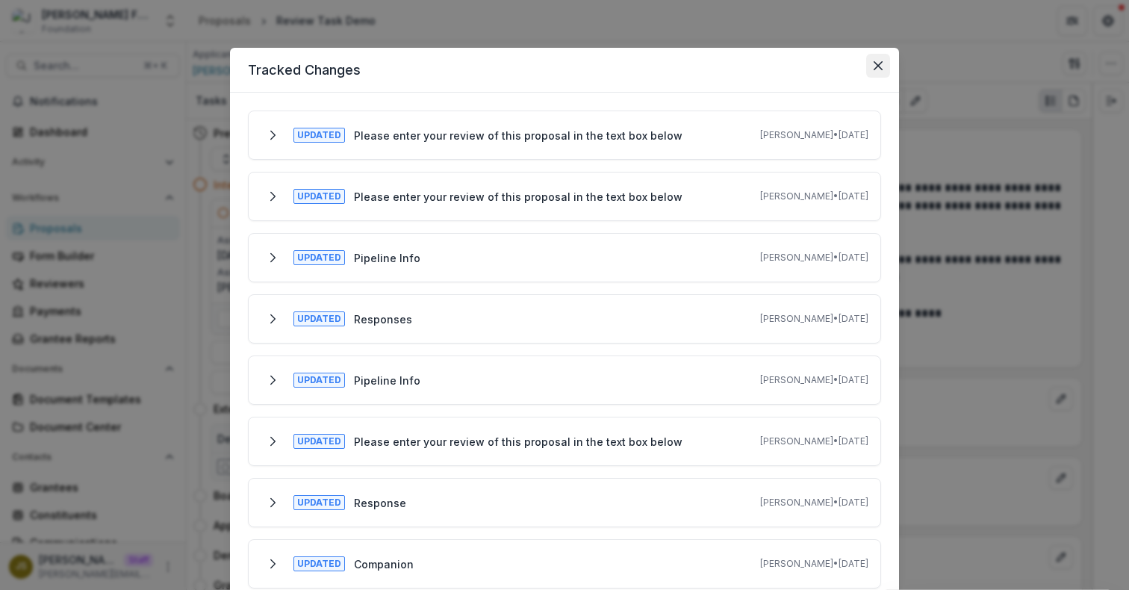
click at [879, 68] on icon "Close" at bounding box center [877, 65] width 9 height 9
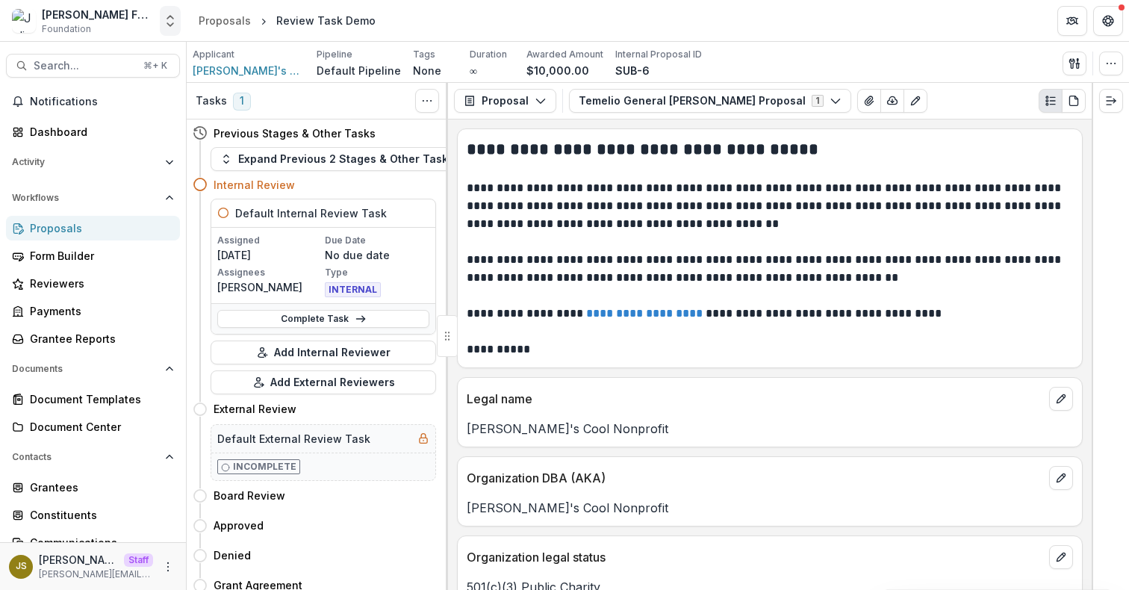
click at [164, 26] on icon "Open entity switcher" at bounding box center [170, 20] width 15 height 15
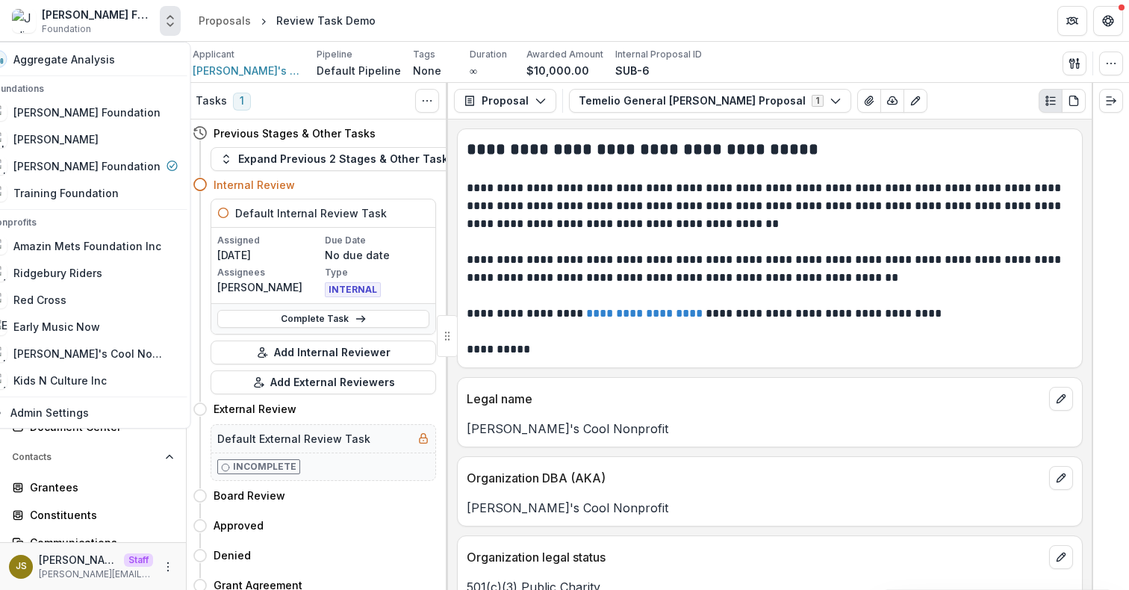
click at [169, 24] on polyline "Open entity switcher" at bounding box center [170, 24] width 6 height 3
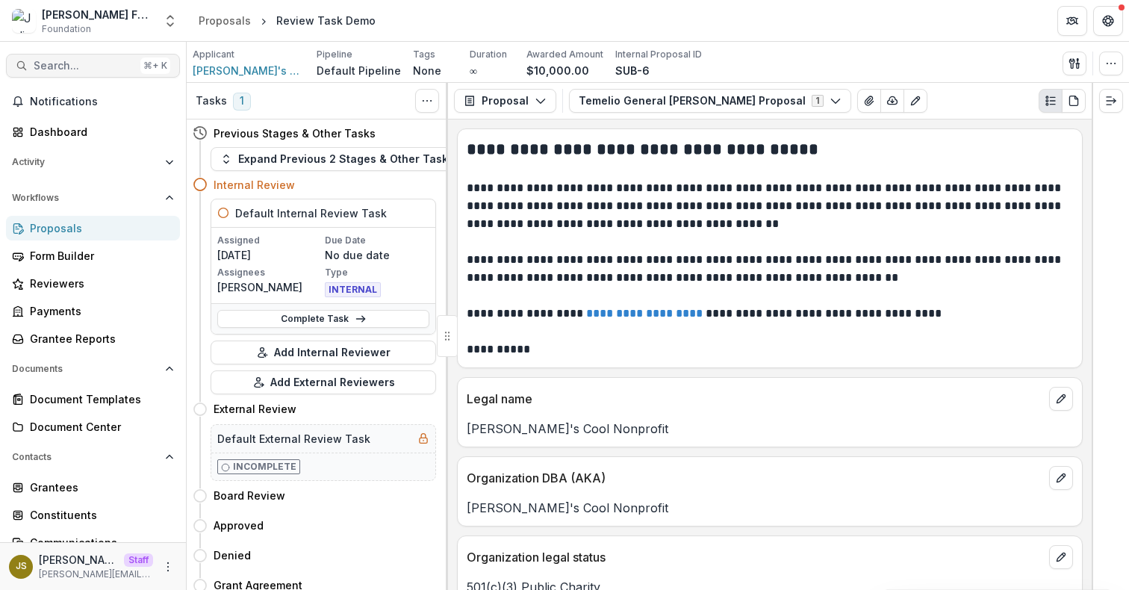
click at [91, 69] on span "Search..." at bounding box center [84, 66] width 101 height 13
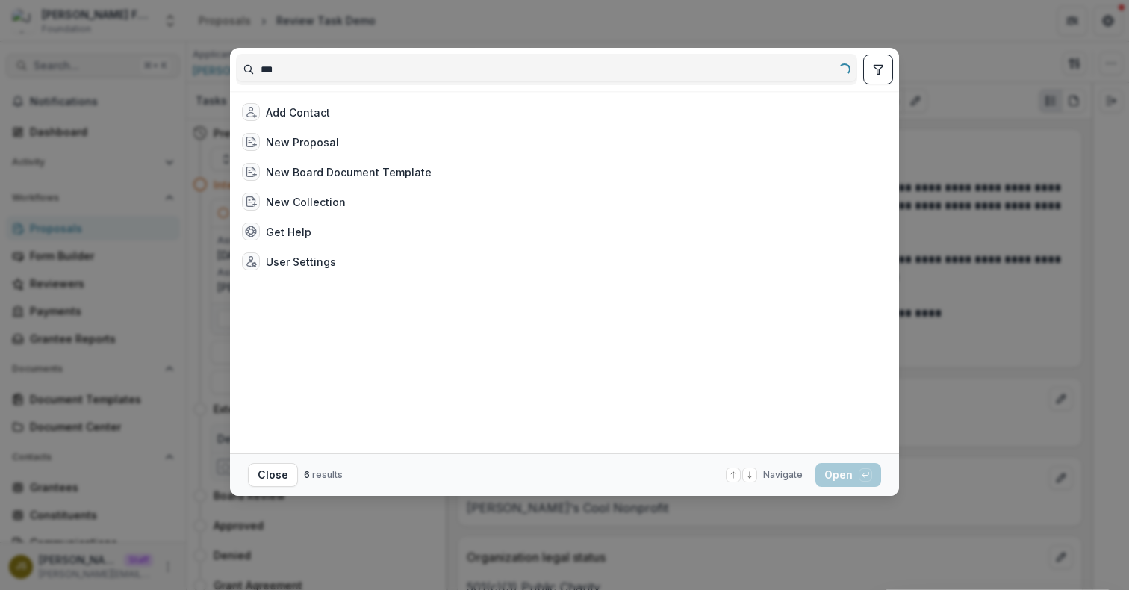
type input "****"
click at [974, 81] on div "Add Contact New Proposal New Board Document Template New Collection Get Help Us…" at bounding box center [564, 295] width 1129 height 590
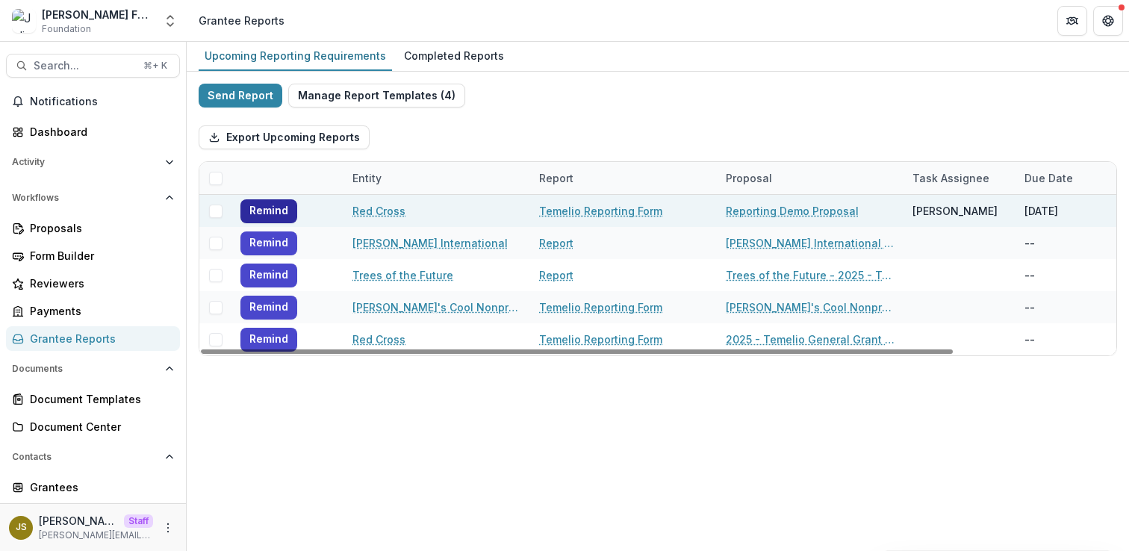
click at [270, 207] on button "Remind" at bounding box center [268, 211] width 57 height 24
click at [310, 211] on icon "Add to friends" at bounding box center [309, 211] width 12 height 12
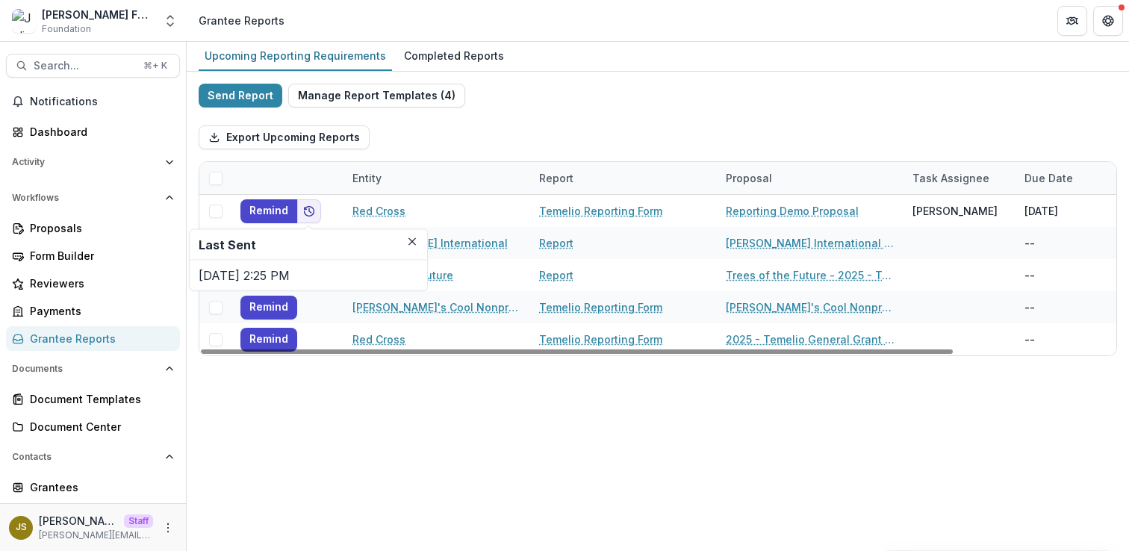
click at [335, 276] on p "[DATE] 2:25 PM" at bounding box center [308, 276] width 219 height 18
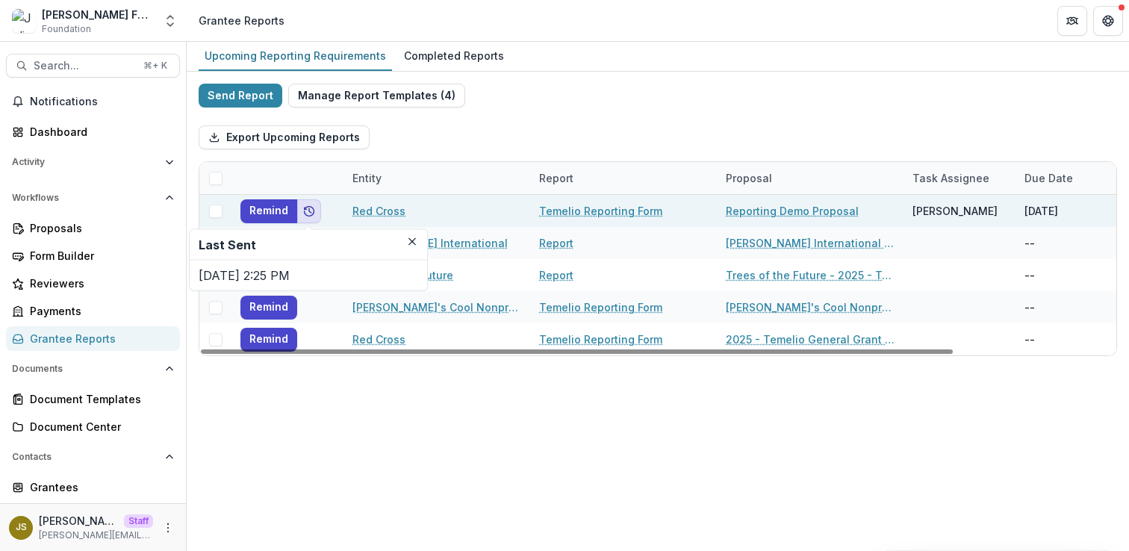
click at [310, 210] on icon "Add to friends" at bounding box center [309, 211] width 12 height 12
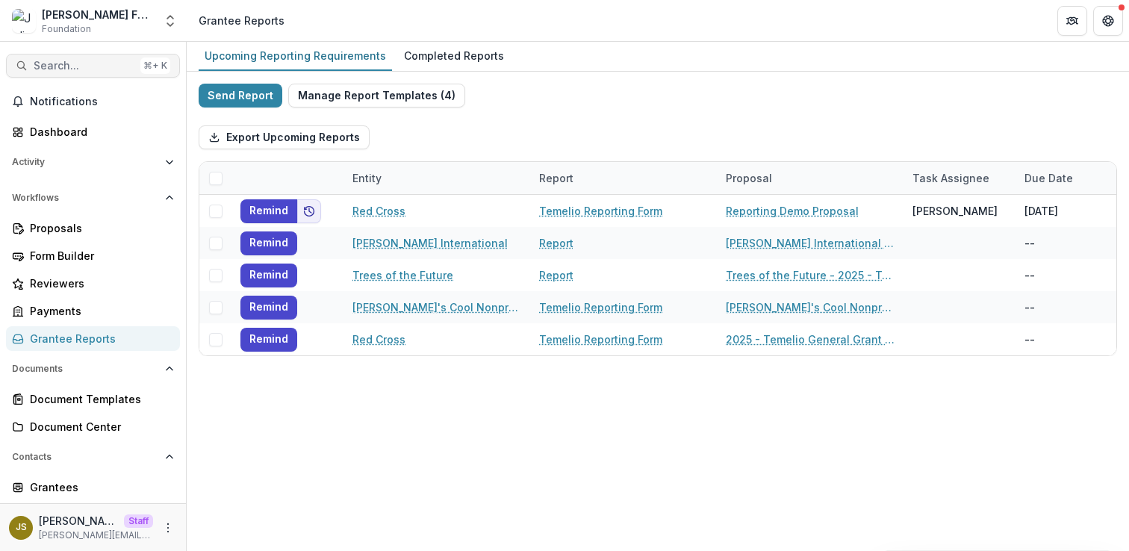
click at [87, 63] on span "Search..." at bounding box center [84, 66] width 101 height 13
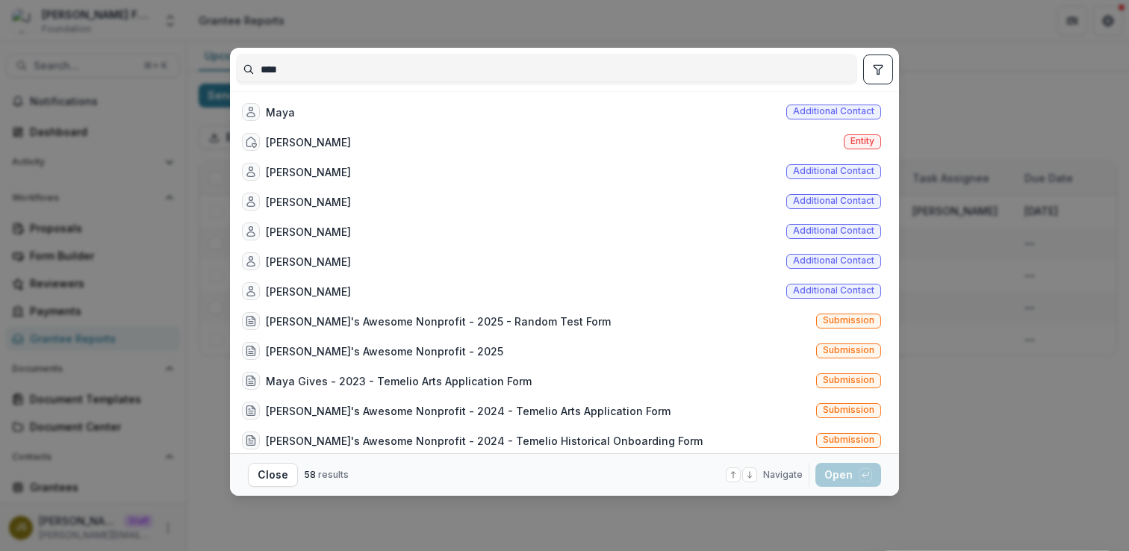
type input "****"
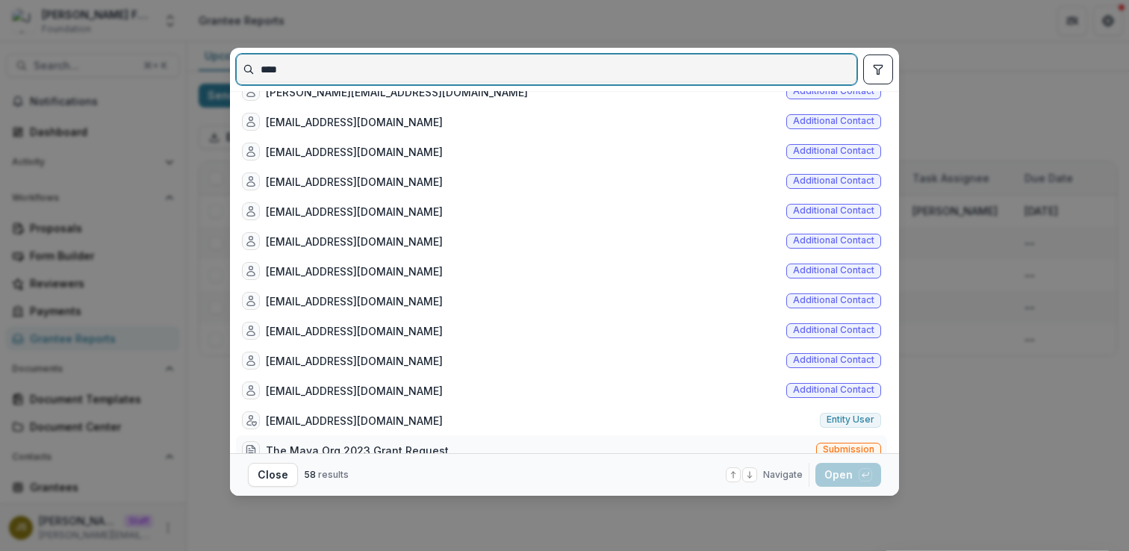
scroll to position [1382, 0]
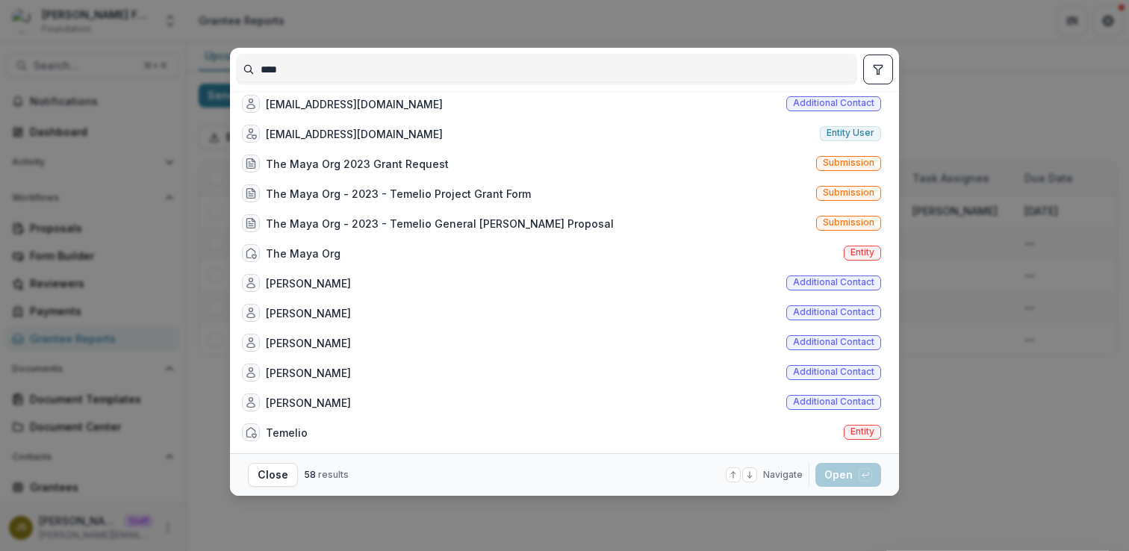
click at [877, 65] on icon "toggle filters" at bounding box center [877, 69] width 8 height 9
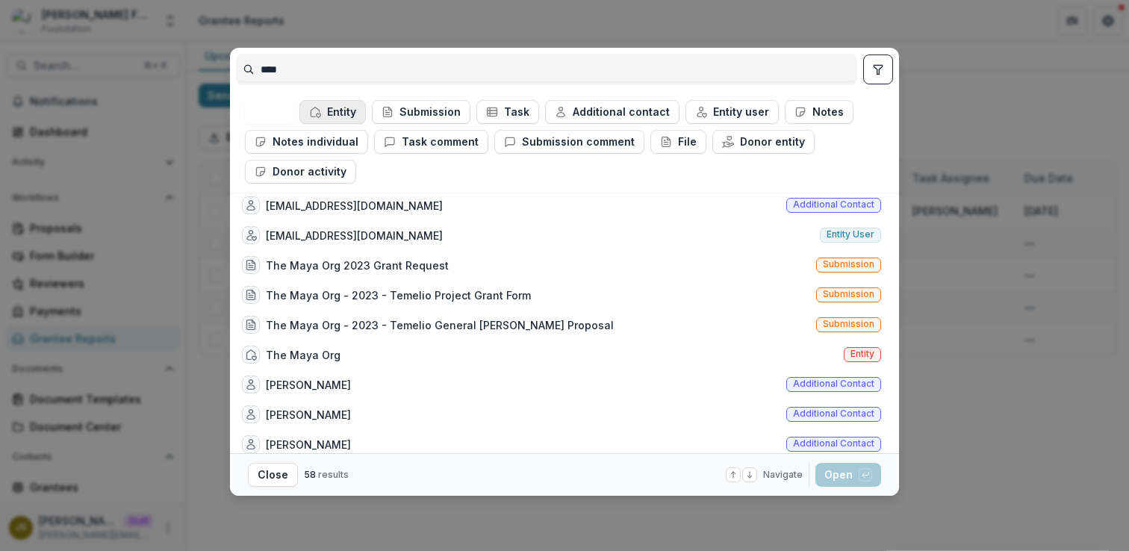
click at [334, 110] on button "Entity" at bounding box center [332, 112] width 66 height 24
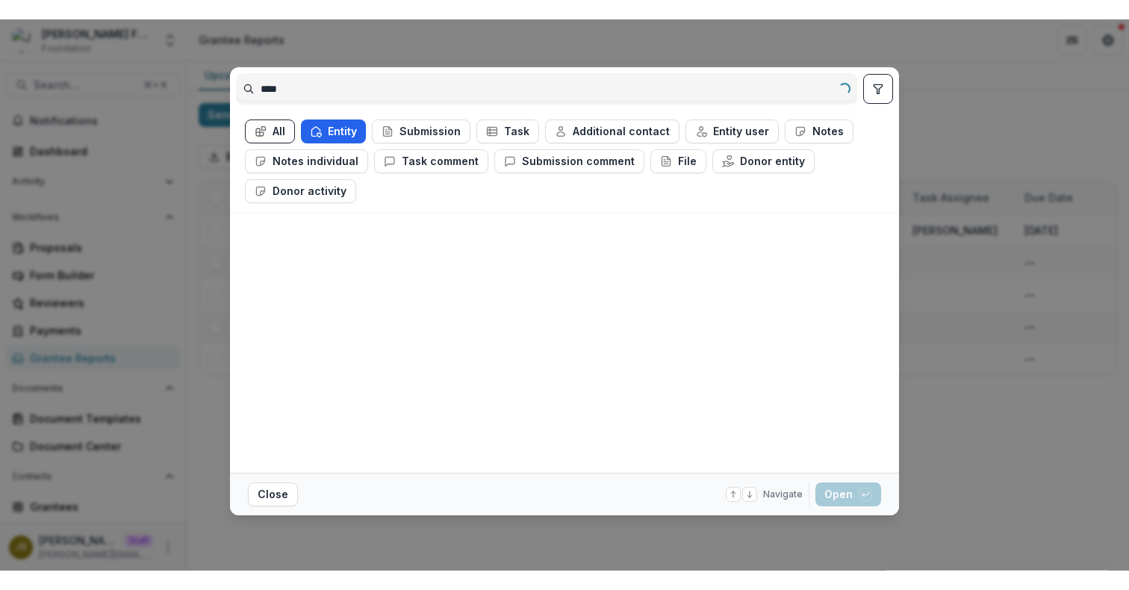
scroll to position [0, 0]
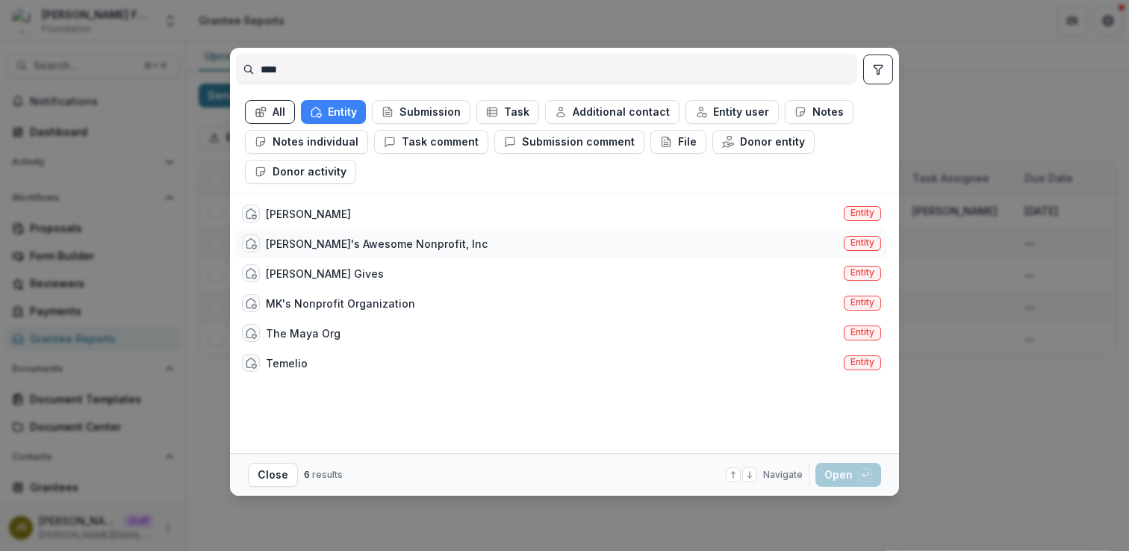
click at [385, 245] on div "[PERSON_NAME]'s Awesome Nonprofit, Inc" at bounding box center [377, 244] width 222 height 16
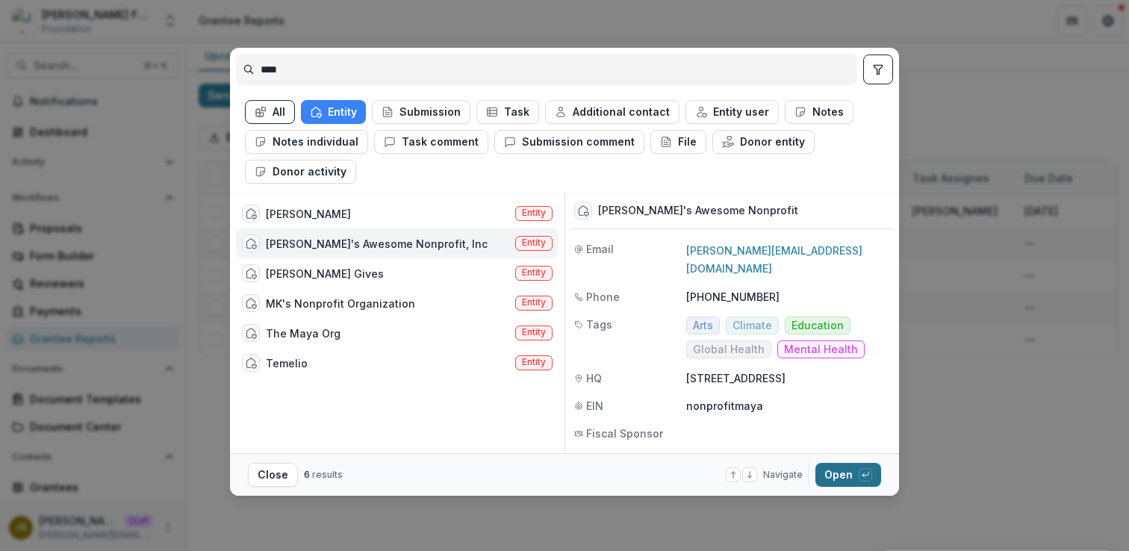
click at [841, 479] on button "Open with enter key" at bounding box center [848, 475] width 66 height 24
